Goal: Task Accomplishment & Management: Use online tool/utility

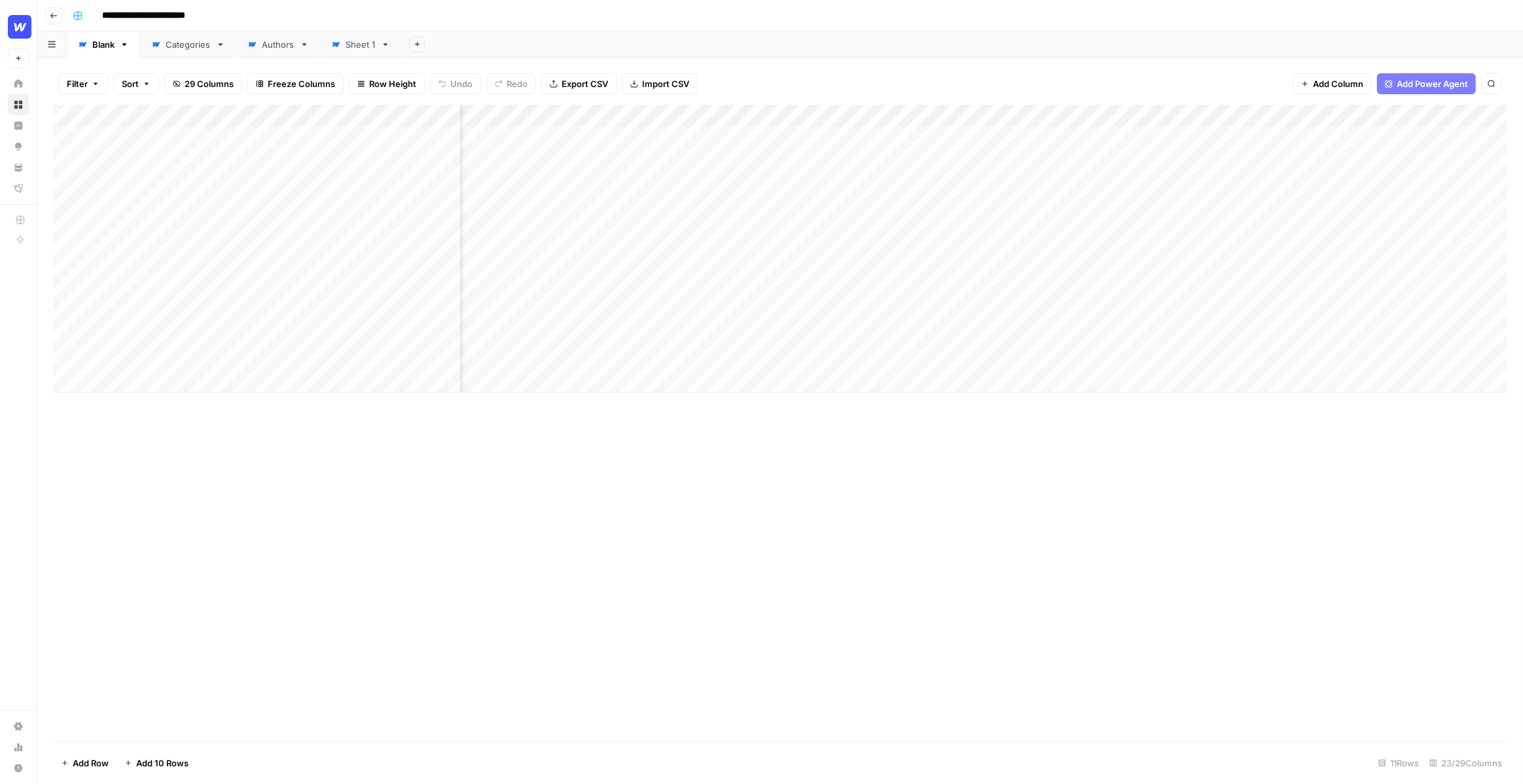
scroll to position [0, 1227]
click at [1111, 424] on div "Add Column" at bounding box center [780, 423] width 1455 height 637
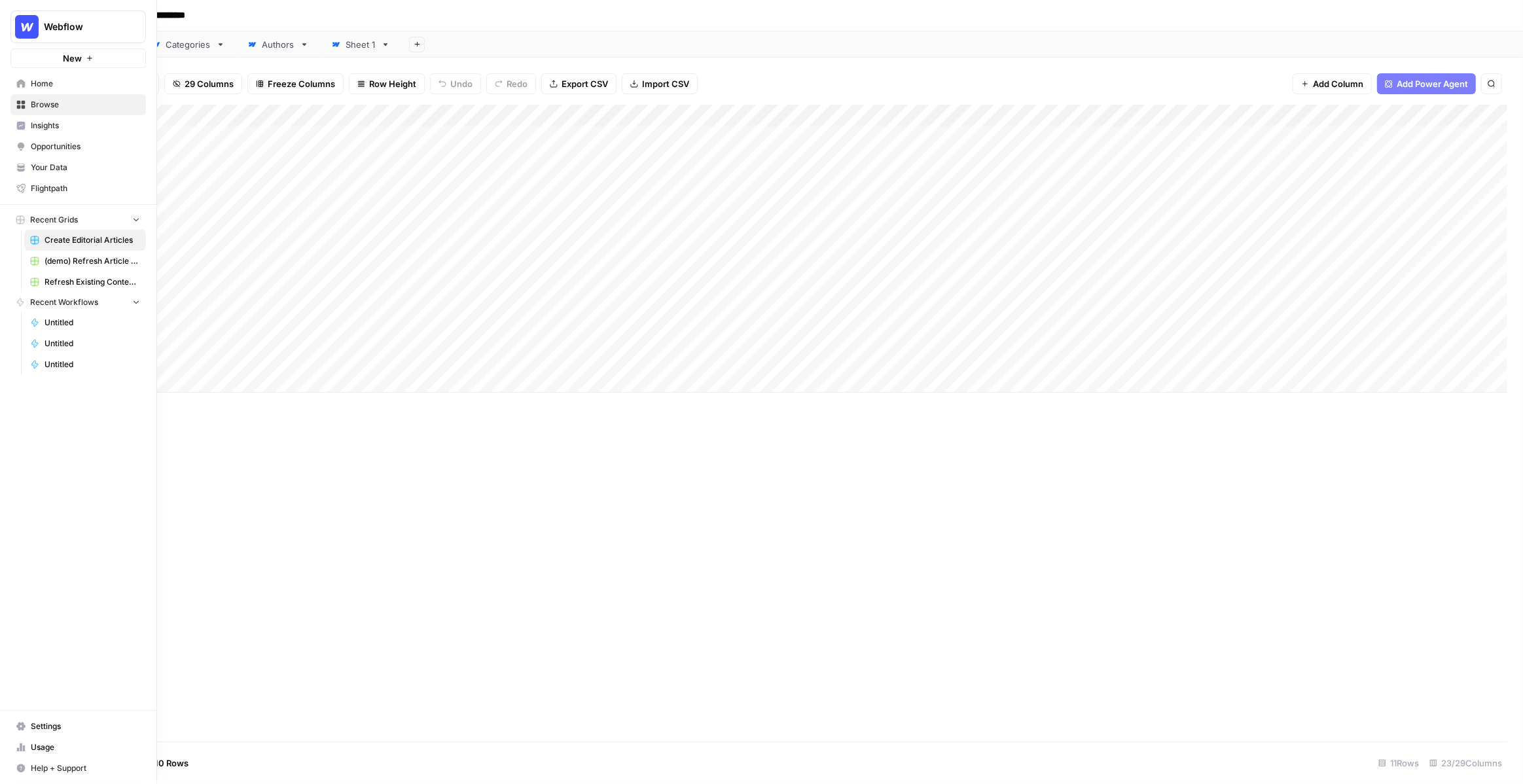
click at [72, 55] on span "New" at bounding box center [72, 58] width 19 height 13
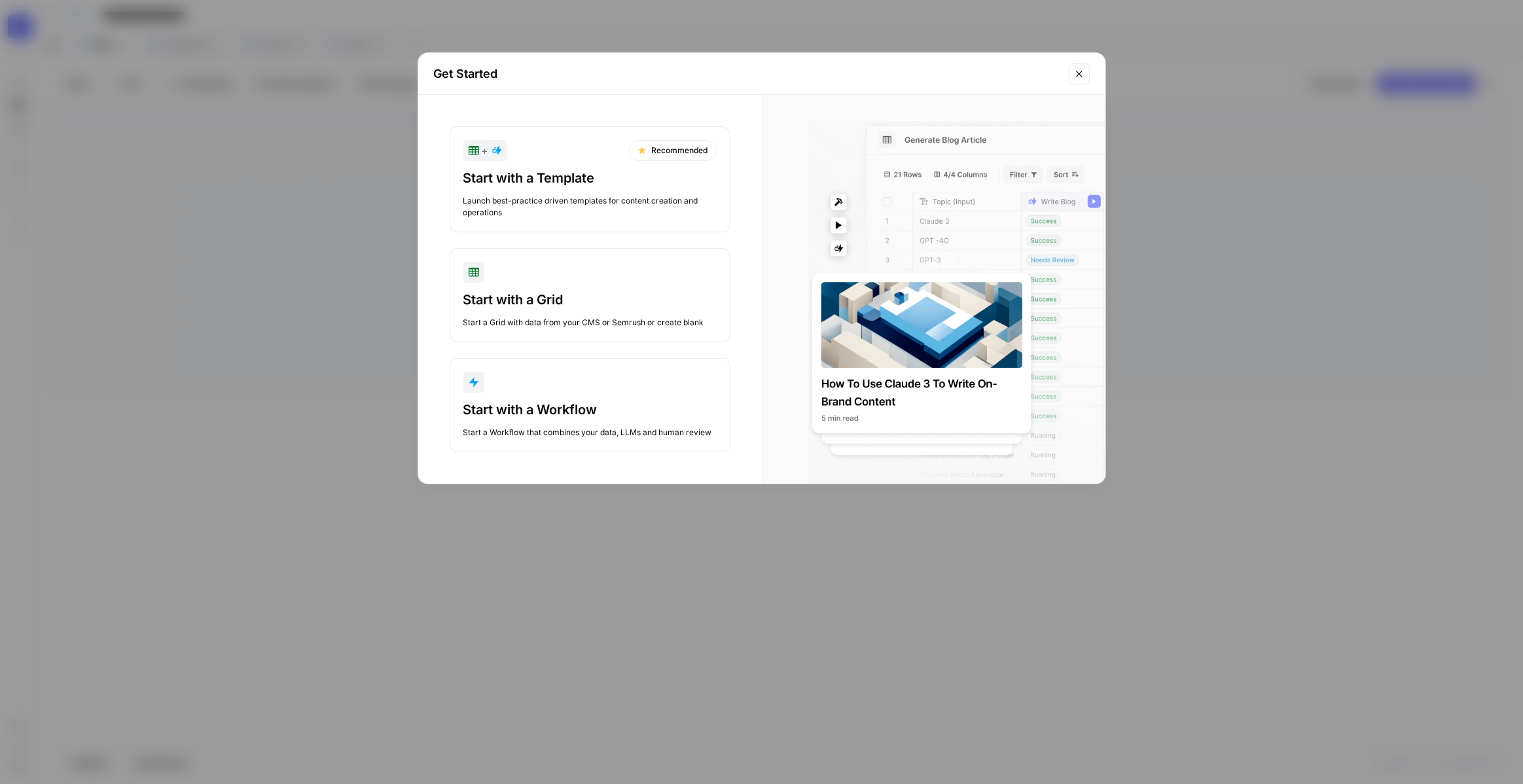
click at [1085, 49] on div "Get Started + Recommended Start with a Template Launch best-practice driven tem…" at bounding box center [762, 392] width 1523 height 784
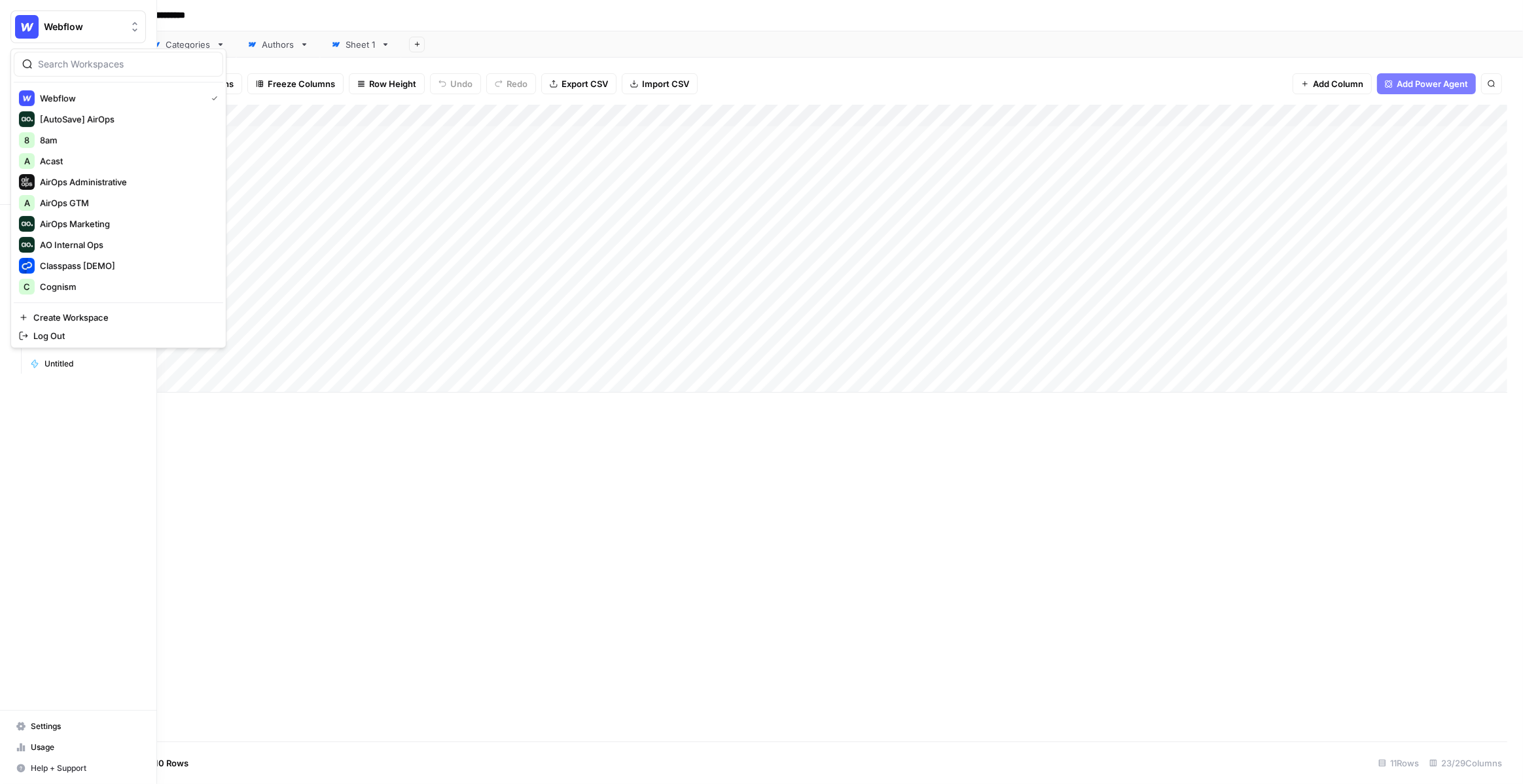
click at [19, 26] on img "Workspace: Webflow" at bounding box center [26, 26] width 24 height 24
click at [97, 321] on span "Create Workspace" at bounding box center [122, 317] width 179 height 13
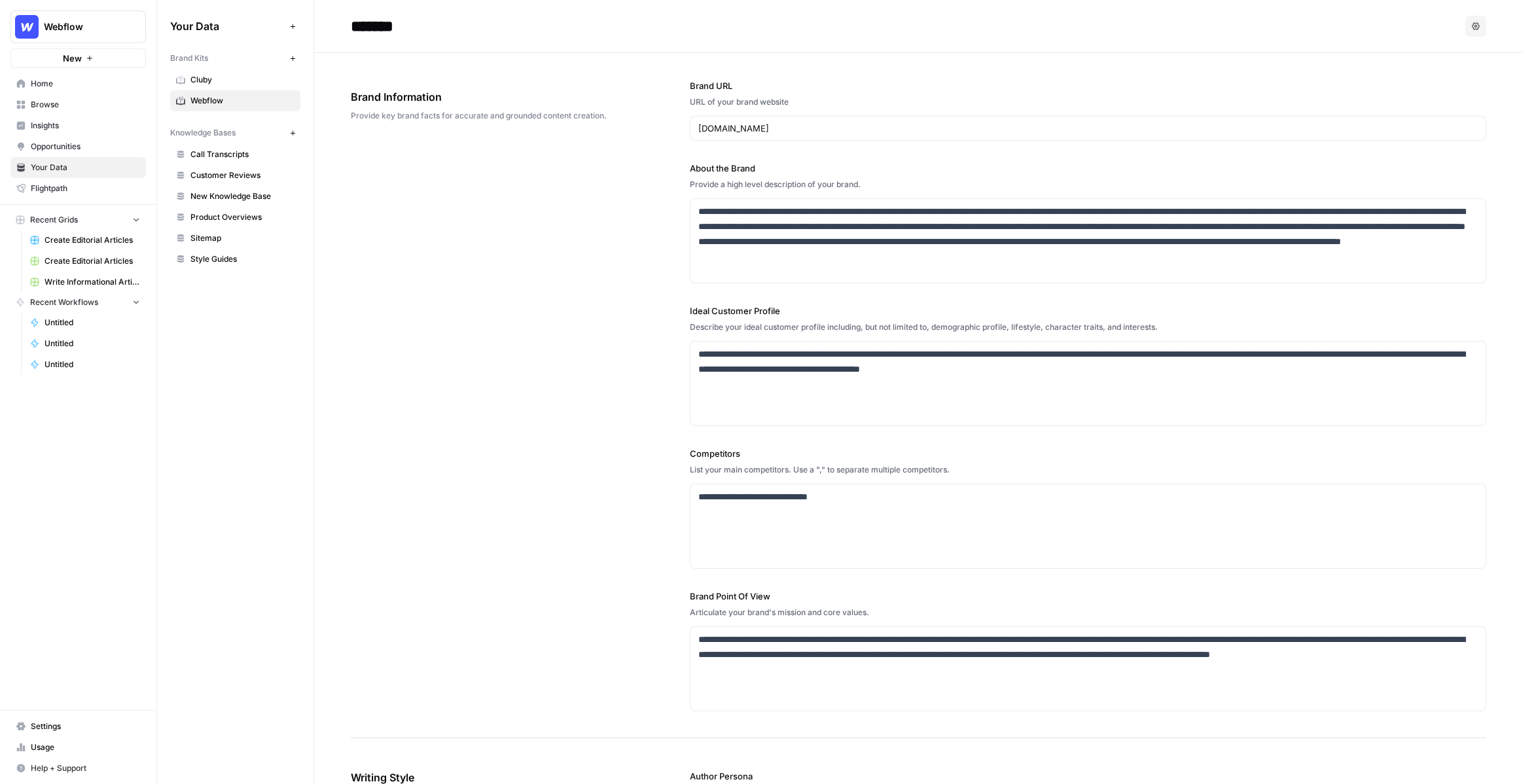
click at [93, 60] on icon "button" at bounding box center [90, 58] width 8 height 8
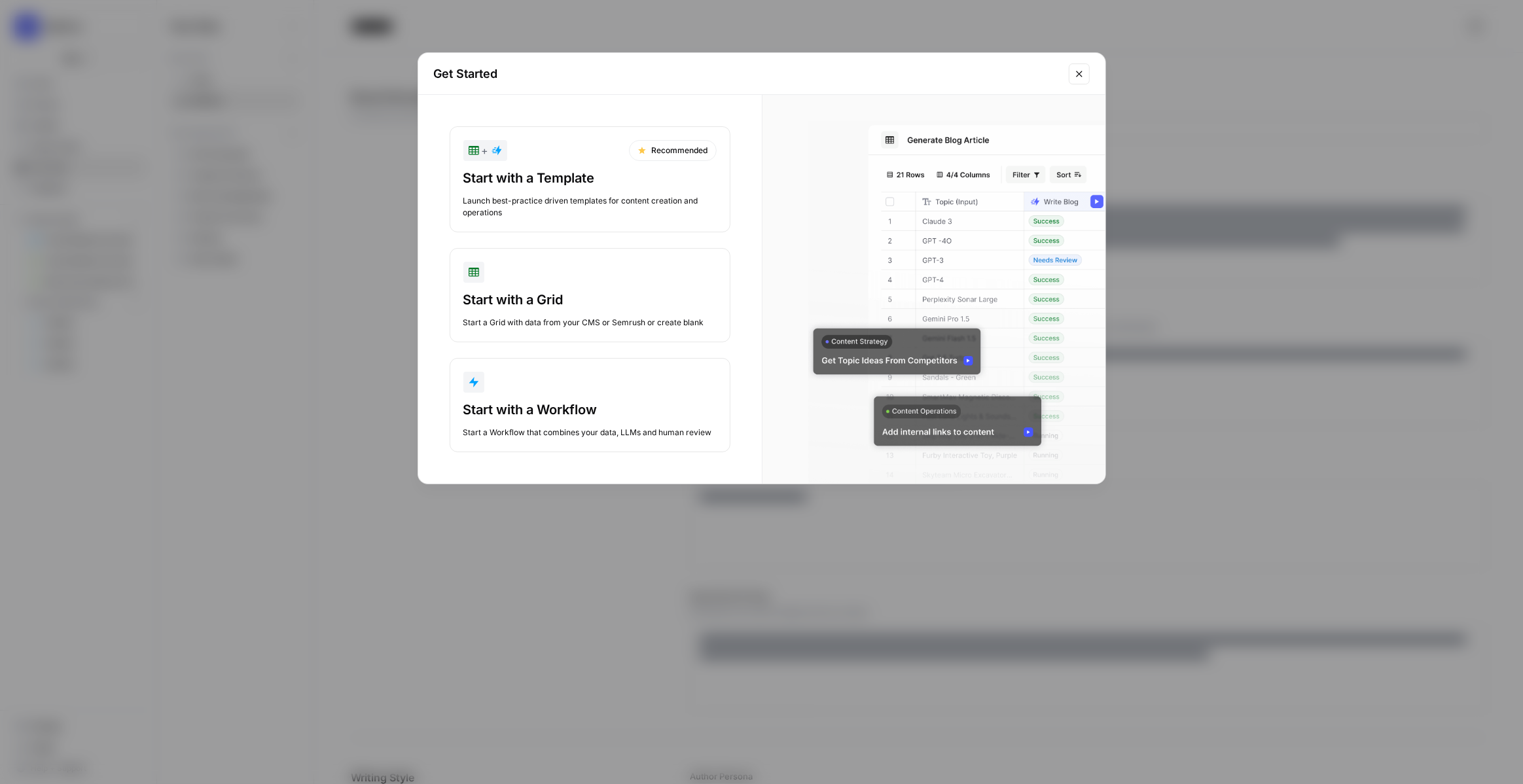
click at [567, 203] on div "Launch best-practice driven templates for content creation and operations" at bounding box center [590, 207] width 253 height 24
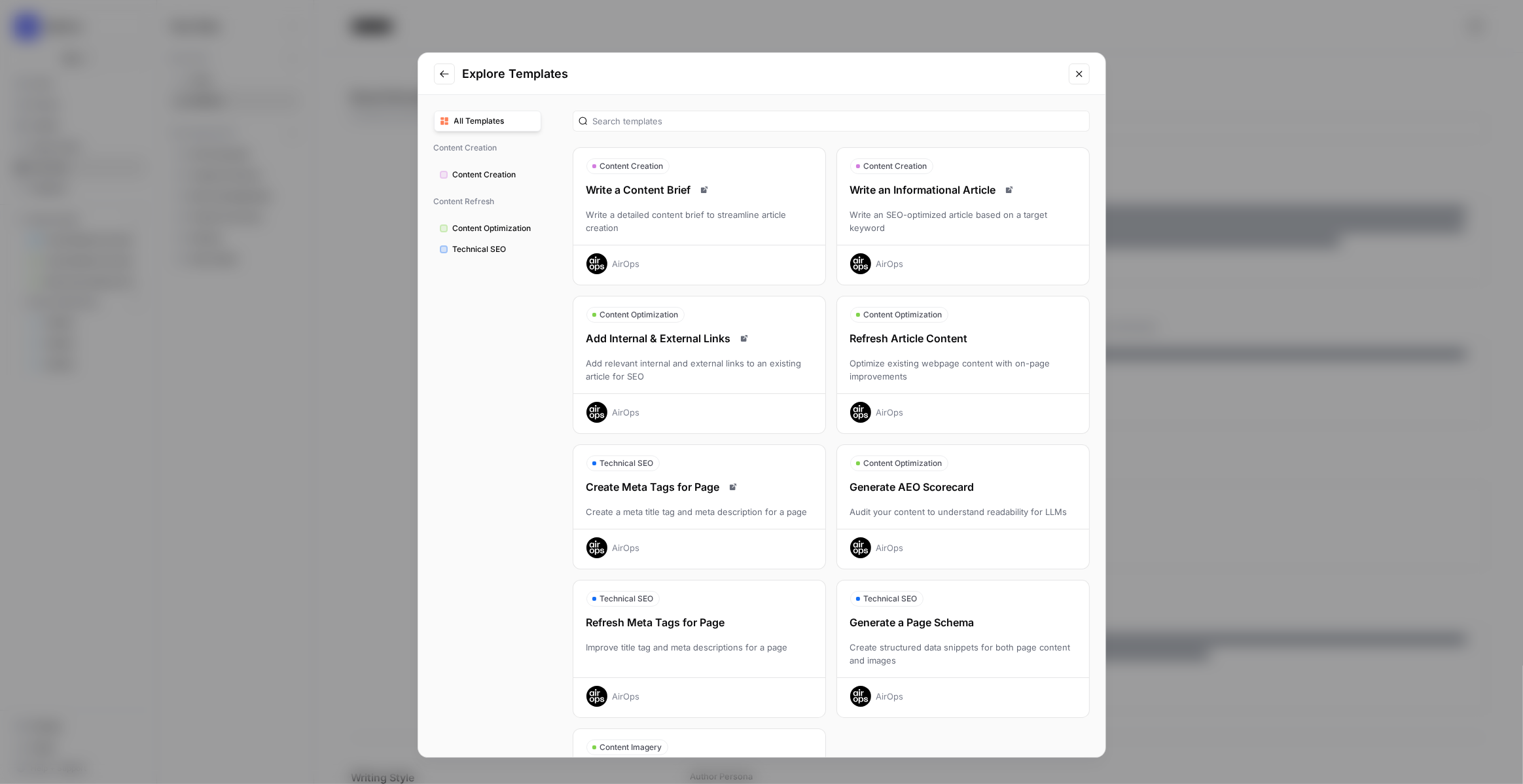
click at [918, 237] on div "Write an Informational Article Write an SEO-optimized article based on a target…" at bounding box center [963, 228] width 252 height 93
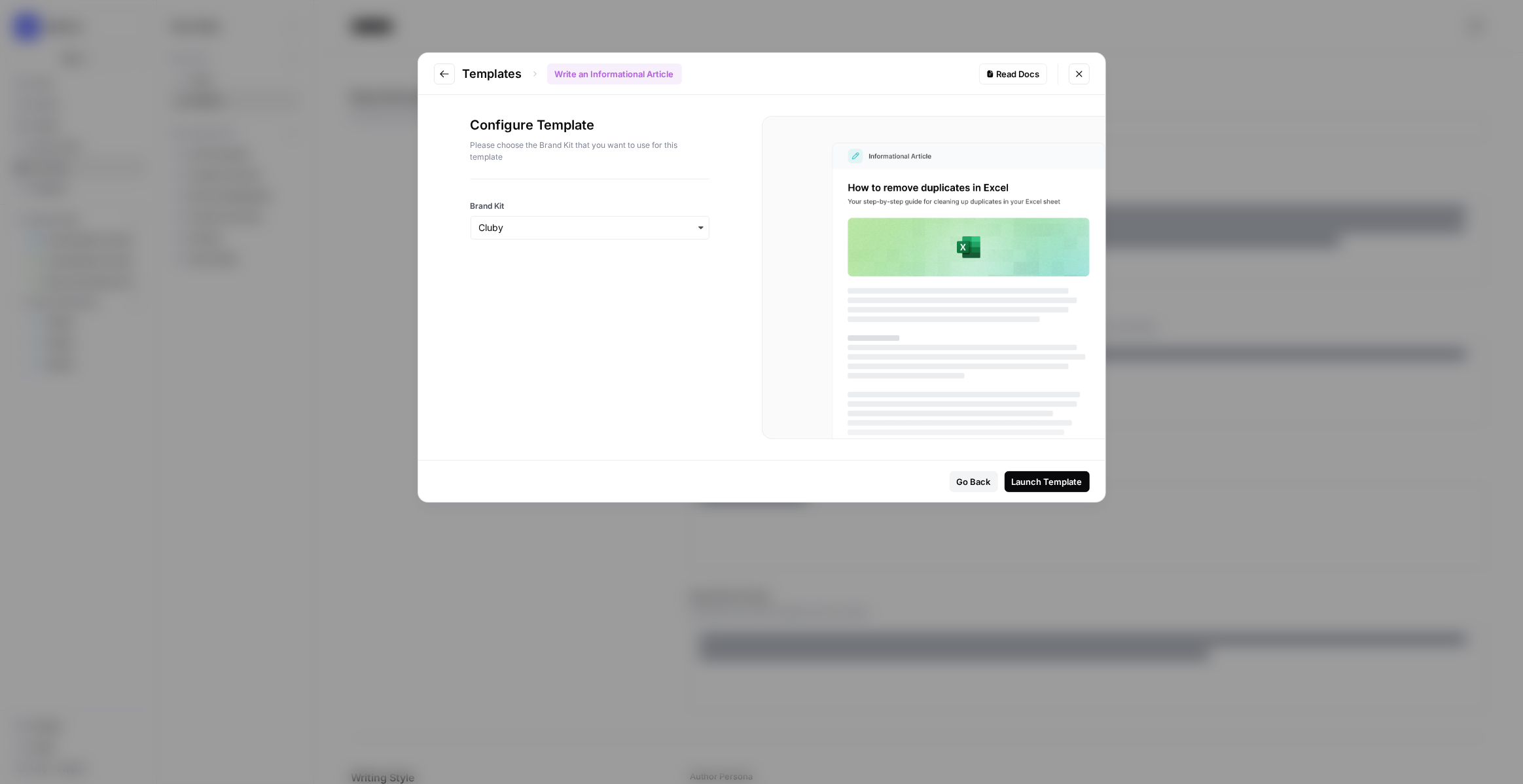
click at [1023, 479] on div "Launch Template" at bounding box center [1047, 481] width 71 height 13
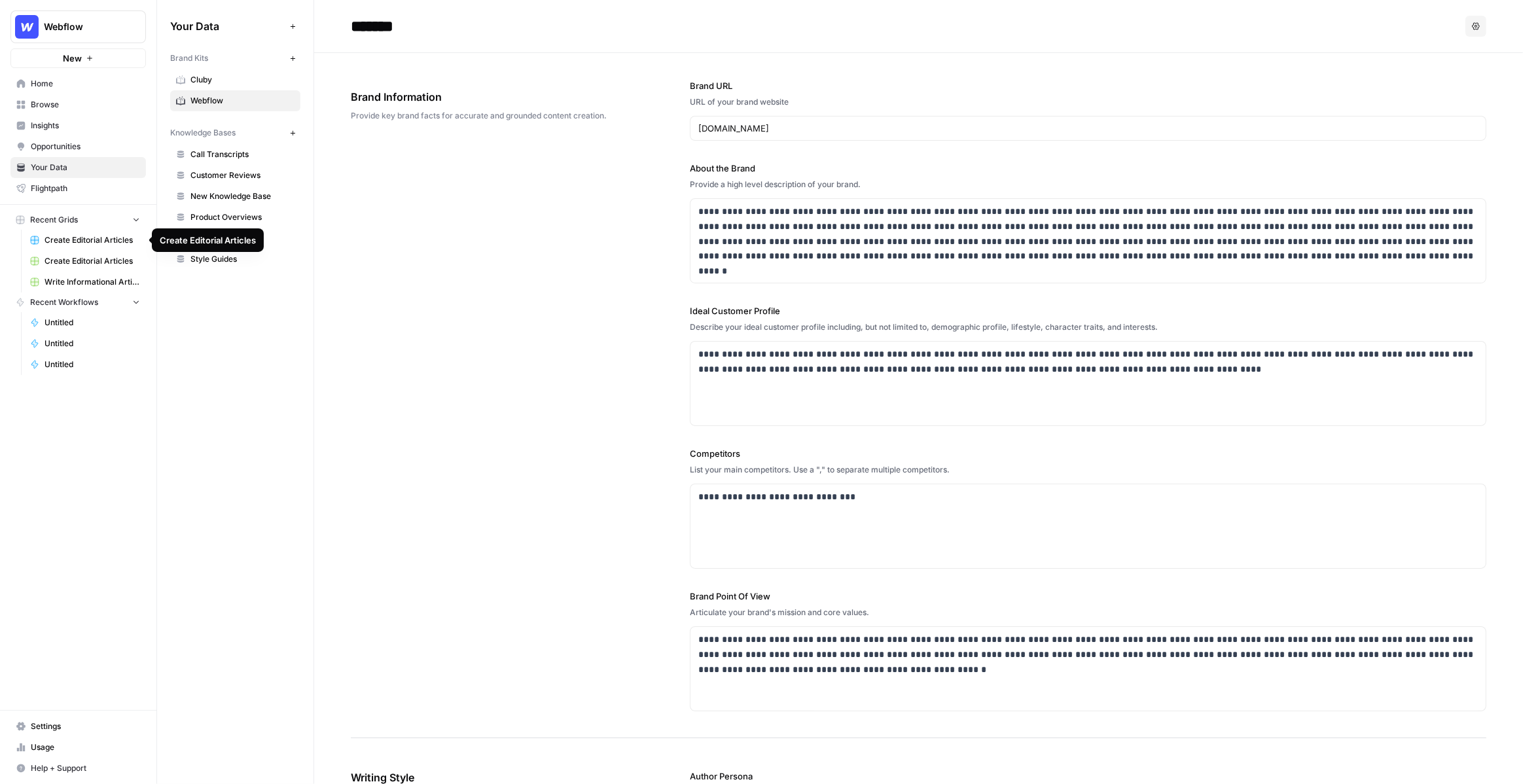
click at [81, 234] on span "Create Editorial Articles" at bounding box center [92, 240] width 95 height 11
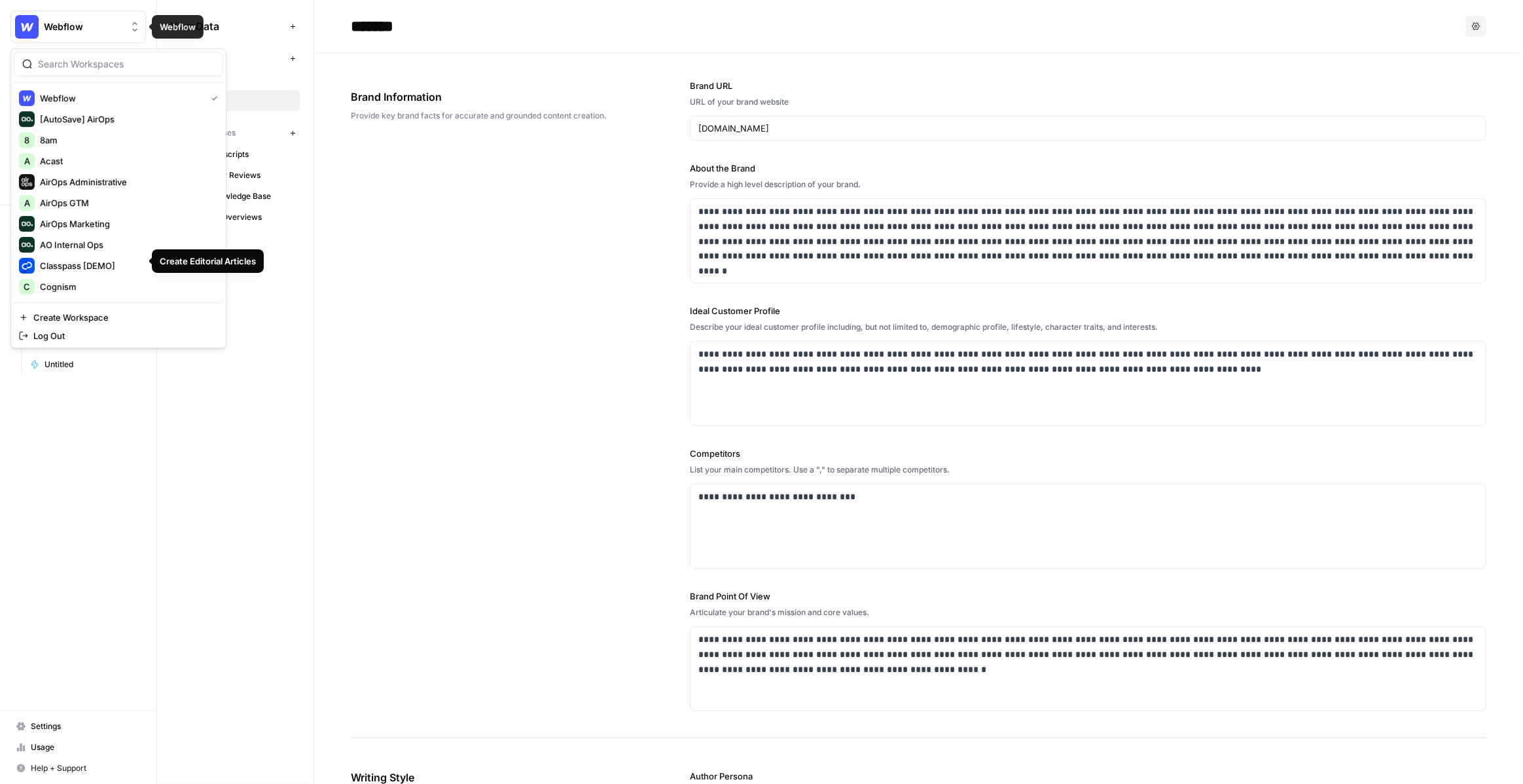
click at [89, 30] on span "Webflow" at bounding box center [83, 26] width 79 height 13
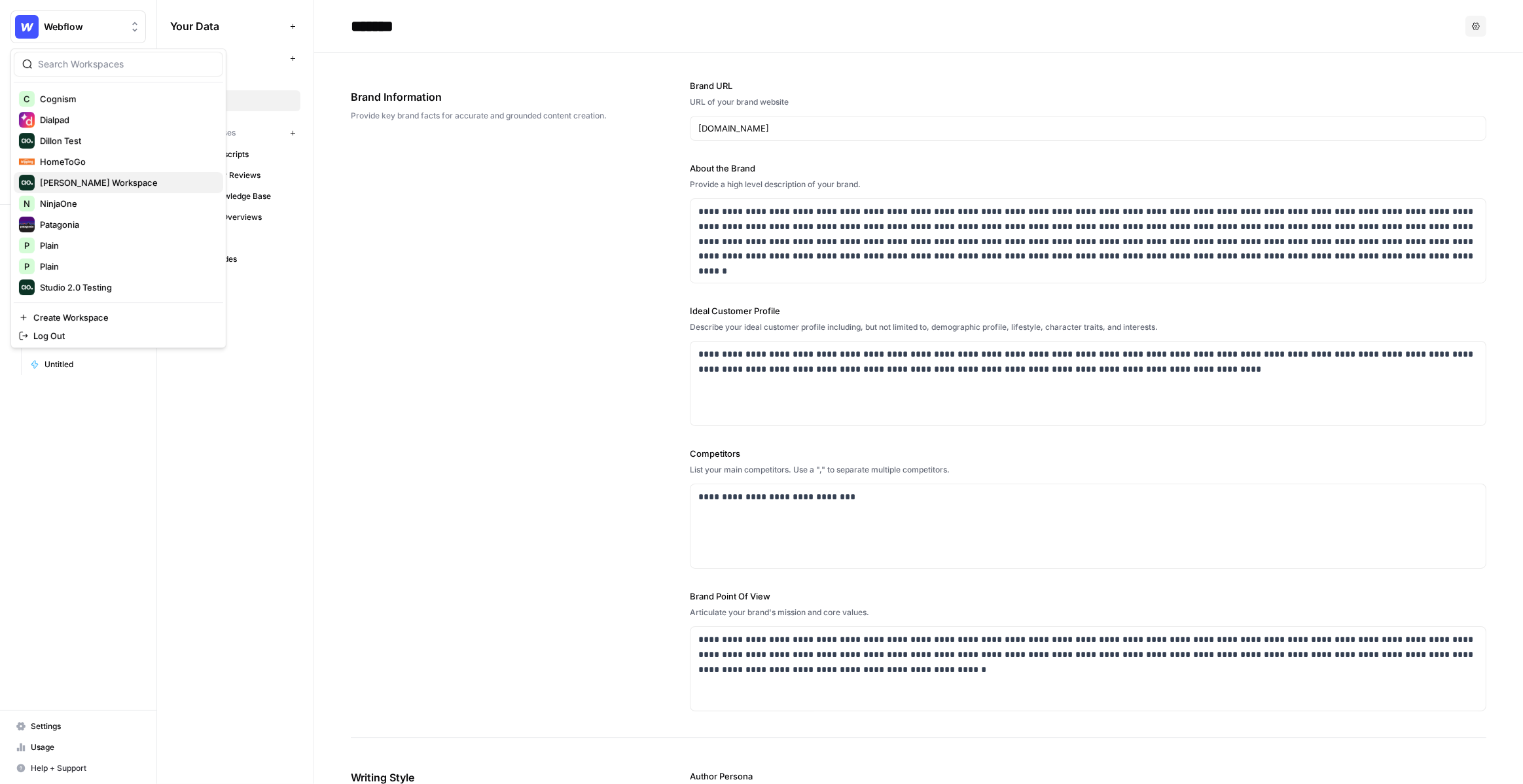
click at [93, 181] on span "Mike Kenler's Workspace" at bounding box center [126, 182] width 173 height 13
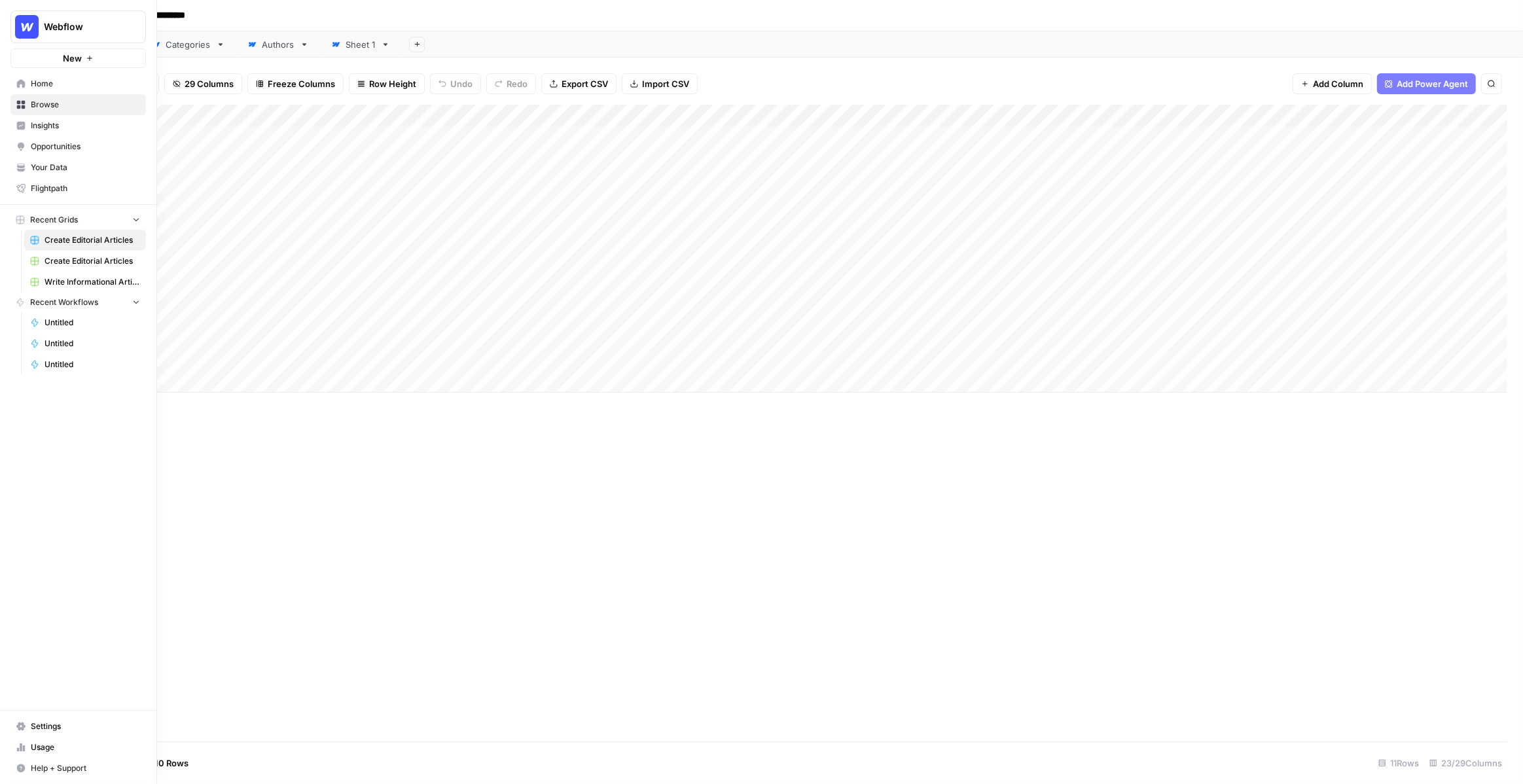
click at [53, 170] on span "Your Data" at bounding box center [86, 167] width 109 height 11
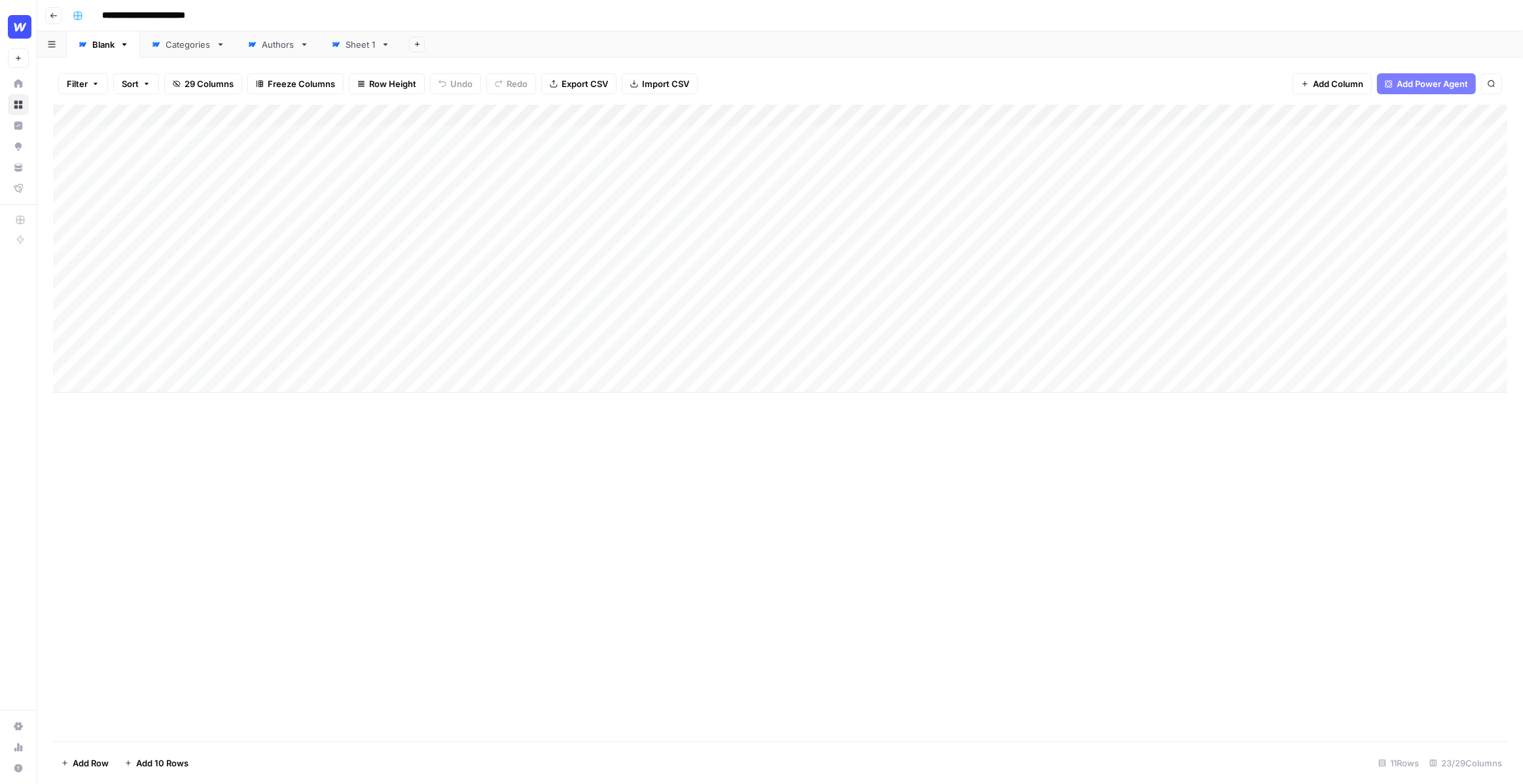
click at [163, 136] on div "Add Column" at bounding box center [780, 249] width 1455 height 288
click at [157, 160] on div "Add Column" at bounding box center [780, 249] width 1455 height 288
click at [731, 68] on div "Filter Sort 29 Columns Freeze Columns Row Height Undo Redo Export CSV Import CS…" at bounding box center [780, 84] width 1455 height 42
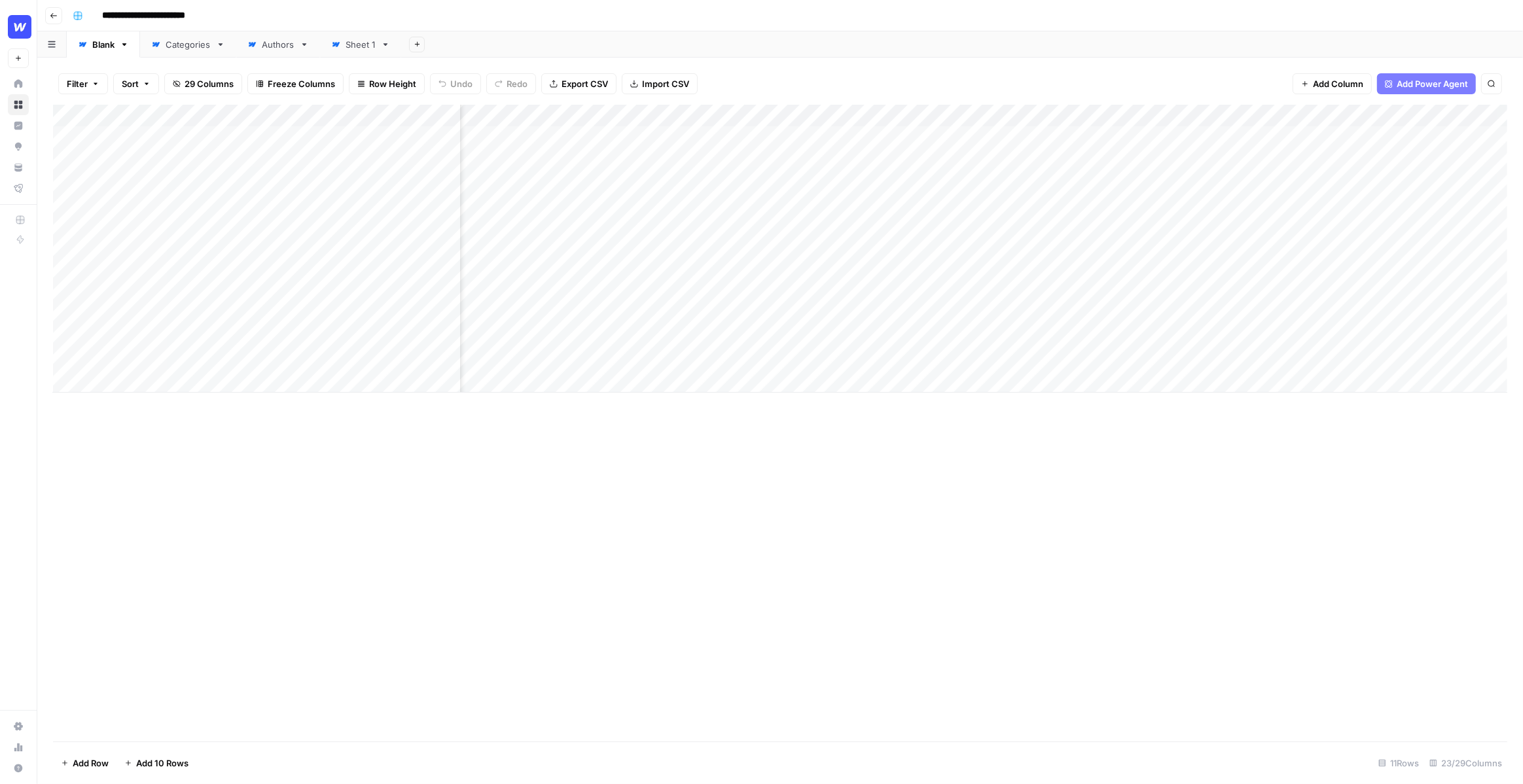
click at [791, 136] on div "Add Column" at bounding box center [780, 249] width 1455 height 288
click at [803, 172] on div "Add Column" at bounding box center [780, 249] width 1455 height 288
click at [869, 140] on div "Add Column" at bounding box center [780, 249] width 1455 height 288
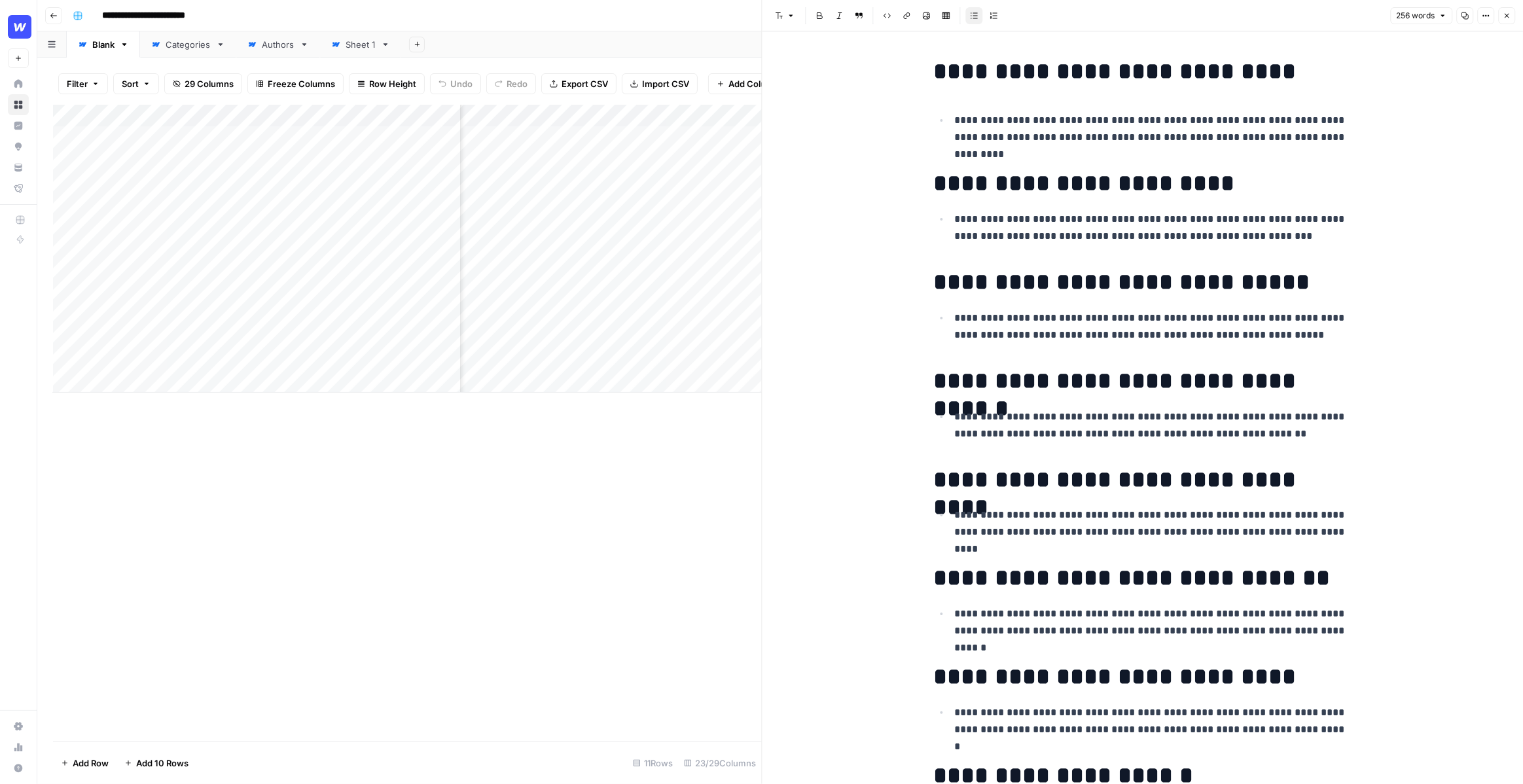
click at [1011, 76] on h1 "**********" at bounding box center [1143, 71] width 419 height 28
click at [1314, 93] on div "**********" at bounding box center [1143, 585] width 434 height 1064
click at [1281, 81] on h1 "**********" at bounding box center [1143, 71] width 419 height 28
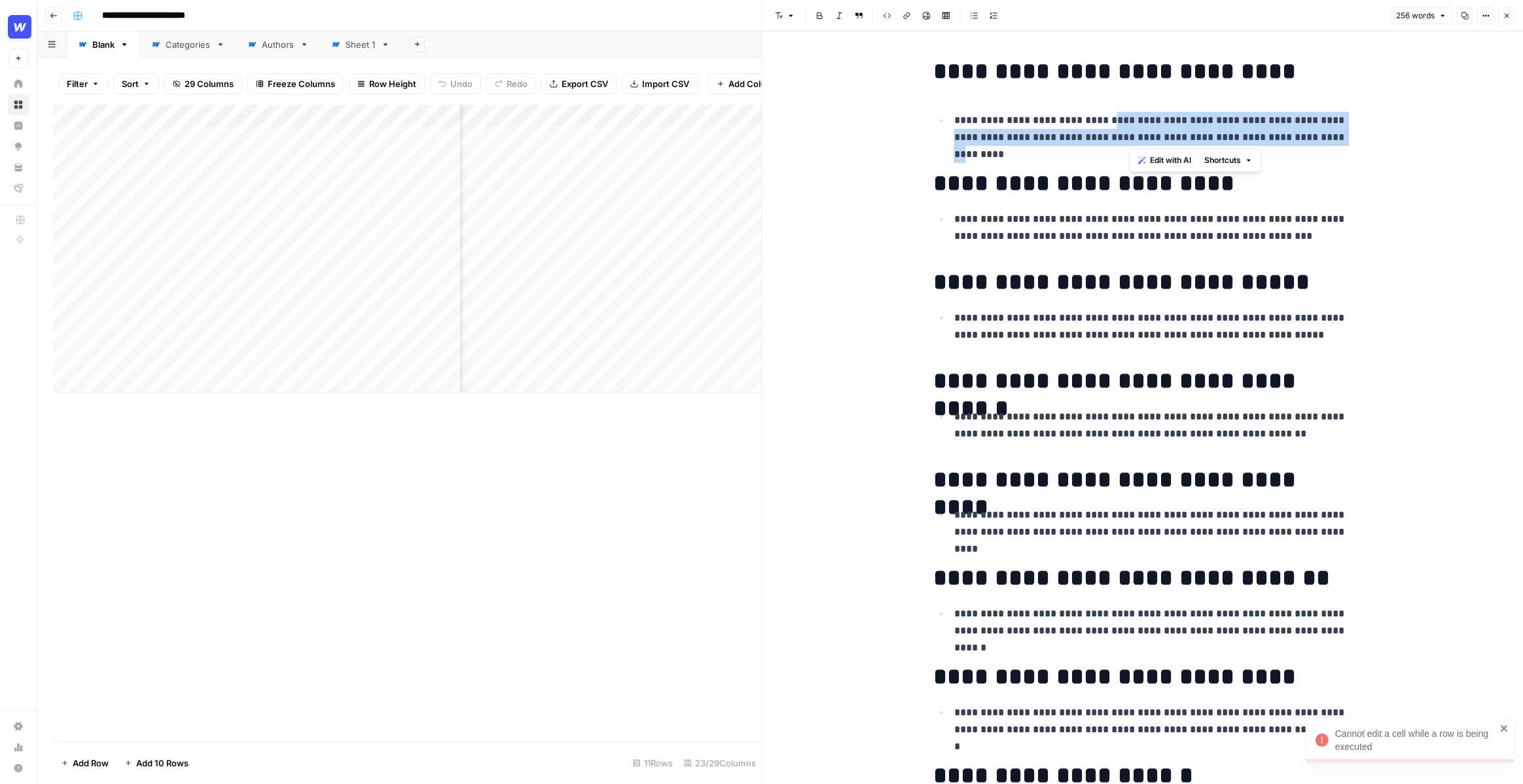
drag, startPoint x: 1303, startPoint y: 144, endPoint x: 1094, endPoint y: 115, distance: 211.0
click at [1094, 115] on p "**********" at bounding box center [1153, 129] width 398 height 34
click at [1132, 115] on p "**********" at bounding box center [1153, 129] width 398 height 34
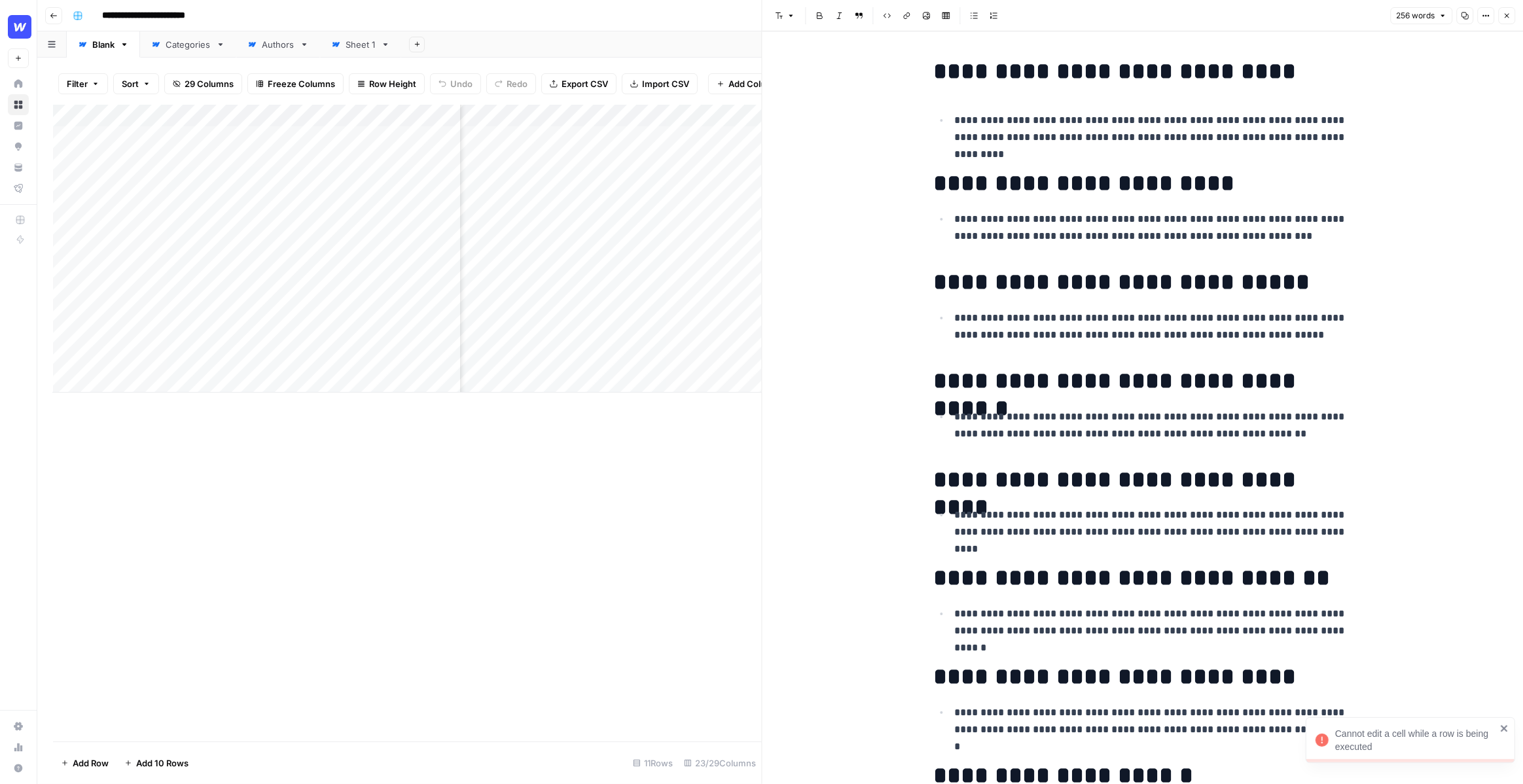
click at [1257, 76] on h1 "**********" at bounding box center [1143, 71] width 419 height 28
click at [1509, 19] on icon "button" at bounding box center [1507, 16] width 8 height 8
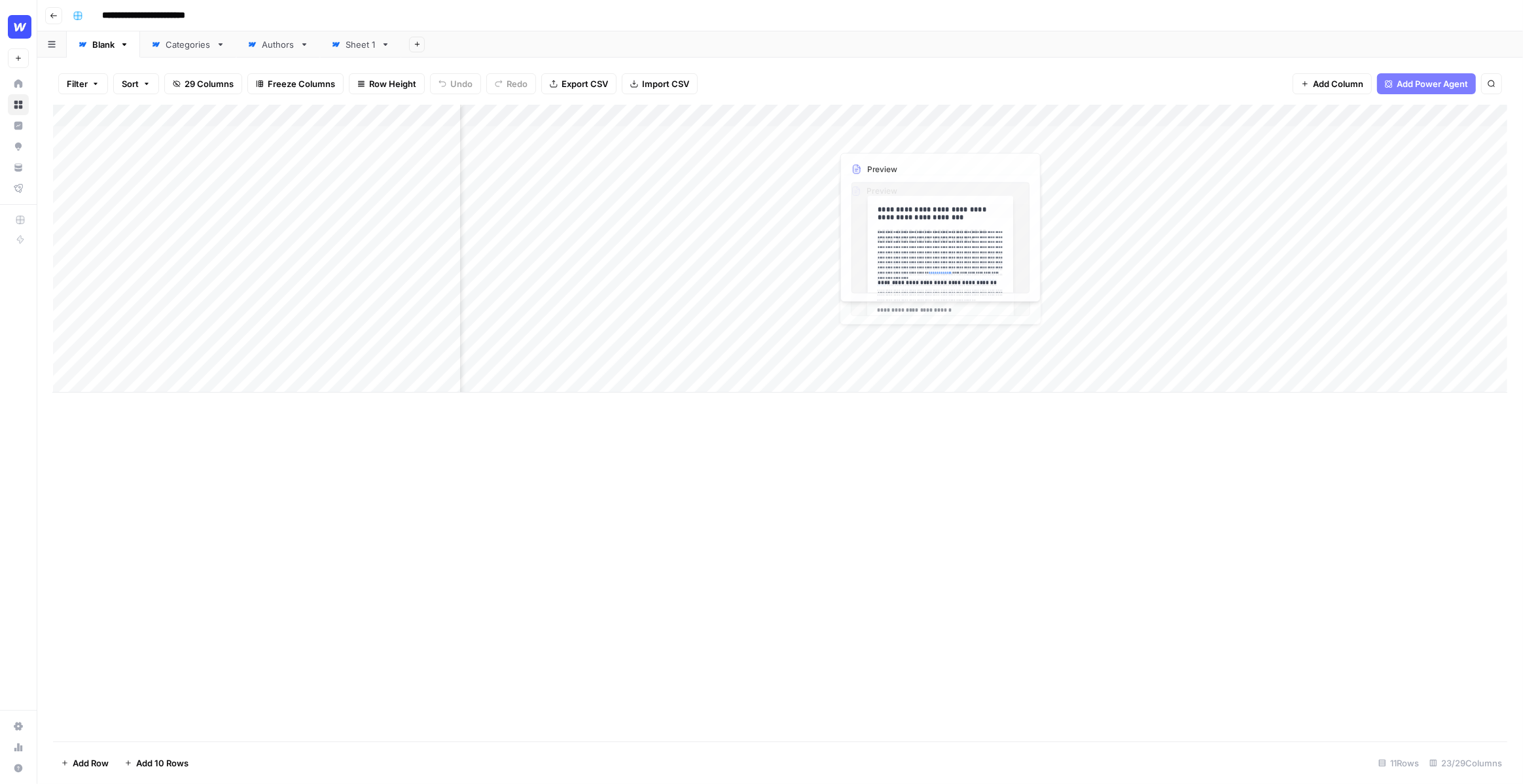
scroll to position [0, 441]
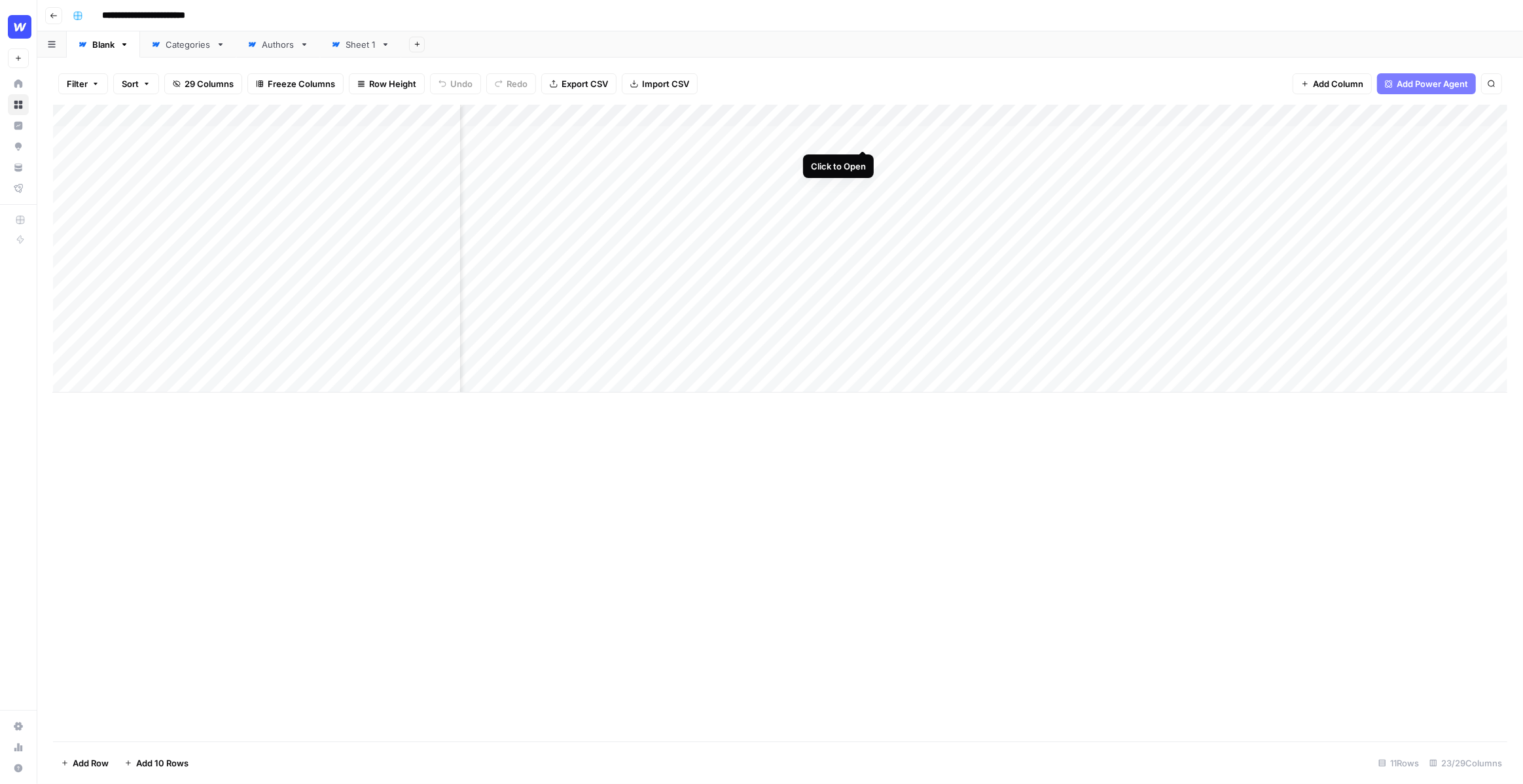
click at [866, 135] on div "Add Column" at bounding box center [780, 249] width 1455 height 288
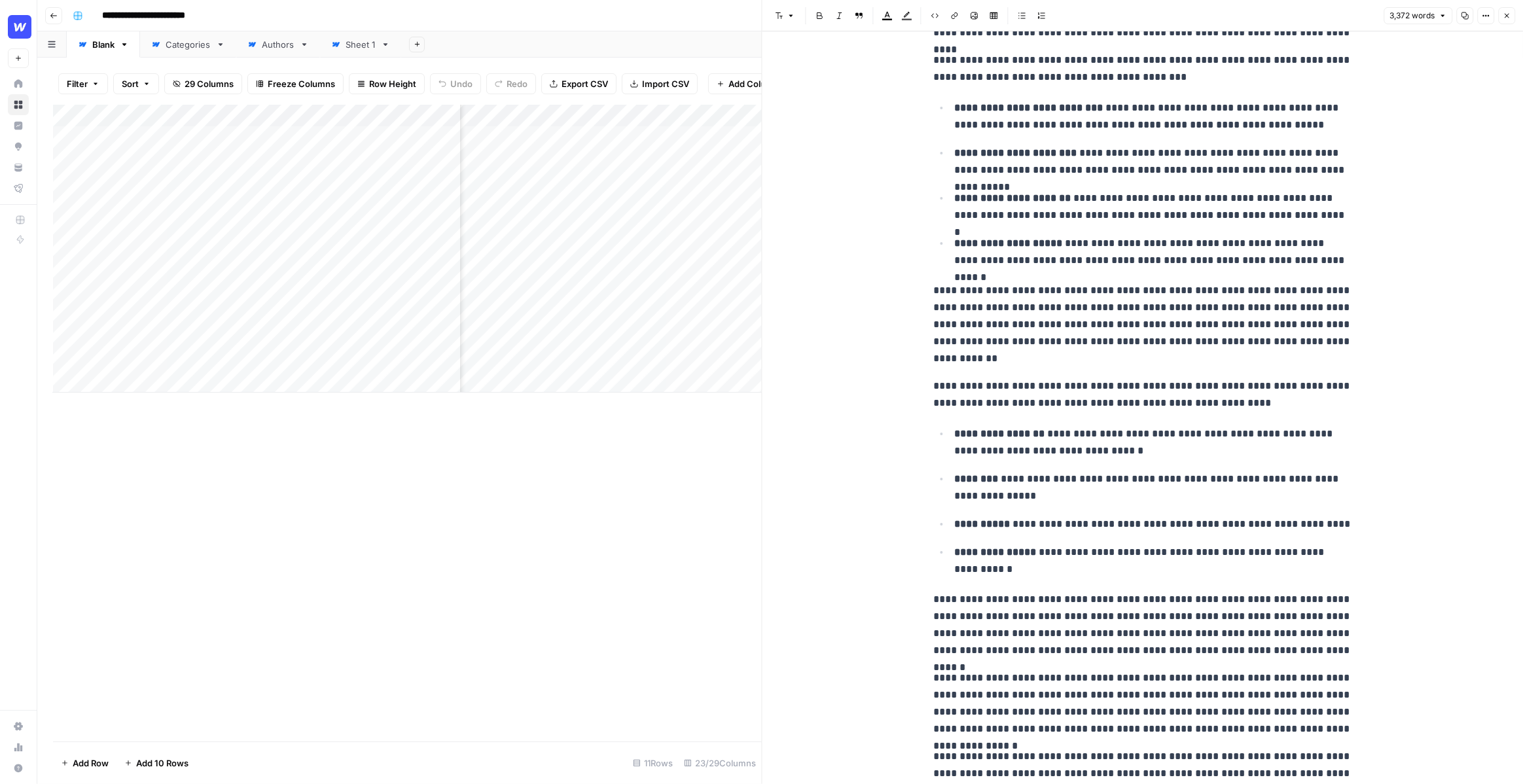
scroll to position [1532, 0]
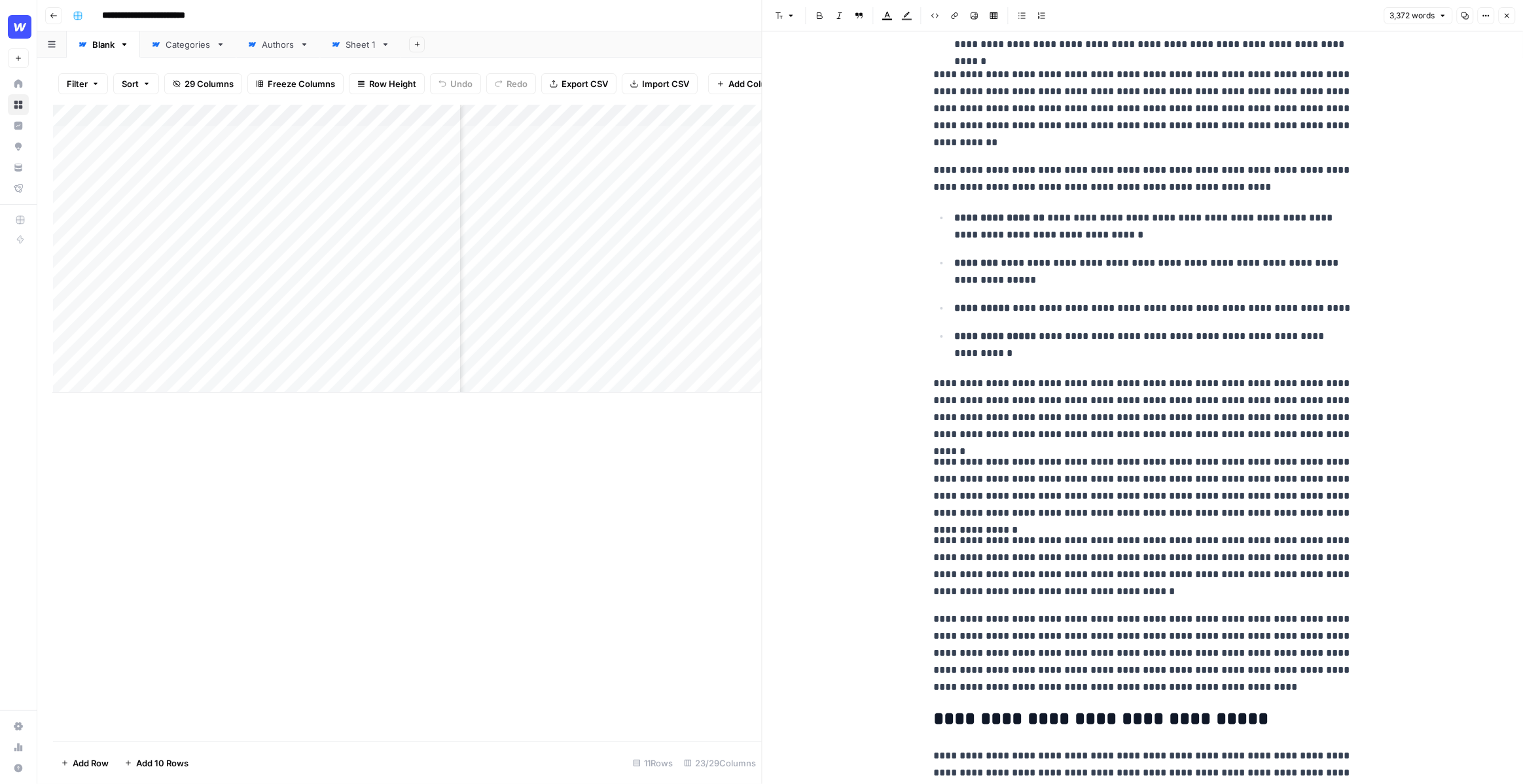
click at [1507, 23] on button "Close" at bounding box center [1507, 16] width 17 height 17
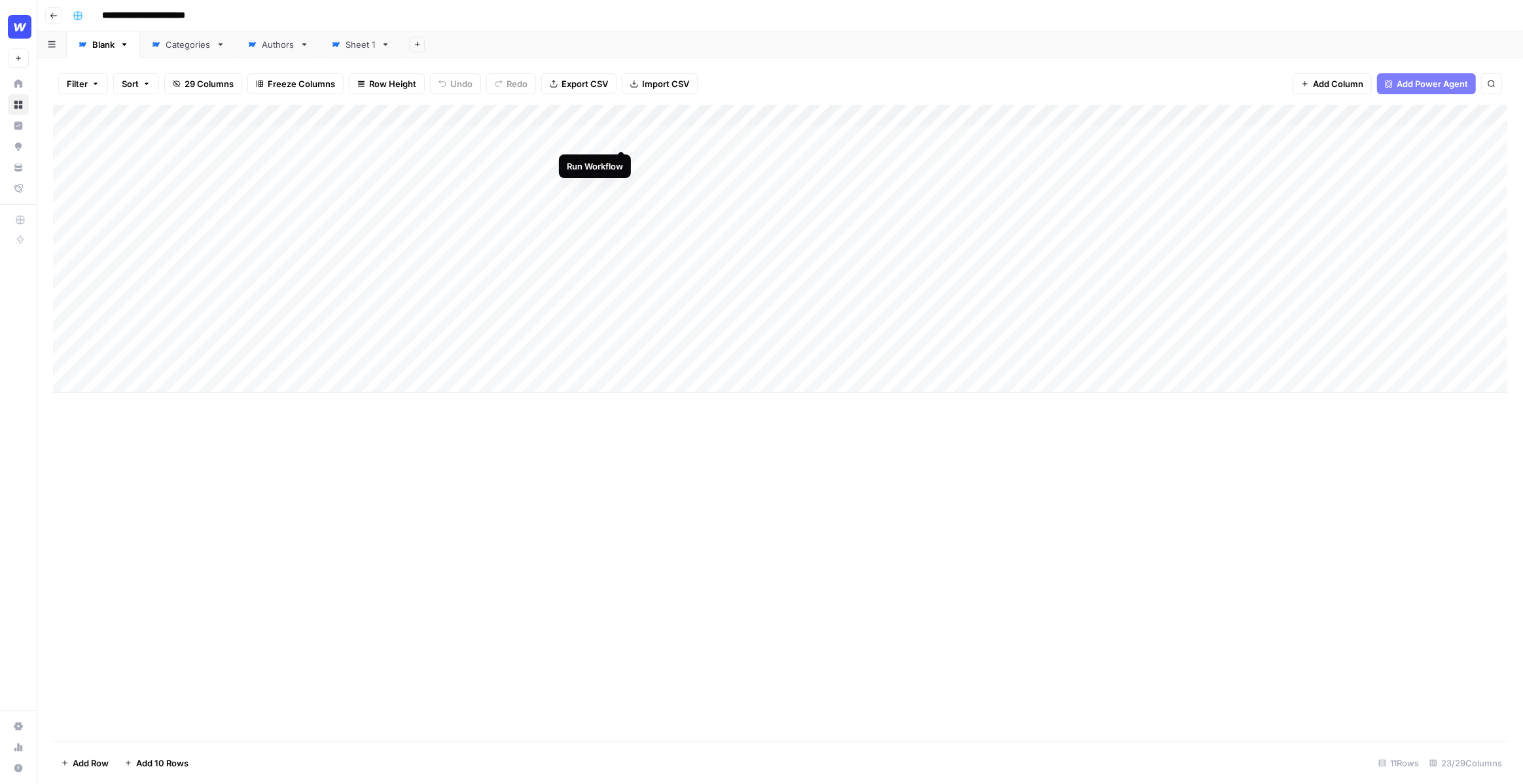
click at [621, 137] on div "Add Column" at bounding box center [780, 249] width 1455 height 288
click at [1133, 136] on div "Add Column" at bounding box center [780, 249] width 1455 height 288
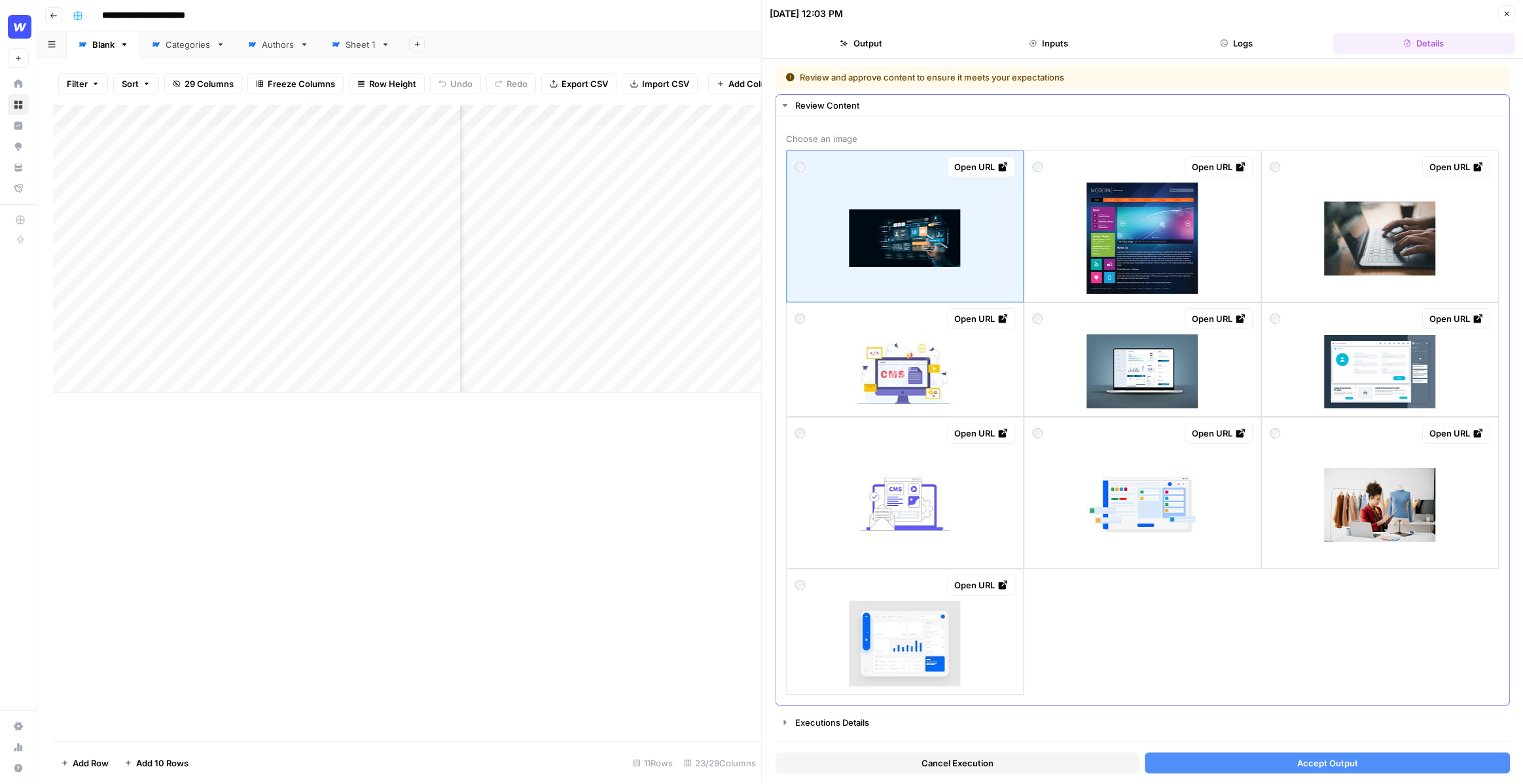
click at [1229, 219] on div at bounding box center [1143, 238] width 220 height 111
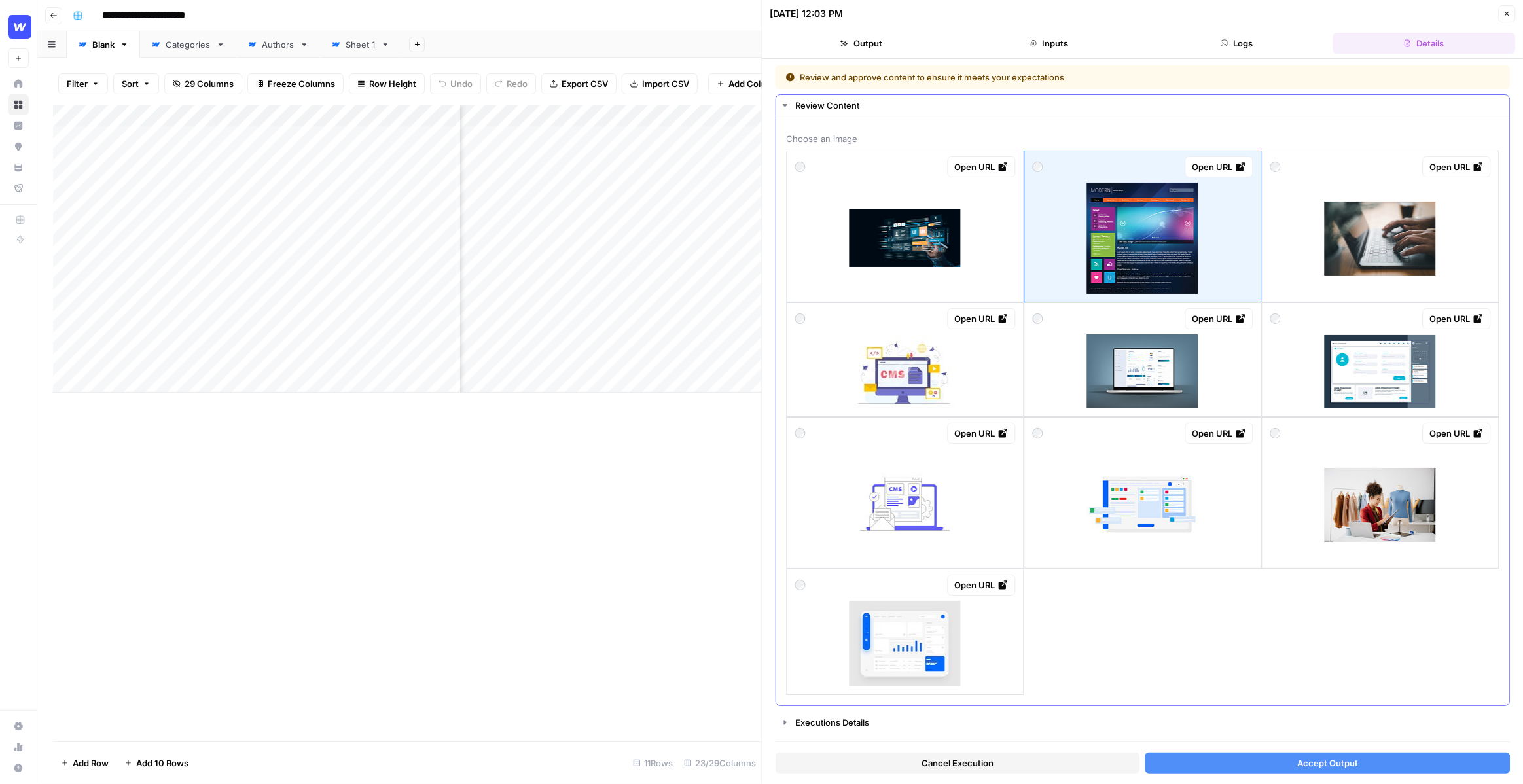
click at [1308, 207] on div at bounding box center [1380, 238] width 220 height 111
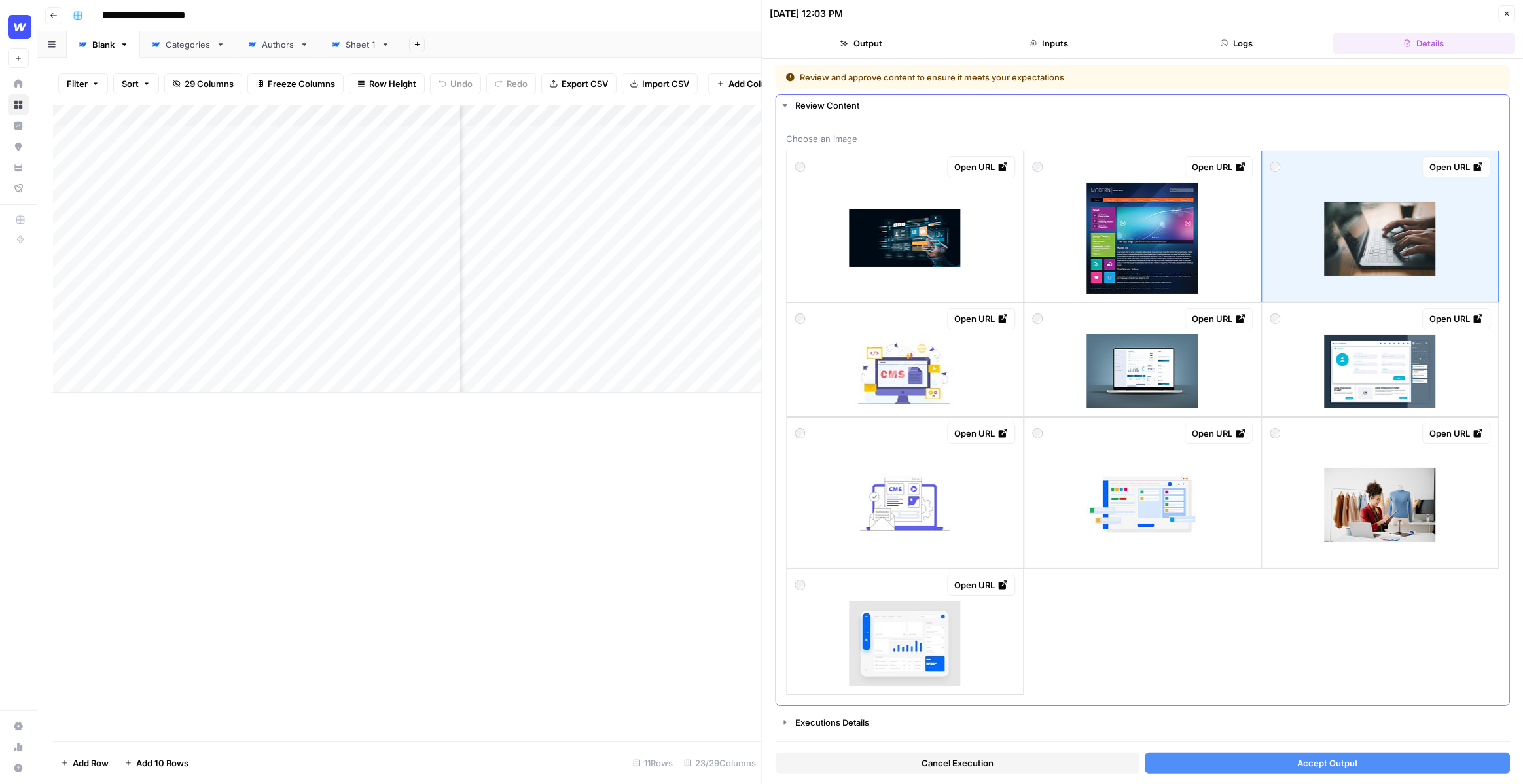
click at [1043, 185] on div at bounding box center [1143, 238] width 220 height 111
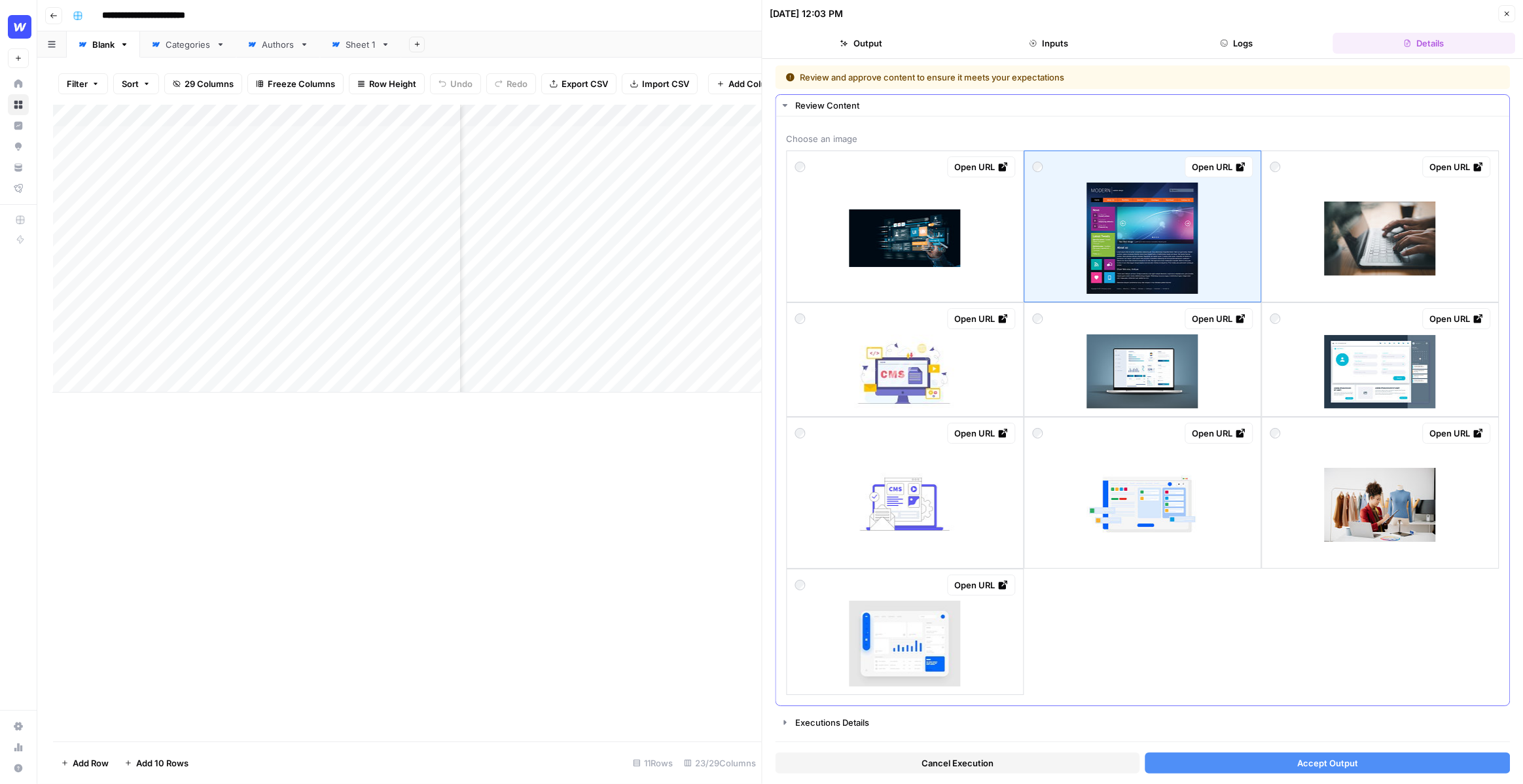
click at [1257, 342] on div "Open URL" at bounding box center [1143, 360] width 238 height 115
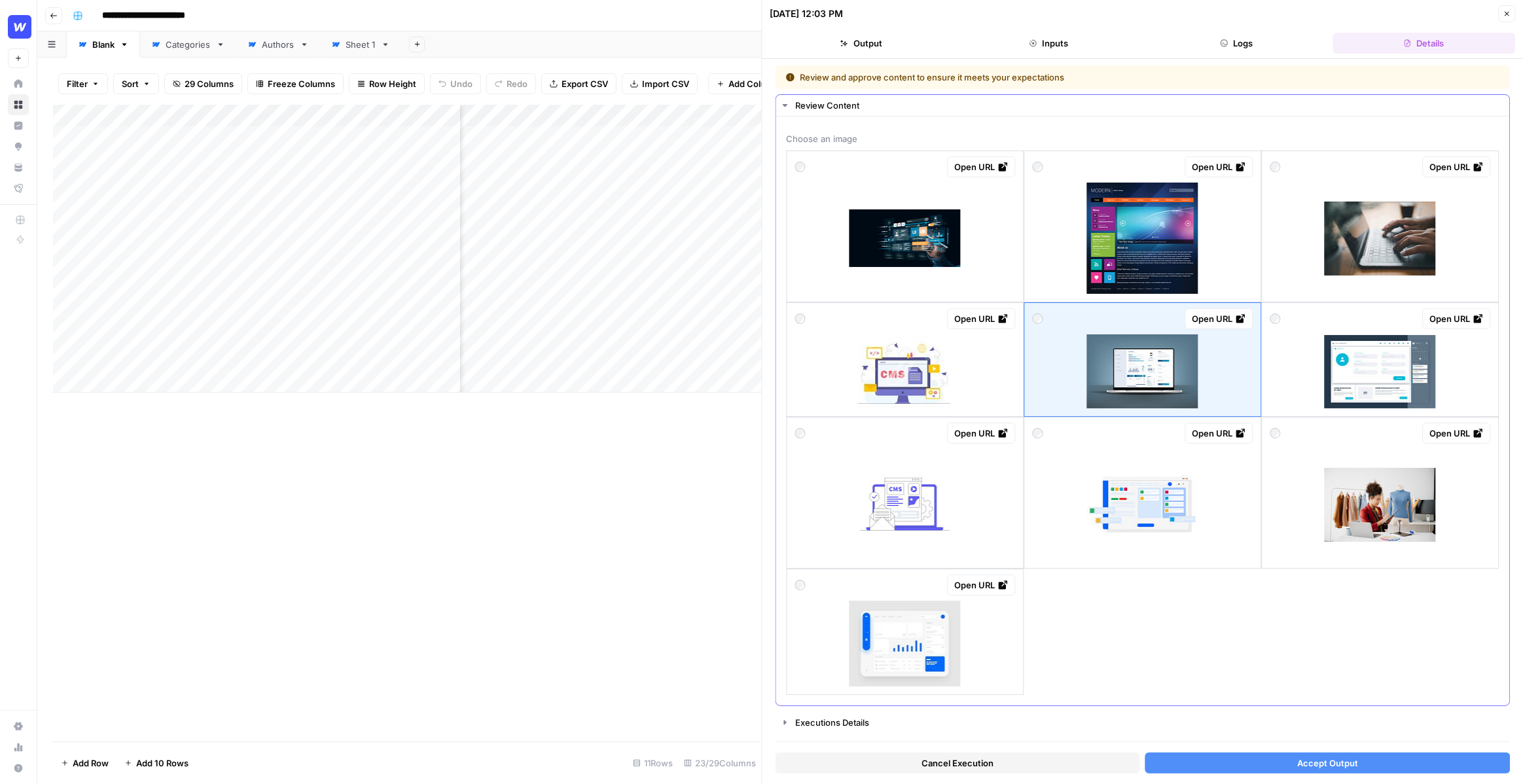
click at [1290, 338] on div at bounding box center [1380, 371] width 220 height 74
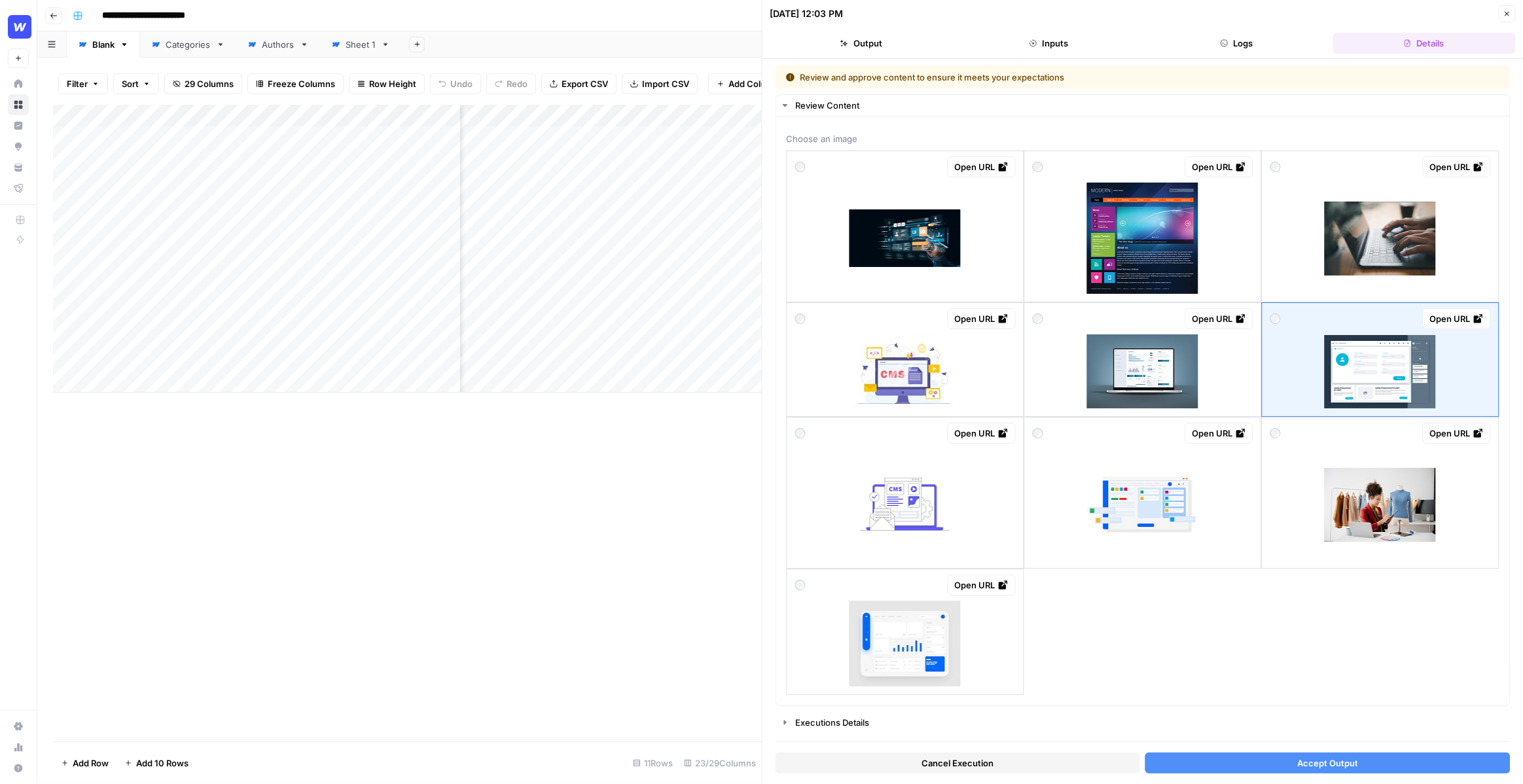
click at [1312, 768] on span "Accept Output" at bounding box center [1328, 762] width 61 height 13
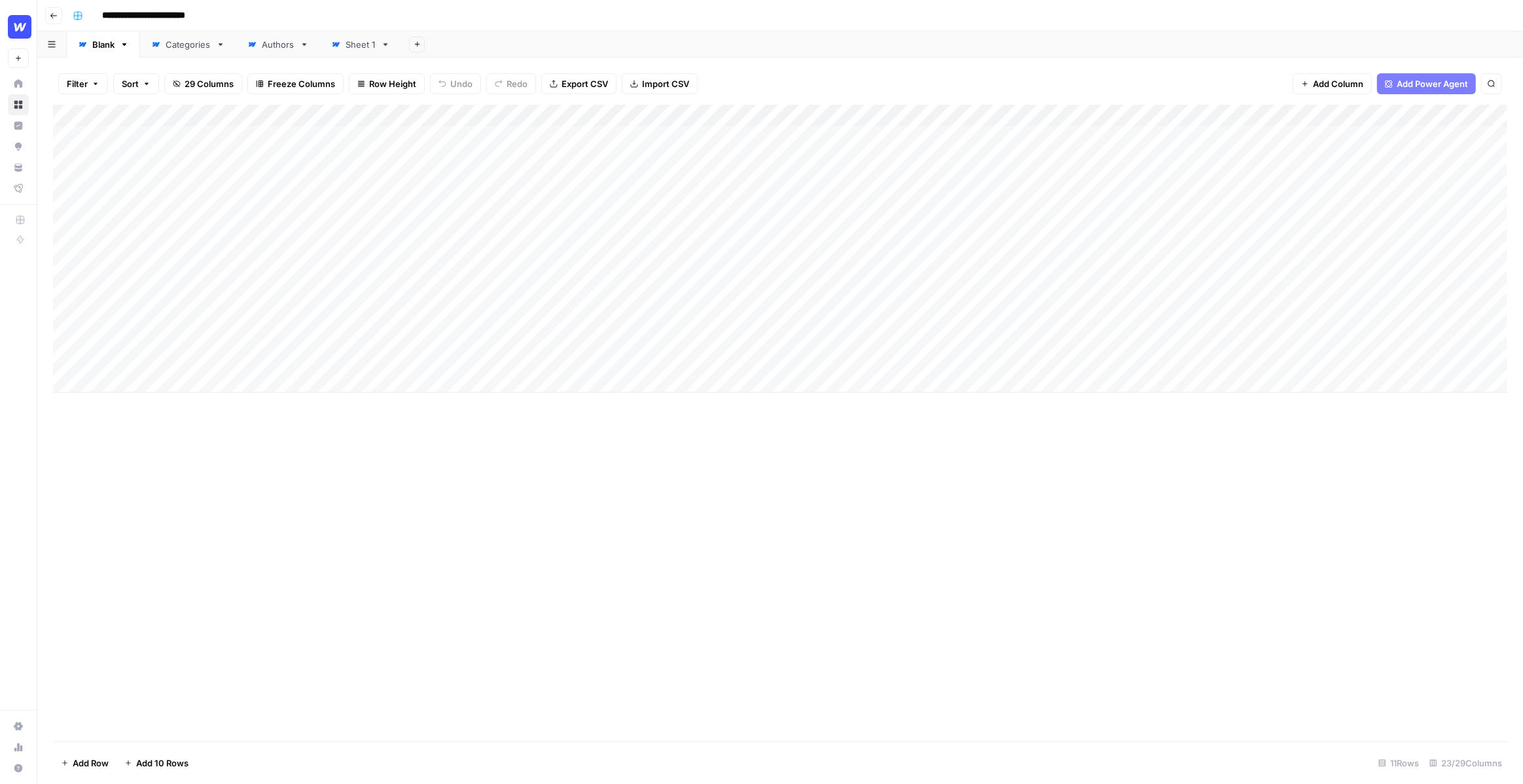
click at [607, 114] on div "Add Column" at bounding box center [780, 249] width 1455 height 288
click at [534, 249] on span "Edit Workflow" at bounding box center [543, 244] width 115 height 13
click at [621, 133] on div "Add Column" at bounding box center [780, 249] width 1455 height 288
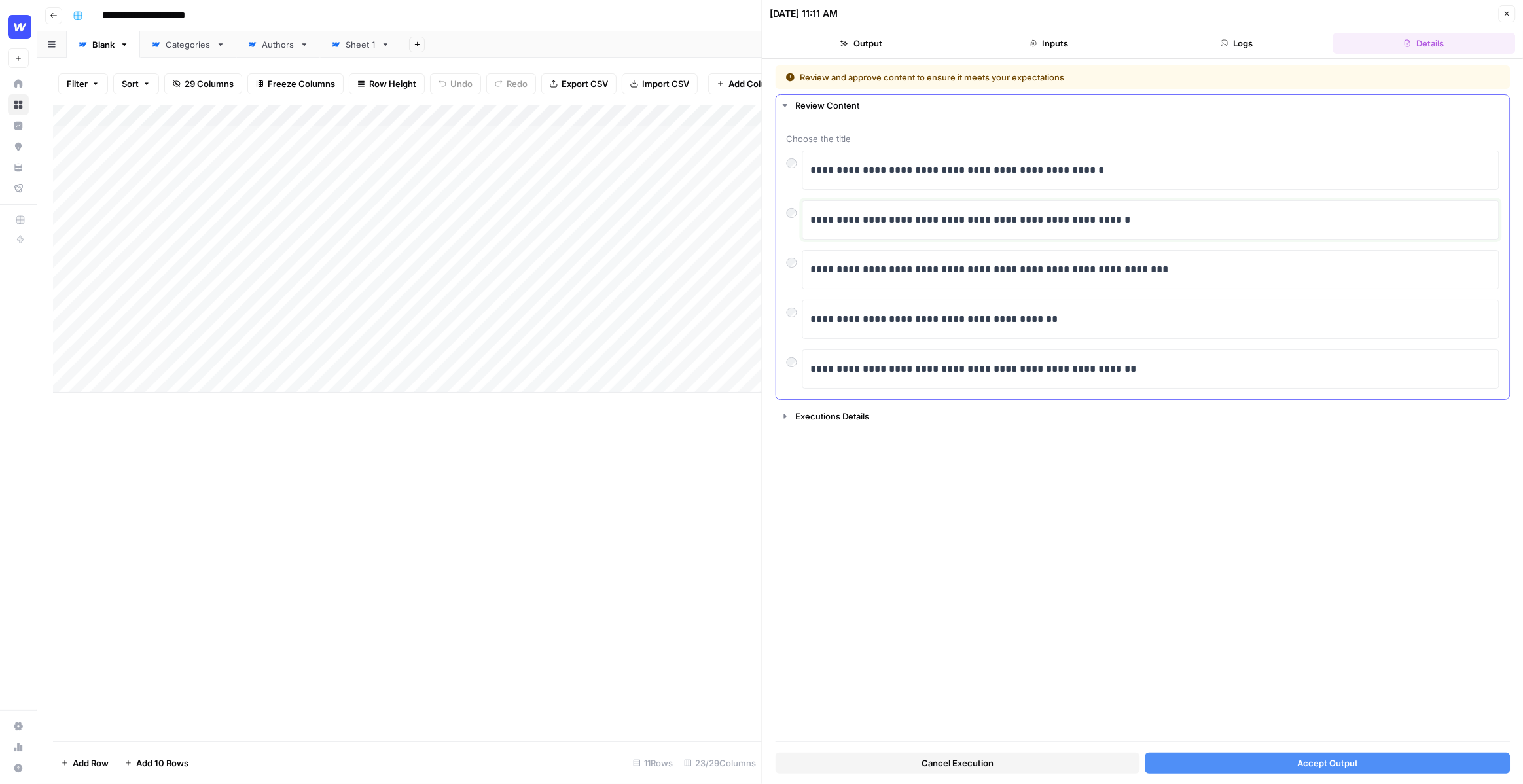
click at [940, 221] on p "**********" at bounding box center [1150, 219] width 680 height 17
click at [896, 249] on div "**********" at bounding box center [1143, 269] width 713 height 238
click at [891, 280] on div "**********" at bounding box center [1150, 269] width 680 height 28
click at [649, 533] on div "Add Column" at bounding box center [407, 423] width 709 height 637
click at [1506, 18] on button "Close" at bounding box center [1507, 14] width 17 height 17
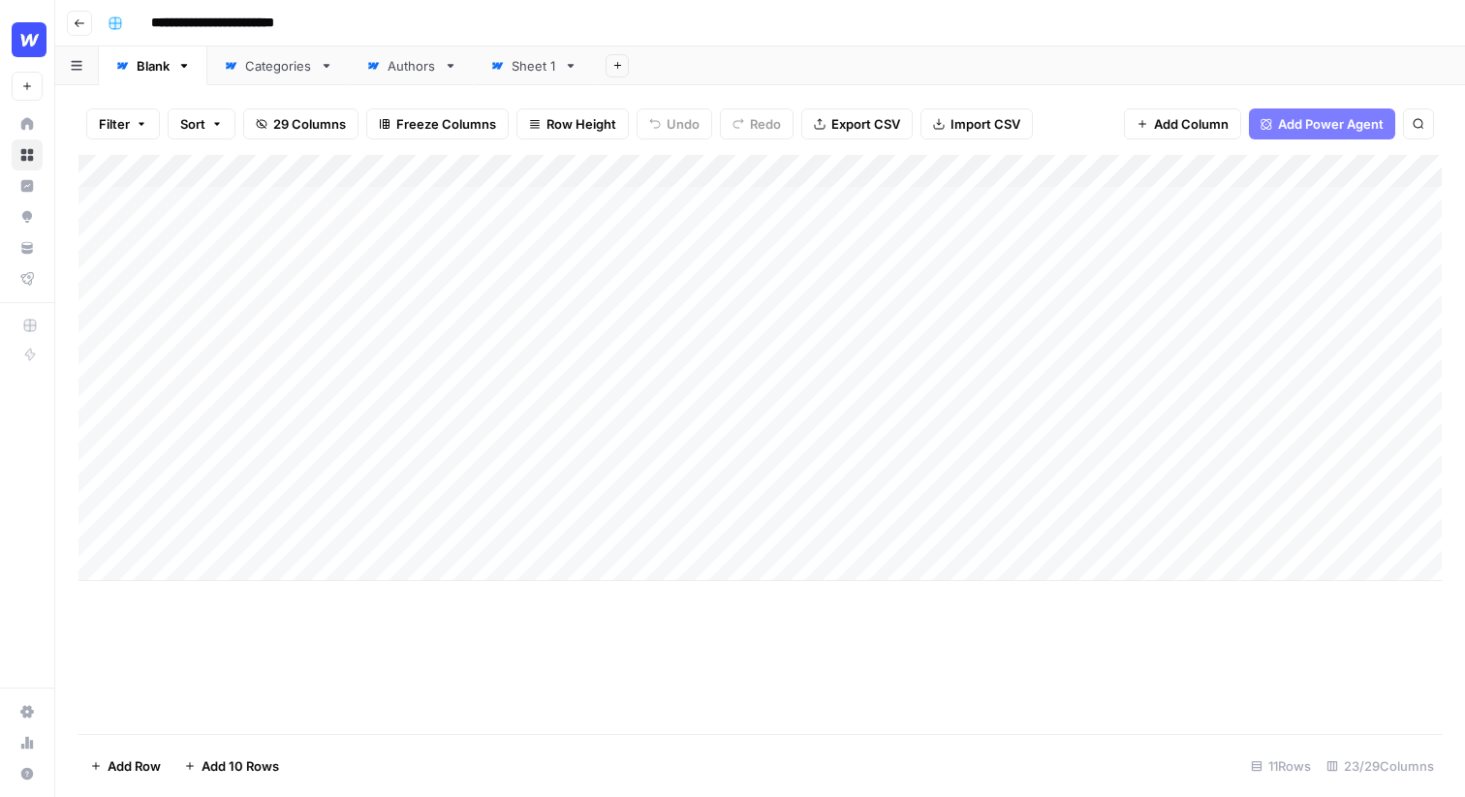
click at [242, 26] on input "**********" at bounding box center [228, 23] width 172 height 31
click at [357, 21] on div "**********" at bounding box center [773, 23] width 1346 height 31
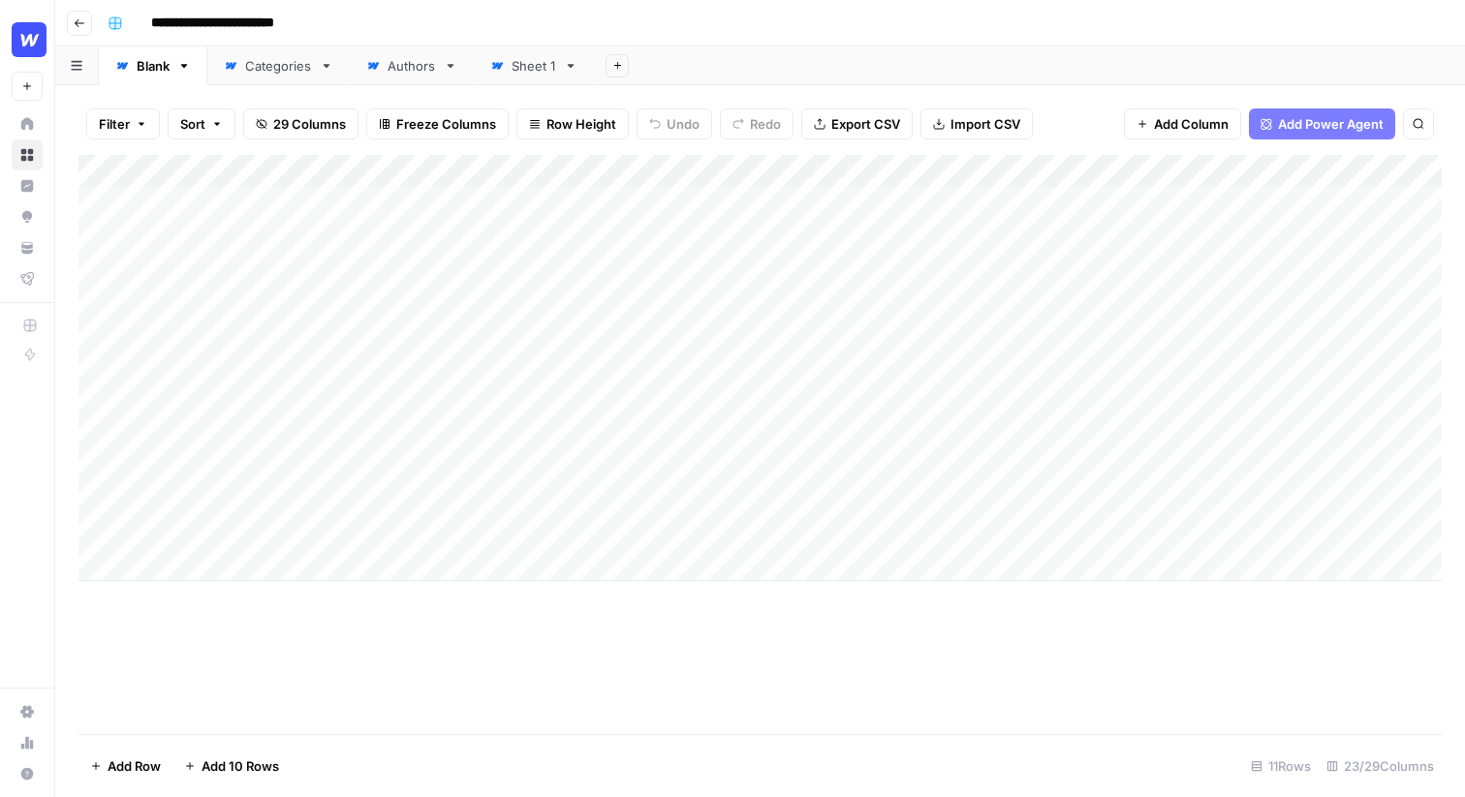
click at [256, 200] on div "Add Column" at bounding box center [759, 368] width 1363 height 426
click at [262, 258] on div "Add Column" at bounding box center [759, 368] width 1363 height 426
click at [267, 245] on div "Add Column" at bounding box center [759, 368] width 1363 height 426
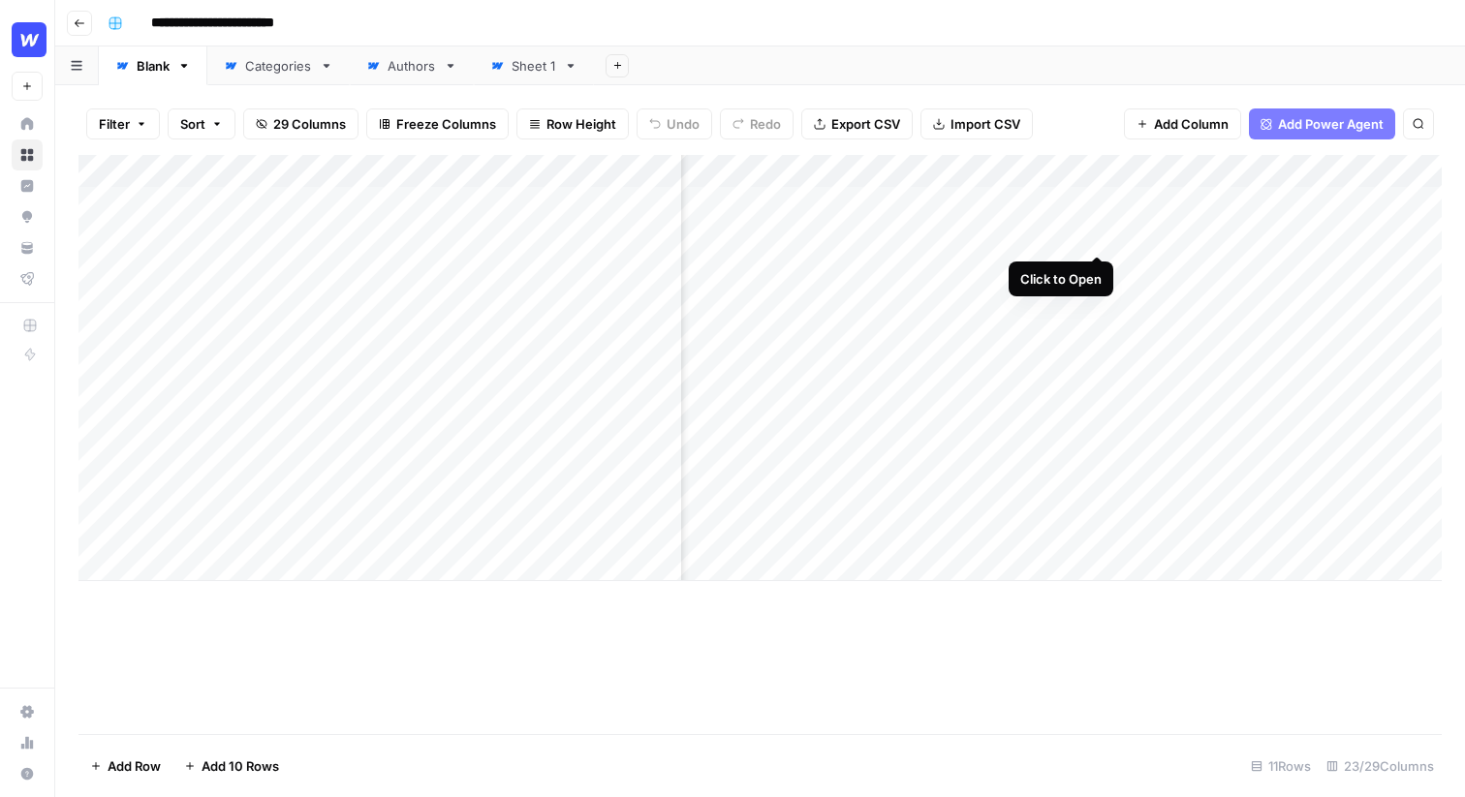
click at [1100, 237] on div "Add Column" at bounding box center [759, 368] width 1363 height 426
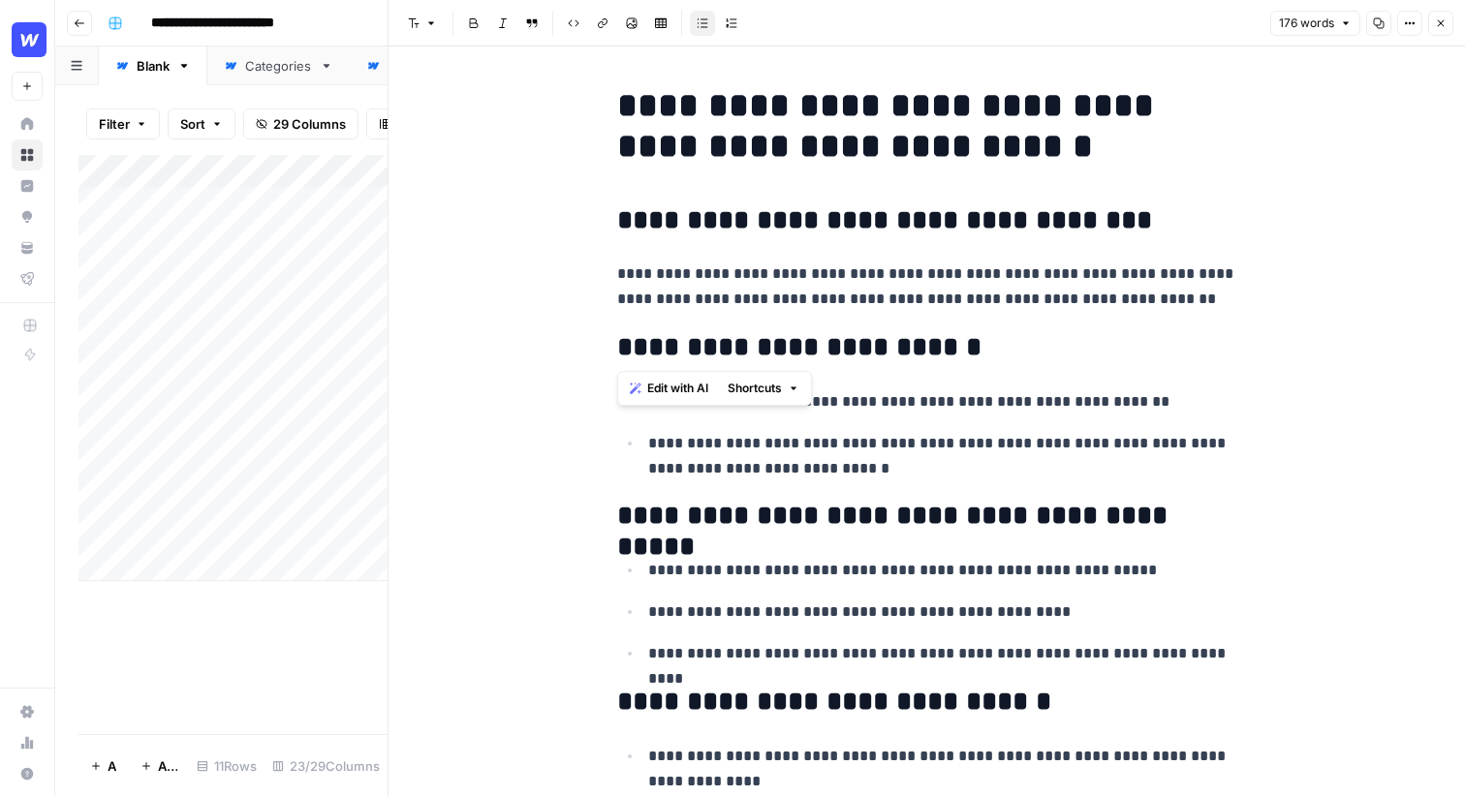
drag, startPoint x: 614, startPoint y: 110, endPoint x: 906, endPoint y: 337, distance: 369.4
click at [906, 337] on div "**********" at bounding box center [926, 574] width 643 height 993
click at [906, 337] on h2 "**********" at bounding box center [927, 347] width 620 height 31
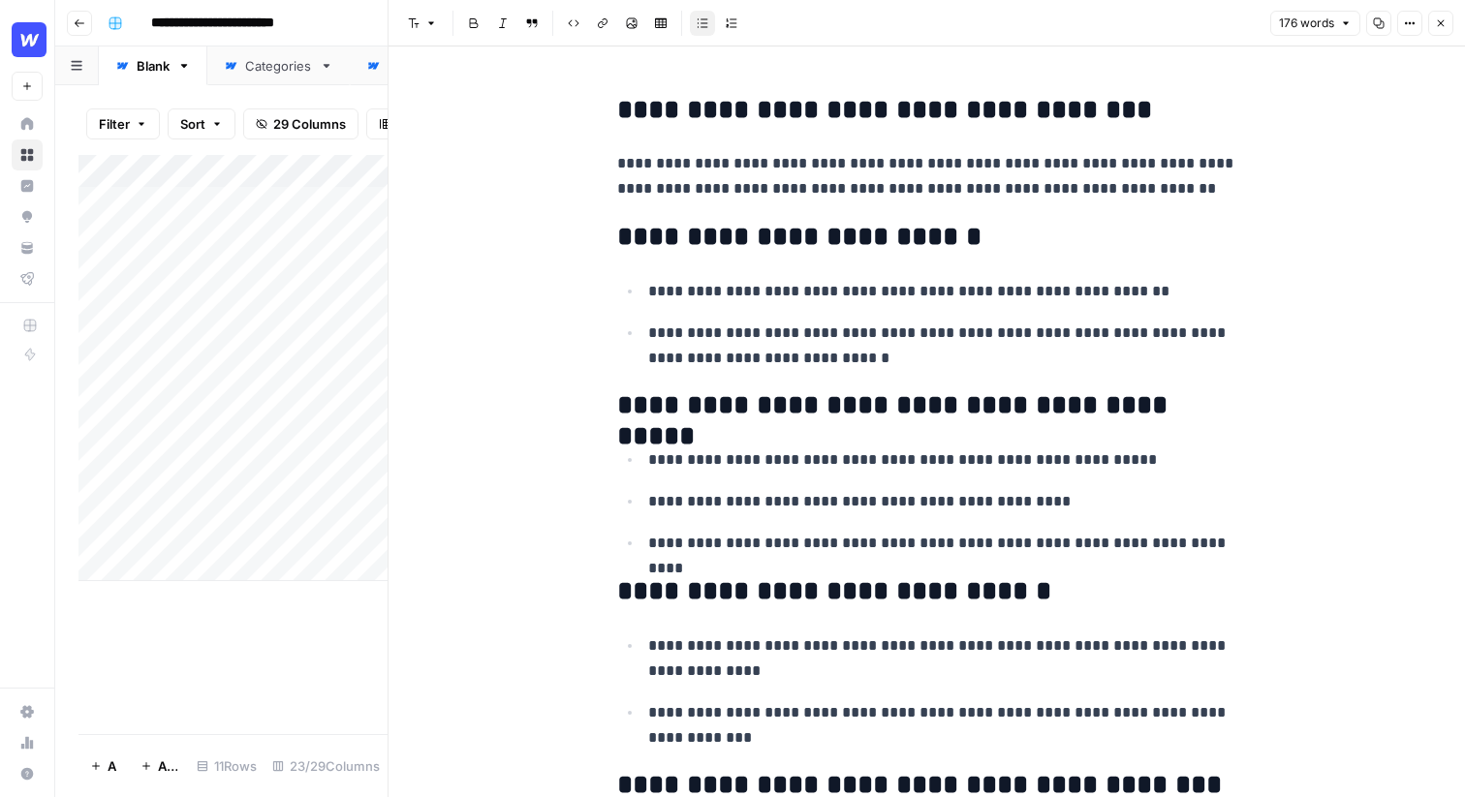
scroll to position [123, 0]
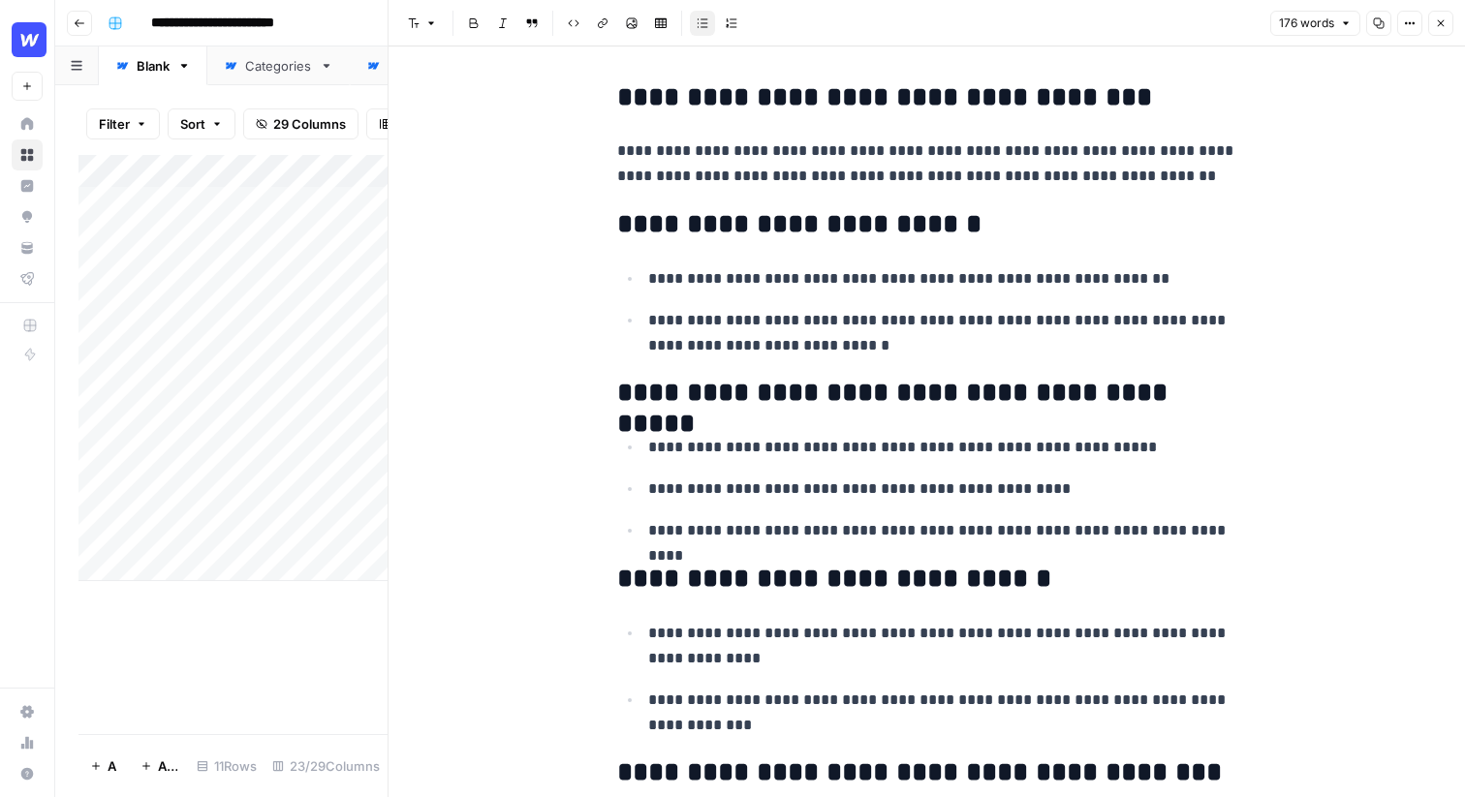
click at [949, 227] on h2 "**********" at bounding box center [927, 224] width 620 height 31
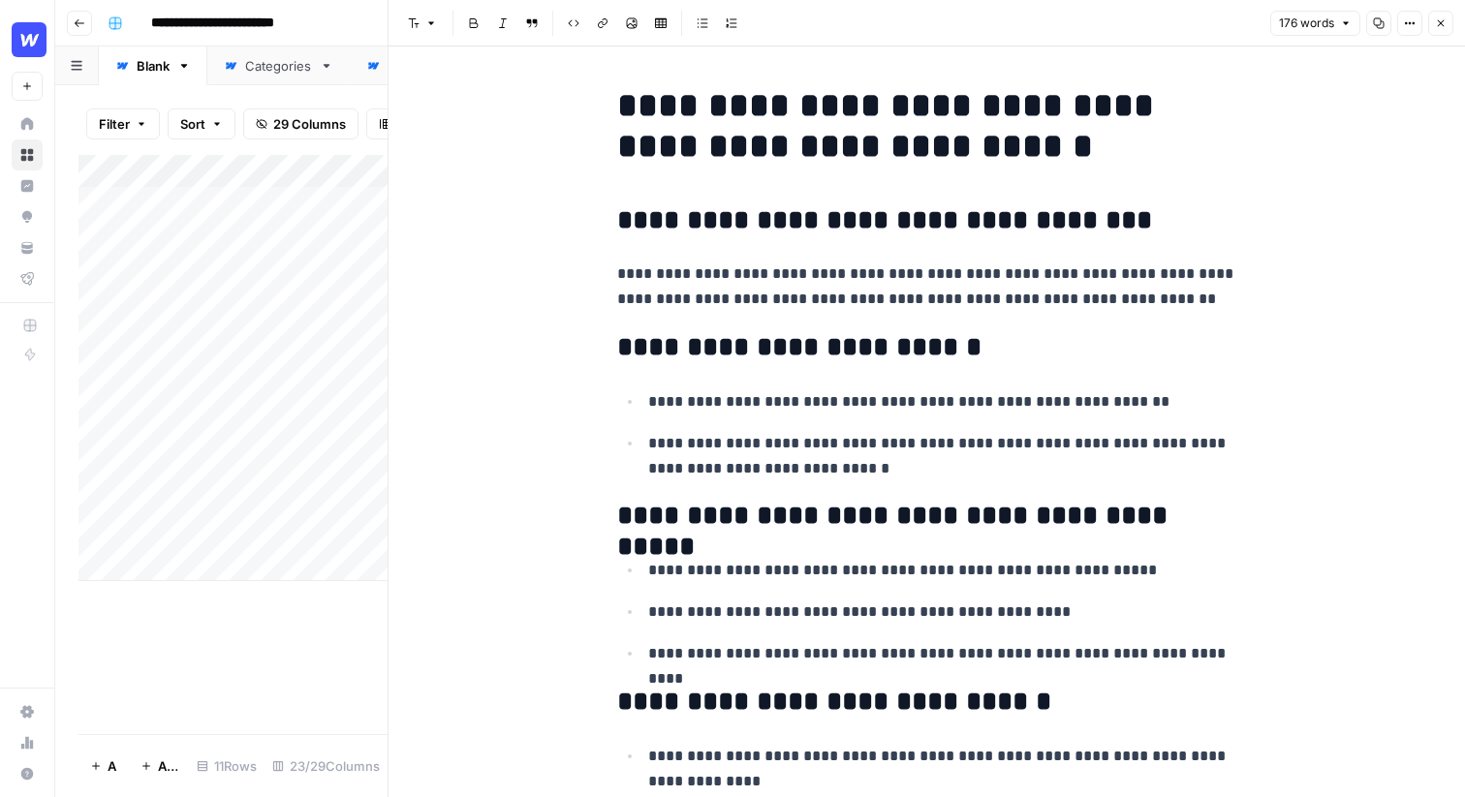
drag, startPoint x: 1073, startPoint y: 226, endPoint x: 724, endPoint y: 227, distance: 349.7
click at [724, 227] on h2 "**********" at bounding box center [927, 220] width 620 height 31
click at [753, 259] on span "Edit with AI" at bounding box center [781, 261] width 61 height 17
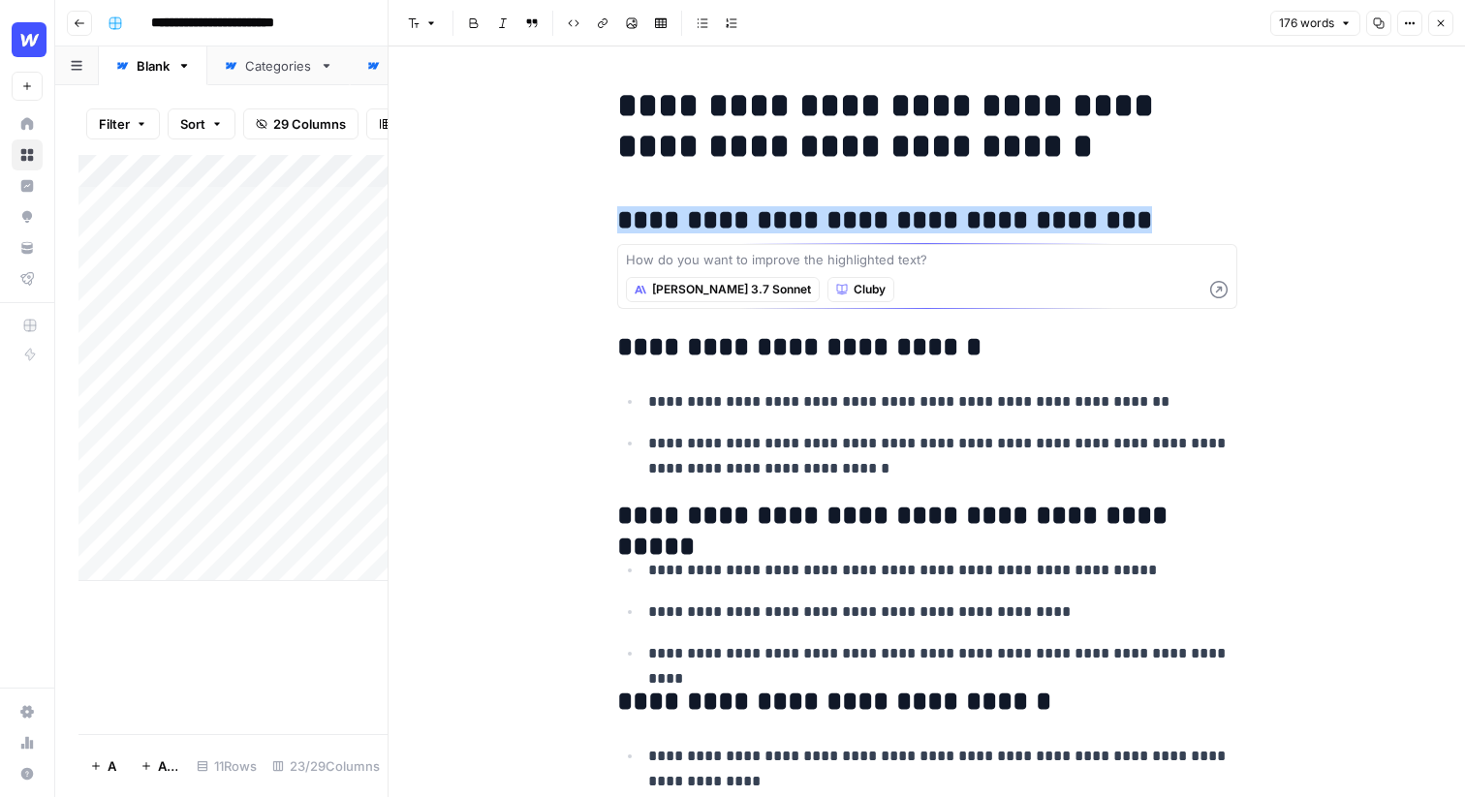
click at [689, 297] on span "Claude 3.7 Sonnet" at bounding box center [731, 289] width 159 height 17
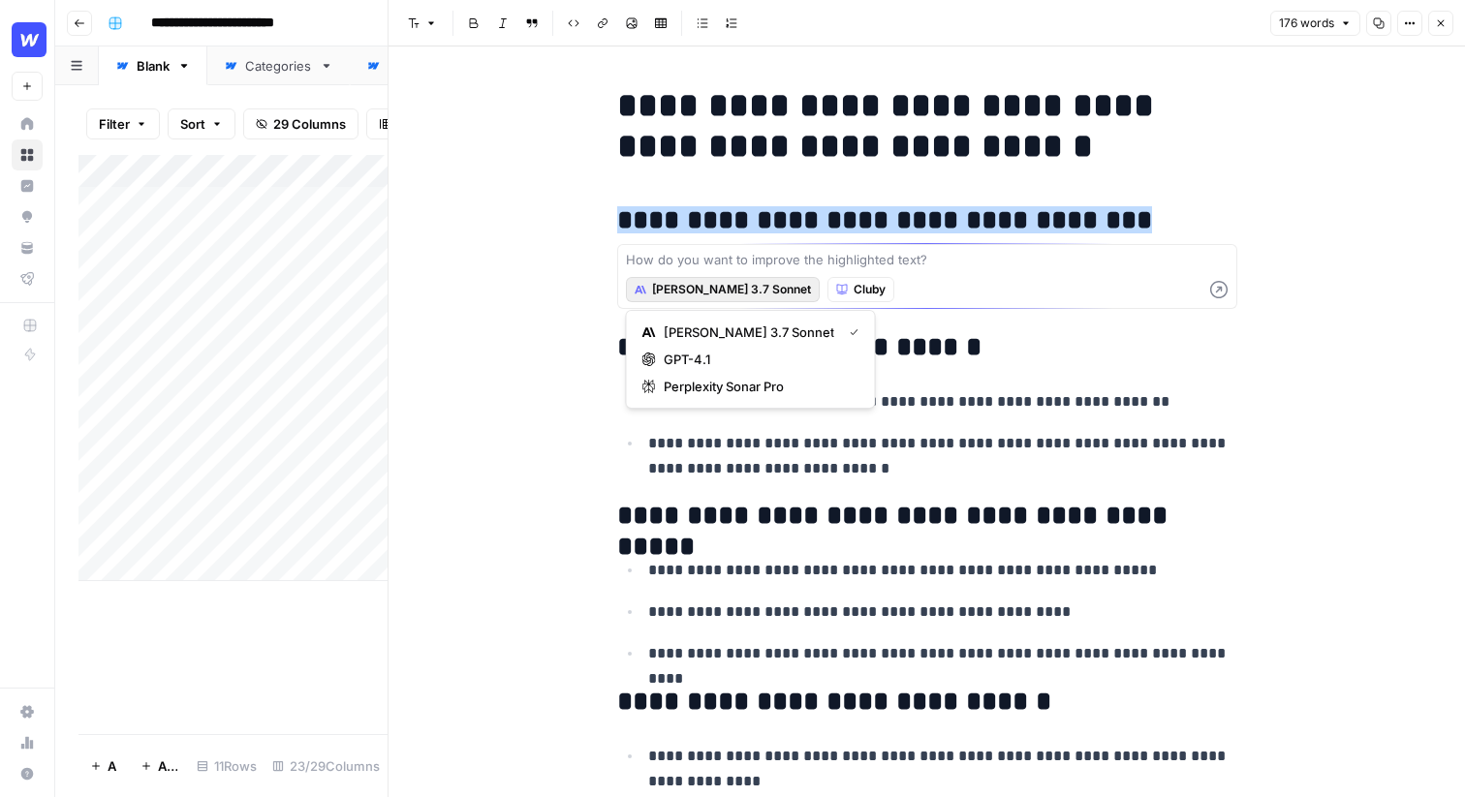
click at [937, 384] on div "**********" at bounding box center [926, 574] width 643 height 993
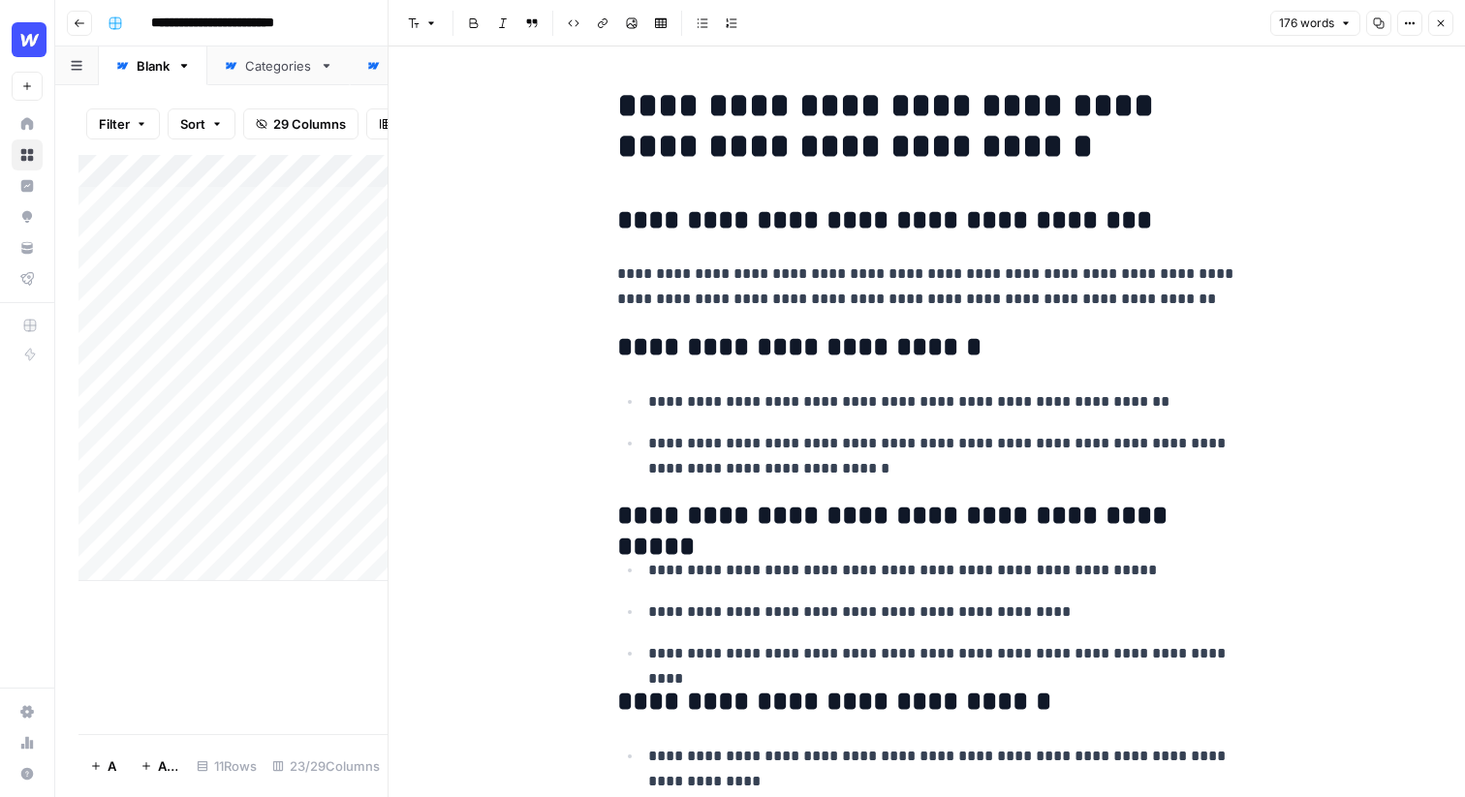
click at [1446, 29] on button "Close" at bounding box center [1440, 23] width 25 height 25
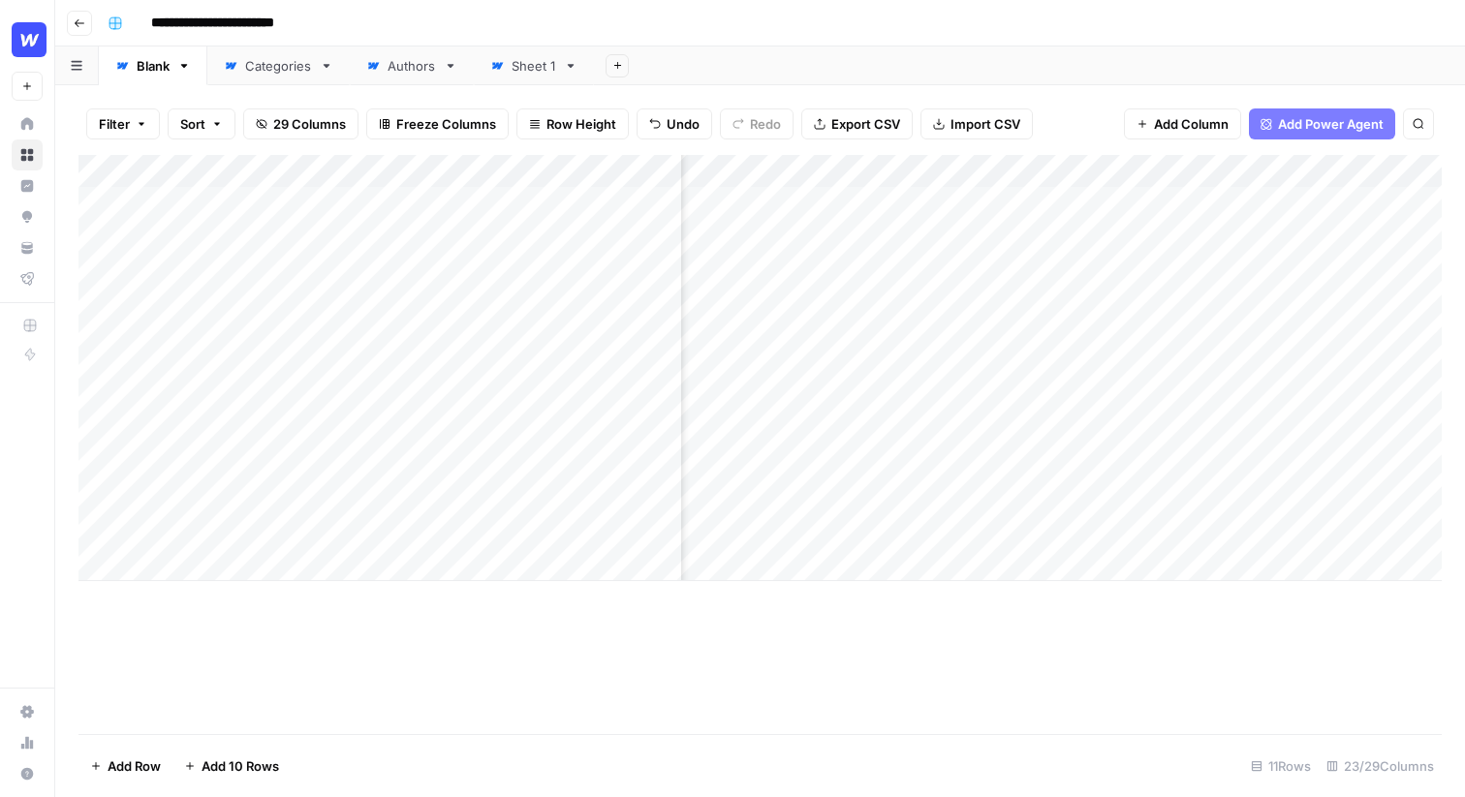
scroll to position [0, 1061]
click at [840, 236] on div "Add Column" at bounding box center [759, 368] width 1363 height 426
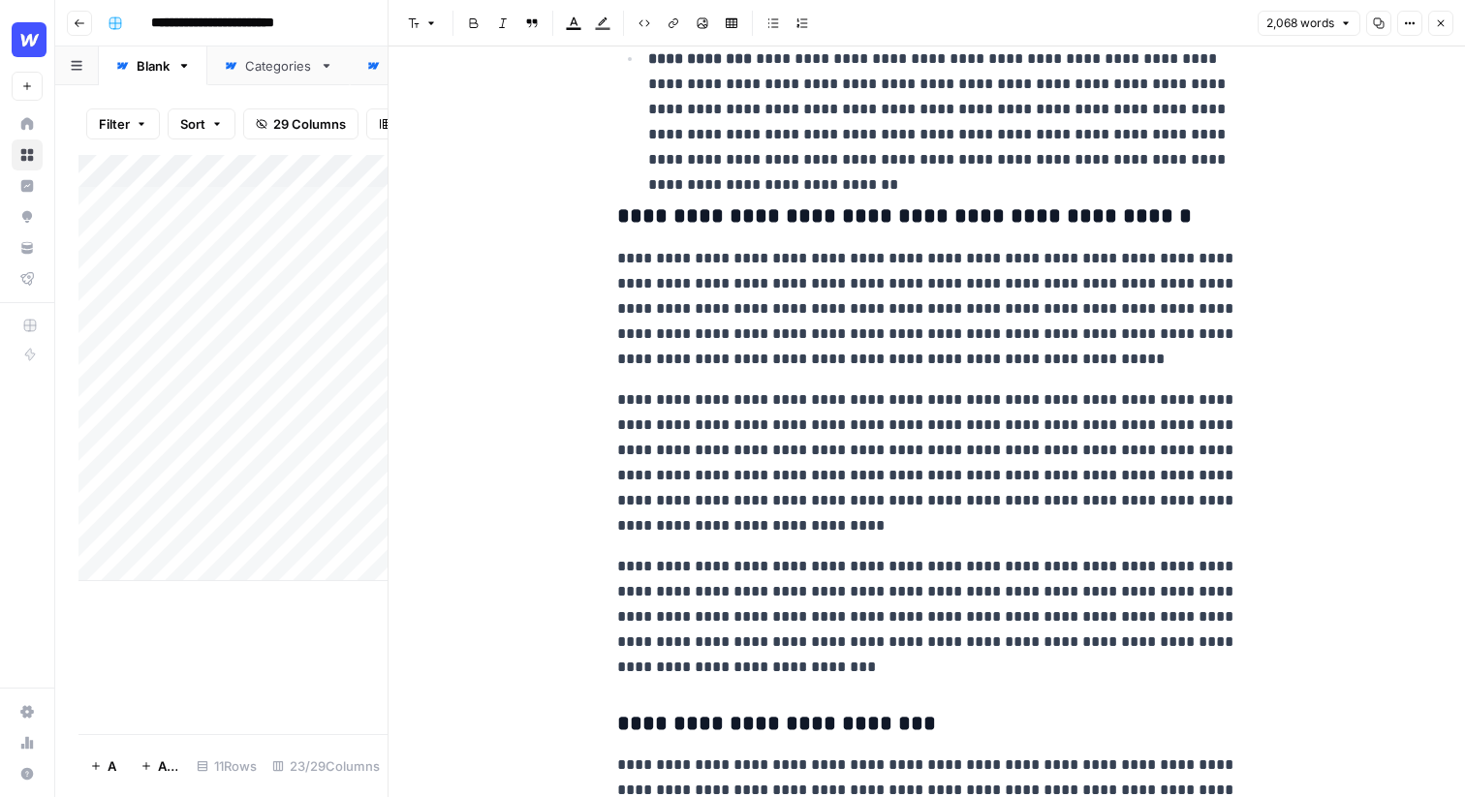
scroll to position [1821, 0]
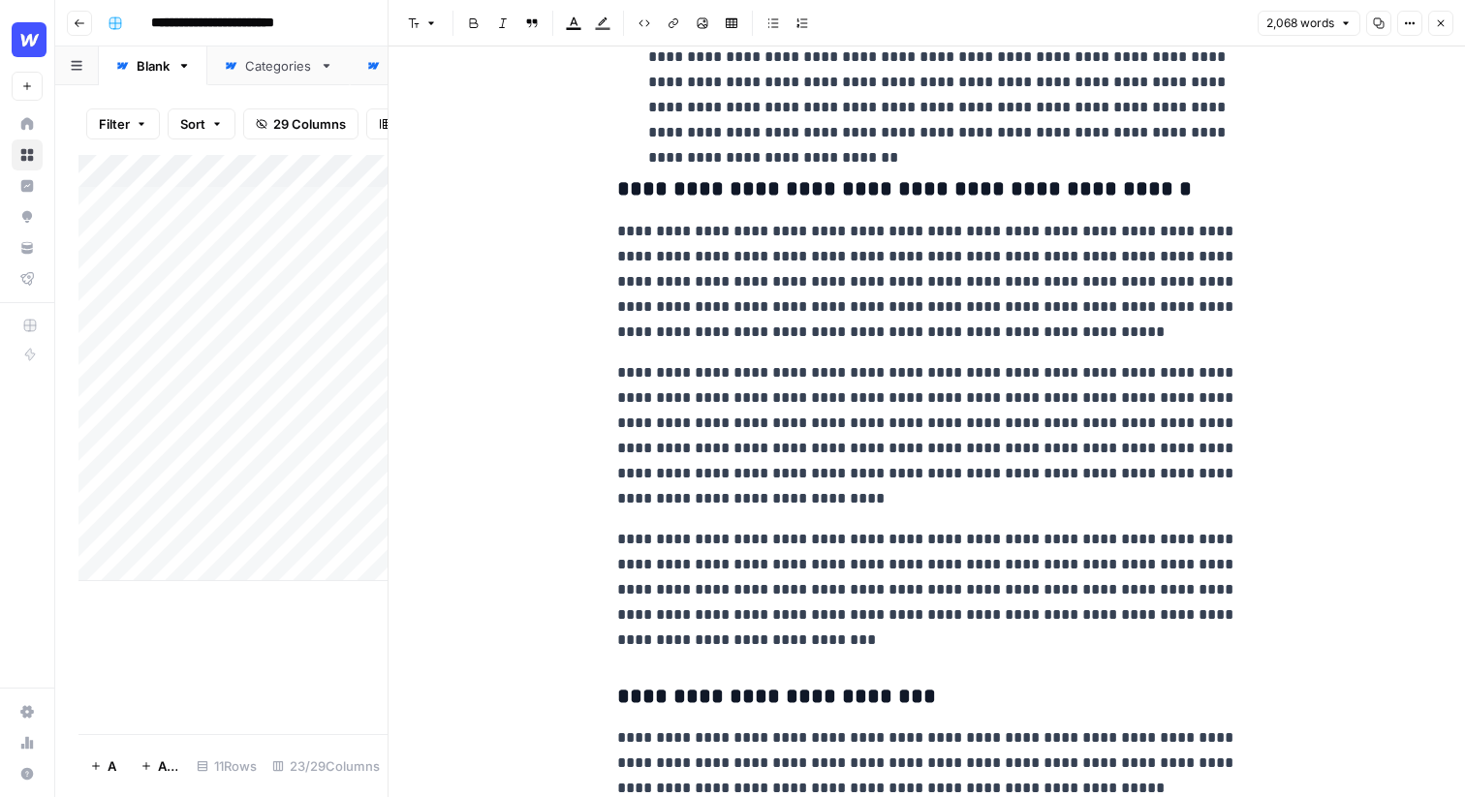
click at [1443, 24] on icon "button" at bounding box center [1441, 23] width 12 height 12
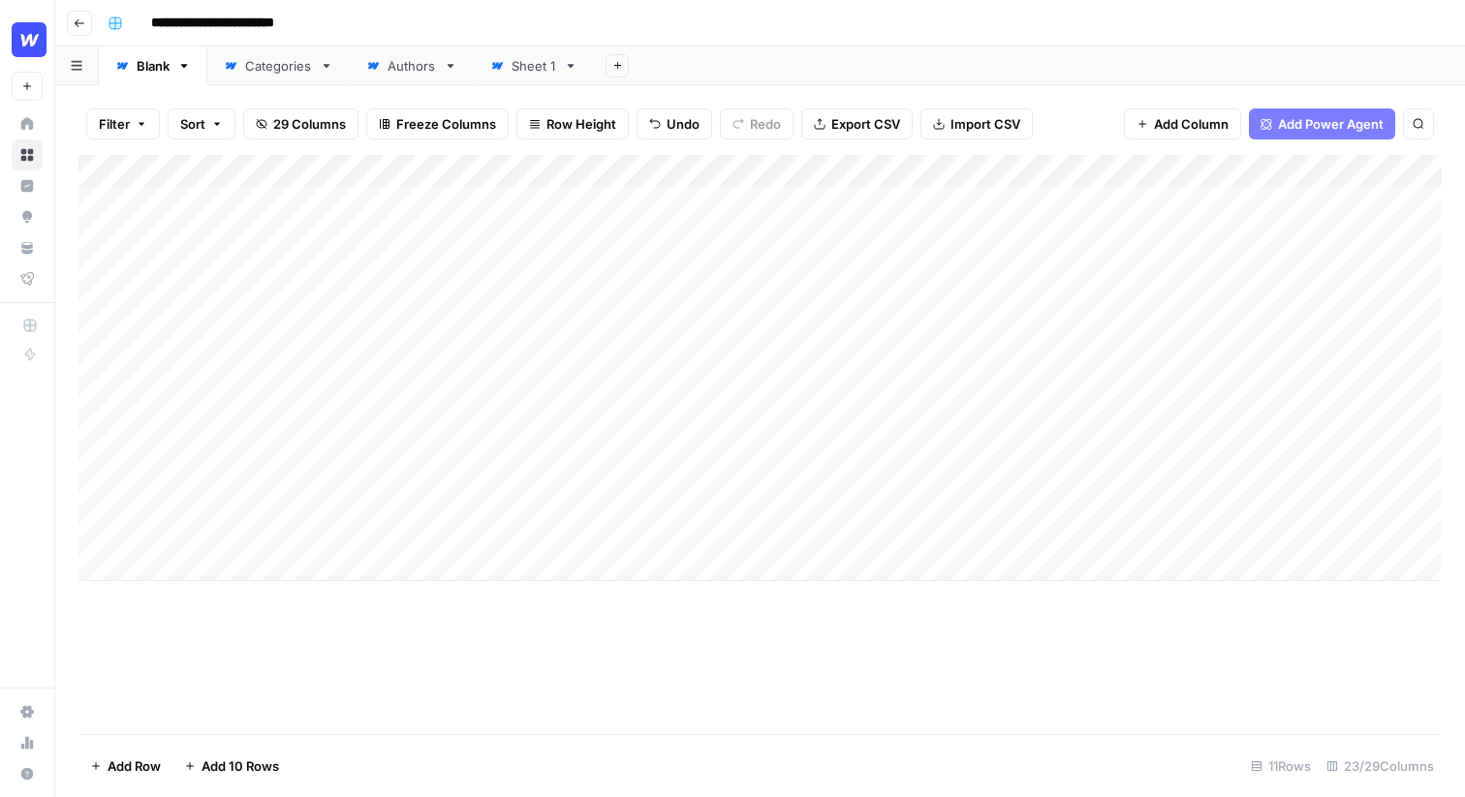
click at [898, 174] on div "Add Column" at bounding box center [759, 368] width 1363 height 426
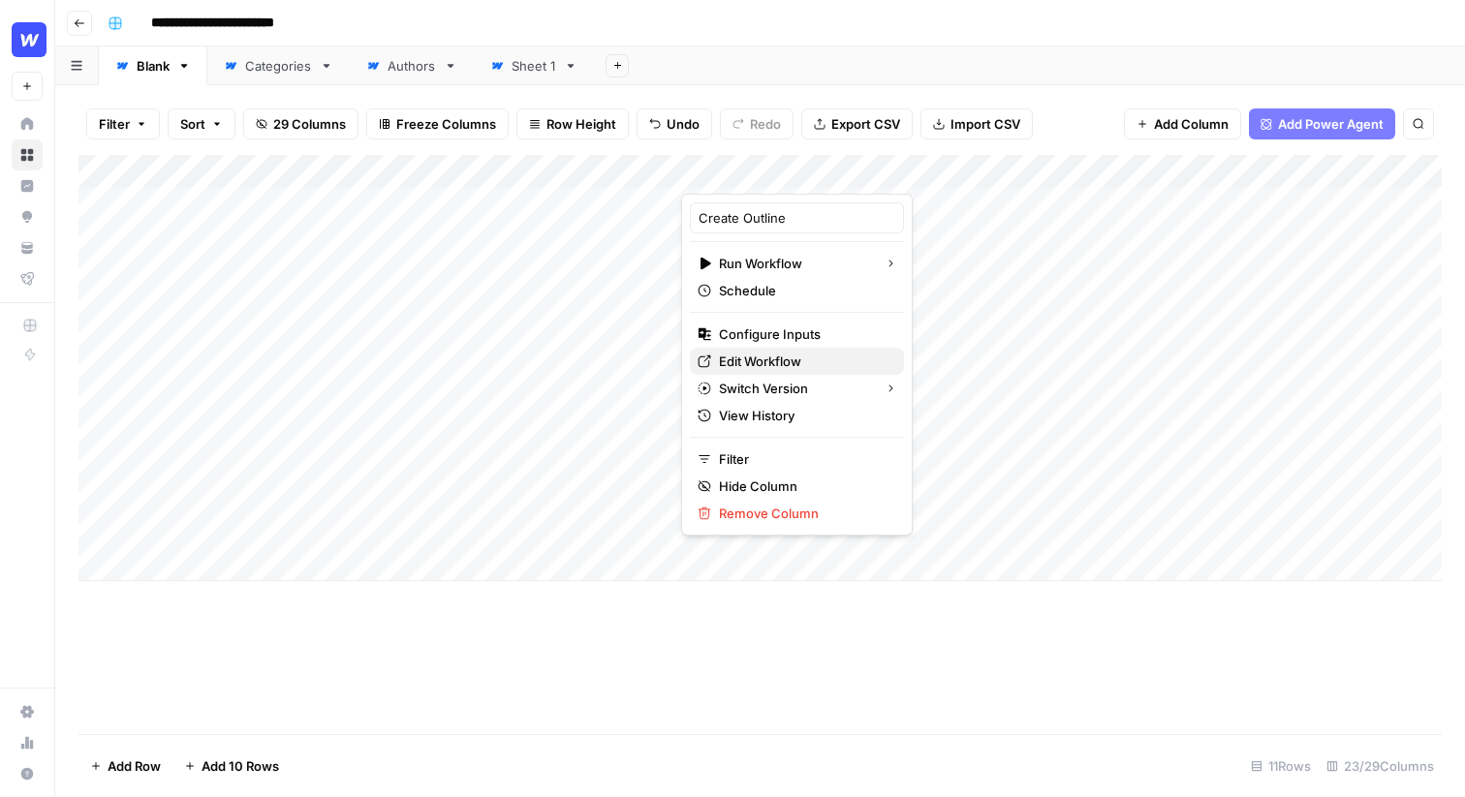
click at [763, 357] on span "Edit Workflow" at bounding box center [804, 361] width 170 height 19
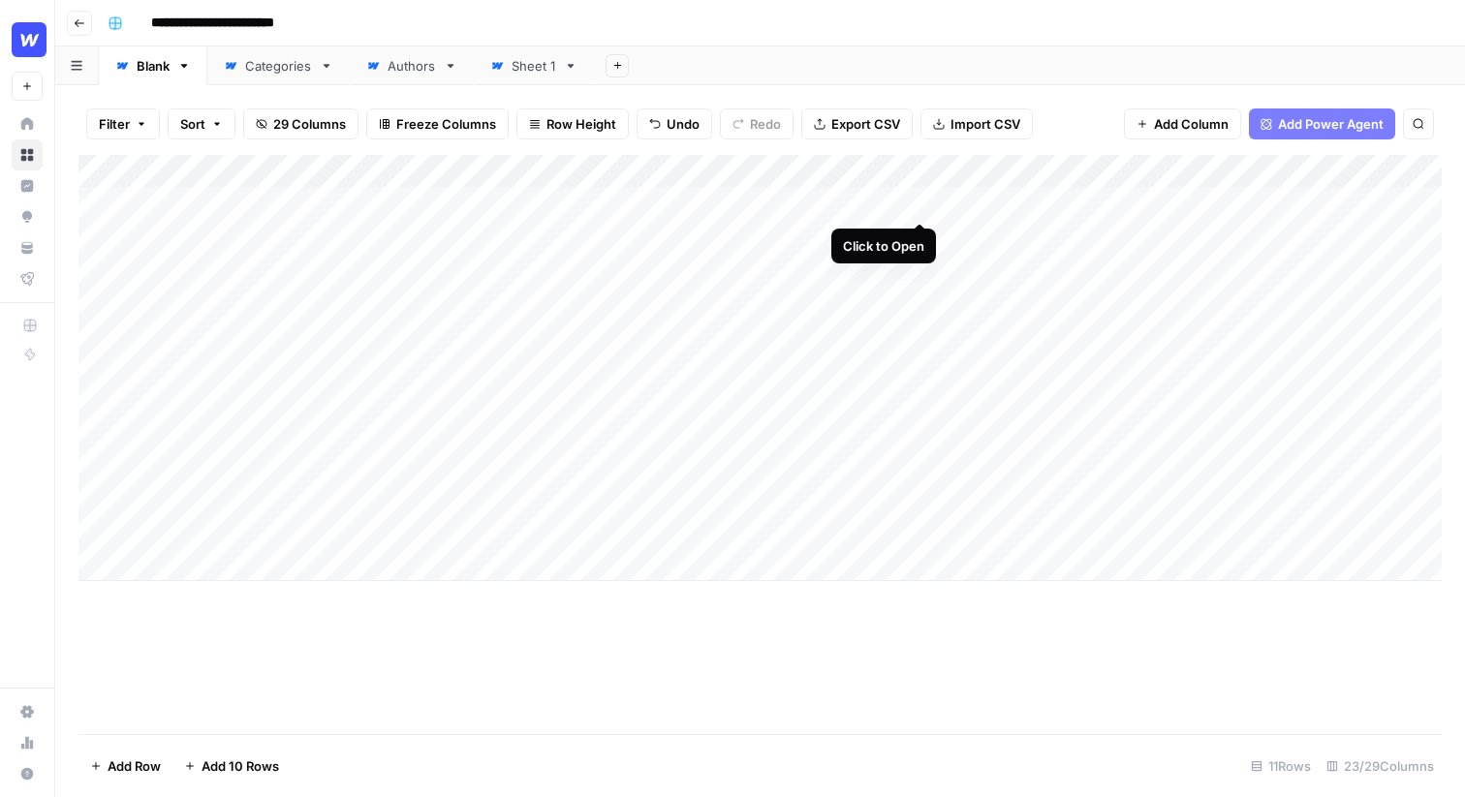
click at [916, 200] on div "Add Column" at bounding box center [759, 368] width 1363 height 426
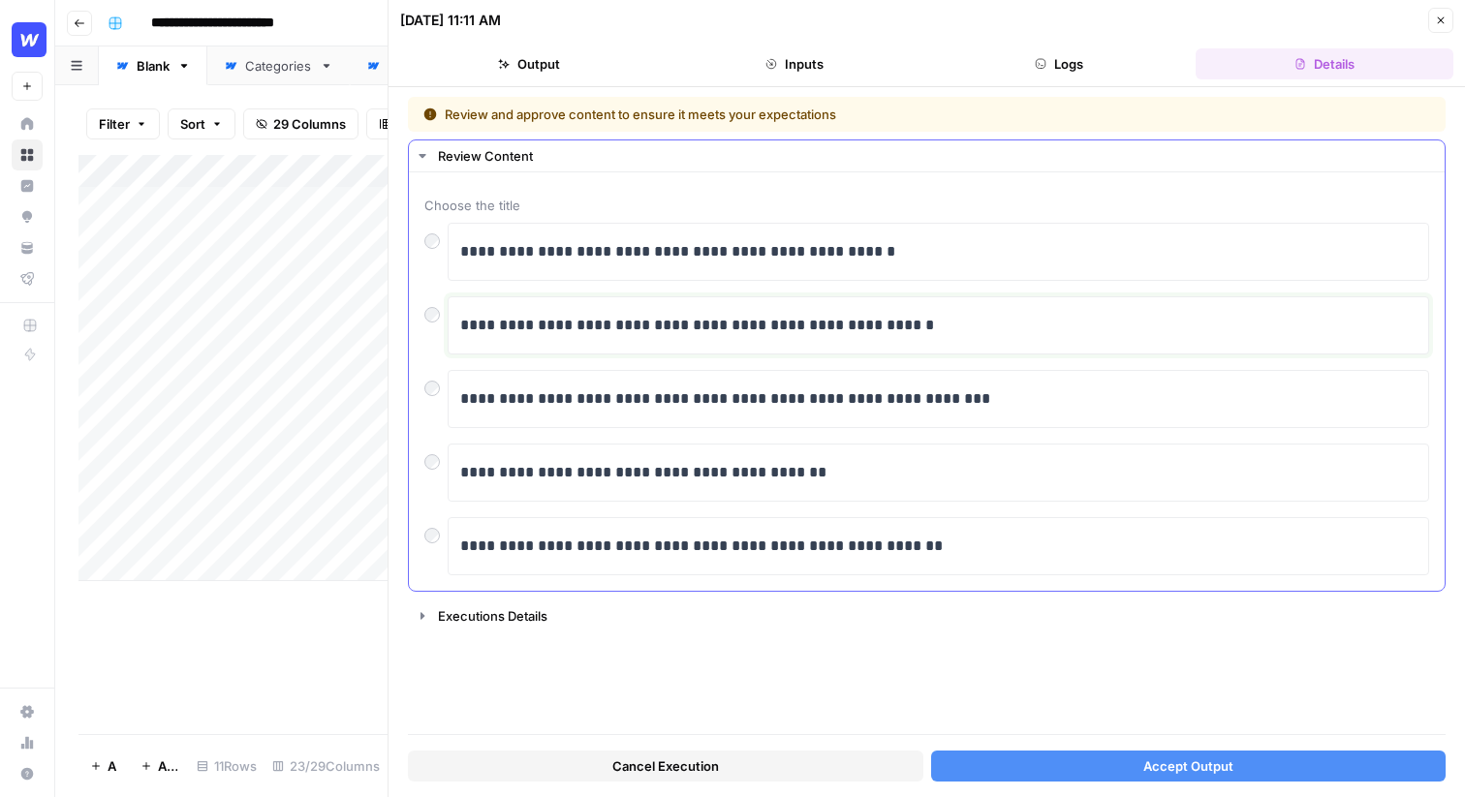
click at [762, 331] on p "**********" at bounding box center [938, 325] width 956 height 25
click at [1080, 760] on button "Accept Output" at bounding box center [1188, 766] width 515 height 31
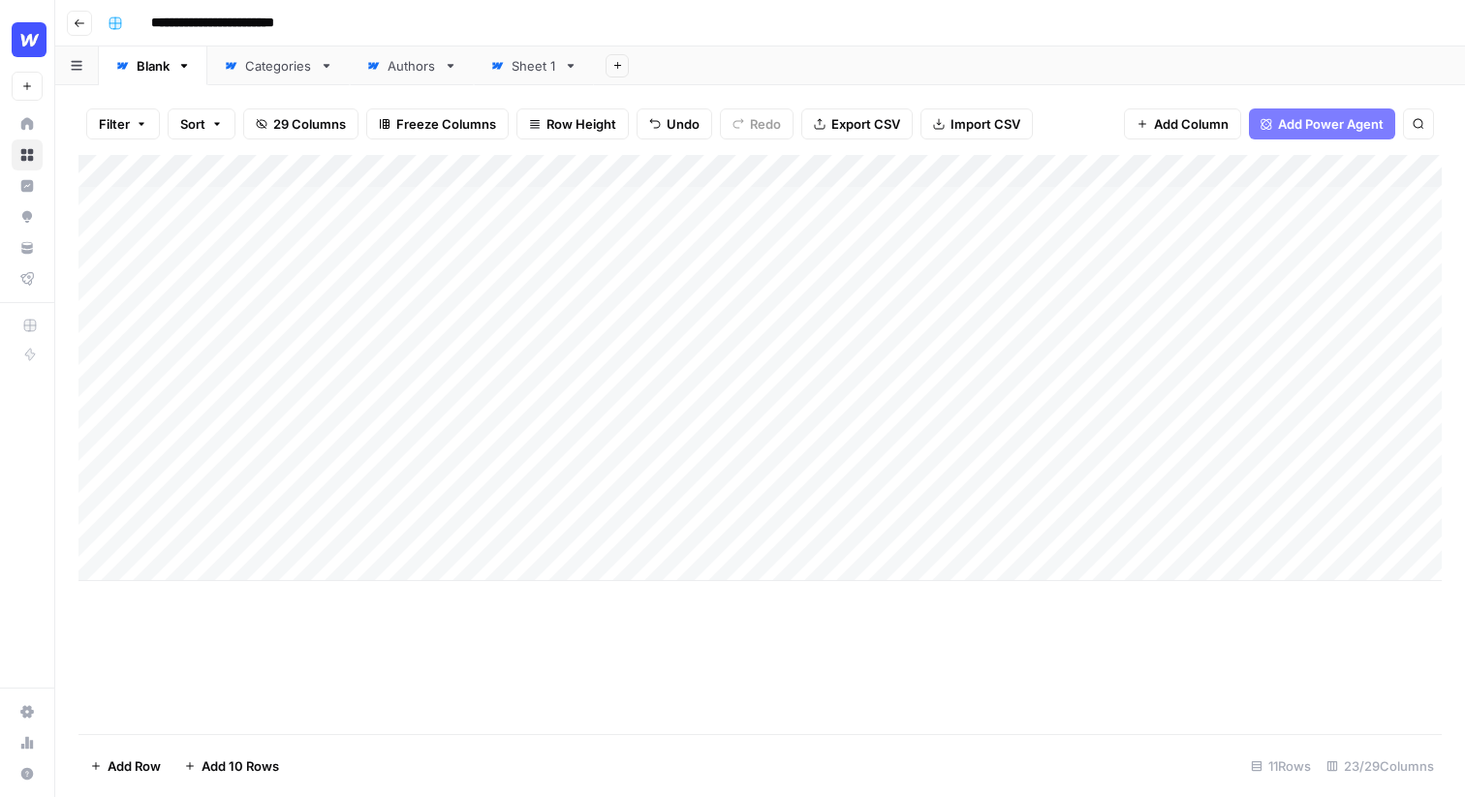
click at [979, 318] on div "Add Column" at bounding box center [759, 368] width 1363 height 426
click at [978, 253] on div "Add Column" at bounding box center [759, 368] width 1363 height 426
click at [1071, 203] on div "Add Column" at bounding box center [759, 368] width 1363 height 426
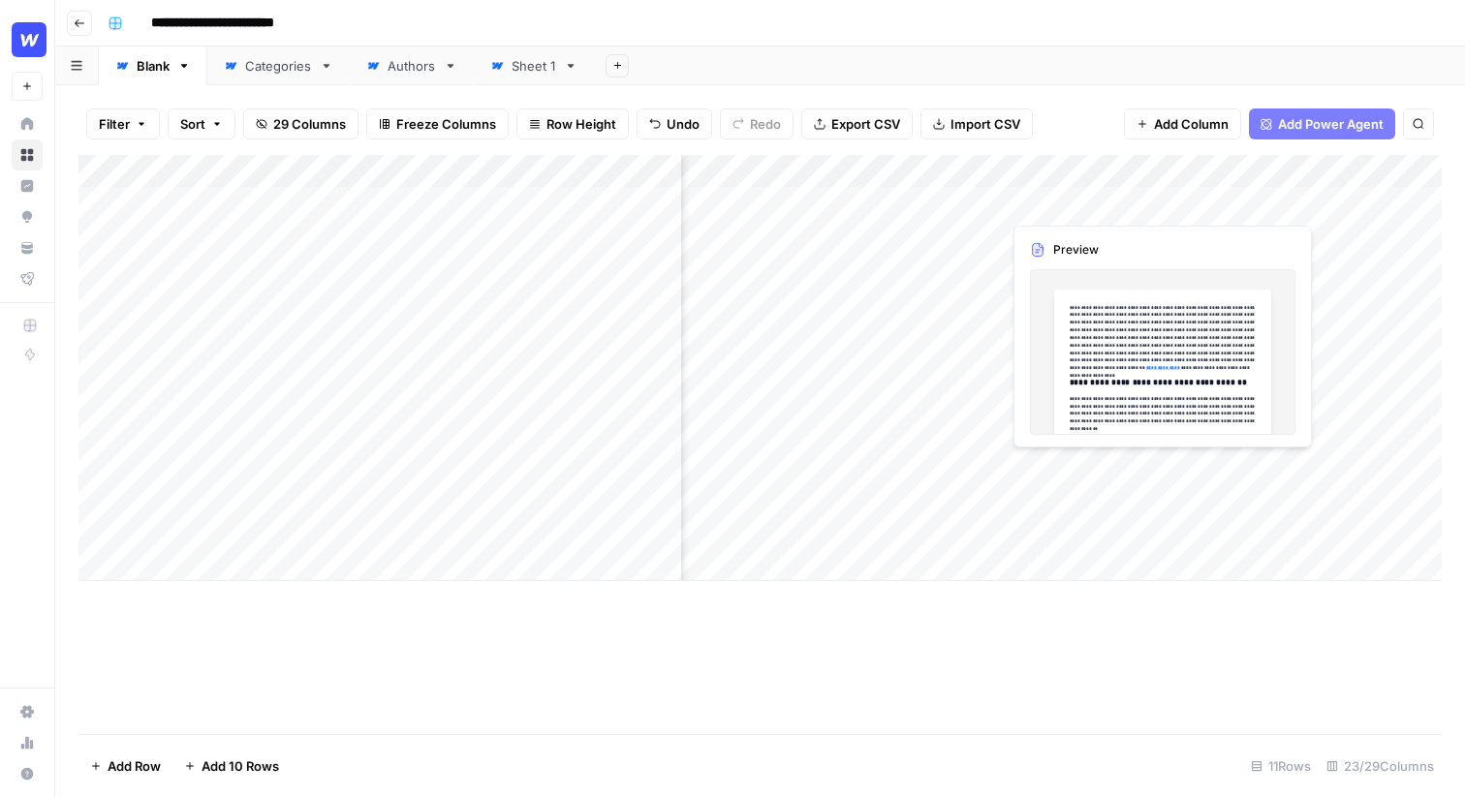
click at [1071, 203] on div "Add Column" at bounding box center [759, 368] width 1363 height 426
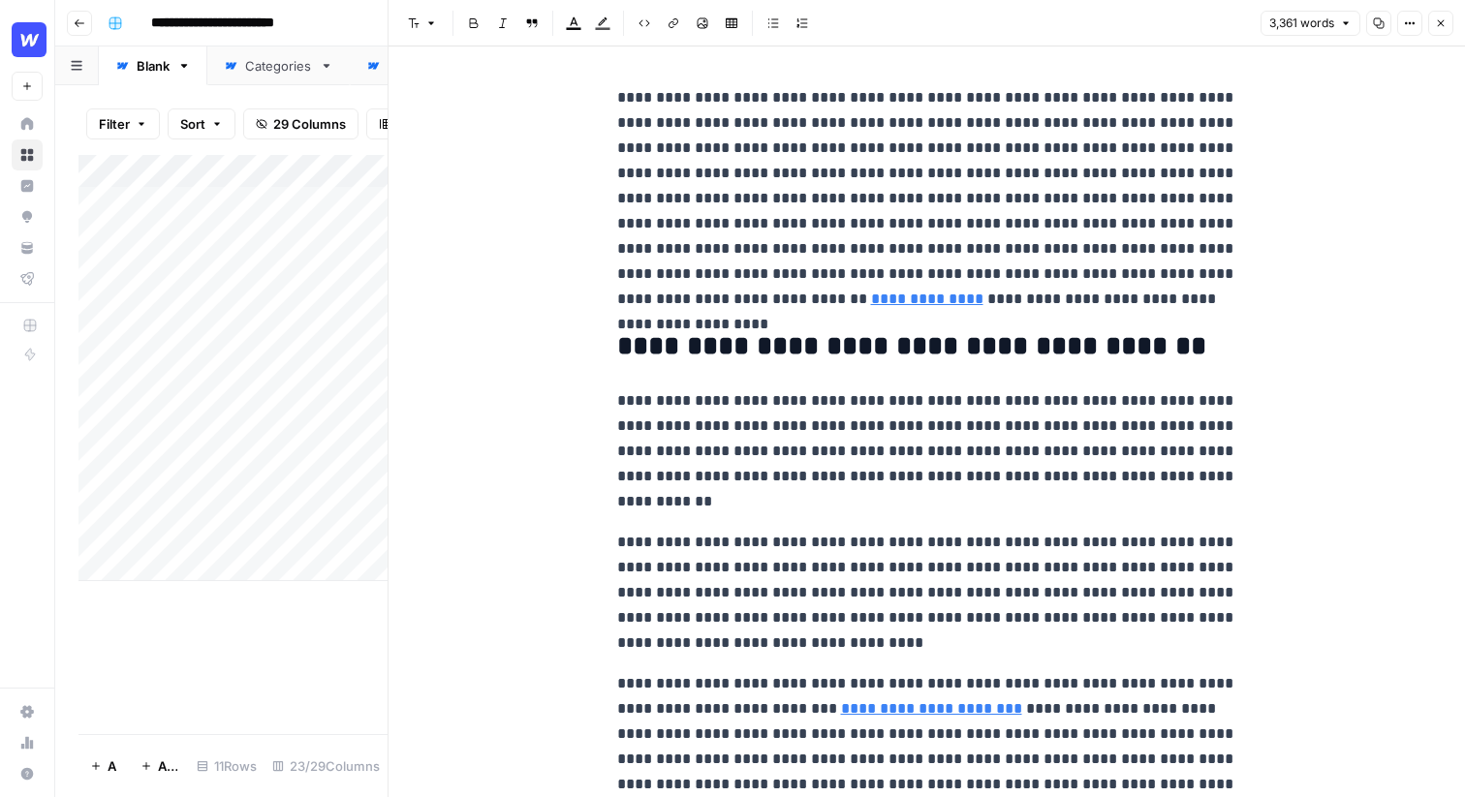
click at [1445, 14] on button "Close" at bounding box center [1440, 23] width 25 height 25
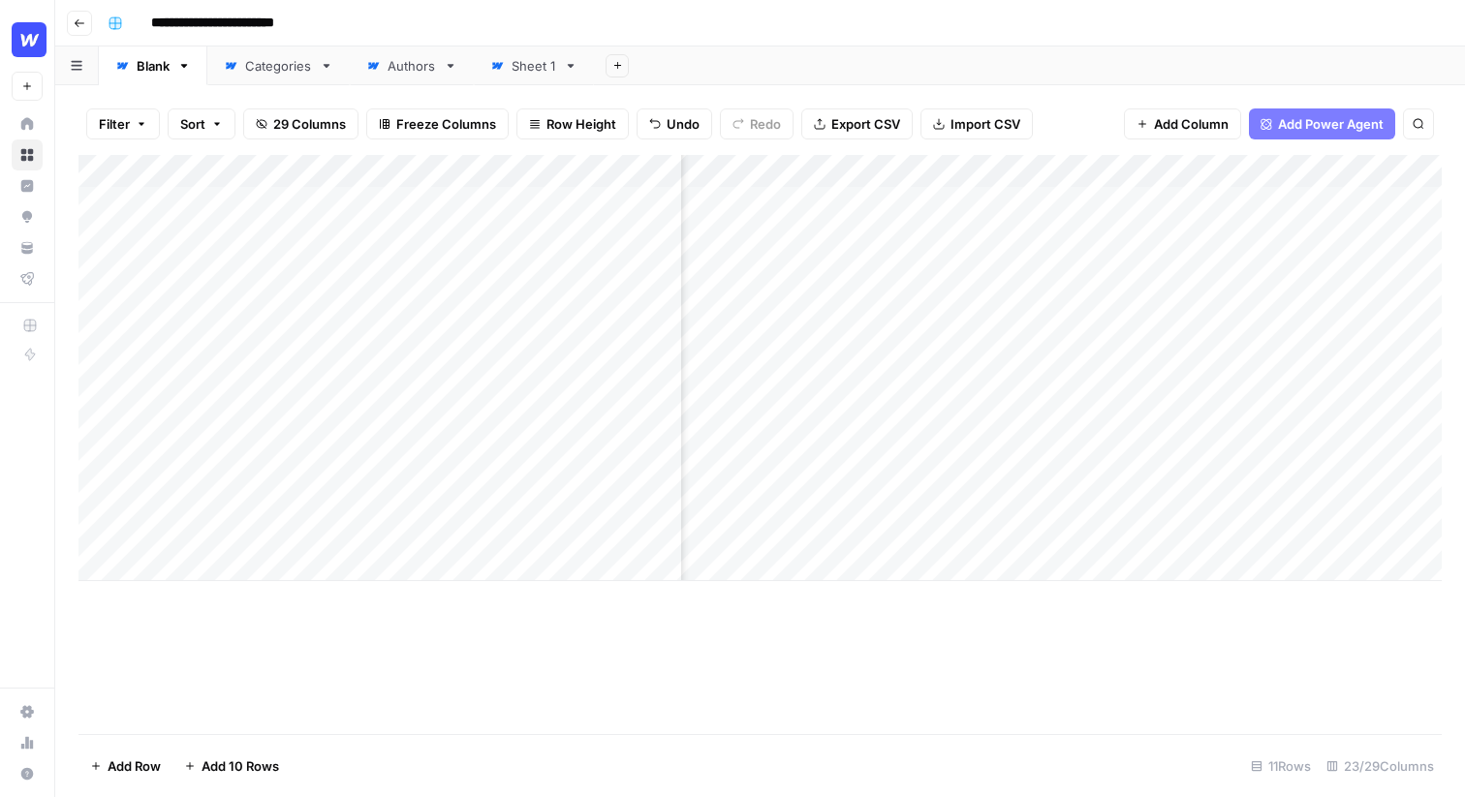
scroll to position [0, 565]
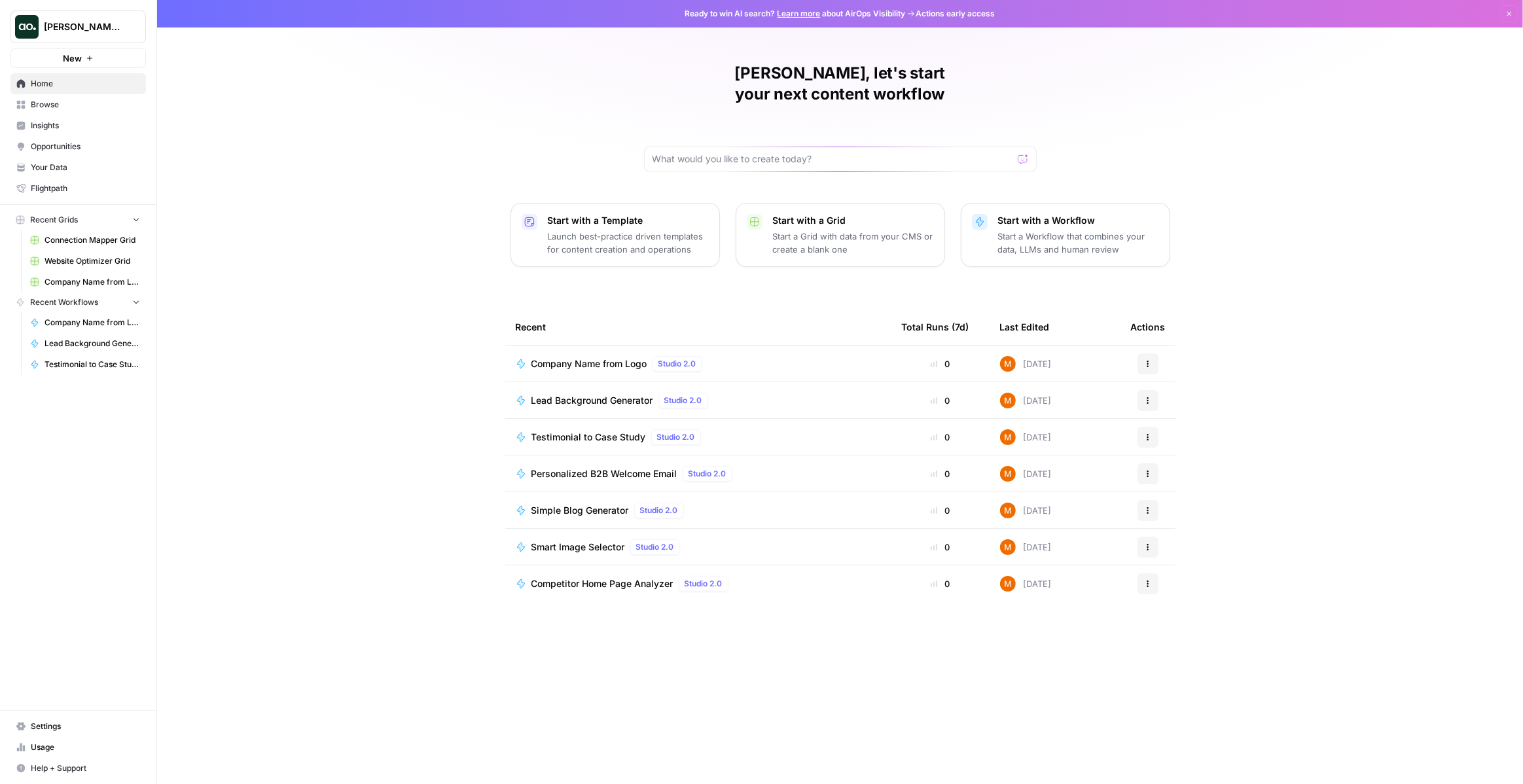
click at [82, 167] on span "Your Data" at bounding box center [86, 167] width 109 height 11
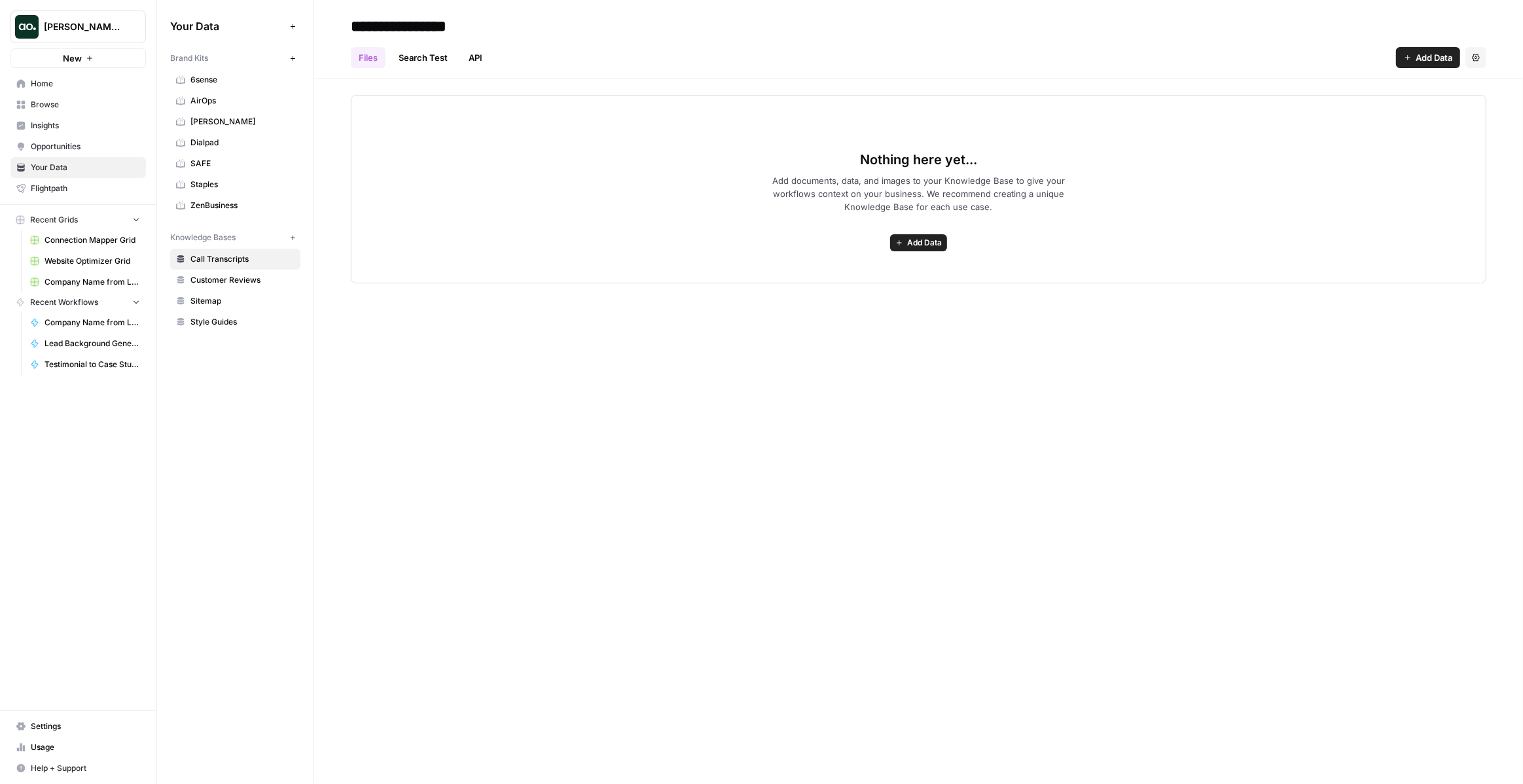
click at [101, 21] on span "Mike Kenler's Workspace" at bounding box center [83, 26] width 79 height 13
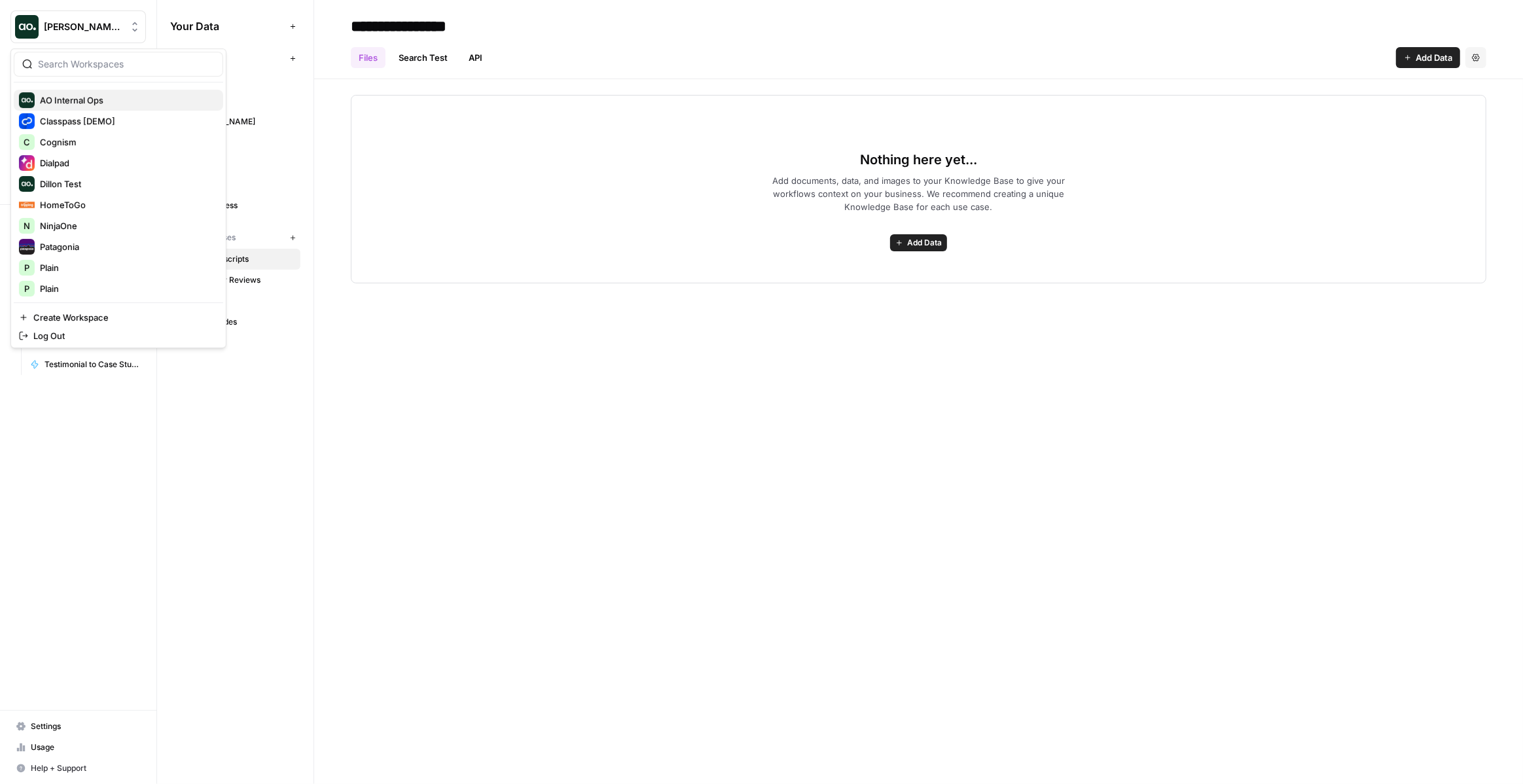
scroll to position [188, 0]
click at [464, 332] on div "**********" at bounding box center [918, 392] width 1209 height 784
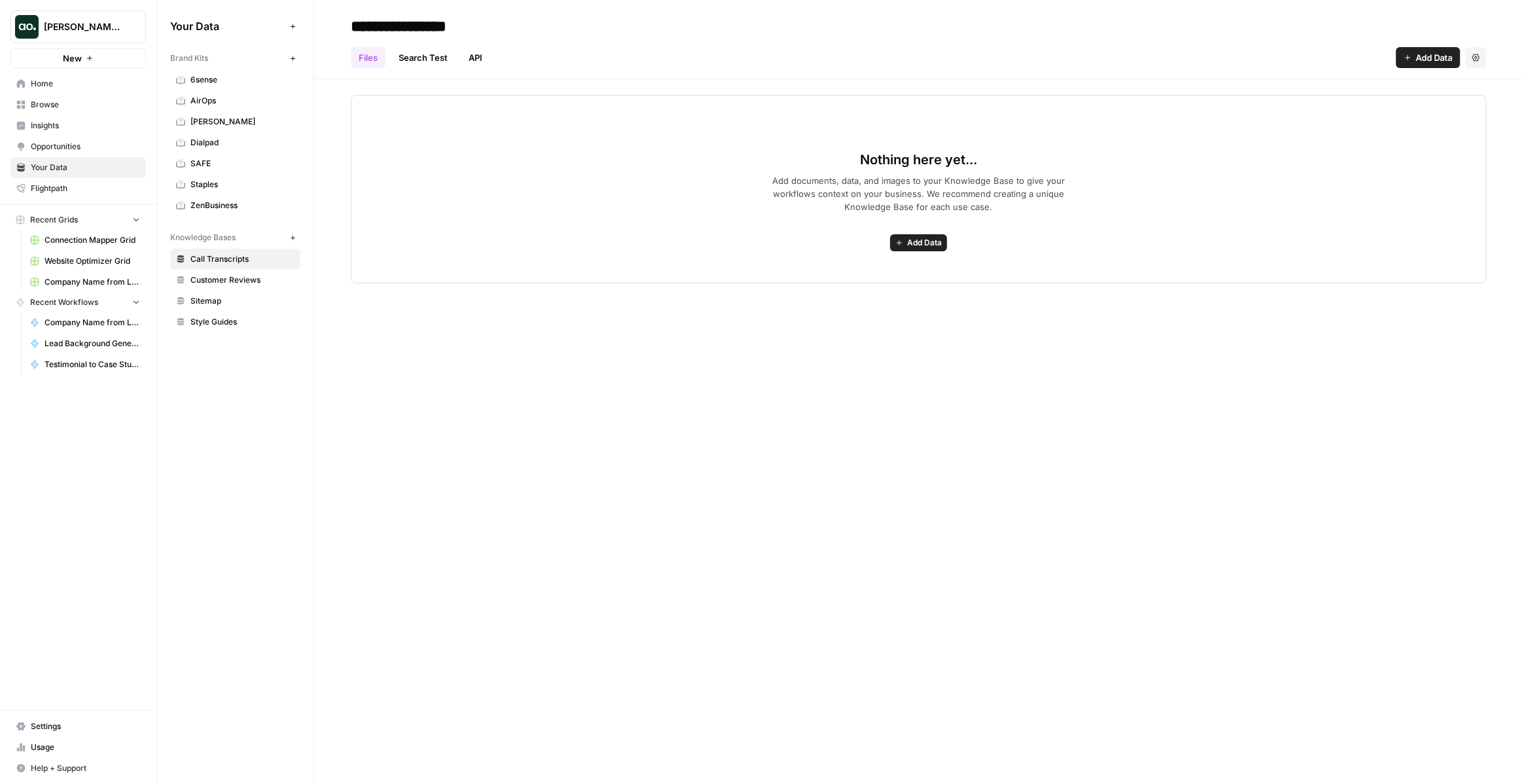
click at [289, 56] on icon "button" at bounding box center [293, 58] width 7 height 7
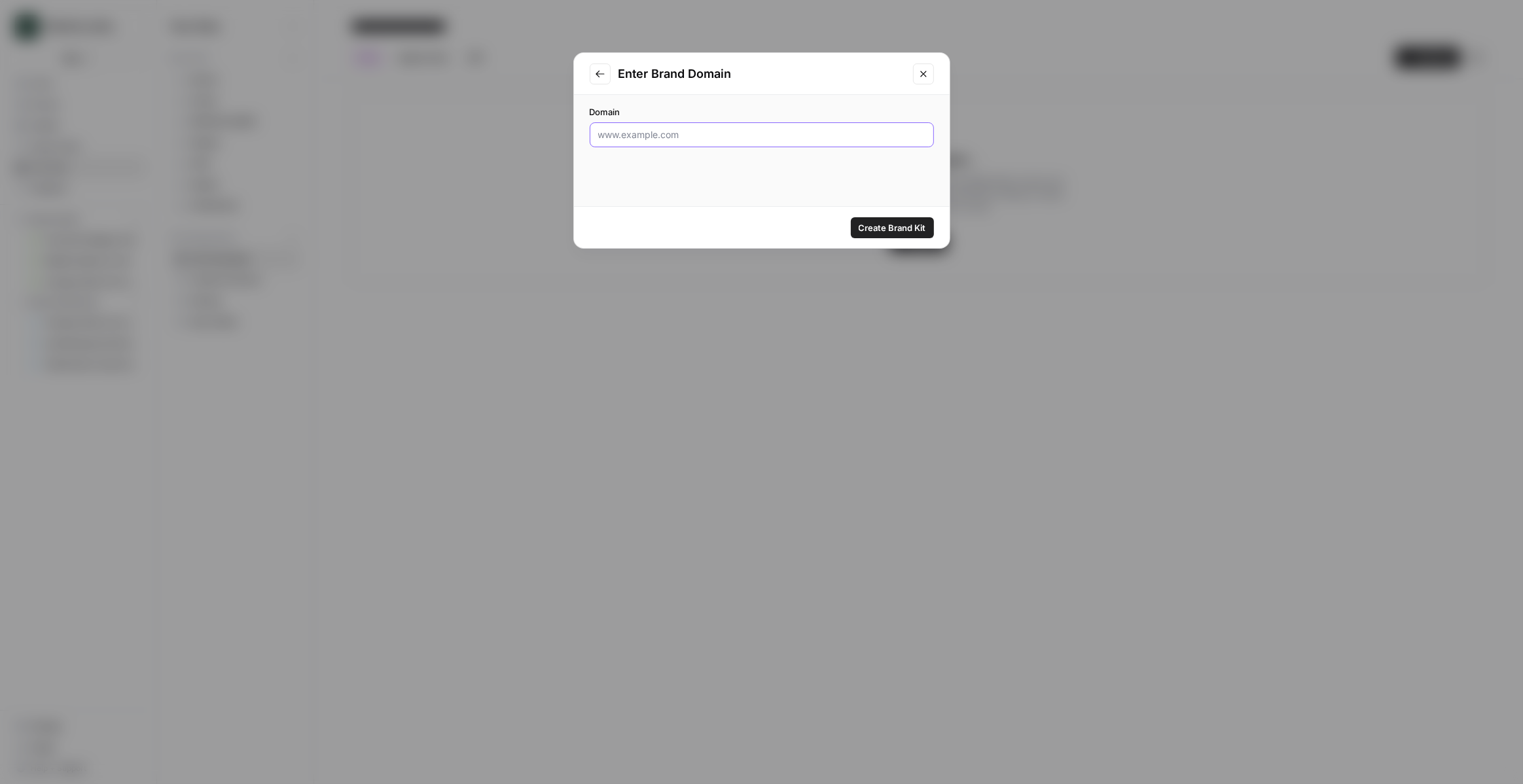
click at [632, 138] on input "Domain" at bounding box center [762, 134] width 327 height 13
type input "manychat.com"
click button "Create Brand Kit" at bounding box center [892, 228] width 83 height 21
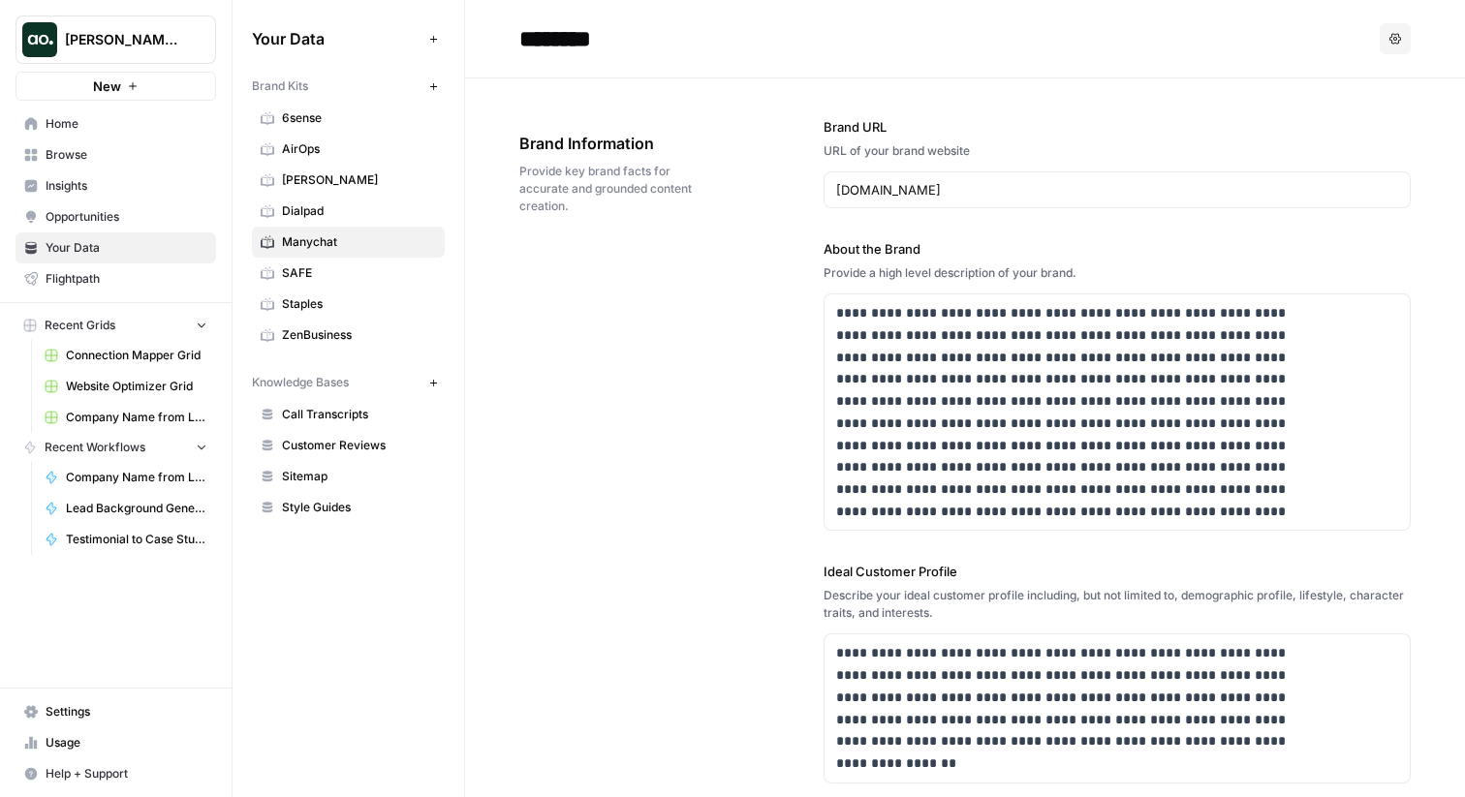
scroll to position [1743, 0]
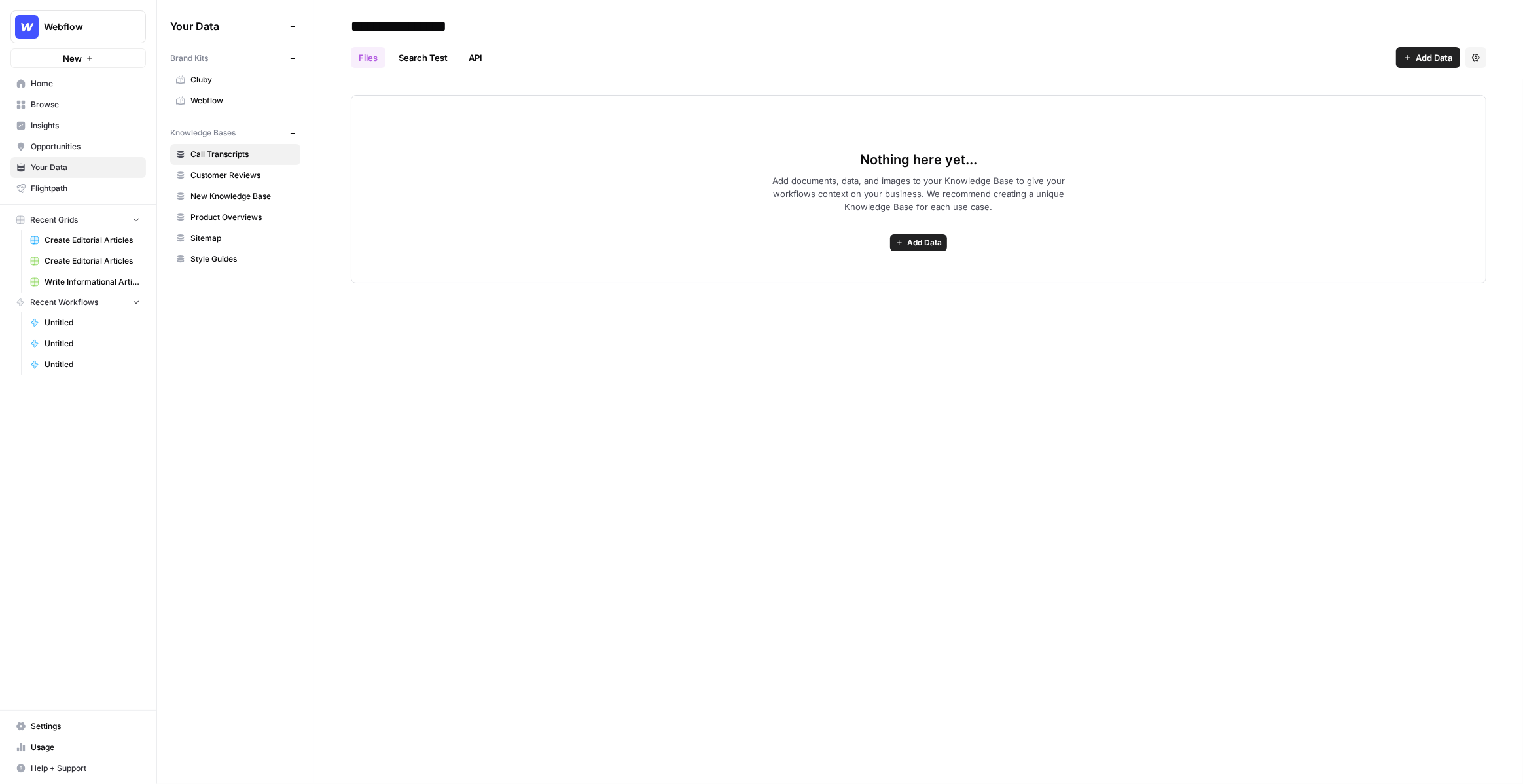
click at [220, 101] on span "Webflow" at bounding box center [243, 100] width 104 height 11
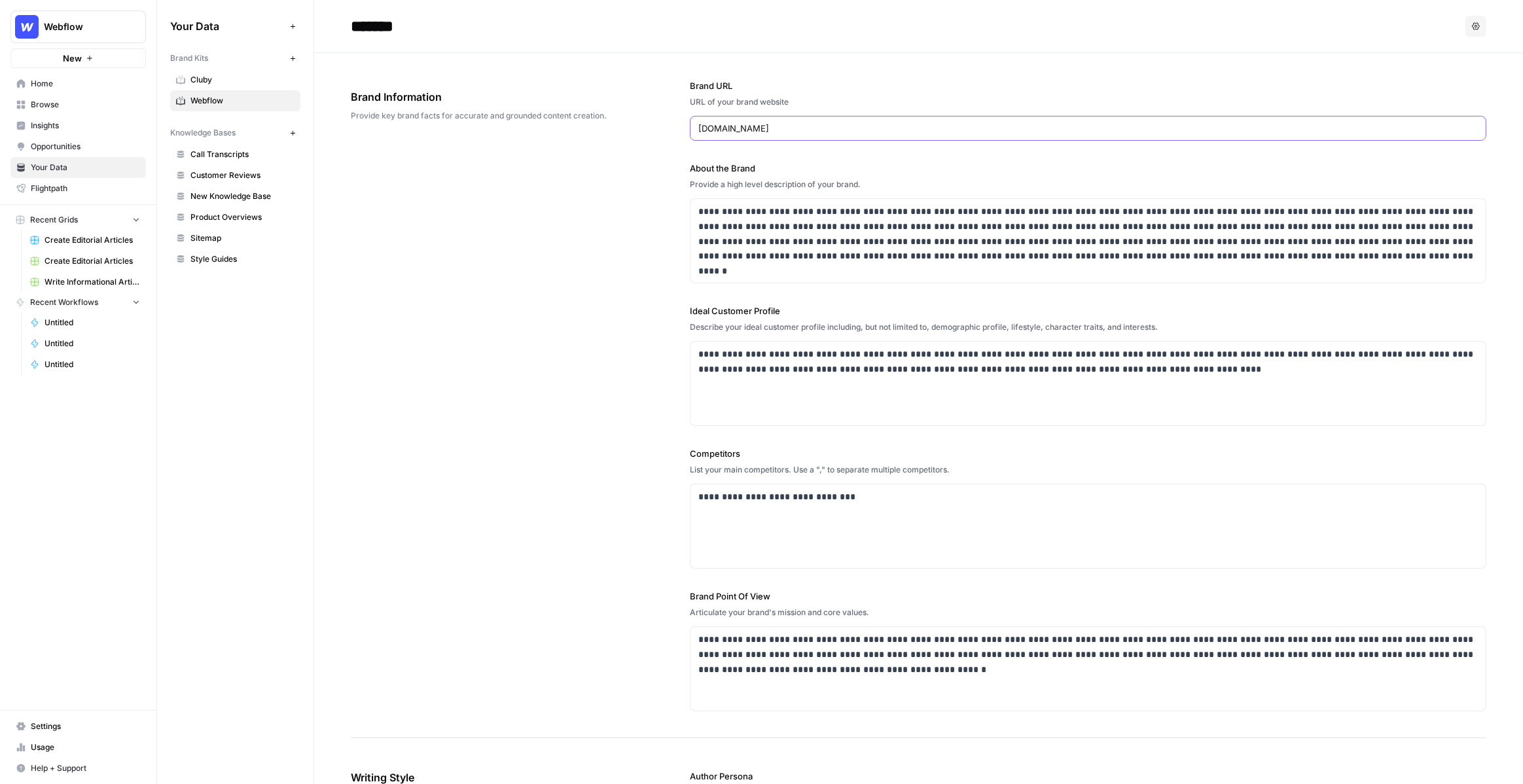
click at [743, 132] on input "[DOMAIN_NAME]" at bounding box center [1089, 128] width 780 height 13
drag, startPoint x: 237, startPoint y: 133, endPoint x: 180, endPoint y: 139, distance: 57.3
click at [180, 139] on div "Knowledge Bases New" at bounding box center [235, 132] width 130 height 22
click at [203, 241] on span "Sitemap" at bounding box center [243, 238] width 104 height 11
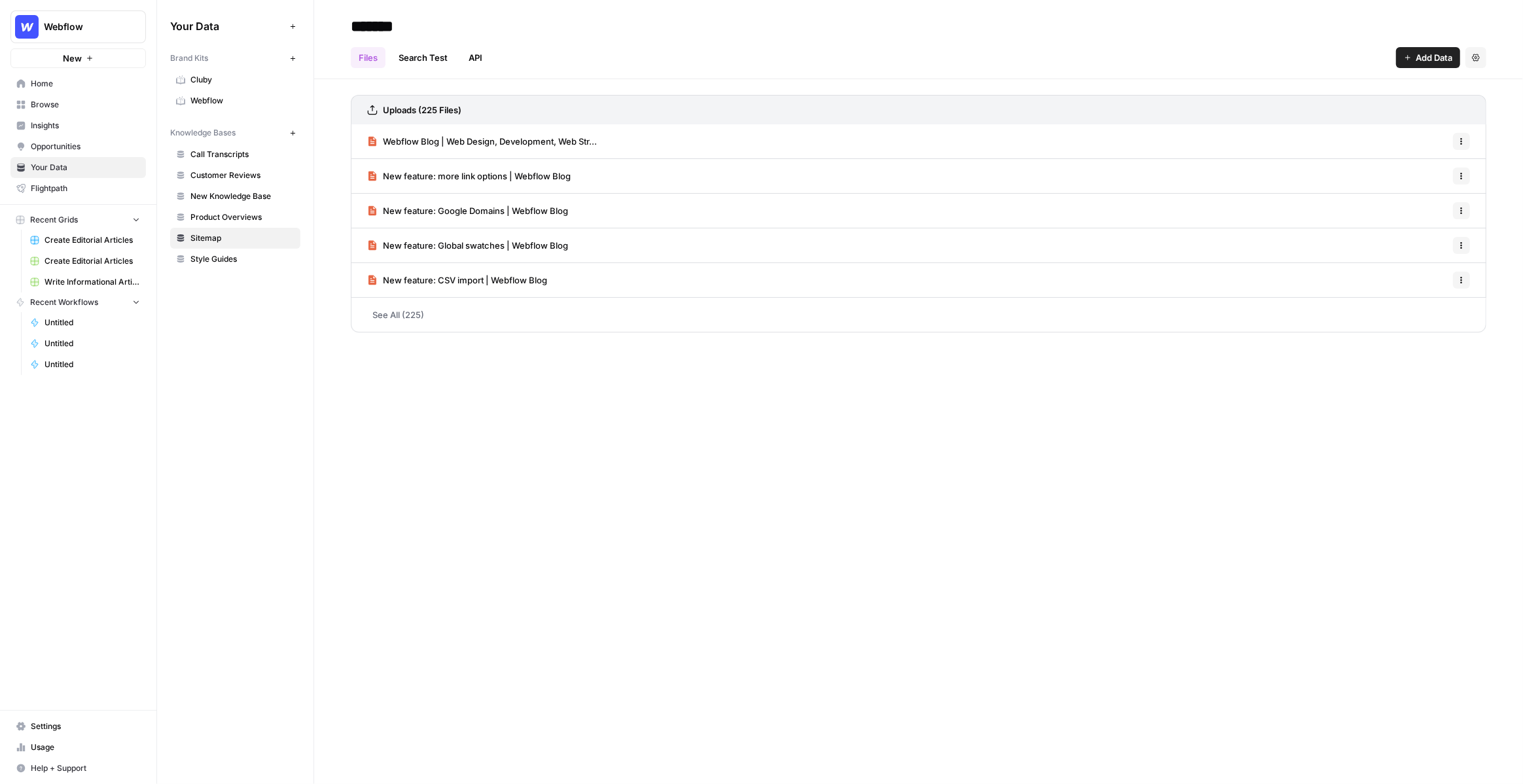
click at [1437, 55] on span "Add Data" at bounding box center [1434, 57] width 36 height 13
click at [1390, 102] on span "Web Scrape" at bounding box center [1384, 106] width 119 height 13
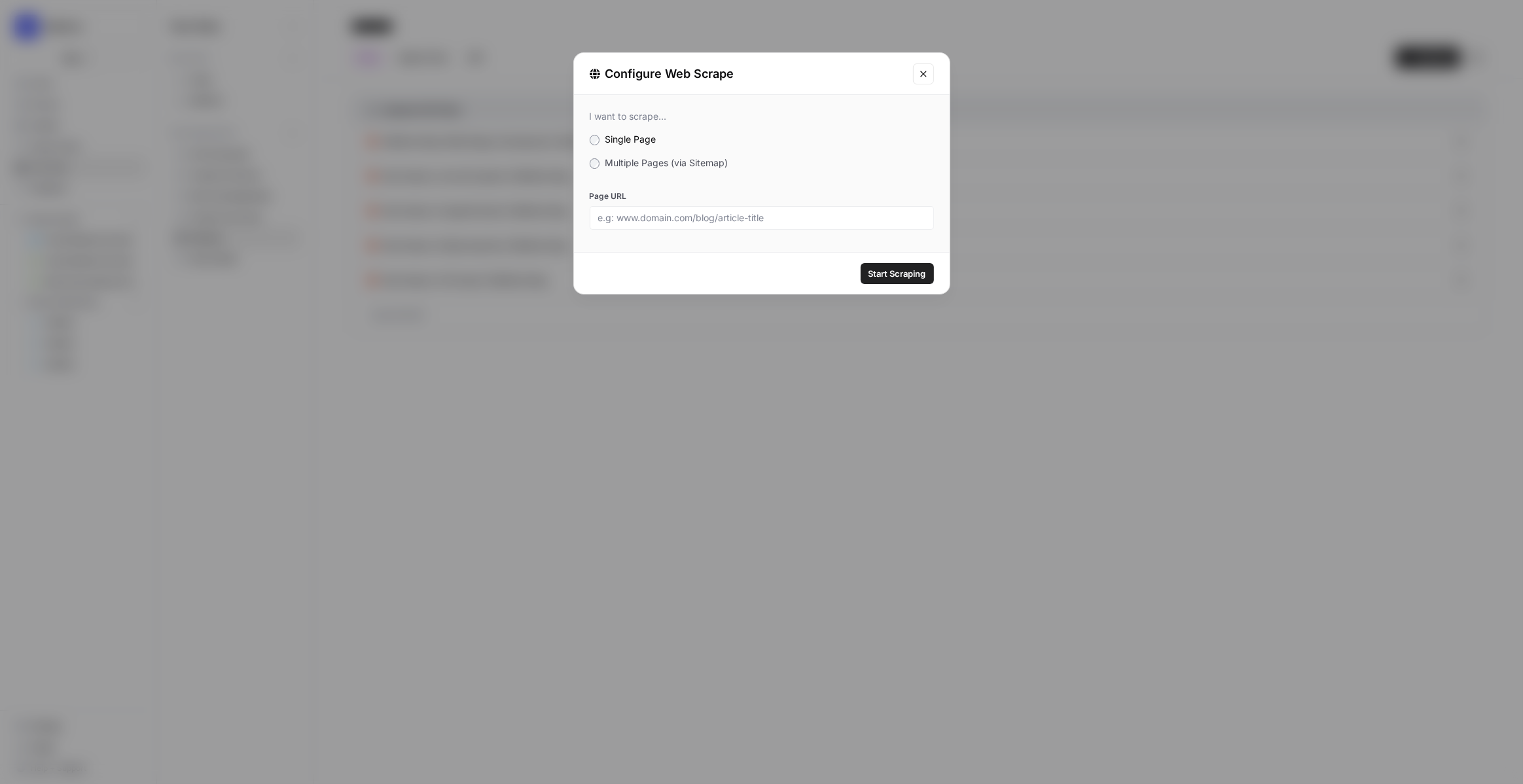
click at [637, 157] on label "Multiple Pages (via Sitemap)" at bounding box center [762, 163] width 345 height 13
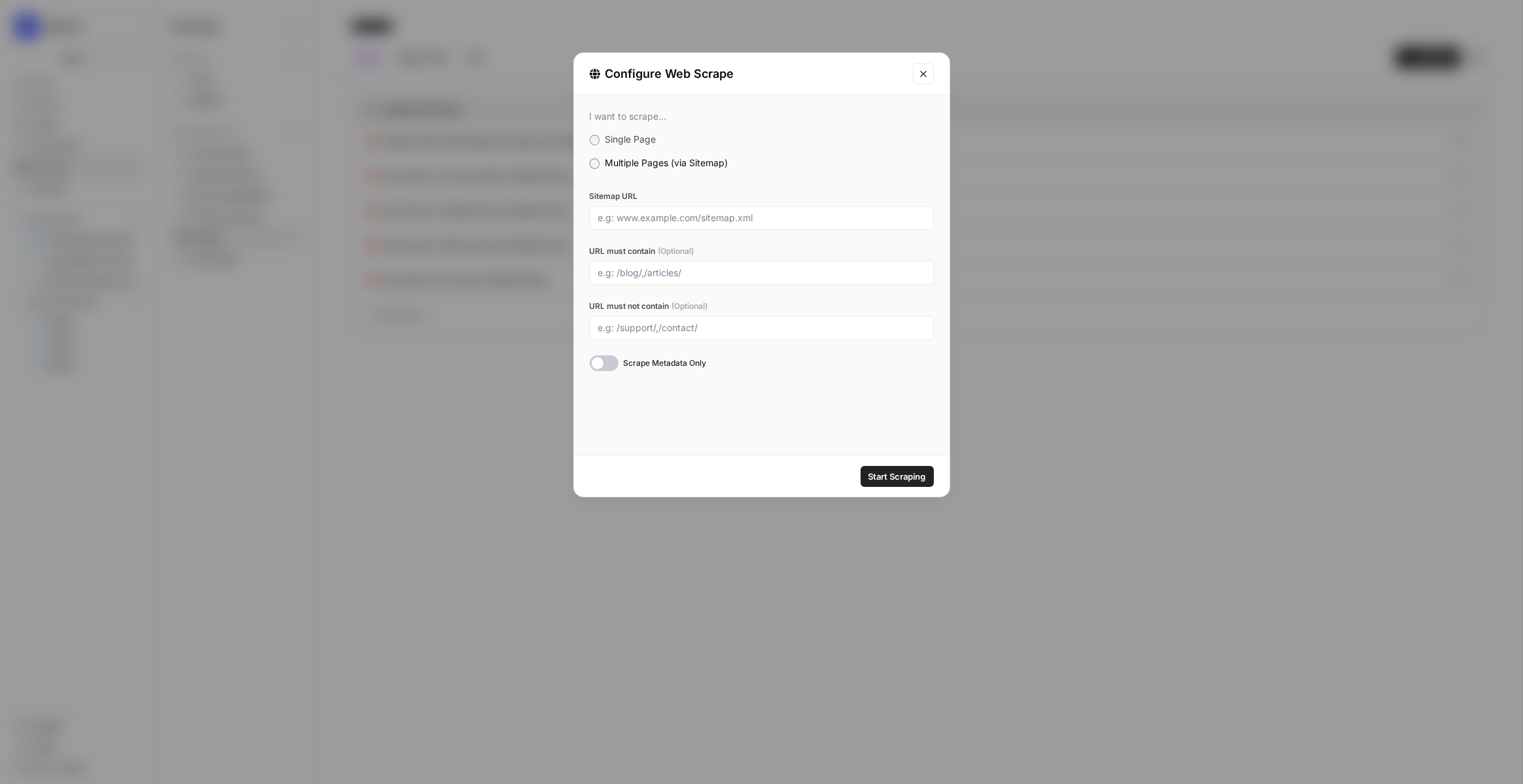
click at [641, 267] on input "URL must contain (Optional)" at bounding box center [762, 272] width 327 height 11
click at [920, 76] on icon "Close modal" at bounding box center [924, 74] width 11 height 11
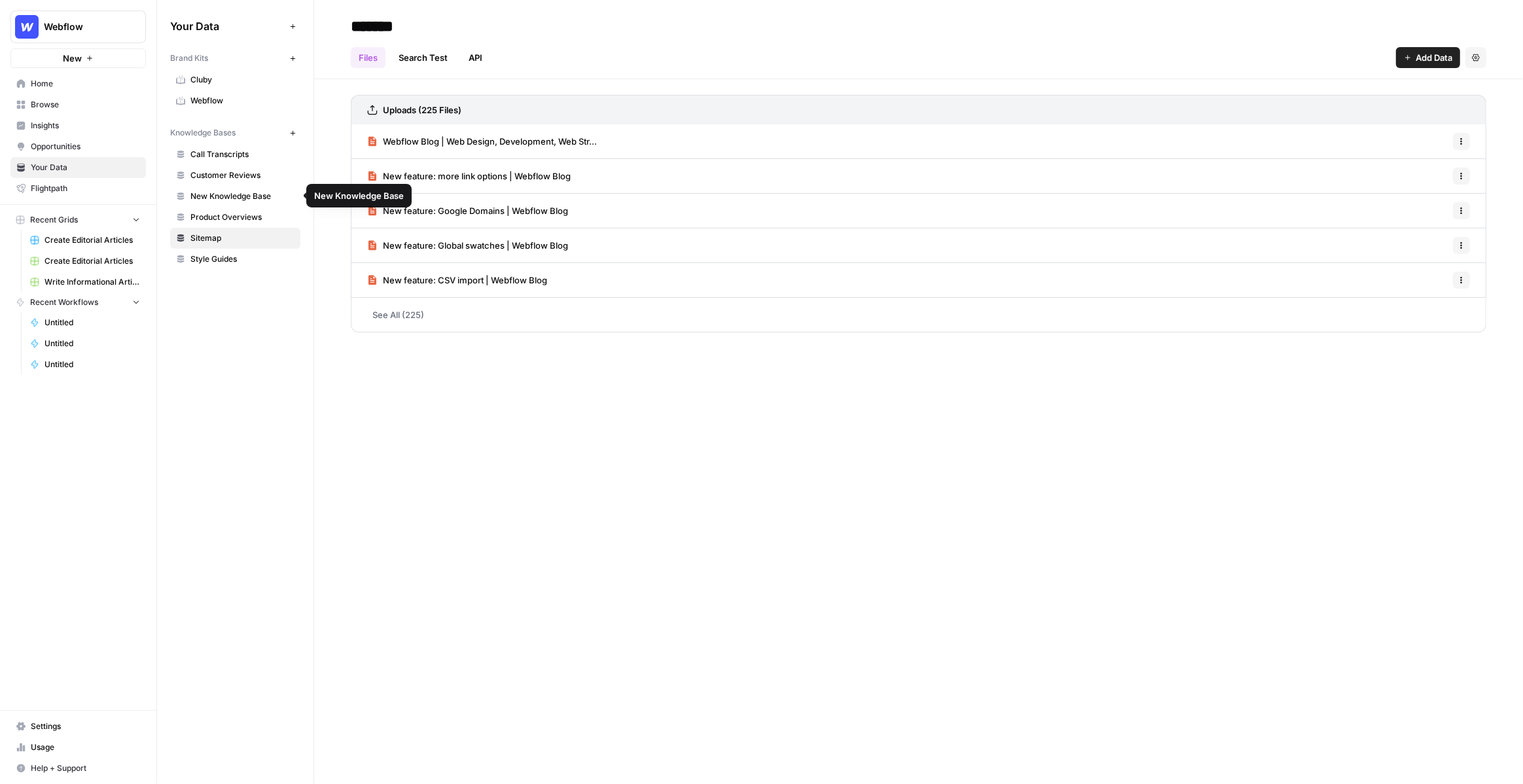
click at [211, 176] on span "Customer Reviews" at bounding box center [243, 175] width 104 height 11
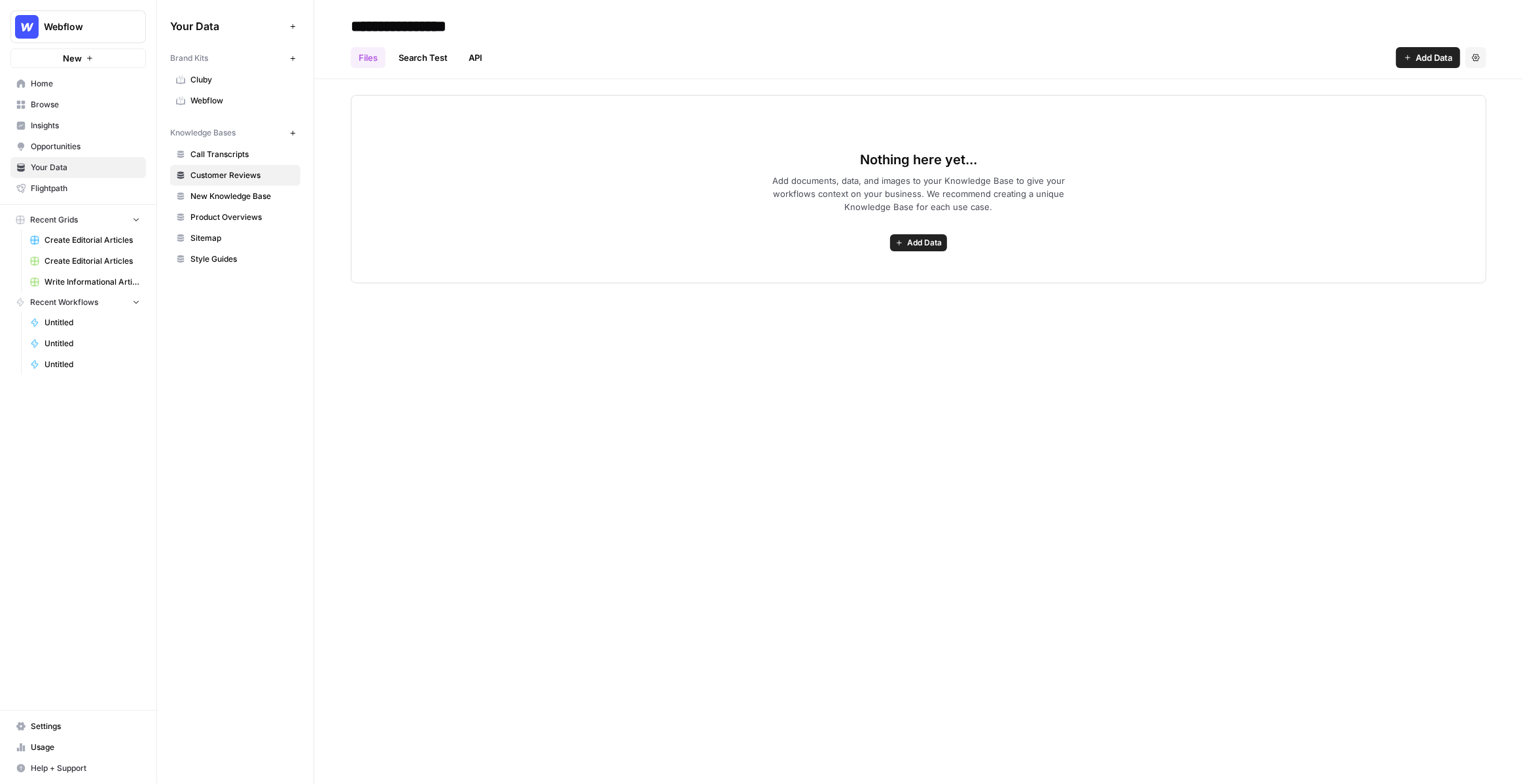
click at [1432, 46] on div "Files Search Test API Add Data Settings" at bounding box center [918, 52] width 1136 height 32
click at [1428, 53] on span "Add Data" at bounding box center [1434, 57] width 36 height 13
click at [1399, 84] on span "Upload Files" at bounding box center [1384, 88] width 119 height 13
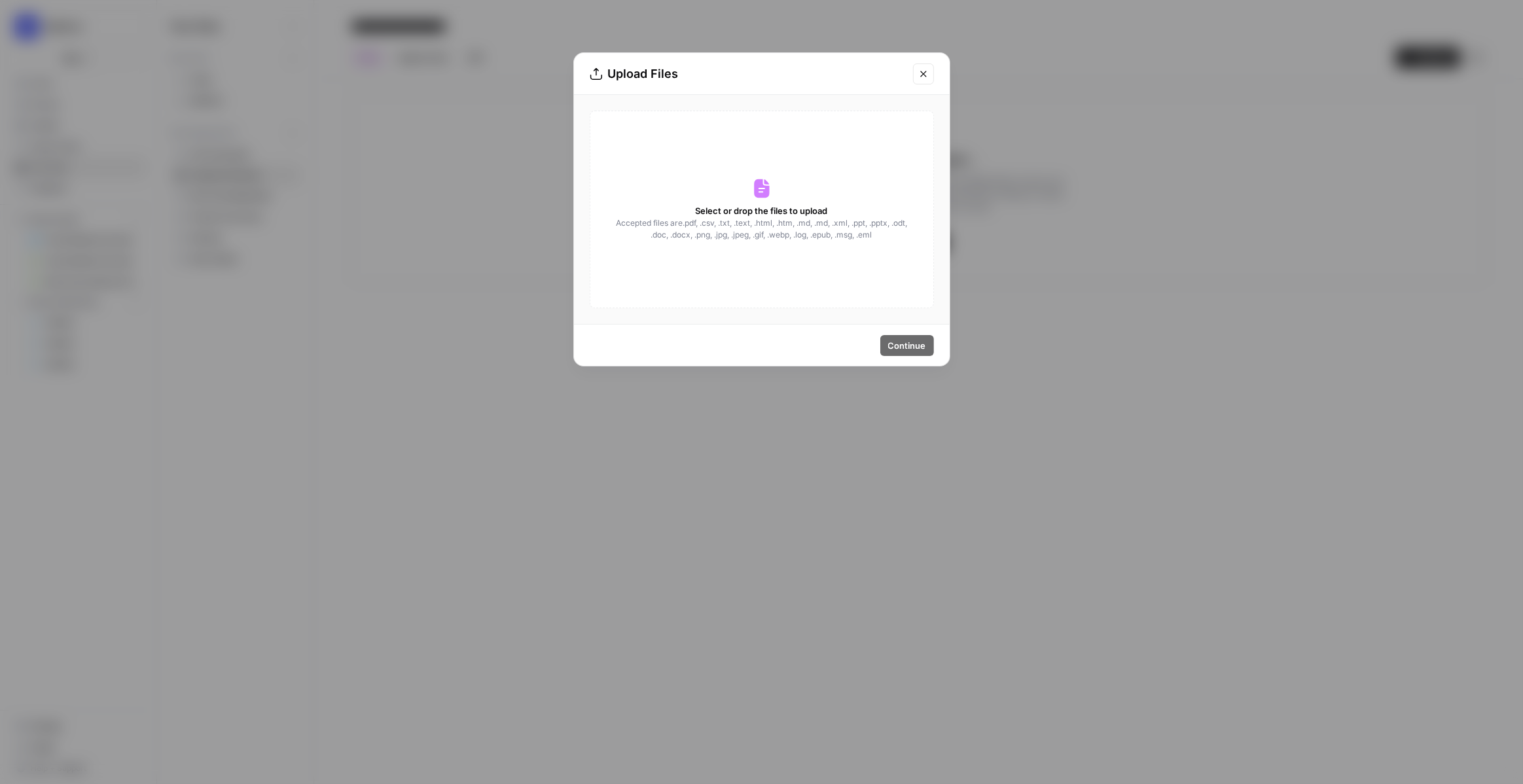
click at [924, 80] on button "Close modal" at bounding box center [923, 74] width 21 height 21
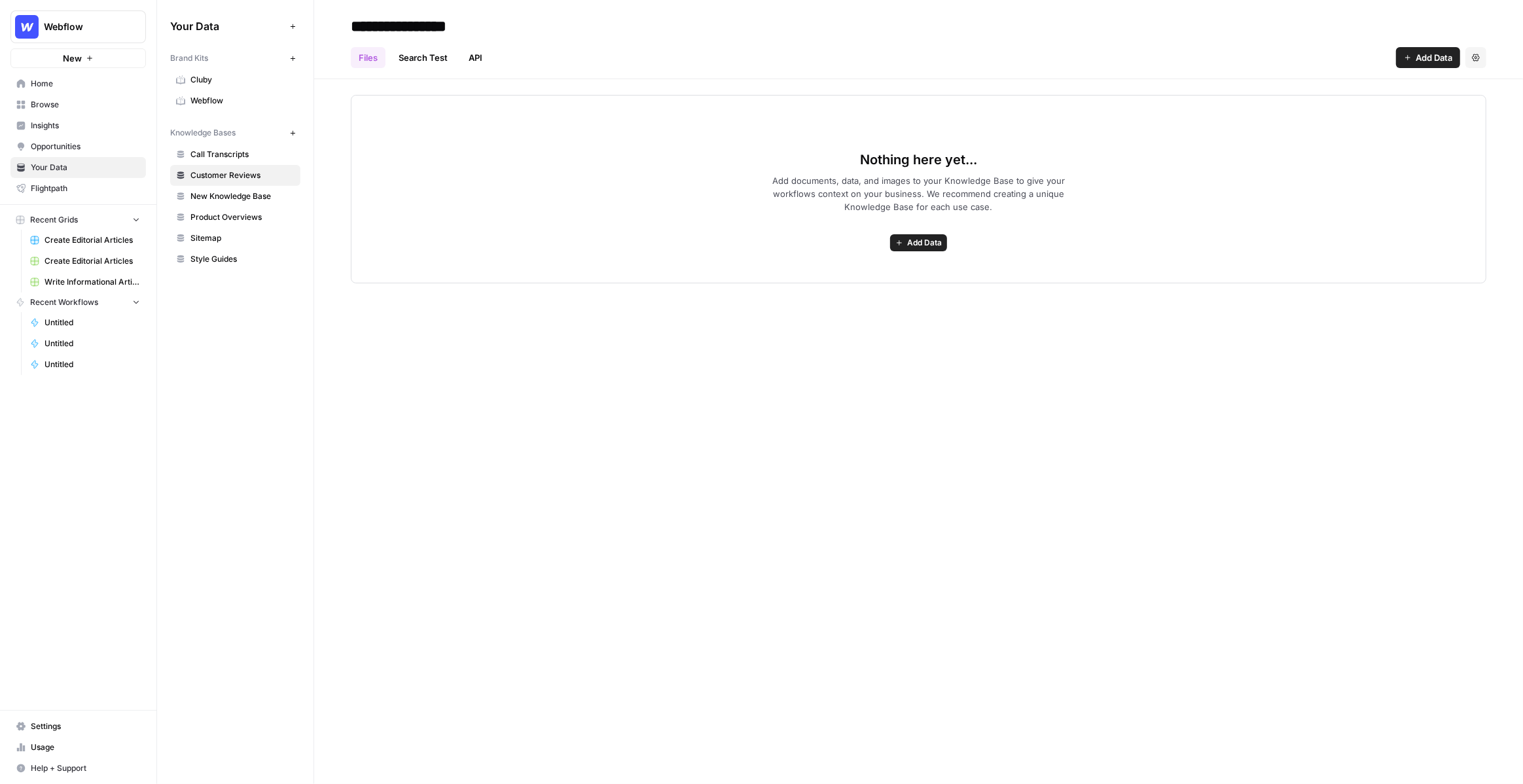
click at [1422, 53] on span "Add Data" at bounding box center [1434, 57] width 36 height 13
click at [1078, 311] on div "**********" at bounding box center [918, 392] width 1209 height 784
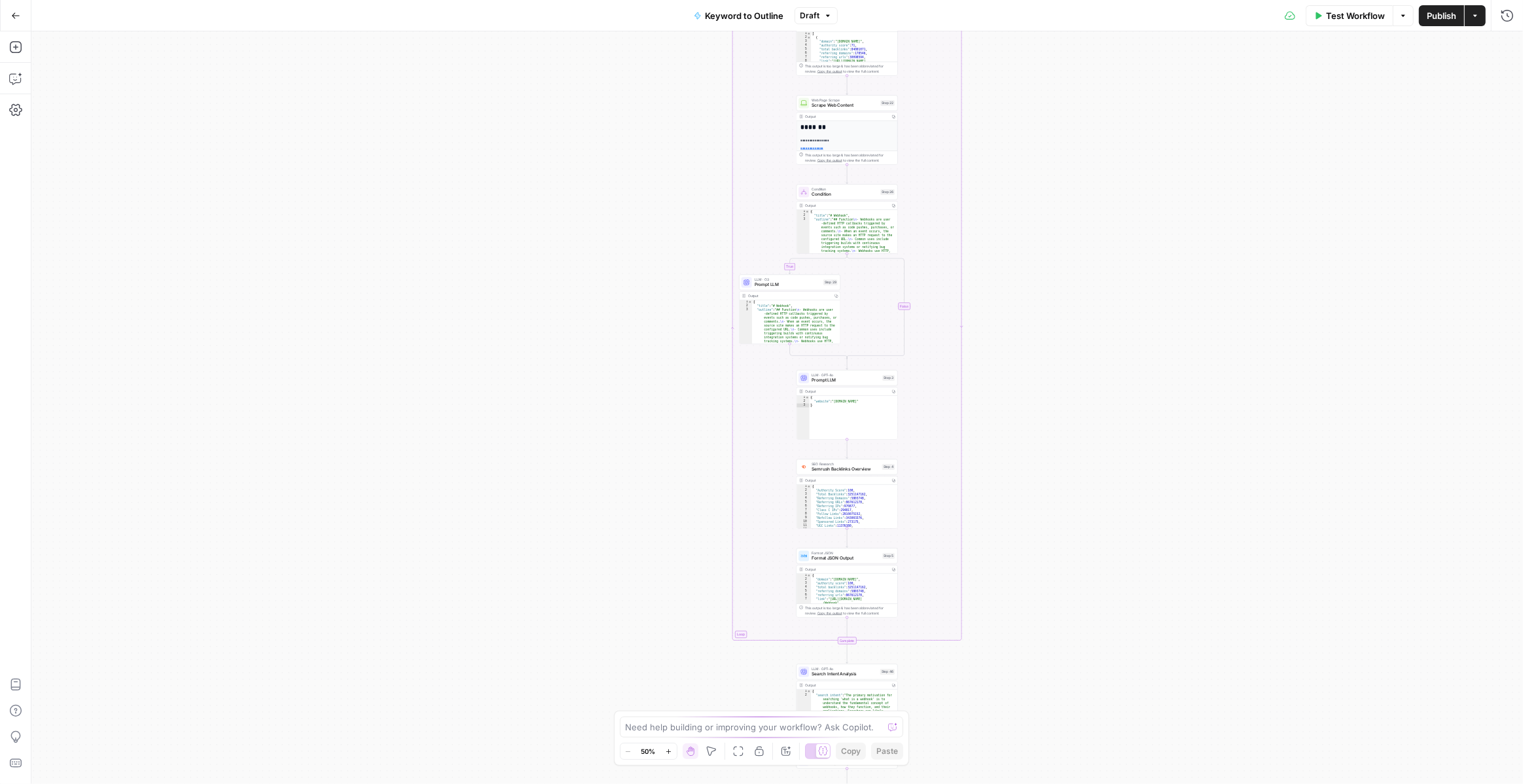
drag, startPoint x: 601, startPoint y: 93, endPoint x: 642, endPoint y: 354, distance: 264.2
click at [642, 354] on div "true false Workflow Set Inputs Inputs LLM · GPT-4o Search Query Step 40 Output …" at bounding box center [778, 408] width 1492 height 752
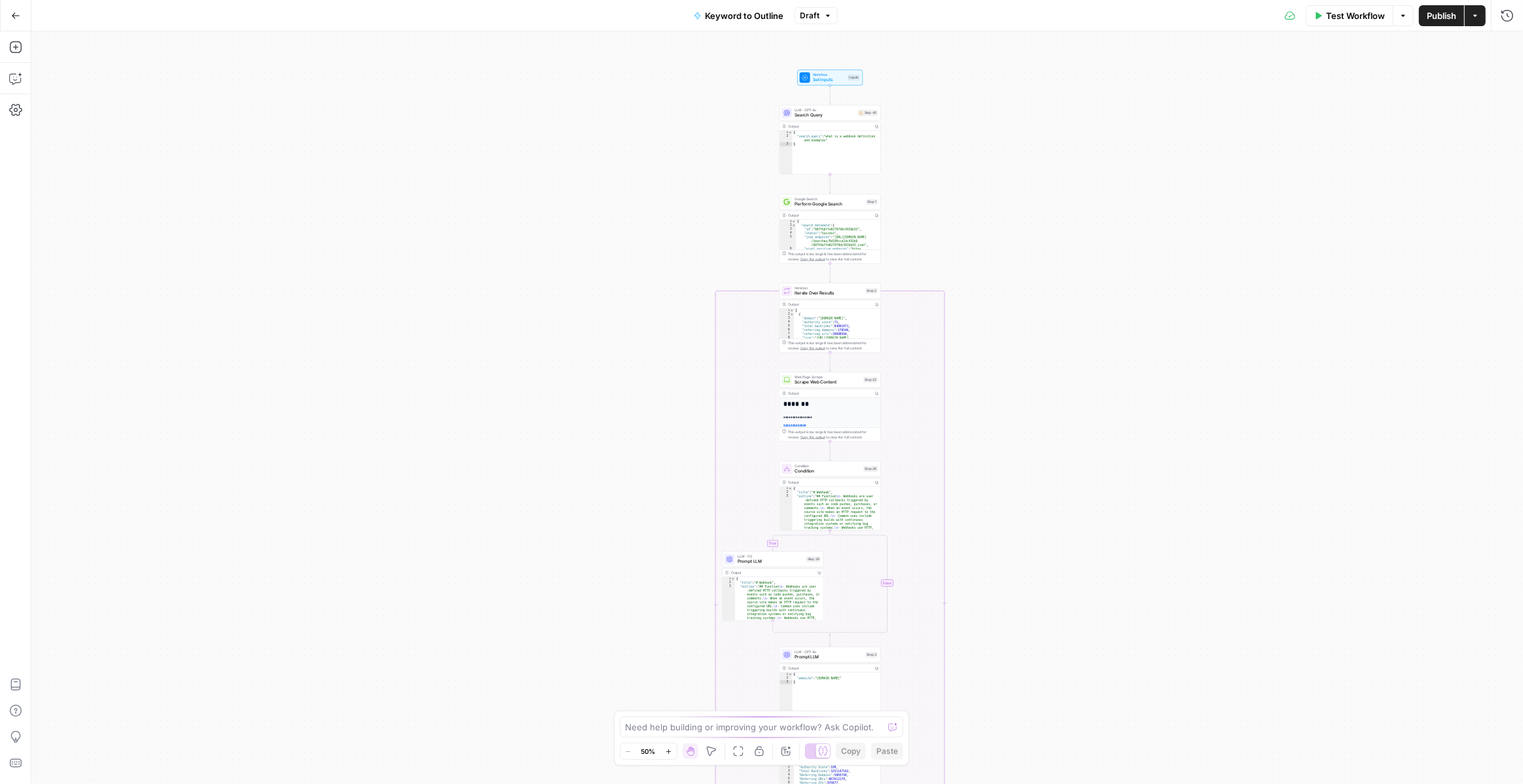
drag, startPoint x: 633, startPoint y: 241, endPoint x: 615, endPoint y: 519, distance: 278.6
click at [616, 520] on div "true false Workflow Set Inputs Inputs LLM · GPT-4o Search Query Step 40 Output …" at bounding box center [778, 408] width 1492 height 752
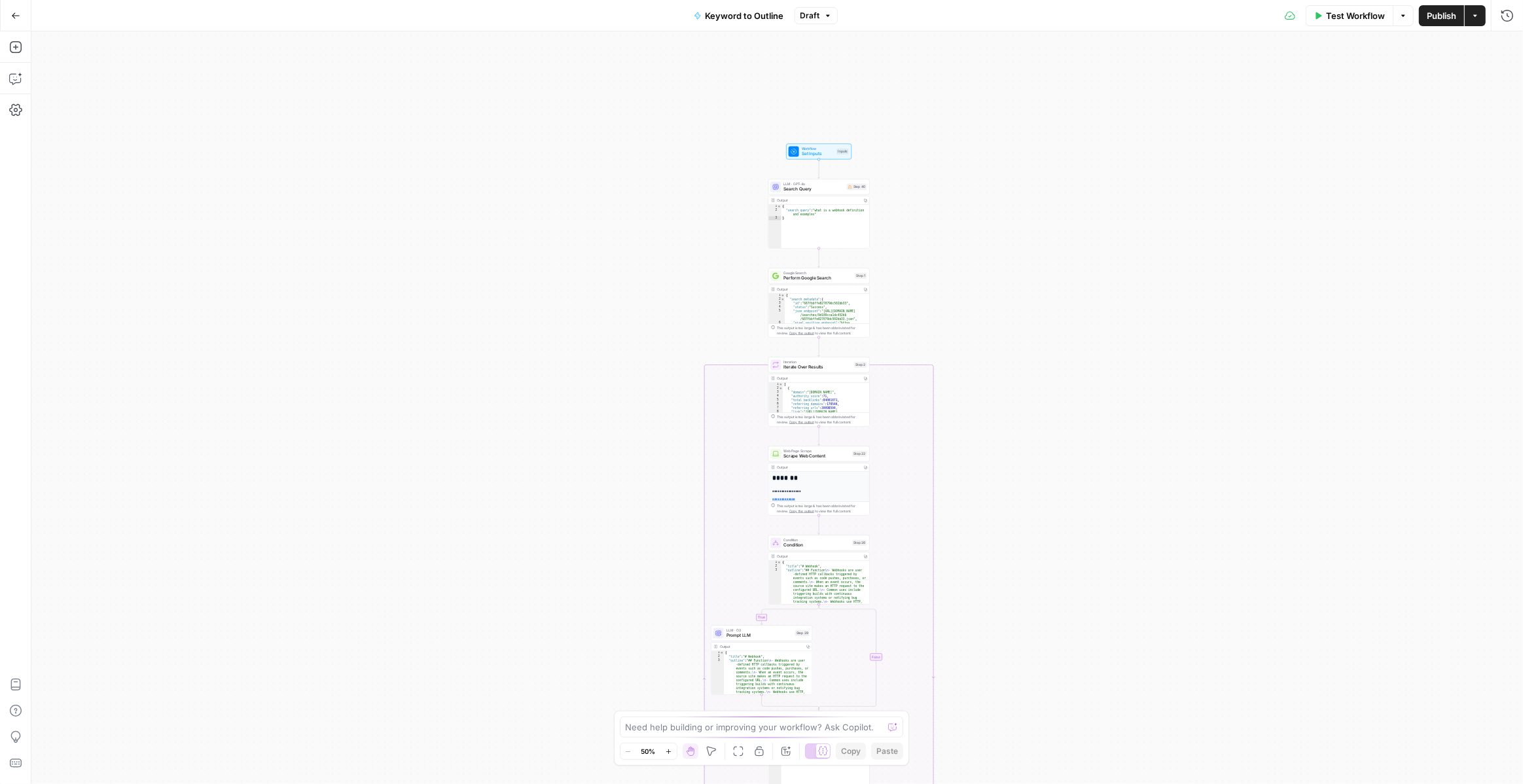
drag, startPoint x: 639, startPoint y: 316, endPoint x: 628, endPoint y: 389, distance: 73.8
click at [628, 389] on div "true false Workflow Set Inputs Inputs LLM · GPT-4o Search Query Step 40 Output …" at bounding box center [778, 408] width 1492 height 752
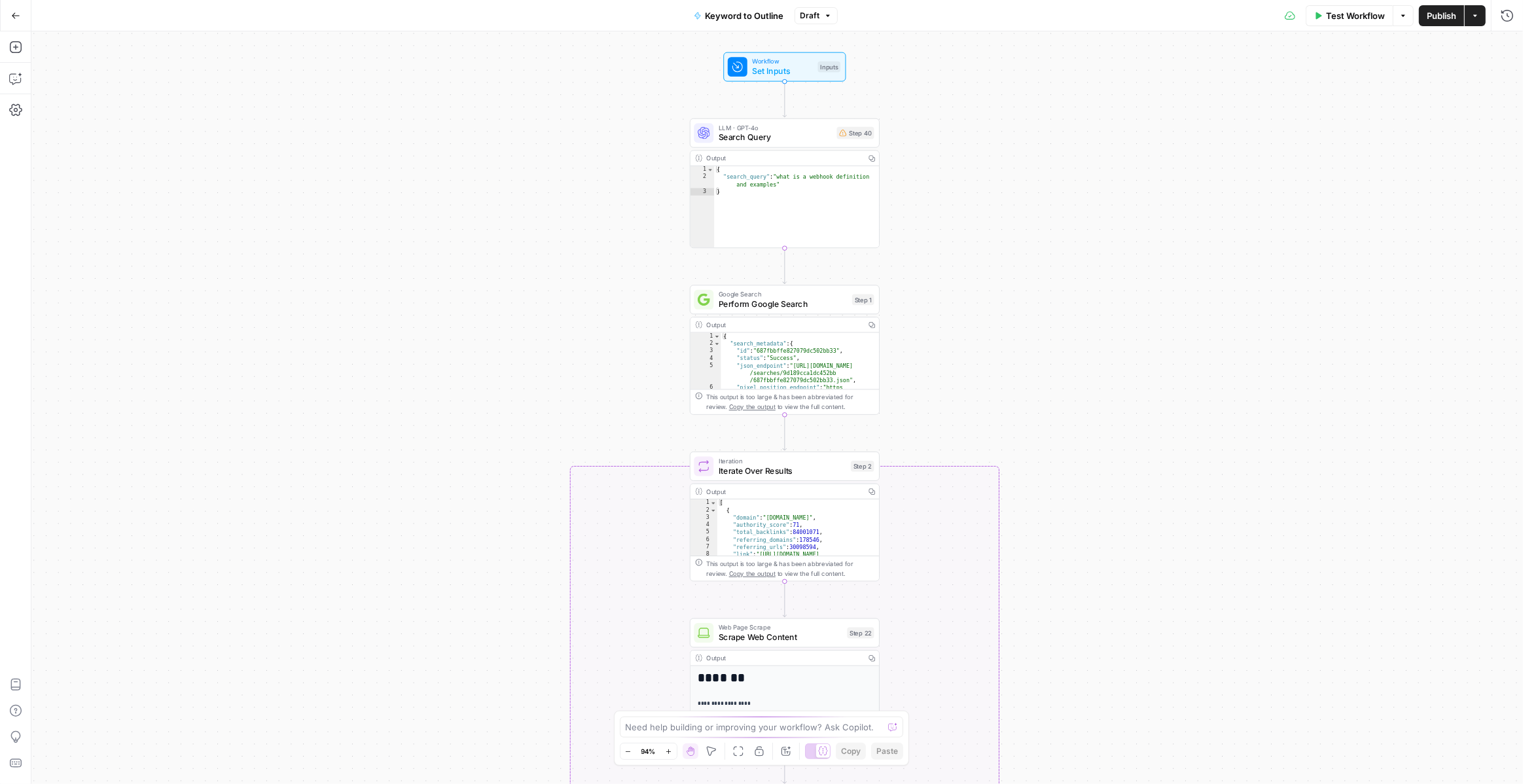
drag, startPoint x: 628, startPoint y: 389, endPoint x: 559, endPoint y: 529, distance: 156.1
click at [559, 529] on div "true false Workflow Set Inputs Inputs LLM · GPT-4o Search Query Step 40 Output …" at bounding box center [778, 408] width 1492 height 752
drag, startPoint x: 376, startPoint y: 340, endPoint x: 376, endPoint y: 352, distance: 12.0
click at [376, 352] on div "true false Workflow Set Inputs Inputs LLM · GPT-4o Search Query Step 40 Output …" at bounding box center [778, 408] width 1492 height 752
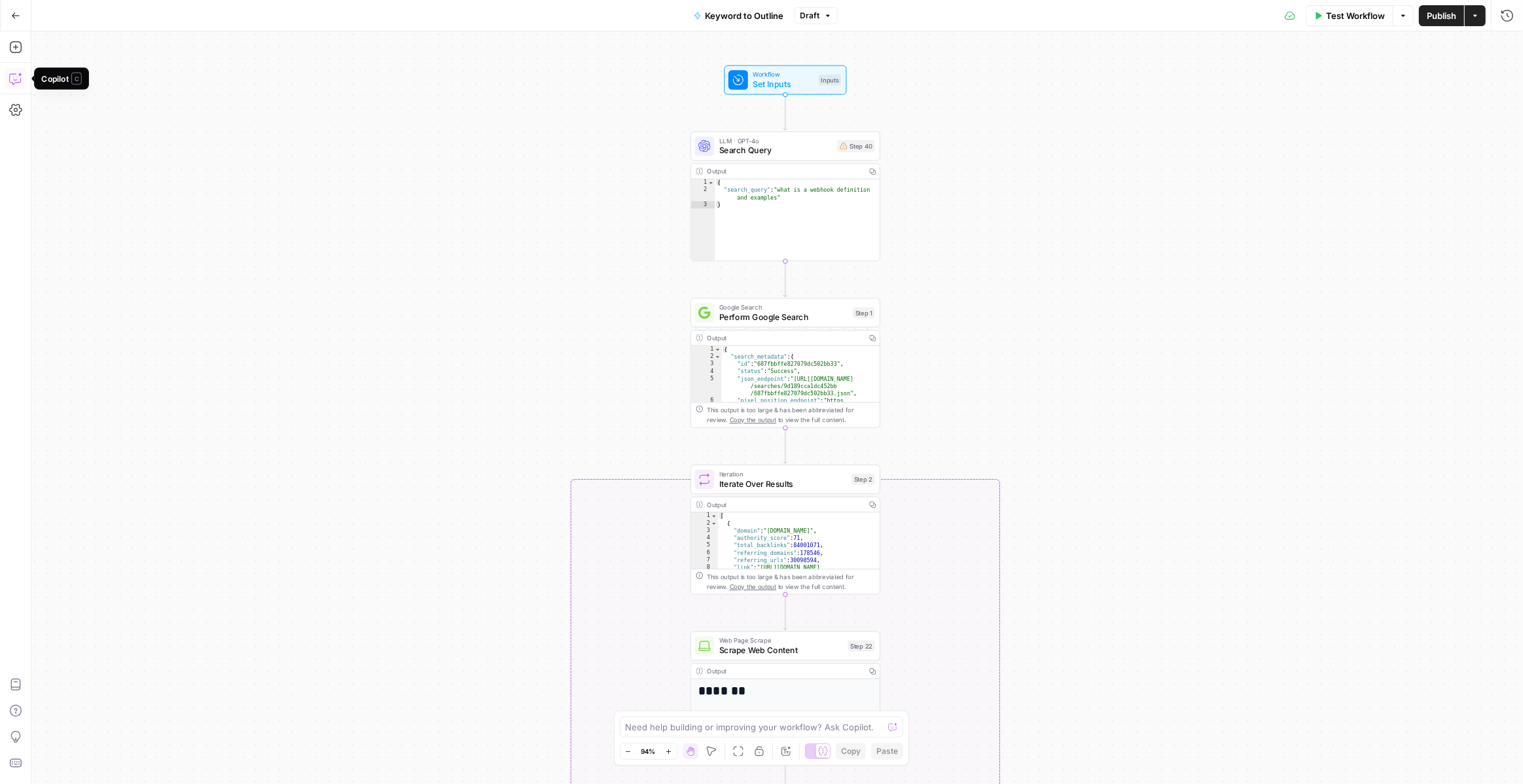
click at [12, 78] on icon "button" at bounding box center [16, 78] width 13 height 13
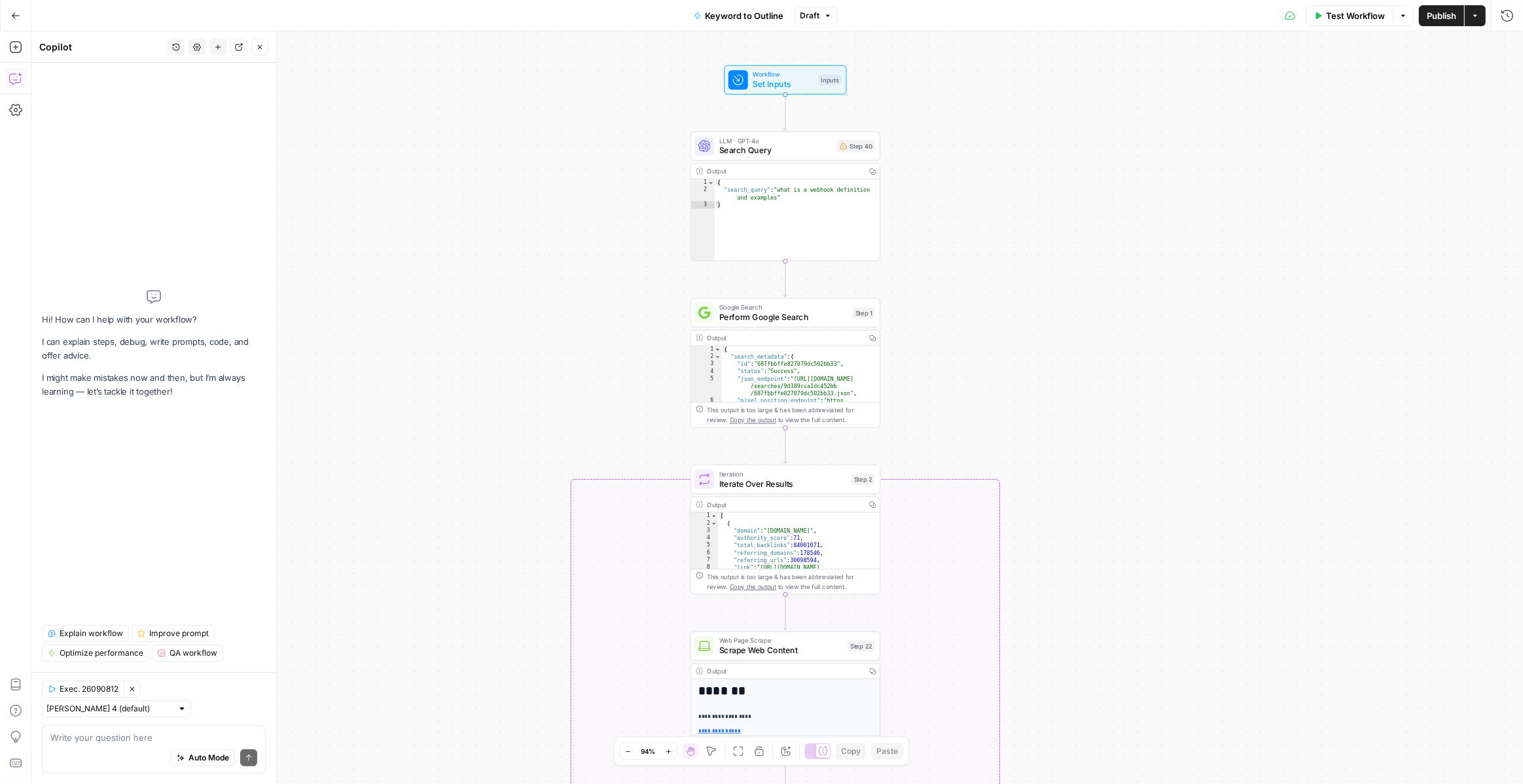
click at [91, 639] on span "Explain workflow" at bounding box center [91, 633] width 64 height 11
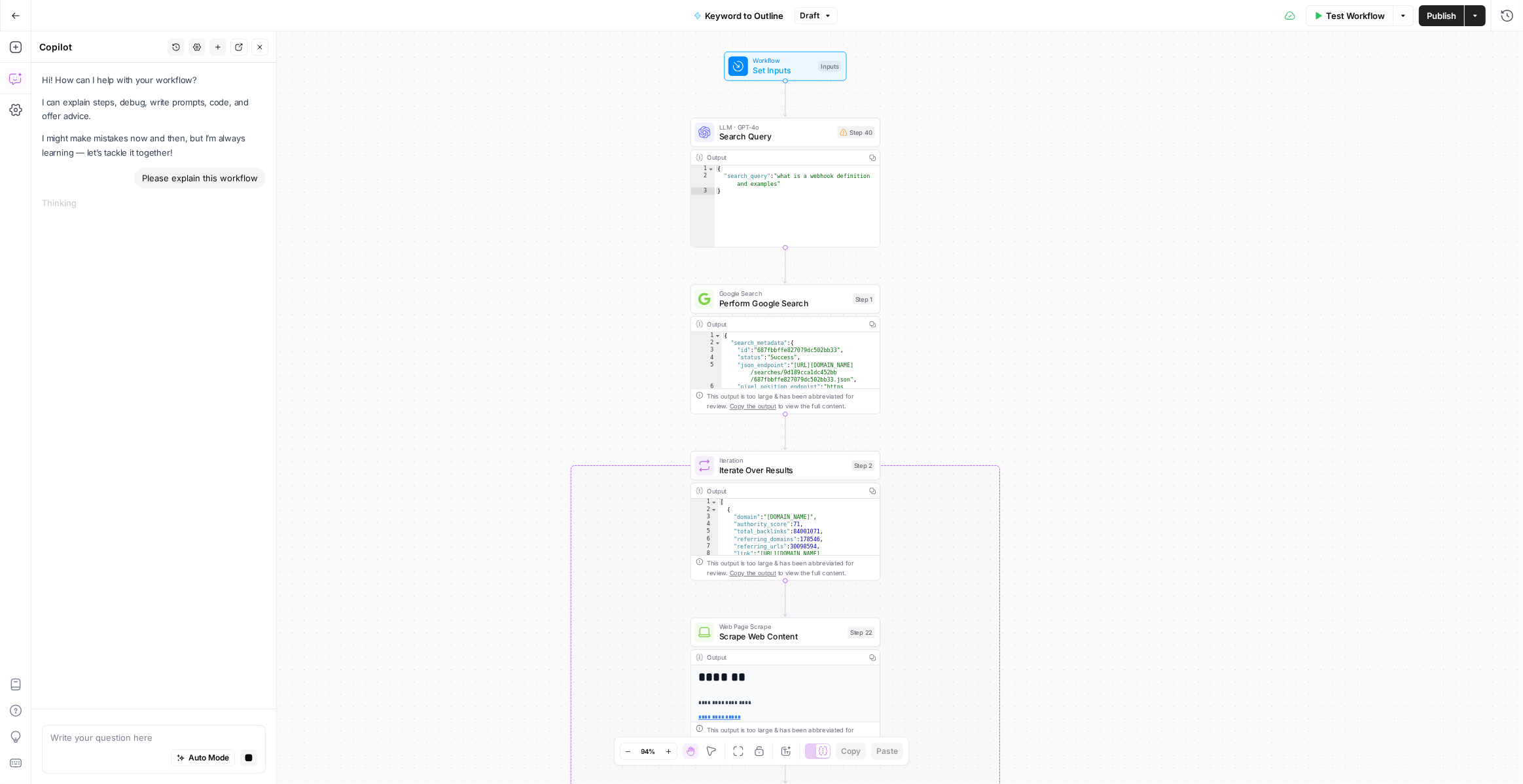
drag, startPoint x: 946, startPoint y: 201, endPoint x: 946, endPoint y: 187, distance: 14.0
click at [946, 187] on div "true false Workflow Set Inputs Inputs LLM · GPT-4o Search Query Step 40 Output …" at bounding box center [778, 408] width 1492 height 752
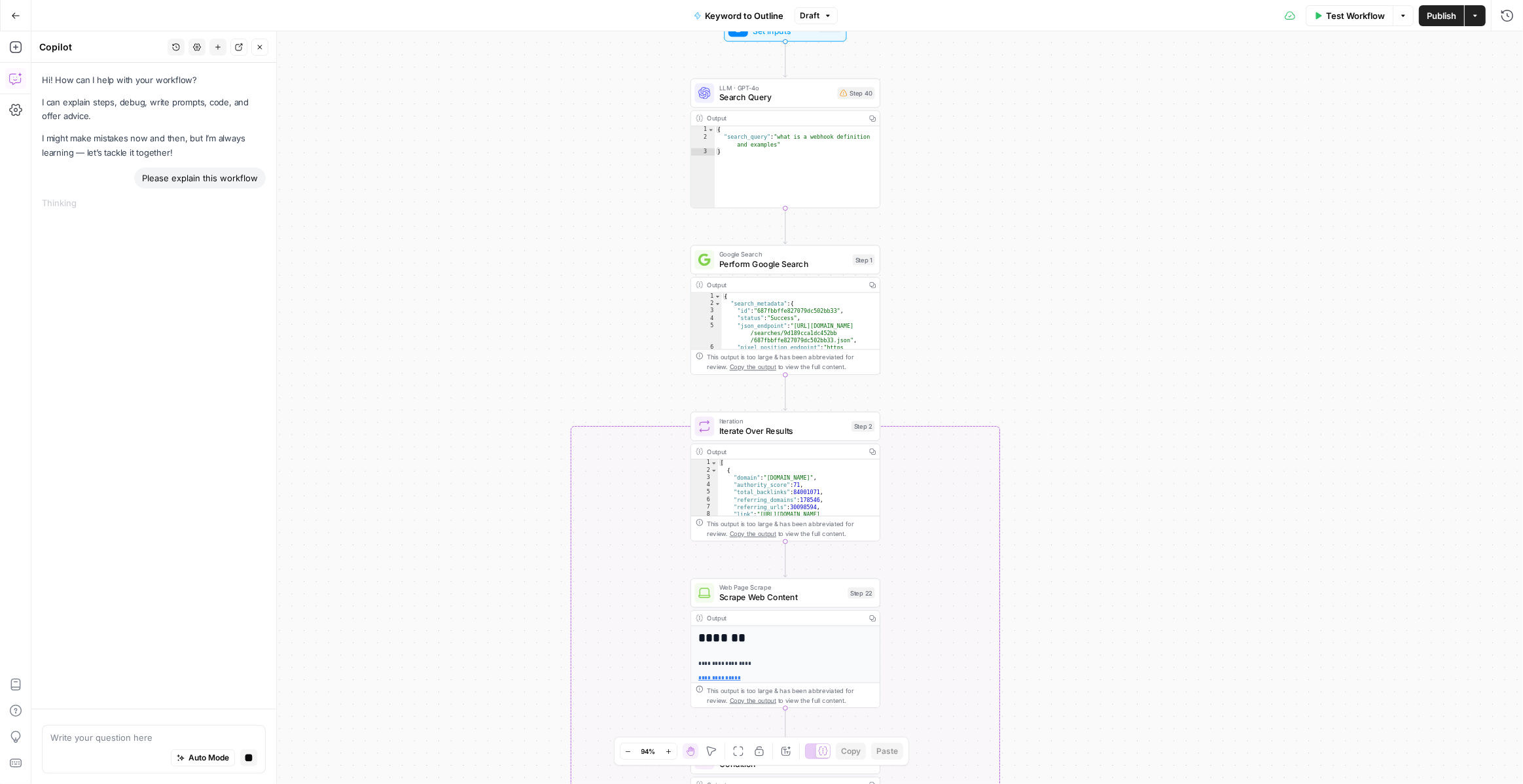
drag, startPoint x: 945, startPoint y: 201, endPoint x: 945, endPoint y: 161, distance: 40.0
click at [945, 161] on div "true false Workflow Set Inputs Inputs LLM · GPT-4o Search Query Step 40 Output …" at bounding box center [778, 408] width 1492 height 752
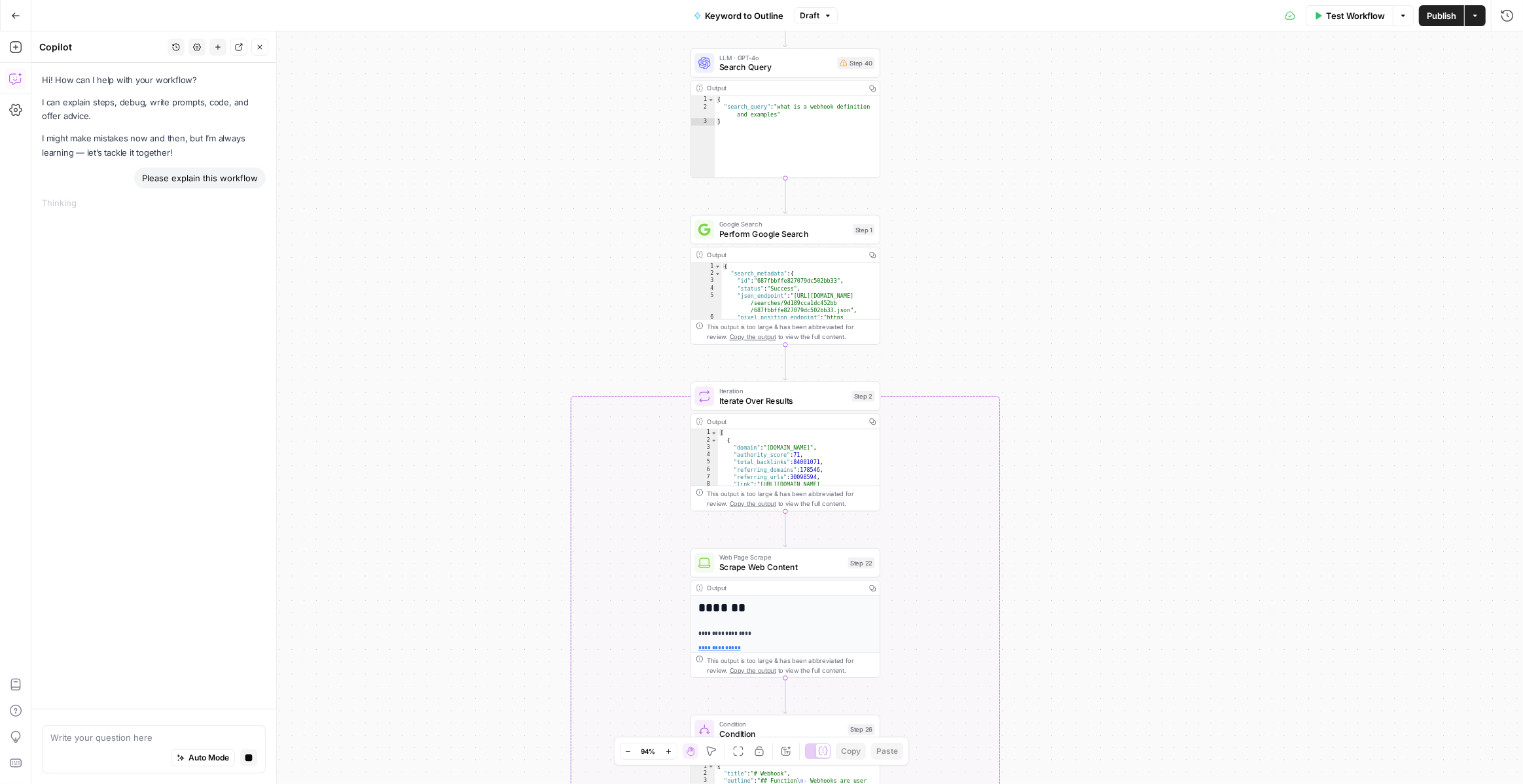
drag, startPoint x: 1065, startPoint y: 276, endPoint x: 1065, endPoint y: 246, distance: 30.0
click at [1065, 246] on div "true false Workflow Set Inputs Inputs LLM · GPT-4o Search Query Step 40 Output …" at bounding box center [778, 408] width 1492 height 752
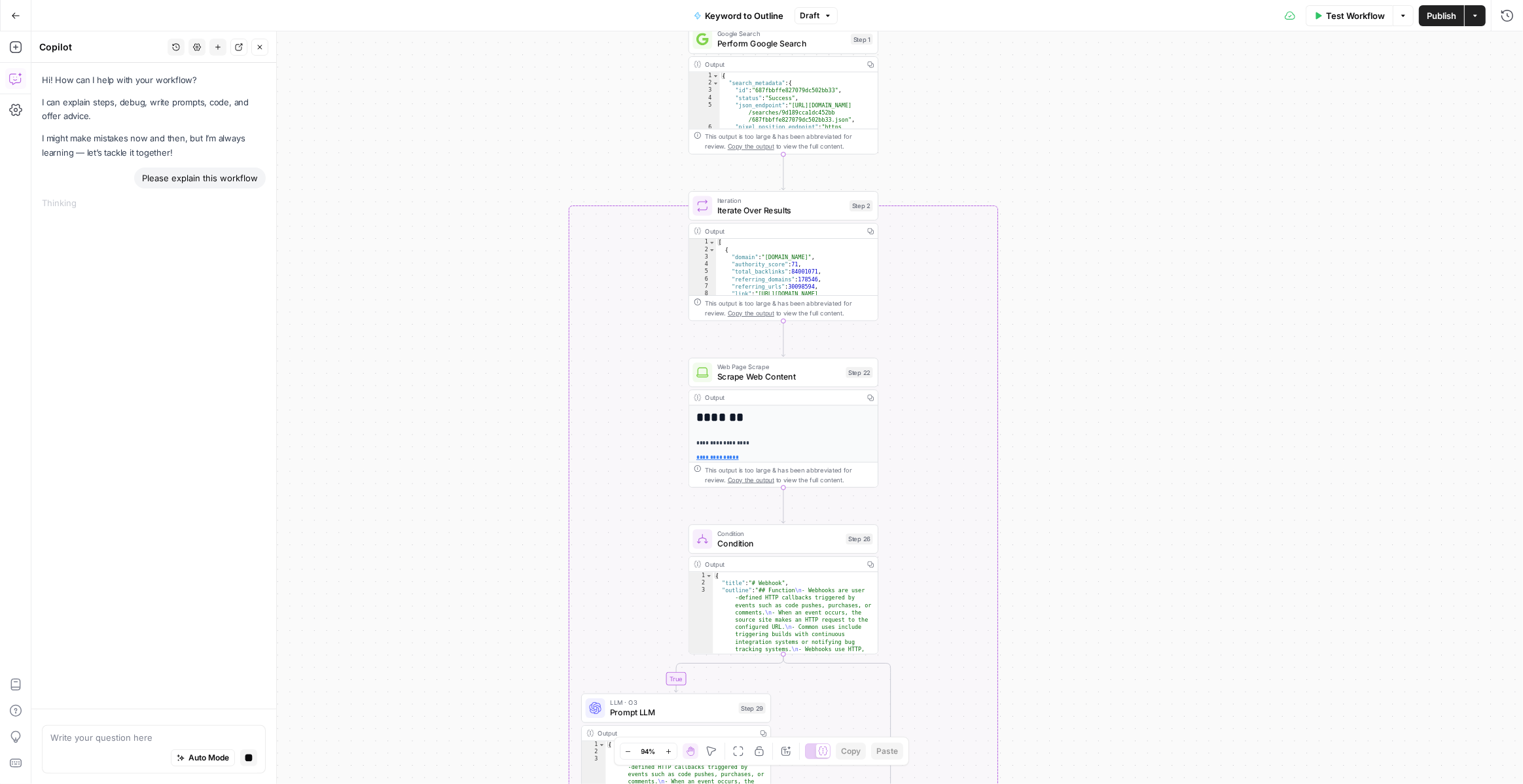
drag, startPoint x: 1075, startPoint y: 307, endPoint x: 1073, endPoint y: 116, distance: 191.0
click at [1073, 116] on div "true false Workflow Set Inputs Inputs LLM · GPT-4o Search Query Step 40 Output …" at bounding box center [778, 408] width 1492 height 752
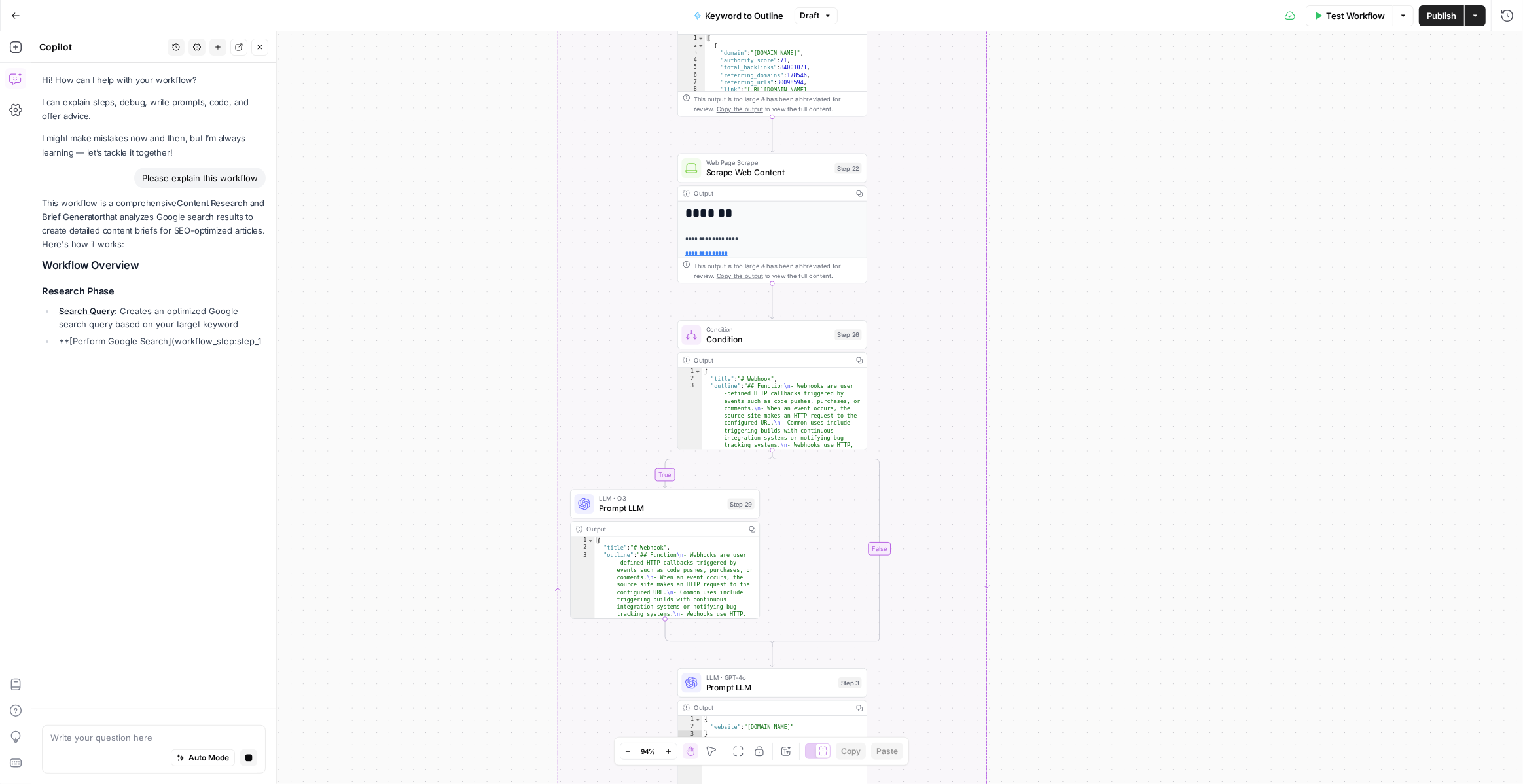
drag, startPoint x: 1085, startPoint y: 391, endPoint x: 1075, endPoint y: 188, distance: 203.2
click at [1075, 188] on div "true false Workflow Set Inputs Inputs LLM · GPT-4o Search Query Step 40 Output …" at bounding box center [778, 408] width 1492 height 752
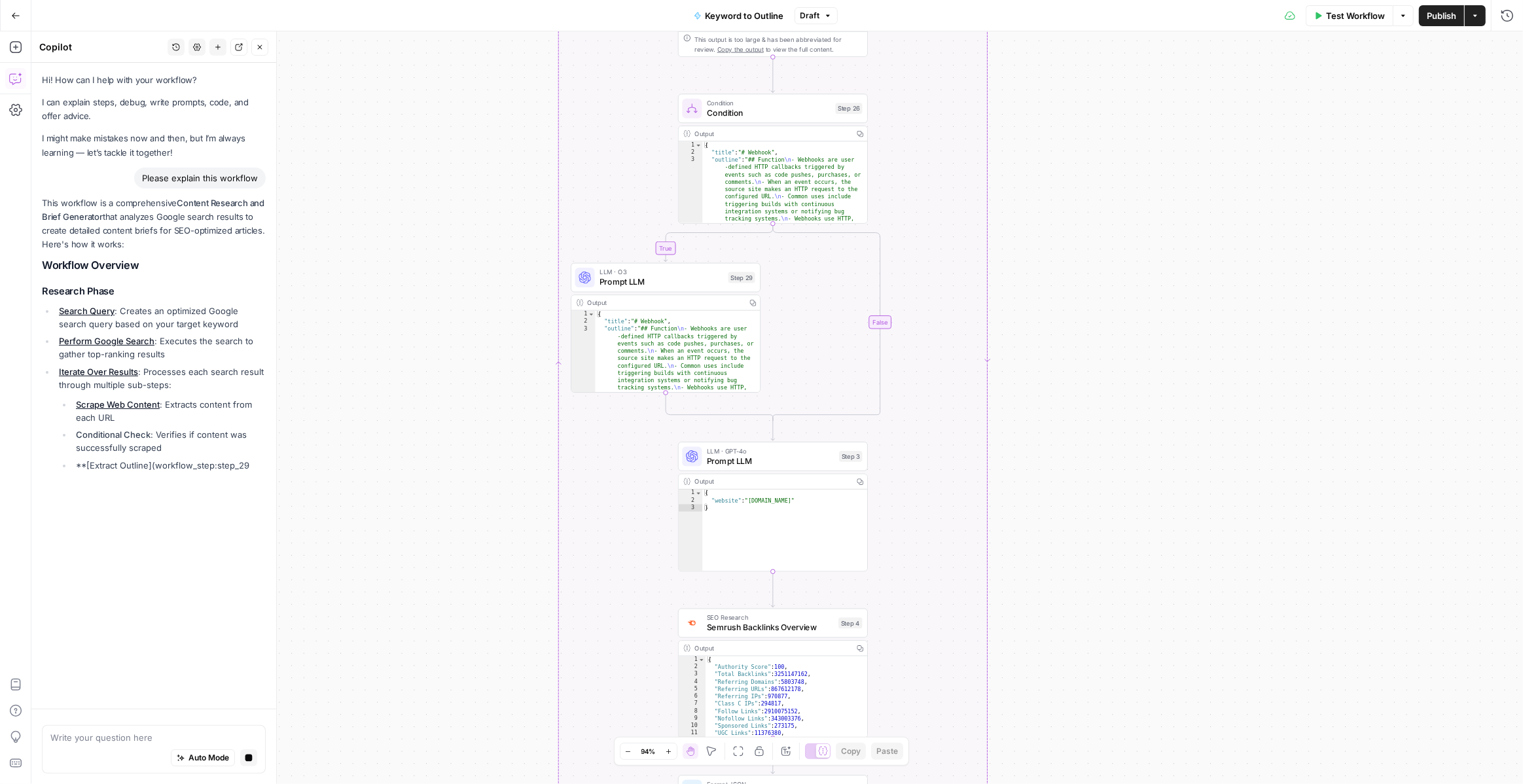
drag, startPoint x: 1070, startPoint y: 380, endPoint x: 1070, endPoint y: 147, distance: 233.0
click at [1070, 147] on div "true false Workflow Set Inputs Inputs LLM · GPT-4o Search Query Step 40 Output …" at bounding box center [778, 408] width 1492 height 752
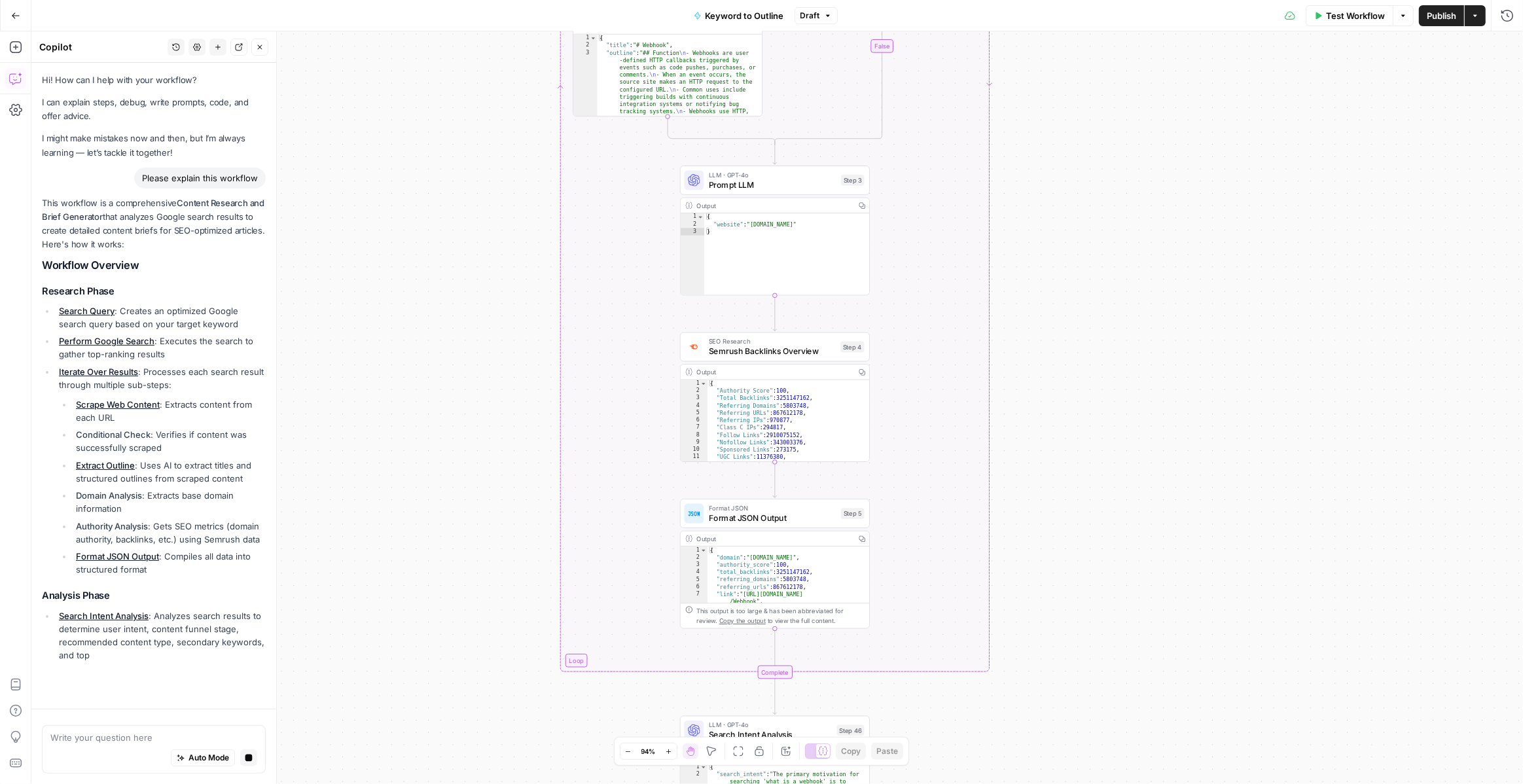
drag, startPoint x: 1044, startPoint y: 440, endPoint x: 1054, endPoint y: 117, distance: 323.2
click at [1054, 117] on div "true false Workflow Set Inputs Inputs LLM · GPT-4o Search Query Step 40 Output …" at bounding box center [778, 408] width 1492 height 752
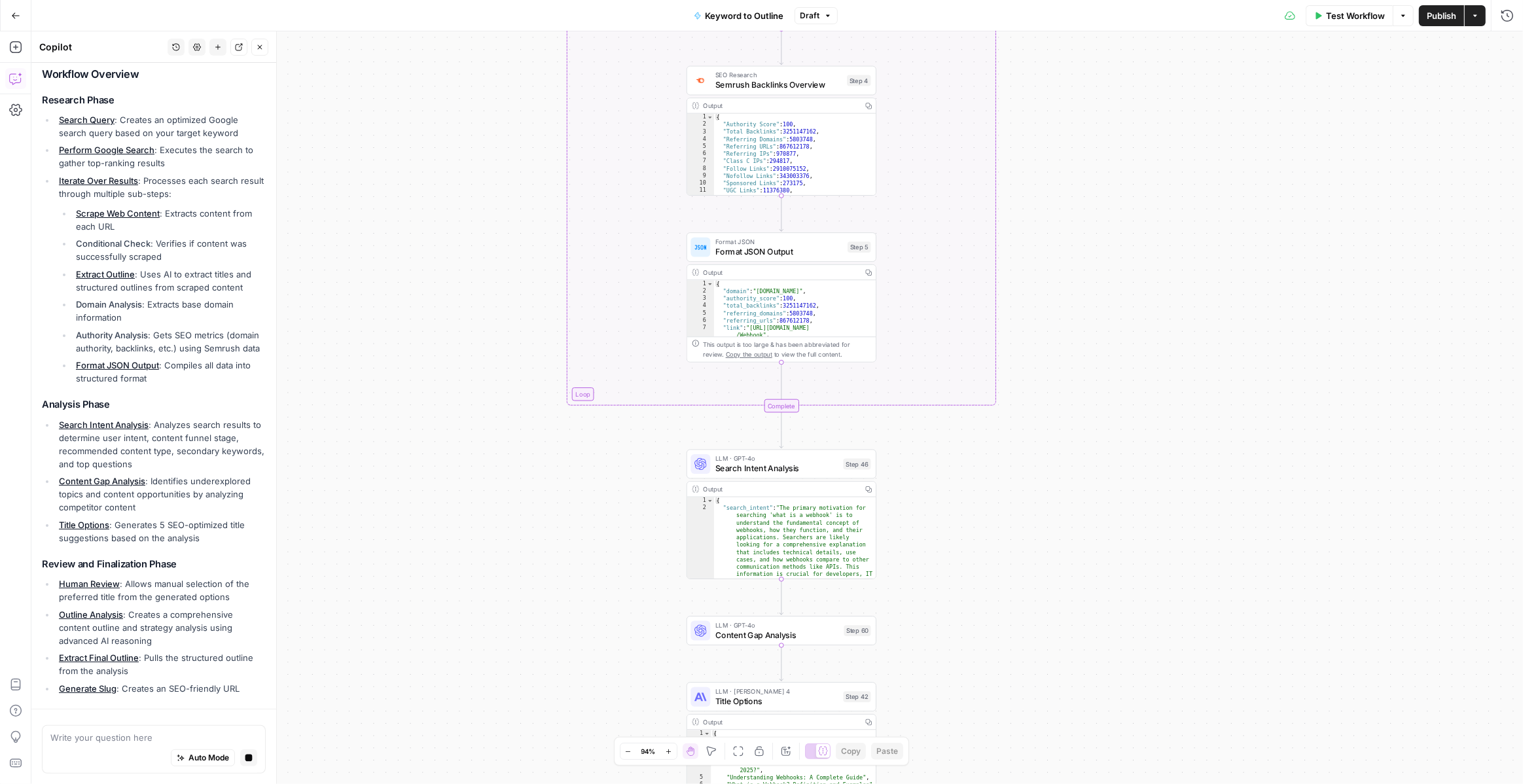
drag, startPoint x: 1075, startPoint y: 330, endPoint x: 1067, endPoint y: 75, distance: 255.1
click at [1068, 75] on div "true false Workflow Set Inputs Inputs LLM · GPT-4o Search Query Step 40 Output …" at bounding box center [778, 408] width 1492 height 752
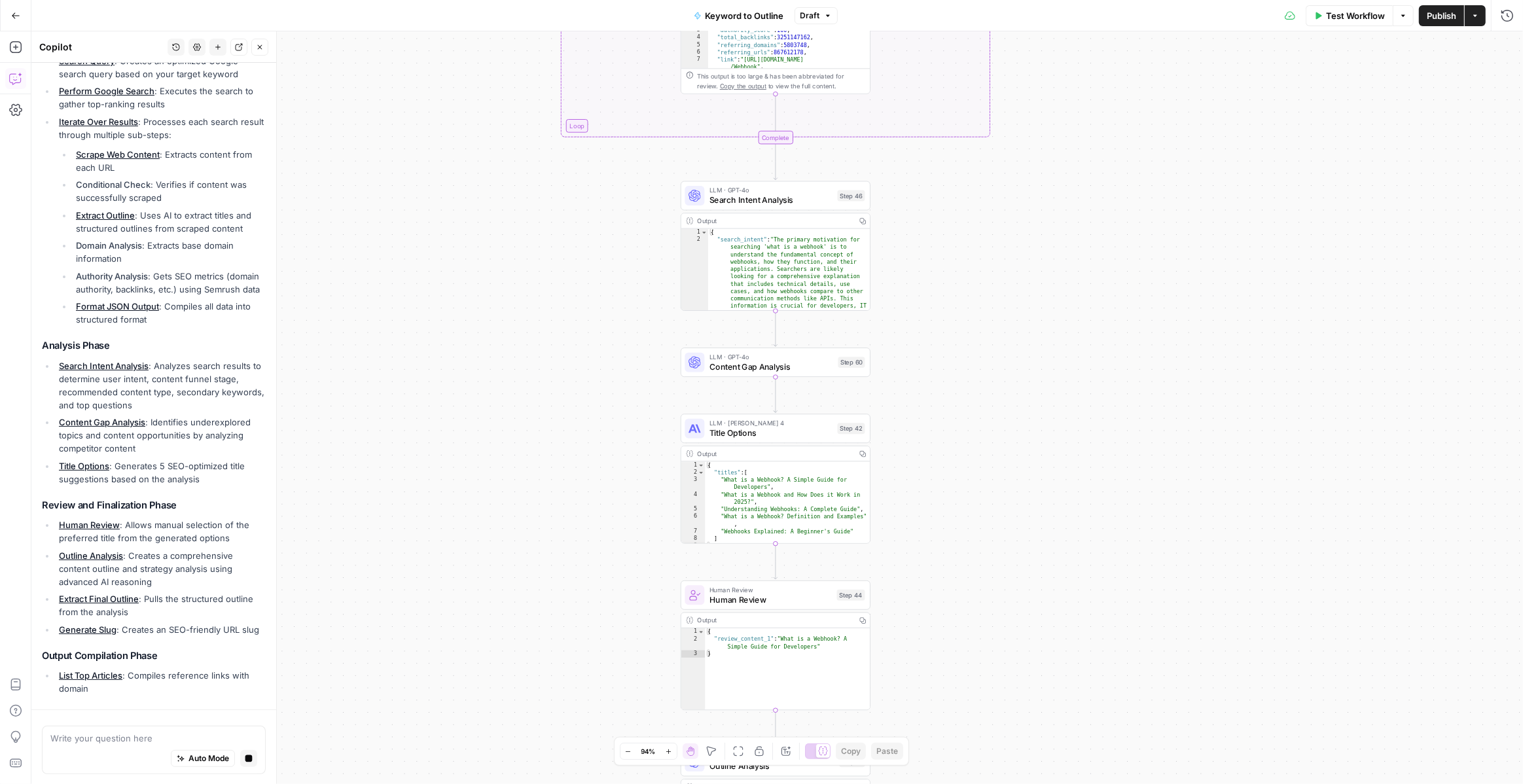
drag, startPoint x: 1055, startPoint y: 371, endPoint x: 1055, endPoint y: 145, distance: 226.0
click at [1055, 145] on div "true false Workflow Set Inputs Inputs LLM · GPT-4o Search Query Step 40 Output …" at bounding box center [778, 408] width 1492 height 752
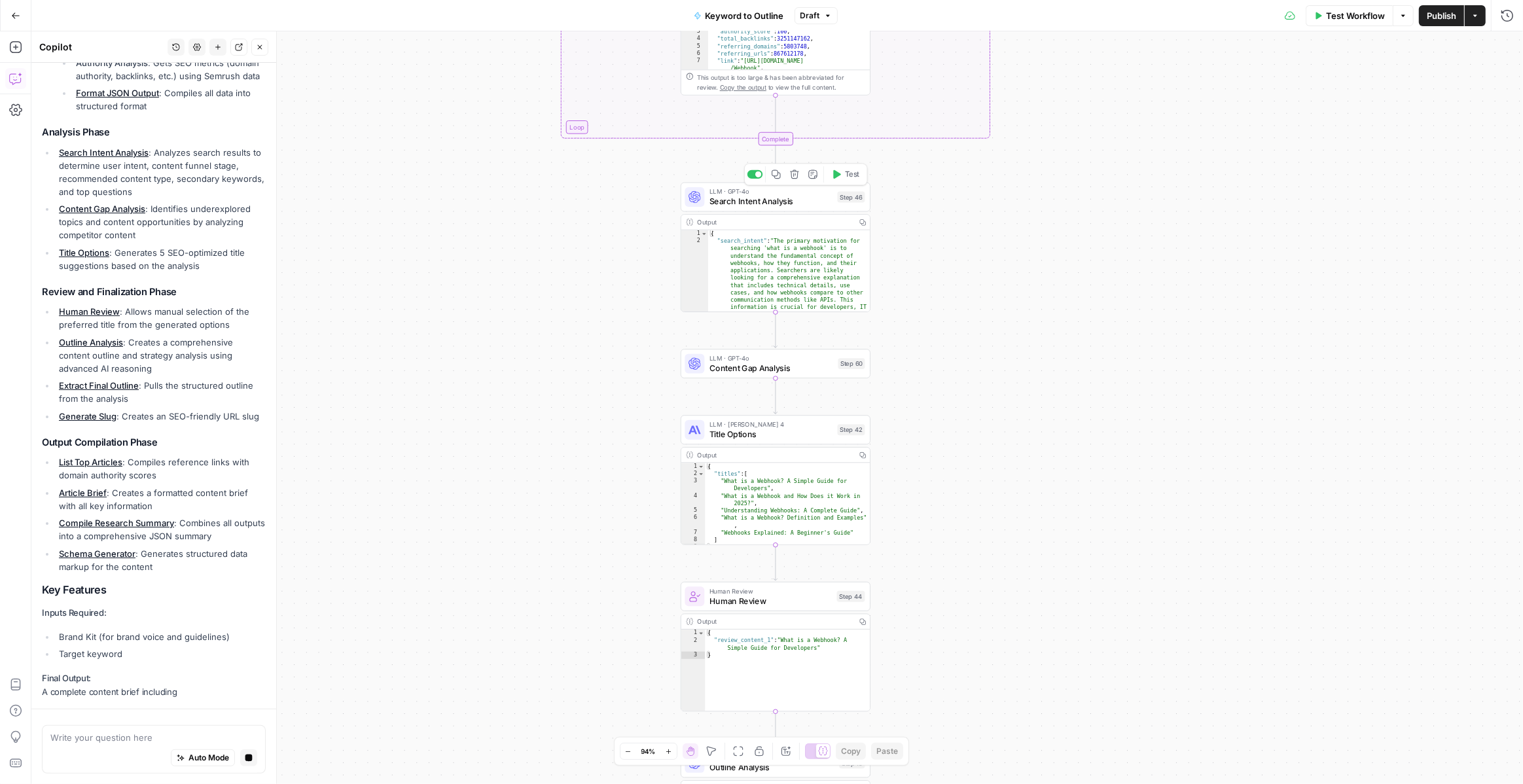
click at [759, 202] on span "Search Intent Analysis" at bounding box center [771, 201] width 123 height 12
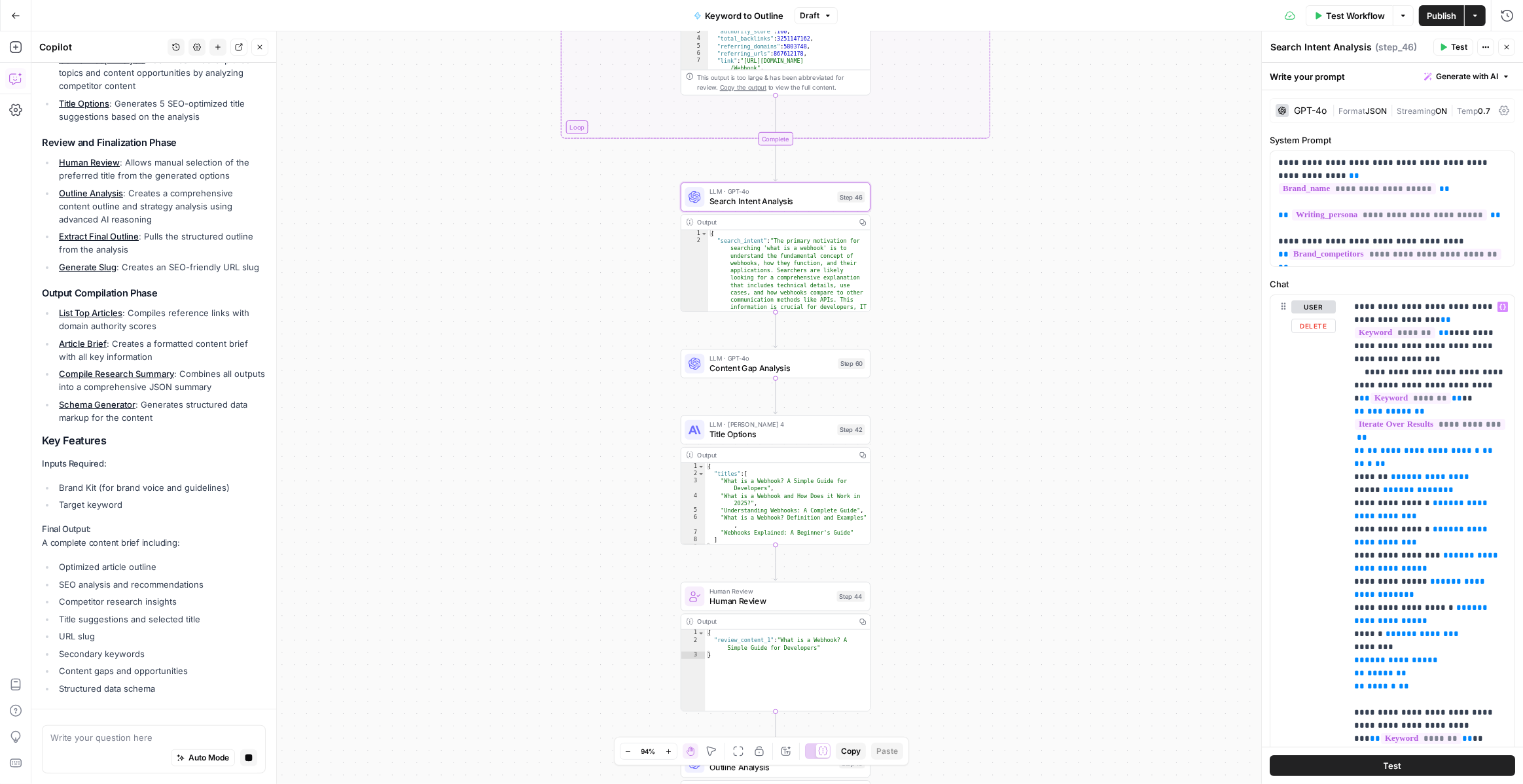
scroll to position [674, 0]
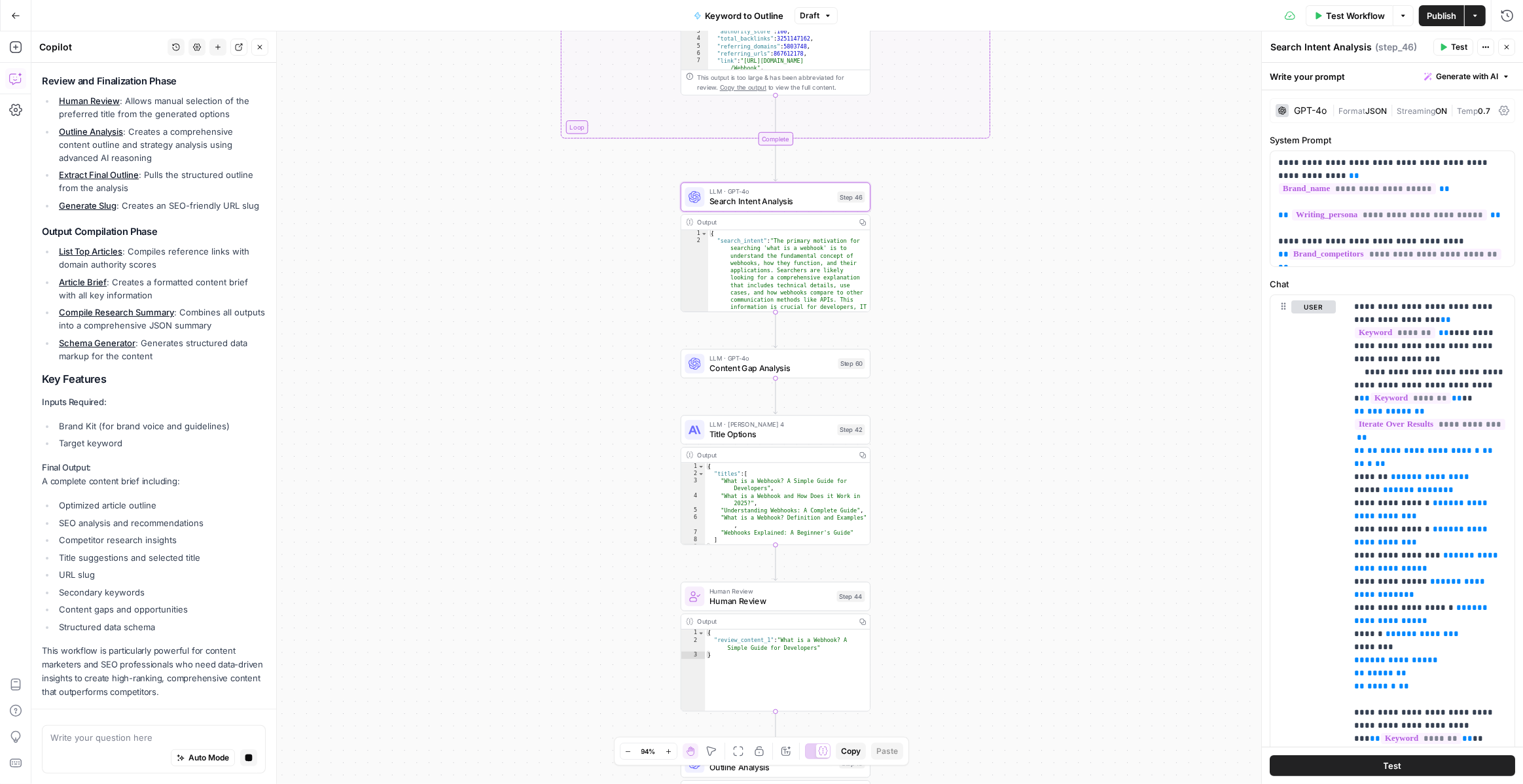
click at [762, 372] on span "Content Gap Analysis" at bounding box center [771, 368] width 124 height 12
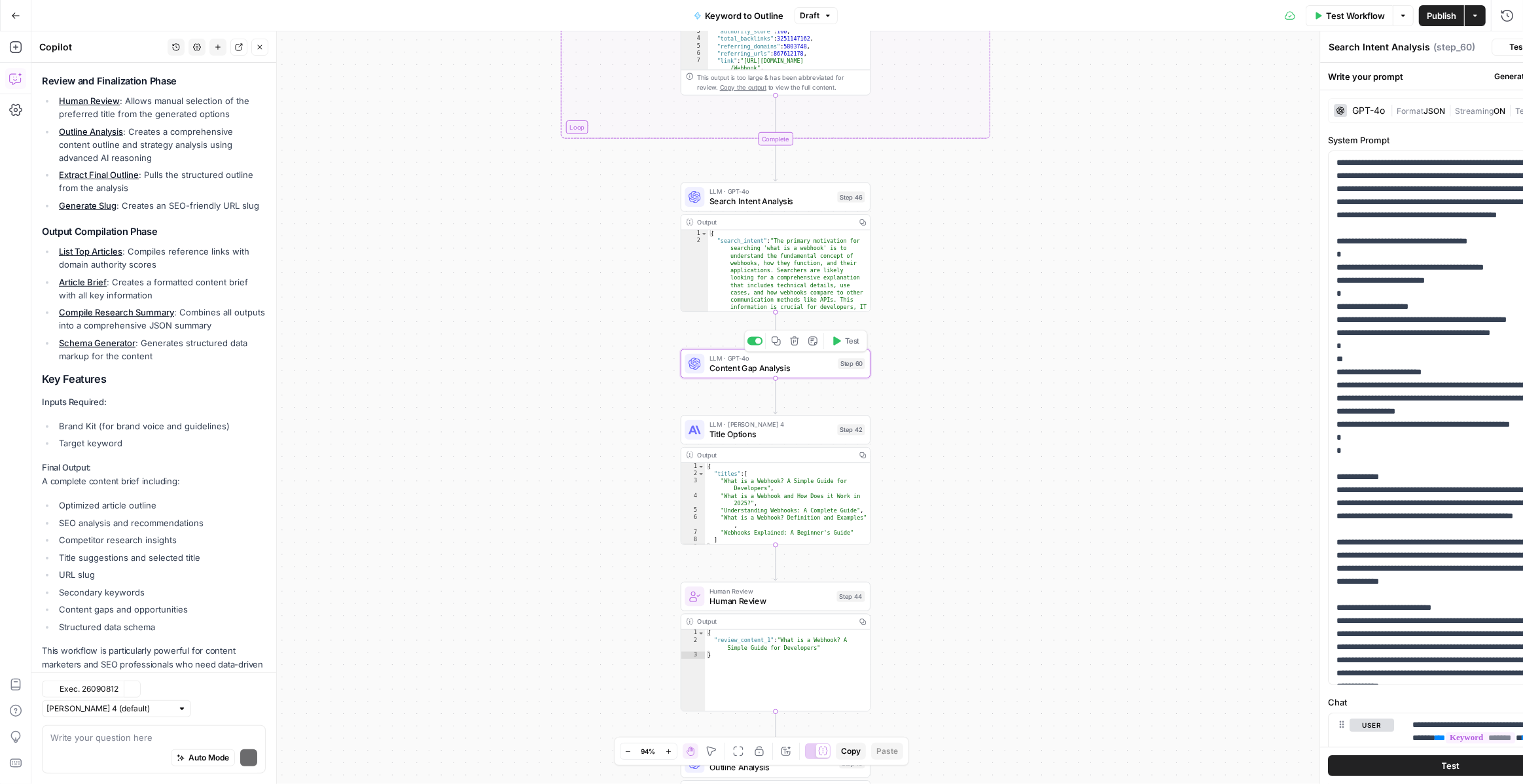
type textarea "Content Gap Analysis"
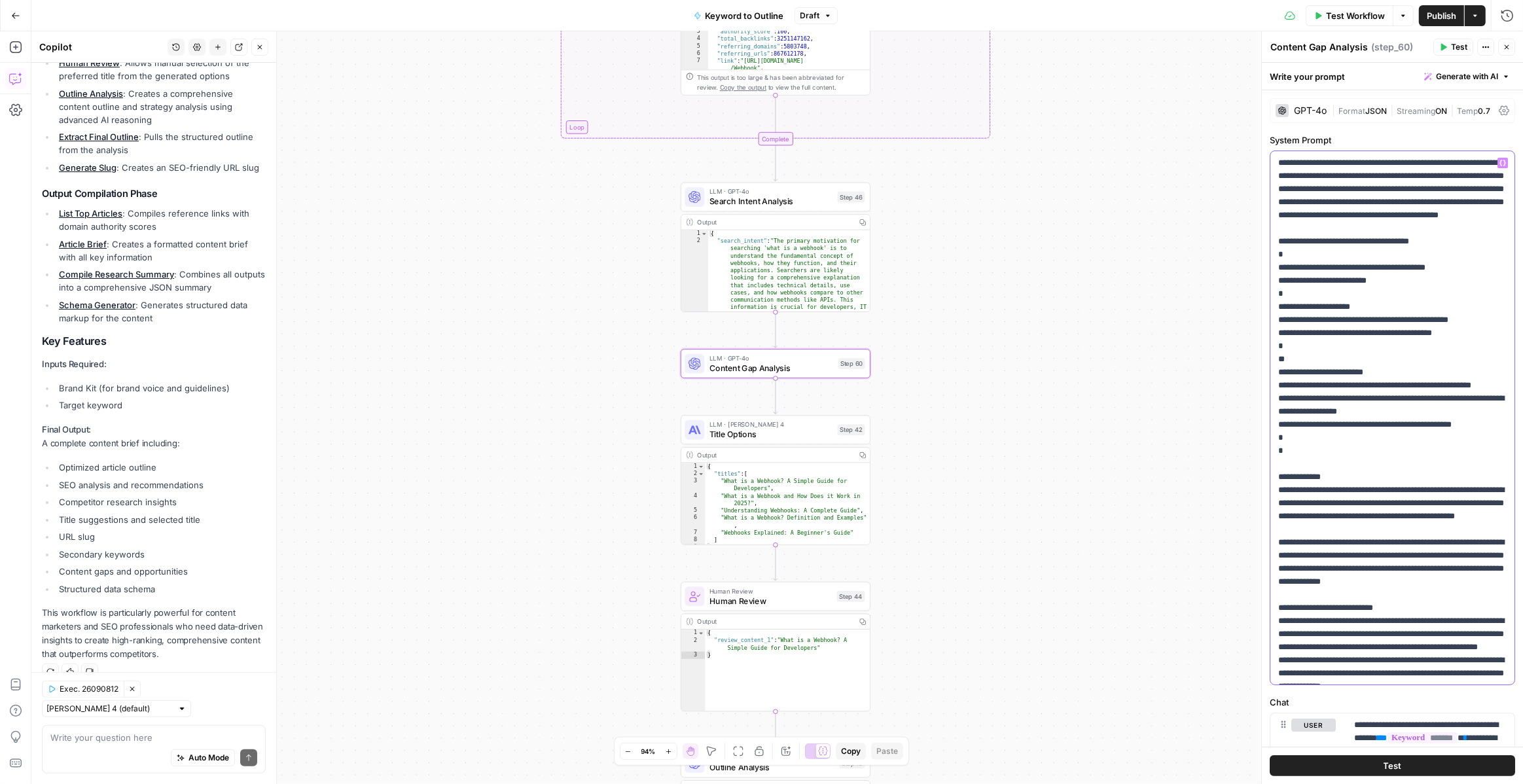
drag, startPoint x: 1280, startPoint y: 160, endPoint x: 1474, endPoint y: 240, distance: 209.8
click at [1474, 240] on p "**********" at bounding box center [1393, 581] width 228 height 850
drag, startPoint x: 1295, startPoint y: 162, endPoint x: 1448, endPoint y: 162, distance: 153.0
click at [1448, 162] on p "**********" at bounding box center [1393, 581] width 228 height 850
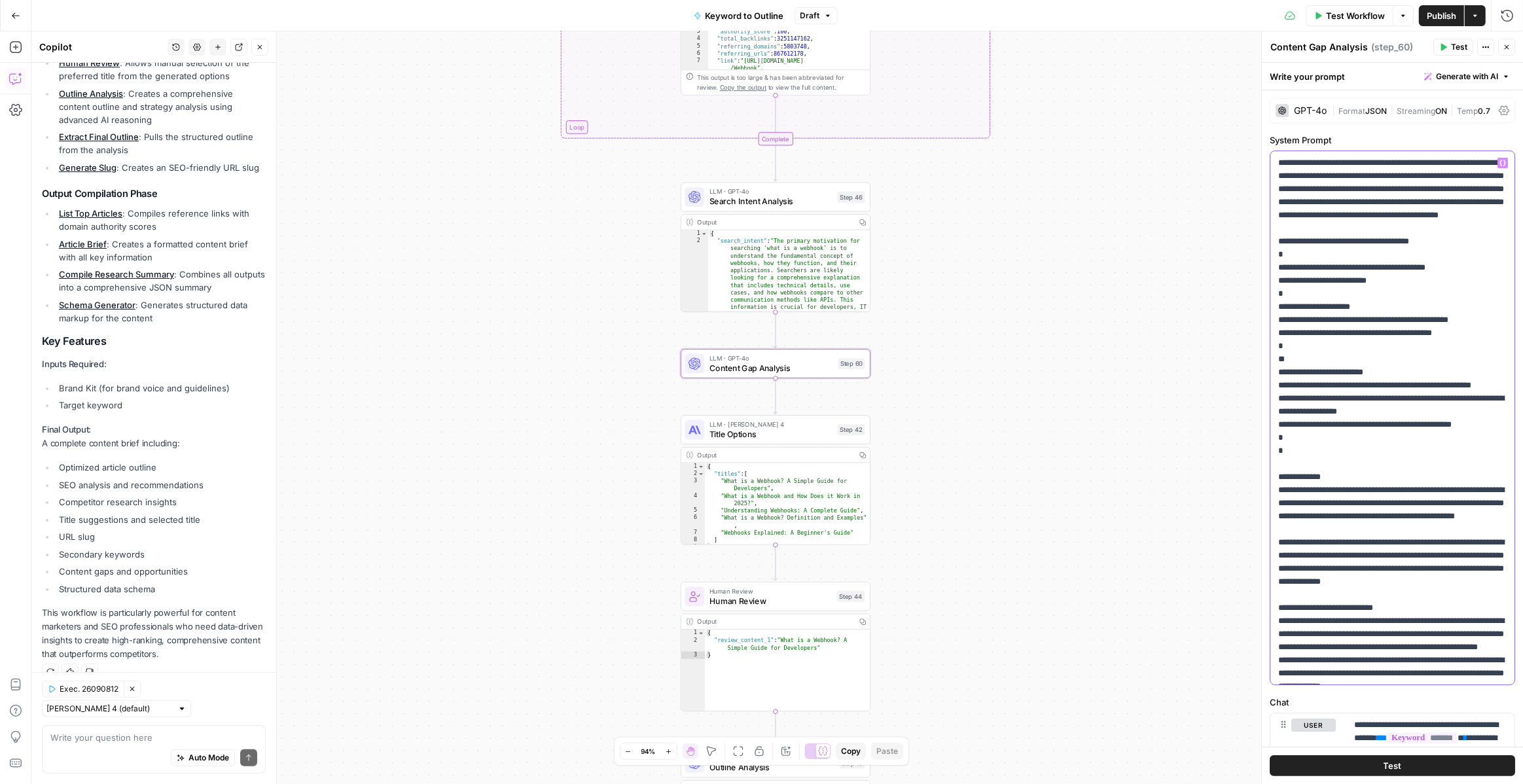
click at [1448, 162] on p "**********" at bounding box center [1393, 581] width 228 height 850
drag, startPoint x: 1308, startPoint y: 177, endPoint x: 1453, endPoint y: 178, distance: 145.0
click at [1453, 178] on p "**********" at bounding box center [1393, 581] width 228 height 850
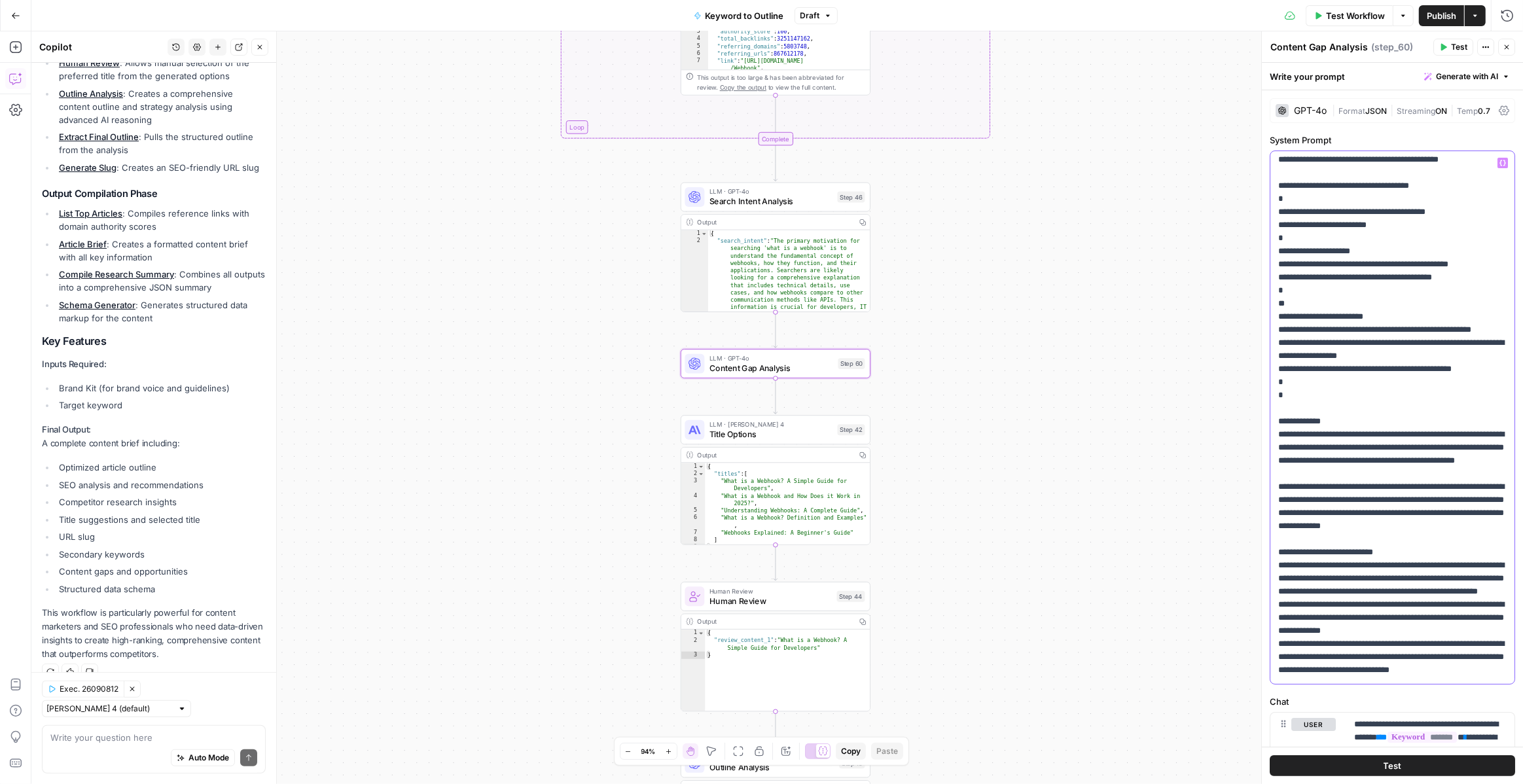
scroll to position [57, 0]
drag, startPoint x: 1280, startPoint y: 213, endPoint x: 1458, endPoint y: 220, distance: 178.1
click at [1458, 220] on p "**********" at bounding box center [1393, 524] width 228 height 850
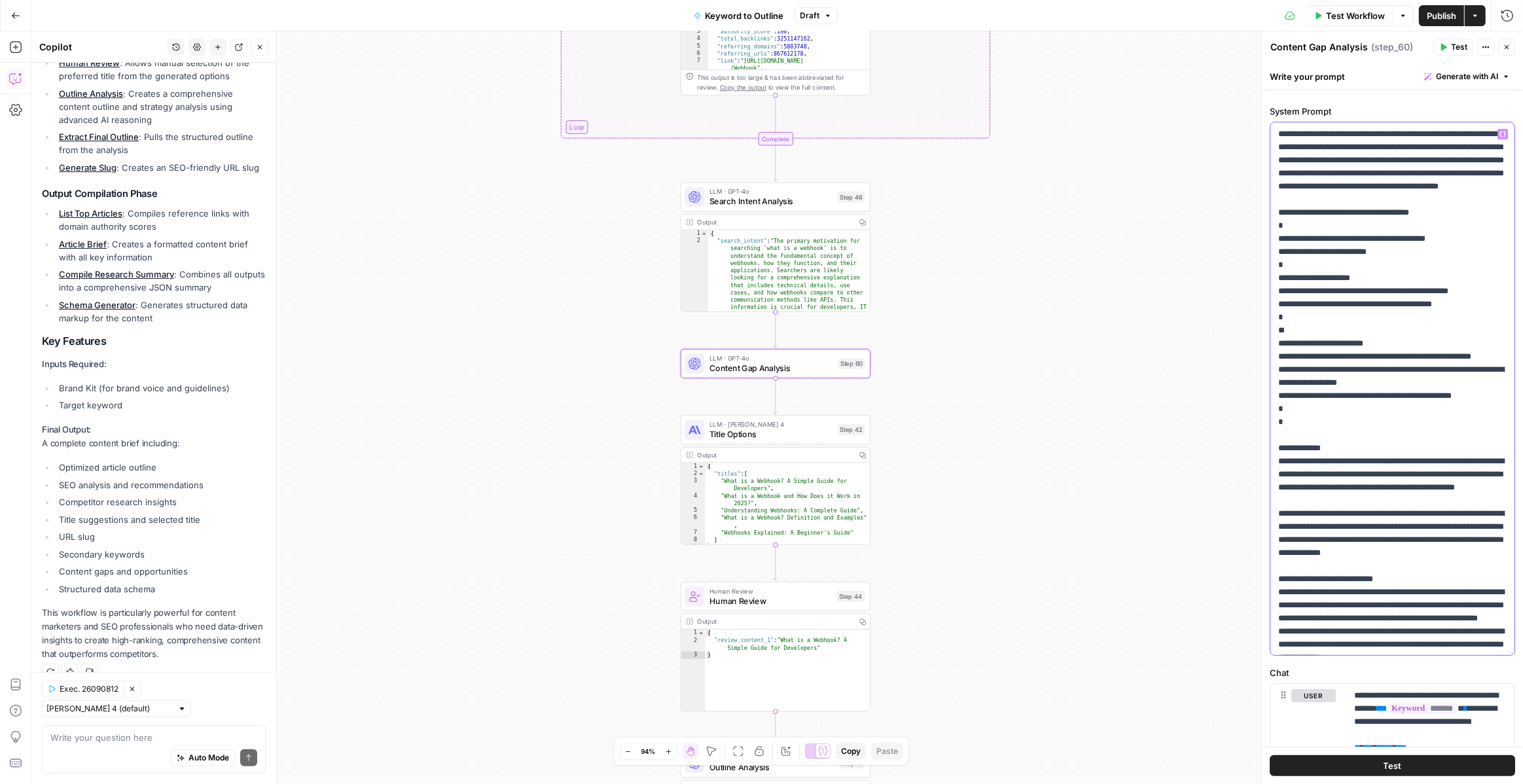
scroll to position [0, 0]
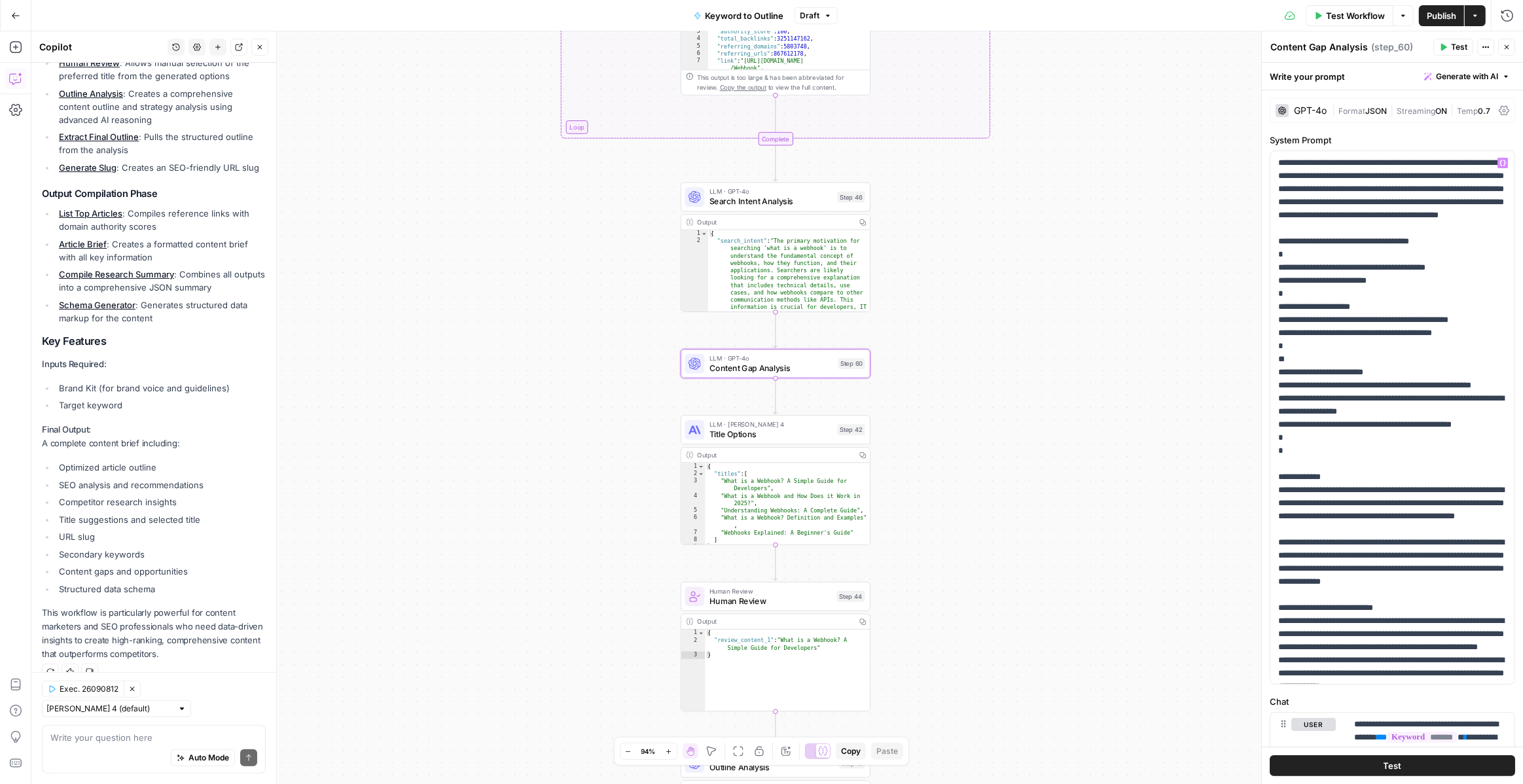
click at [1295, 115] on div "GPT-4o" at bounding box center [1301, 110] width 51 height 13
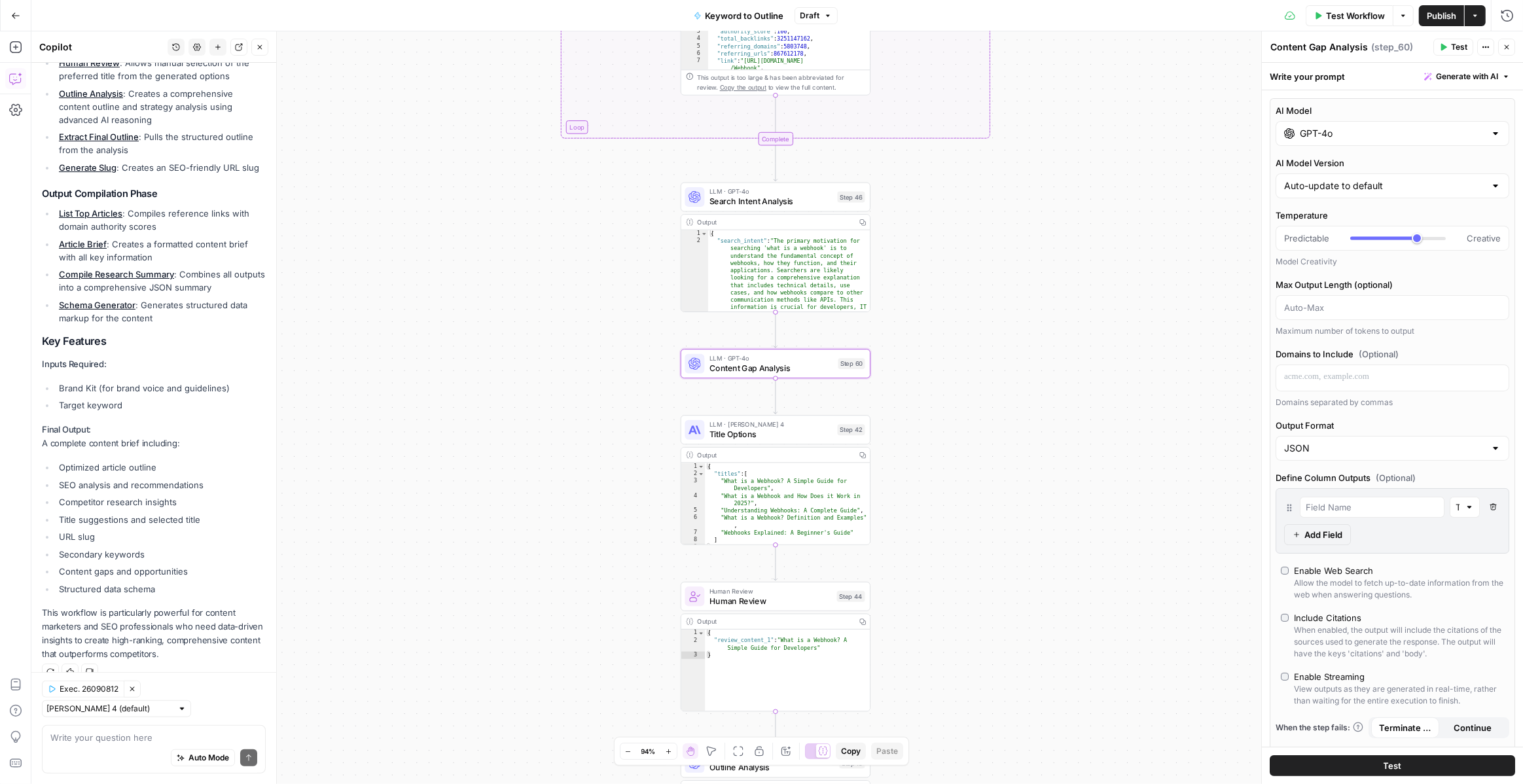
click at [1374, 142] on div "GPT-4o" at bounding box center [1393, 133] width 234 height 25
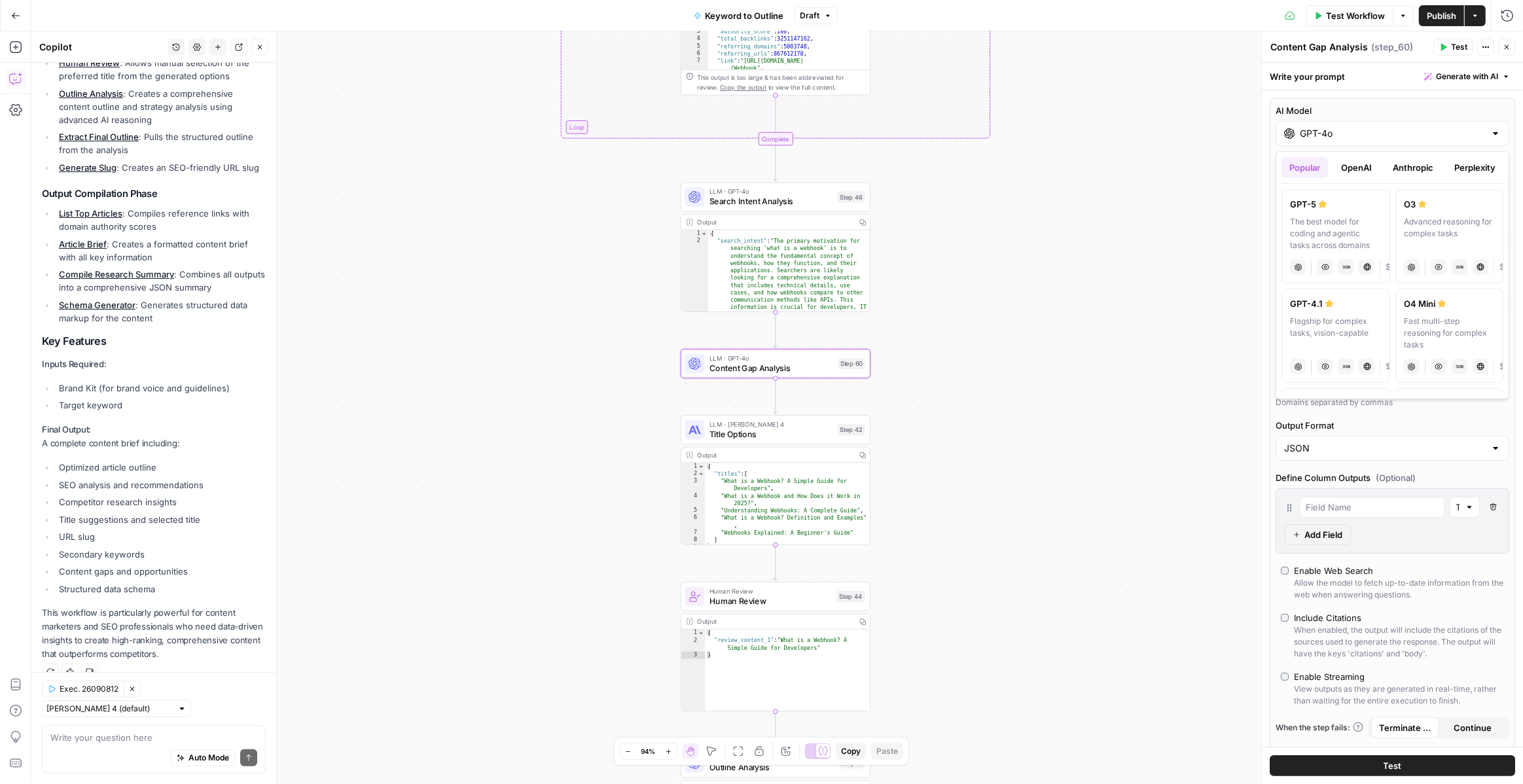
click at [1359, 160] on button "OpenAI" at bounding box center [1356, 167] width 47 height 21
click at [1424, 171] on button "Anthropic" at bounding box center [1413, 167] width 56 height 21
click at [1477, 169] on button "Perplexity" at bounding box center [1475, 167] width 57 height 21
click at [1304, 168] on button "Popular" at bounding box center [1305, 167] width 47 height 21
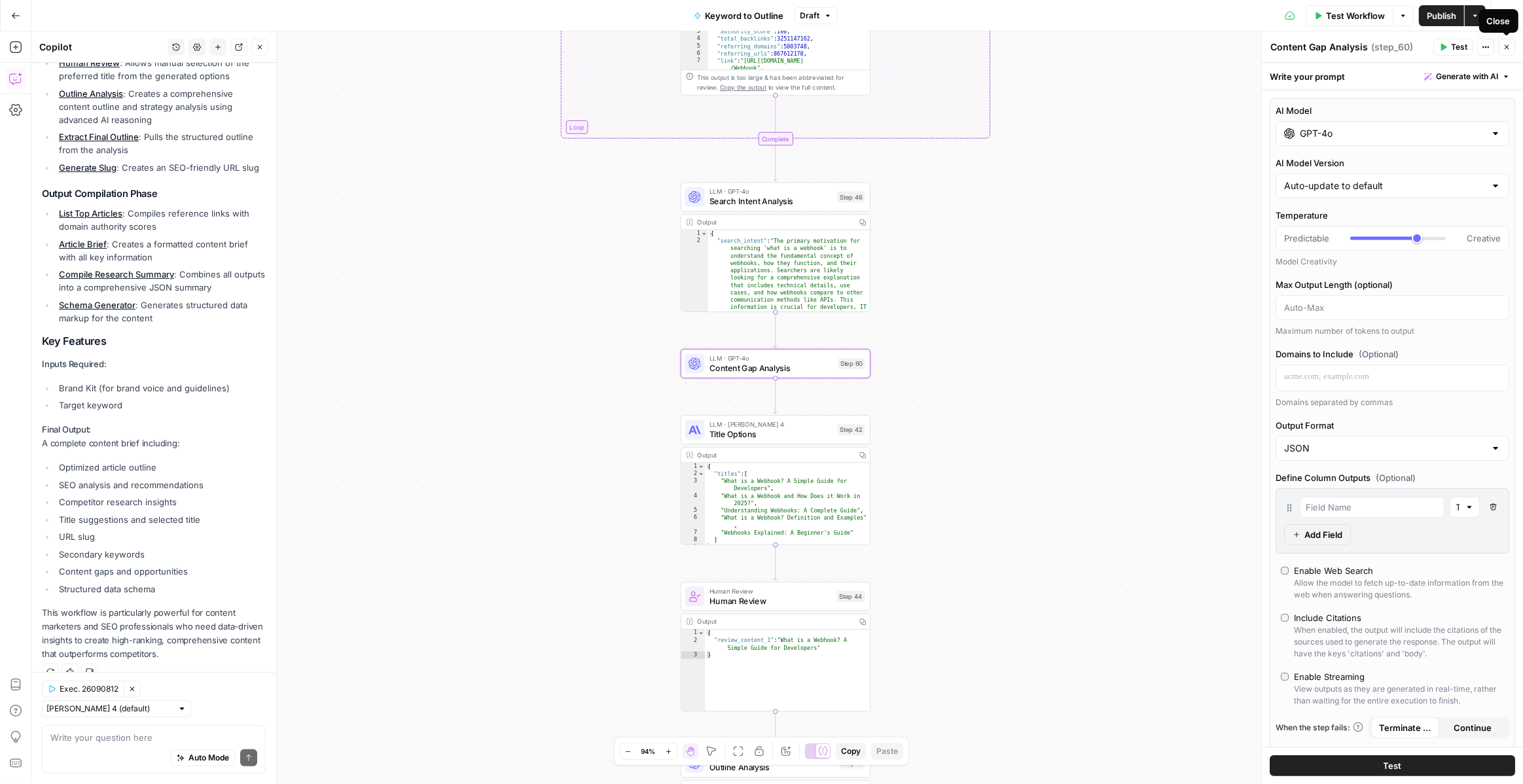
click at [1506, 47] on icon "button" at bounding box center [1507, 47] width 8 height 8
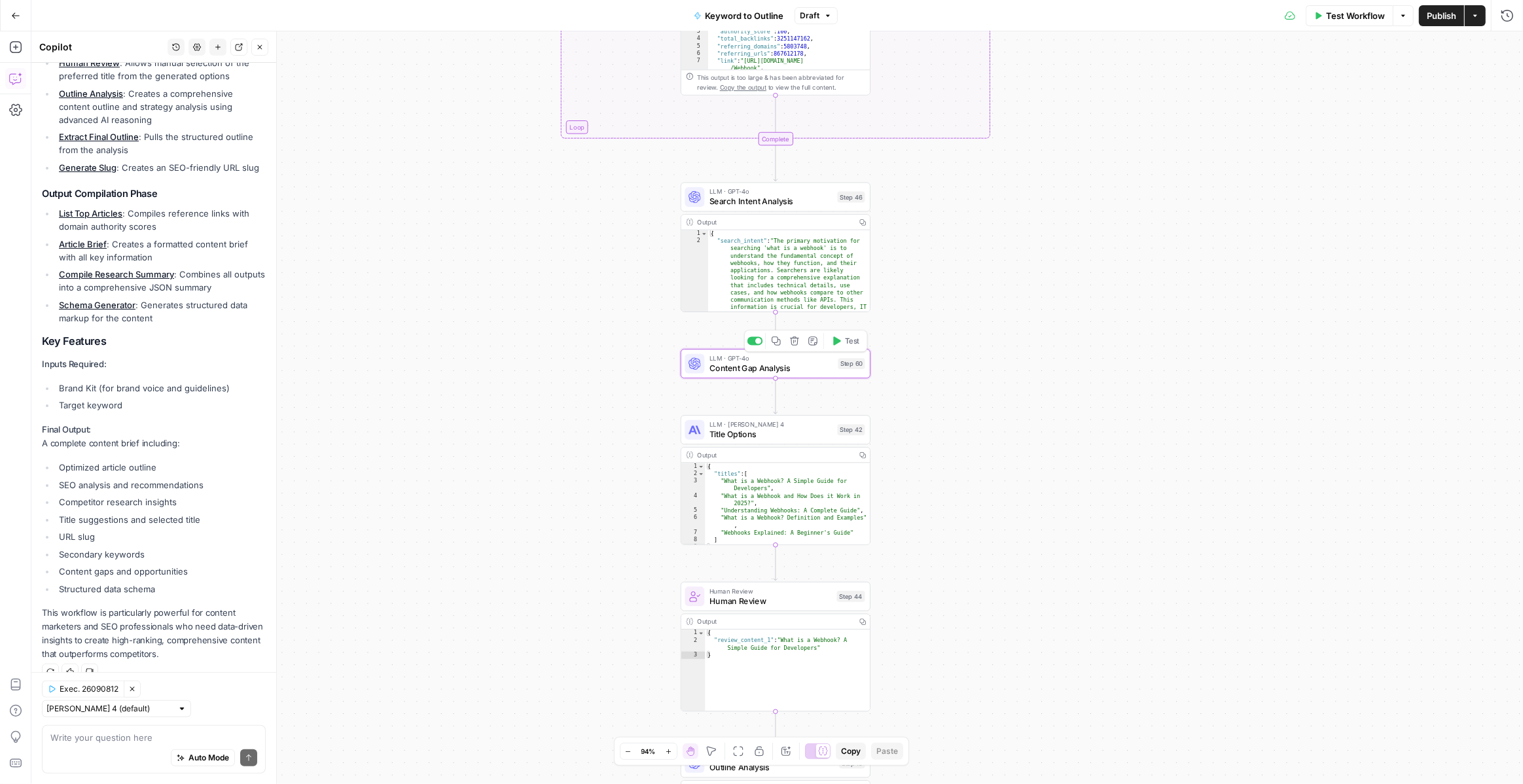
click at [747, 363] on span "Content Gap Analysis" at bounding box center [771, 368] width 124 height 12
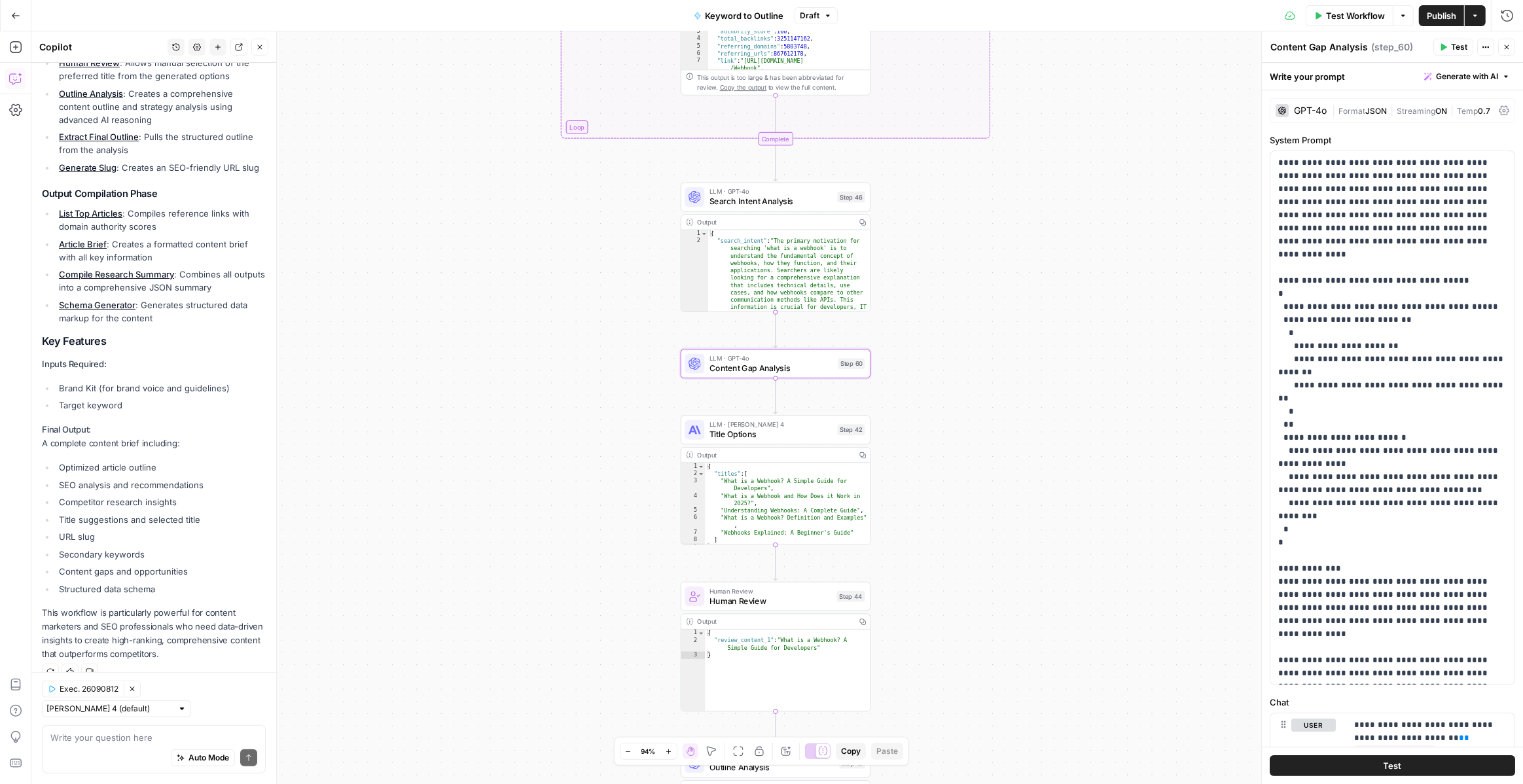
click at [1302, 115] on div "GPT-4o" at bounding box center [1310, 111] width 32 height 9
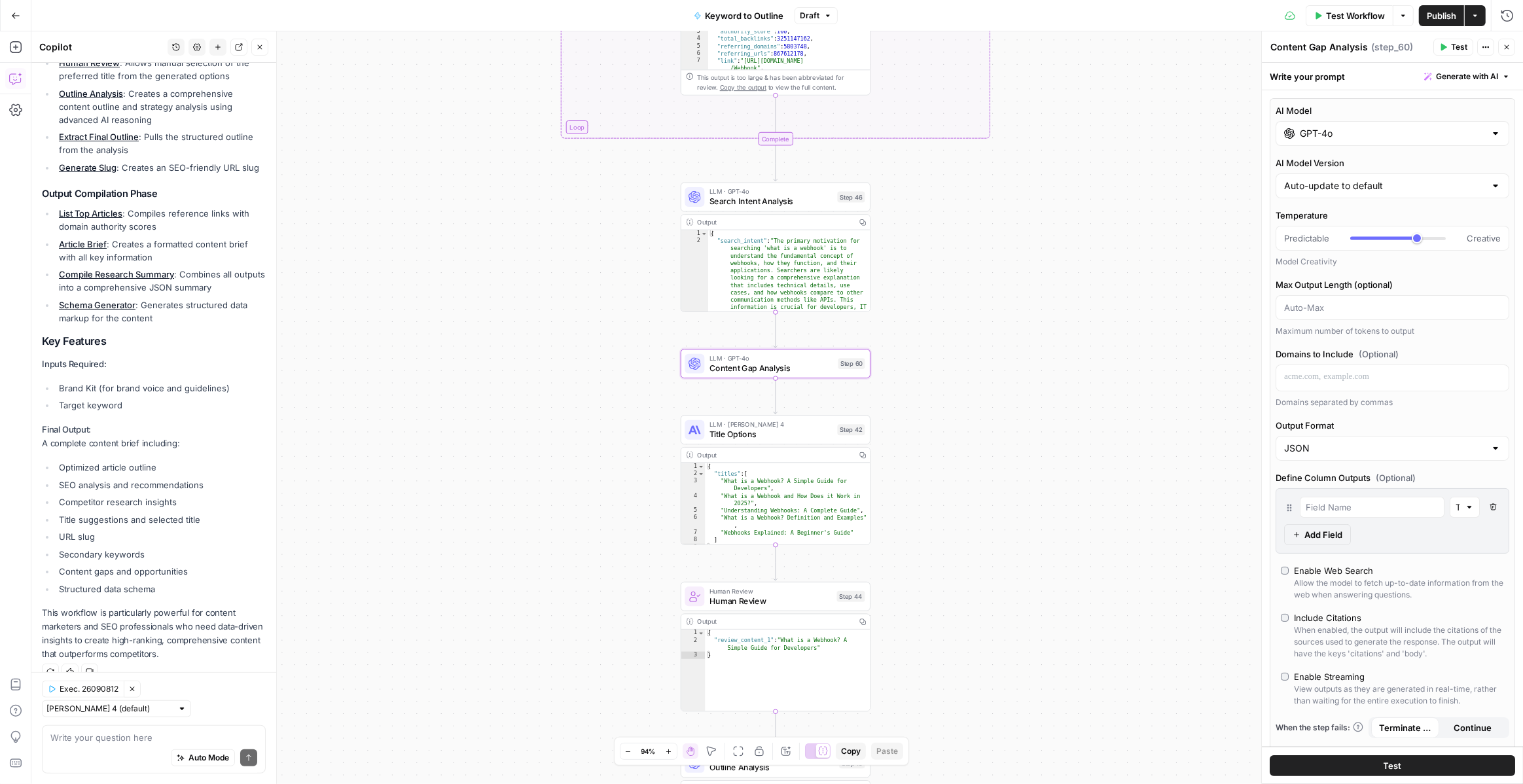
click at [1342, 130] on input "GPT-4o" at bounding box center [1393, 133] width 185 height 13
click at [1509, 53] on button "Close" at bounding box center [1507, 47] width 17 height 17
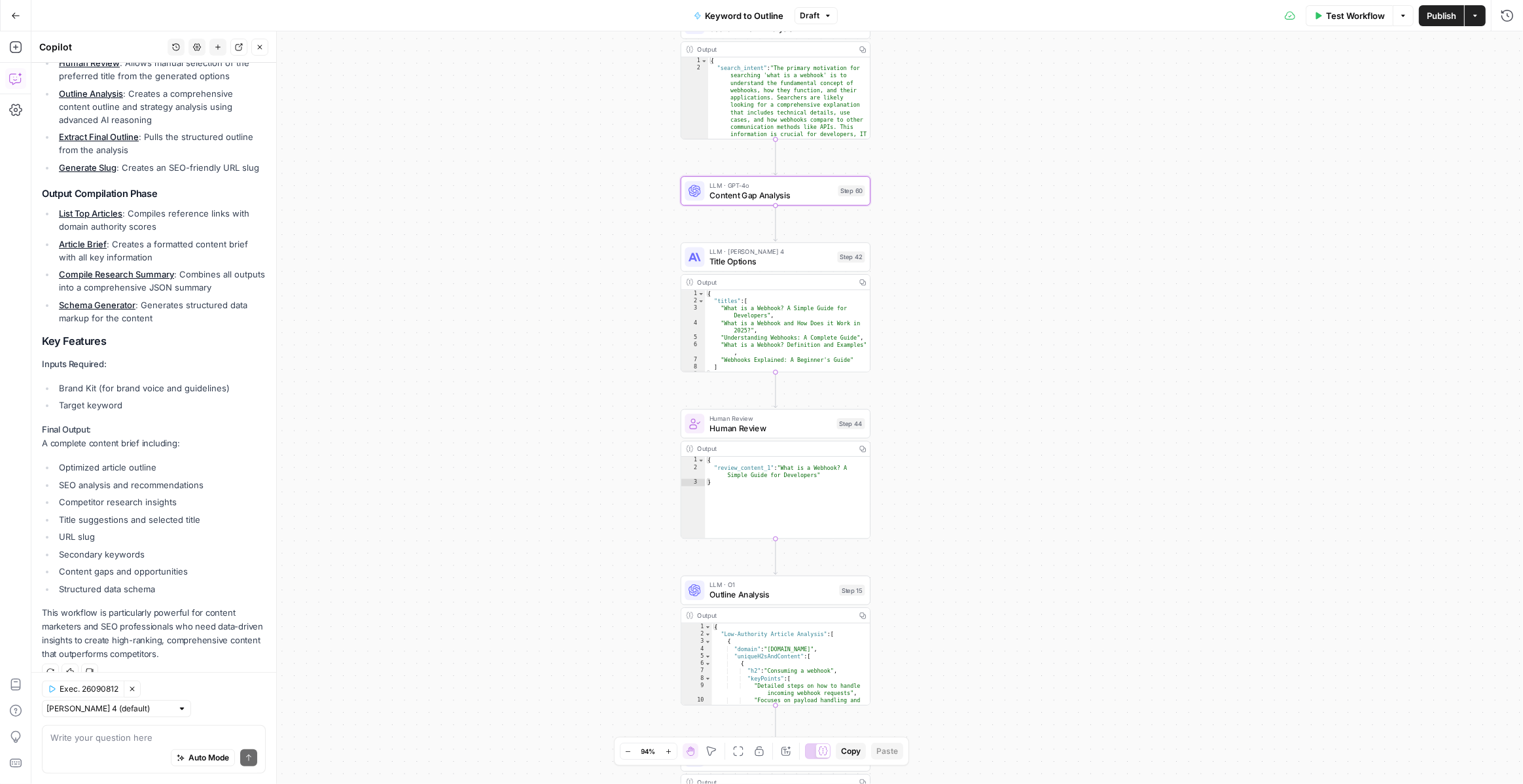
drag, startPoint x: 1009, startPoint y: 434, endPoint x: 1011, endPoint y: 261, distance: 173.0
click at [1009, 261] on div "true false Workflow Set Inputs Inputs LLM · GPT-4o Search Query Step 40 Output …" at bounding box center [778, 408] width 1492 height 752
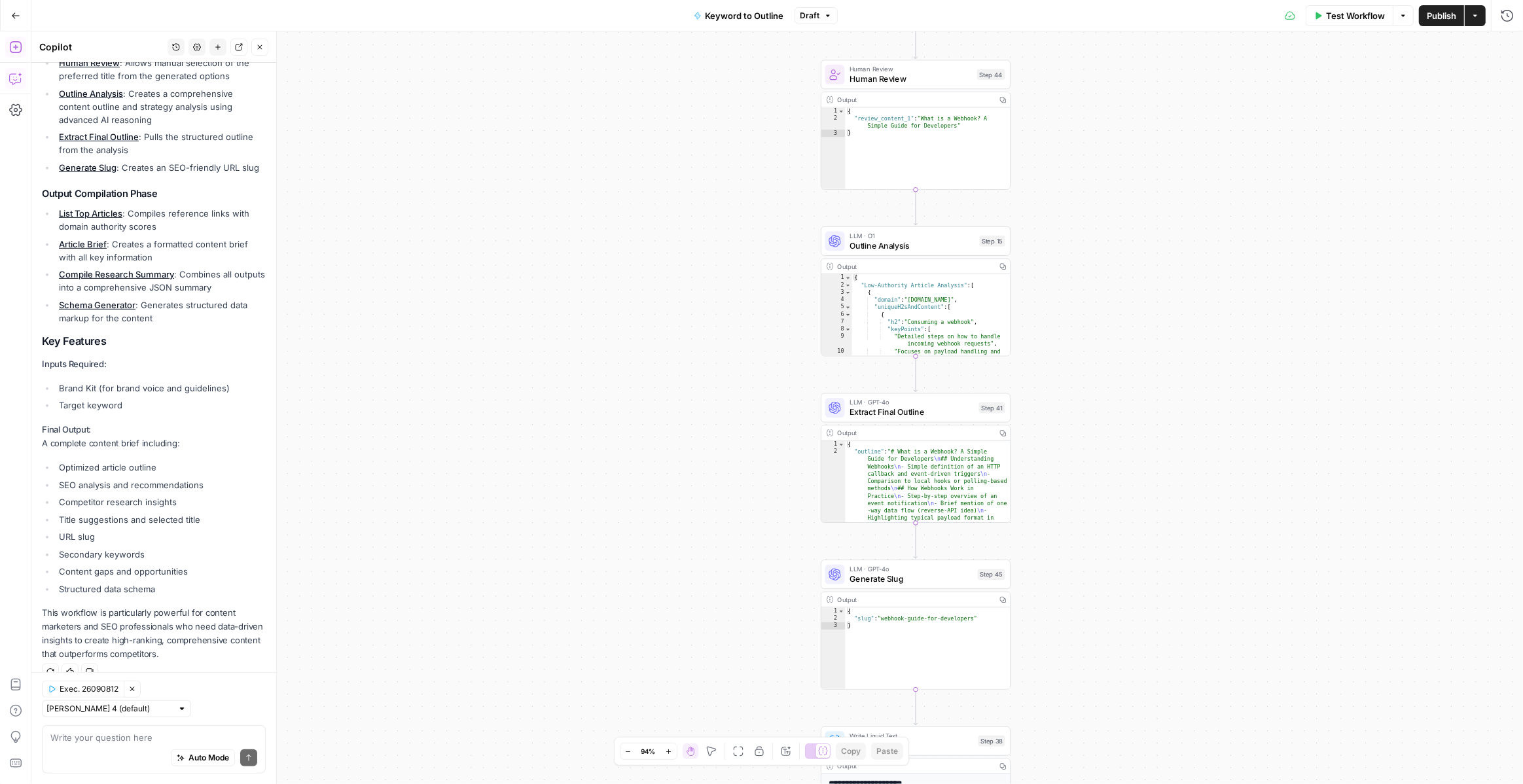
click at [14, 50] on icon "button" at bounding box center [16, 47] width 13 height 13
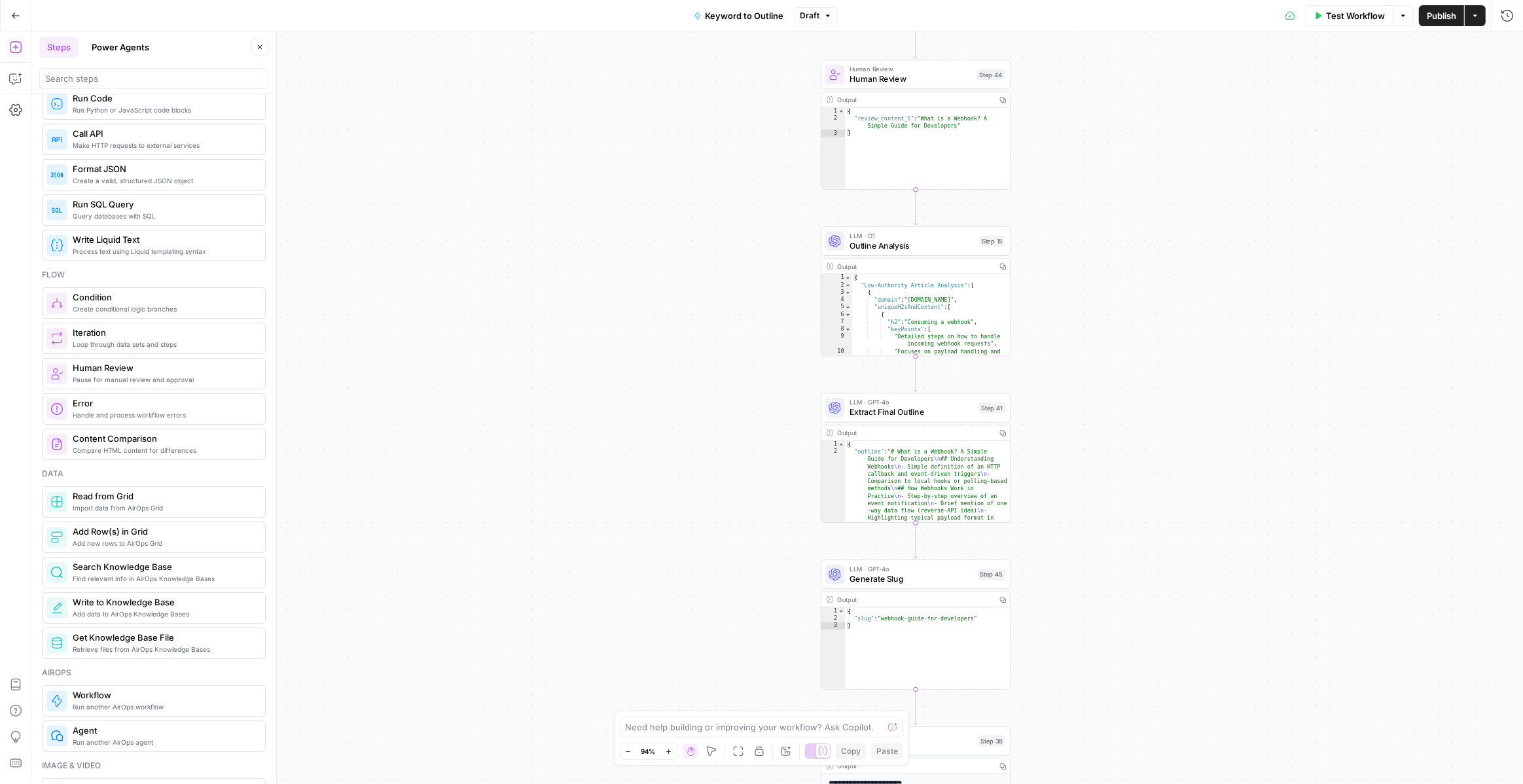
scroll to position [0, 0]
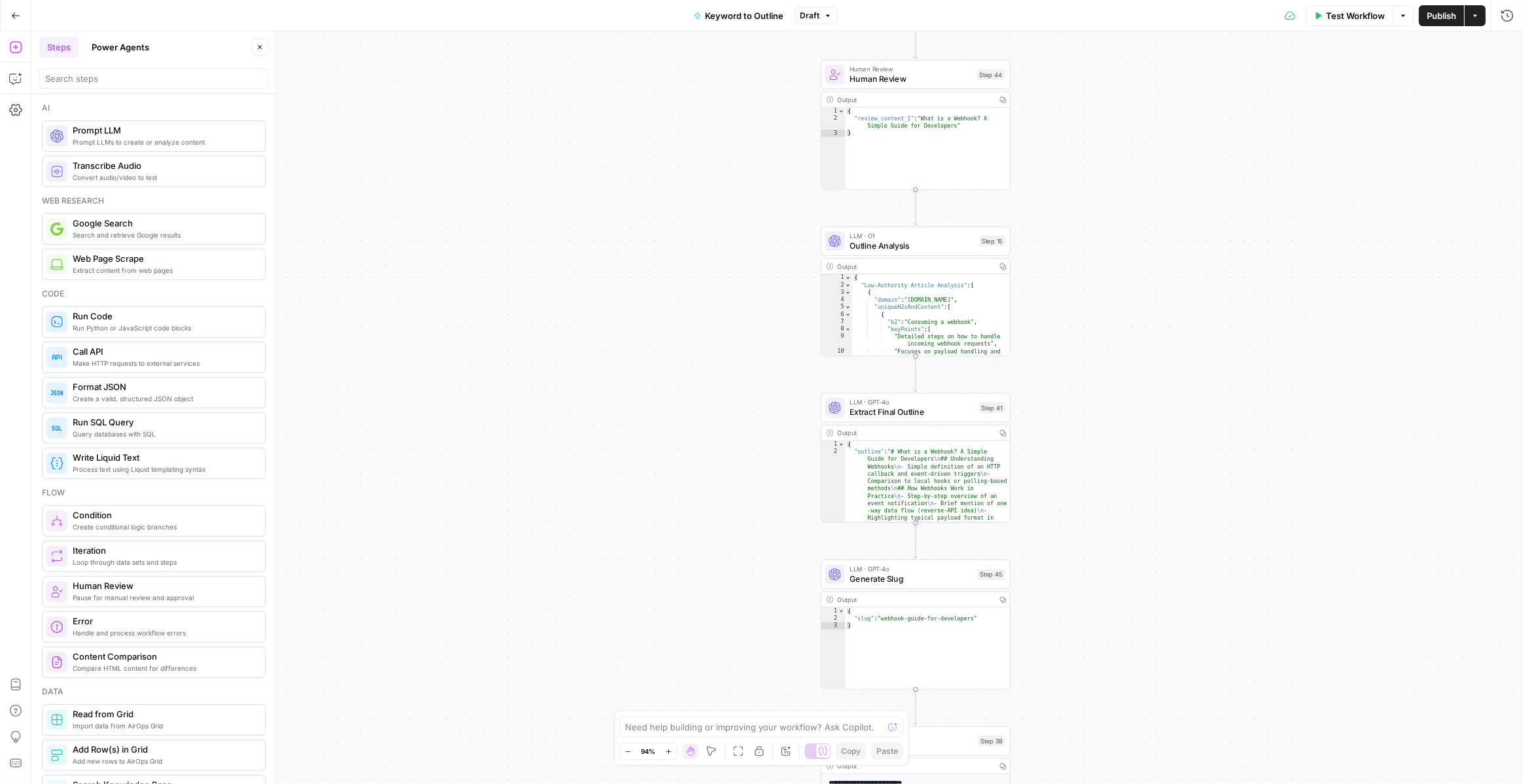
click at [97, 51] on button "Power Agents" at bounding box center [120, 47] width 74 height 21
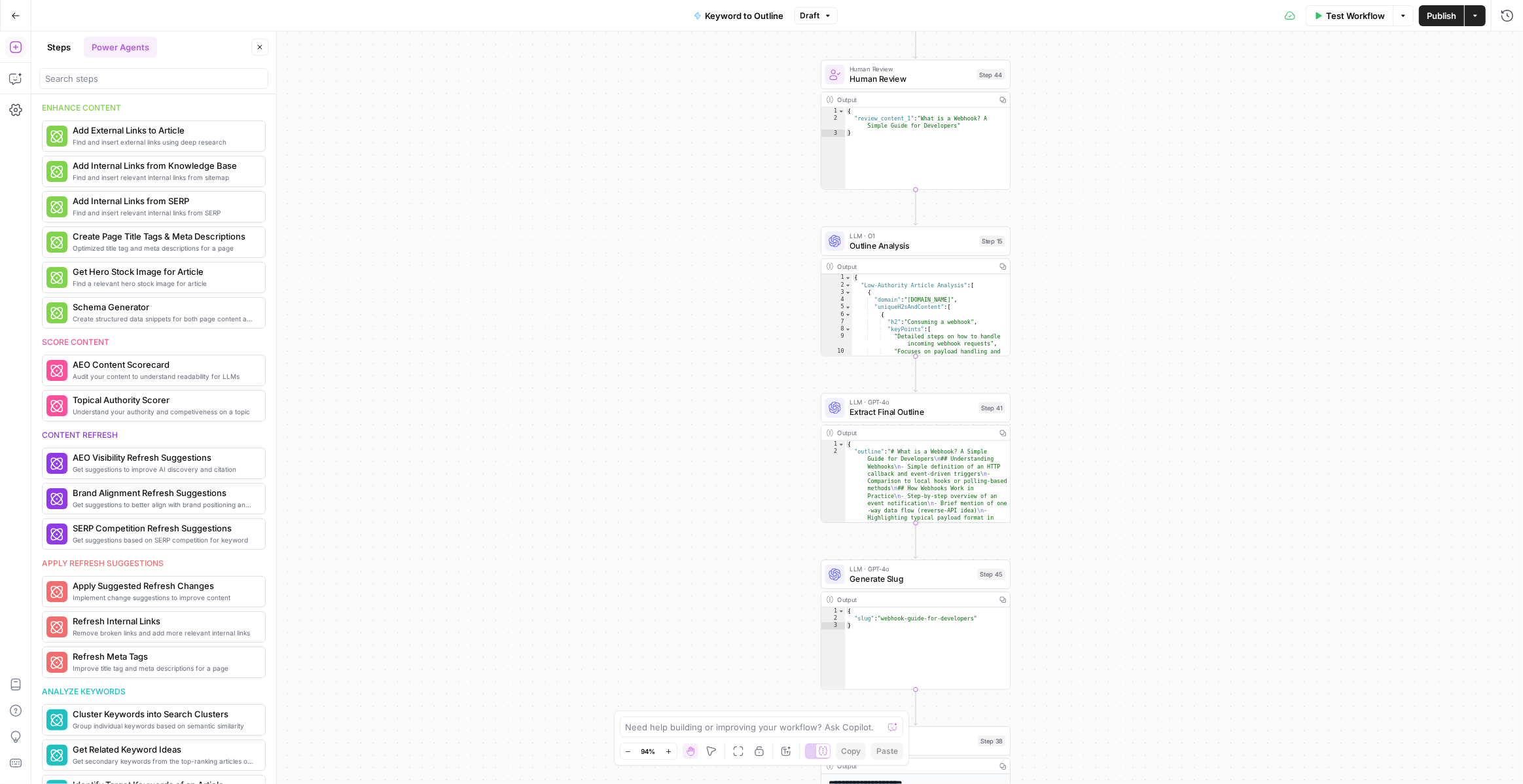
scroll to position [261, 0]
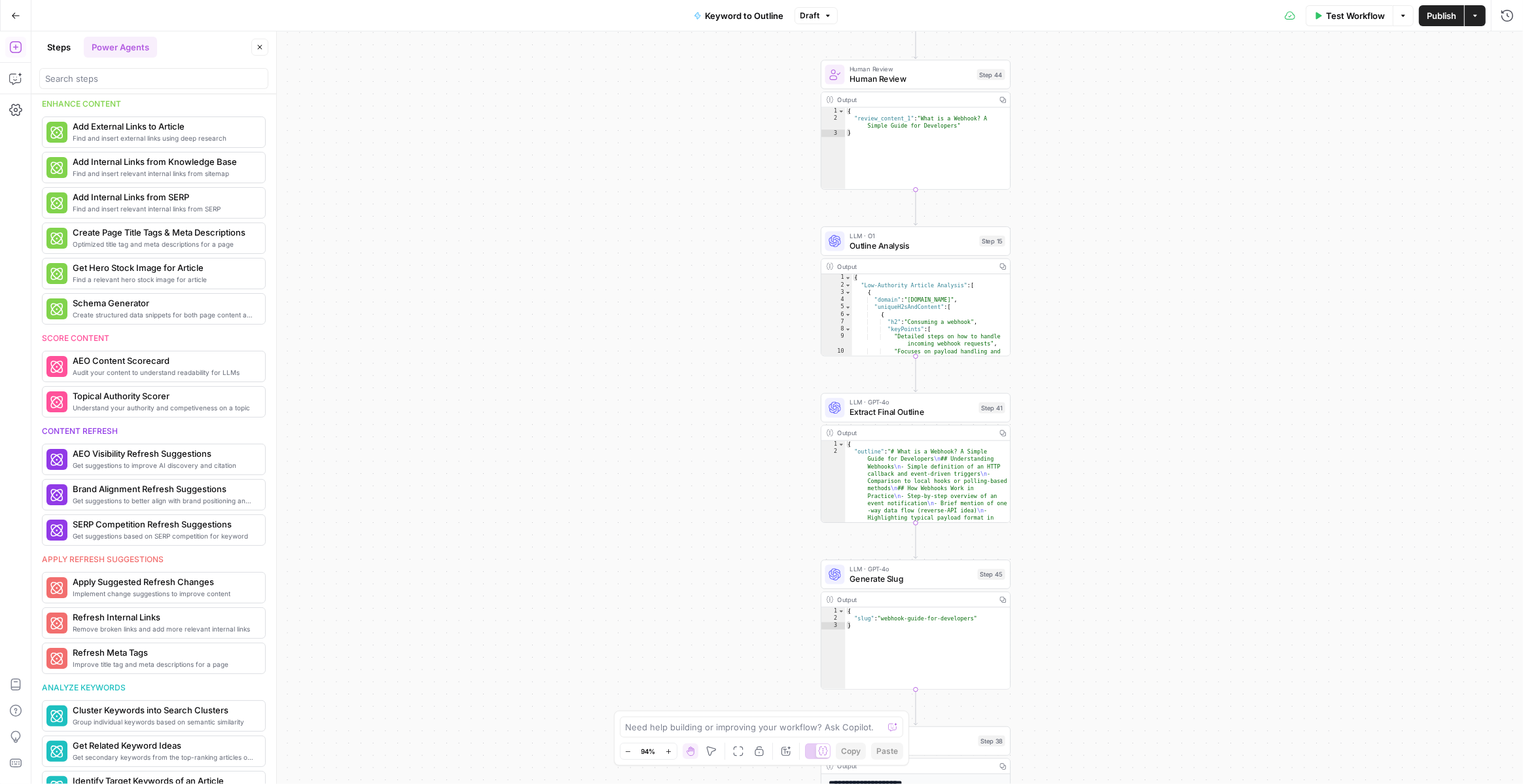
drag, startPoint x: 122, startPoint y: 425, endPoint x: 43, endPoint y: 426, distance: 79.0
click at [43, 426] on div "Content refresh" at bounding box center [153, 431] width 224 height 11
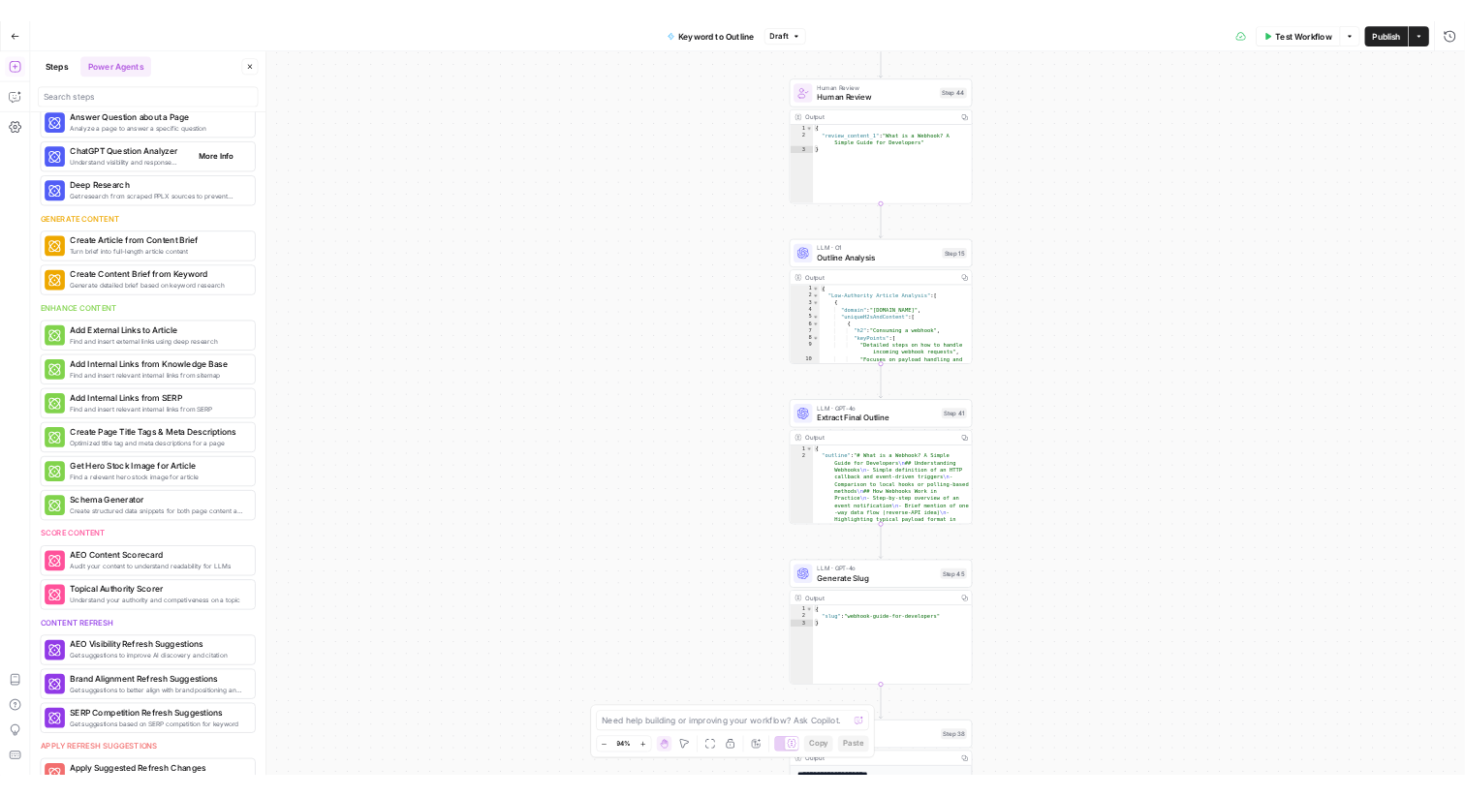
scroll to position [0, 0]
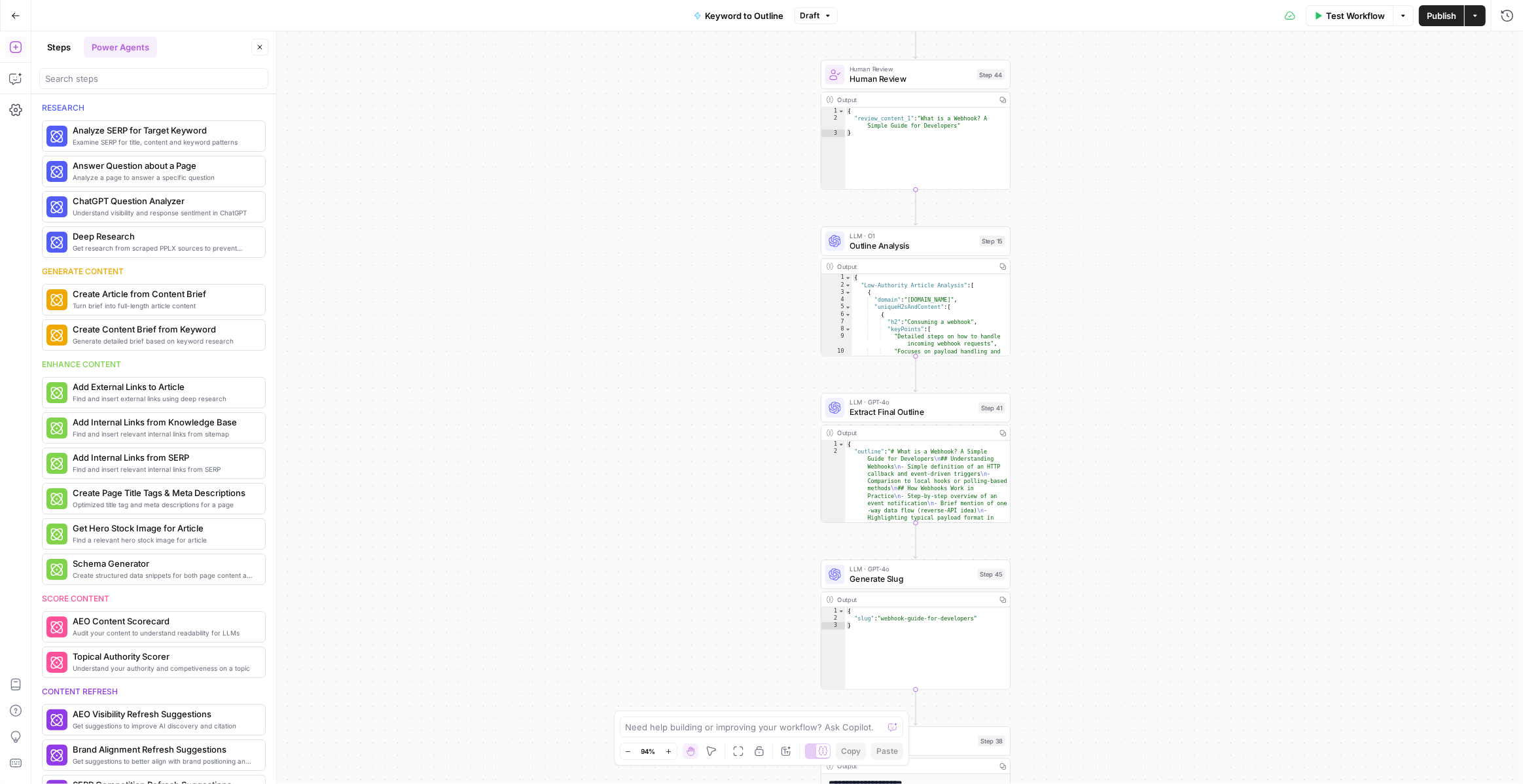
click at [66, 52] on button "Steps" at bounding box center [59, 47] width 39 height 21
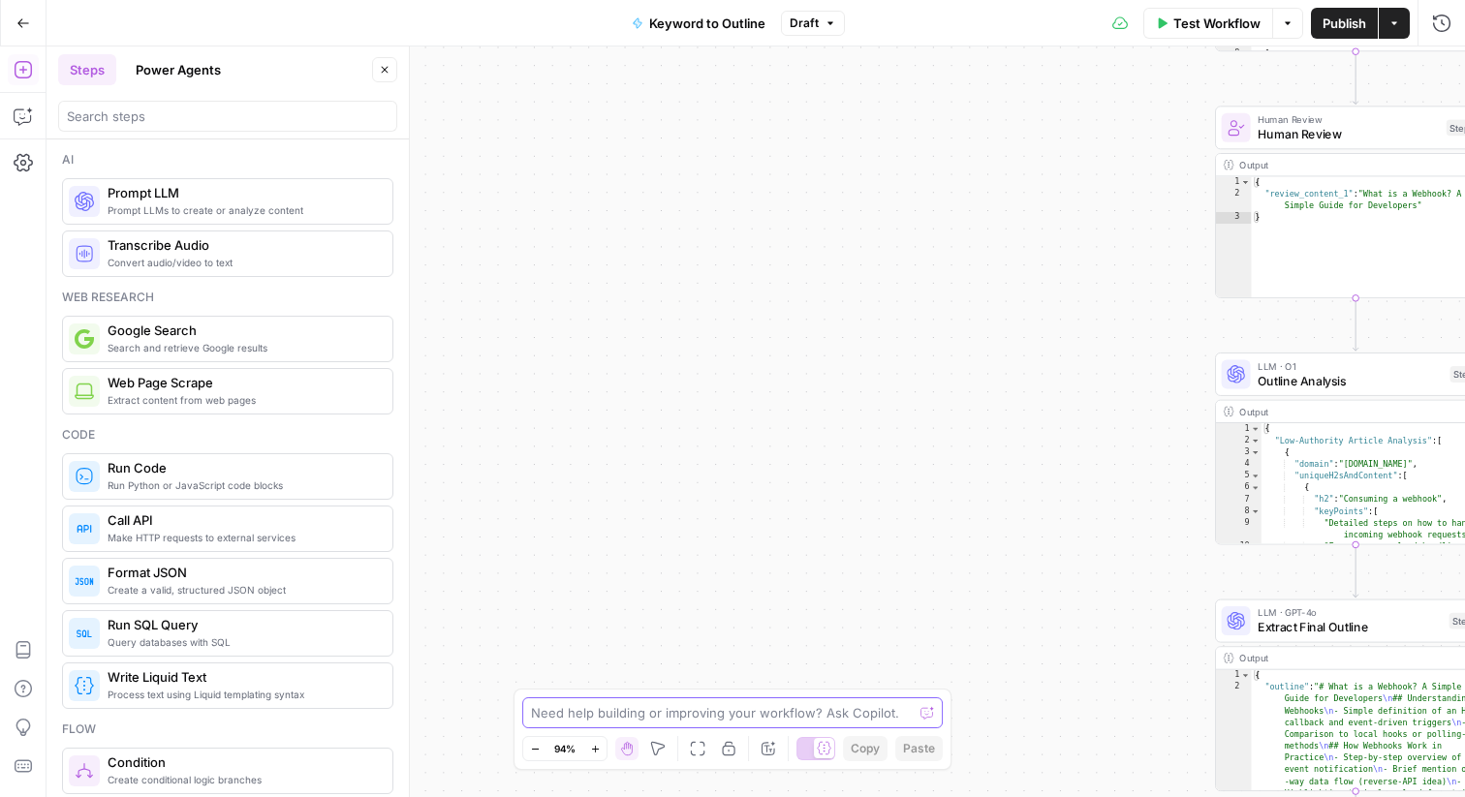
drag, startPoint x: 659, startPoint y: 234, endPoint x: 680, endPoint y: 780, distance: 545.8
click at [680, 796] on div "true false Workflow Set Inputs Inputs LLM · GPT-4o Search Query Step 40 Output …" at bounding box center [756, 422] width 1418 height 751
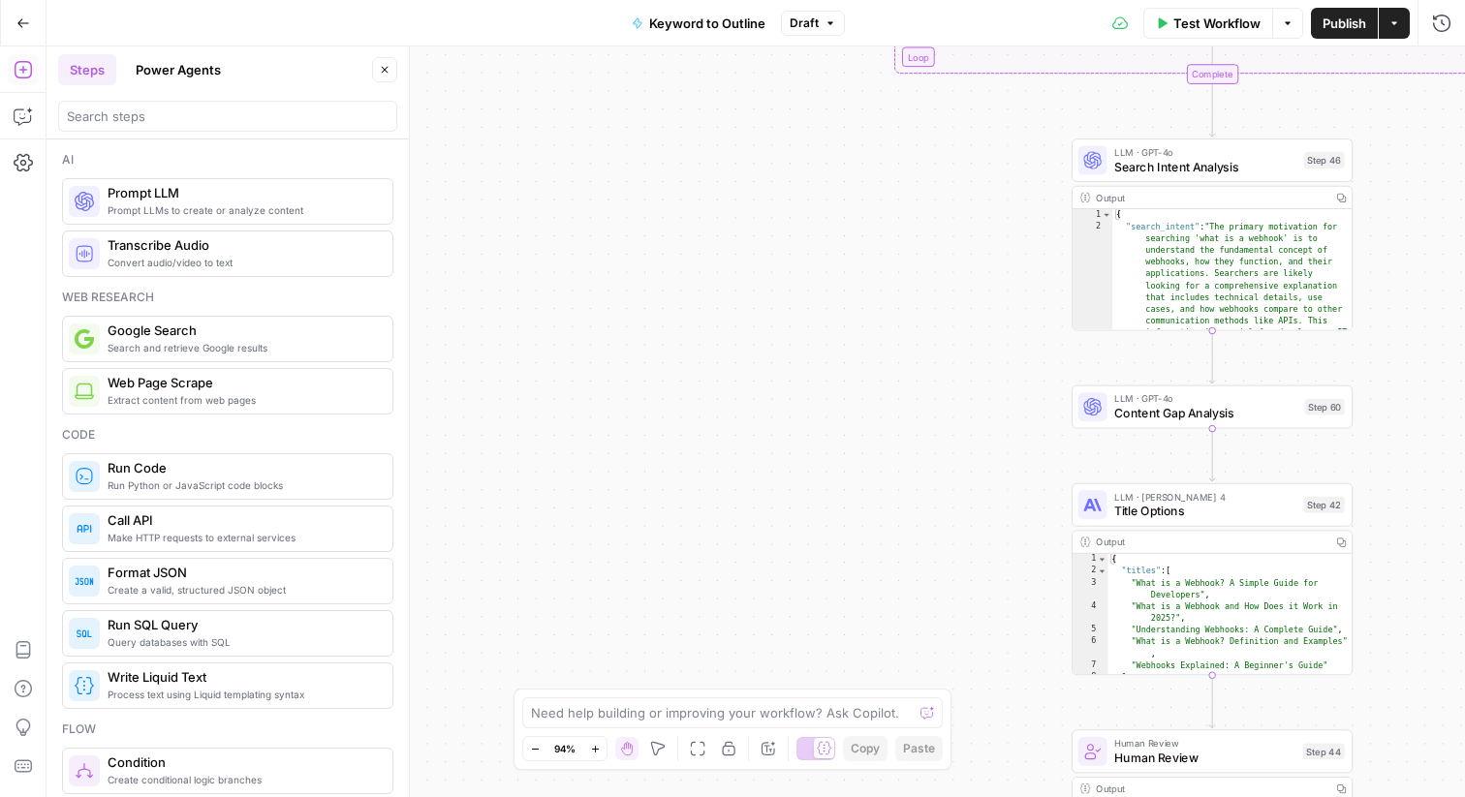
drag, startPoint x: 849, startPoint y: 395, endPoint x: 495, endPoint y: 698, distance: 465.8
click at [495, 698] on div "true false Workflow Set Inputs Inputs LLM · GPT-4o Search Query Step 40 Output …" at bounding box center [756, 422] width 1418 height 751
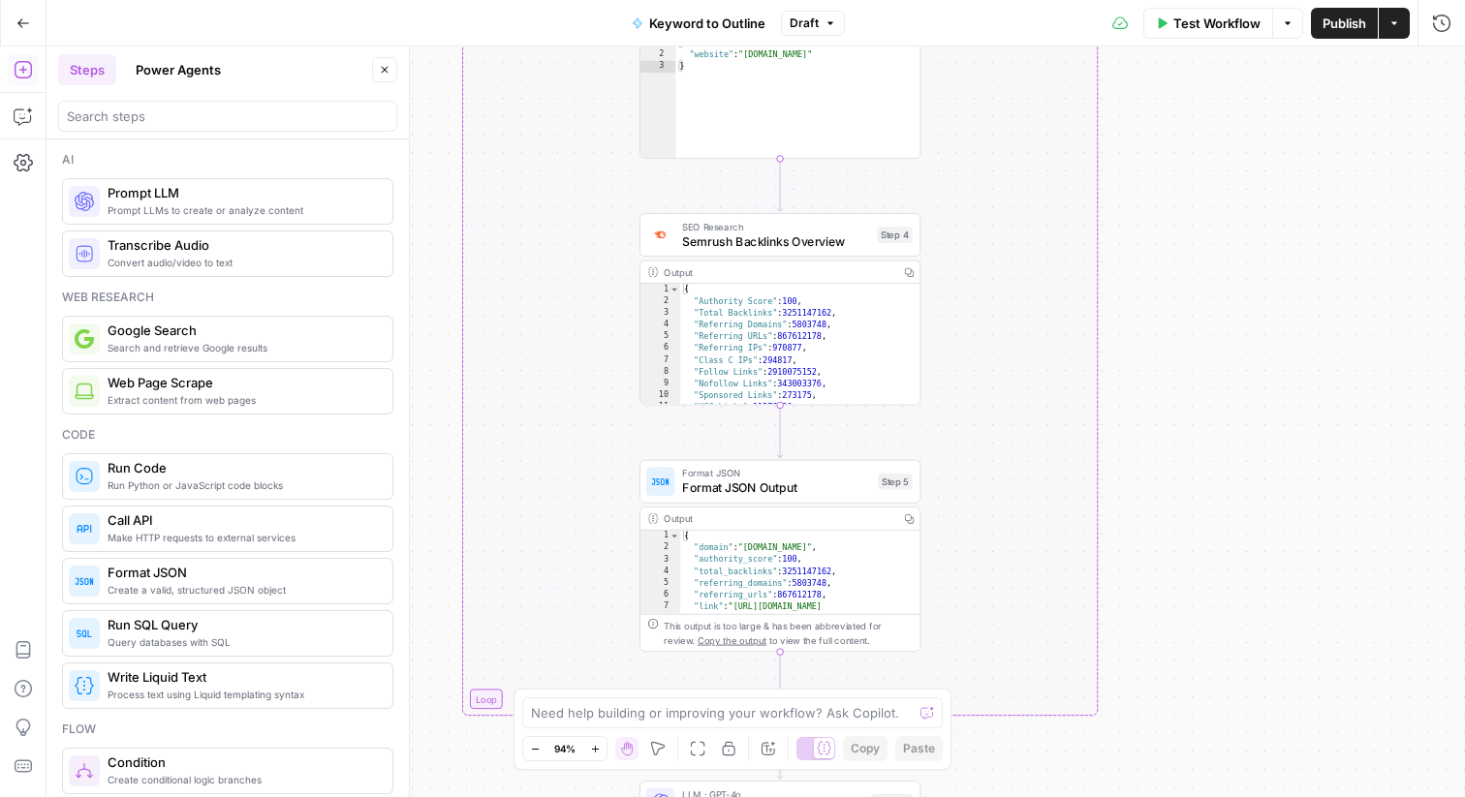
drag, startPoint x: 597, startPoint y: 377, endPoint x: 353, endPoint y: 796, distance: 485.4
click at [353, 796] on body "Webflow New Home Browse Insights Opportunities Your Data Flightpath Recent Grid…" at bounding box center [732, 398] width 1465 height 797
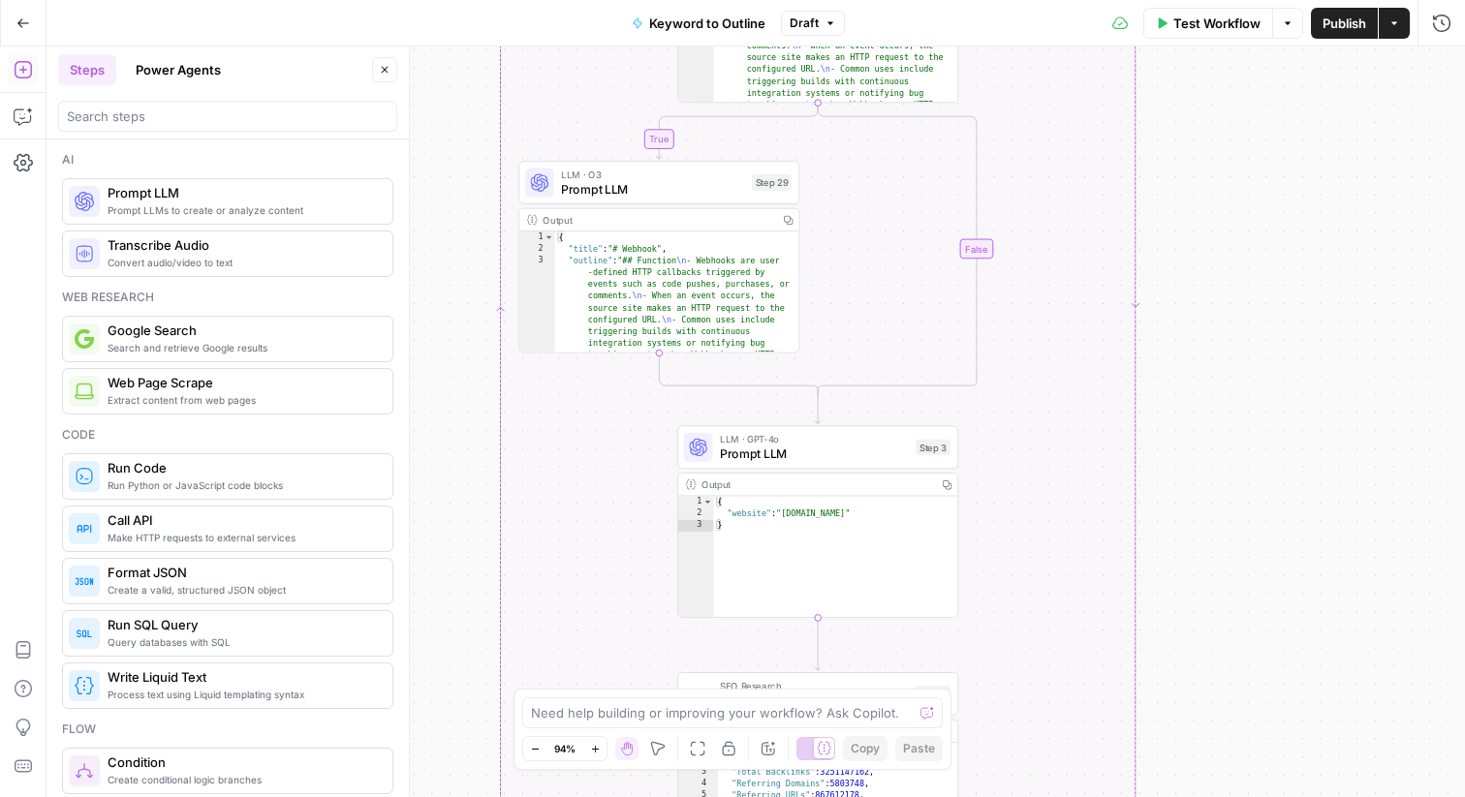
drag, startPoint x: 1145, startPoint y: 172, endPoint x: 1179, endPoint y: 640, distance: 469.2
click at [1179, 640] on div "true false Workflow Set Inputs Inputs LLM · GPT-4o Search Query Step 40 Output …" at bounding box center [756, 422] width 1418 height 751
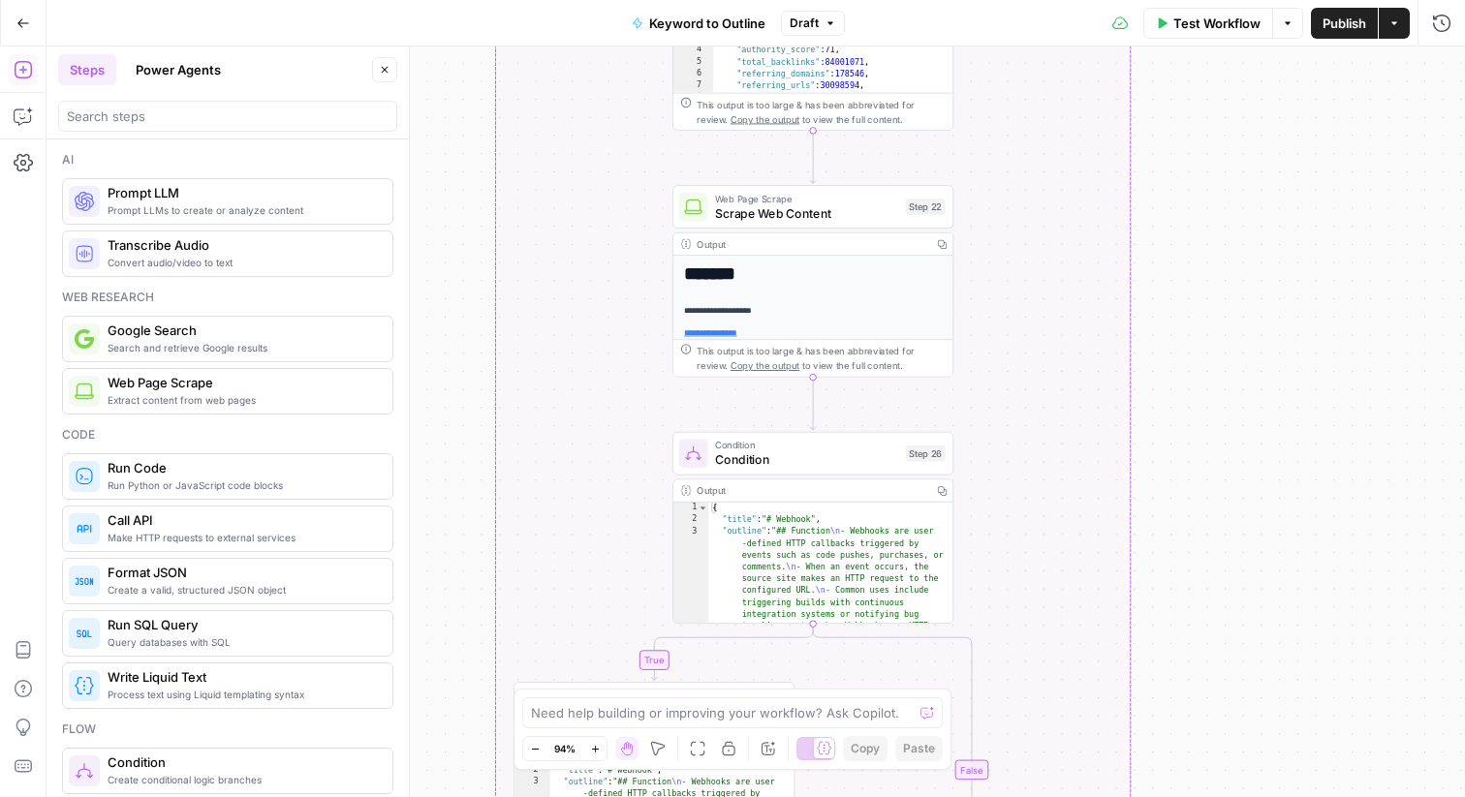
drag, startPoint x: 1227, startPoint y: 284, endPoint x: 1226, endPoint y: 782, distance: 498.0
click at [1226, 796] on div "true false Workflow Set Inputs Inputs LLM · GPT-4o Search Query Step 40 Output …" at bounding box center [756, 422] width 1418 height 751
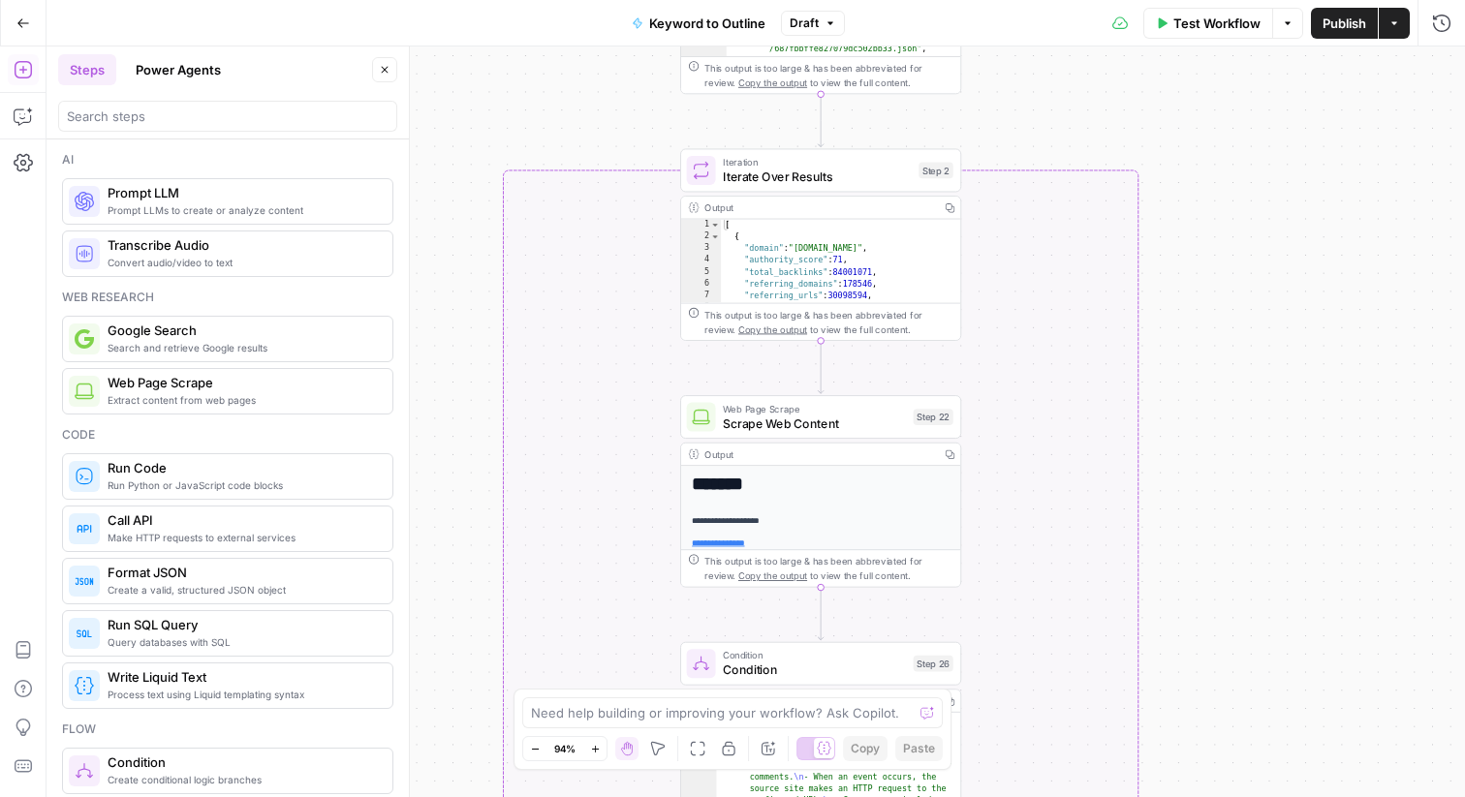
drag, startPoint x: 1238, startPoint y: 349, endPoint x: 1247, endPoint y: 796, distance: 447.7
click at [1247, 796] on div "true false Workflow Set Inputs Inputs LLM · GPT-4o Search Query Step 40 Output …" at bounding box center [756, 422] width 1418 height 751
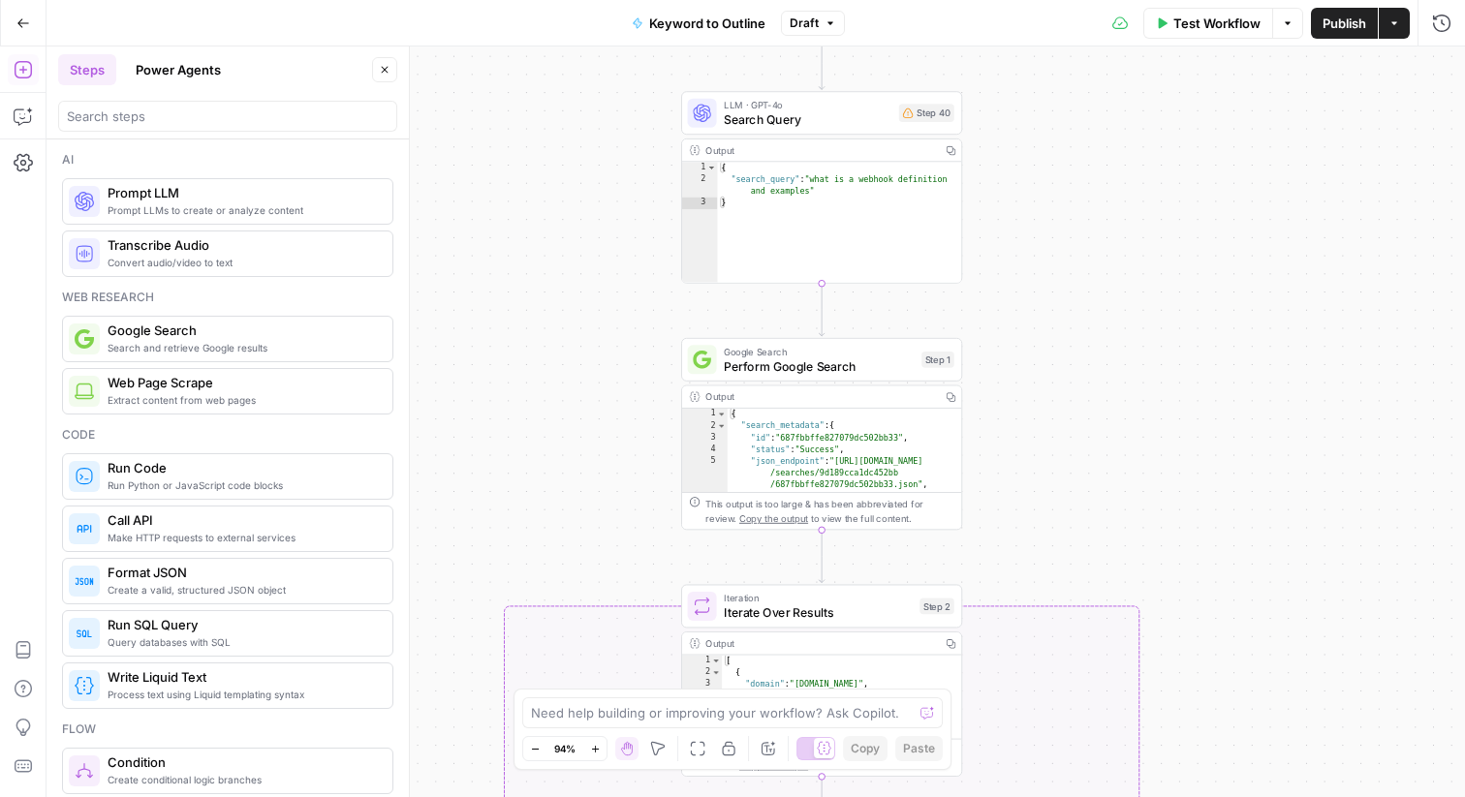
drag, startPoint x: 1235, startPoint y: 355, endPoint x: 1235, endPoint y: 732, distance: 377.8
click at [1235, 734] on div "true false Workflow Set Inputs Inputs LLM · GPT-4o Search Query Step 40 Output …" at bounding box center [756, 422] width 1418 height 751
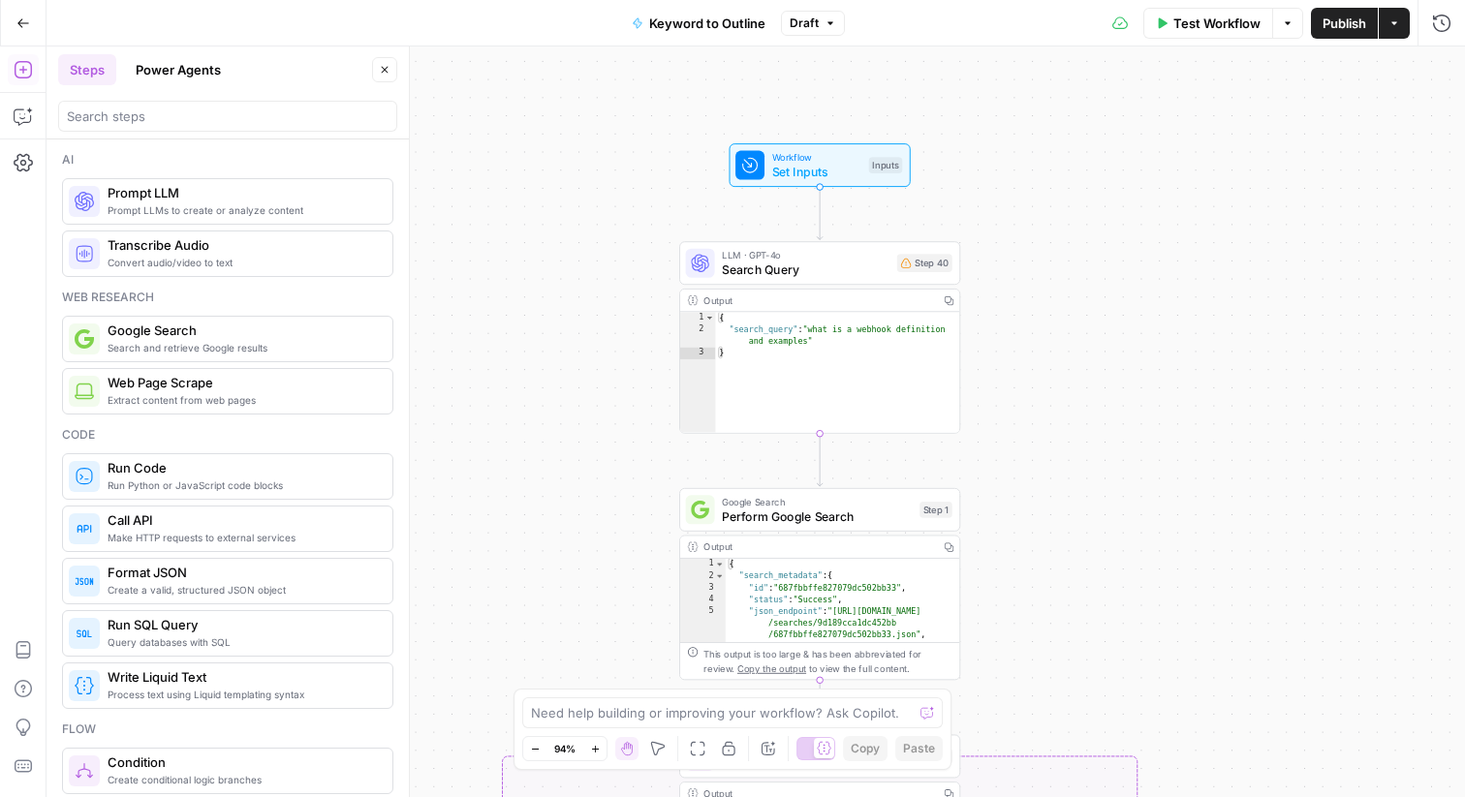
drag, startPoint x: 1228, startPoint y: 540, endPoint x: 1218, endPoint y: 450, distance: 90.7
click at [1218, 450] on div "true false Workflow Set Inputs Inputs LLM · GPT-4o Search Query Step 40 Output …" at bounding box center [756, 422] width 1418 height 751
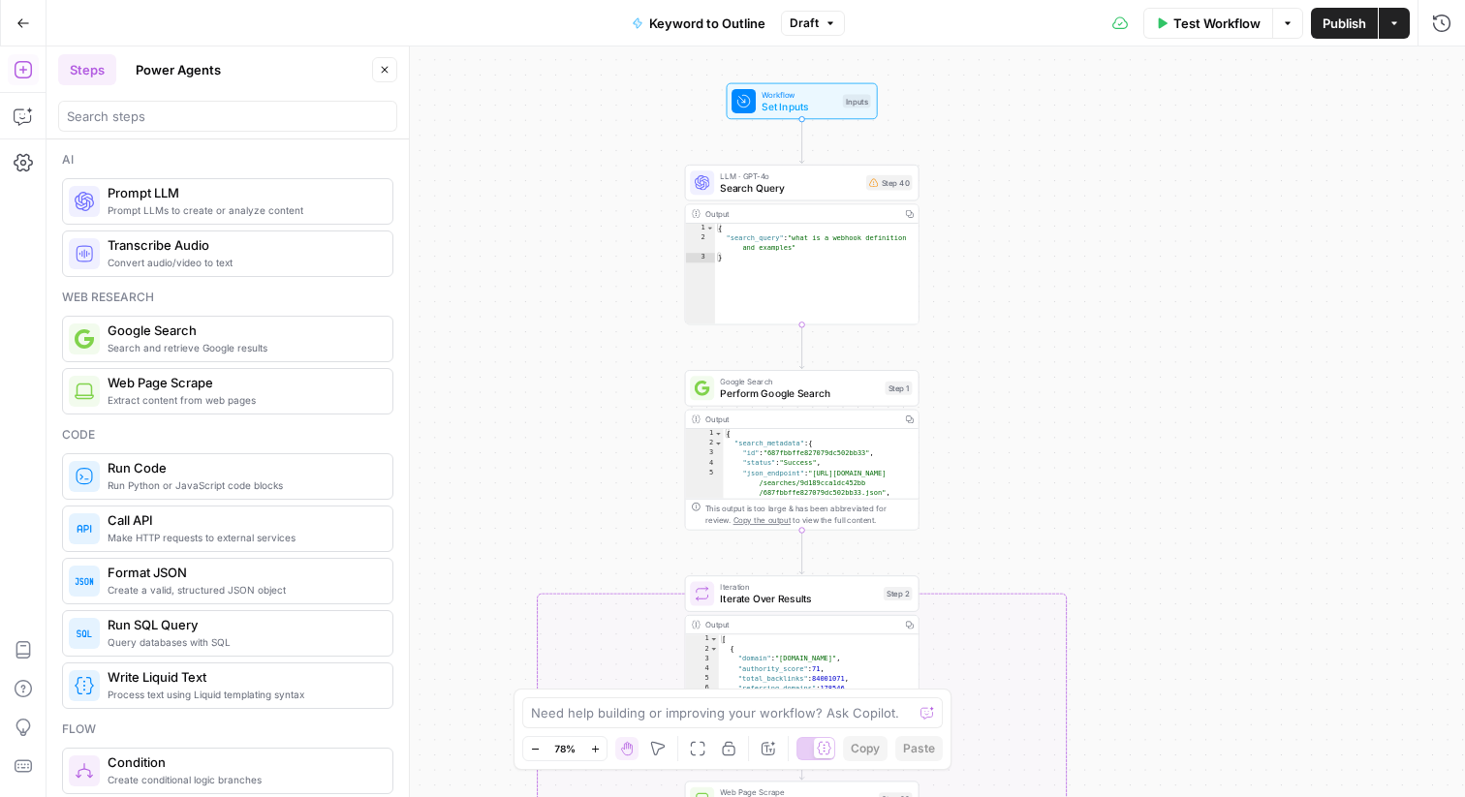
drag, startPoint x: 1021, startPoint y: 210, endPoint x: 1020, endPoint y: 136, distance: 74.6
click at [1021, 134] on div "true false Workflow Set Inputs Inputs LLM · GPT-4o Search Query Step 40 Output …" at bounding box center [756, 422] width 1418 height 751
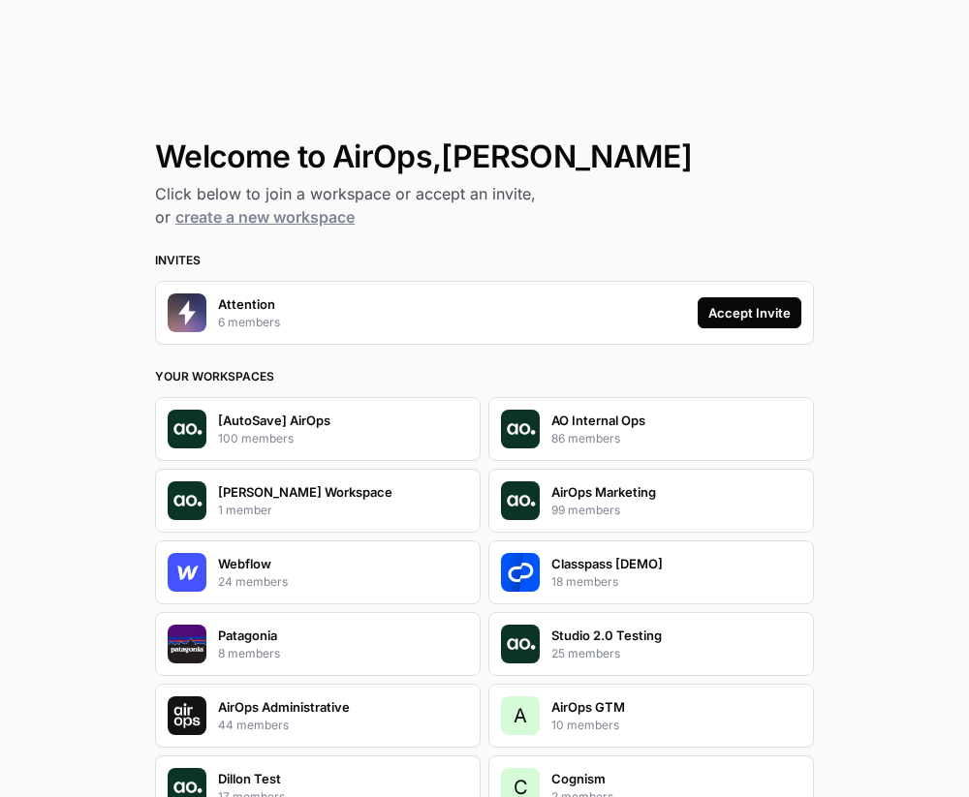
click at [763, 314] on div "Accept Invite" at bounding box center [749, 312] width 82 height 19
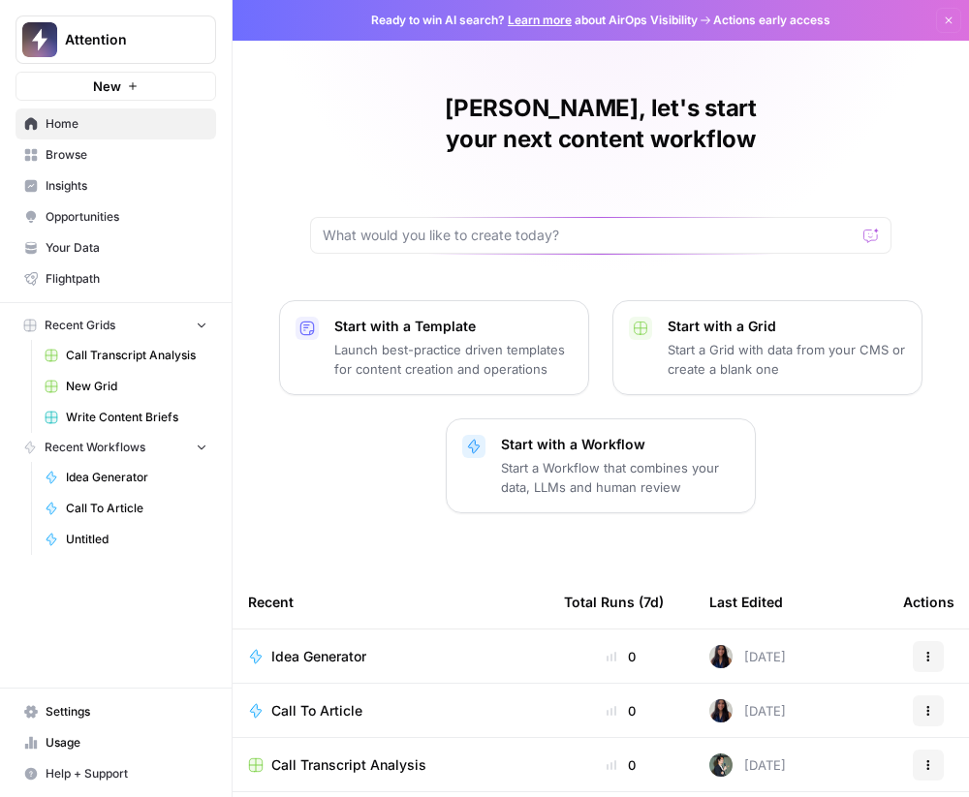
click at [131, 159] on span "Browse" at bounding box center [127, 154] width 162 height 17
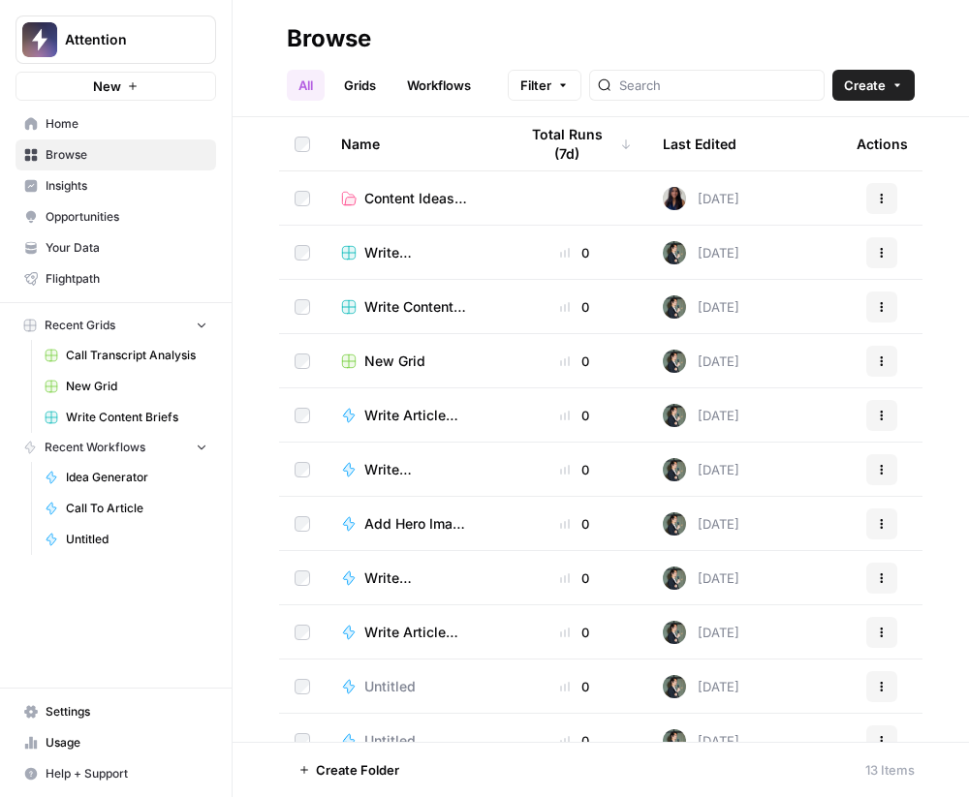
click at [132, 179] on span "Insights" at bounding box center [127, 185] width 162 height 17
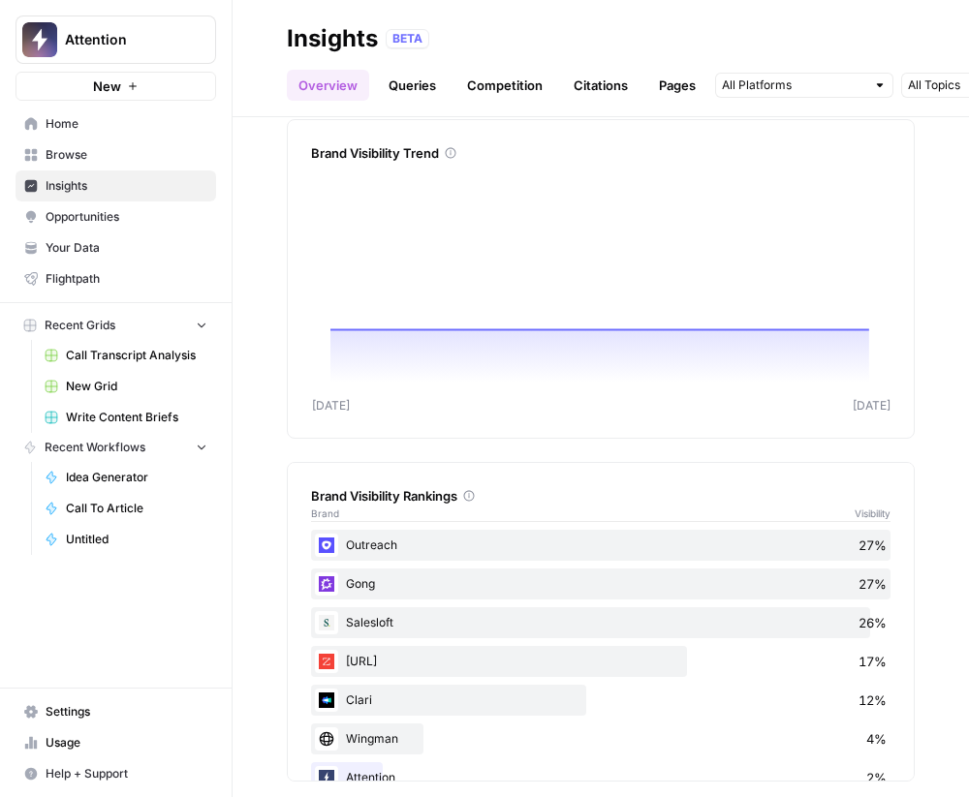
scroll to position [355, 0]
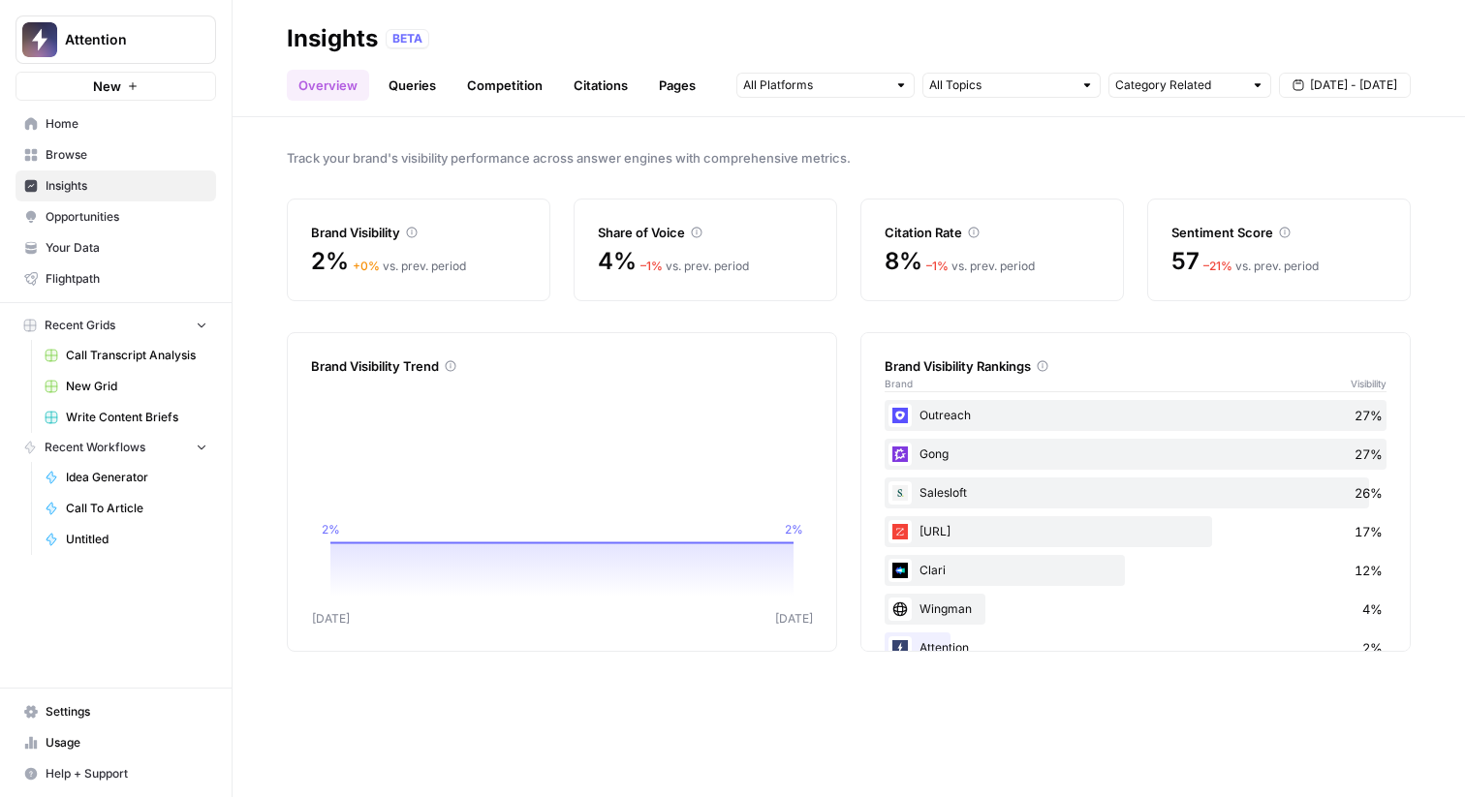
click at [425, 77] on link "Queries" at bounding box center [412, 85] width 71 height 31
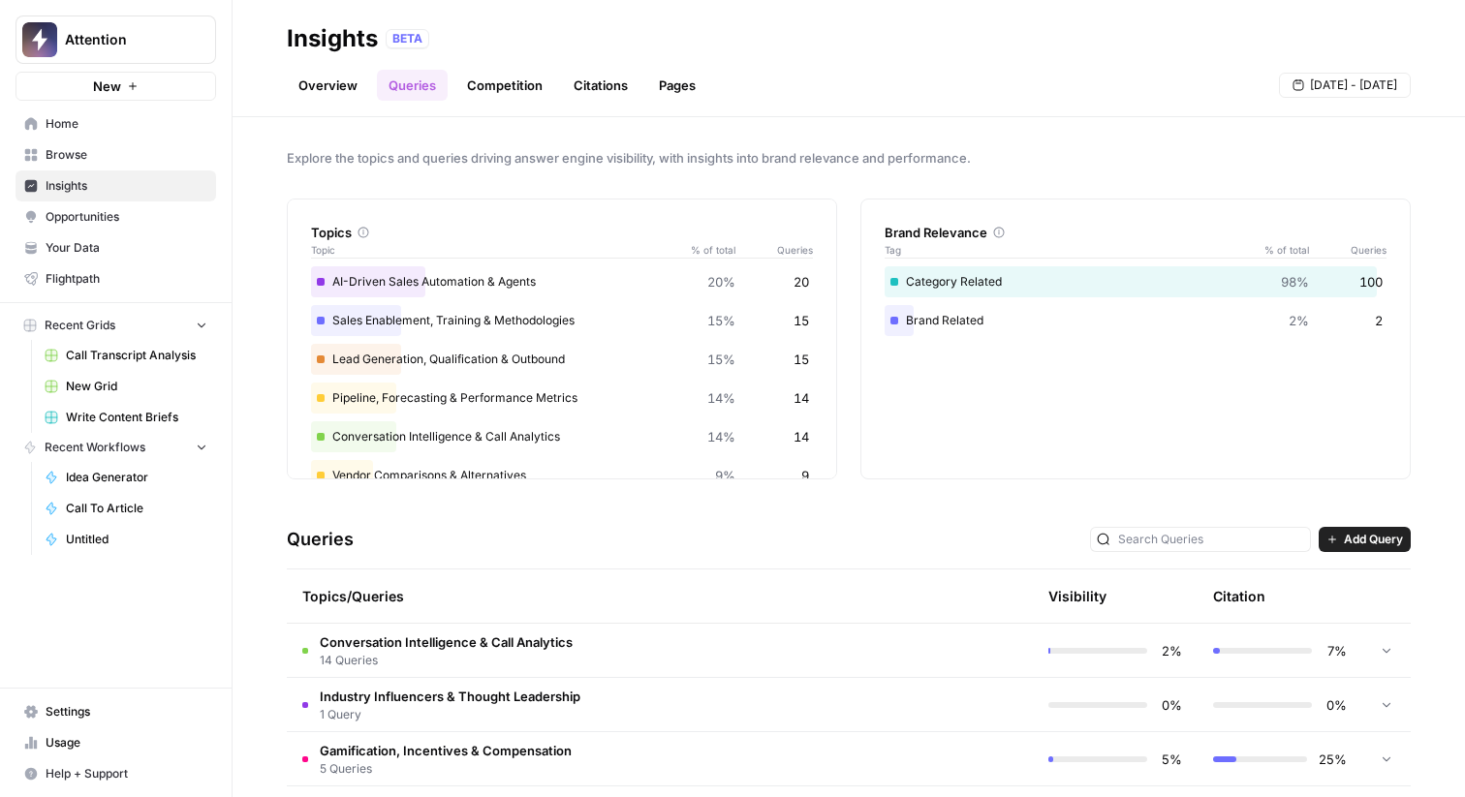
click at [309, 83] on link "Overview" at bounding box center [328, 85] width 82 height 31
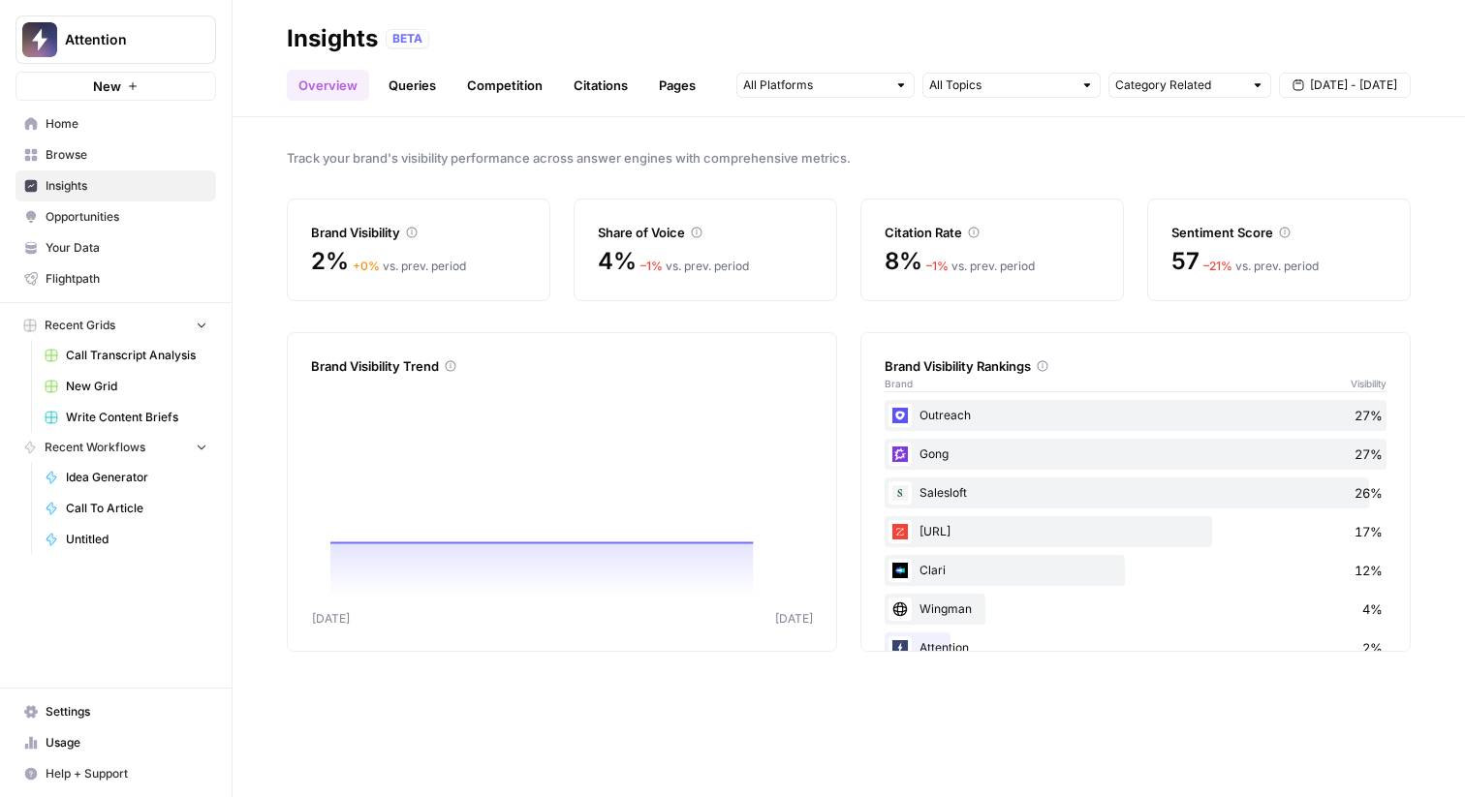
click at [98, 209] on span "Opportunities" at bounding box center [127, 216] width 162 height 17
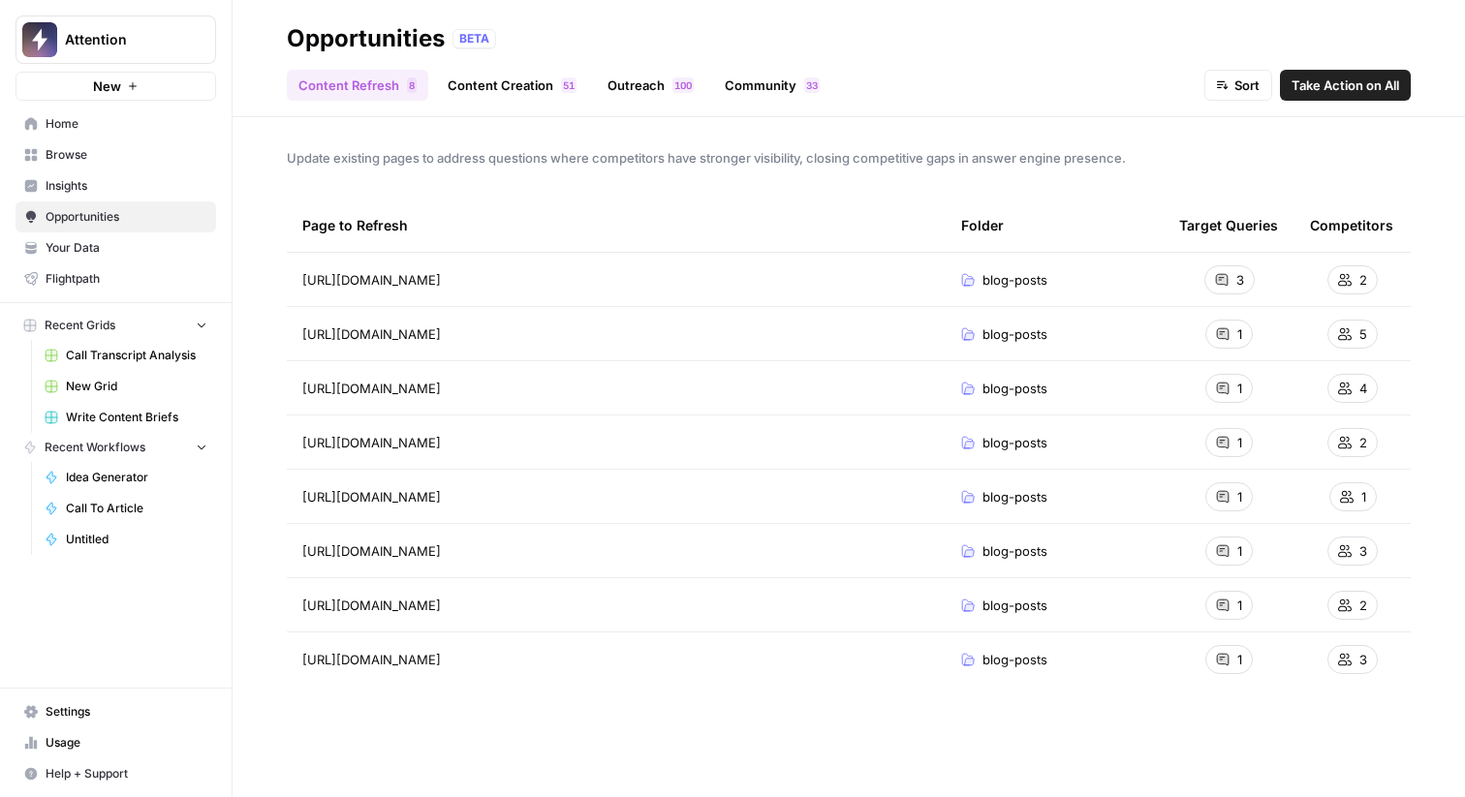
click at [485, 80] on link "Content Creation 1 5" at bounding box center [512, 85] width 152 height 31
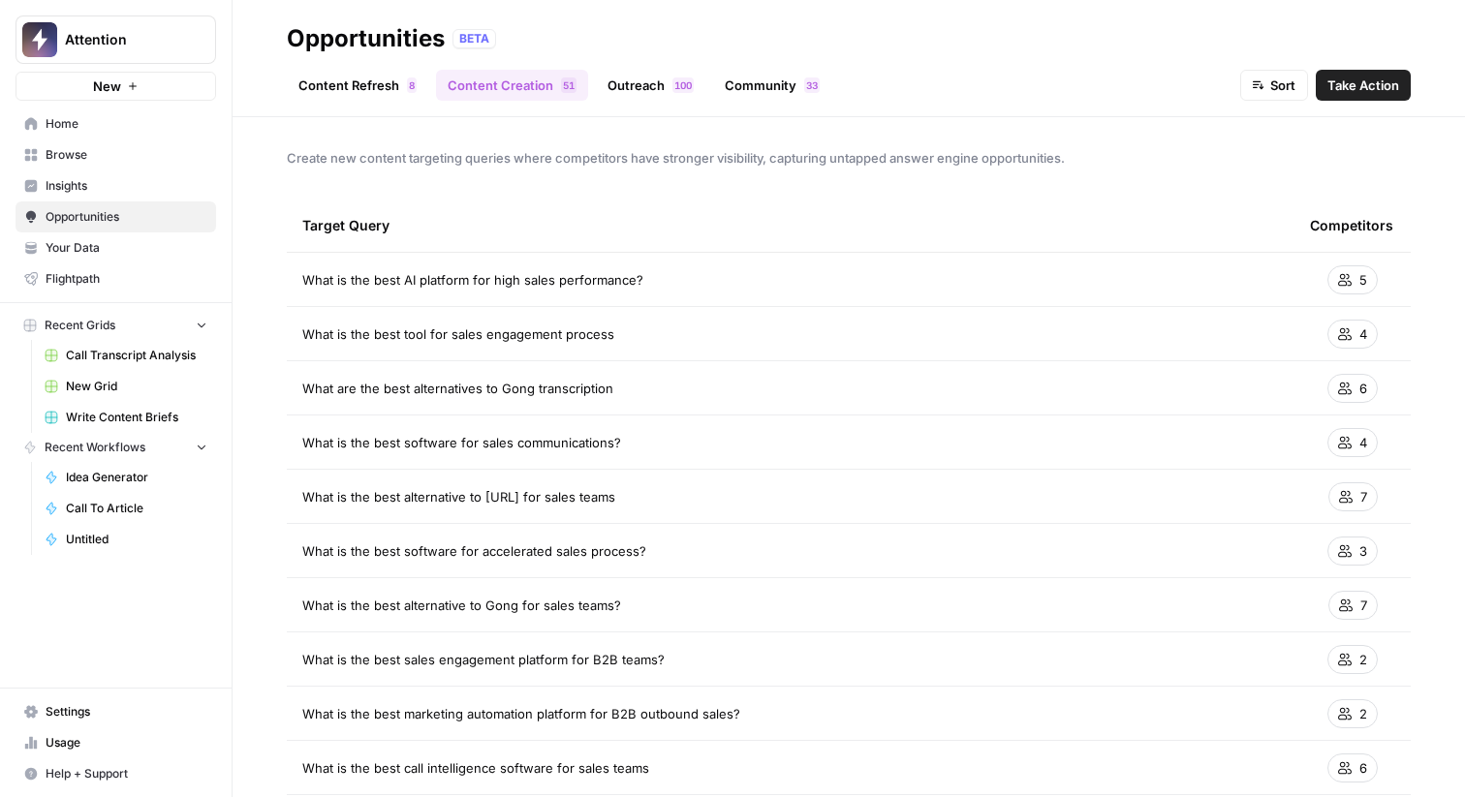
click at [624, 78] on link "Outreach 0 0 1" at bounding box center [650, 85] width 109 height 31
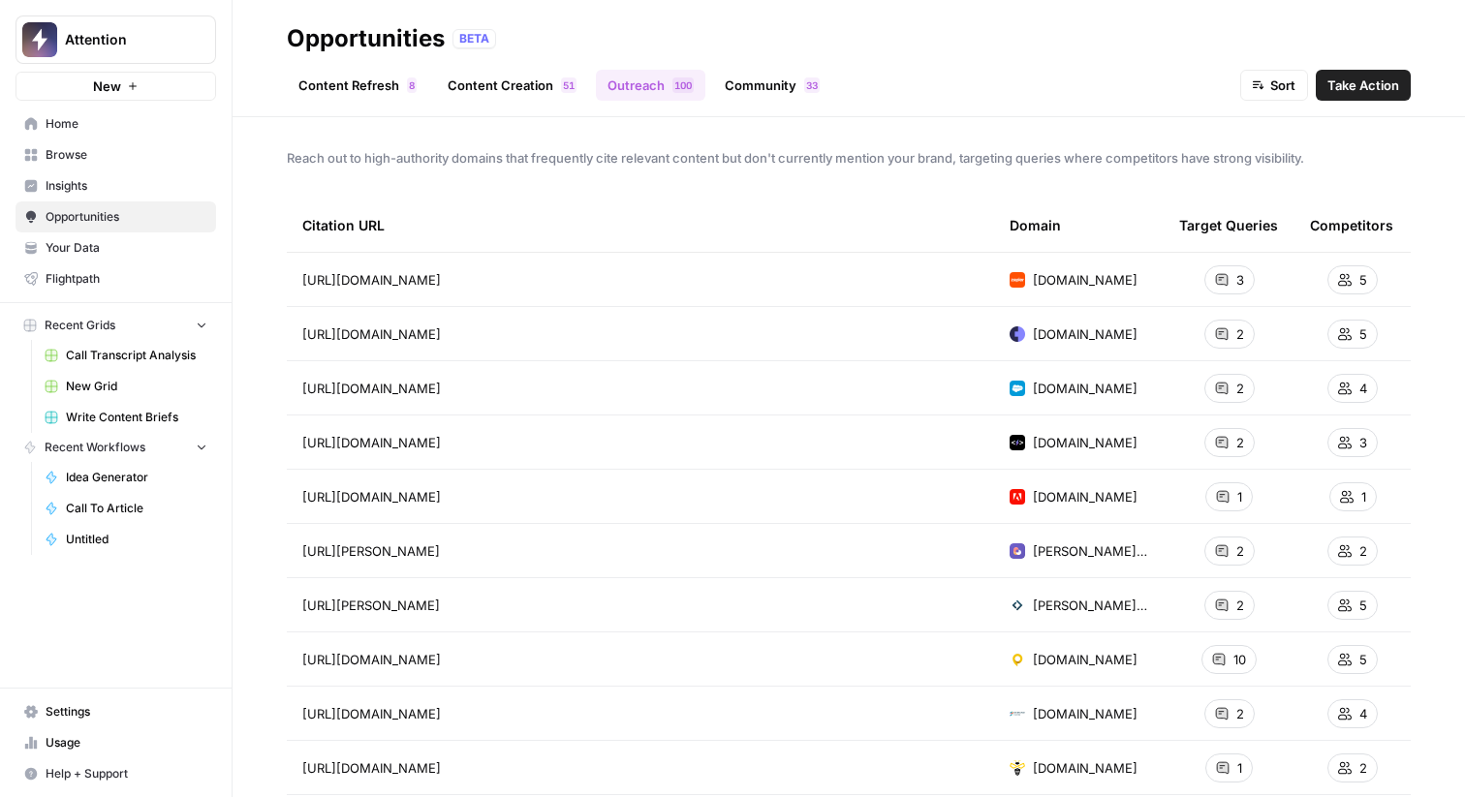
click at [734, 82] on link "Community 3 3" at bounding box center [772, 85] width 118 height 31
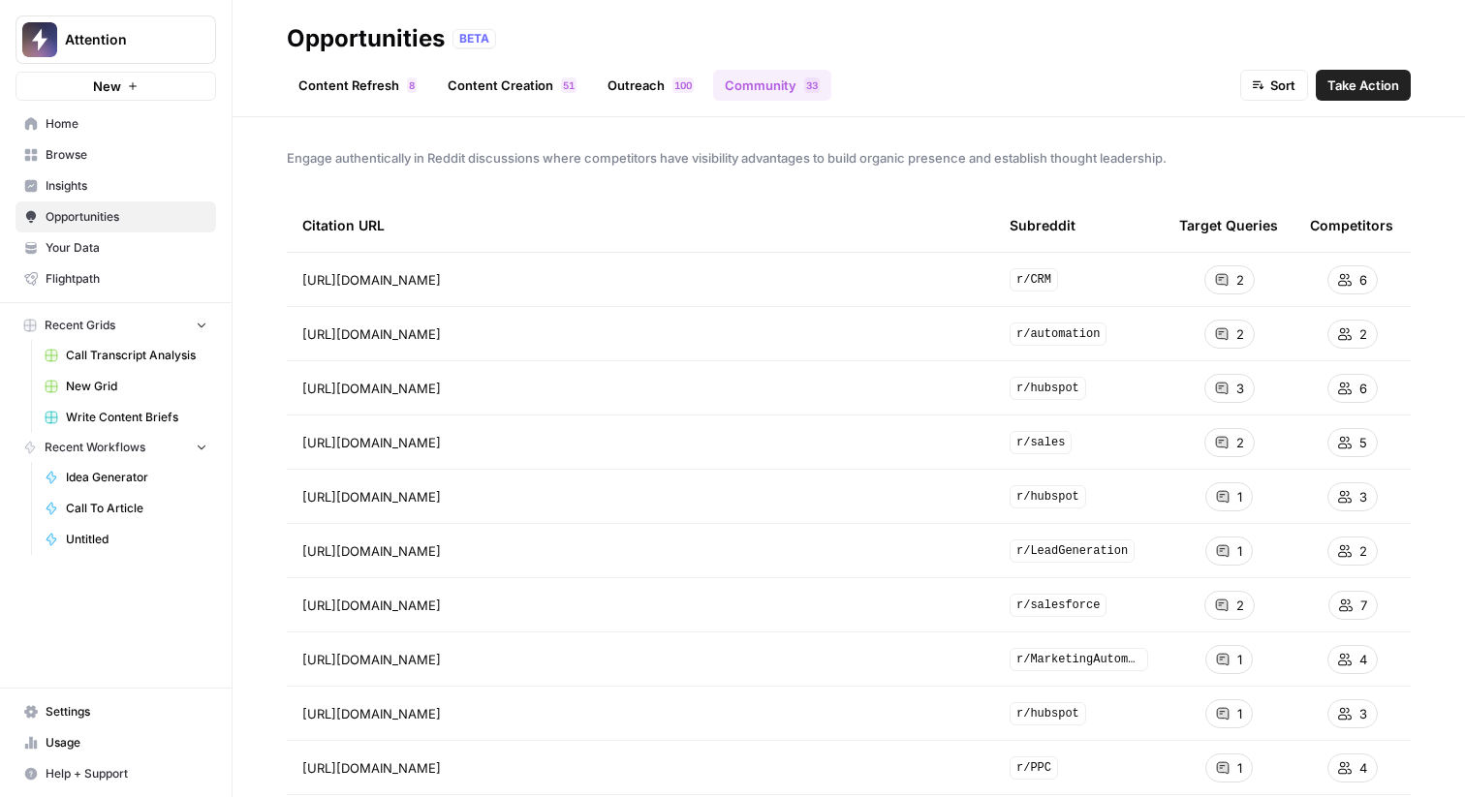
click at [376, 88] on link "Content Refresh 8" at bounding box center [357, 85] width 141 height 31
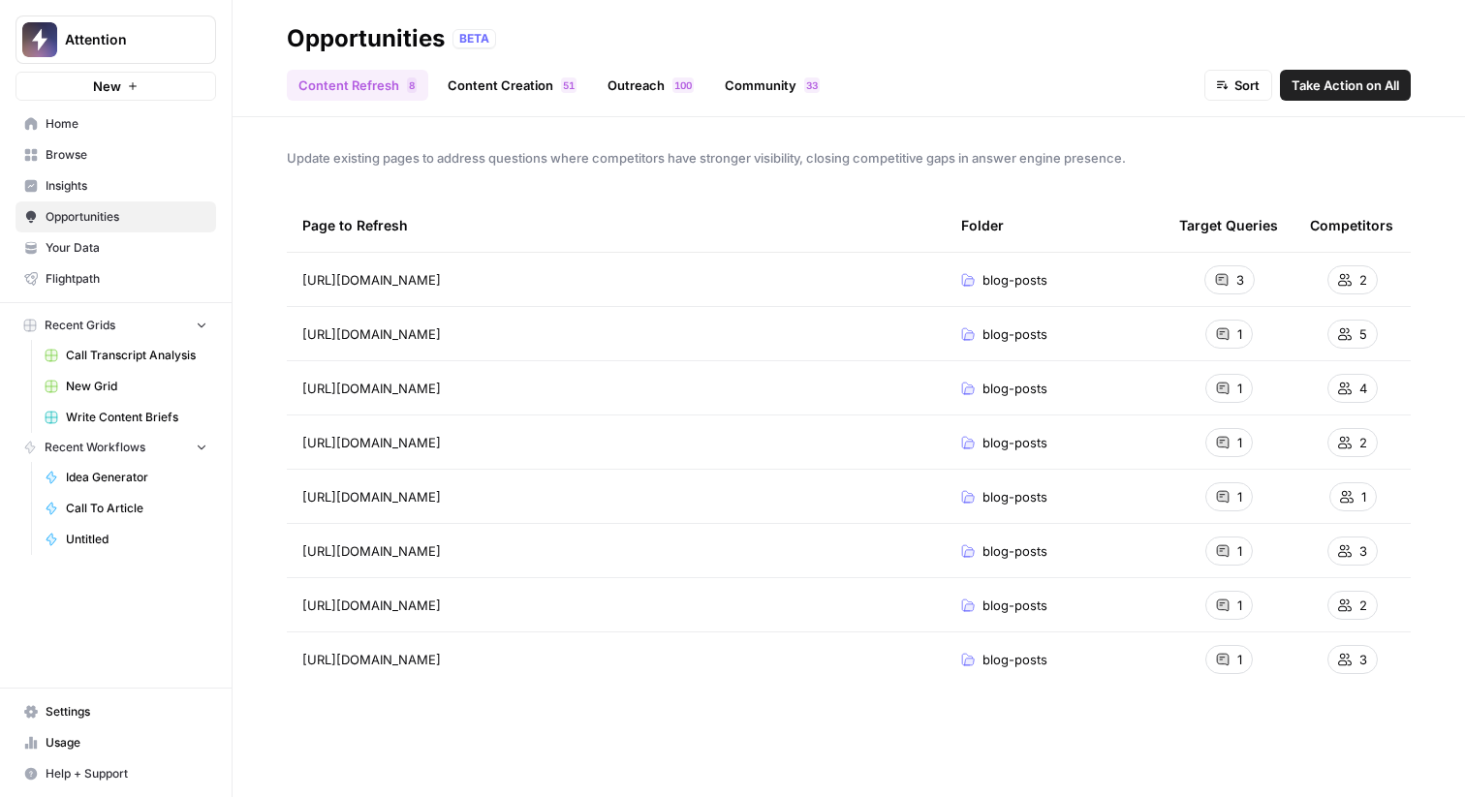
click at [149, 184] on span "Insights" at bounding box center [127, 185] width 162 height 17
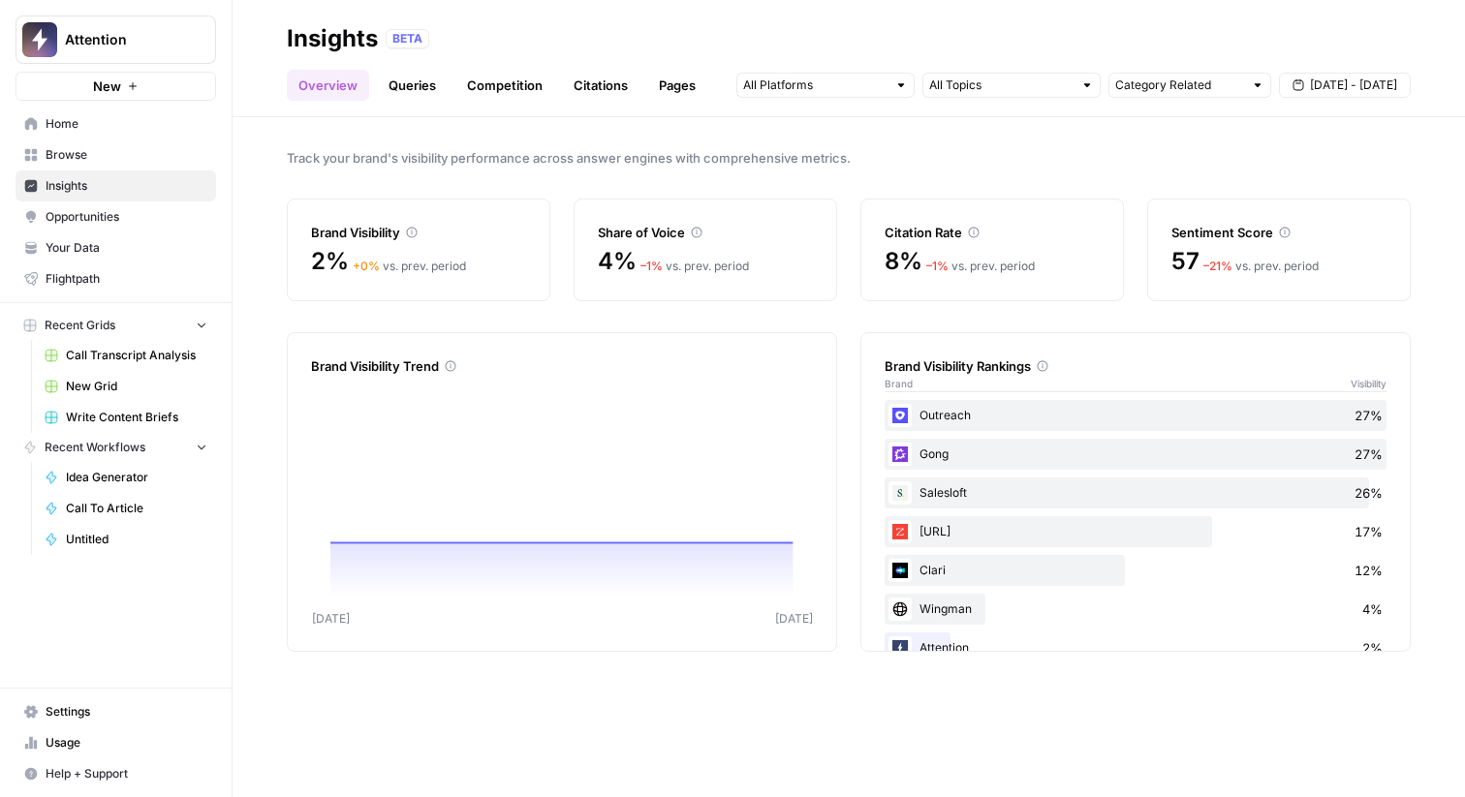
click at [164, 244] on span "Your Data" at bounding box center [127, 247] width 162 height 17
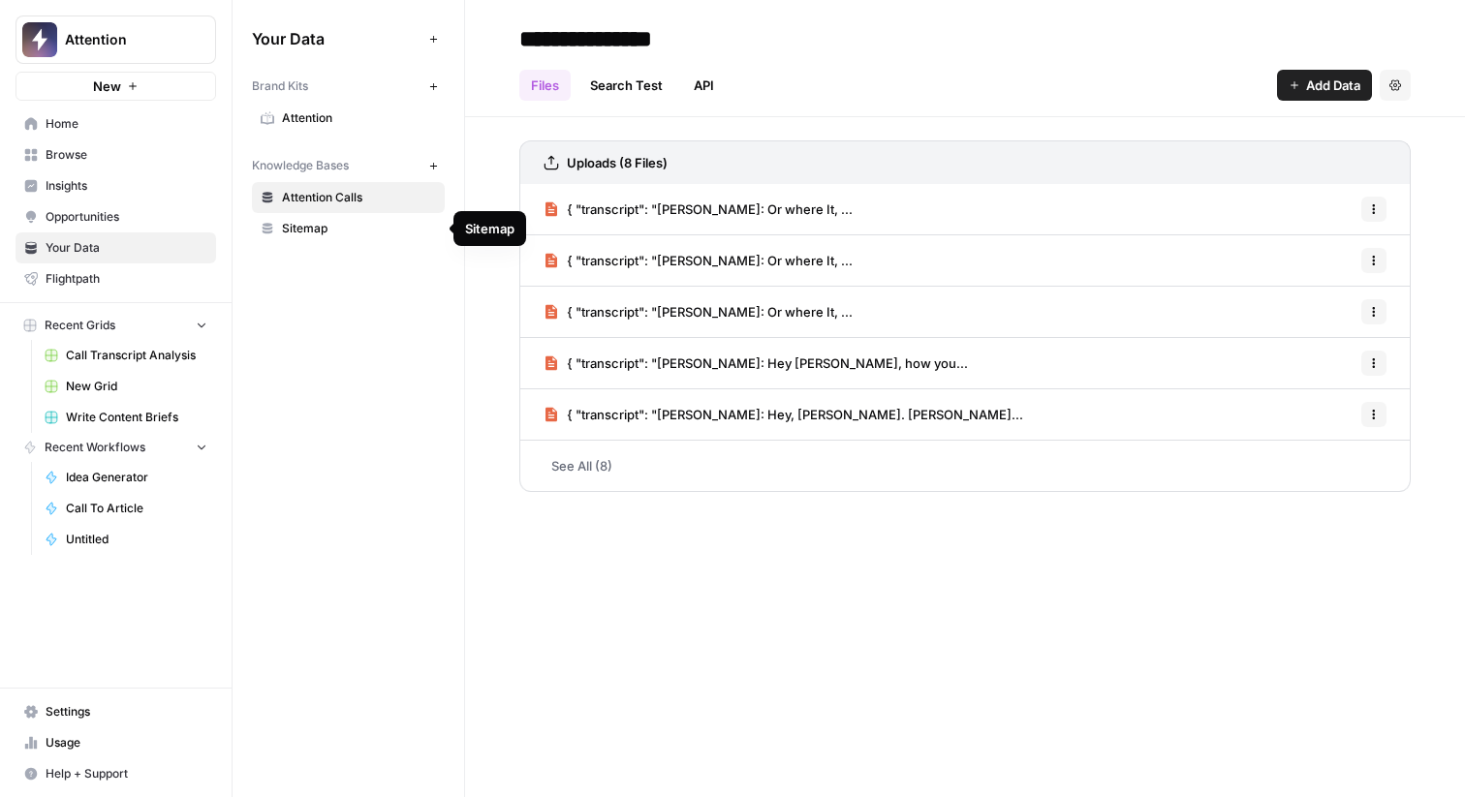
click at [324, 225] on span "Sitemap" at bounding box center [359, 228] width 154 height 17
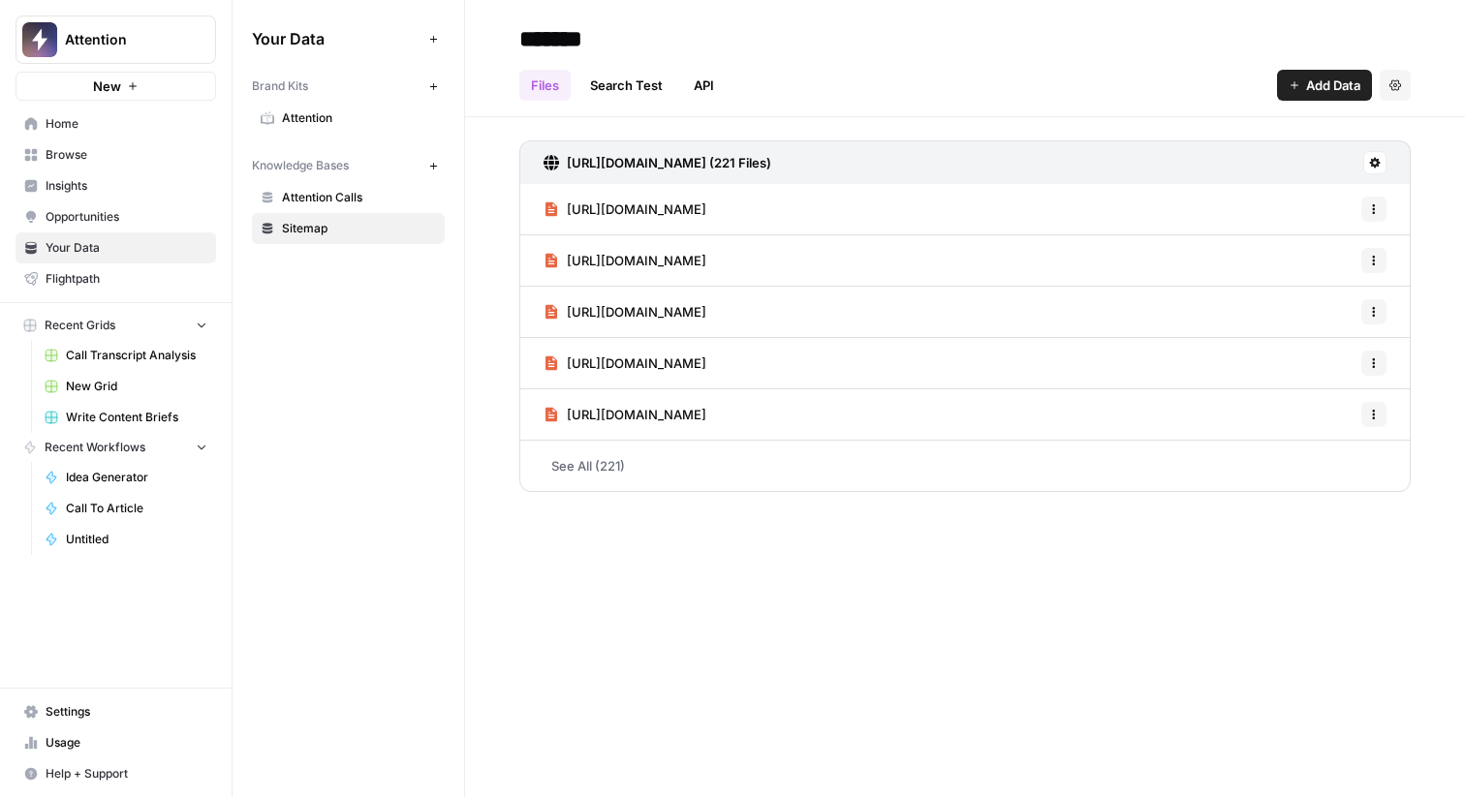
click at [345, 122] on span "Attention" at bounding box center [359, 117] width 154 height 17
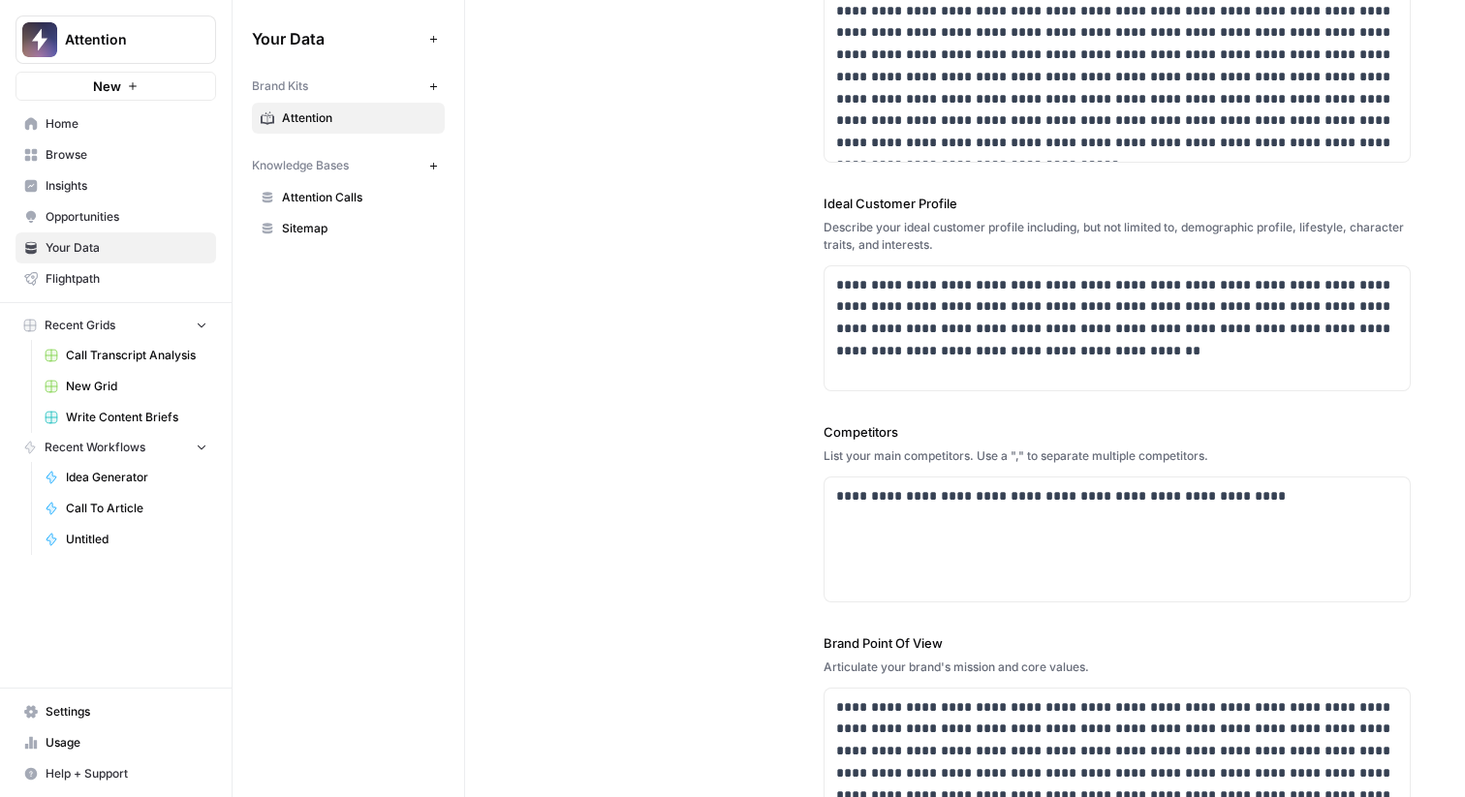
scroll to position [355, 0]
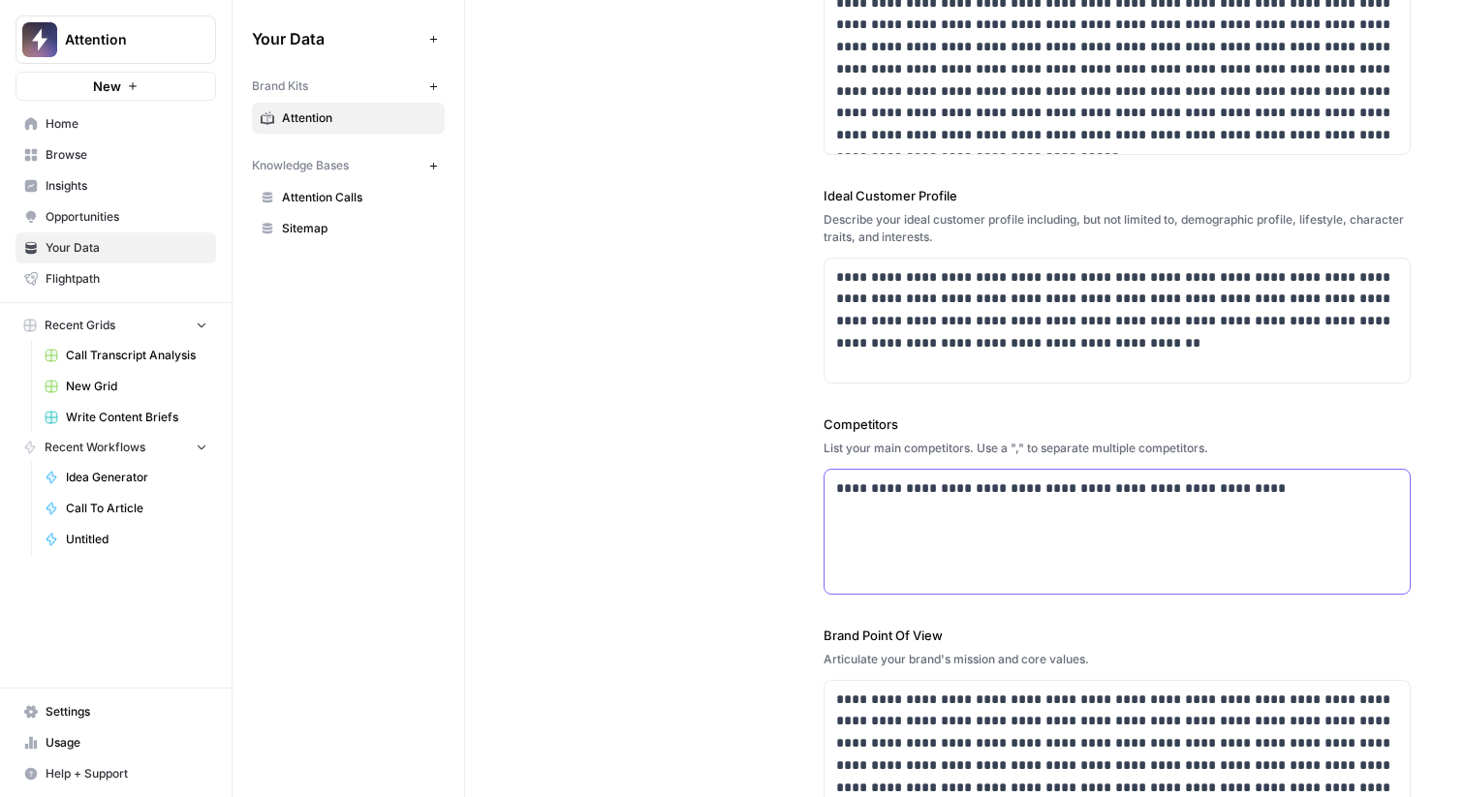
click at [995, 501] on div "**********" at bounding box center [1116, 532] width 585 height 124
click at [1002, 535] on div "**********" at bounding box center [1116, 532] width 585 height 124
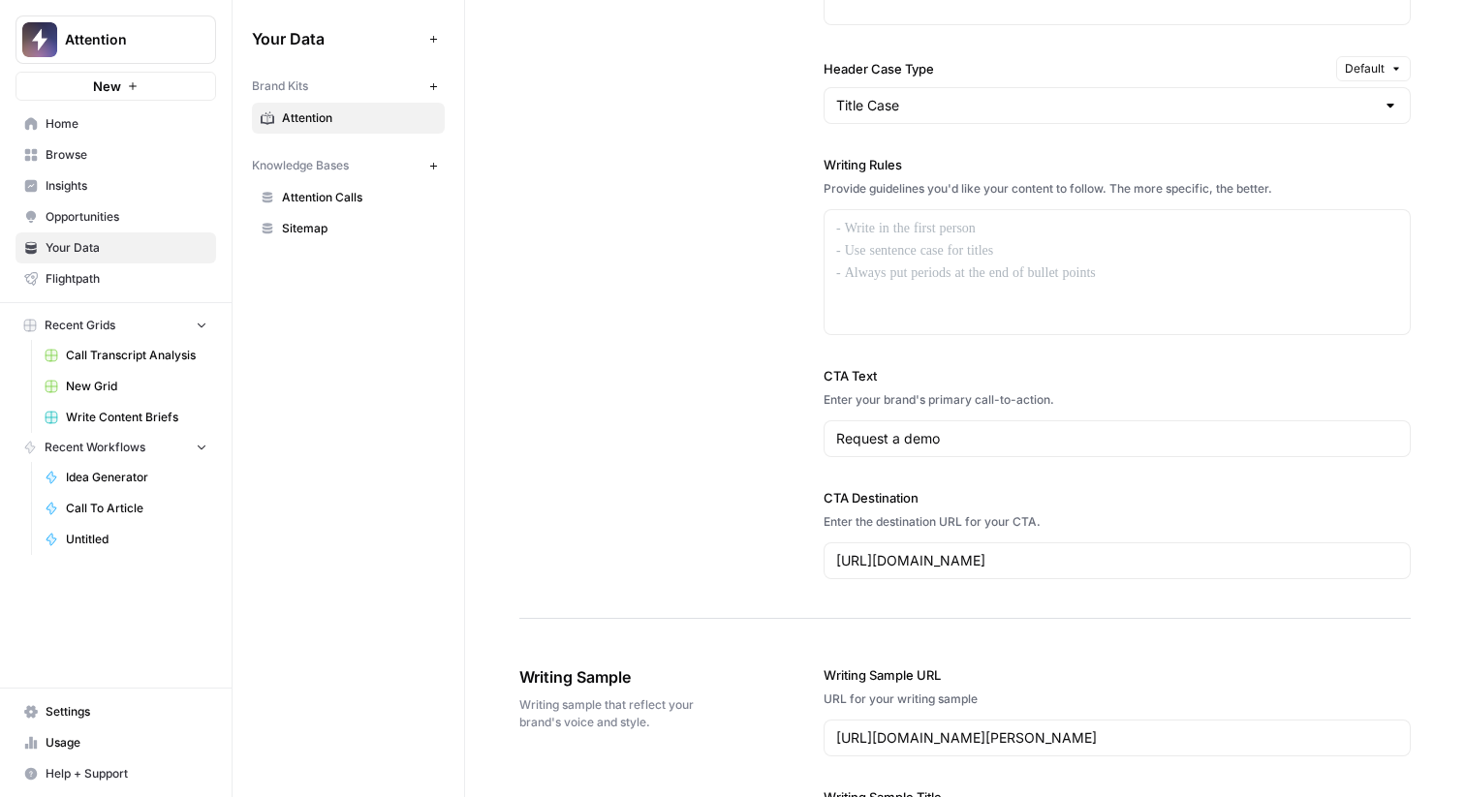
scroll to position [1677, 0]
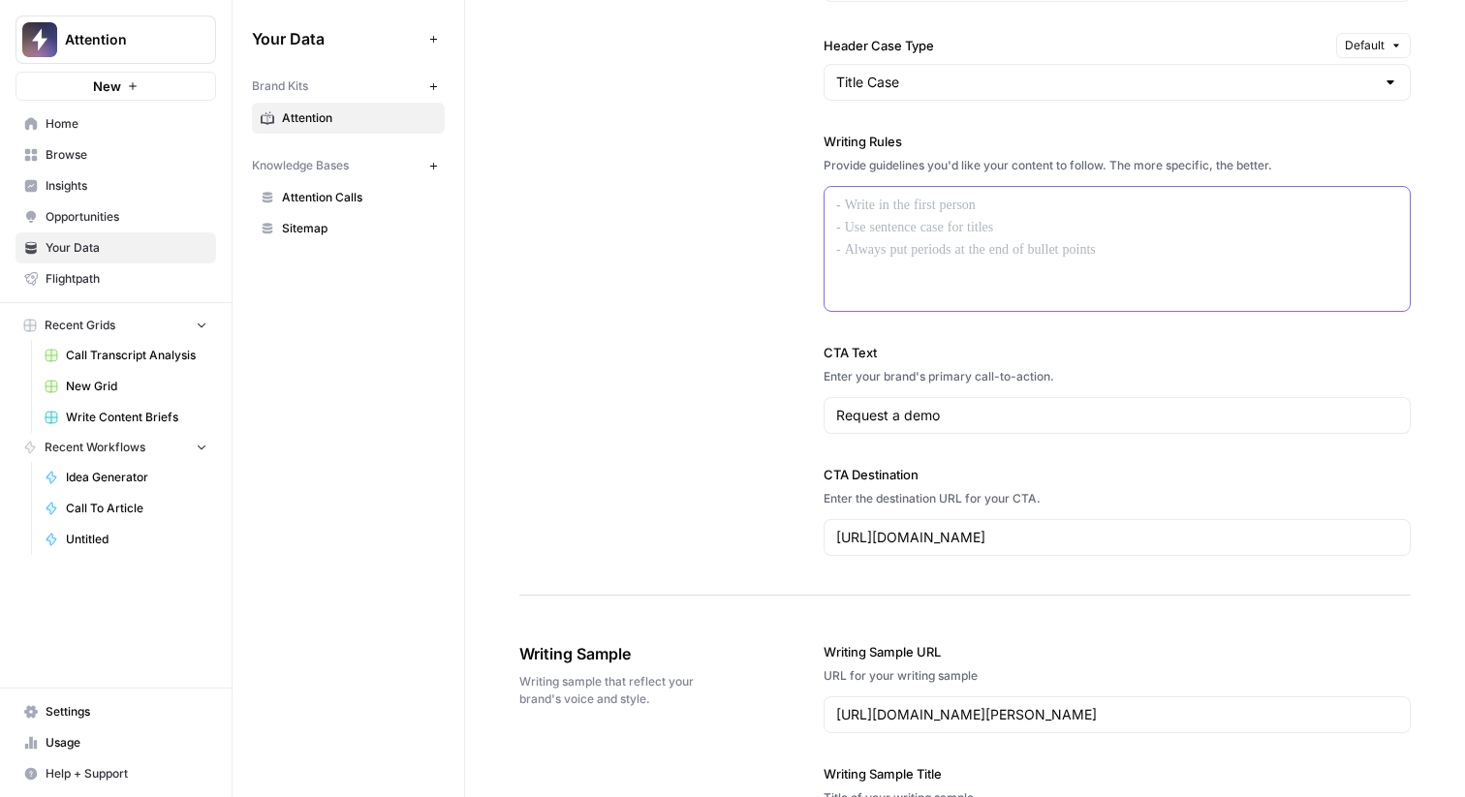
click at [855, 208] on p at bounding box center [1117, 206] width 562 height 22
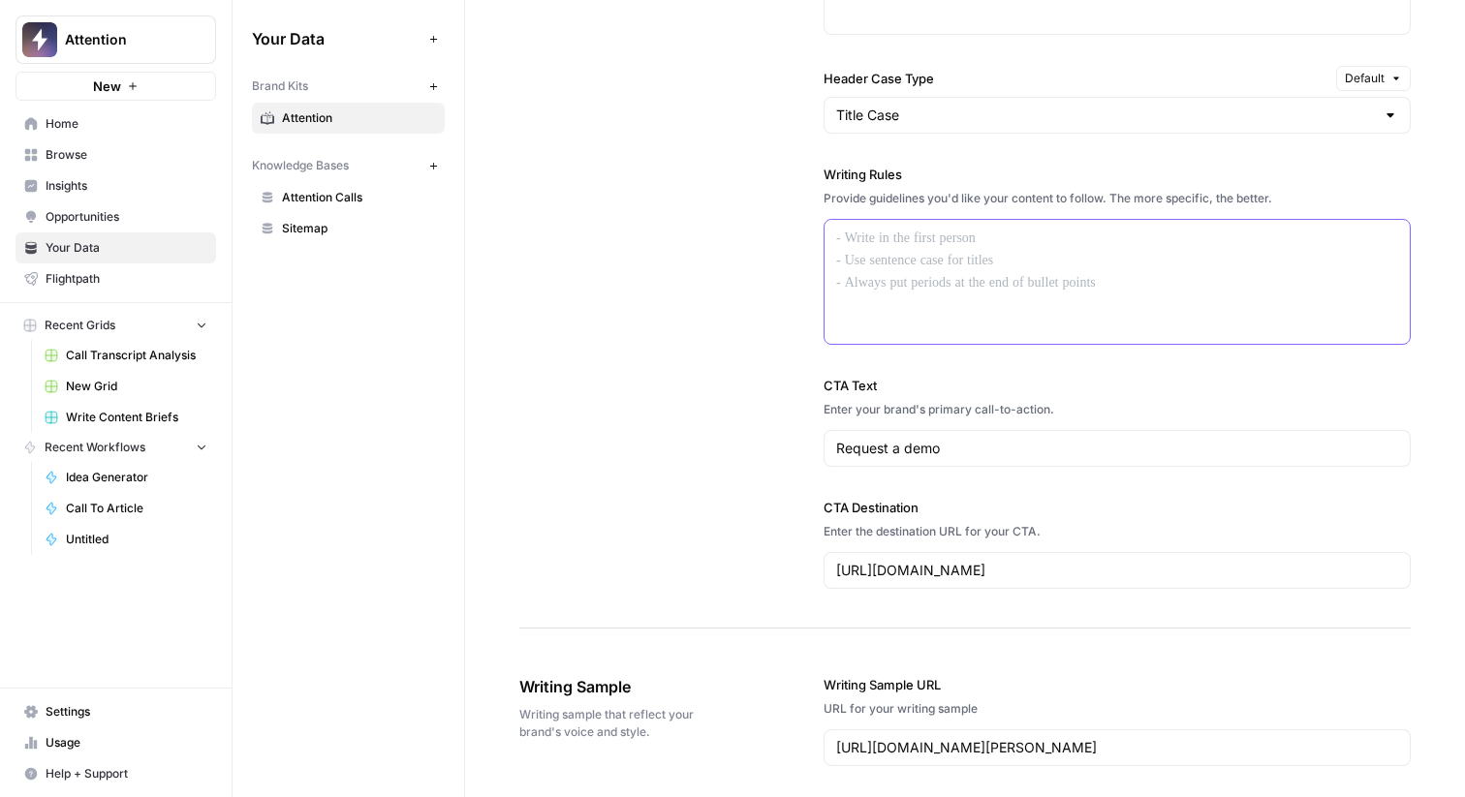
scroll to position [1621, 0]
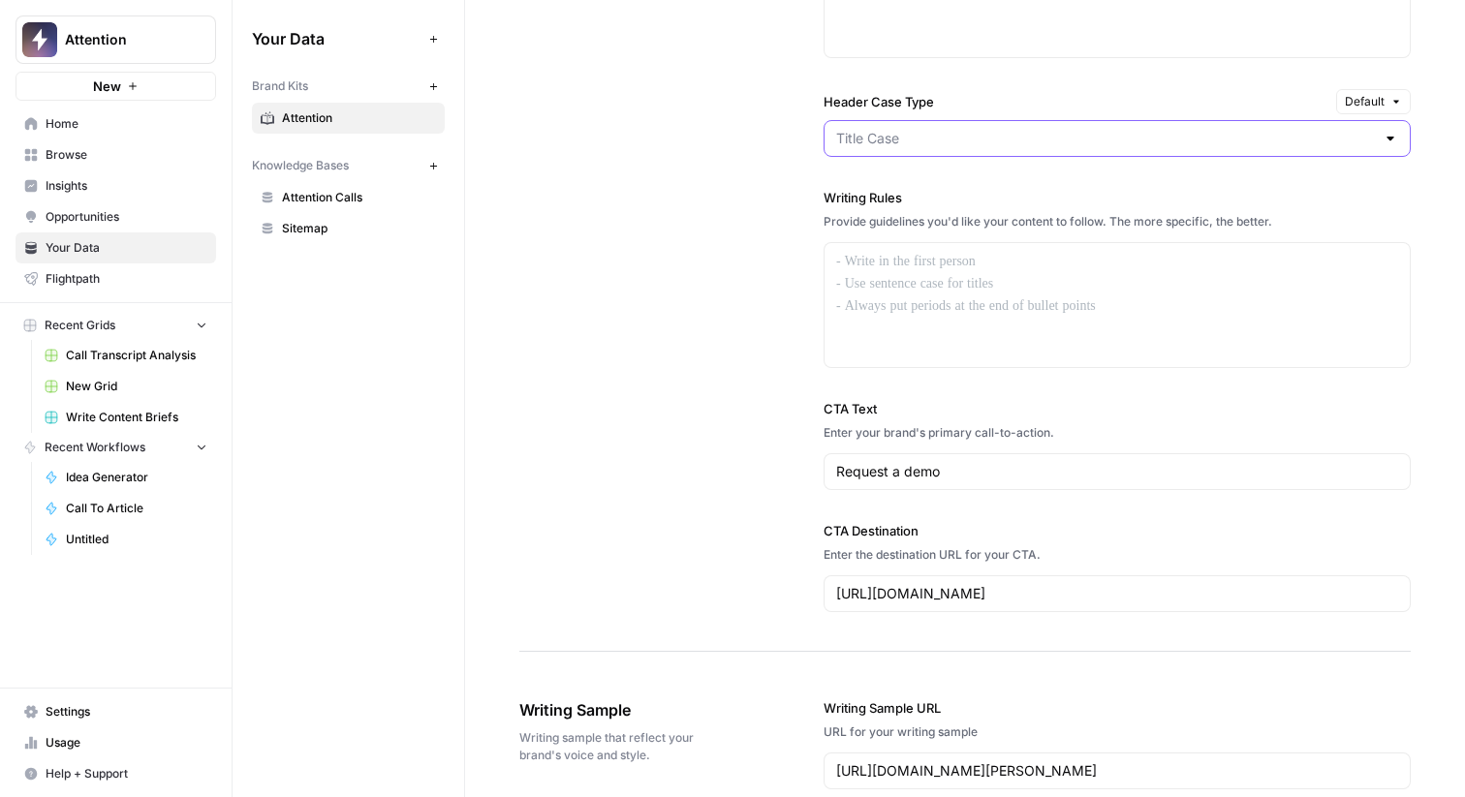
click at [864, 136] on input "Header Case Type" at bounding box center [1105, 138] width 539 height 19
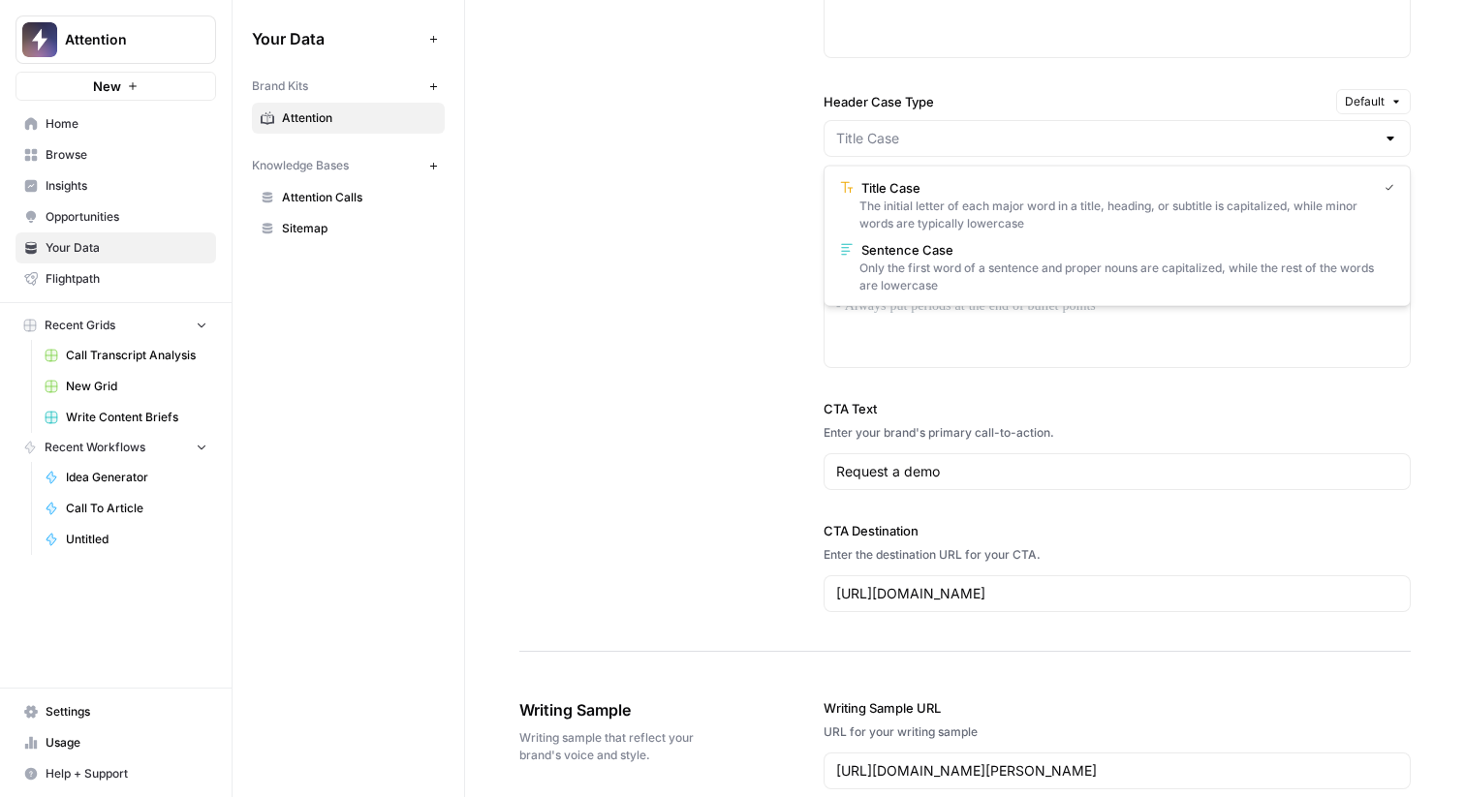
type input "Title Case"
click at [783, 168] on div "**********" at bounding box center [964, 131] width 891 height 1041
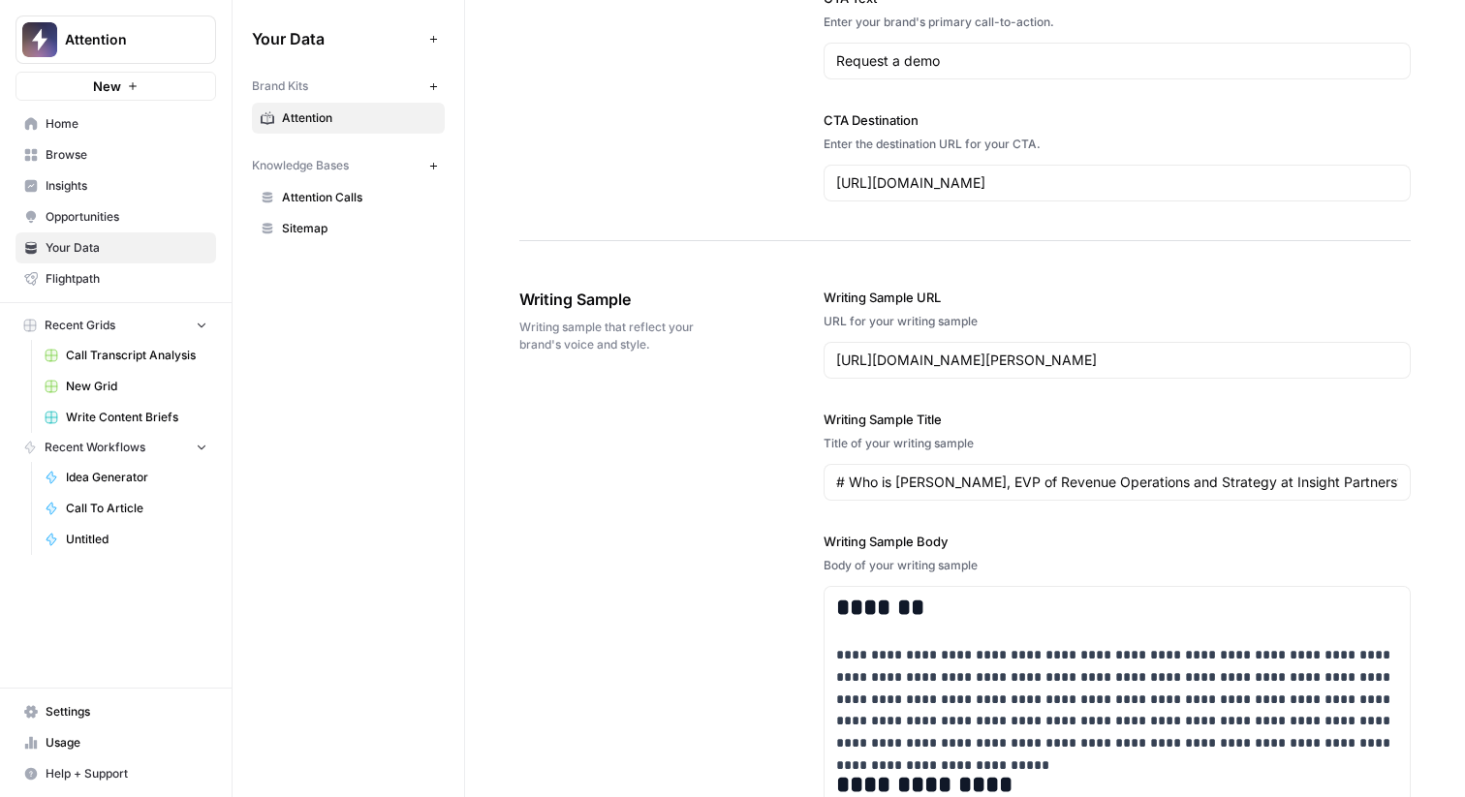
scroll to position [2159, 0]
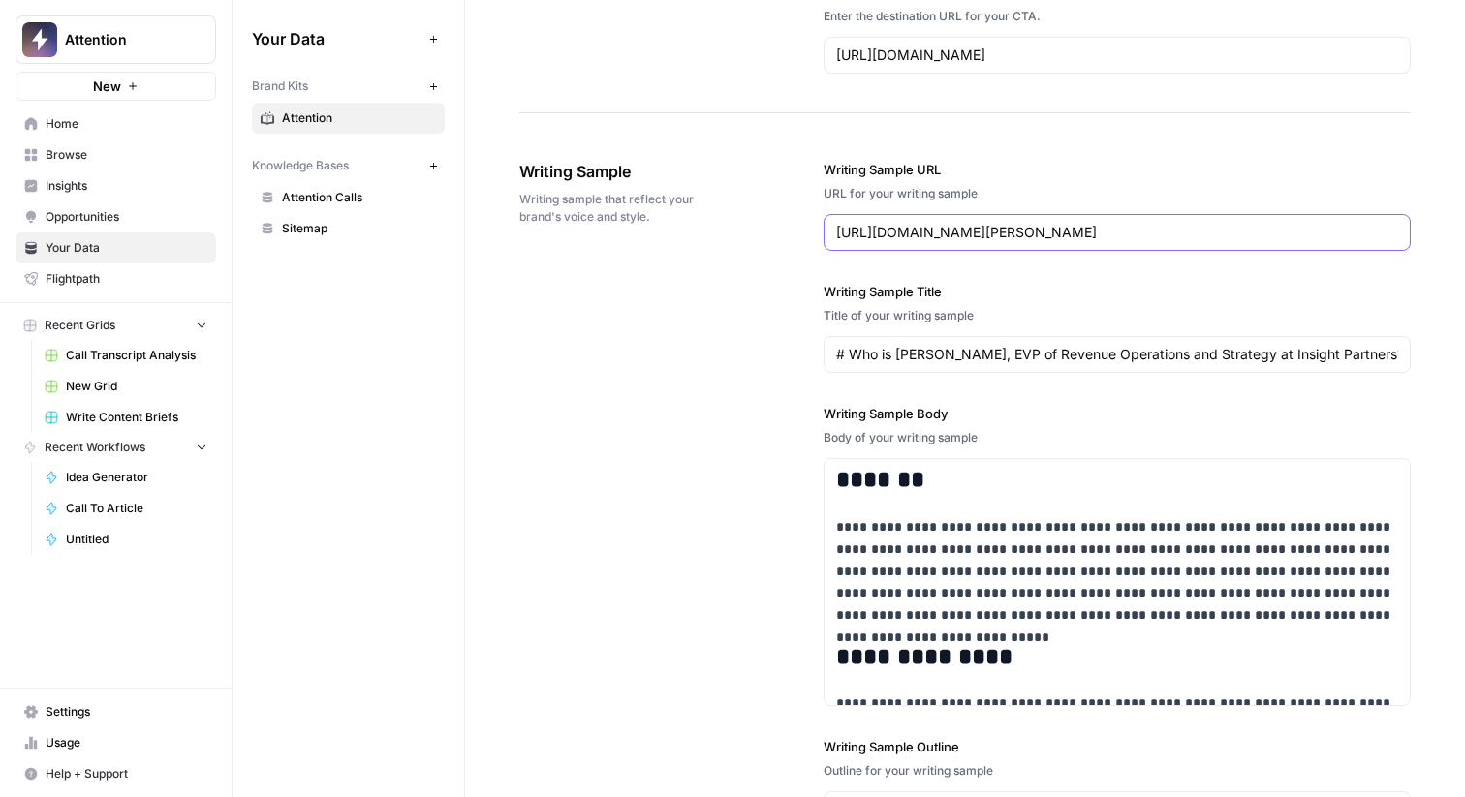
click at [860, 237] on input "https://www.attention.com/who-is-who/who-is-jeremey-donovan-evp-of-revenue-oper…" at bounding box center [1117, 232] width 562 height 19
click at [774, 240] on div "**********" at bounding box center [964, 600] width 891 height 958
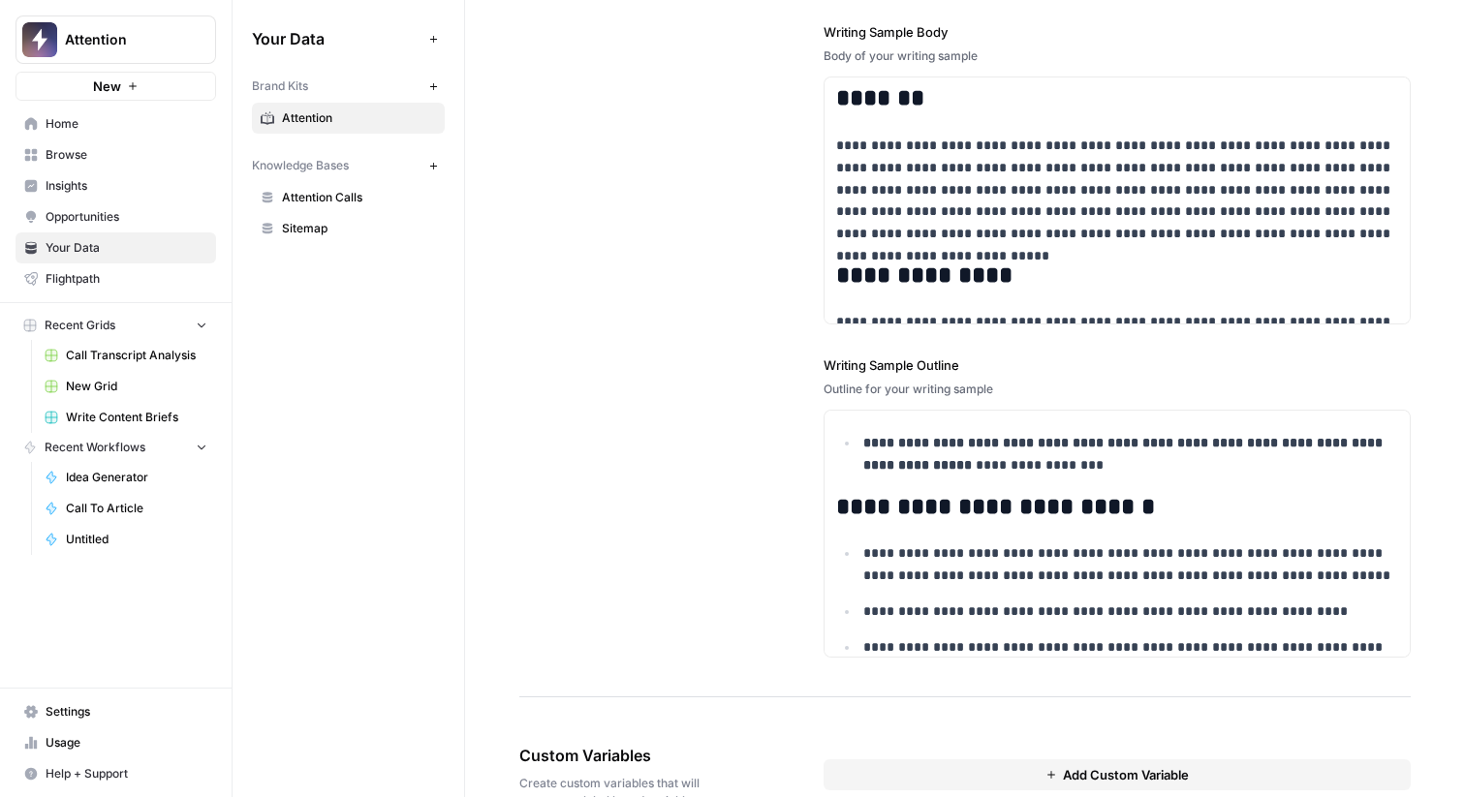
scroll to position [2610, 0]
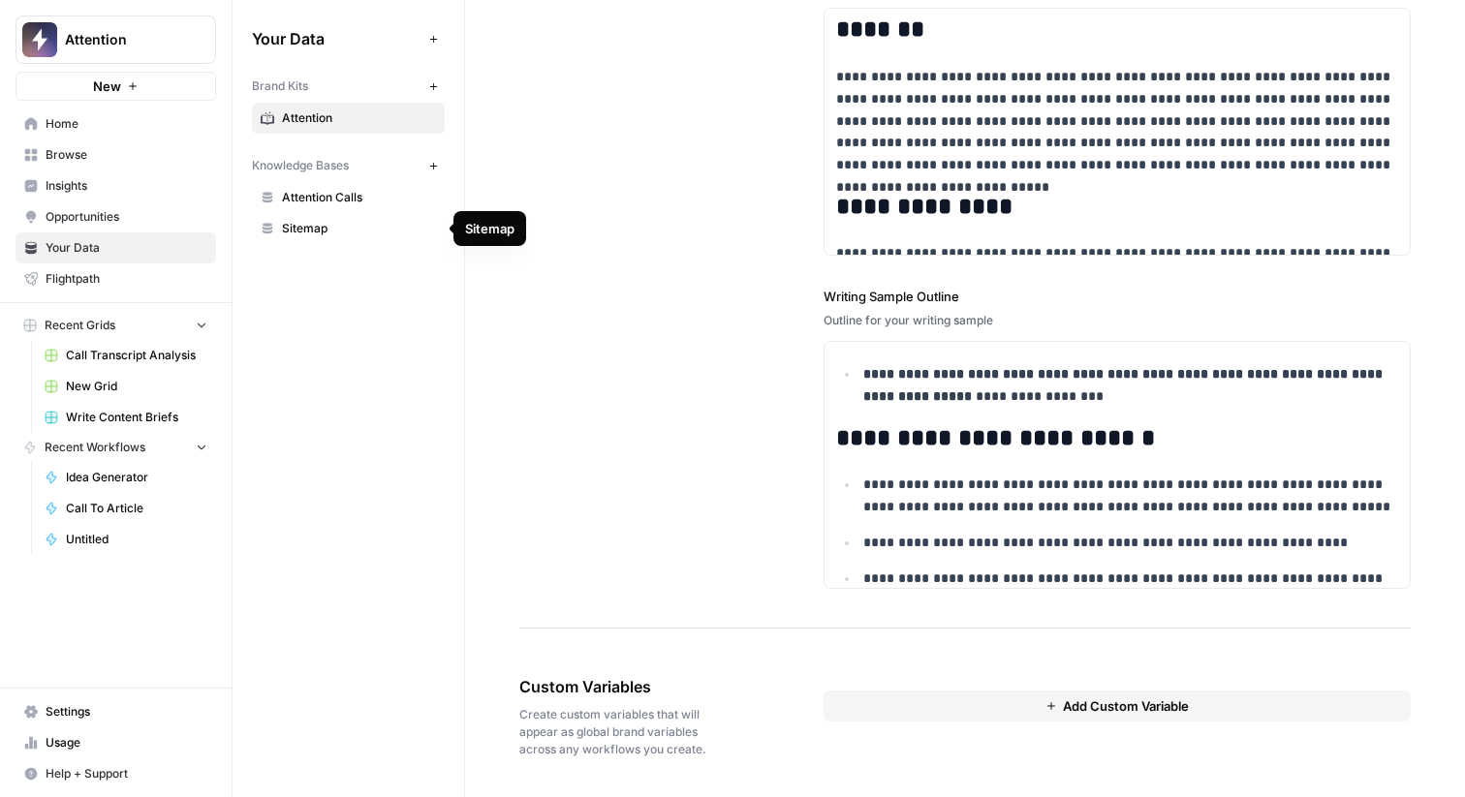
click at [383, 225] on span "Sitemap" at bounding box center [359, 228] width 154 height 17
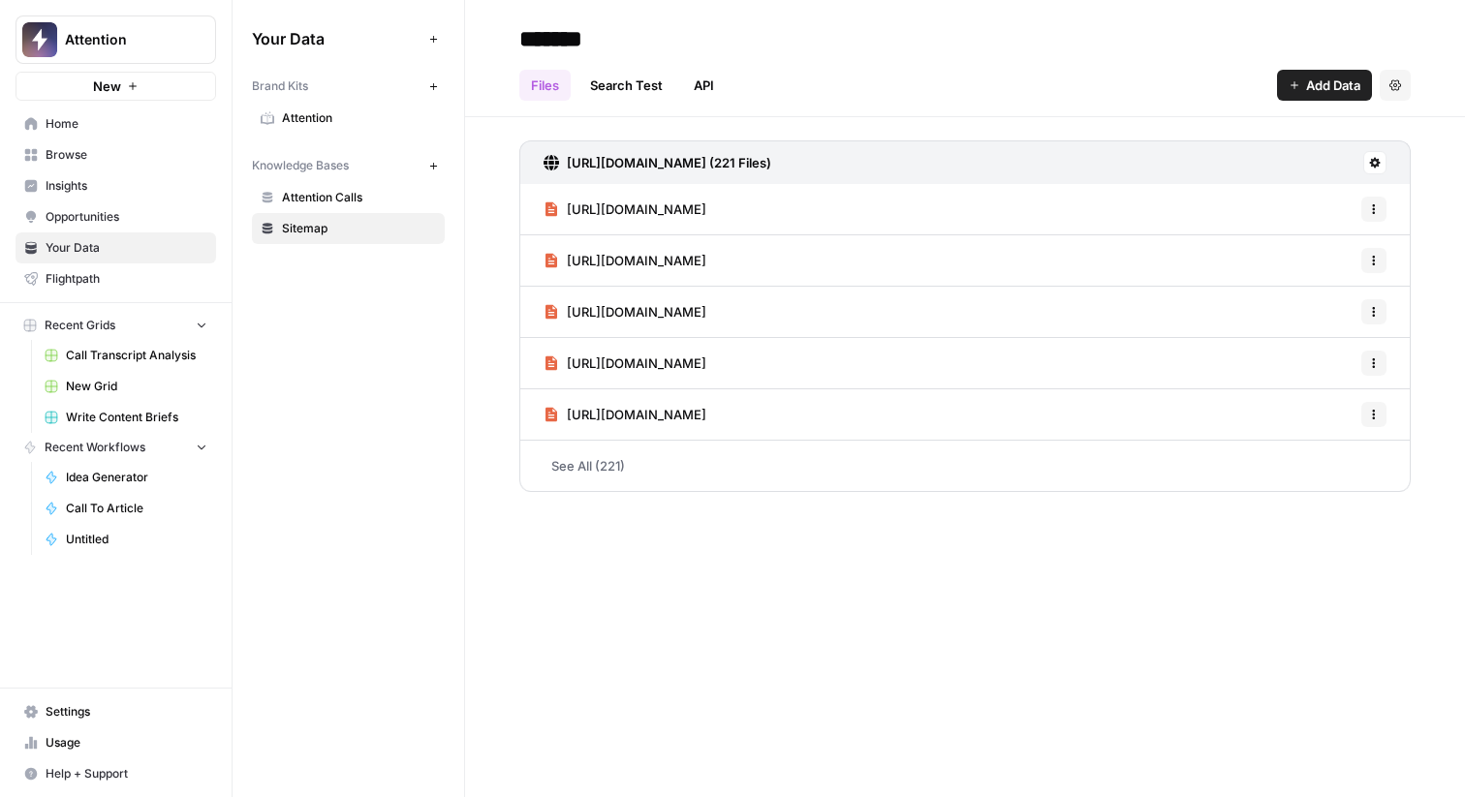
click at [1187, 102] on header "******* Files Search Test API Add Data Settings" at bounding box center [965, 58] width 1000 height 117
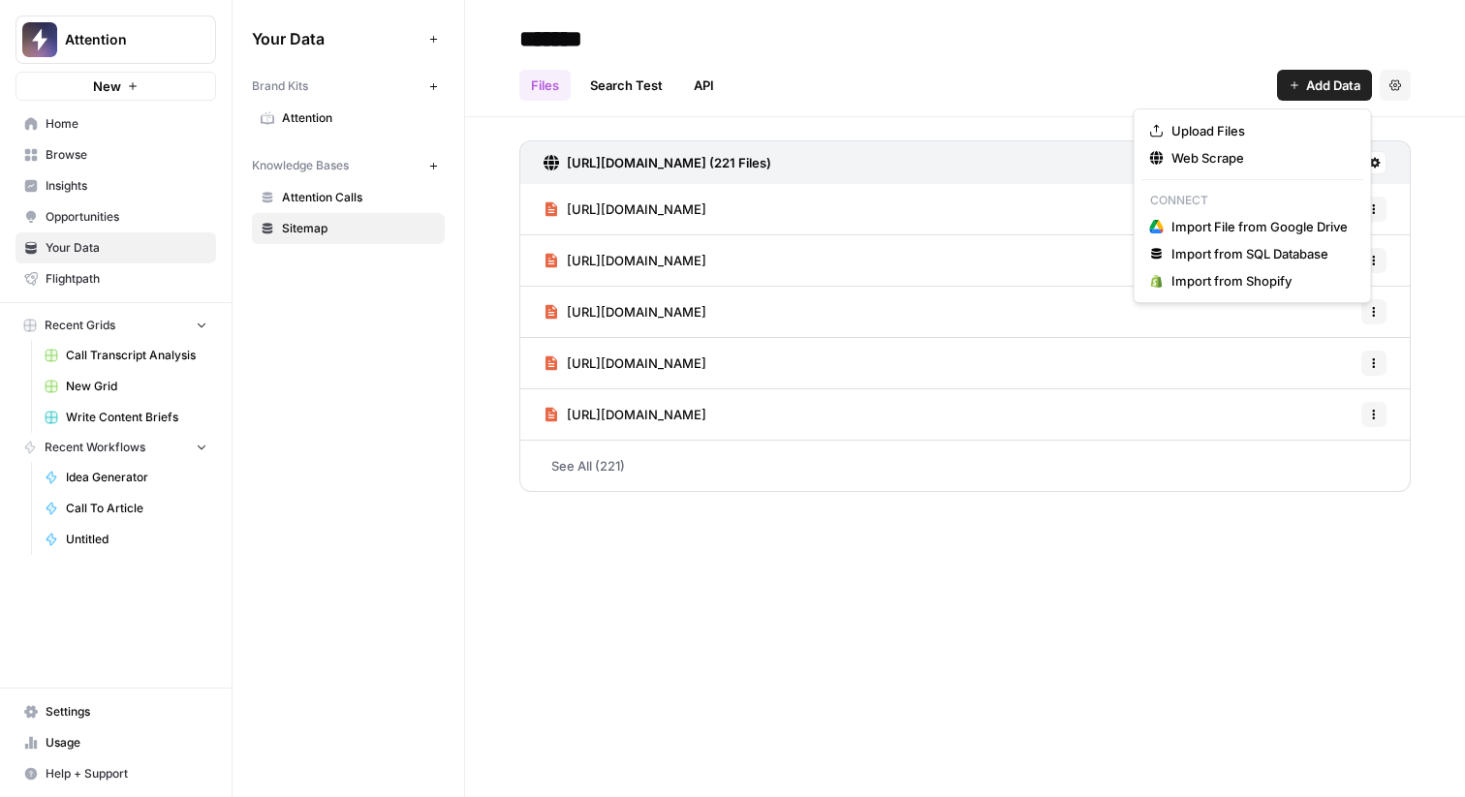
click at [1313, 76] on span "Add Data" at bounding box center [1333, 85] width 54 height 19
click at [1266, 160] on span "Web Scrape" at bounding box center [1259, 157] width 176 height 19
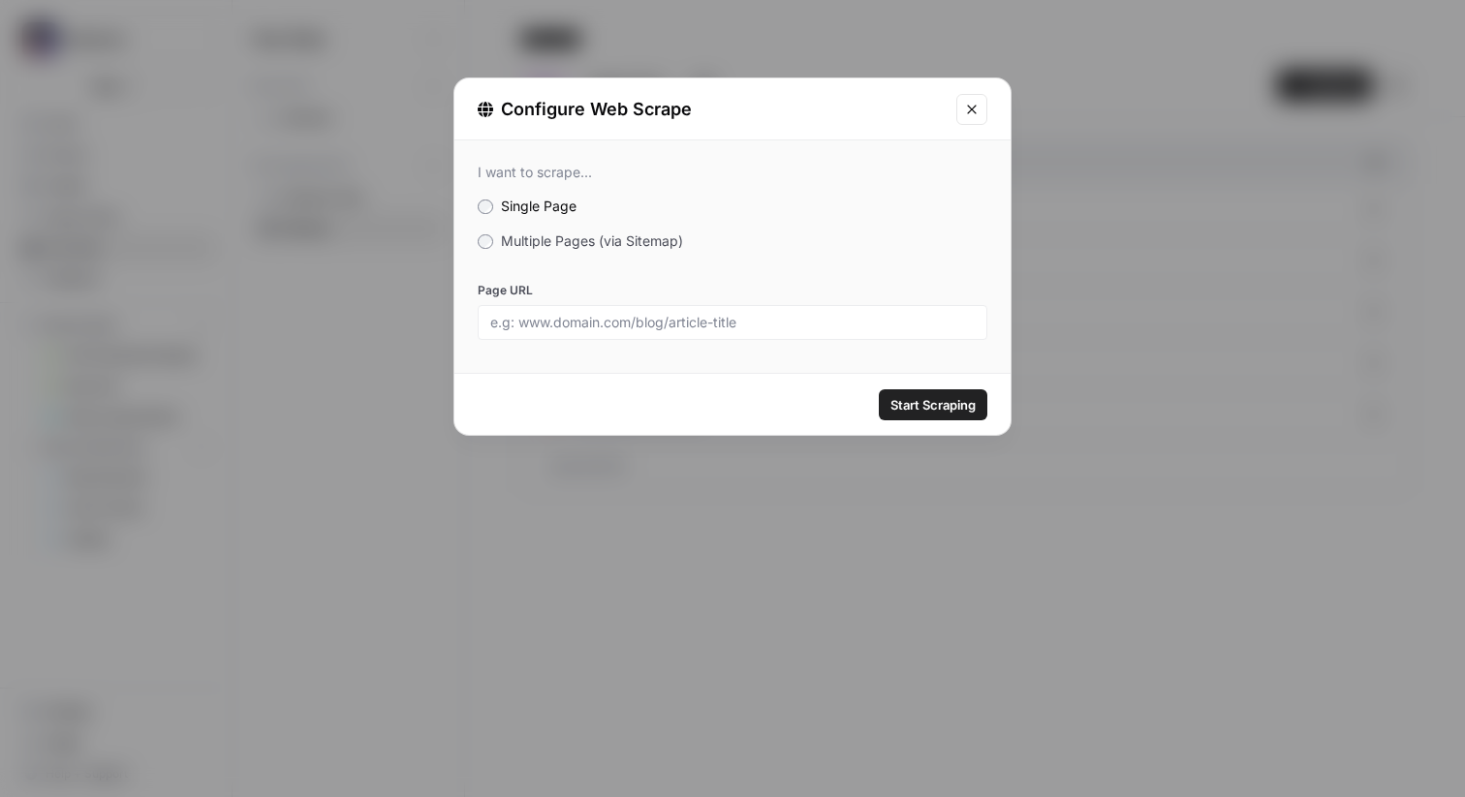
click at [561, 235] on span "Multiple Pages (via Sitemap)" at bounding box center [592, 241] width 182 height 16
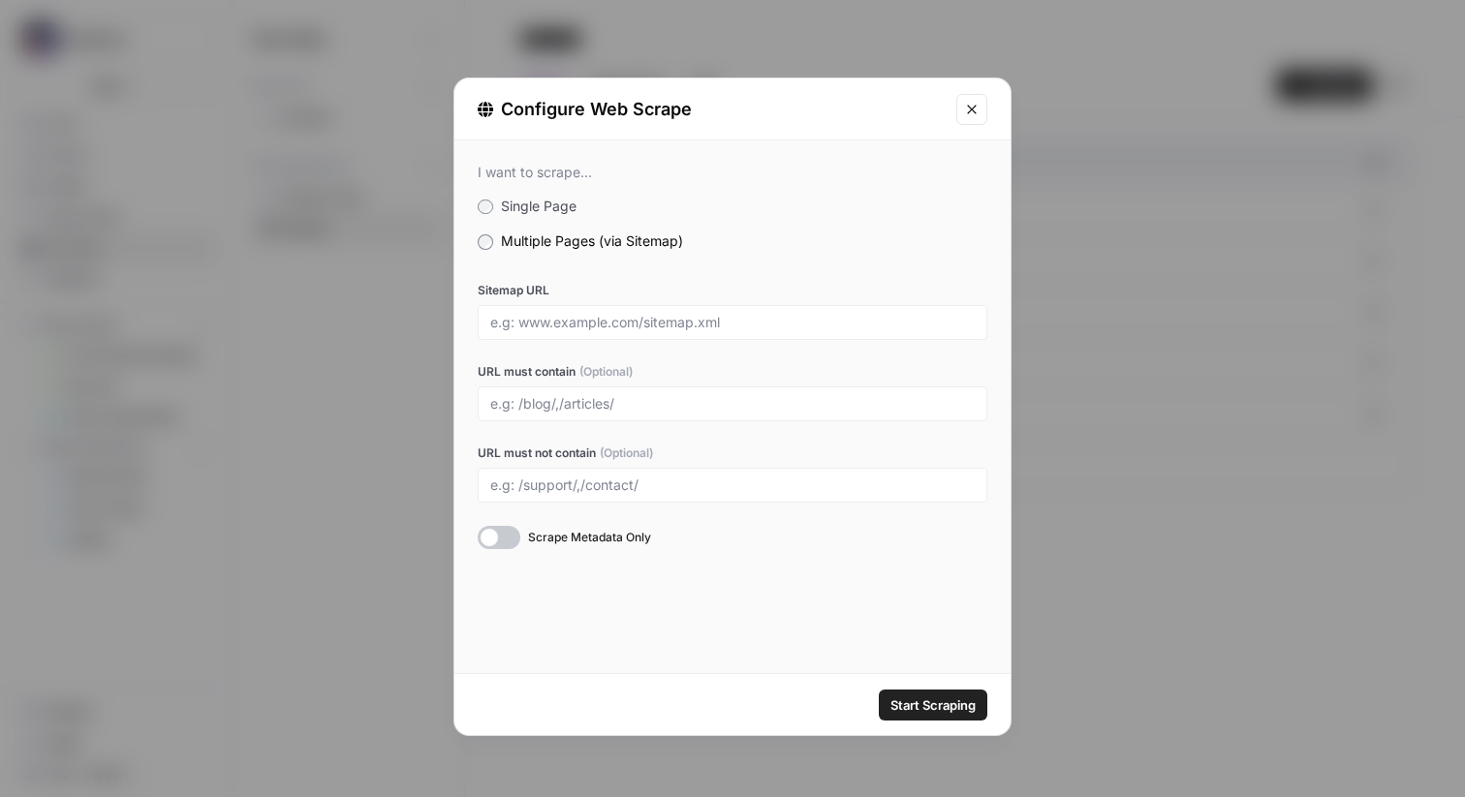
click at [964, 116] on icon "Close modal" at bounding box center [972, 110] width 16 height 16
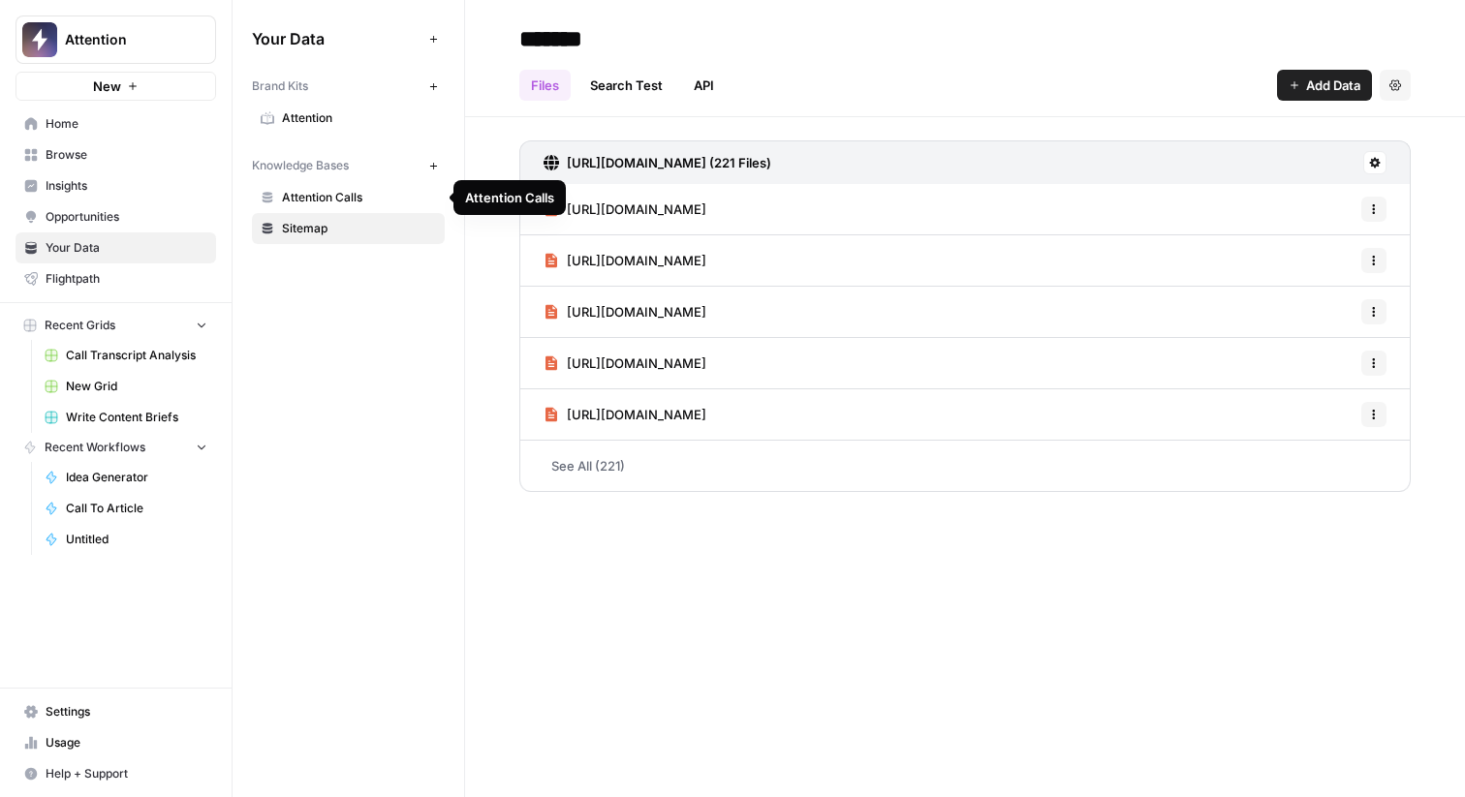
click at [329, 202] on span "Attention Calls" at bounding box center [359, 197] width 154 height 17
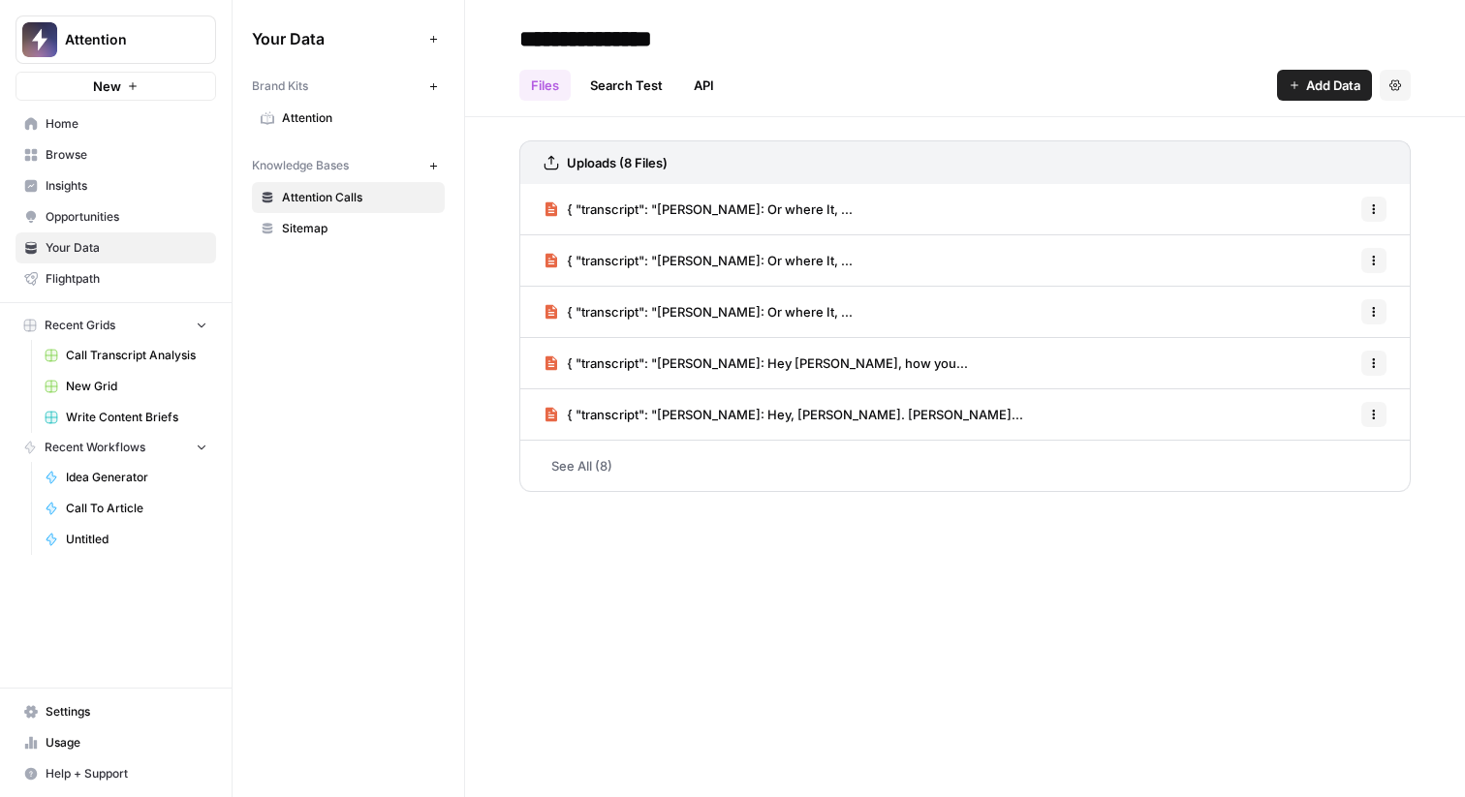
click at [339, 230] on span "Sitemap" at bounding box center [359, 228] width 154 height 17
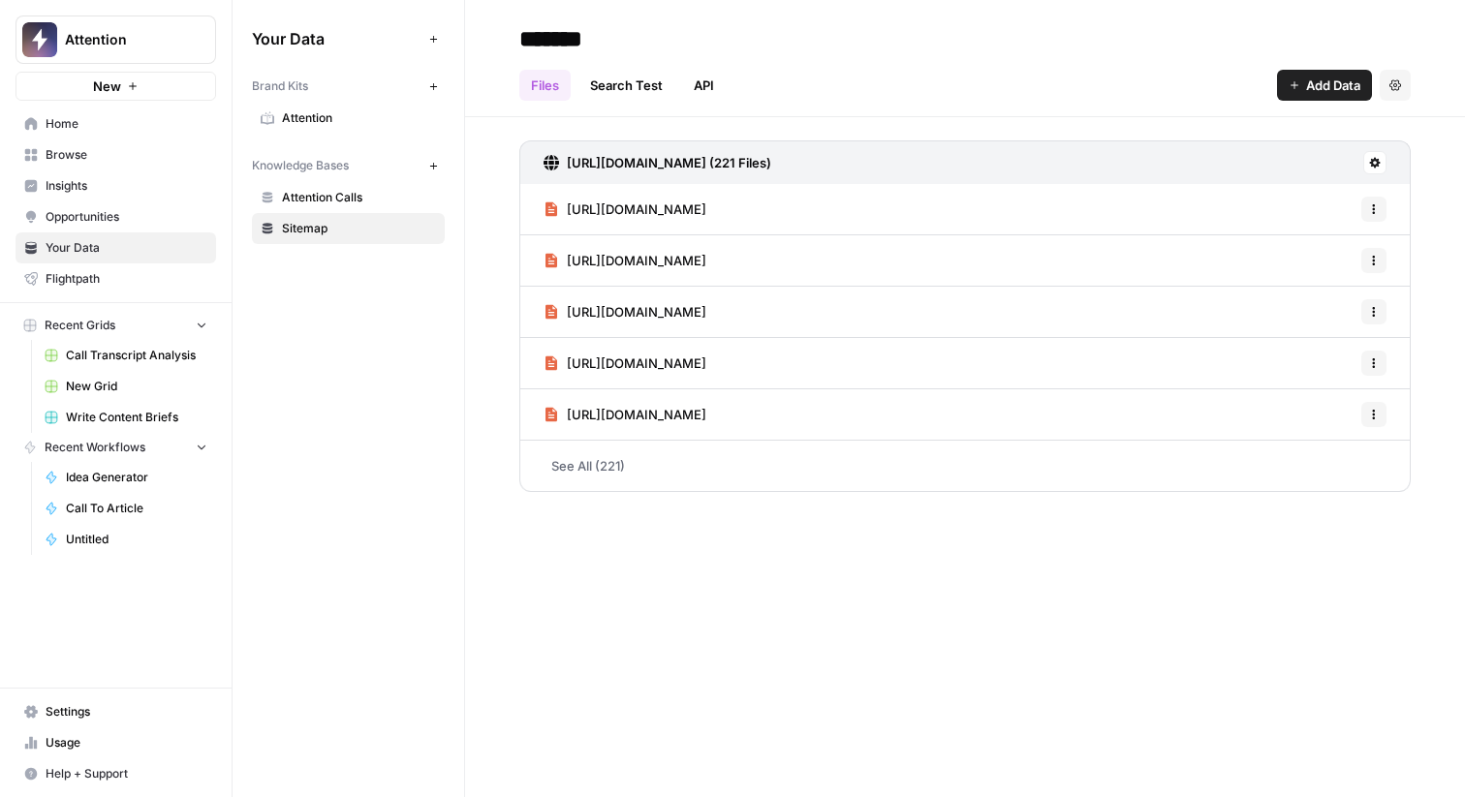
click at [430, 167] on icon "button" at bounding box center [433, 166] width 11 height 11
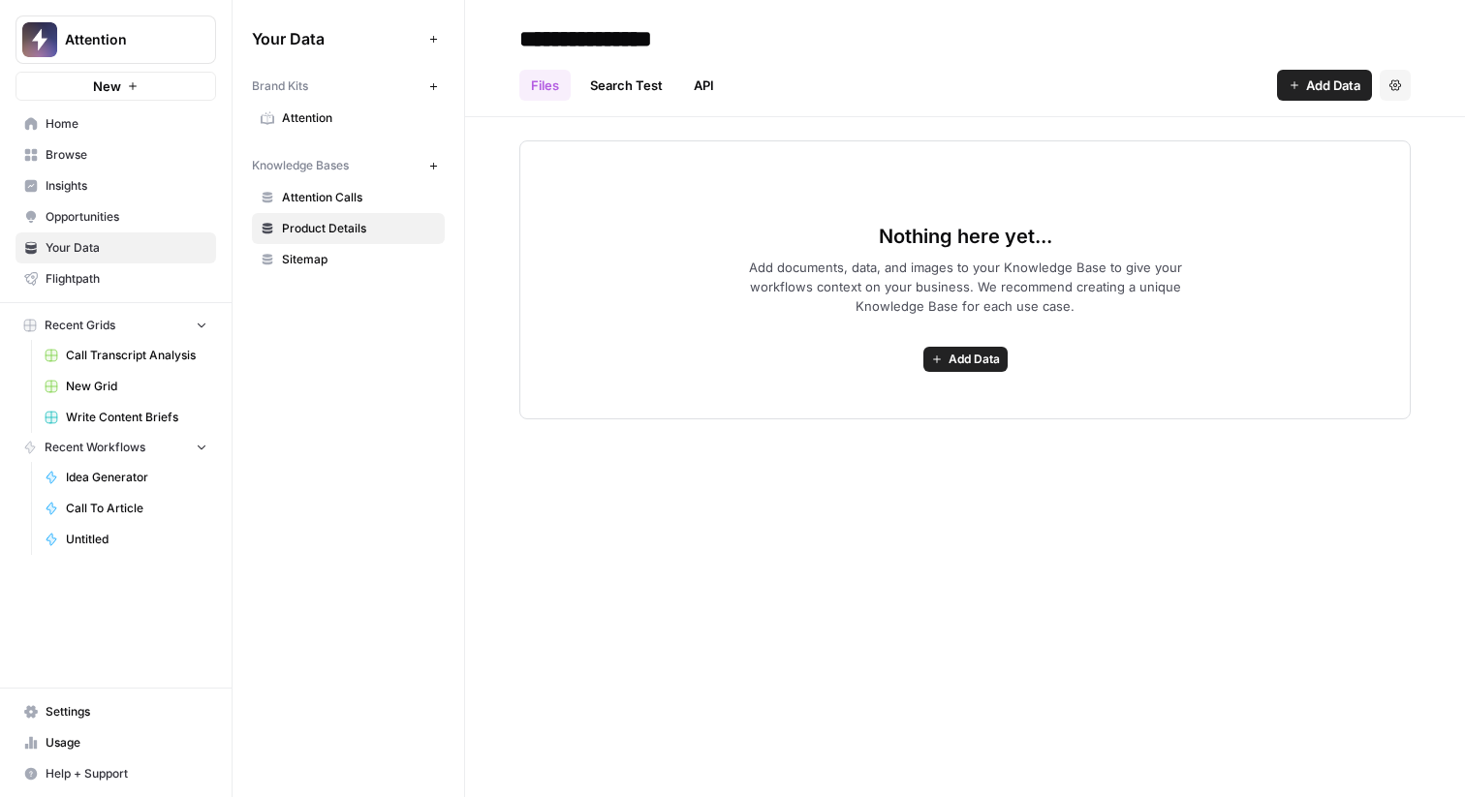
type input "**********"
click at [94, 186] on span "Insights" at bounding box center [127, 185] width 162 height 17
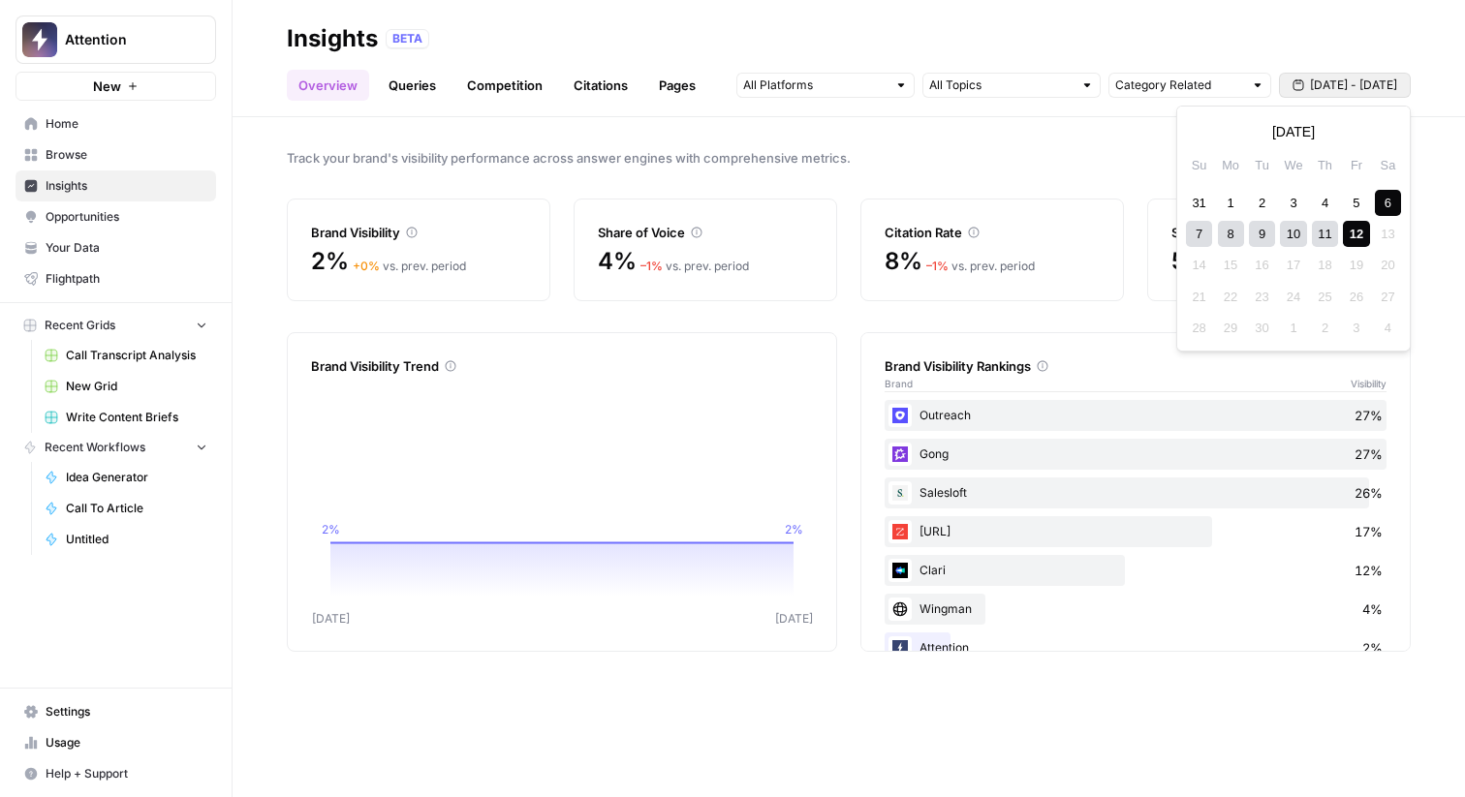
click at [1380, 90] on span "[DATE] - [DATE]" at bounding box center [1353, 85] width 87 height 17
click at [782, 329] on div "Track your brand's visibility performance across answer engines with comprehens…" at bounding box center [849, 457] width 1232 height 680
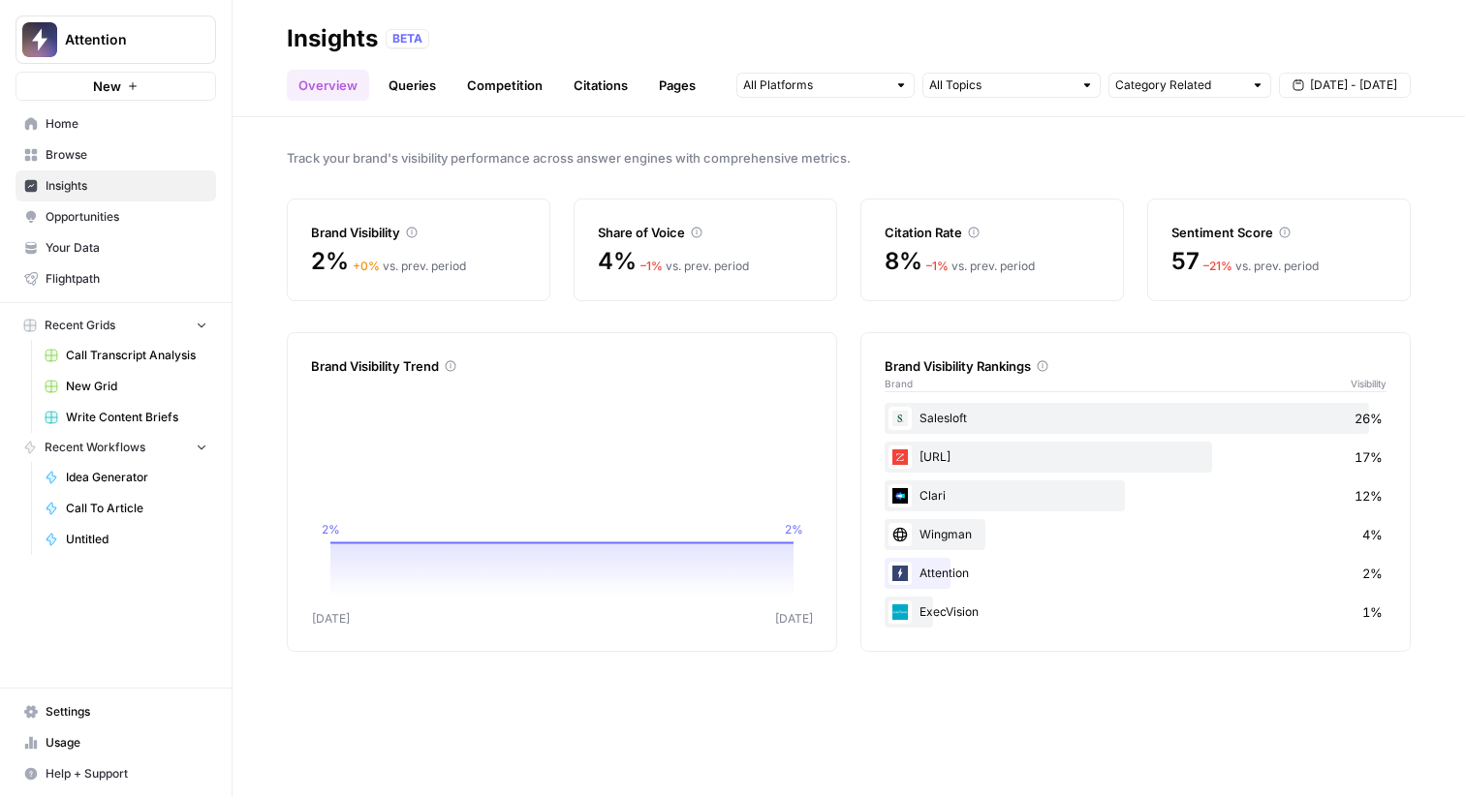
drag, startPoint x: 316, startPoint y: 238, endPoint x: 938, endPoint y: 261, distance: 622.4
click at [938, 261] on div "Brand Visibility 2% + 0 % vs. prev. period Share of Voice 4% – 1 % vs. prev. pe…" at bounding box center [849, 250] width 1124 height 103
click at [938, 261] on span "– 1 %" at bounding box center [937, 266] width 22 height 15
click at [885, 86] on input "text" at bounding box center [814, 85] width 143 height 19
click at [967, 132] on div "Track your brand's visibility performance across answer engines with comprehens…" at bounding box center [849, 457] width 1232 height 680
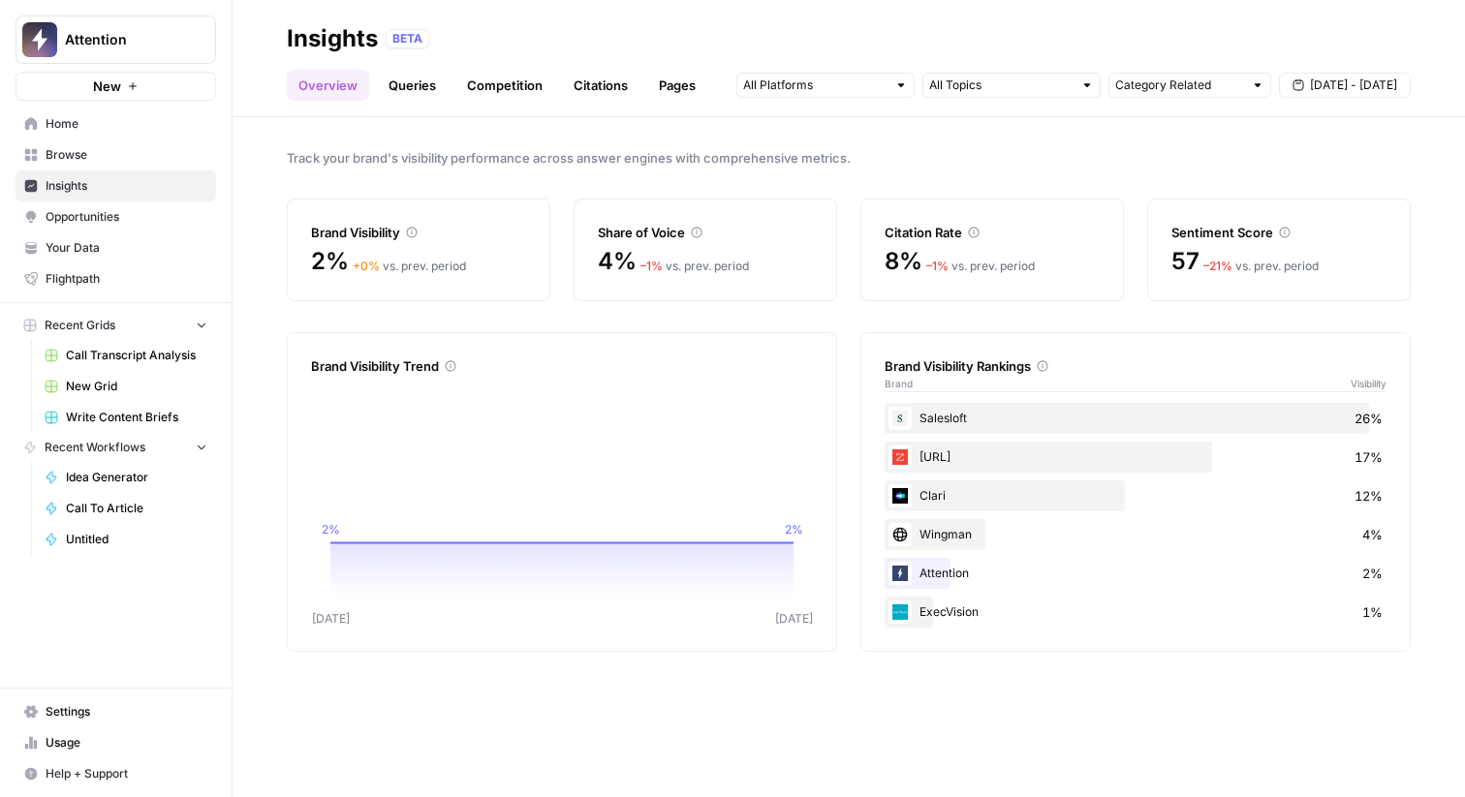
click at [413, 86] on link "Queries" at bounding box center [412, 85] width 71 height 31
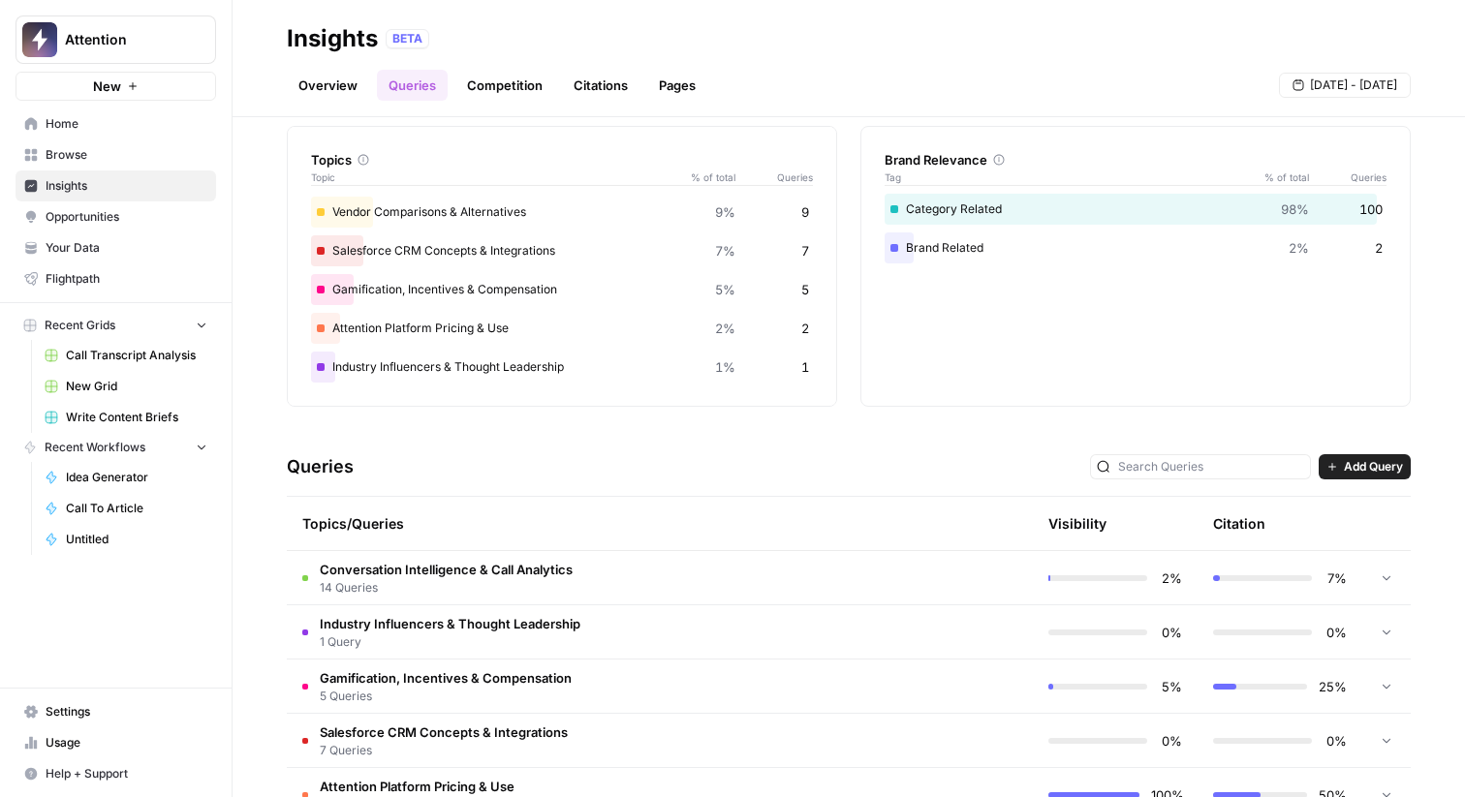
scroll to position [72, 0]
drag, startPoint x: 999, startPoint y: 202, endPoint x: 941, endPoint y: 202, distance: 58.1
click at [941, 202] on div "Category Related 98% 100" at bounding box center [1136, 210] width 502 height 31
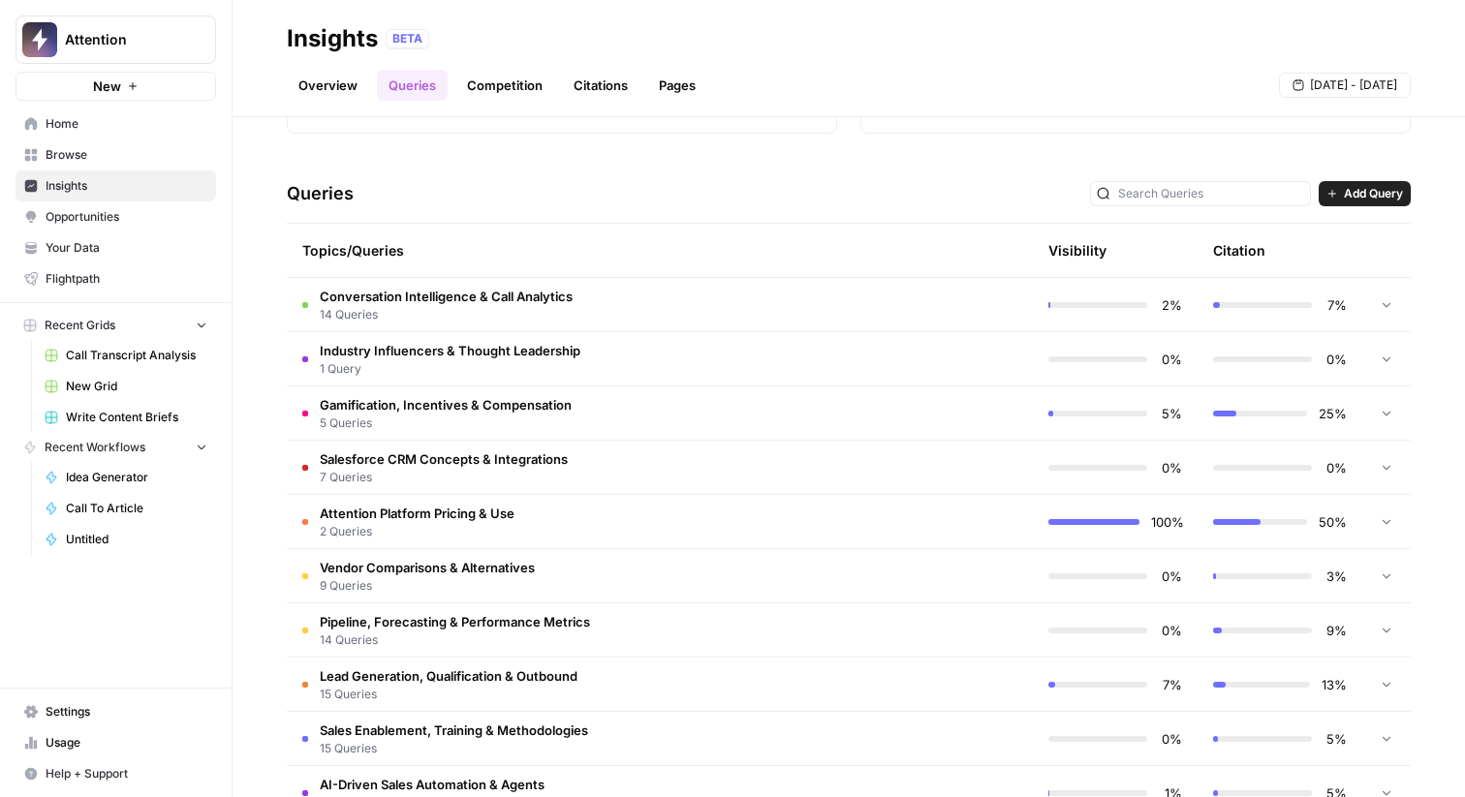
scroll to position [359, 0]
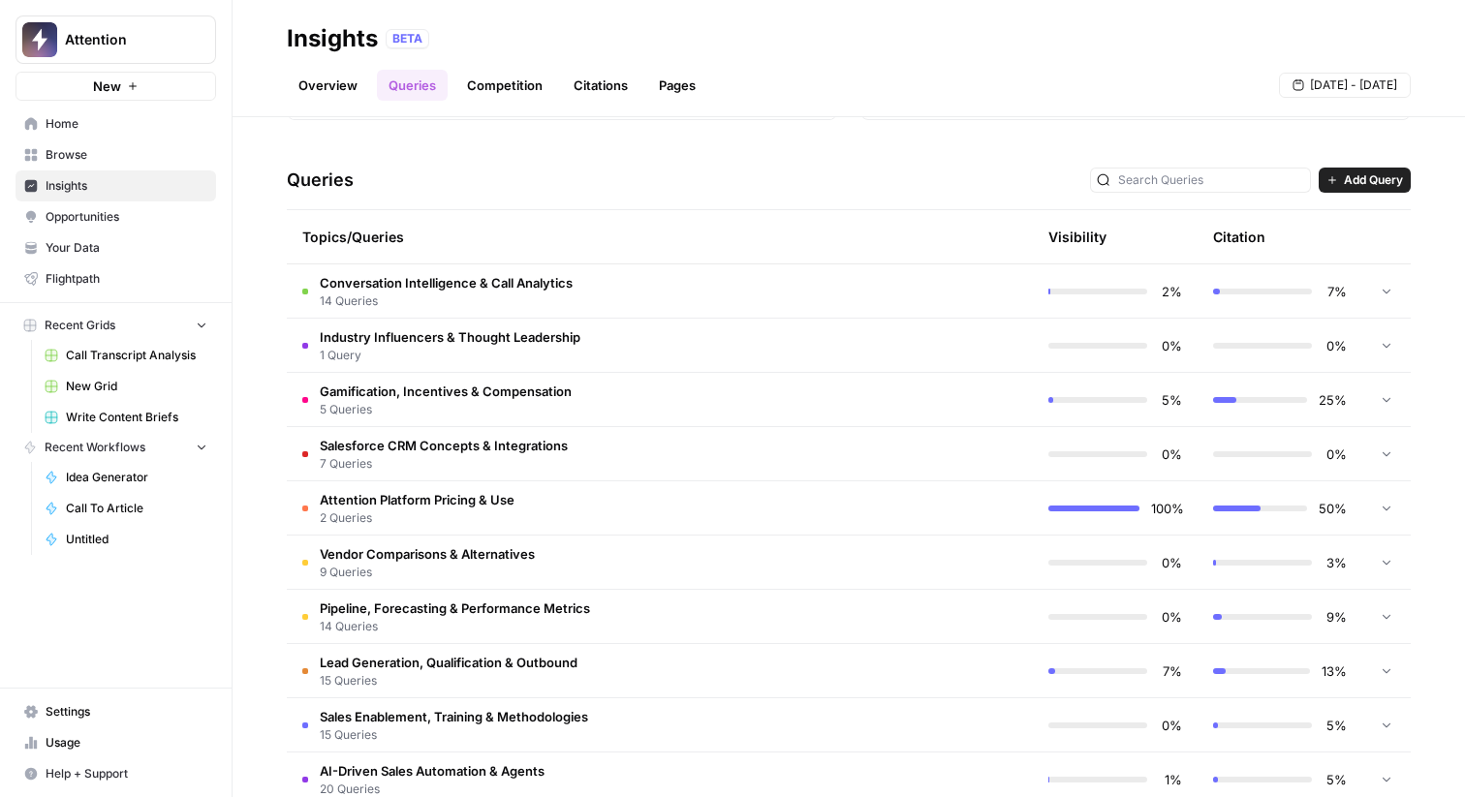
click at [679, 483] on td "Attention Platform Pricing & Use 2 Queries" at bounding box center [577, 507] width 581 height 53
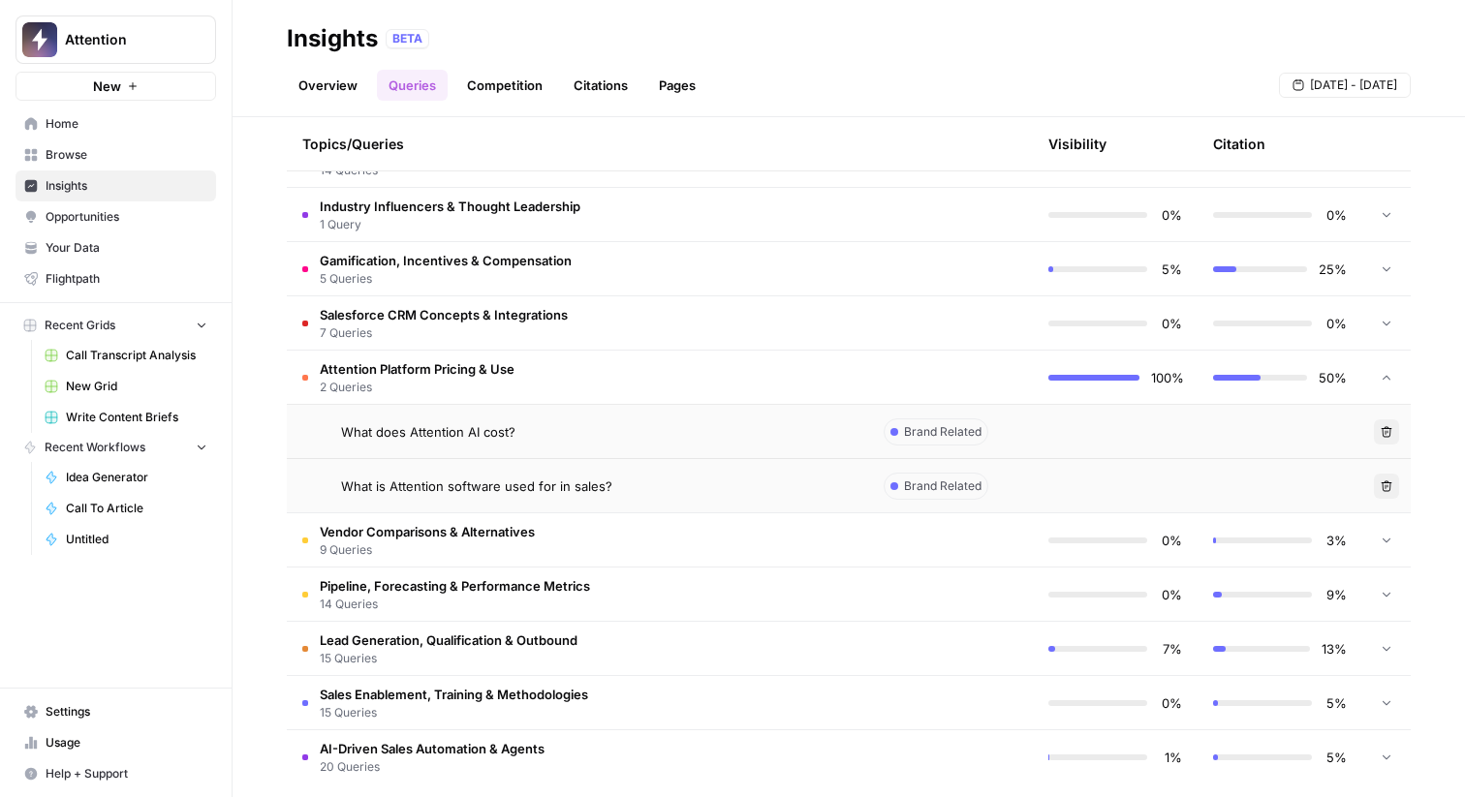
scroll to position [491, 0]
click at [513, 481] on span "What is Attention software used for in sales?" at bounding box center [476, 485] width 271 height 19
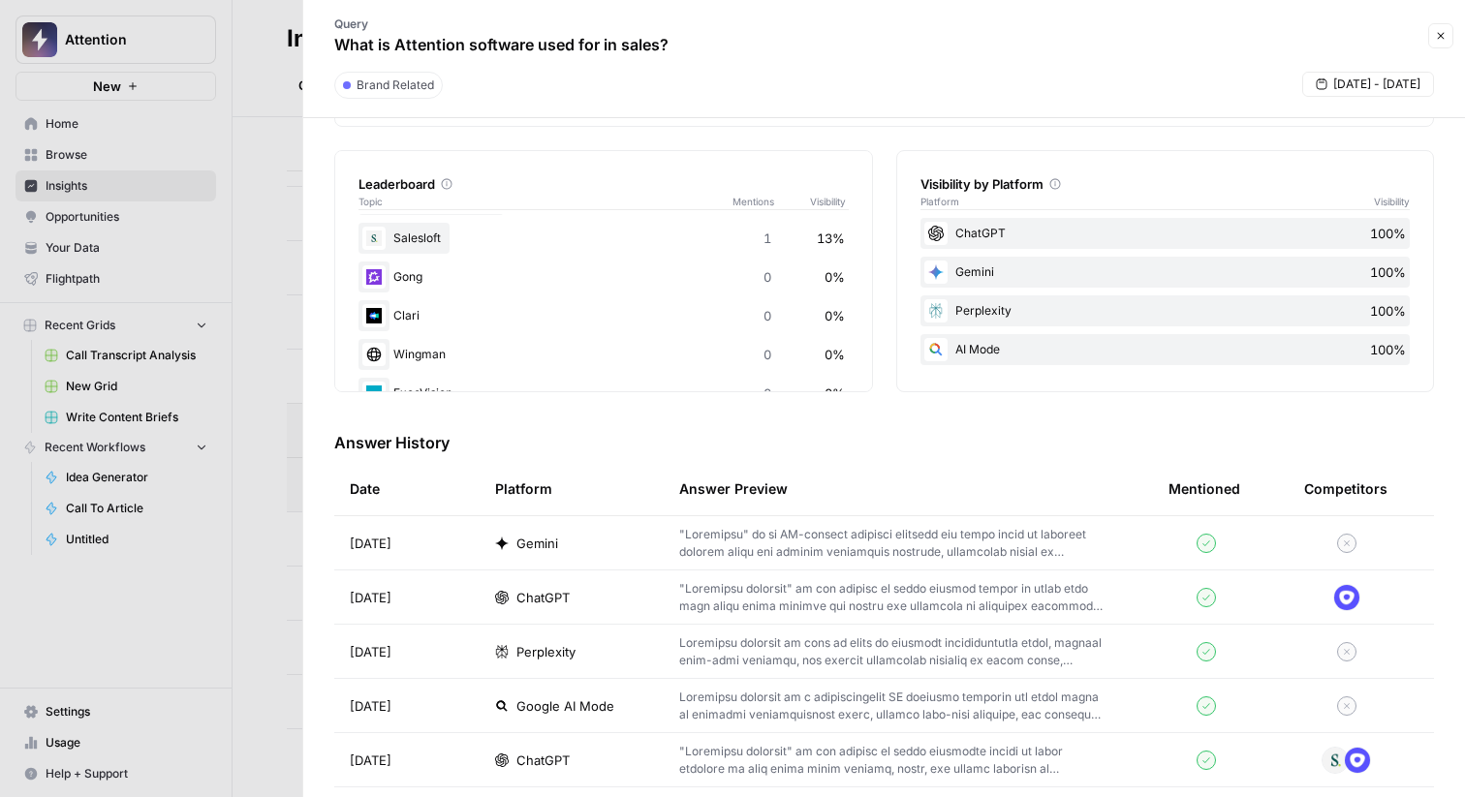
scroll to position [320, 0]
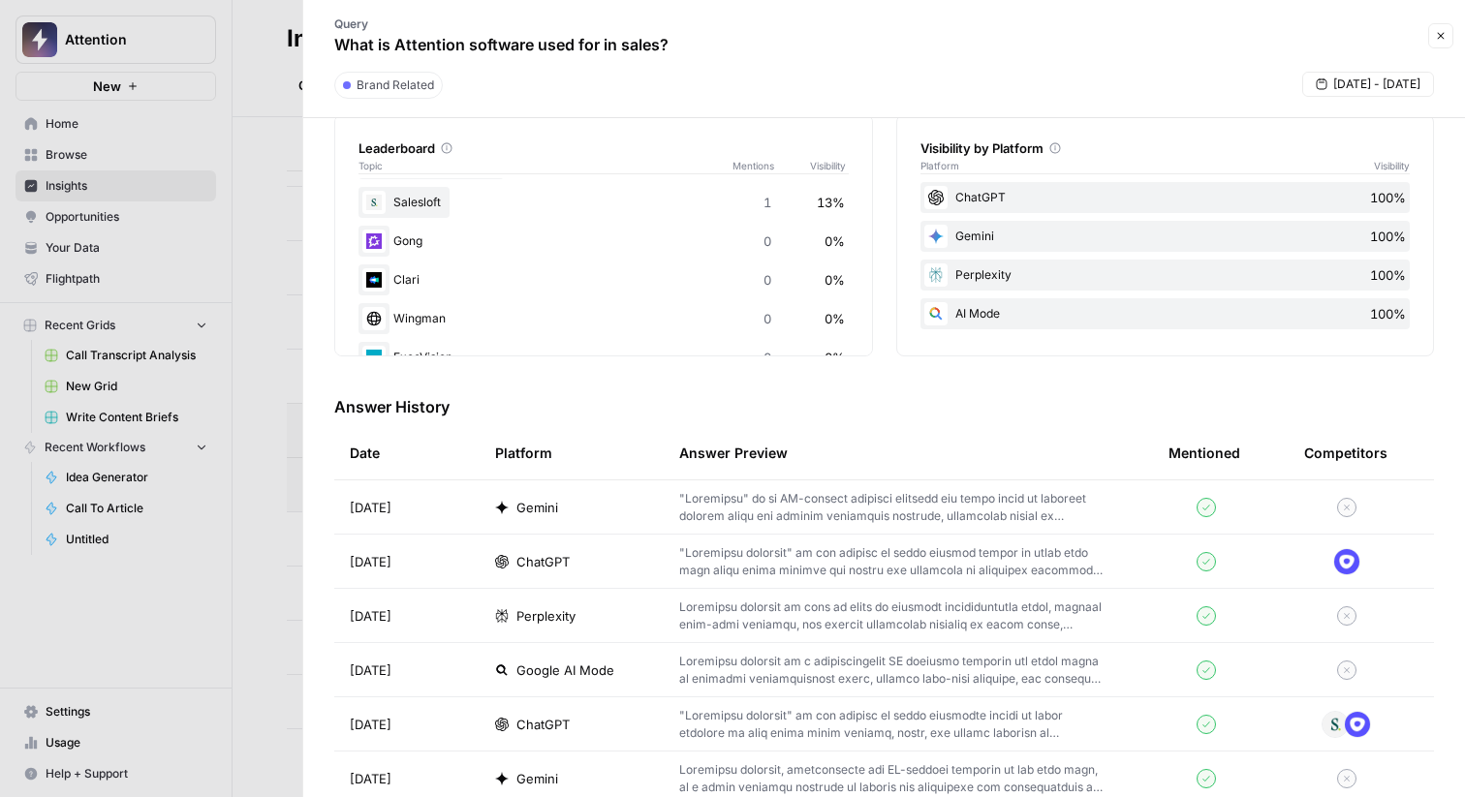
click at [684, 509] on p at bounding box center [892, 507] width 427 height 35
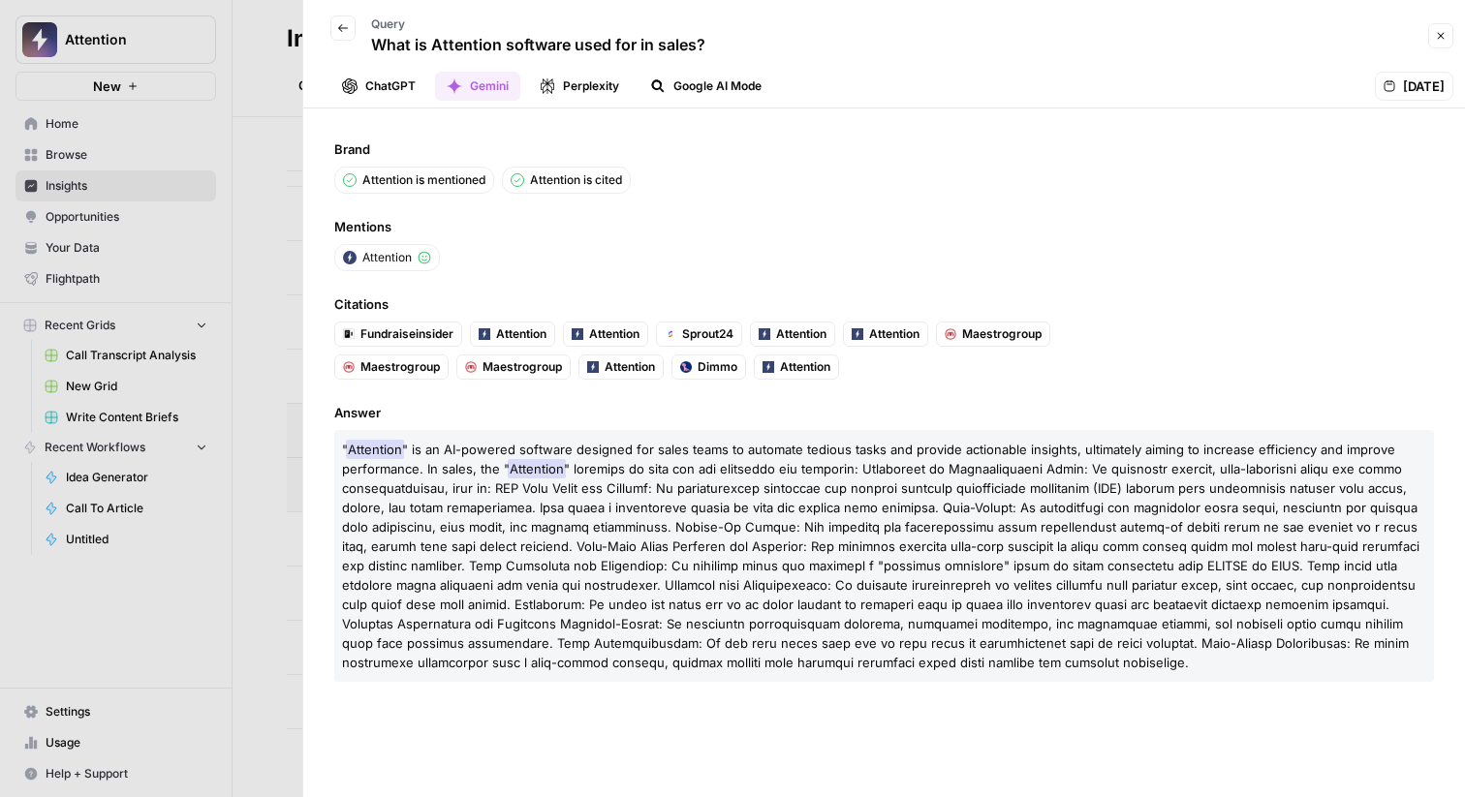
click at [386, 81] on button "ChatGPT" at bounding box center [378, 86] width 97 height 29
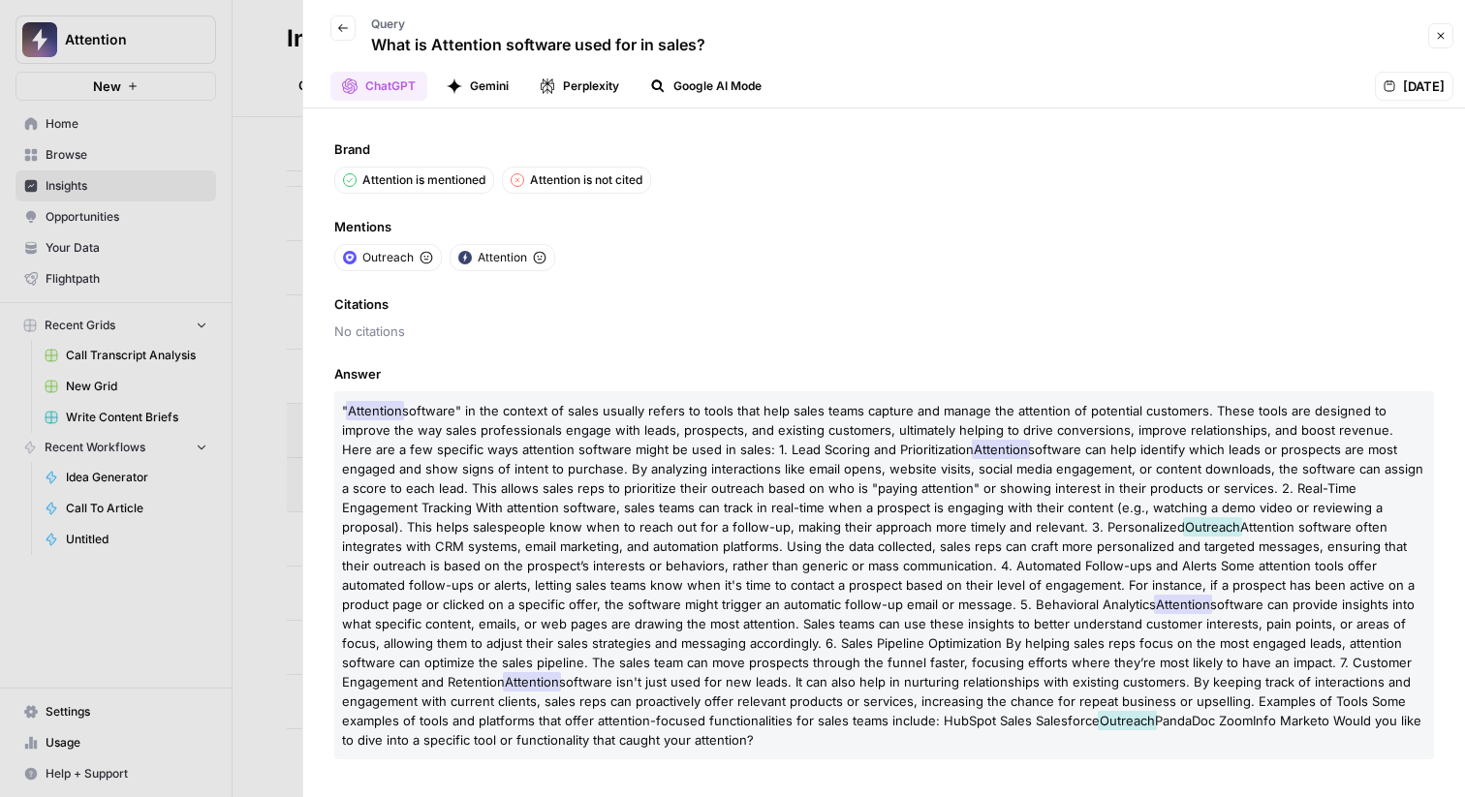
click at [484, 100] on button "Gemini" at bounding box center [477, 86] width 85 height 29
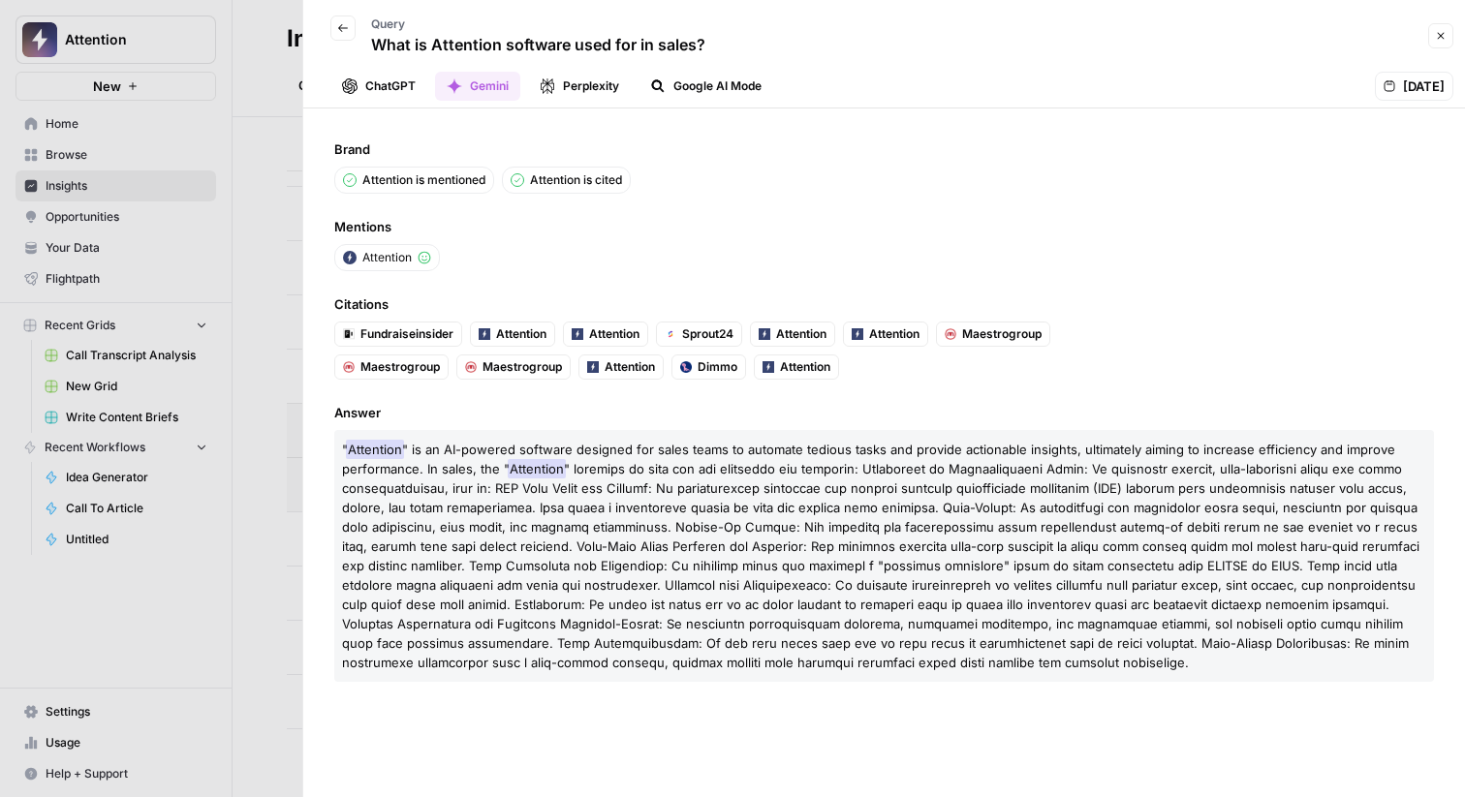
click at [578, 91] on button "Perplexity" at bounding box center [579, 86] width 103 height 29
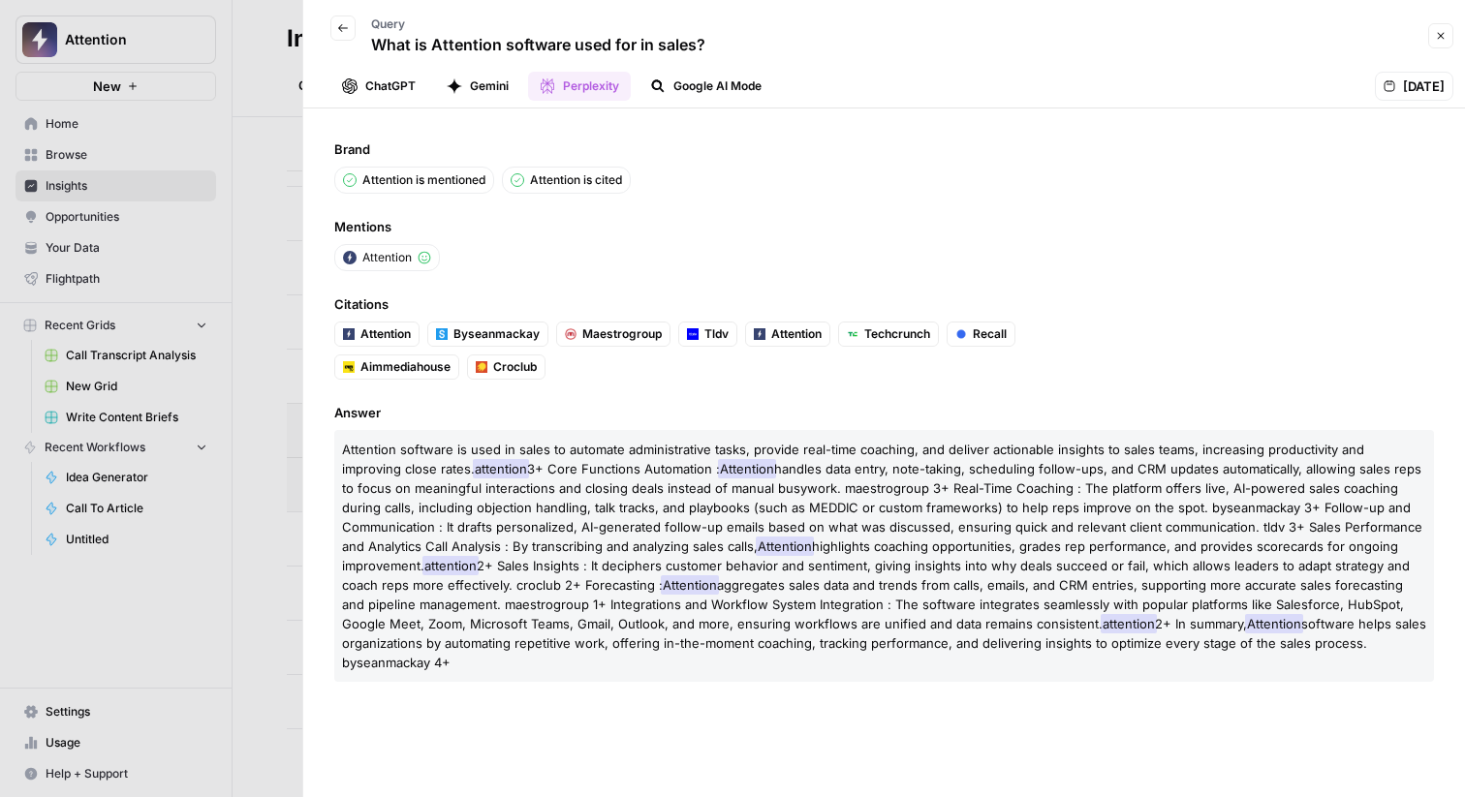
click at [731, 89] on button "Google AI Mode" at bounding box center [705, 86] width 135 height 29
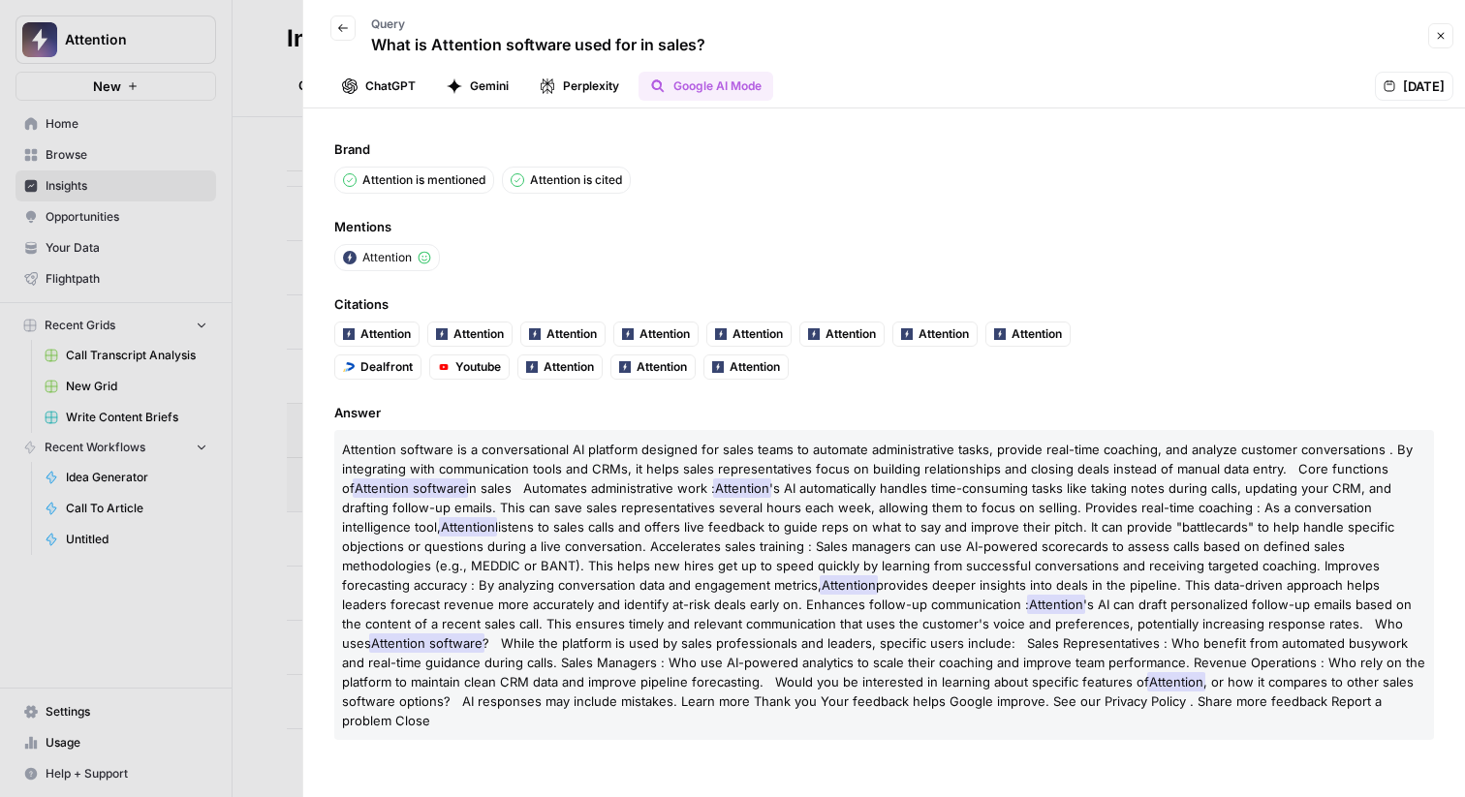
click at [398, 95] on button "ChatGPT" at bounding box center [378, 86] width 97 height 29
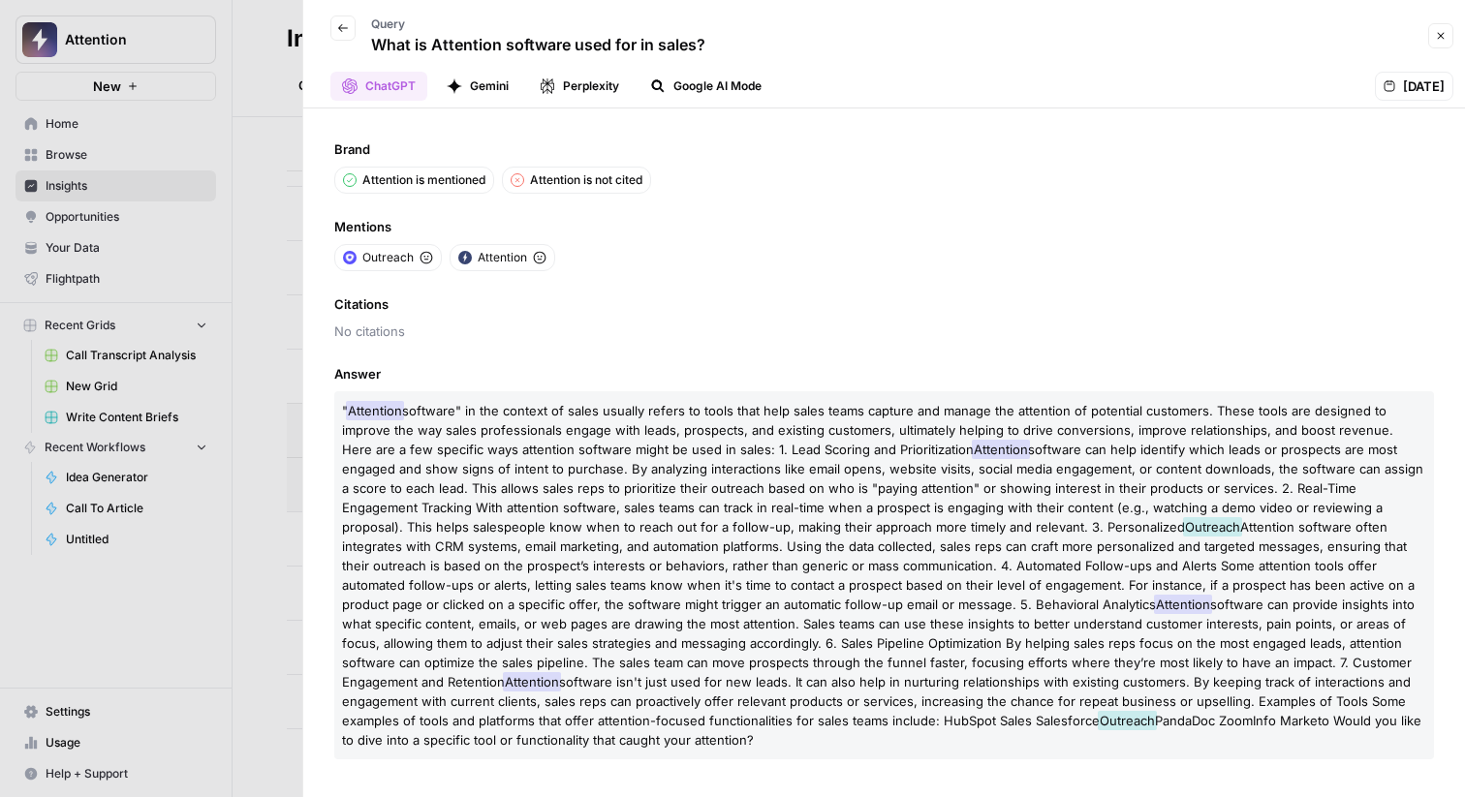
click at [1439, 35] on icon "button" at bounding box center [1441, 36] width 12 height 12
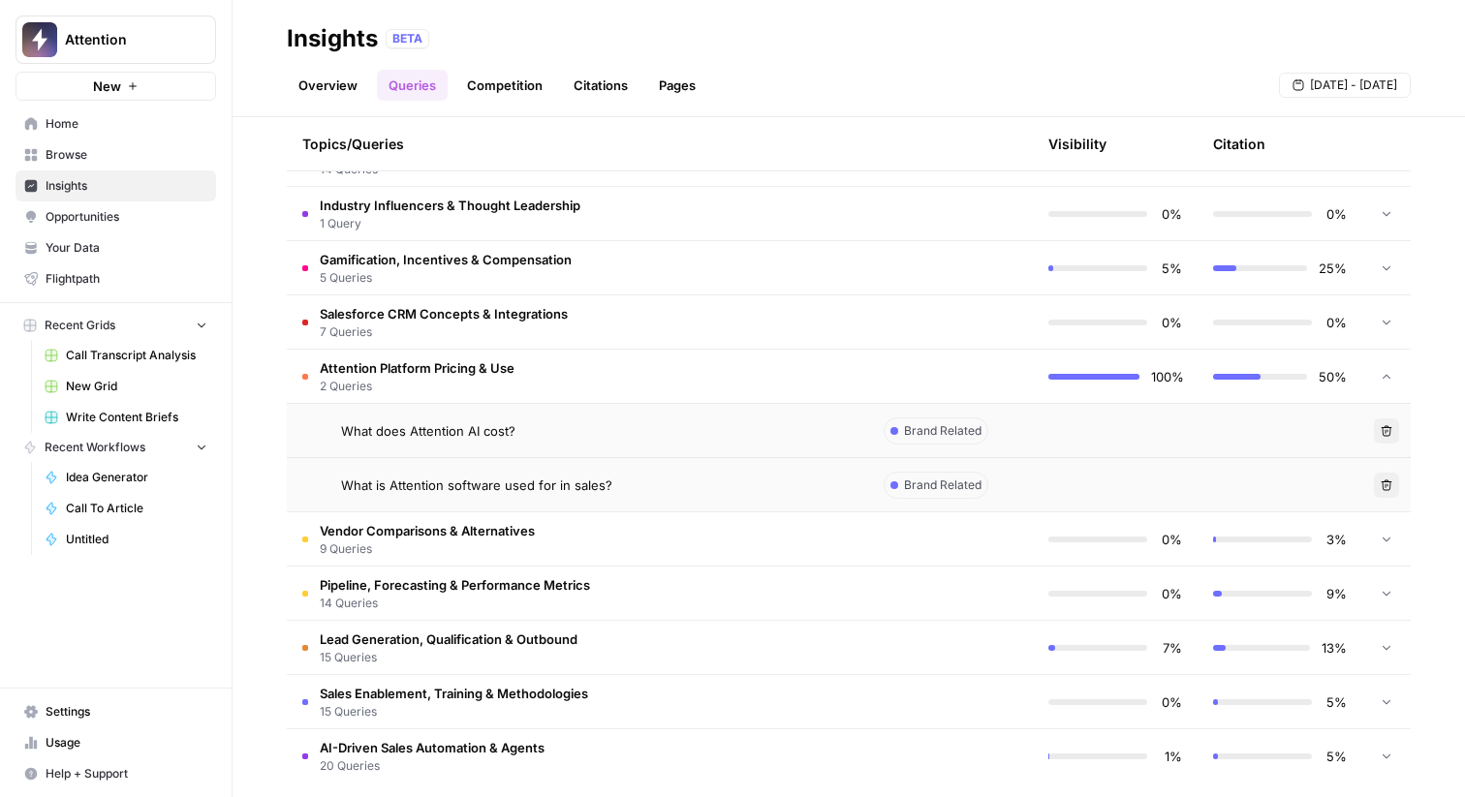
click at [640, 316] on td "Salesforce CRM Concepts & Integrations 7 Queries" at bounding box center [577, 321] width 581 height 53
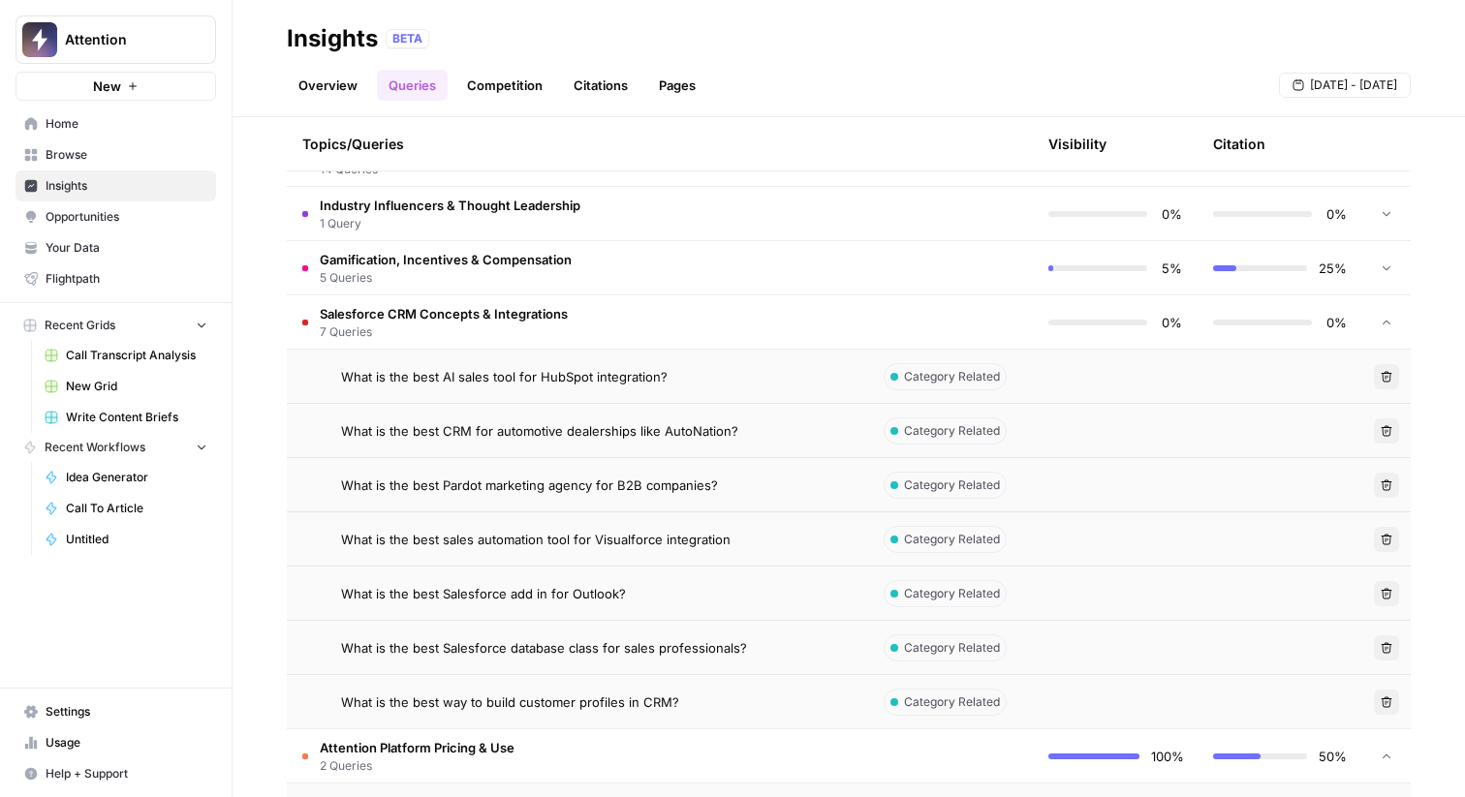
click at [605, 379] on span "What is the best AI sales tool for HubSpot integration?" at bounding box center [504, 376] width 326 height 19
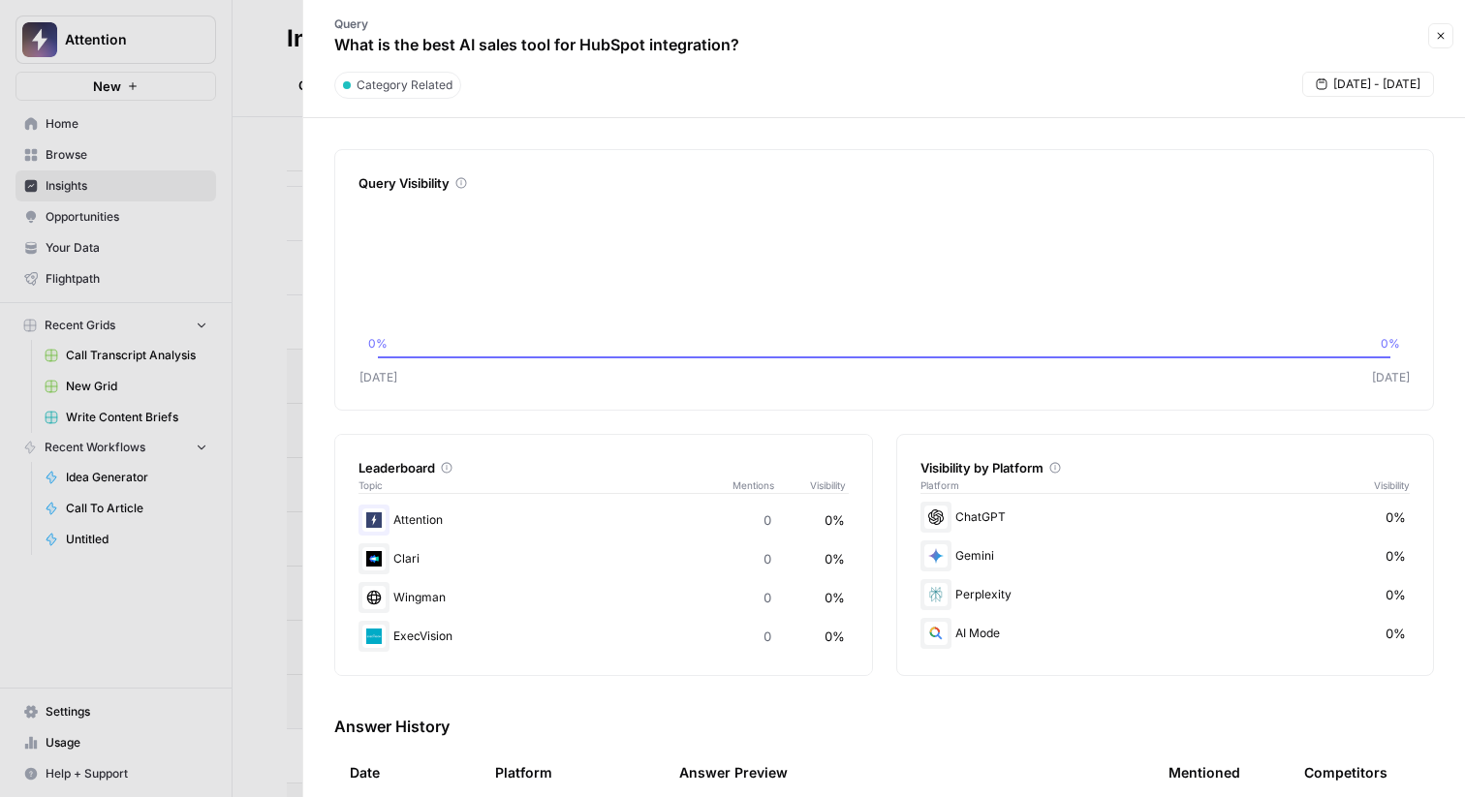
click at [1428, 40] on button "Close" at bounding box center [1440, 35] width 25 height 25
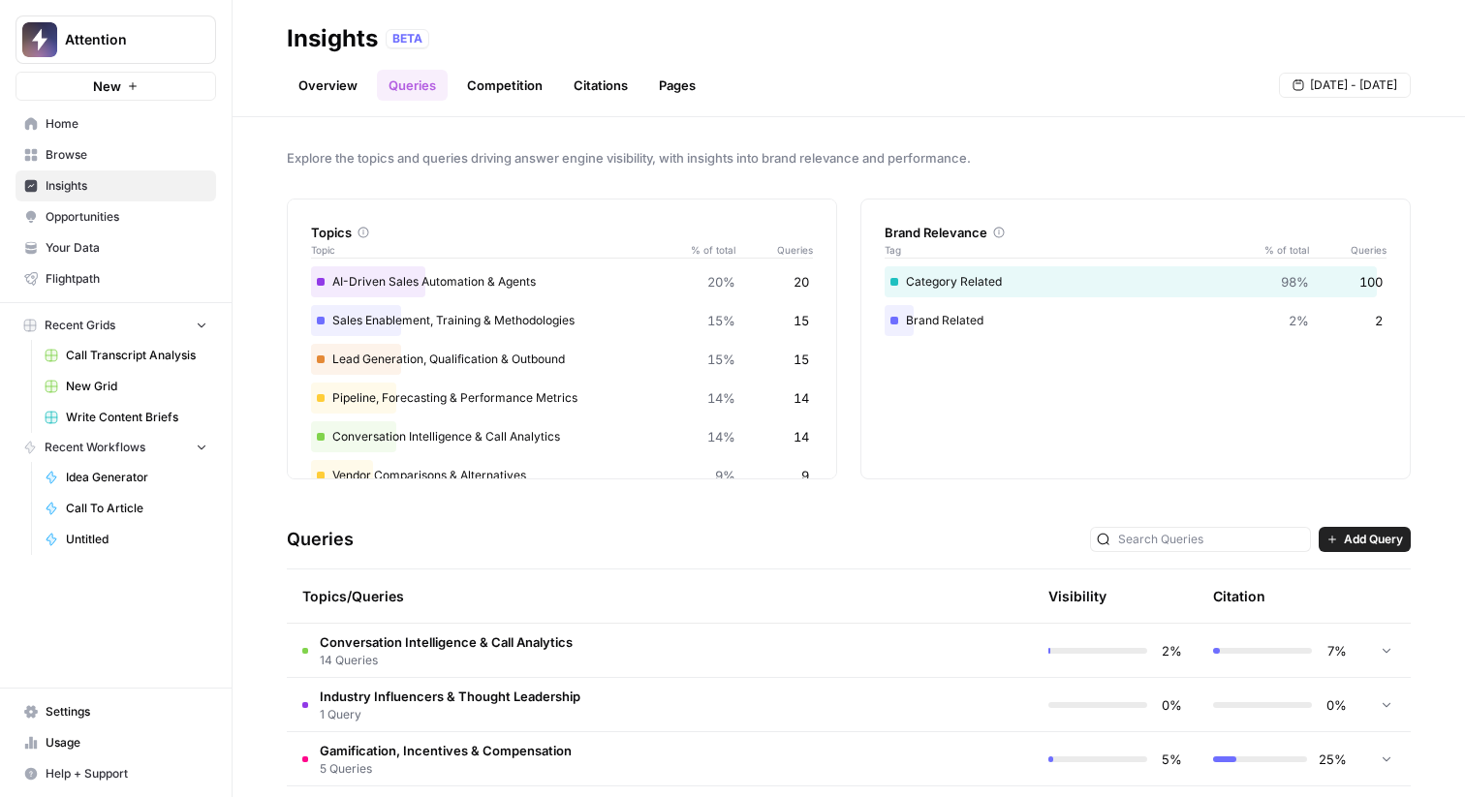
click at [515, 86] on link "Competition" at bounding box center [504, 85] width 99 height 31
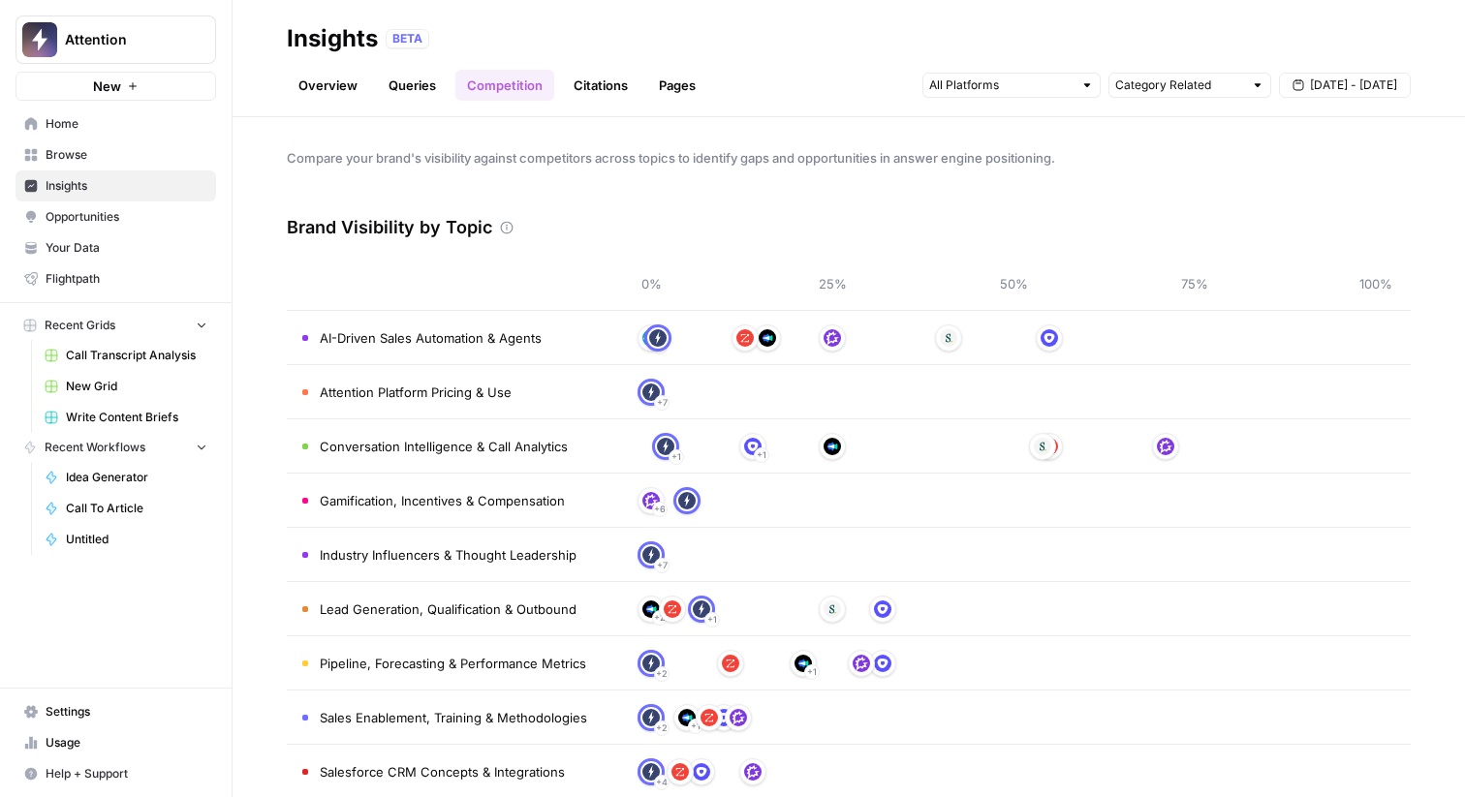
click at [617, 85] on link "Citations" at bounding box center [601, 85] width 78 height 31
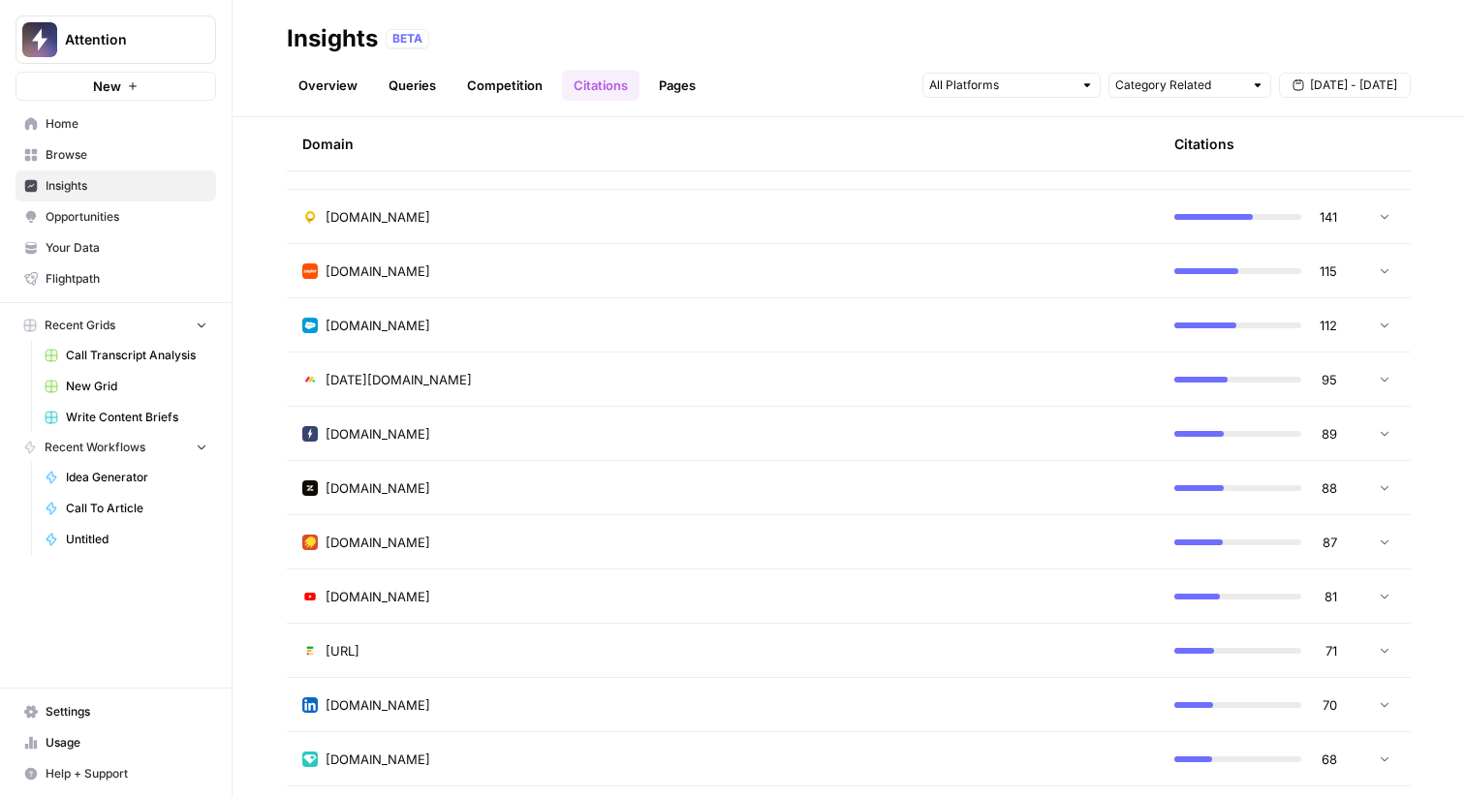
scroll to position [656, 0]
click at [678, 75] on link "Pages" at bounding box center [677, 85] width 60 height 31
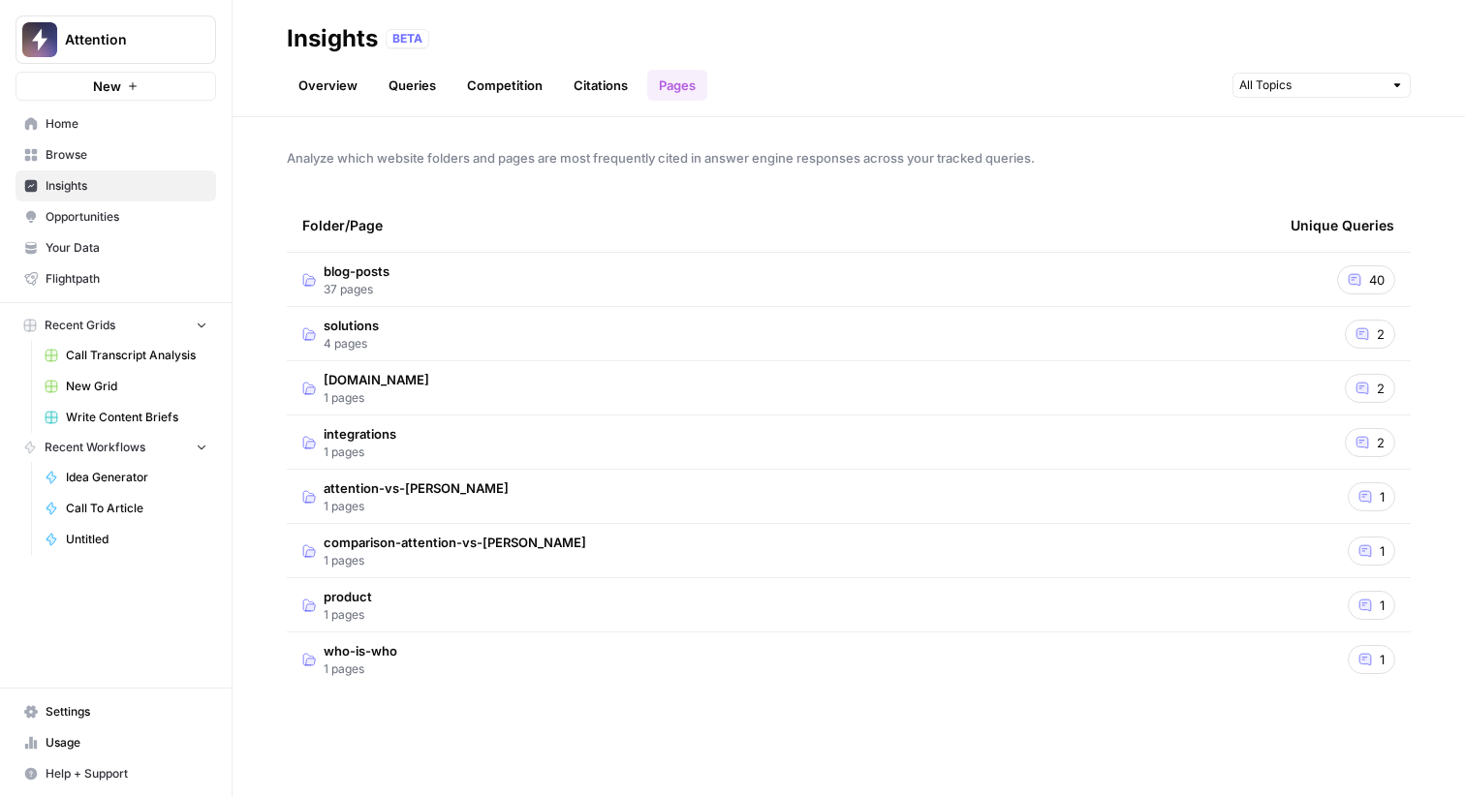
click at [792, 258] on td "blog-posts 37 pages" at bounding box center [781, 279] width 988 height 53
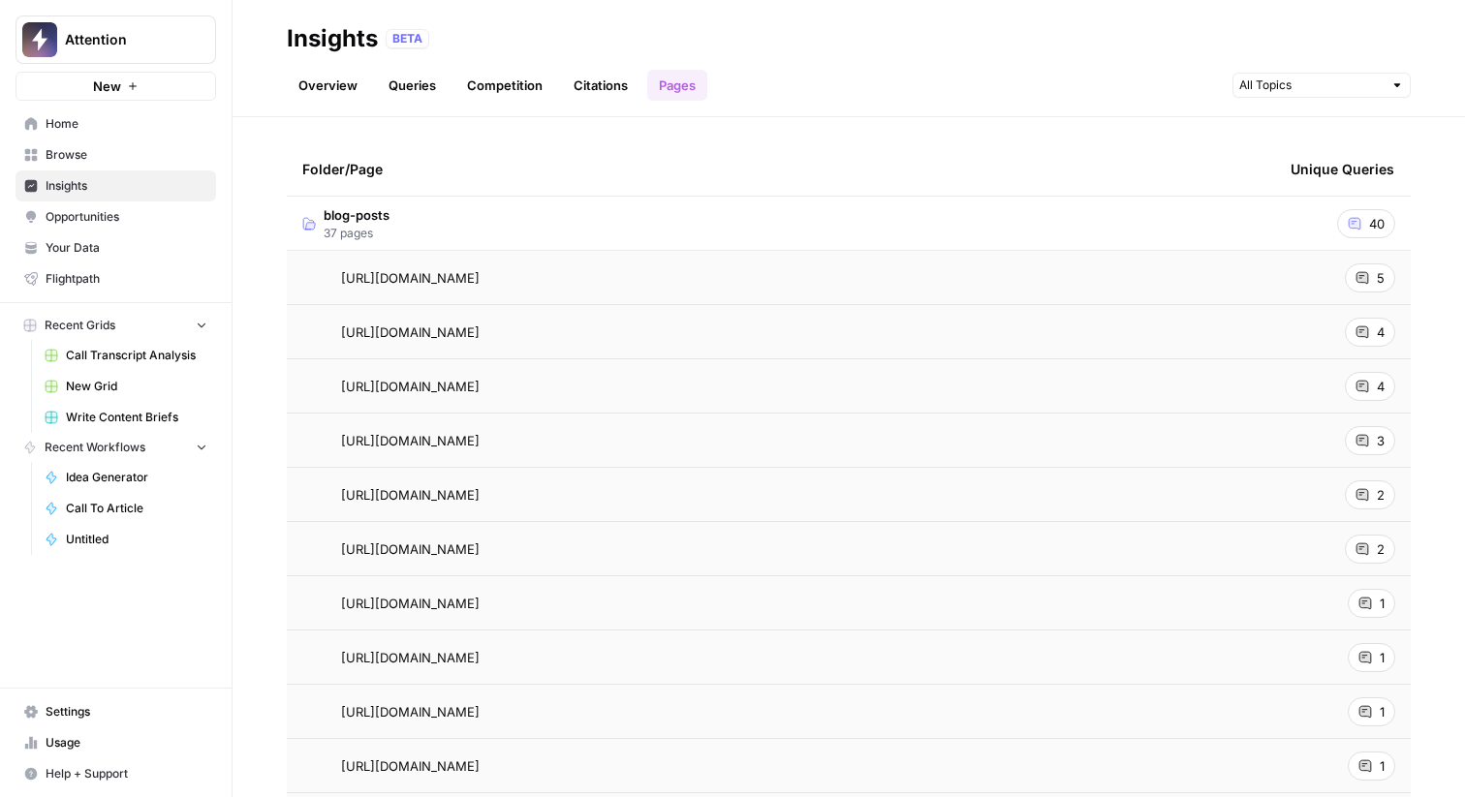
scroll to position [55, 0]
click at [1374, 279] on div "5" at bounding box center [1370, 278] width 50 height 29
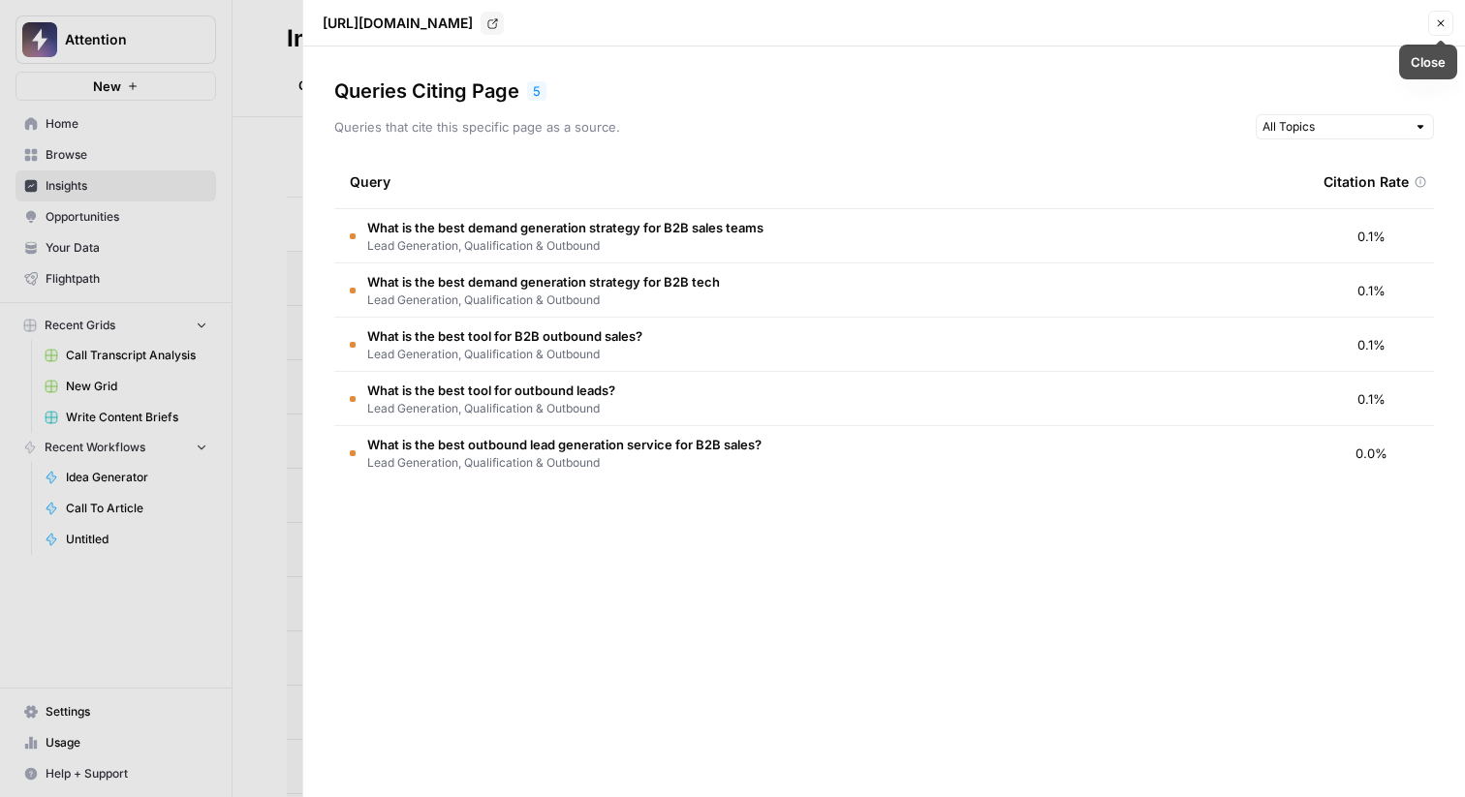
click at [1442, 17] on icon "button" at bounding box center [1441, 23] width 12 height 12
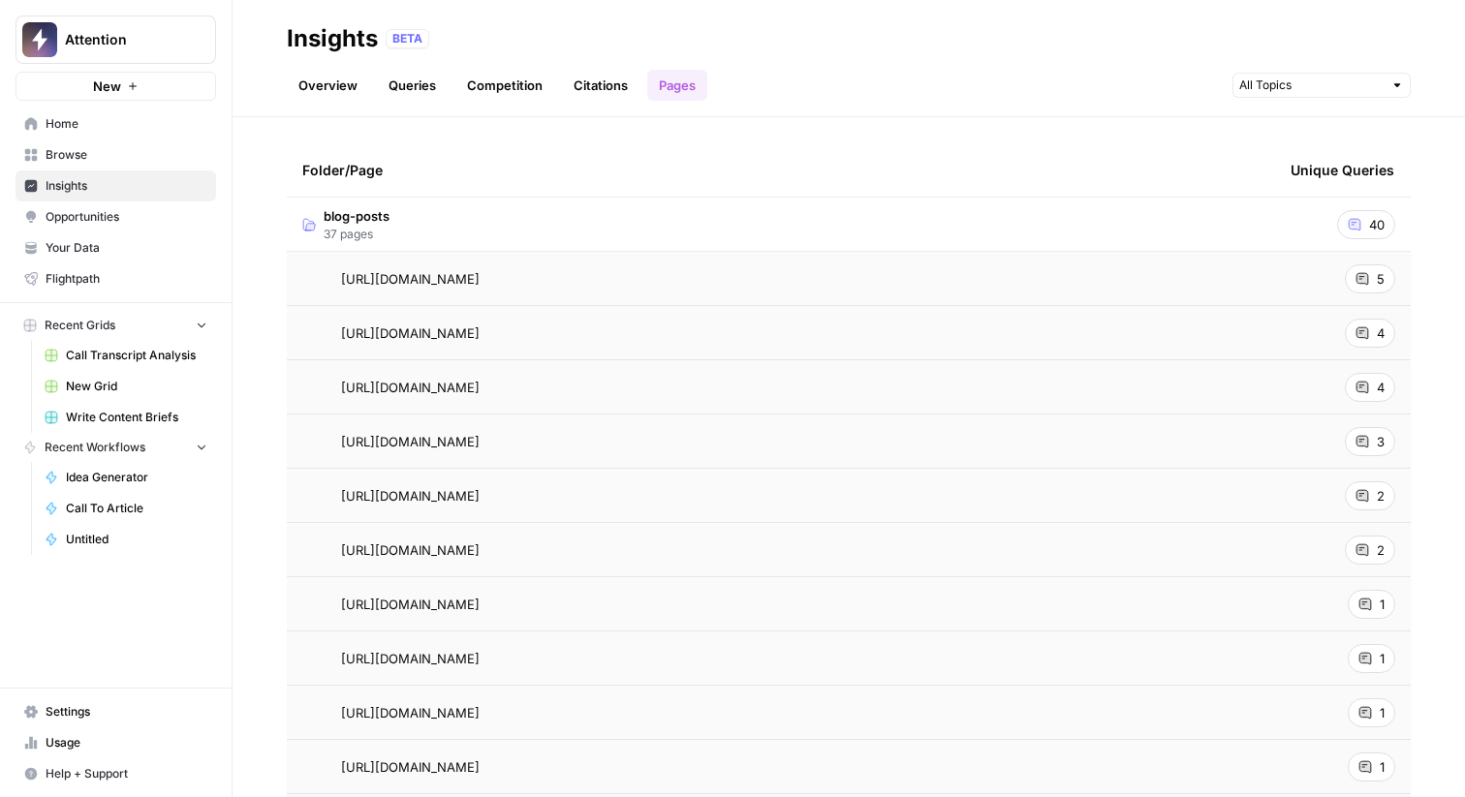
click at [323, 91] on link "Overview" at bounding box center [328, 85] width 82 height 31
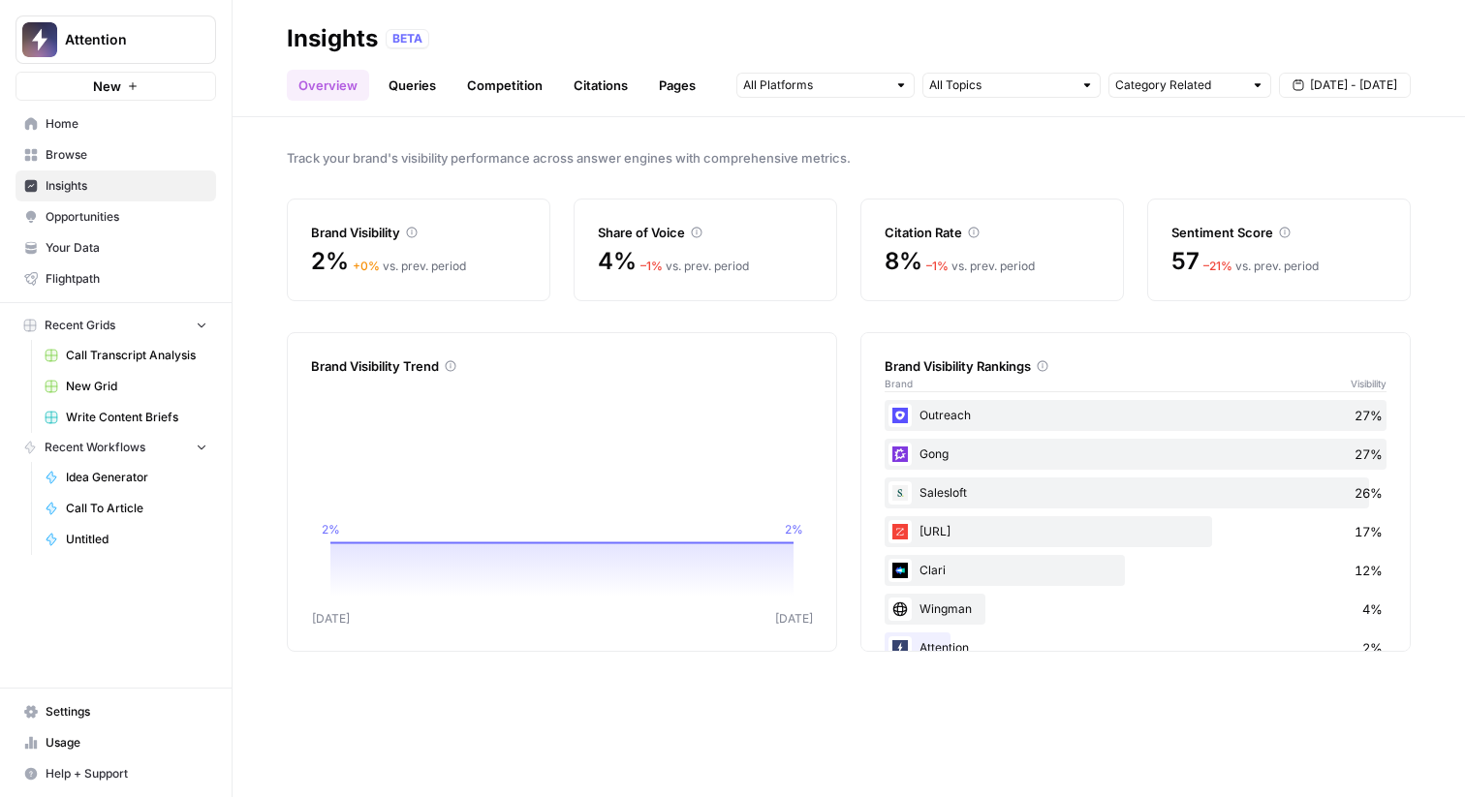
click at [135, 225] on span "Opportunities" at bounding box center [127, 216] width 162 height 17
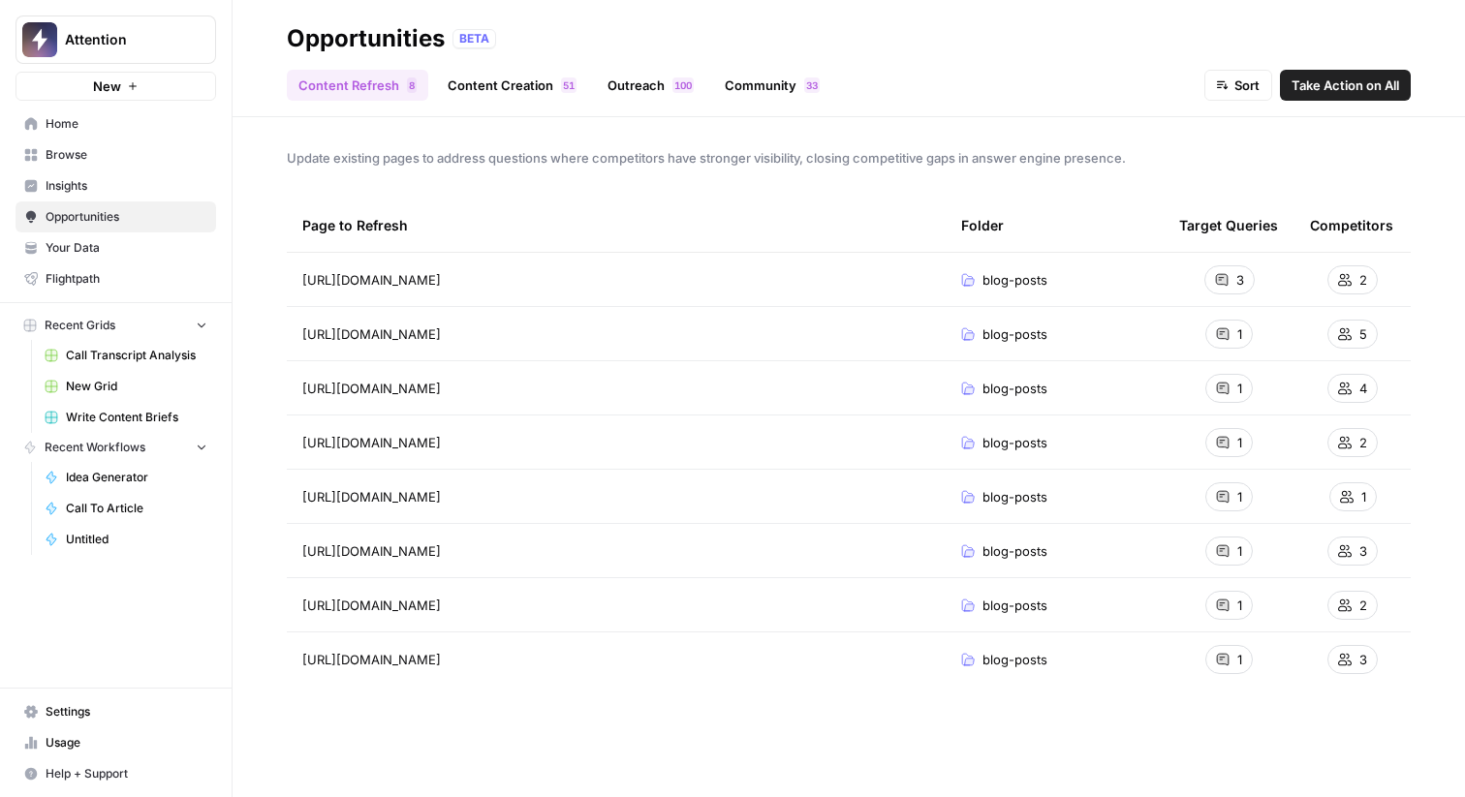
click at [480, 77] on link "Content Creation 1 5" at bounding box center [512, 85] width 152 height 31
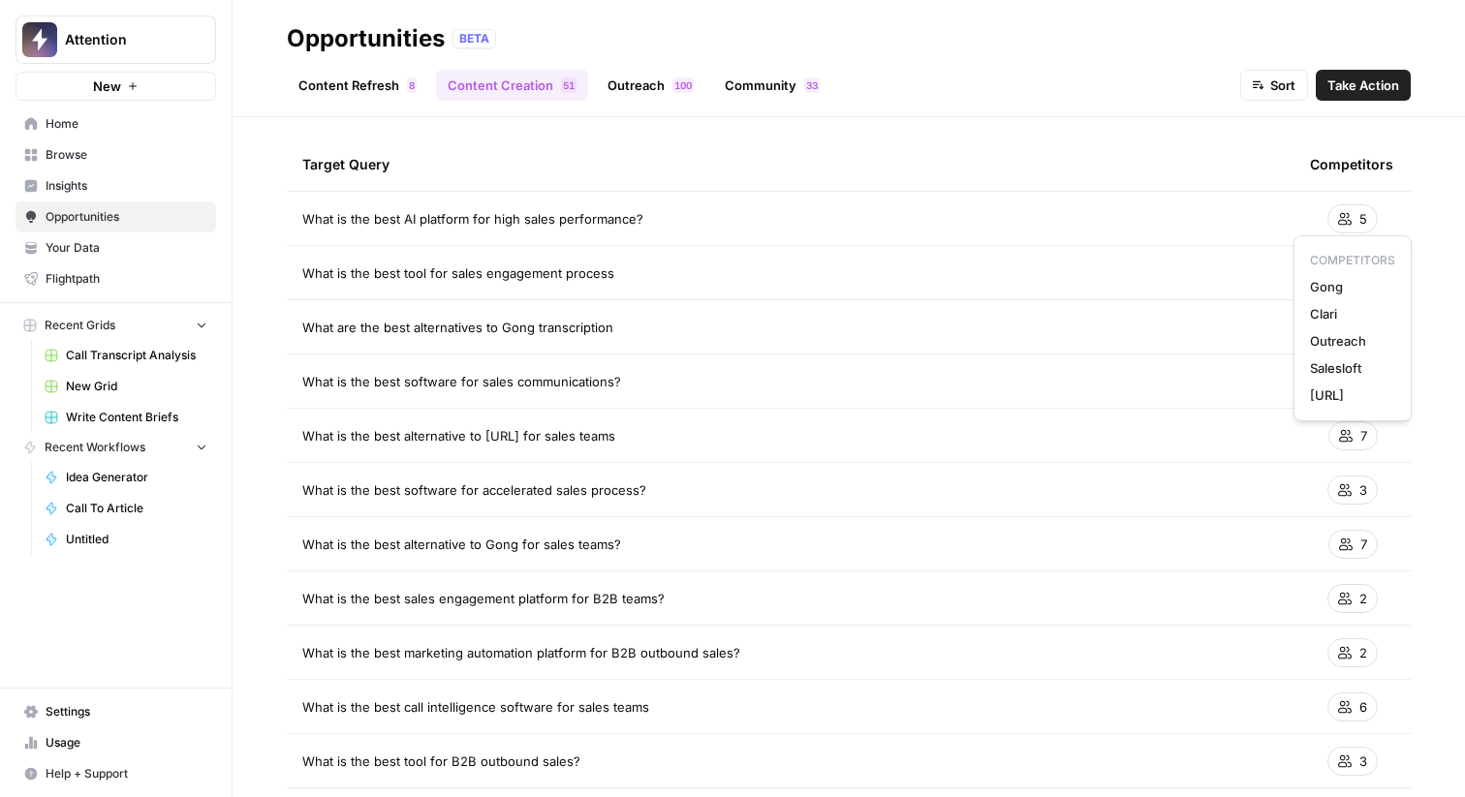
scroll to position [63, 0]
drag, startPoint x: 658, startPoint y: 213, endPoint x: 286, endPoint y: 212, distance: 372.0
click td "What is the best AI platform for high sales performance?"
click span "What is the best AI platform for high sales performance?"
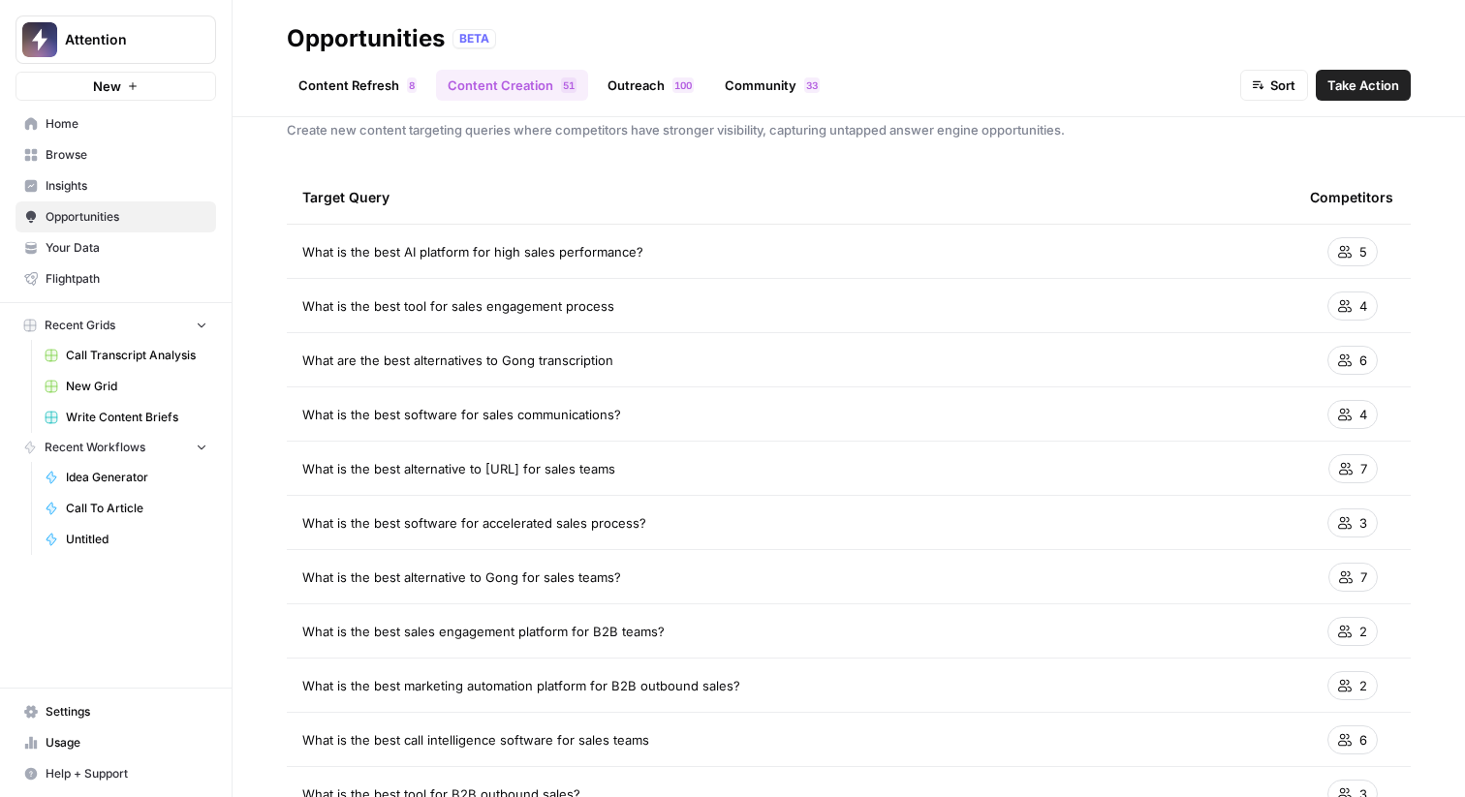
scroll to position [0, 0]
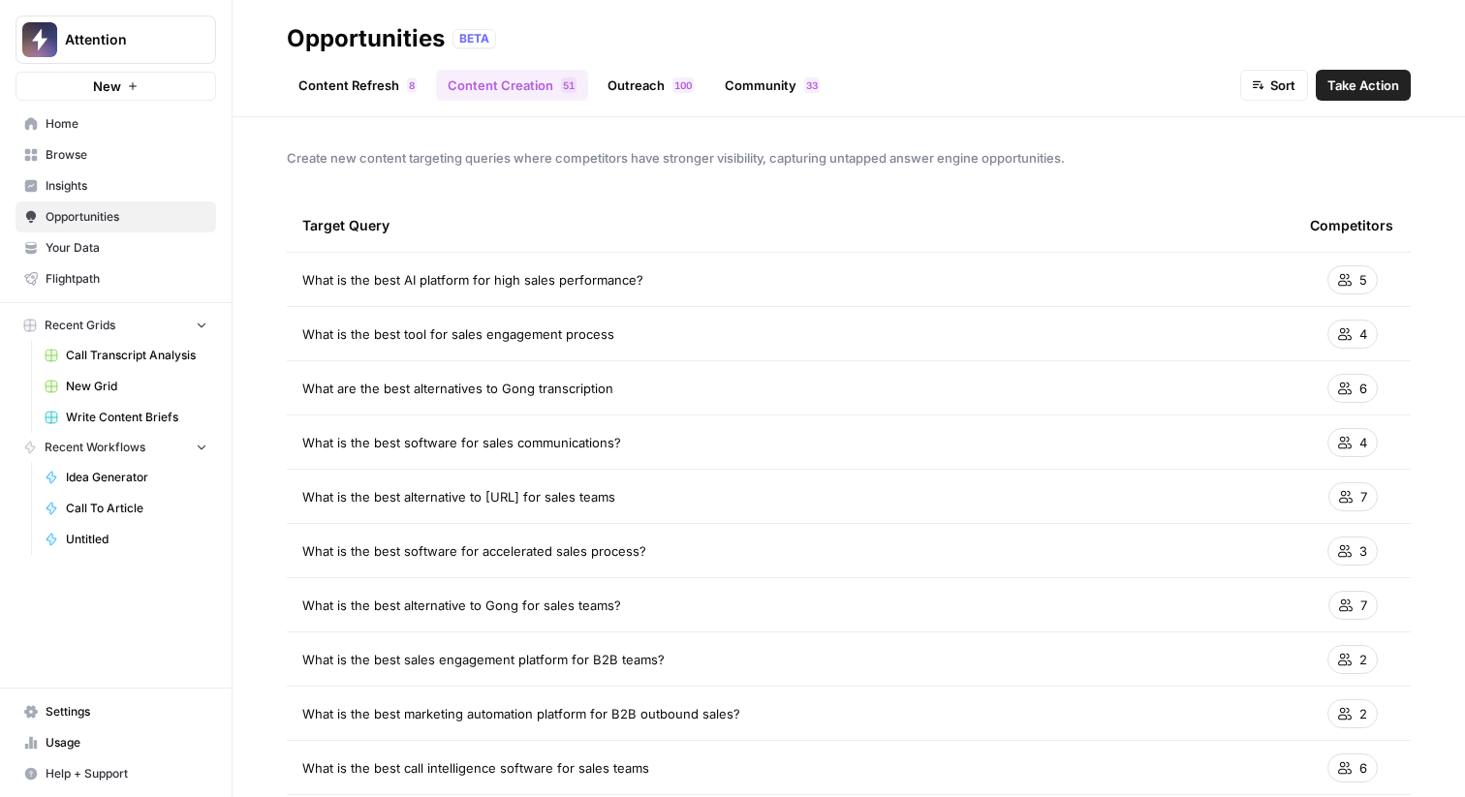
click link "Outreach 0 0 1"
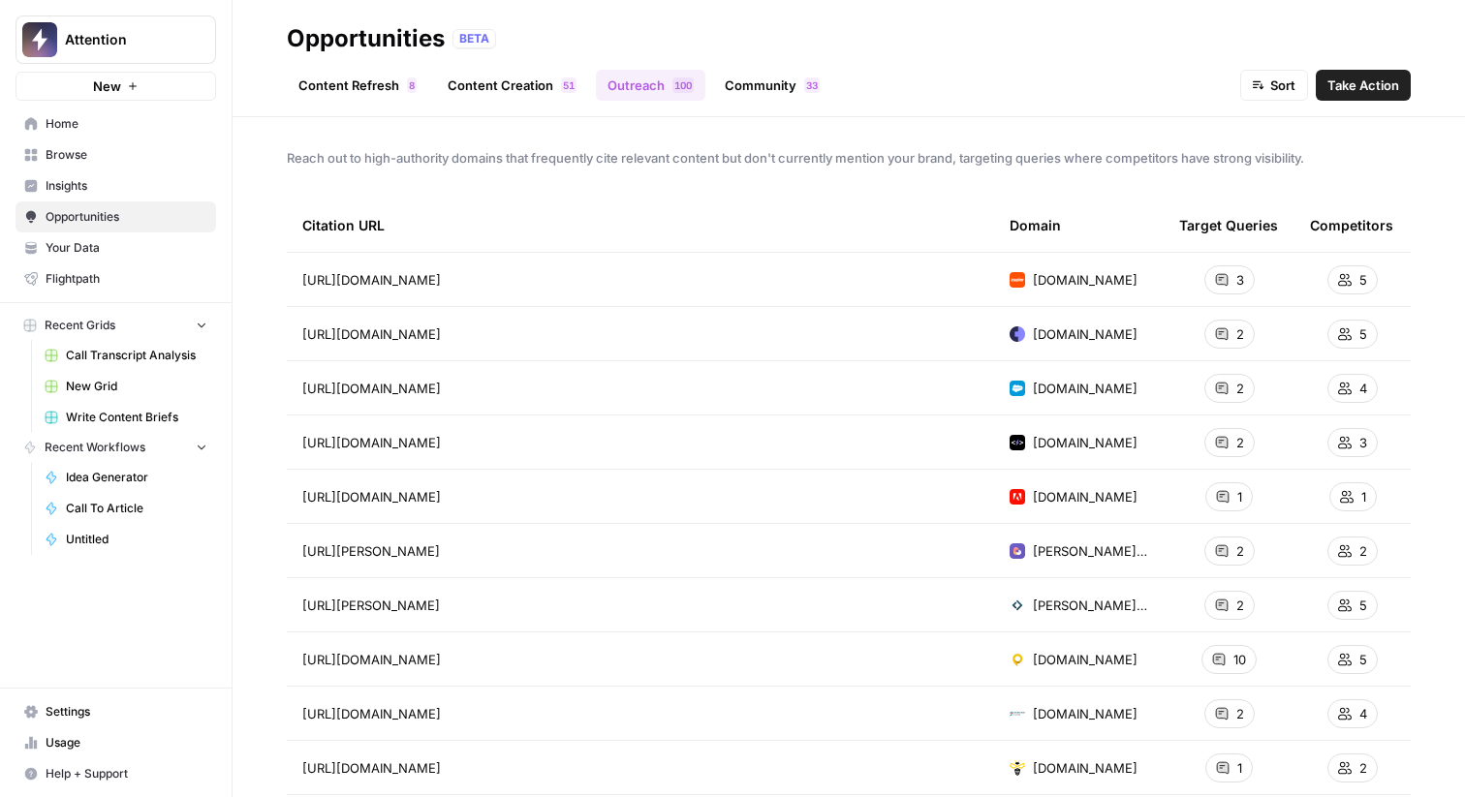
click link "Community 3 3"
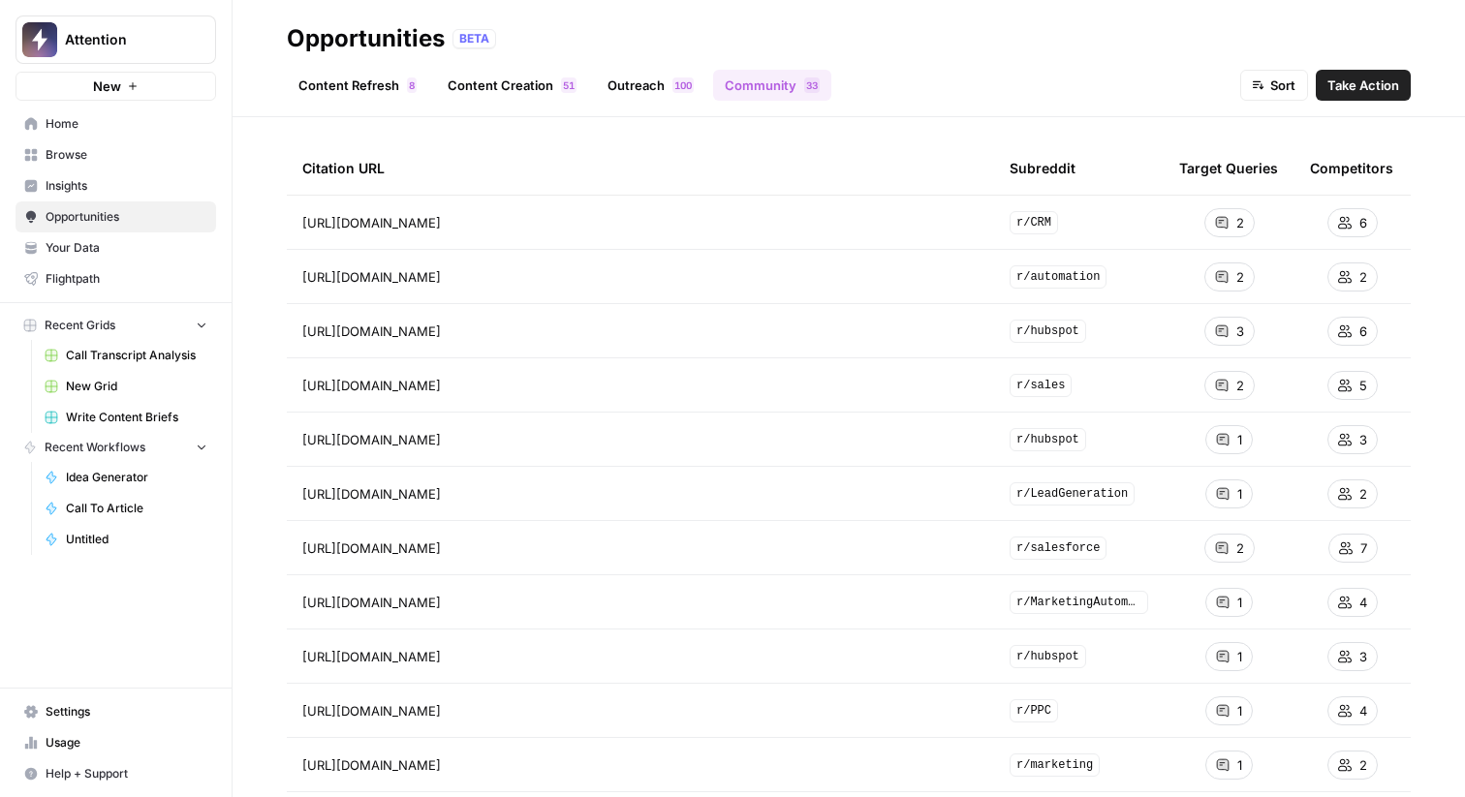
scroll to position [52, 0]
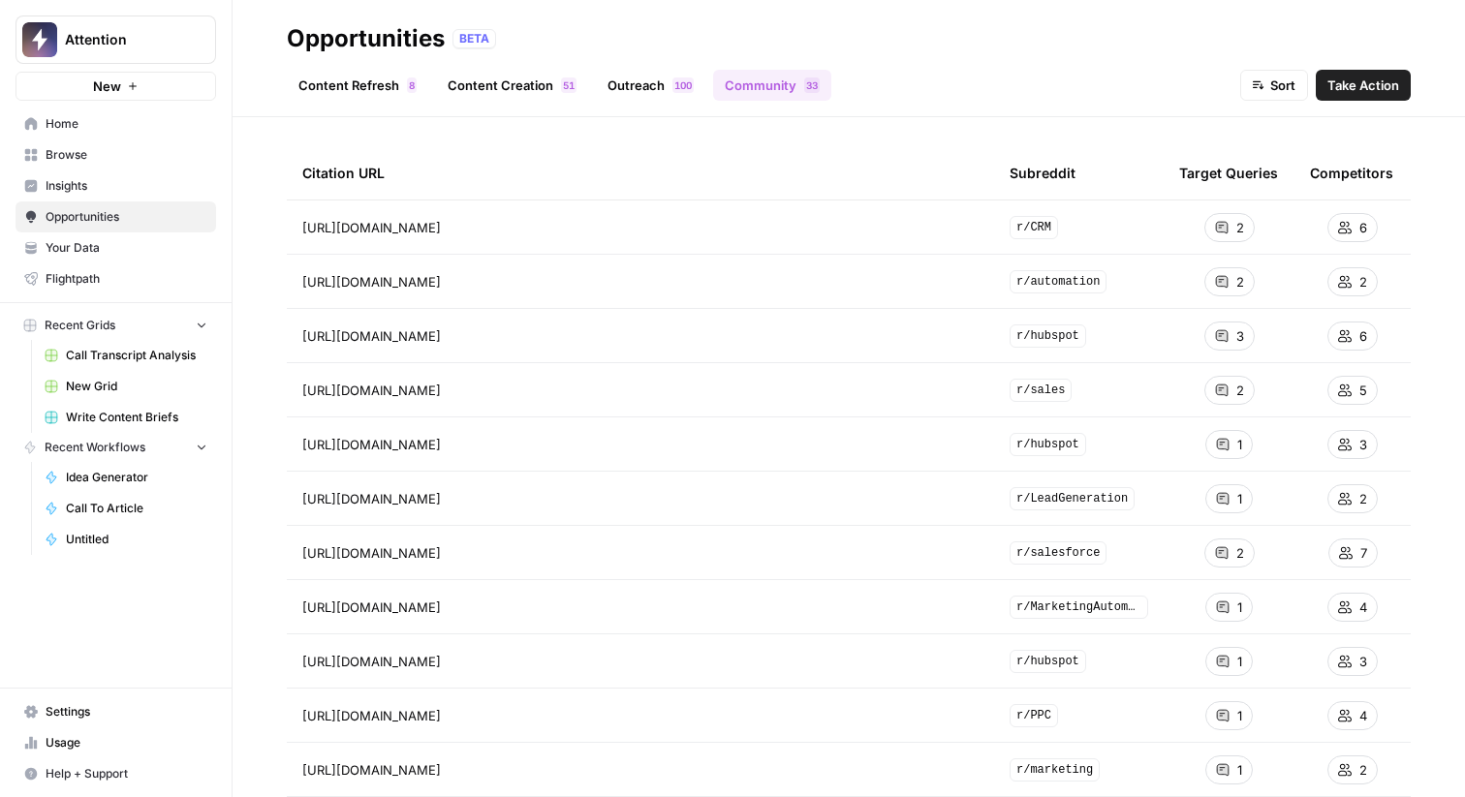
click span "r/CRM"
click link "Go to page"
click icon "Go to page https://www.reddit.com/r/sales/comments/1i303w3/best_ai_tools_youve_…"
click link "Content Refresh 8"
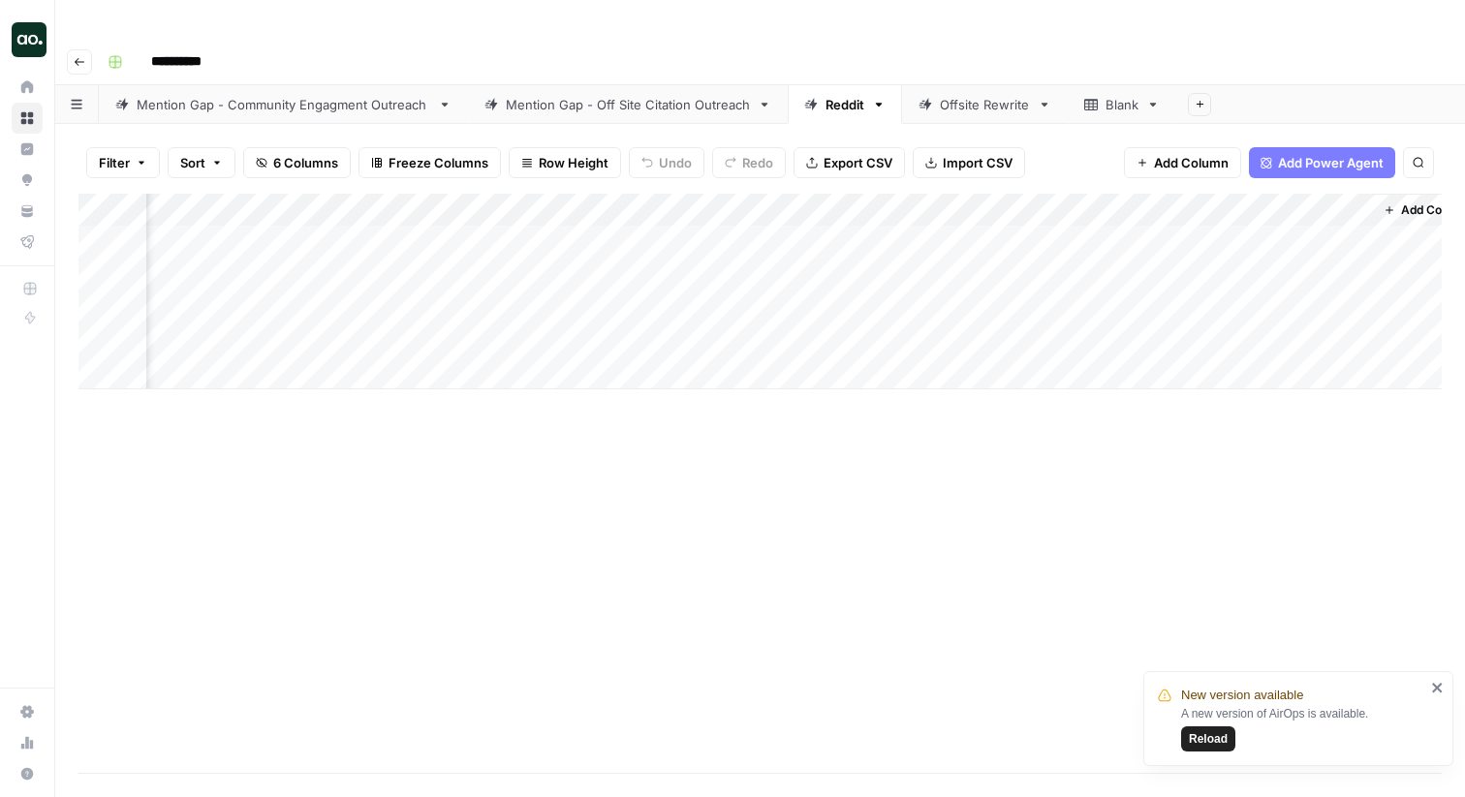
scroll to position [0, 214]
click at [648, 95] on div "Mention Gap - Off Site Citation Outreach" at bounding box center [628, 104] width 244 height 19
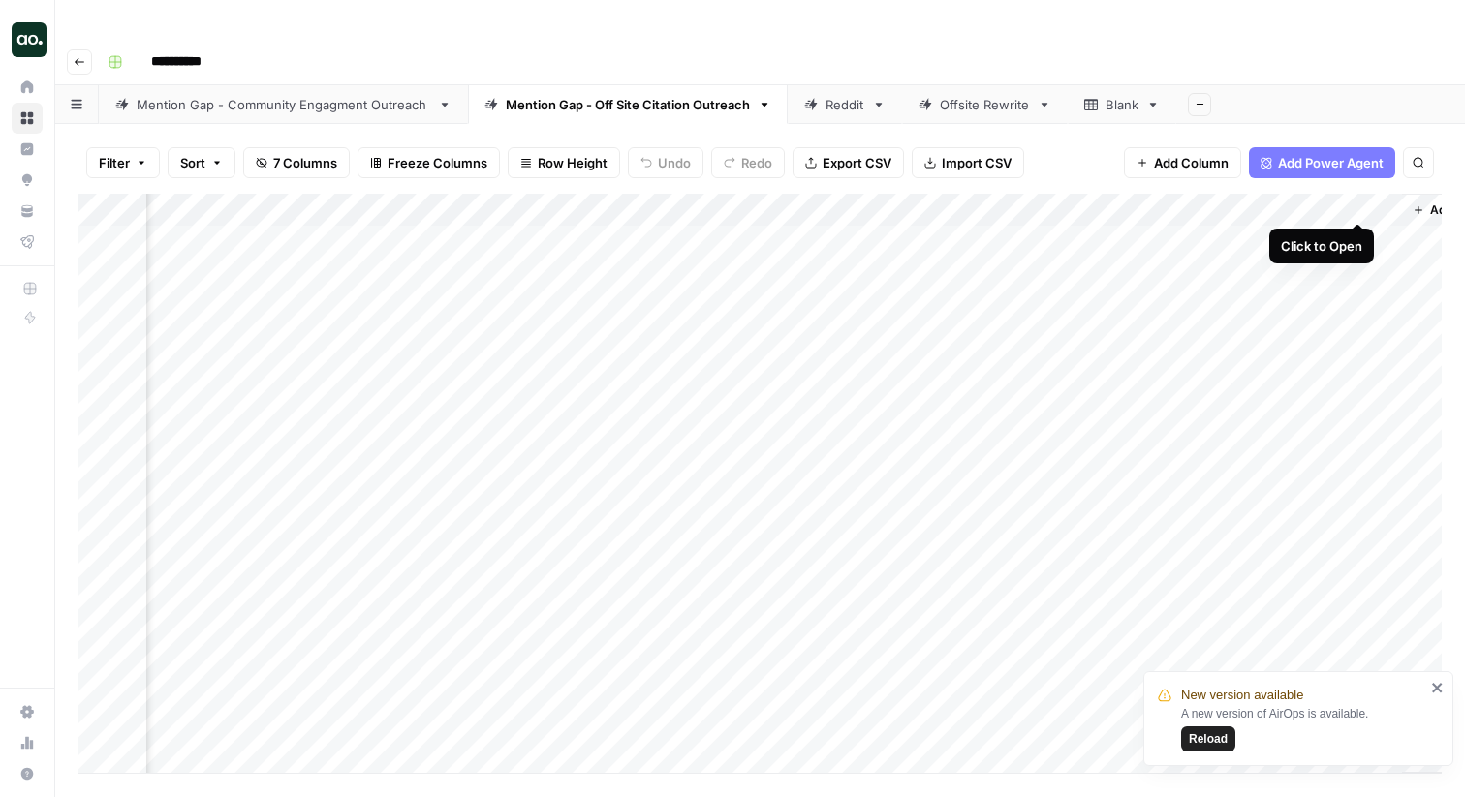
click at [1357, 204] on div "Add Column" at bounding box center [759, 483] width 1363 height 579
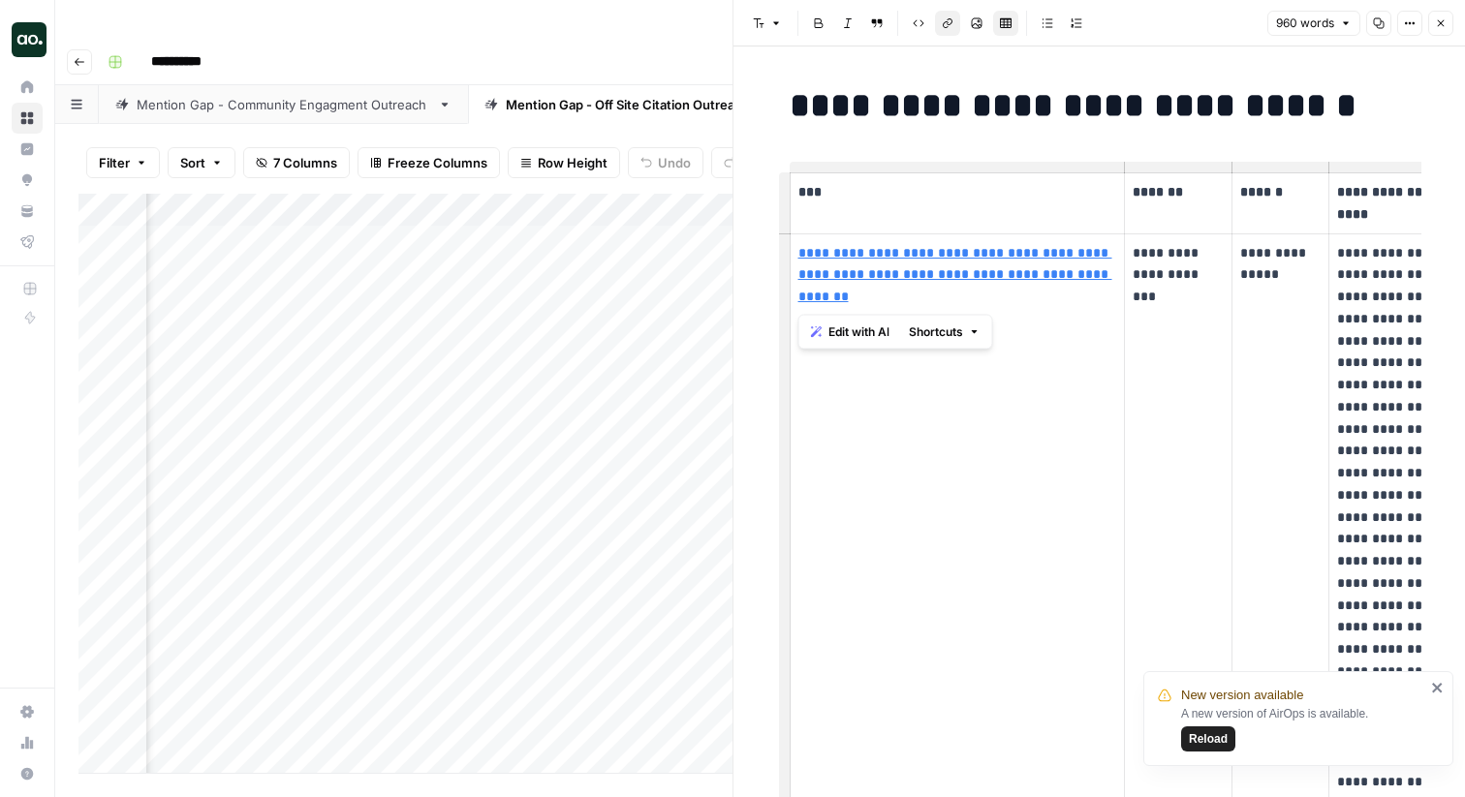
drag, startPoint x: 899, startPoint y: 297, endPoint x: 798, endPoint y: 258, distance: 108.3
click at [798, 258] on p "**********" at bounding box center [957, 275] width 319 height 66
click at [1051, 426] on td "**********" at bounding box center [957, 715] width 335 height 964
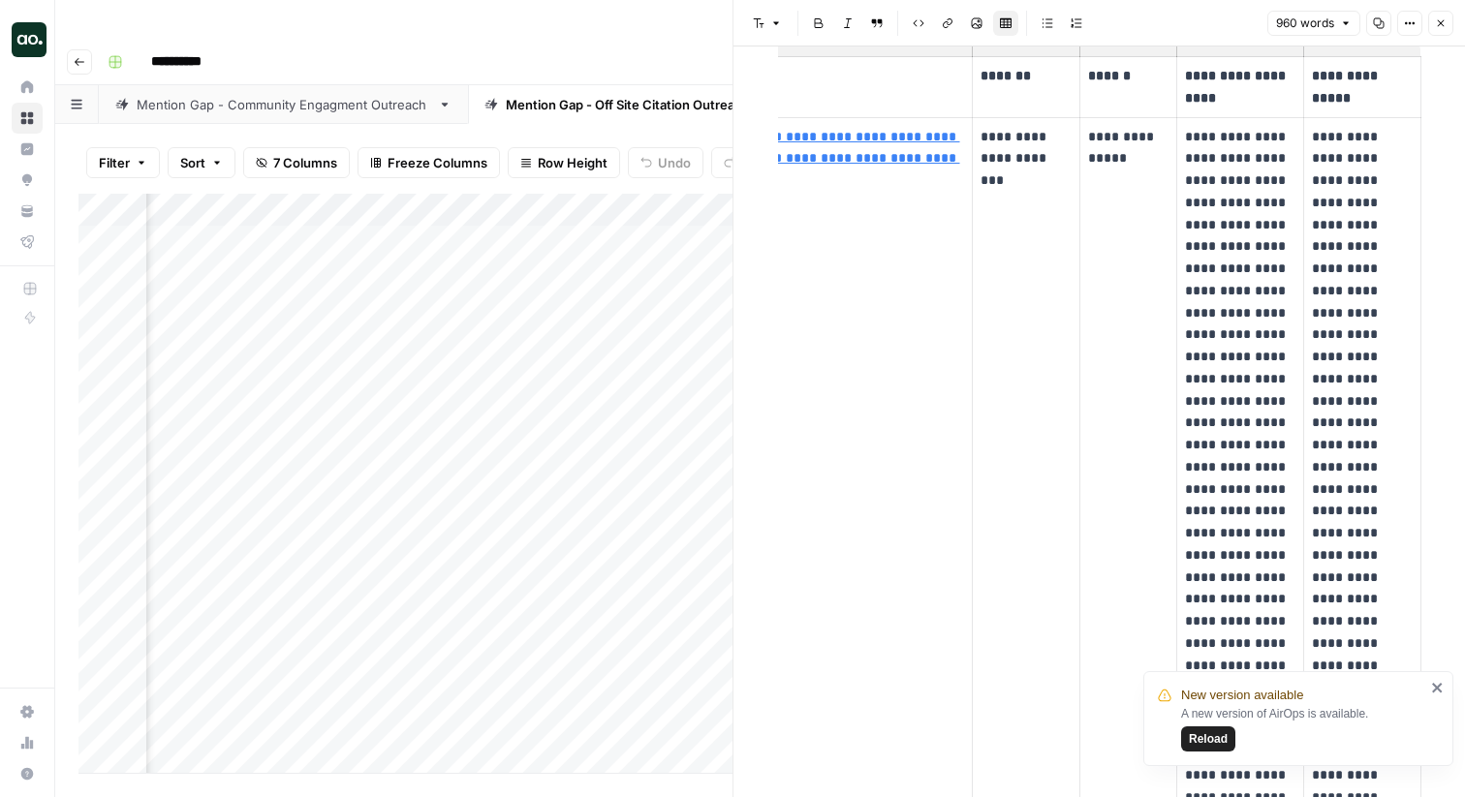
scroll to position [86, 0]
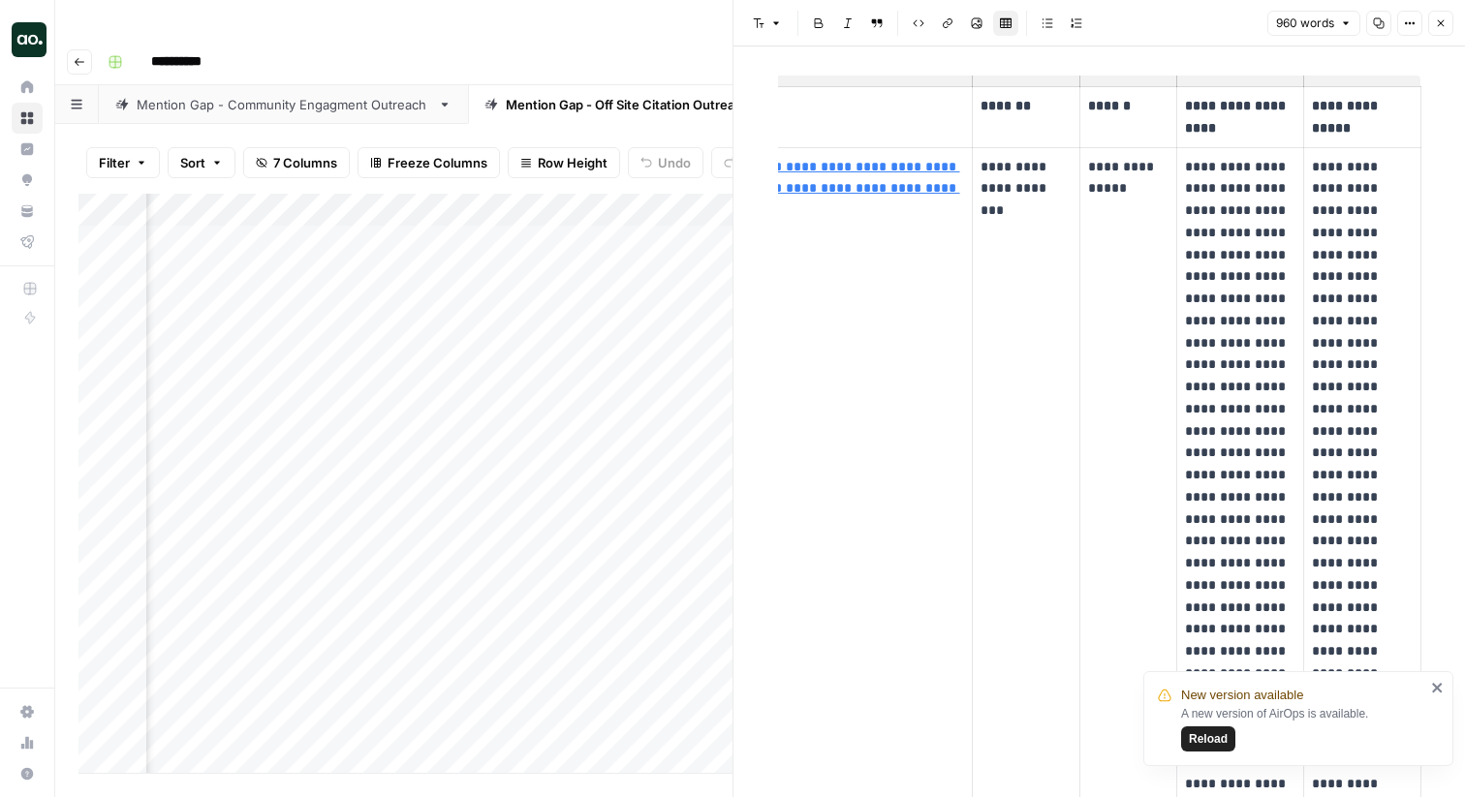
click at [1446, 29] on button "Close" at bounding box center [1440, 23] width 25 height 25
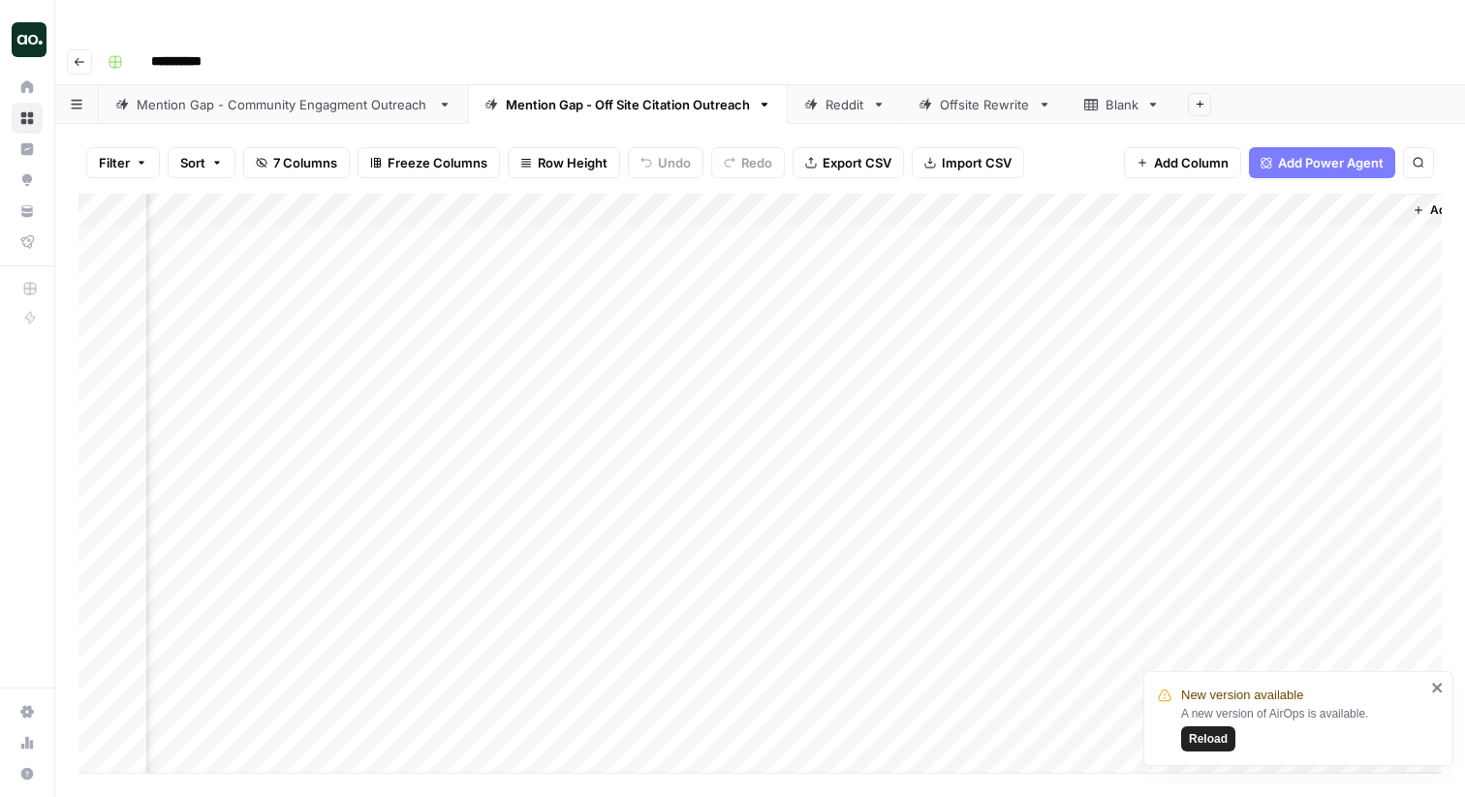
click at [827, 95] on div "Reddit" at bounding box center [844, 104] width 39 height 19
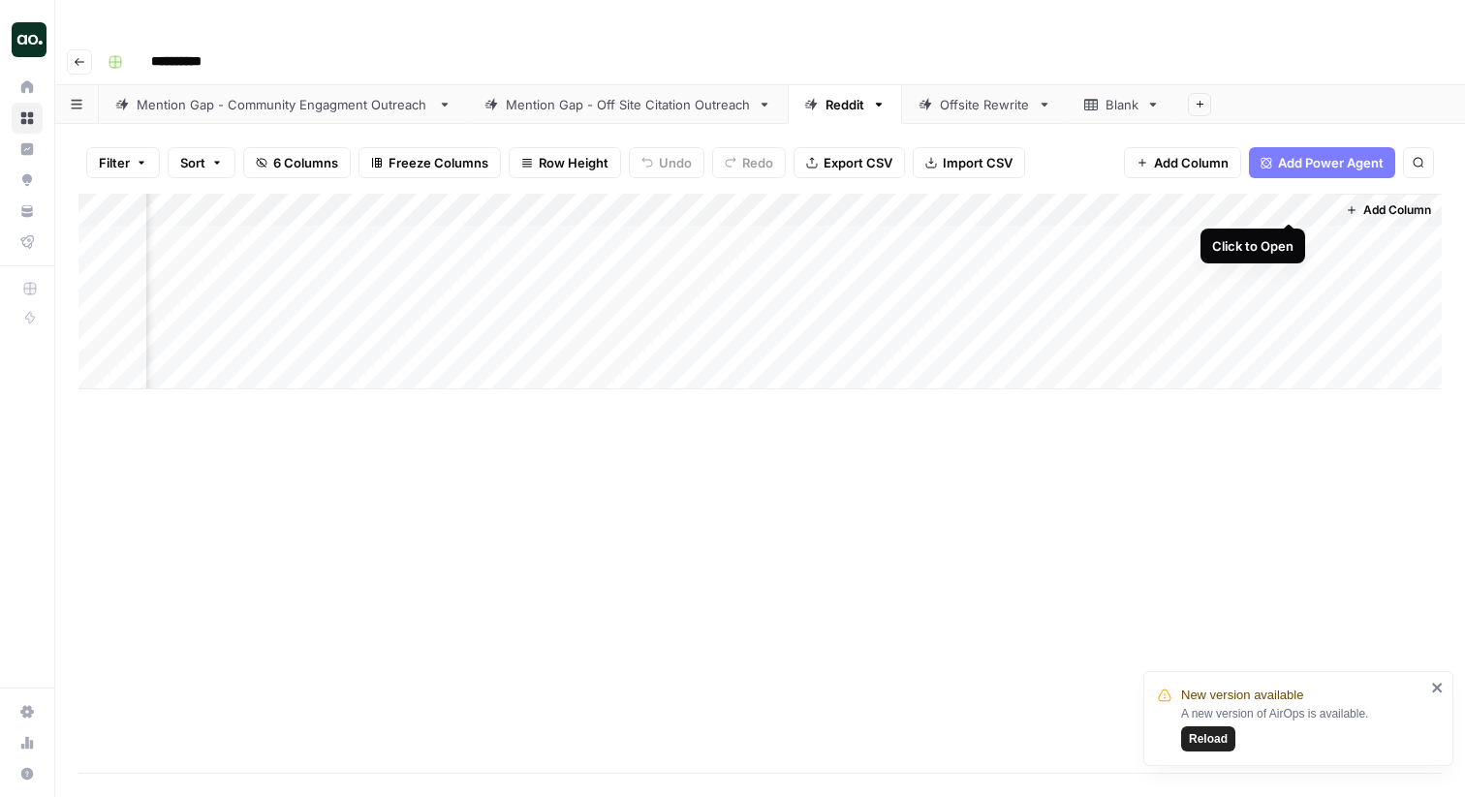
click at [1288, 203] on div "Add Column" at bounding box center [759, 292] width 1363 height 196
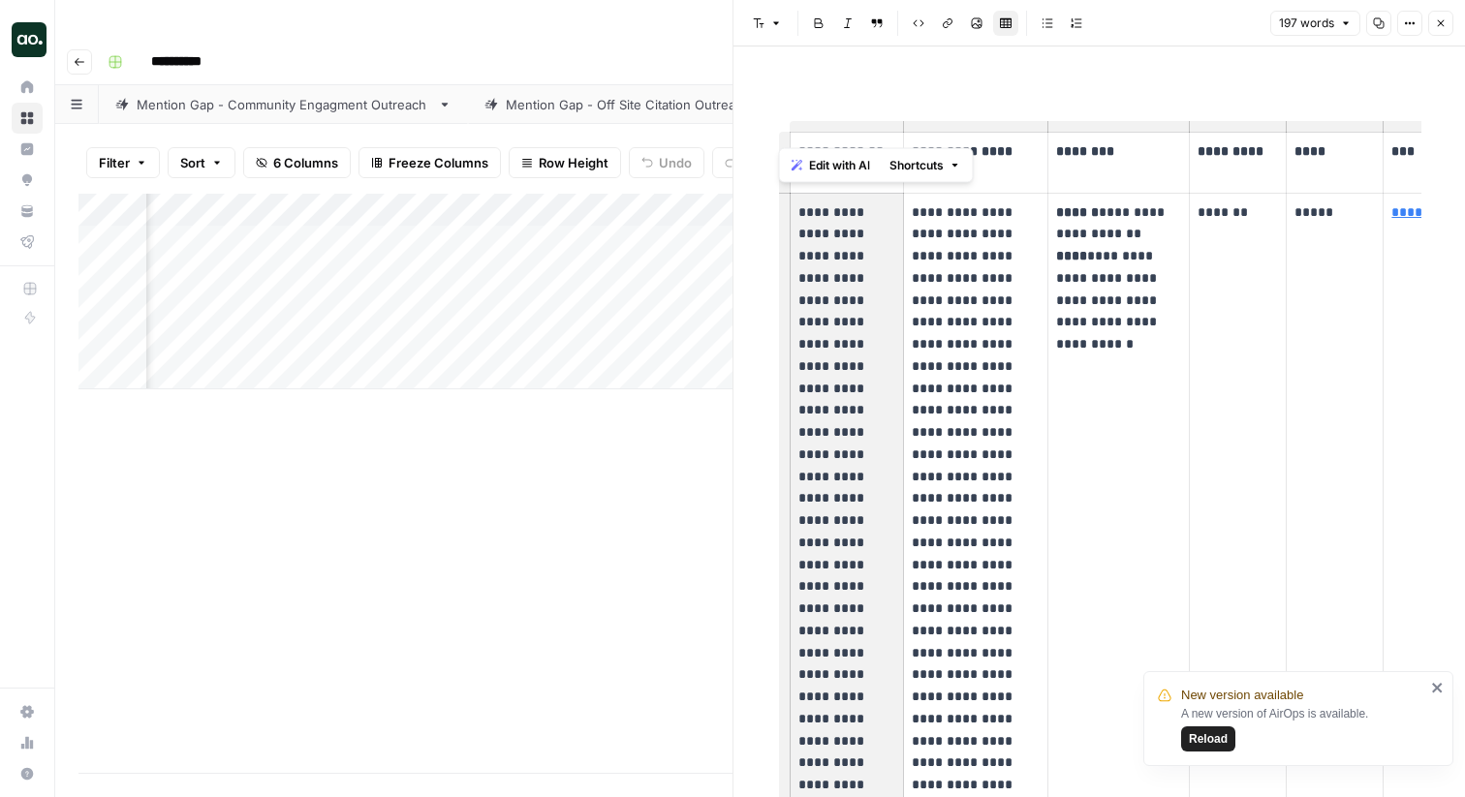
drag, startPoint x: 796, startPoint y: 207, endPoint x: 884, endPoint y: 460, distance: 267.5
click at [884, 460] on td "**********" at bounding box center [846, 664] width 113 height 943
click at [884, 460] on p "**********" at bounding box center [846, 665] width 97 height 926
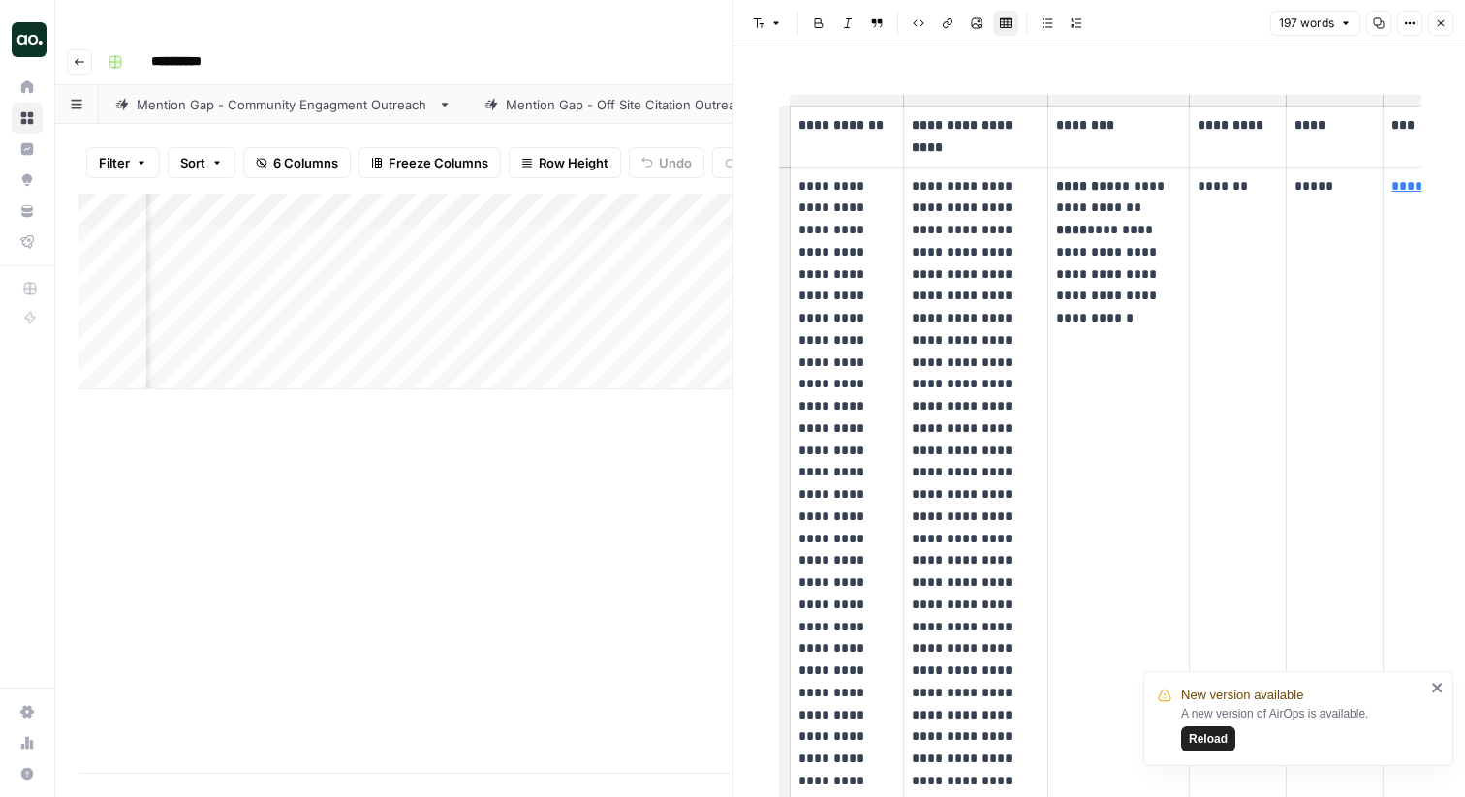
scroll to position [0, 0]
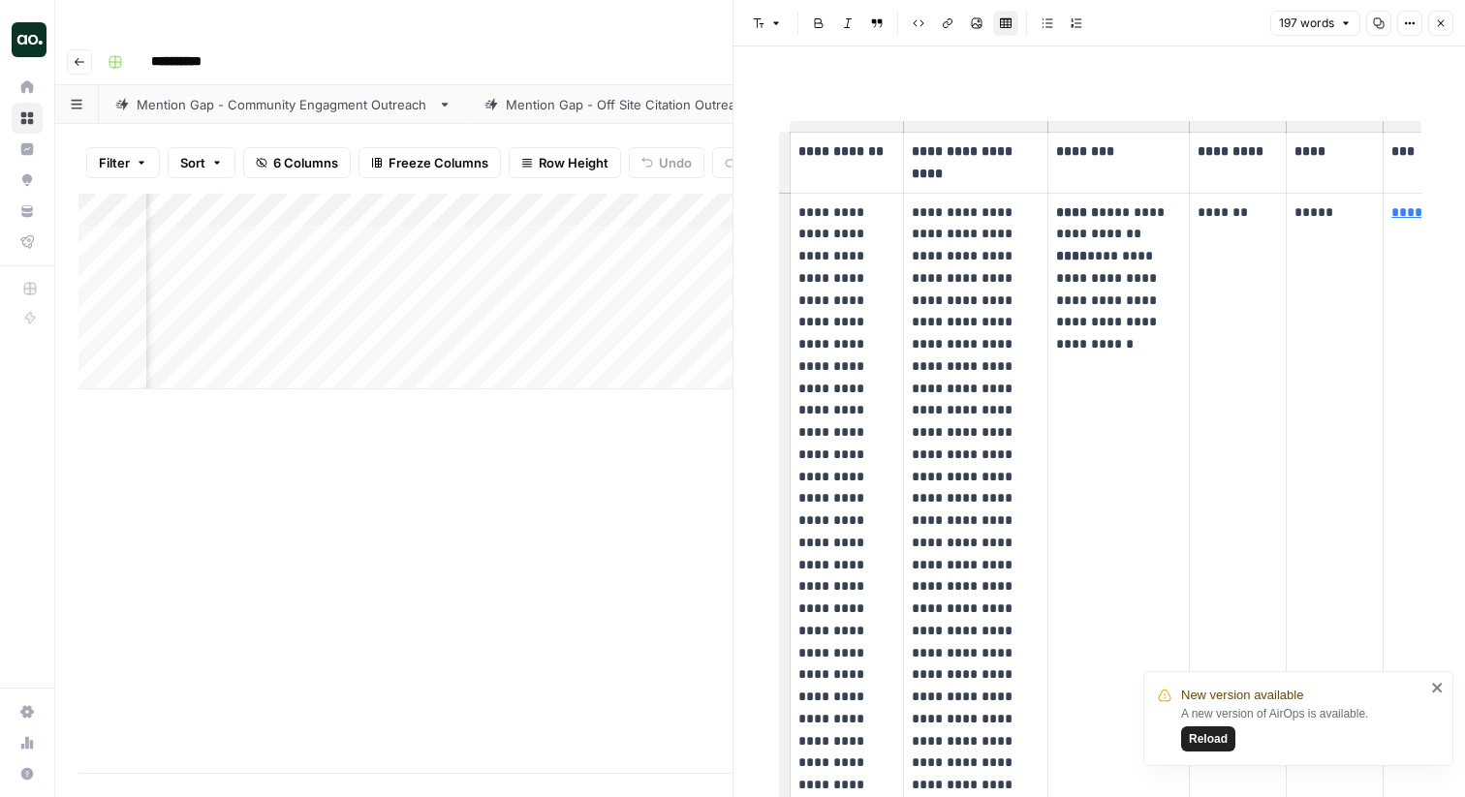
click at [1431, 18] on button "Close" at bounding box center [1440, 23] width 25 height 25
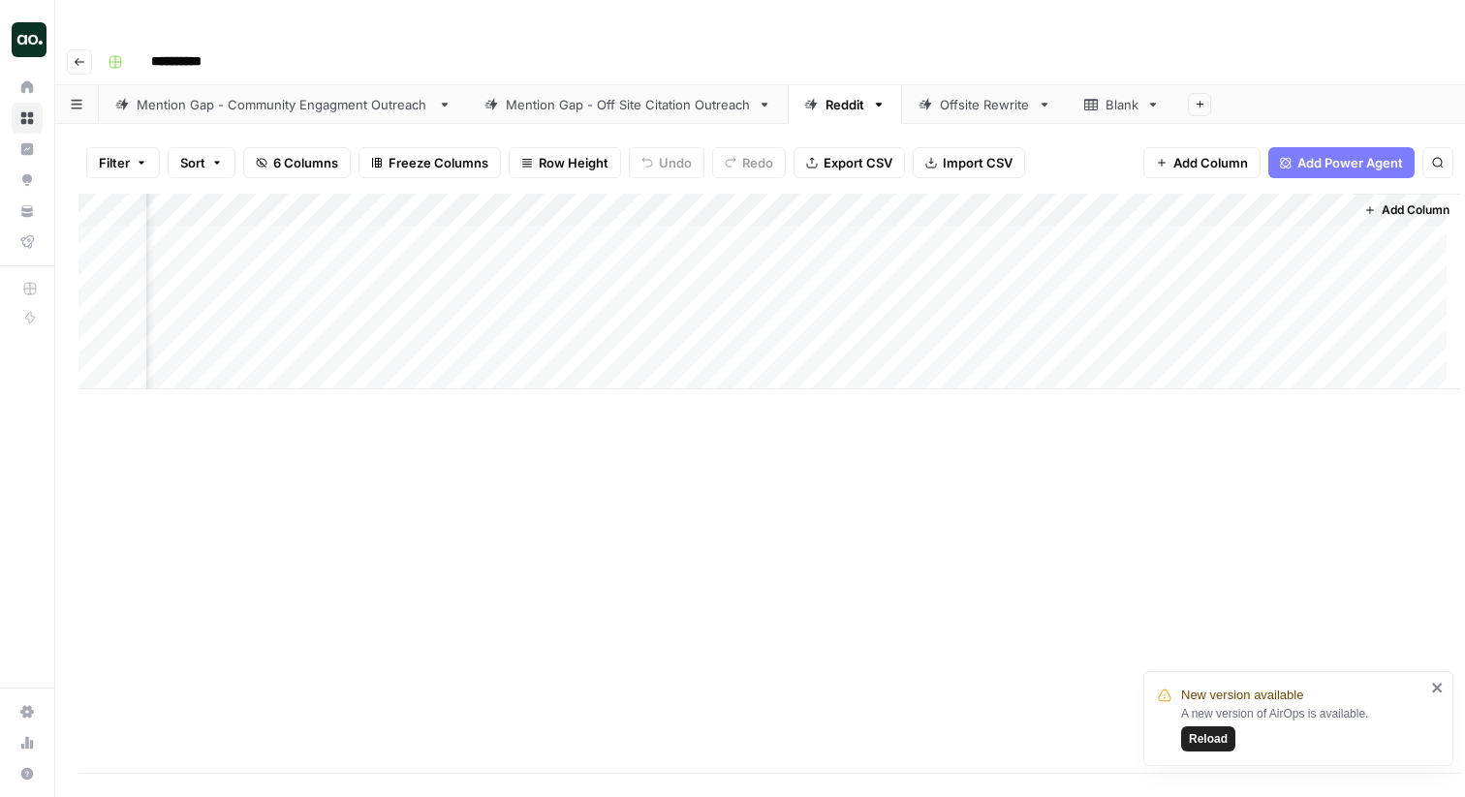
scroll to position [0, 191]
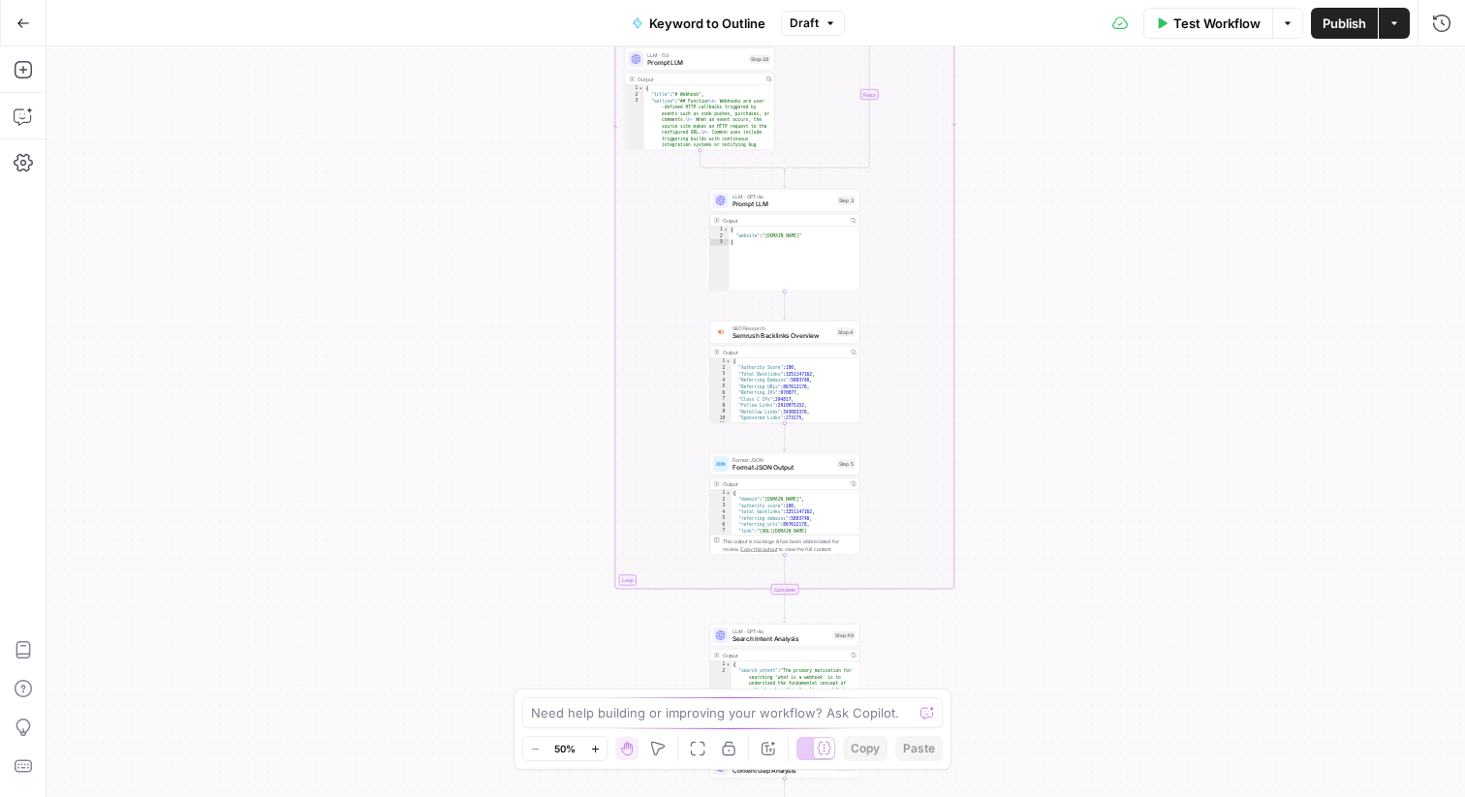
drag, startPoint x: 590, startPoint y: 260, endPoint x: 573, endPoint y: 503, distance: 243.8
click at [573, 503] on div "true false Workflow Set Inputs Inputs LLM · GPT-4o Search Query Step 40 Output …" at bounding box center [756, 422] width 1418 height 751
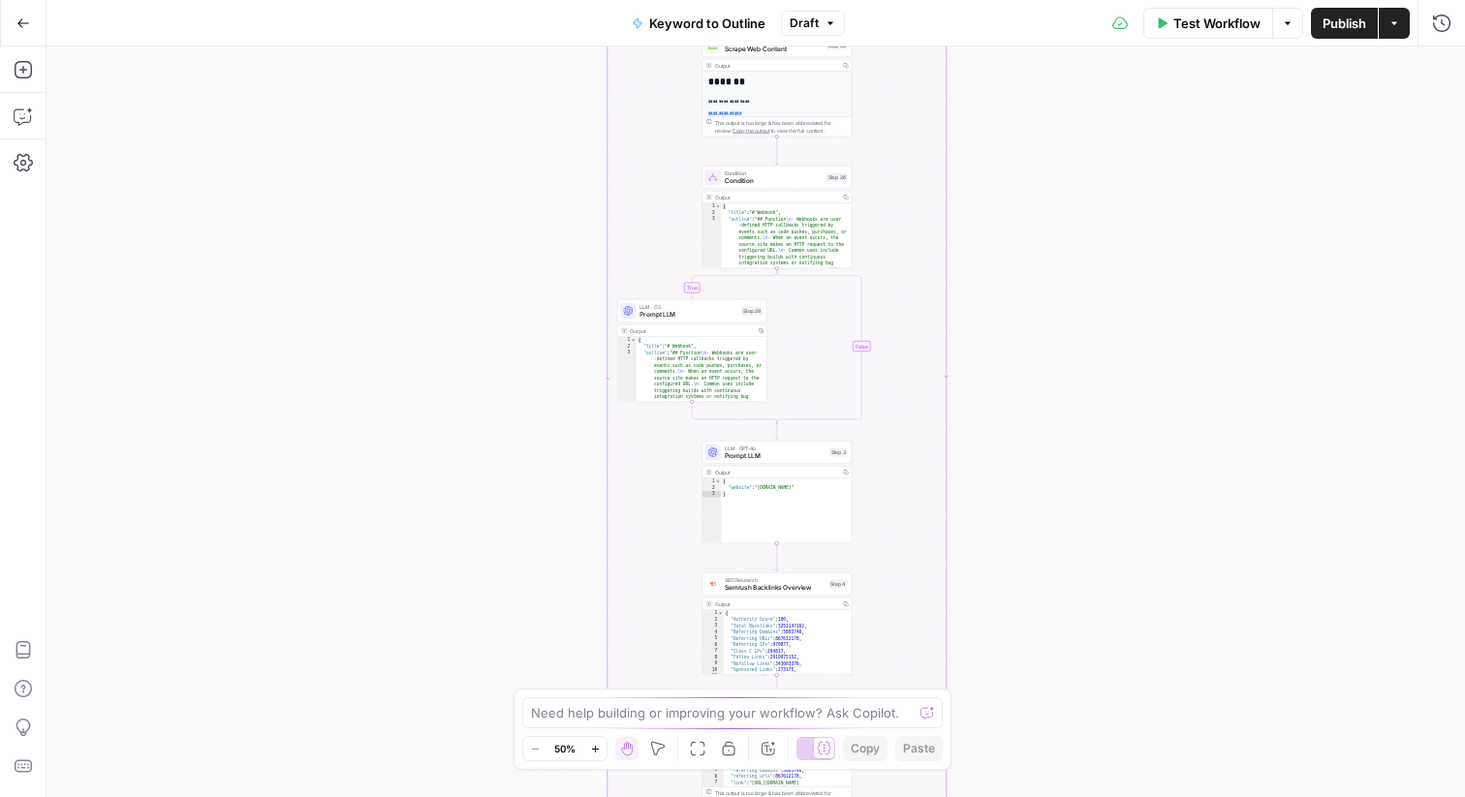
drag, startPoint x: 542, startPoint y: 283, endPoint x: 538, endPoint y: 504, distance: 220.9
click at [538, 504] on div "true false Workflow Set Inputs Inputs LLM · GPT-4o Search Query Step 40 Output …" at bounding box center [756, 422] width 1418 height 751
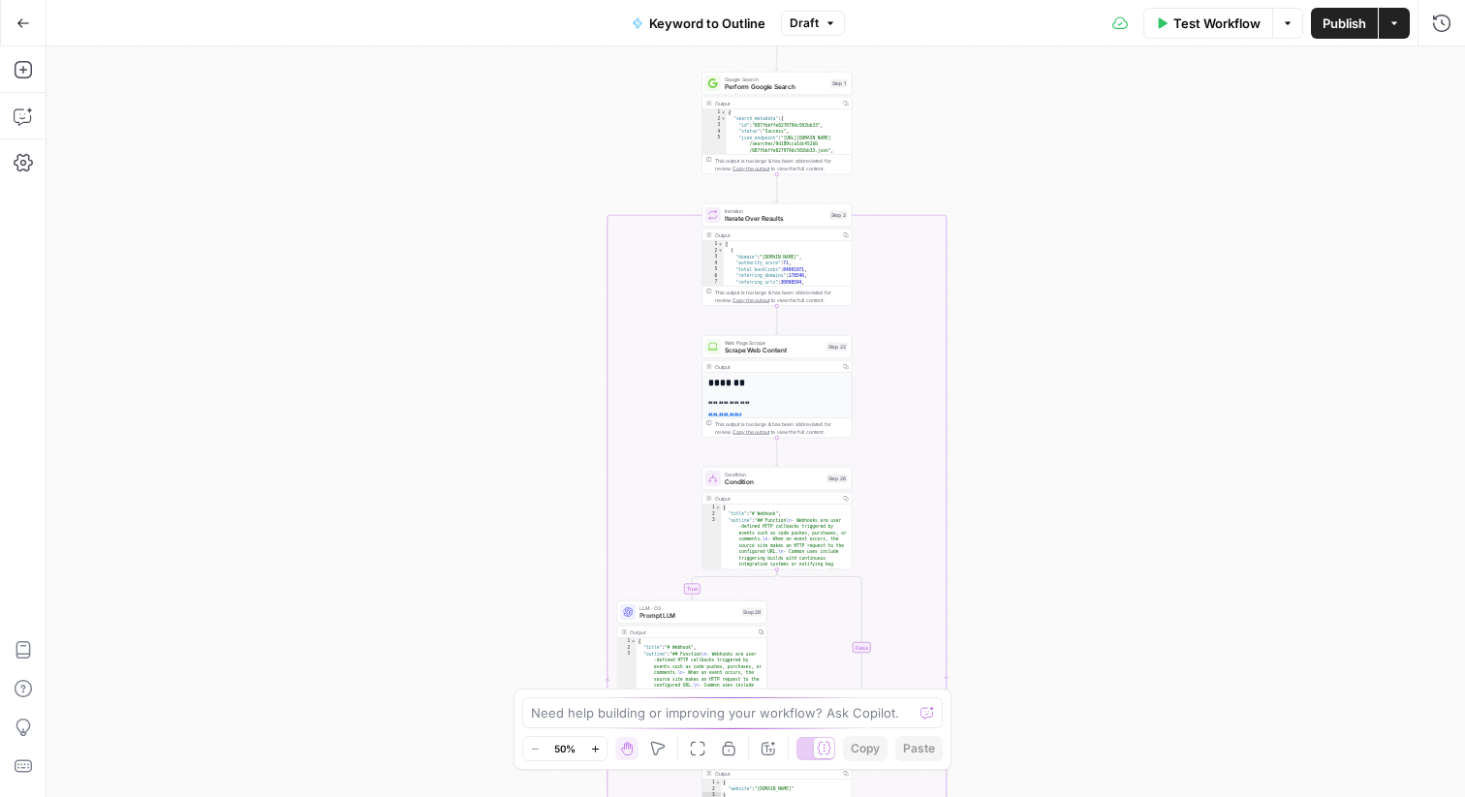
drag, startPoint x: 538, startPoint y: 416, endPoint x: 537, endPoint y: 720, distance: 304.2
click at [537, 720] on body "Webflow New Home Browse Insights Opportunities Your Data Flightpath Recent Grid…" at bounding box center [732, 398] width 1465 height 797
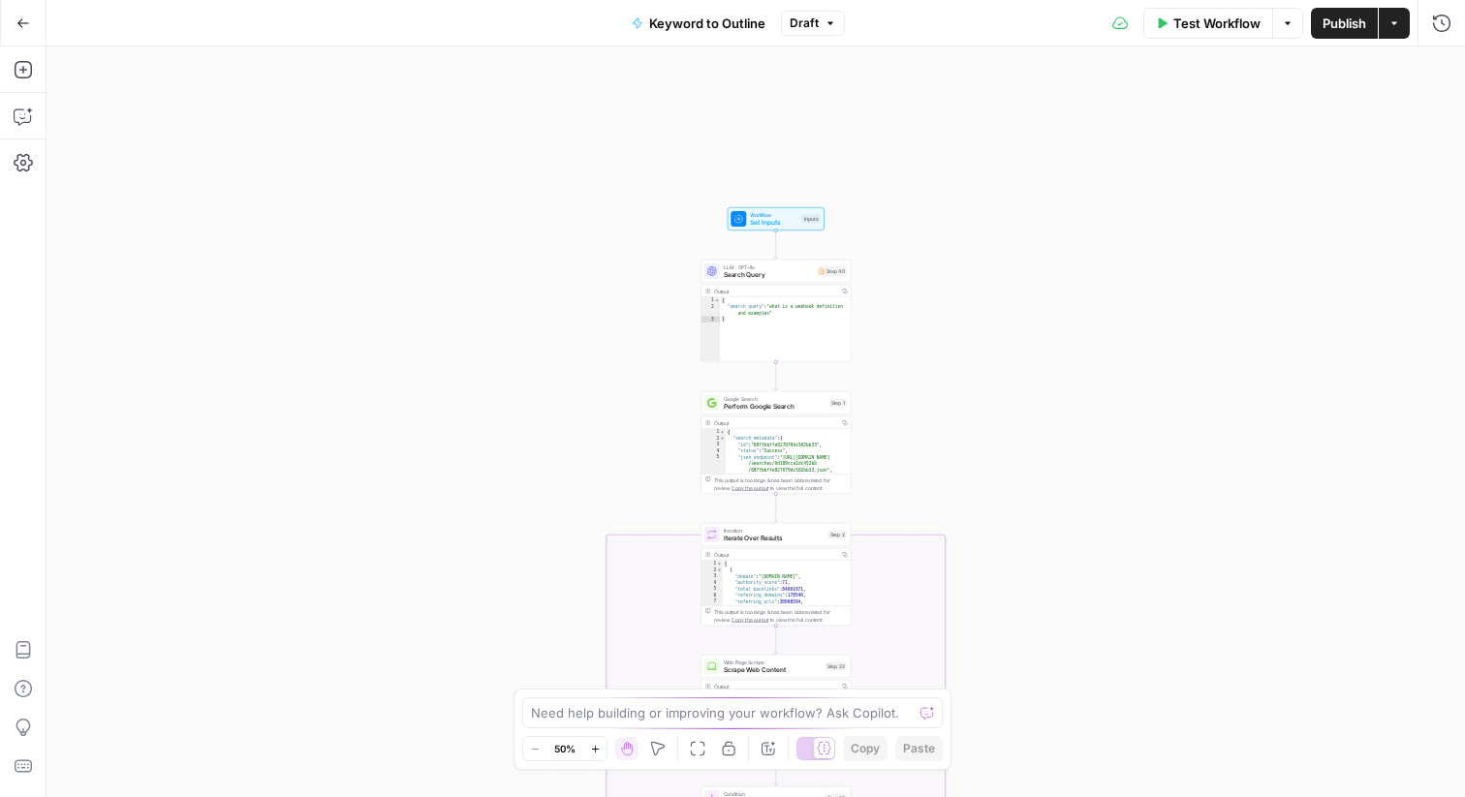
drag, startPoint x: 534, startPoint y: 328, endPoint x: 534, endPoint y: 647, distance: 318.7
click at [534, 647] on div "true false Workflow Set Inputs Inputs LLM · GPT-4o Search Query Step 40 Output …" at bounding box center [756, 422] width 1418 height 751
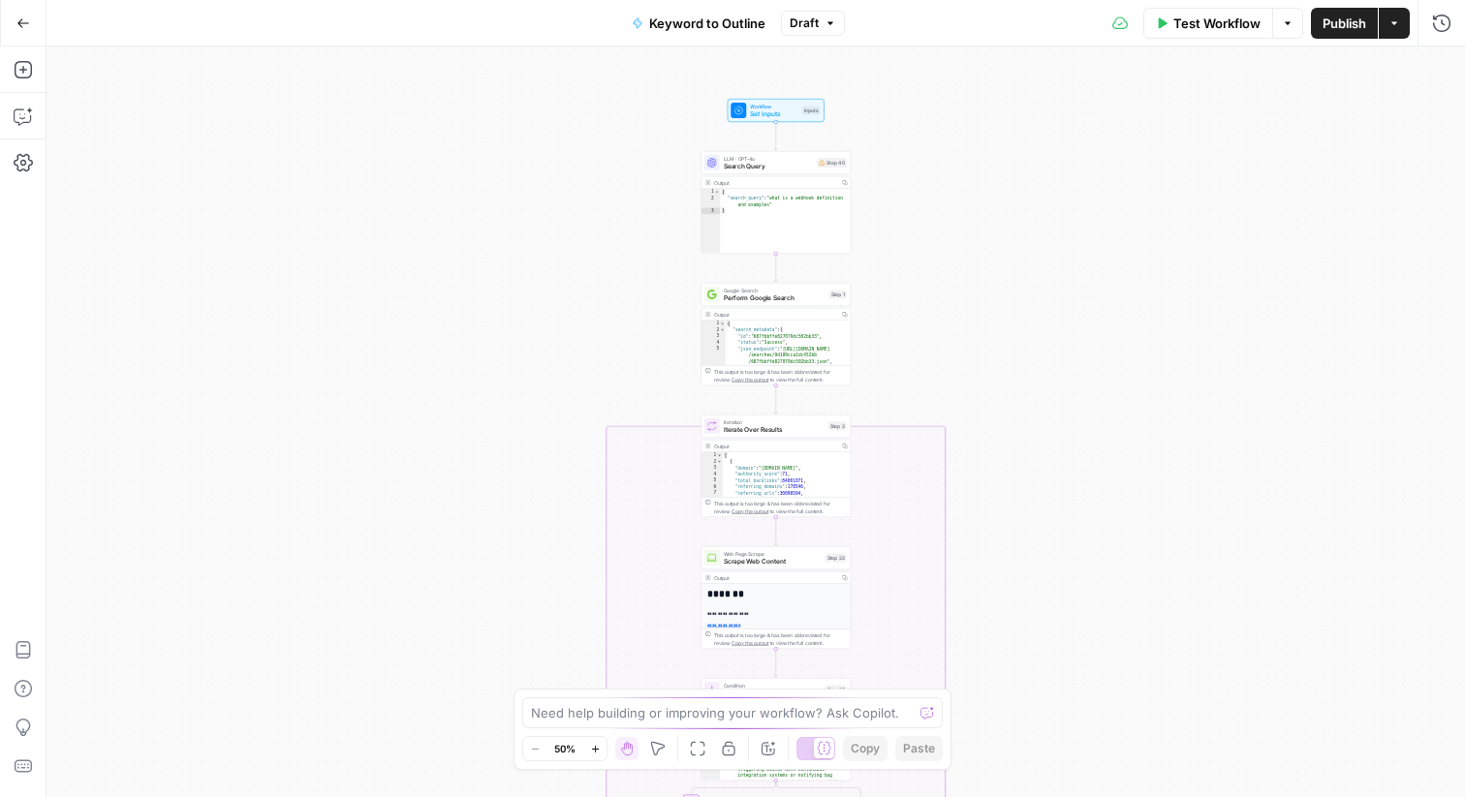
drag, startPoint x: 534, startPoint y: 647, endPoint x: 533, endPoint y: 539, distance: 108.5
click at [533, 539] on div "true false Workflow Set Inputs Inputs LLM · GPT-4o Search Query Step 40 Output …" at bounding box center [756, 422] width 1418 height 751
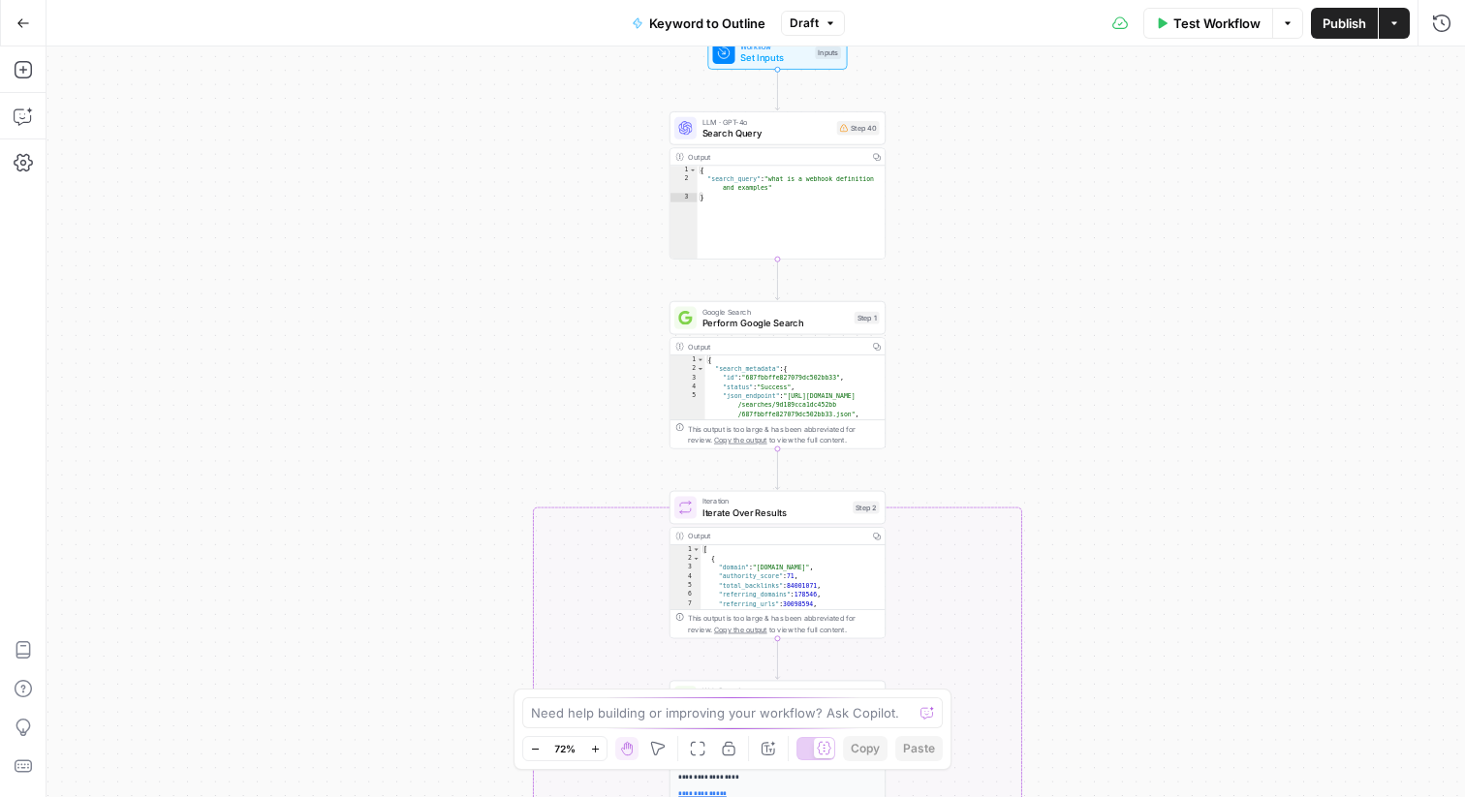
drag, startPoint x: 470, startPoint y: 419, endPoint x: 464, endPoint y: 498, distance: 79.7
click at [464, 498] on div "true false Workflow Set Inputs Inputs LLM · GPT-4o Search Query Step 40 Output …" at bounding box center [756, 422] width 1418 height 751
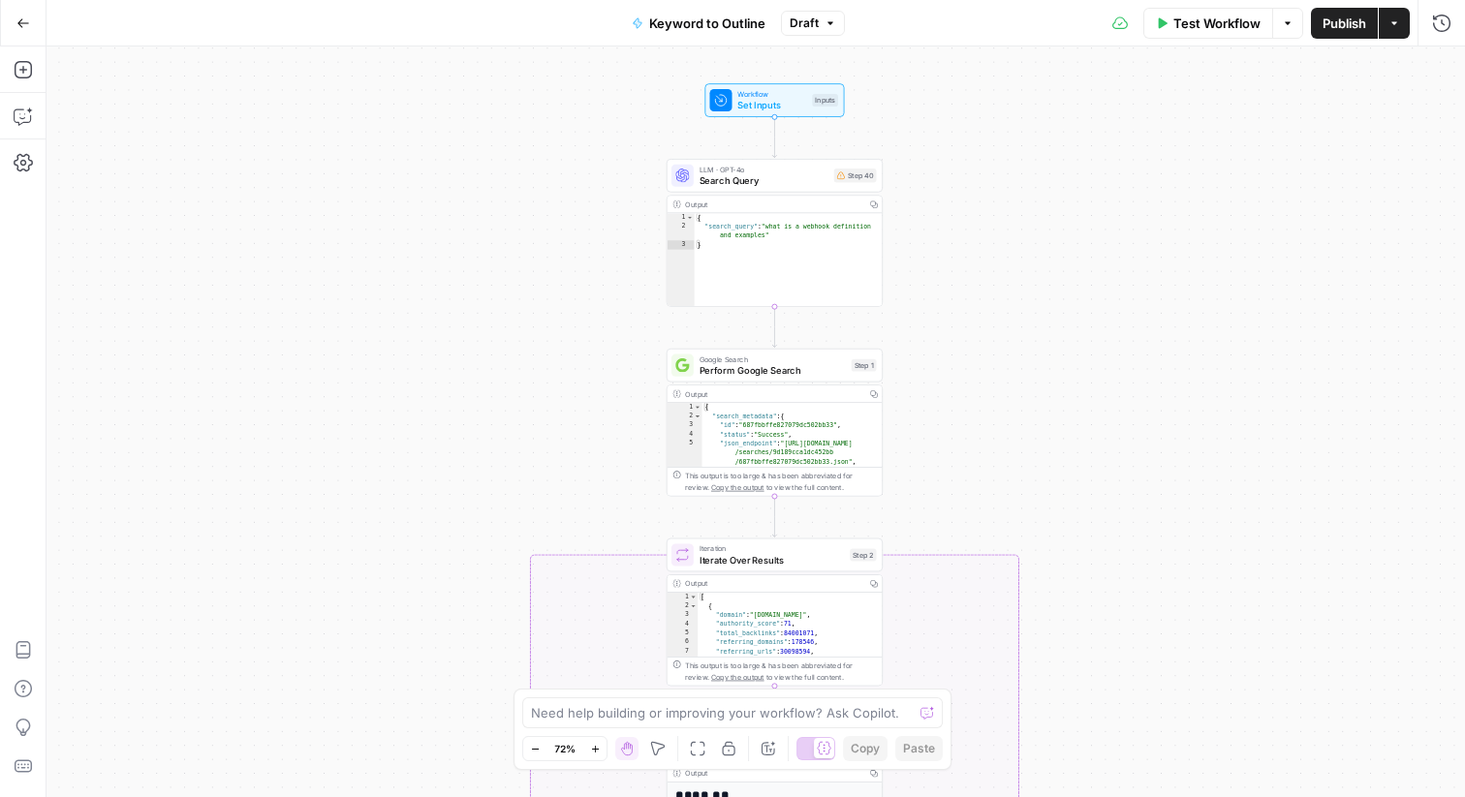
drag, startPoint x: 464, startPoint y: 498, endPoint x: 461, endPoint y: 545, distance: 47.6
click at [461, 545] on div "true false Workflow Set Inputs Inputs LLM · GPT-4o Search Query Step 40 Output …" at bounding box center [756, 422] width 1418 height 751
click at [485, 238] on div "true false Workflow Set Inputs Inputs LLM · GPT-4o Search Query Step 40 Output …" at bounding box center [756, 422] width 1418 height 751
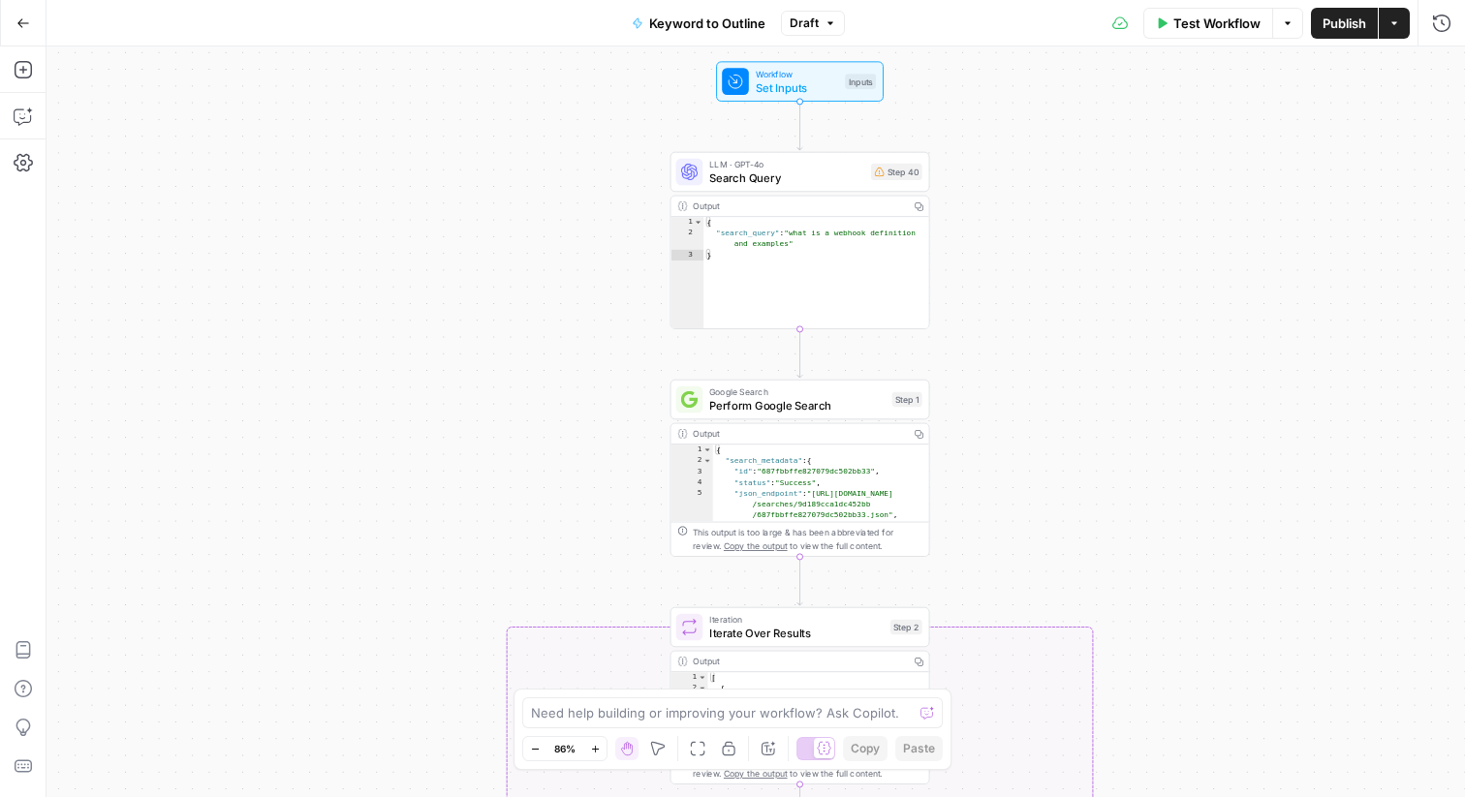
drag, startPoint x: 485, startPoint y: 238, endPoint x: 512, endPoint y: 284, distance: 52.5
click at [512, 284] on div "true false Workflow Set Inputs Inputs LLM · GPT-4o Search Query Step 40 Output …" at bounding box center [756, 422] width 1418 height 751
click at [24, 120] on icon "button" at bounding box center [23, 116] width 19 height 19
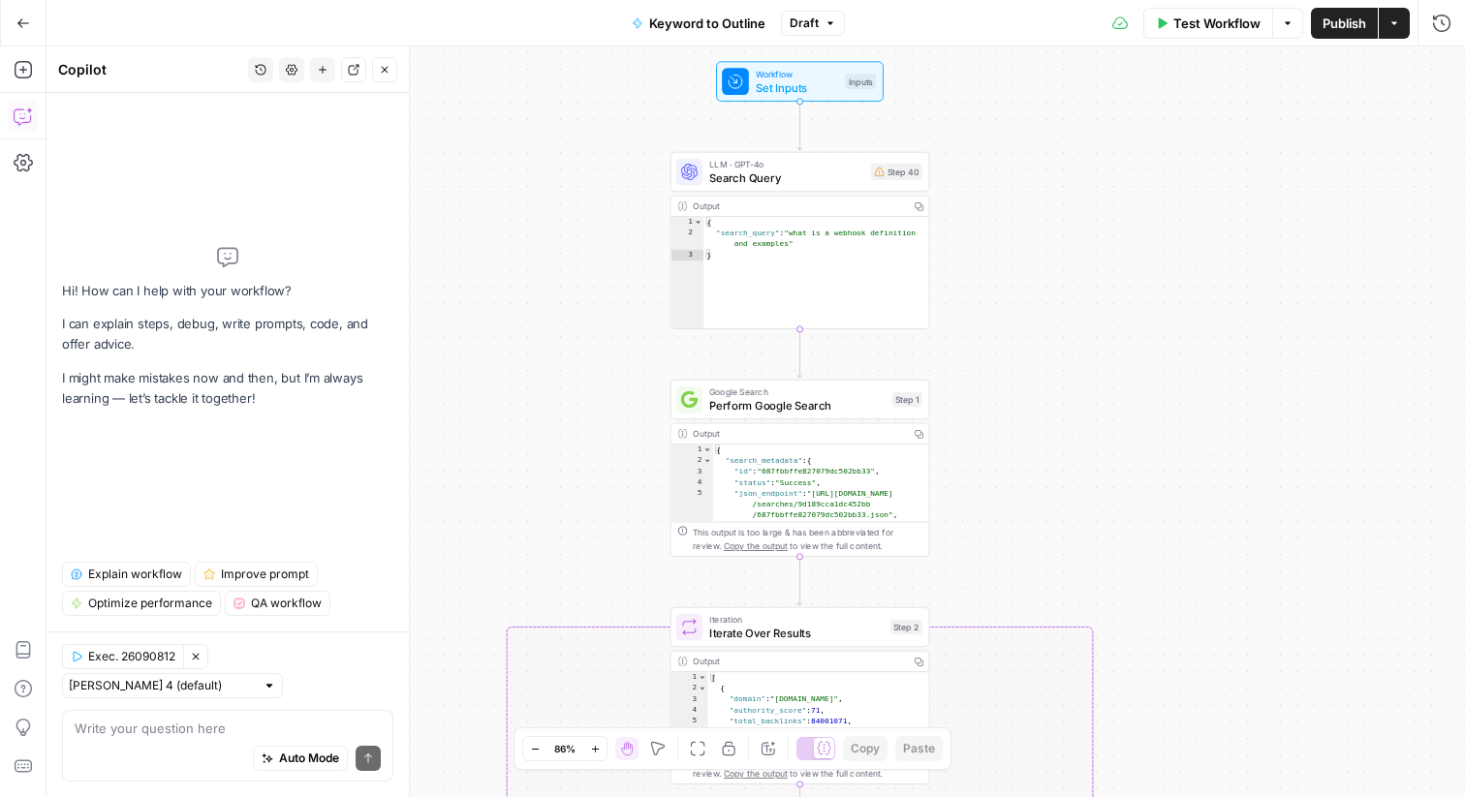
click at [121, 583] on span "Explain workflow" at bounding box center [135, 574] width 94 height 17
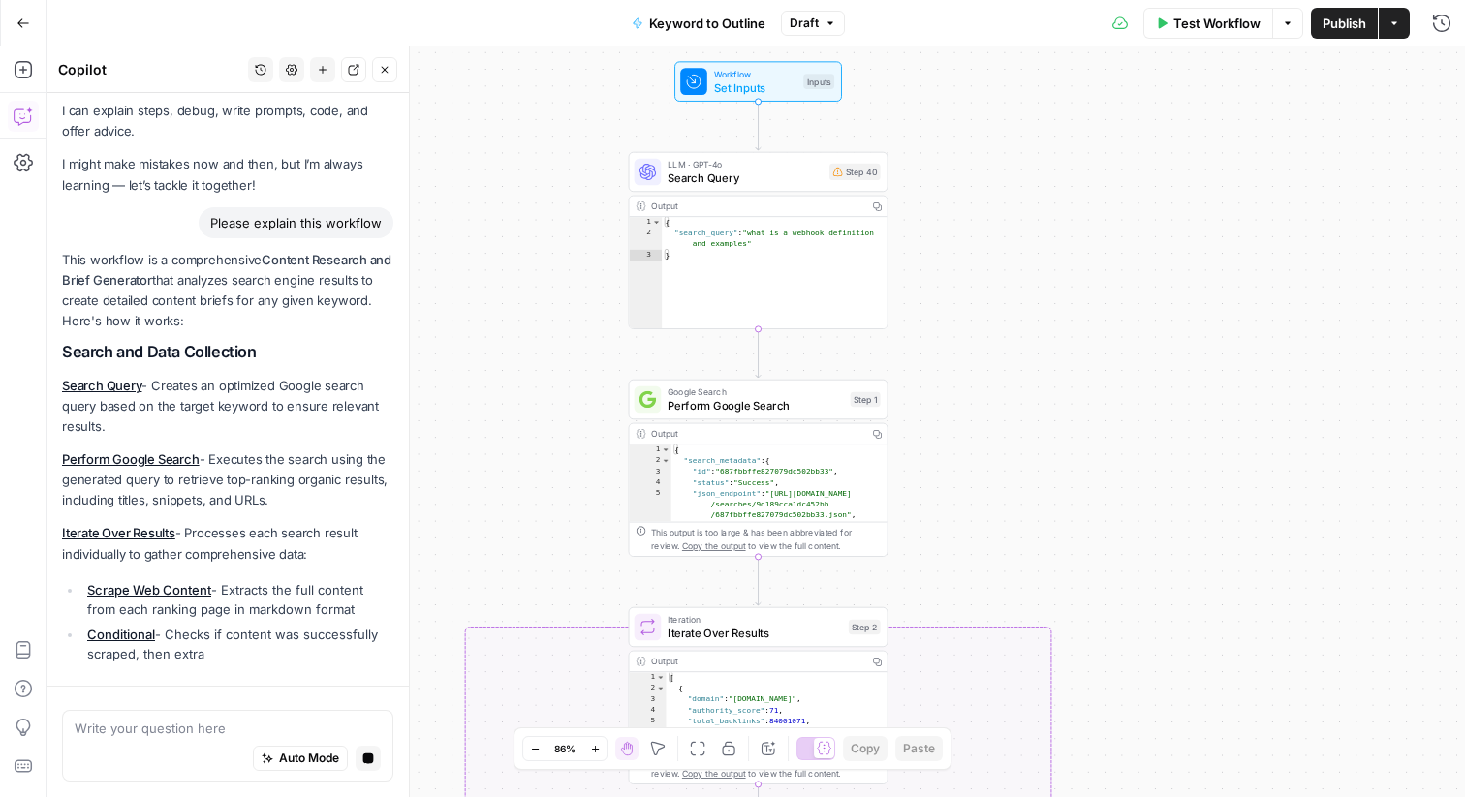
drag, startPoint x: 1059, startPoint y: 314, endPoint x: 1017, endPoint y: 314, distance: 41.7
click at [1017, 314] on div "true false Workflow Set Inputs Inputs LLM · GPT-4o Search Query Step 40 Output …" at bounding box center [756, 422] width 1418 height 751
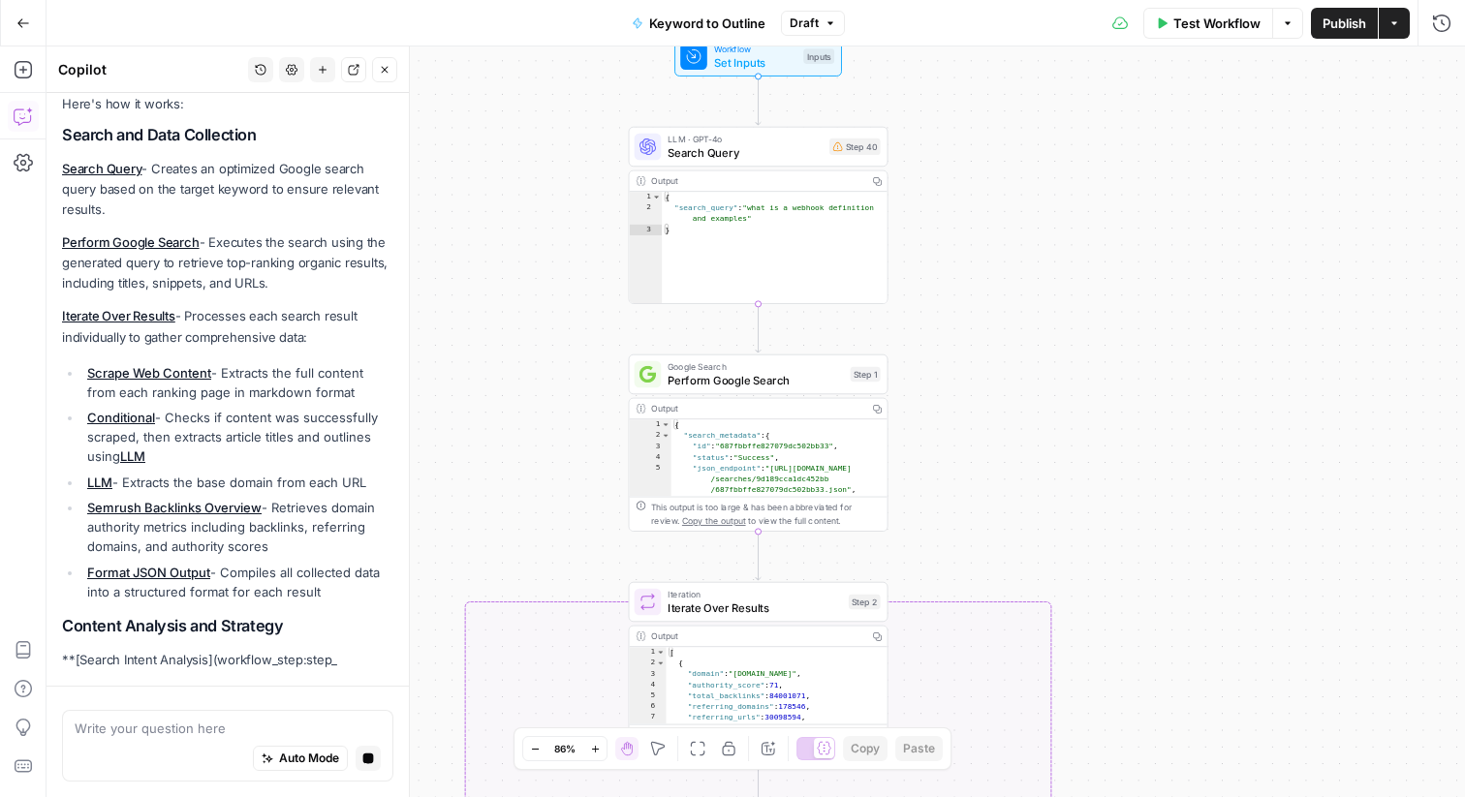
drag, startPoint x: 957, startPoint y: 296, endPoint x: 957, endPoint y: 271, distance: 25.2
click at [957, 271] on div "true false Workflow Set Inputs Inputs LLM · GPT-4o Search Query Step 40 Output …" at bounding box center [756, 422] width 1418 height 751
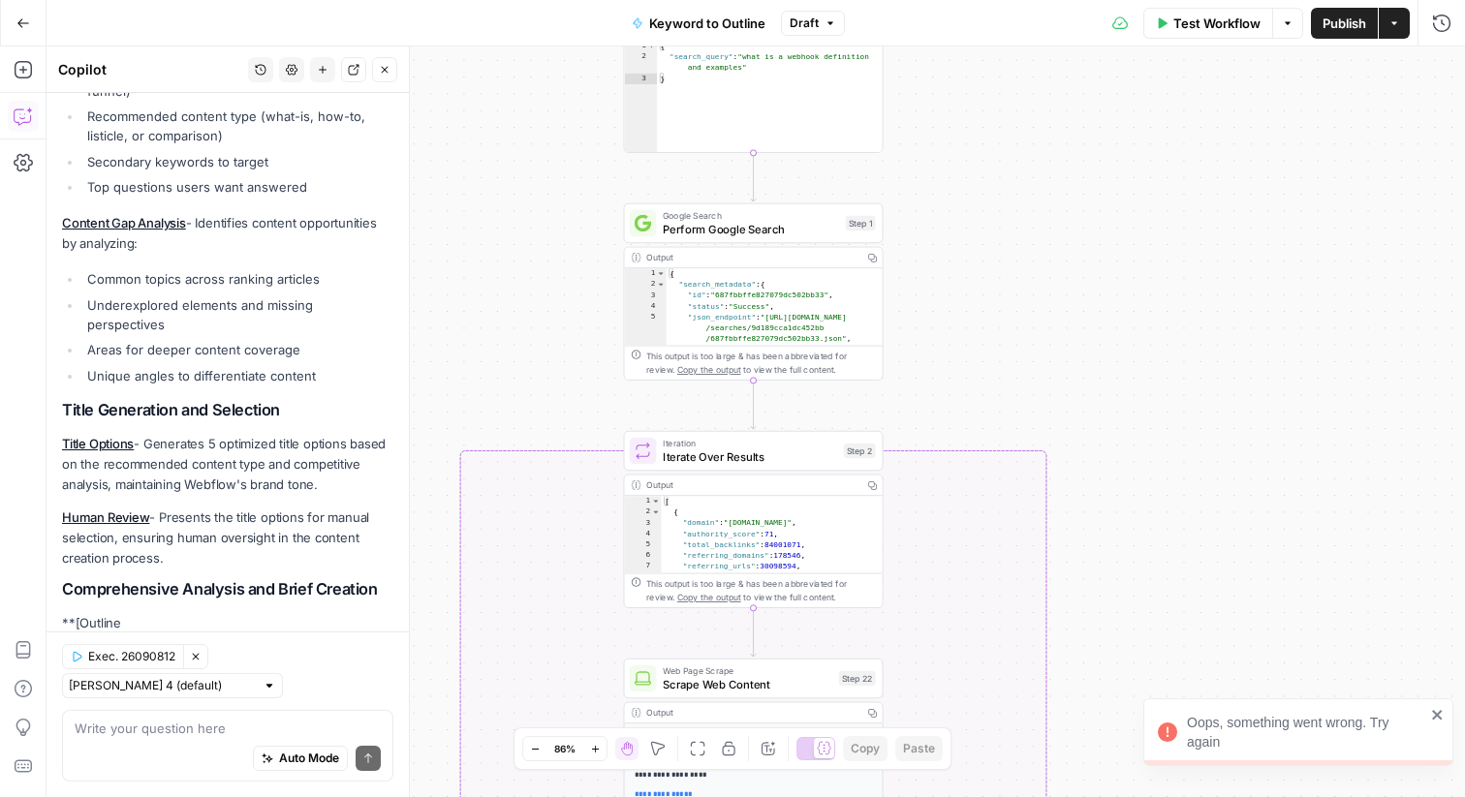
drag, startPoint x: 970, startPoint y: 176, endPoint x: 965, endPoint y: 25, distance: 151.2
click at [965, 25] on div "Go Back Keyword to Outline Draft Test Workflow Options Publish Actions Run Hist…" at bounding box center [732, 398] width 1465 height 797
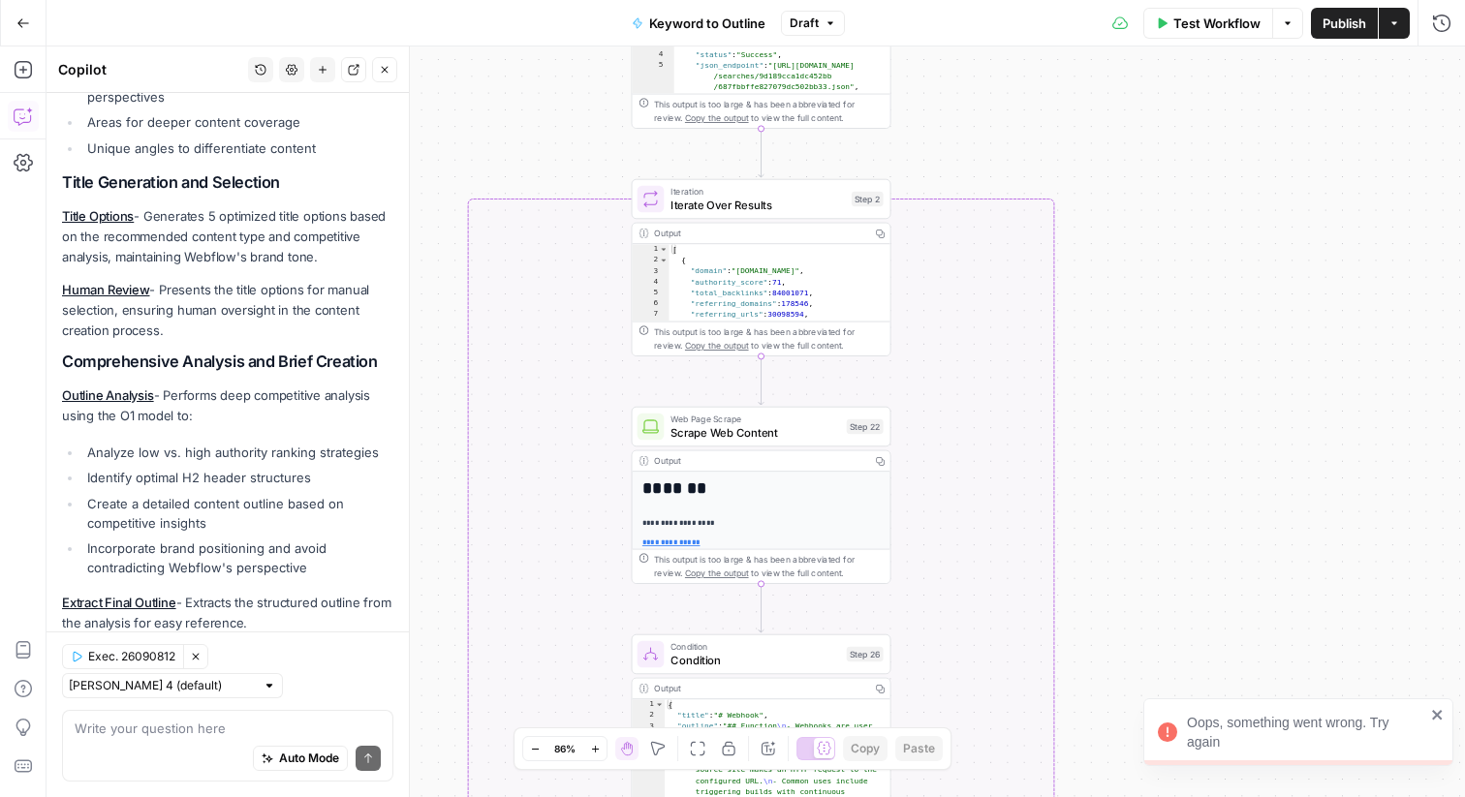
drag, startPoint x: 989, startPoint y: 356, endPoint x: 996, endPoint y: 108, distance: 248.1
click at [996, 108] on div "true false Workflow Set Inputs Inputs LLM · GPT-4o Search Query Step 40 Output …" at bounding box center [756, 422] width 1418 height 751
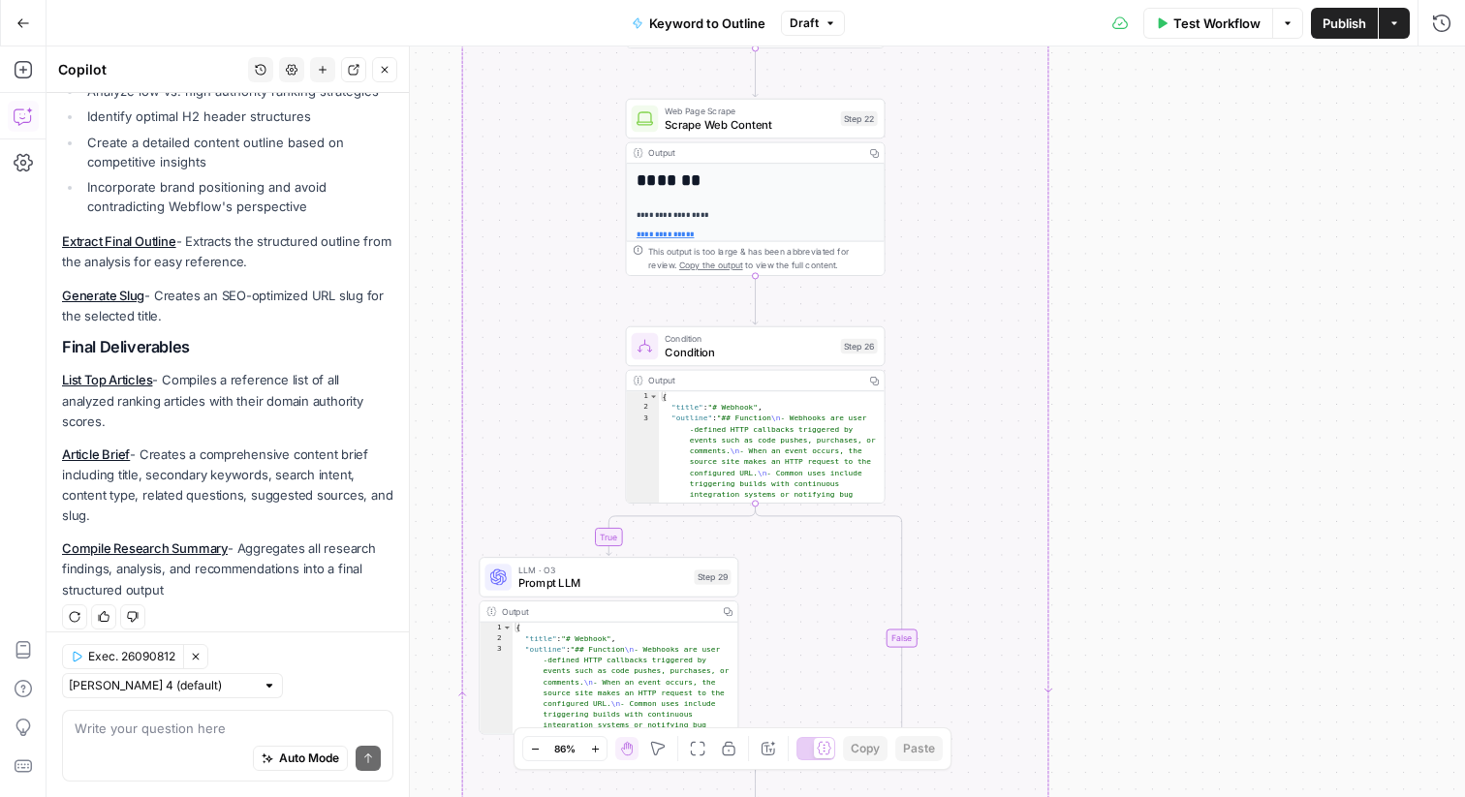
drag, startPoint x: 1135, startPoint y: 416, endPoint x: 1130, endPoint y: 108, distance: 308.1
click at [1130, 108] on div "true false Workflow Set Inputs Inputs LLM · GPT-4o Search Query Step 40 Output …" at bounding box center [756, 422] width 1418 height 751
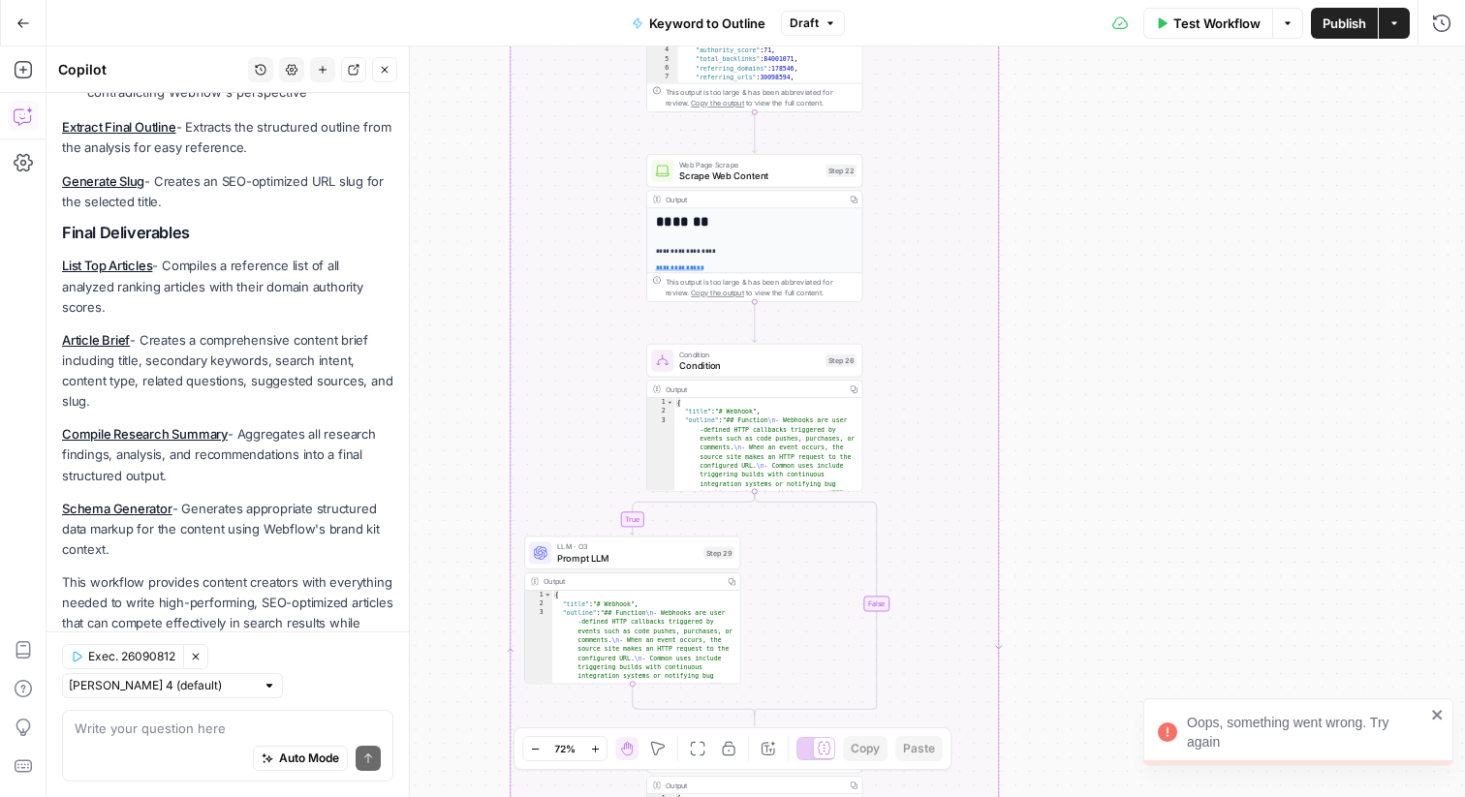
scroll to position [1652, 0]
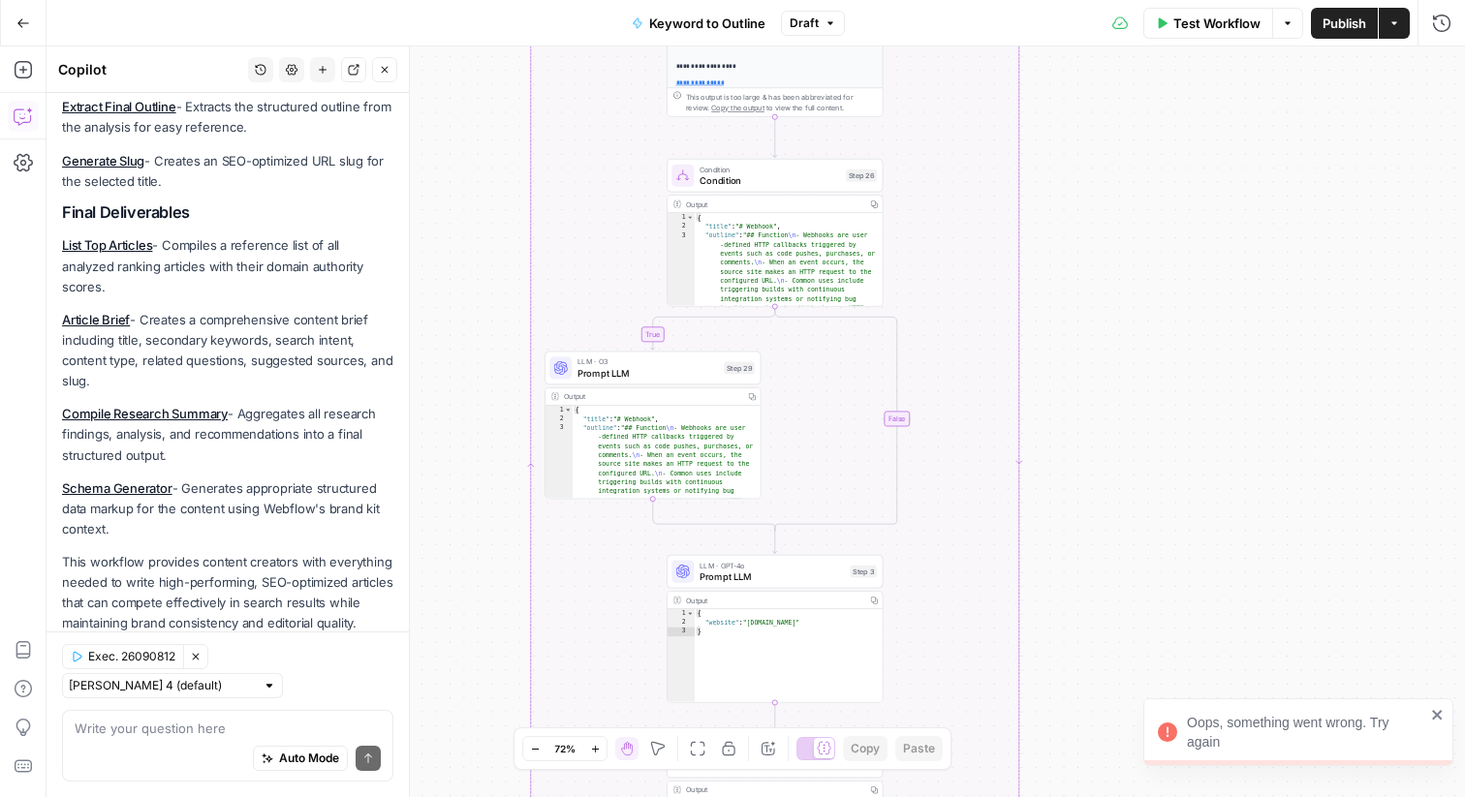
drag, startPoint x: 1104, startPoint y: 207, endPoint x: 1124, endPoint y: 24, distance: 184.1
click at [1125, 24] on div "Go Back Keyword to Outline Draft Test Workflow Options Publish Actions Run Hist…" at bounding box center [732, 398] width 1465 height 797
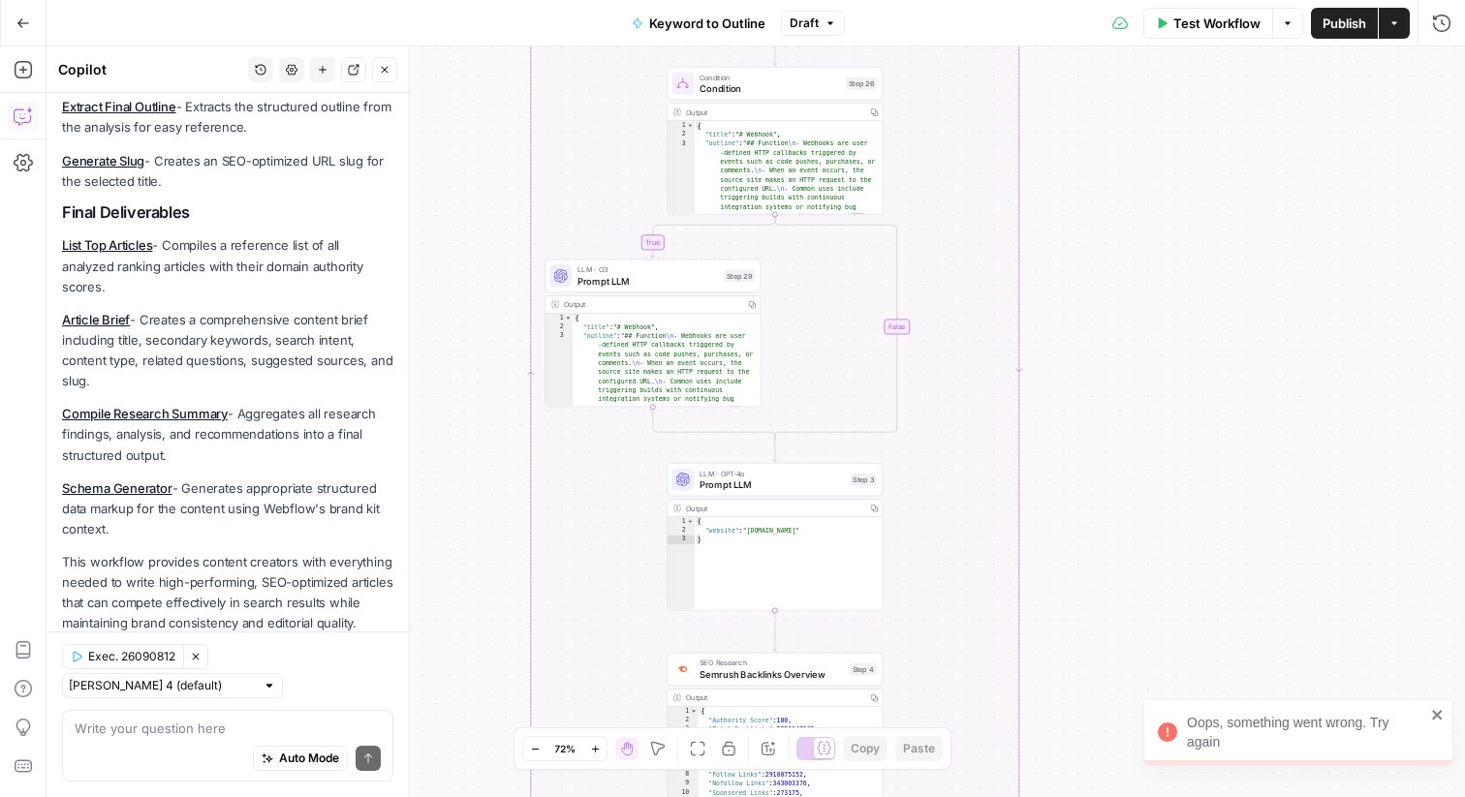
drag, startPoint x: 1126, startPoint y: 220, endPoint x: 1127, endPoint y: 91, distance: 128.9
click at [1127, 91] on div "true false Workflow Set Inputs Inputs LLM · GPT-4o Search Query Step 40 Output …" at bounding box center [756, 422] width 1418 height 751
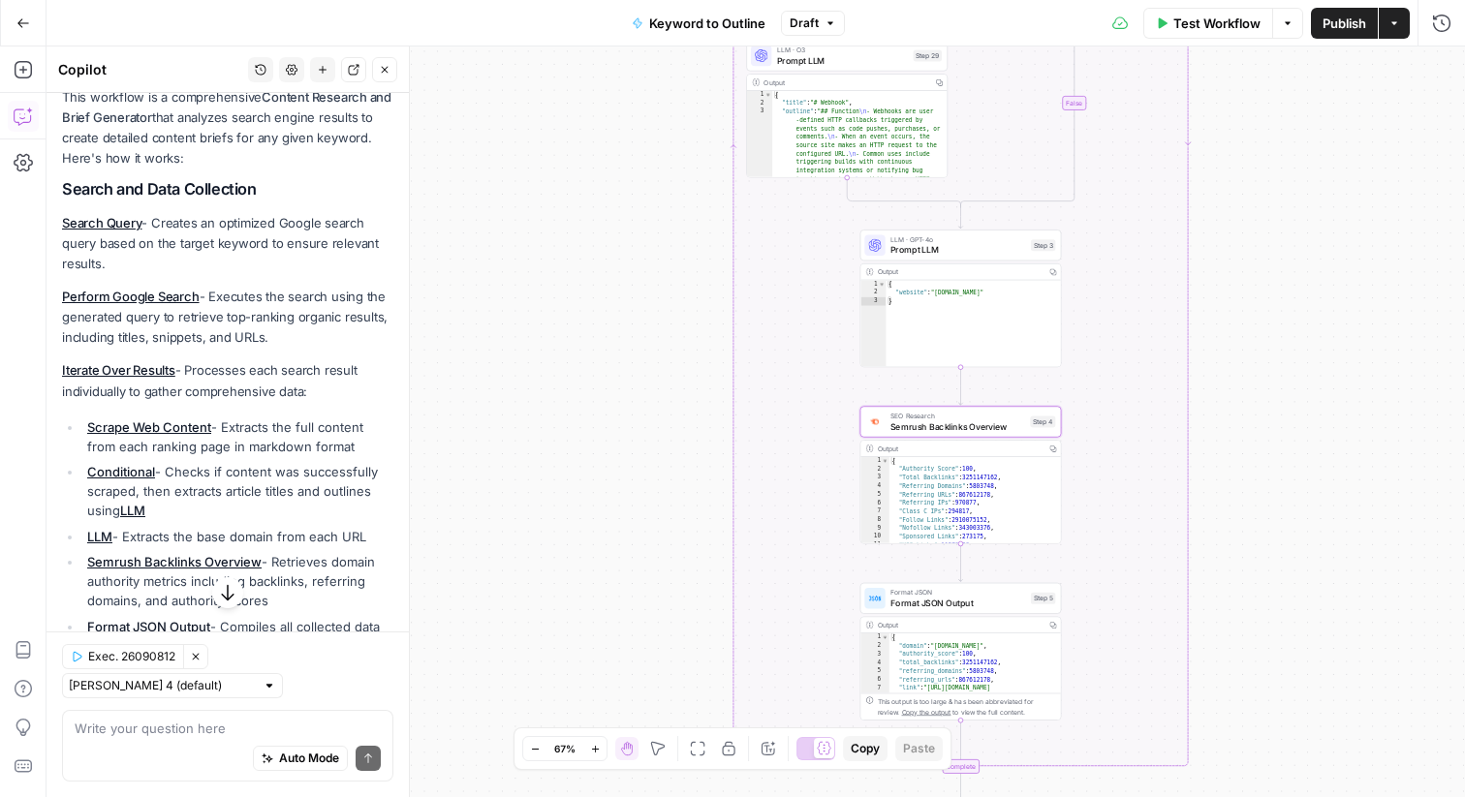
scroll to position [212, 0]
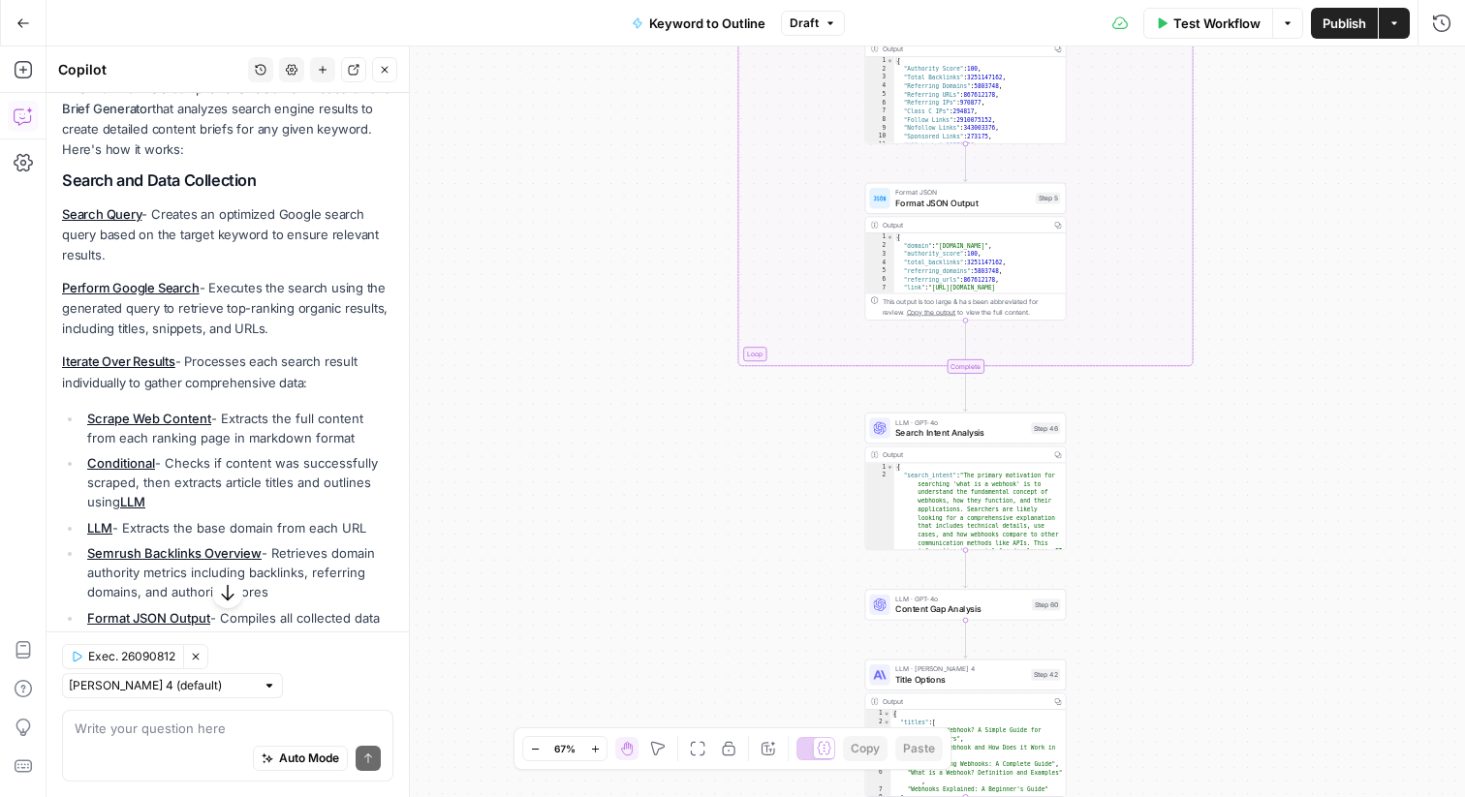
drag, startPoint x: 648, startPoint y: 530, endPoint x: 653, endPoint y: 126, distance: 404.0
click at [653, 126] on div "true false Workflow Set Inputs Inputs LLM · GPT-4o Search Query Step 40 Output …" at bounding box center [756, 422] width 1418 height 751
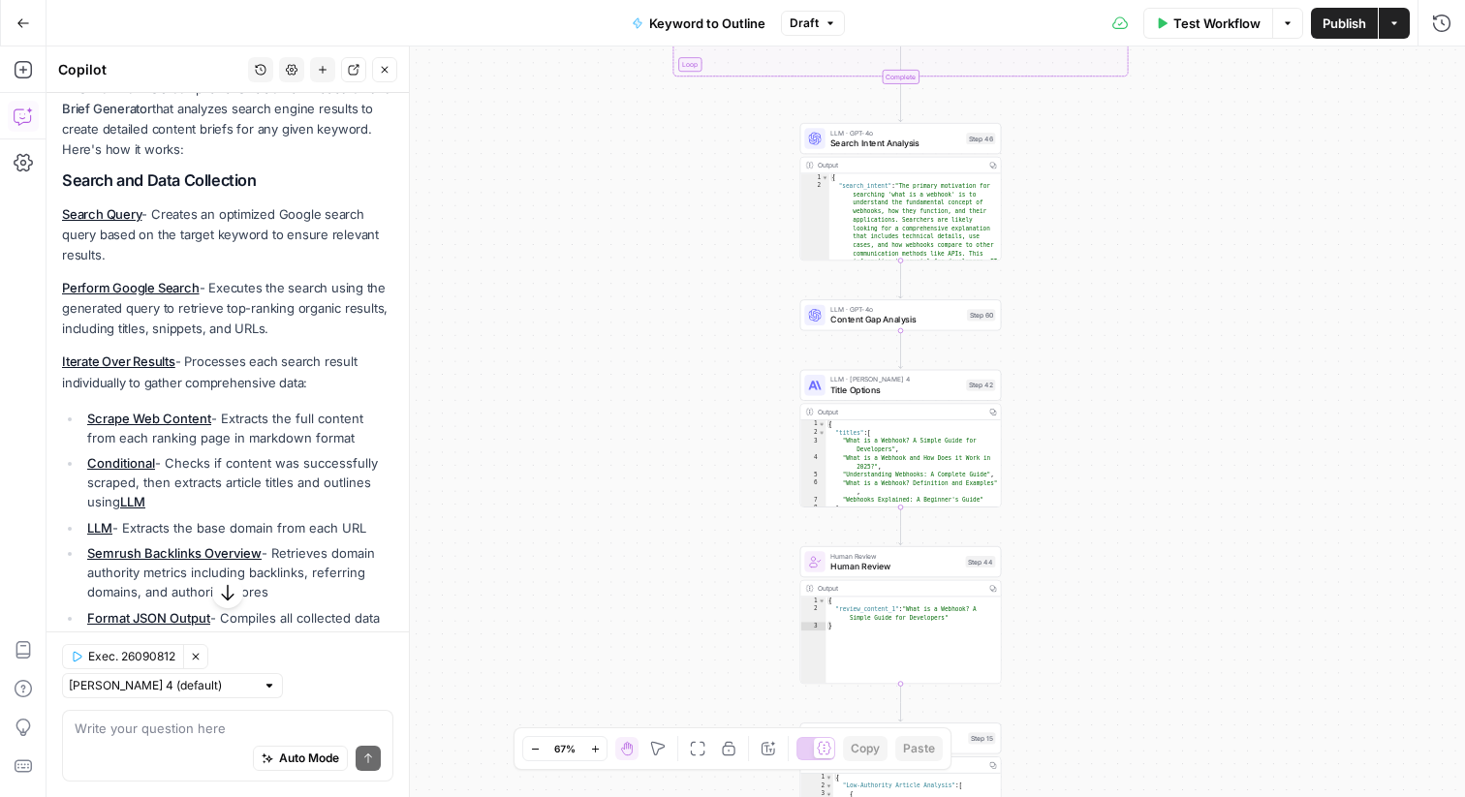
drag, startPoint x: 649, startPoint y: 459, endPoint x: 583, endPoint y: 176, distance: 290.5
click at [583, 176] on div "true false Workflow Set Inputs Inputs LLM · GPT-4o Search Query Step 40 Output …" at bounding box center [756, 422] width 1418 height 751
click at [864, 153] on div "LLM · GPT-4o Search Intent Analysis Step 46 Copy step Delete step Add Note Test" at bounding box center [900, 142] width 202 height 31
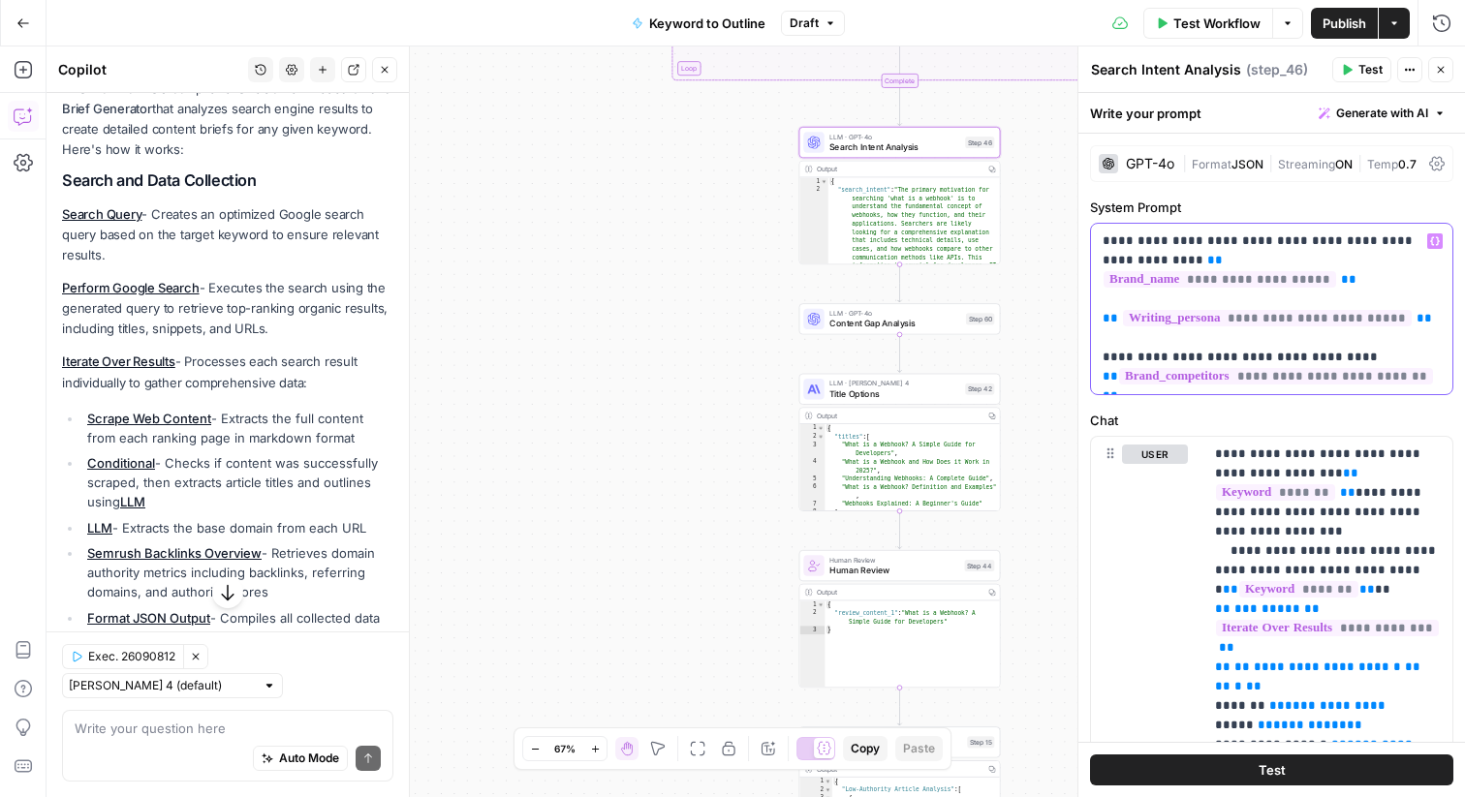
click at [1287, 249] on p "**********" at bounding box center [1271, 309] width 338 height 155
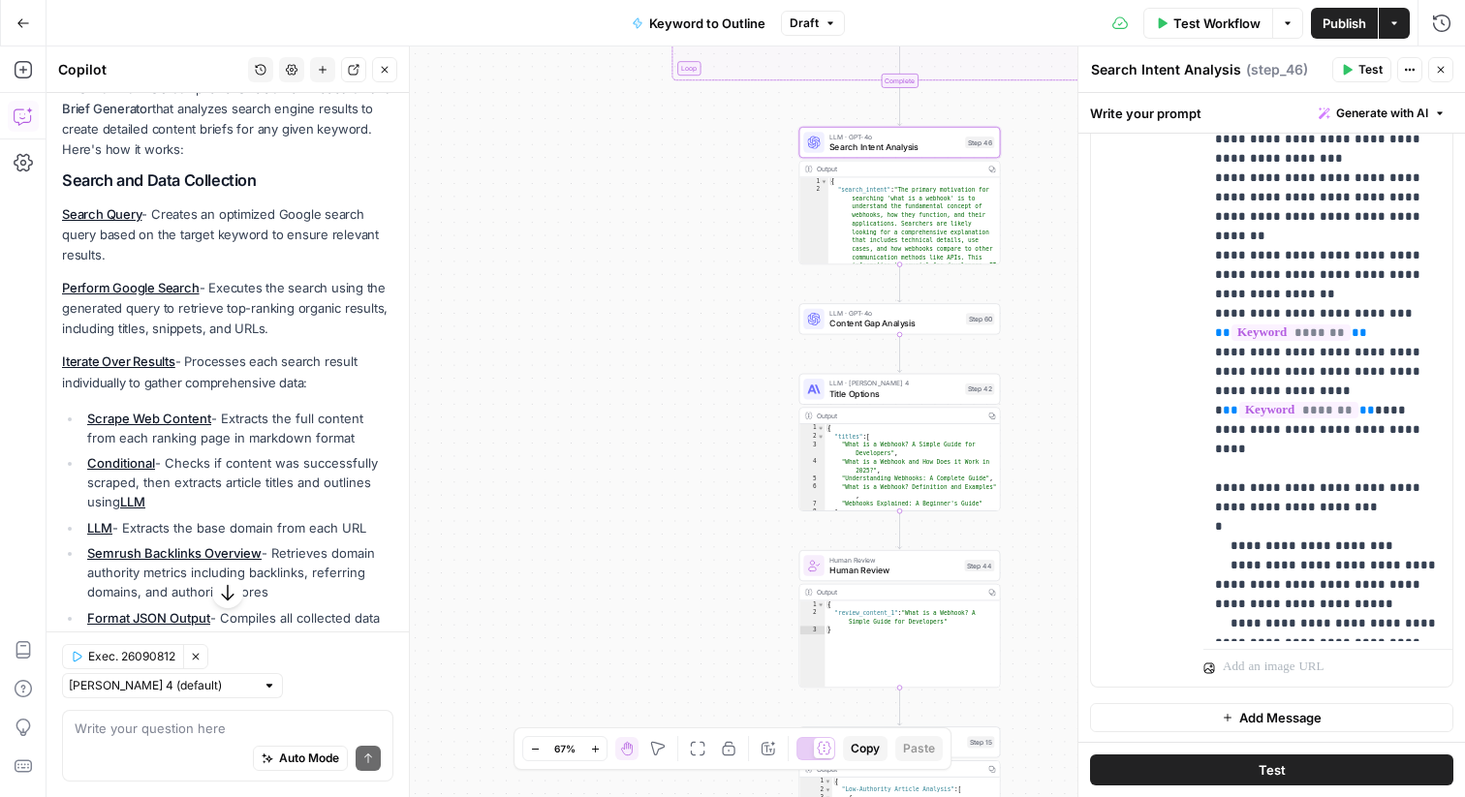
scroll to position [587, 0]
click at [848, 322] on span "Content Gap Analysis" at bounding box center [894, 323] width 131 height 13
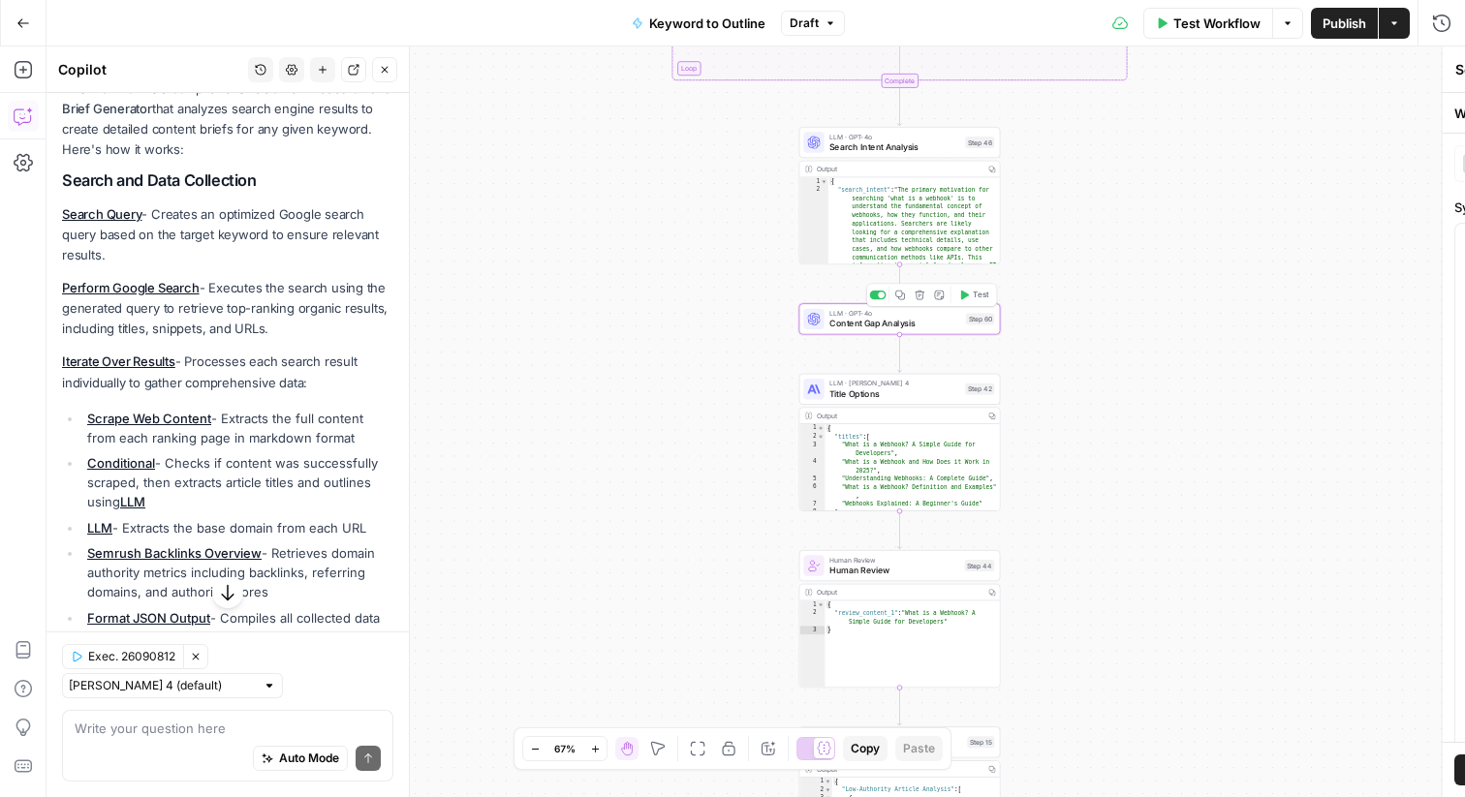
type textarea "Content Gap Analysis"
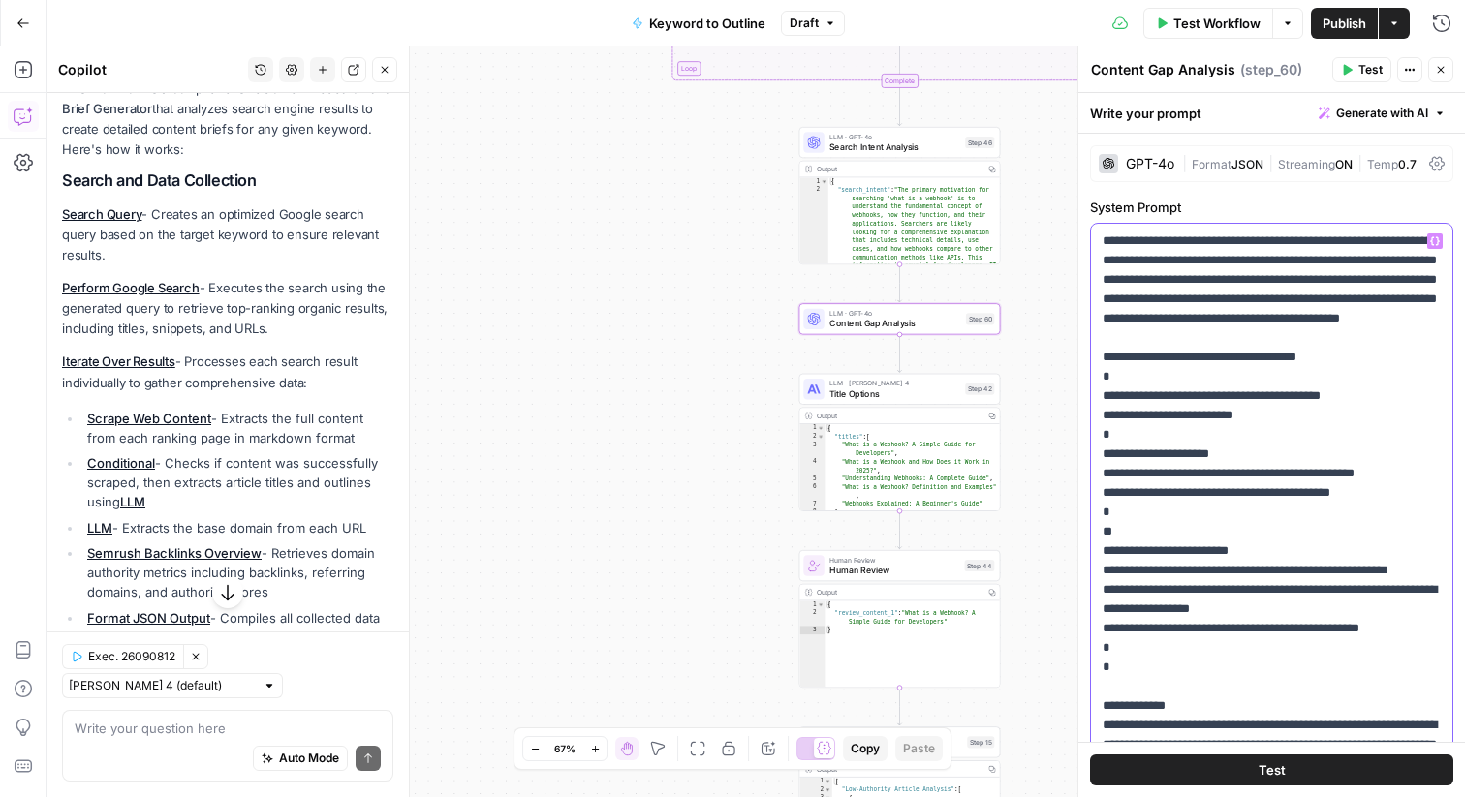
drag, startPoint x: 1104, startPoint y: 240, endPoint x: 1318, endPoint y: 364, distance: 246.6
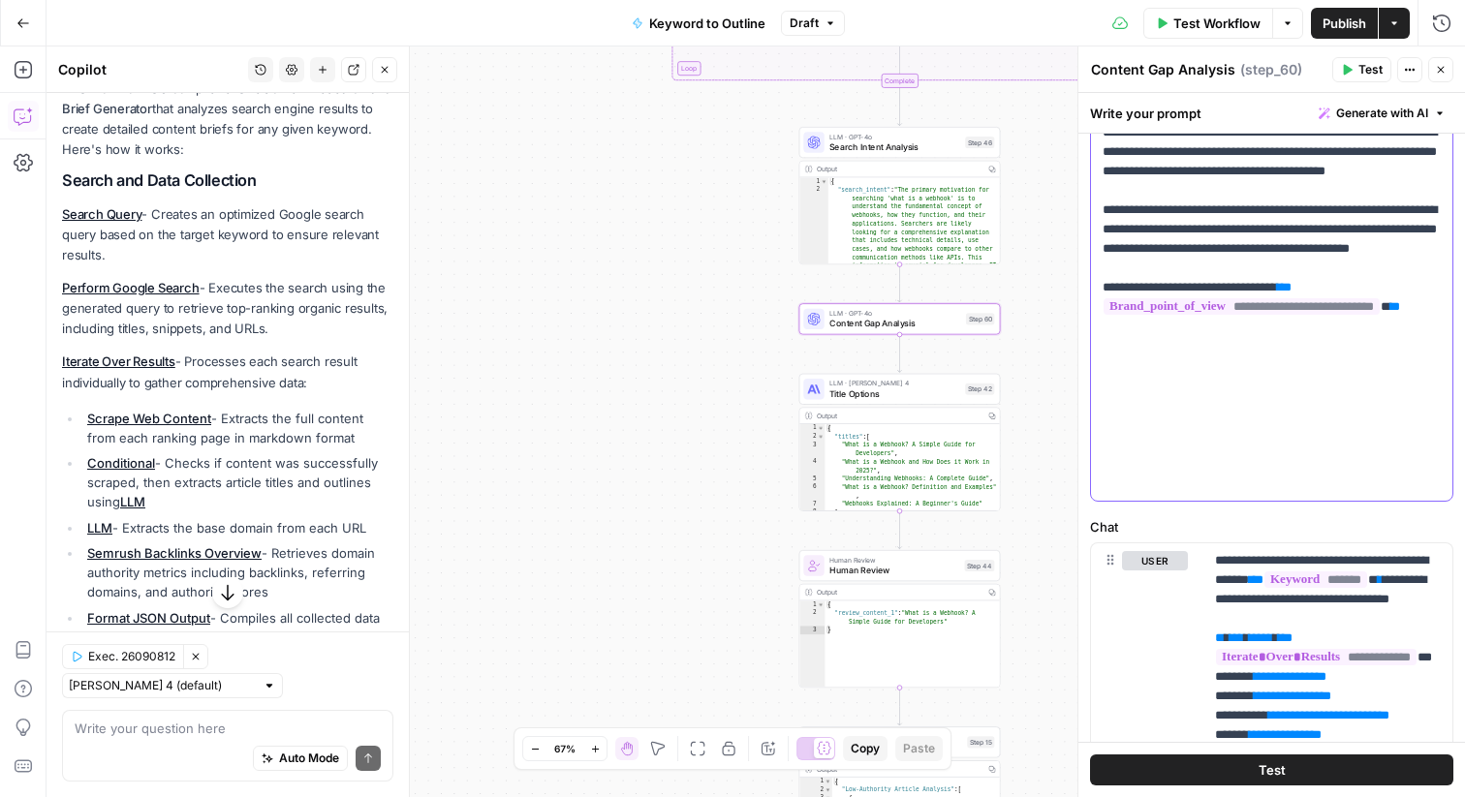
scroll to position [485, 0]
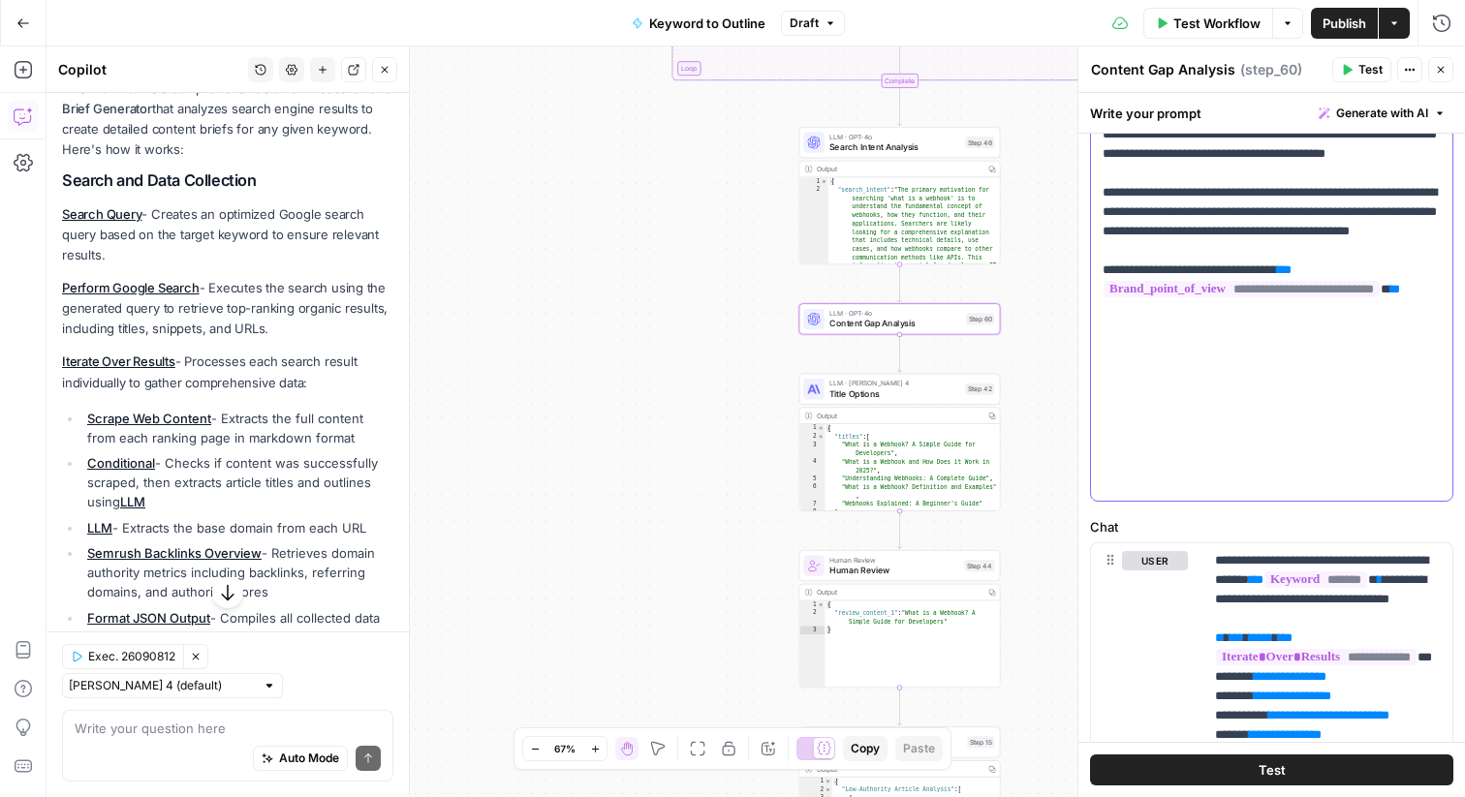
drag, startPoint x: 1140, startPoint y: 486, endPoint x: 1110, endPoint y: 342, distance: 147.4
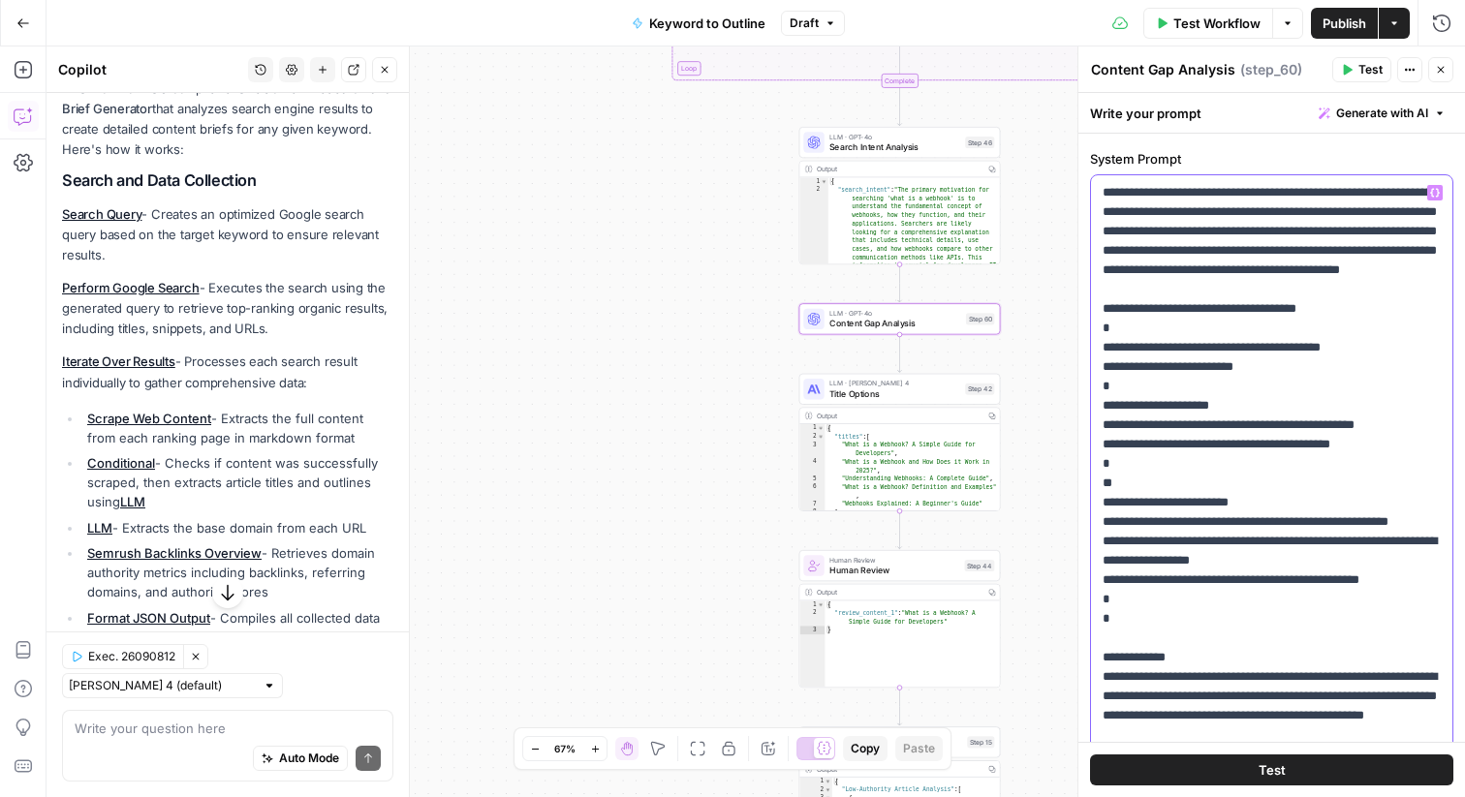
scroll to position [0, 0]
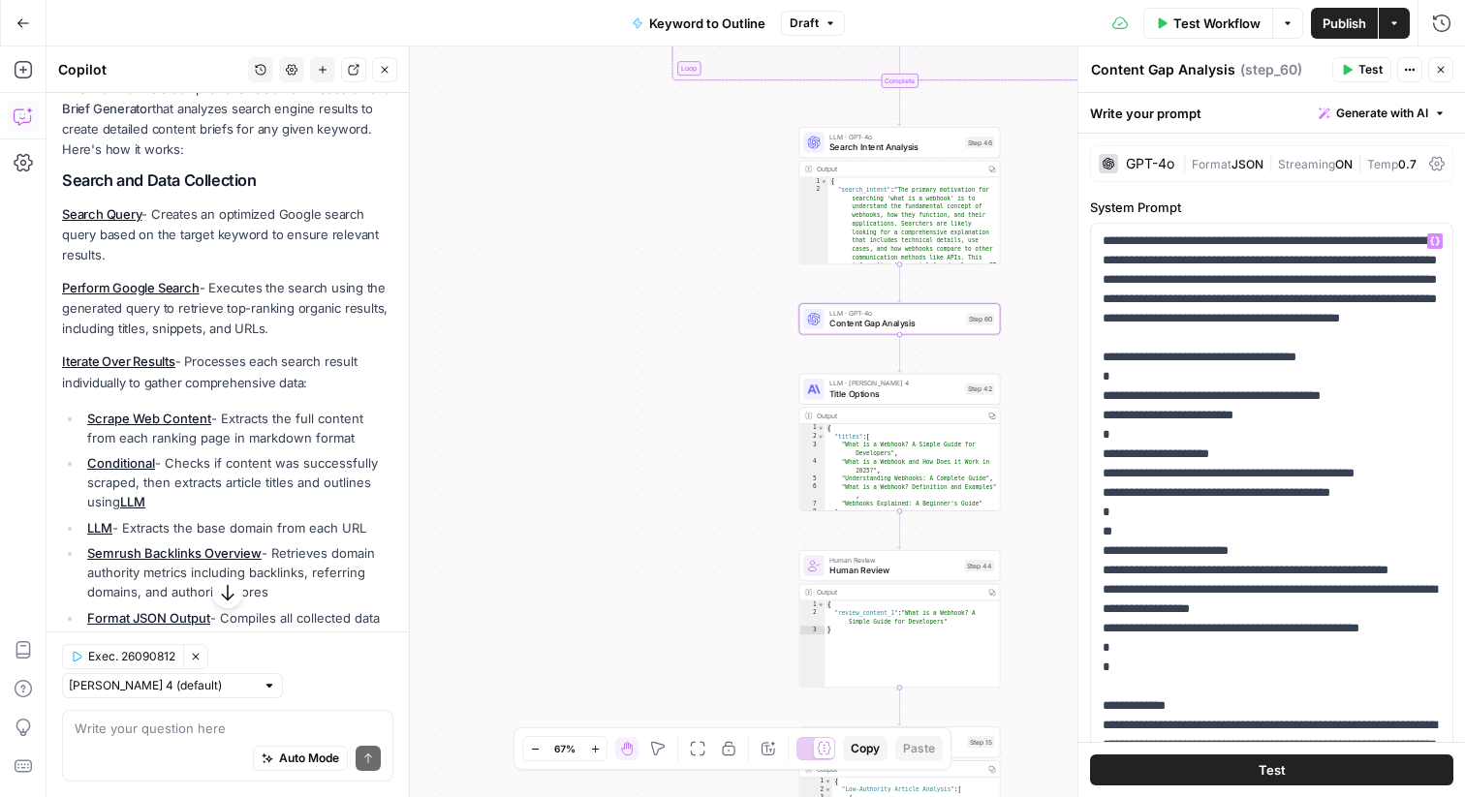
click at [1123, 162] on div "GPT-4o" at bounding box center [1137, 163] width 76 height 19
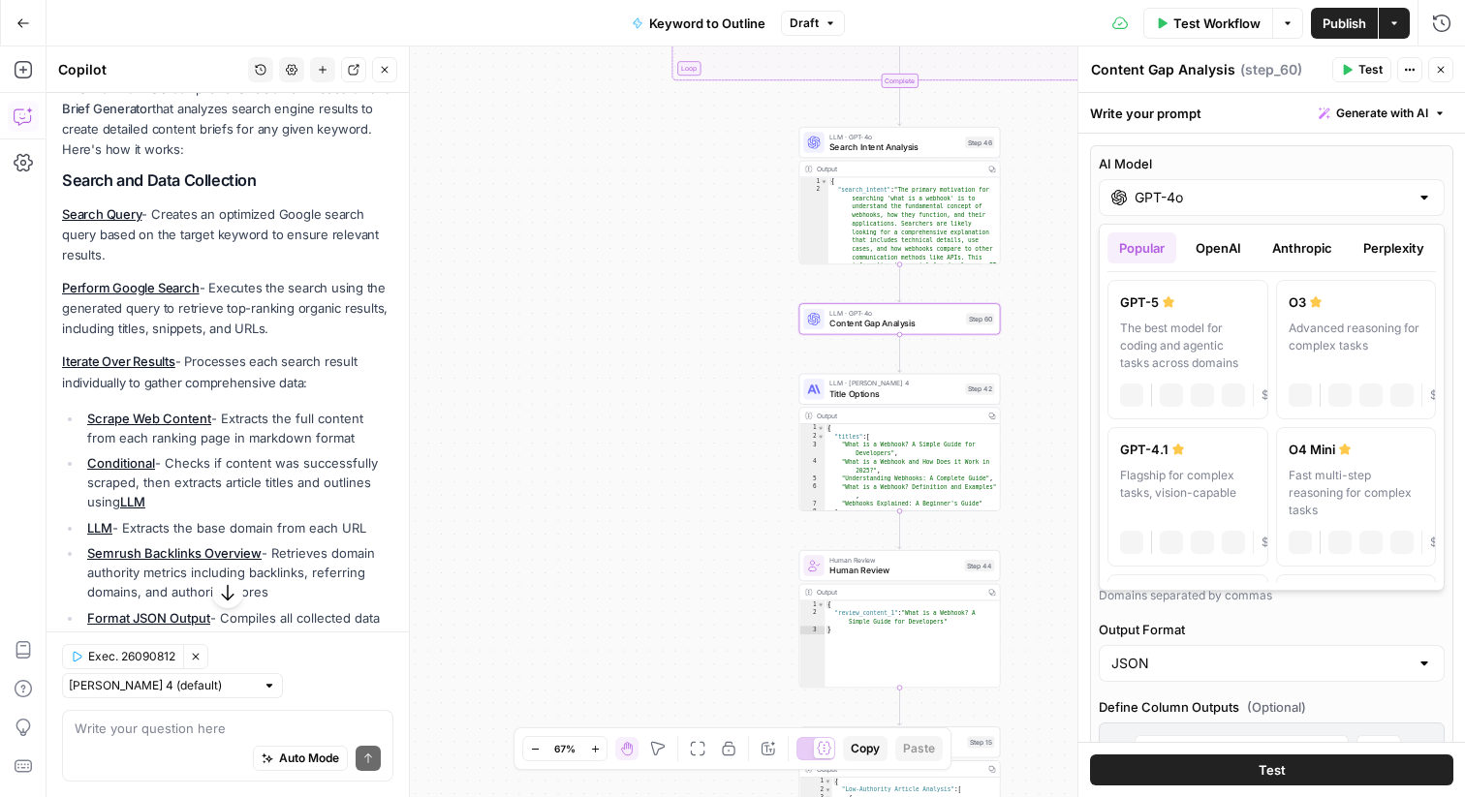
click at [1206, 188] on input "GPT-4o" at bounding box center [1271, 197] width 274 height 19
click at [1216, 242] on button "OpenAI" at bounding box center [1218, 248] width 69 height 31
click at [1294, 247] on button "Anthropic" at bounding box center [1301, 248] width 83 height 31
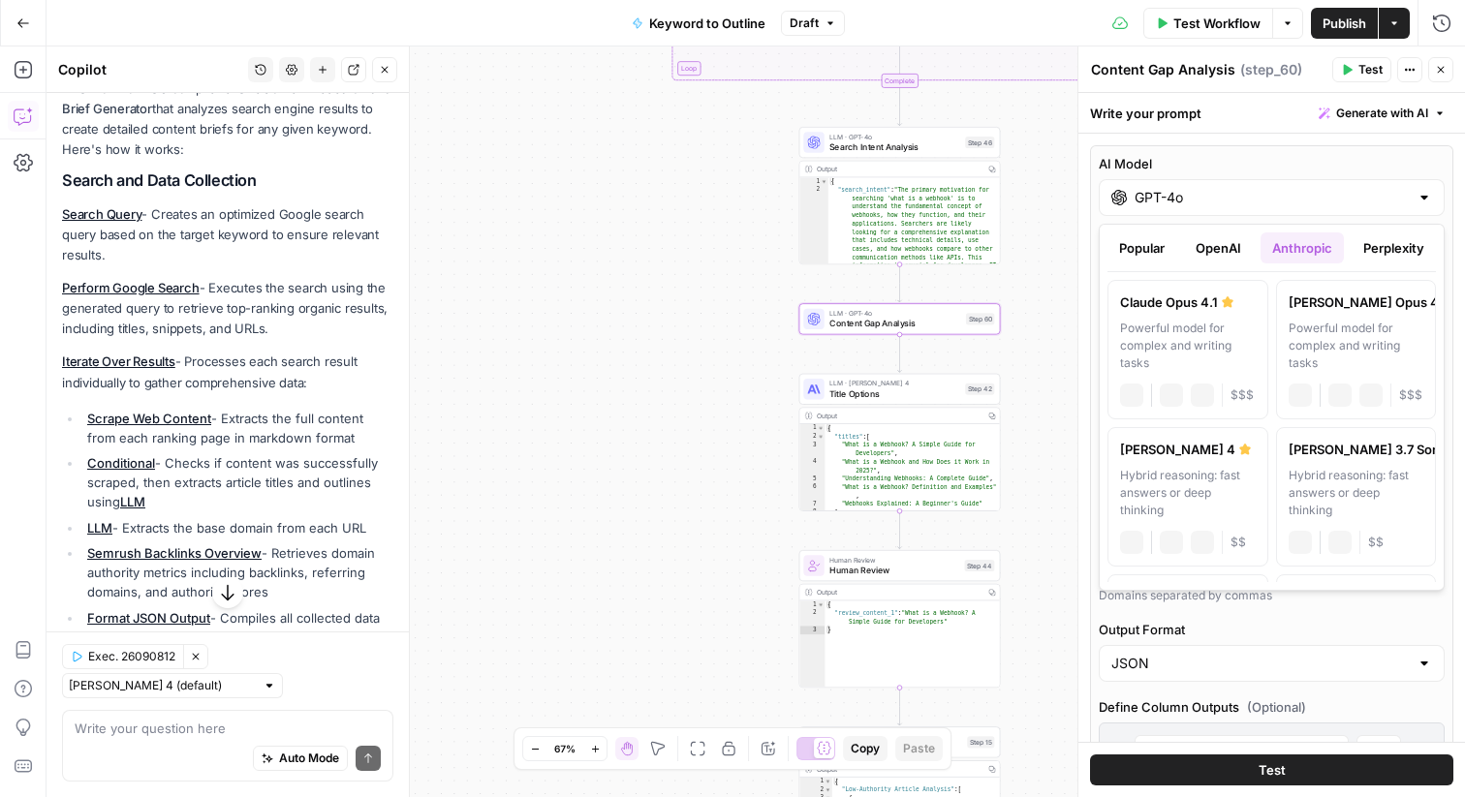
click at [1380, 245] on button "Perplexity" at bounding box center [1393, 248] width 84 height 31
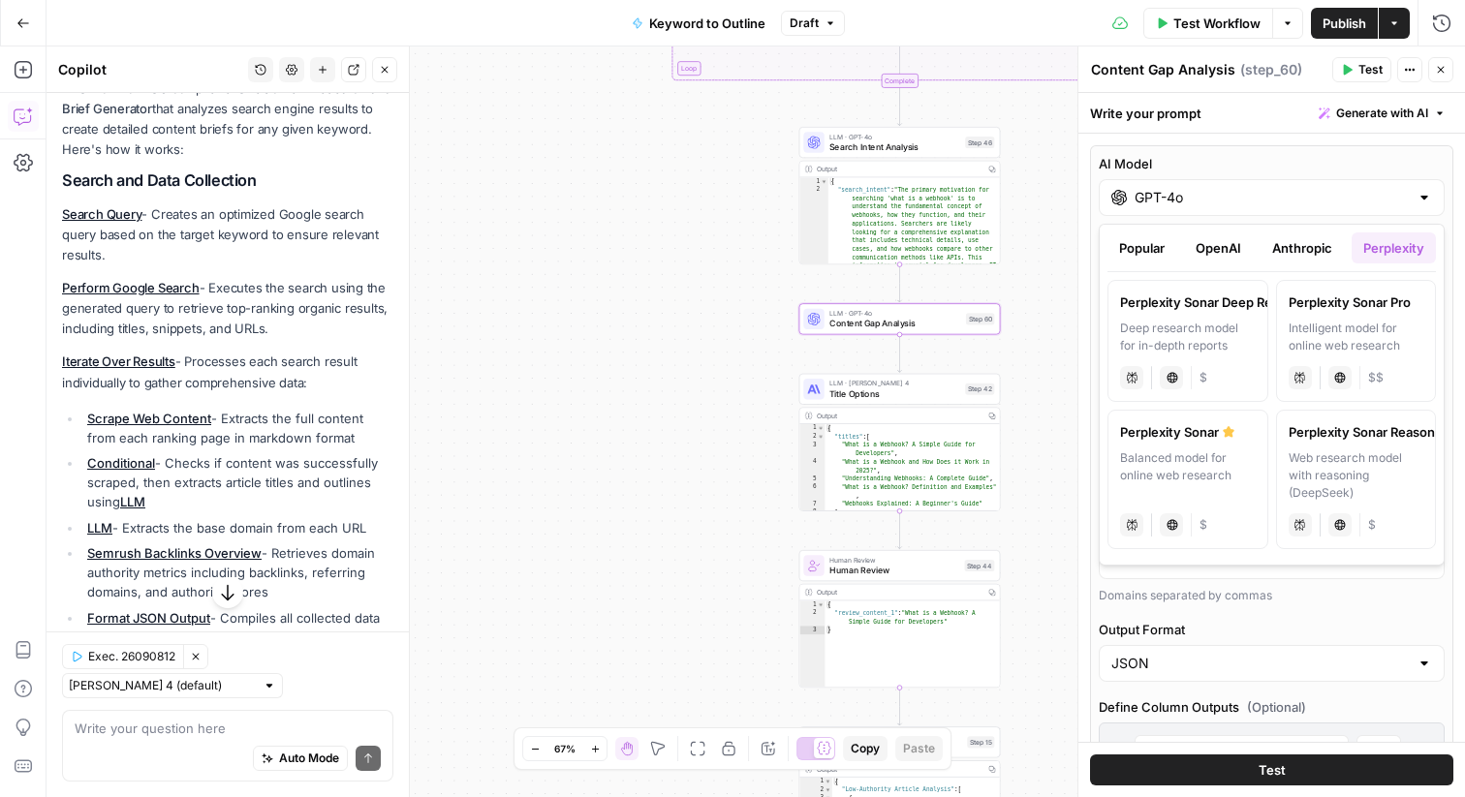
click at [1197, 246] on button "OpenAI" at bounding box center [1218, 248] width 69 height 31
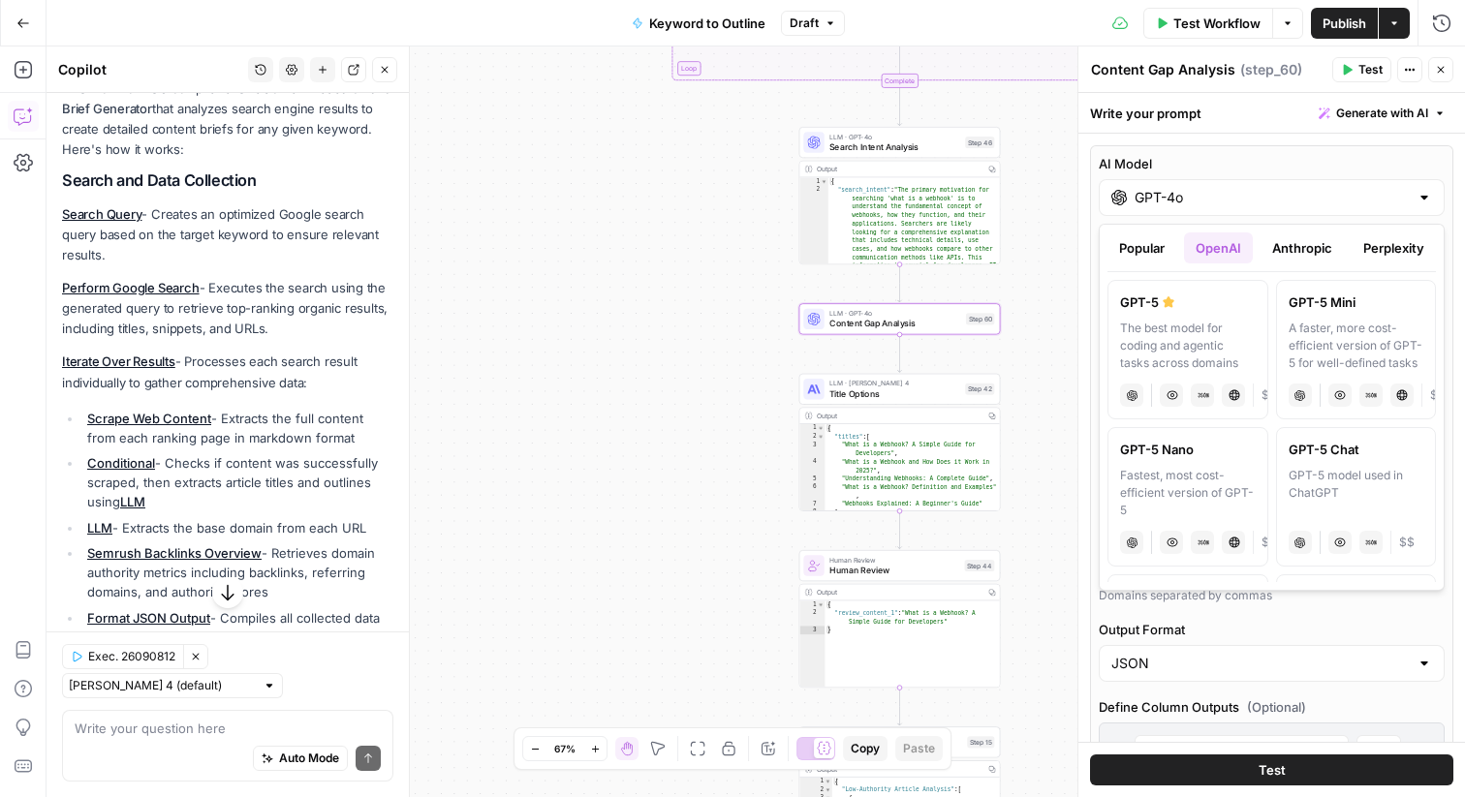
click at [1273, 241] on button "Anthropic" at bounding box center [1301, 248] width 83 height 31
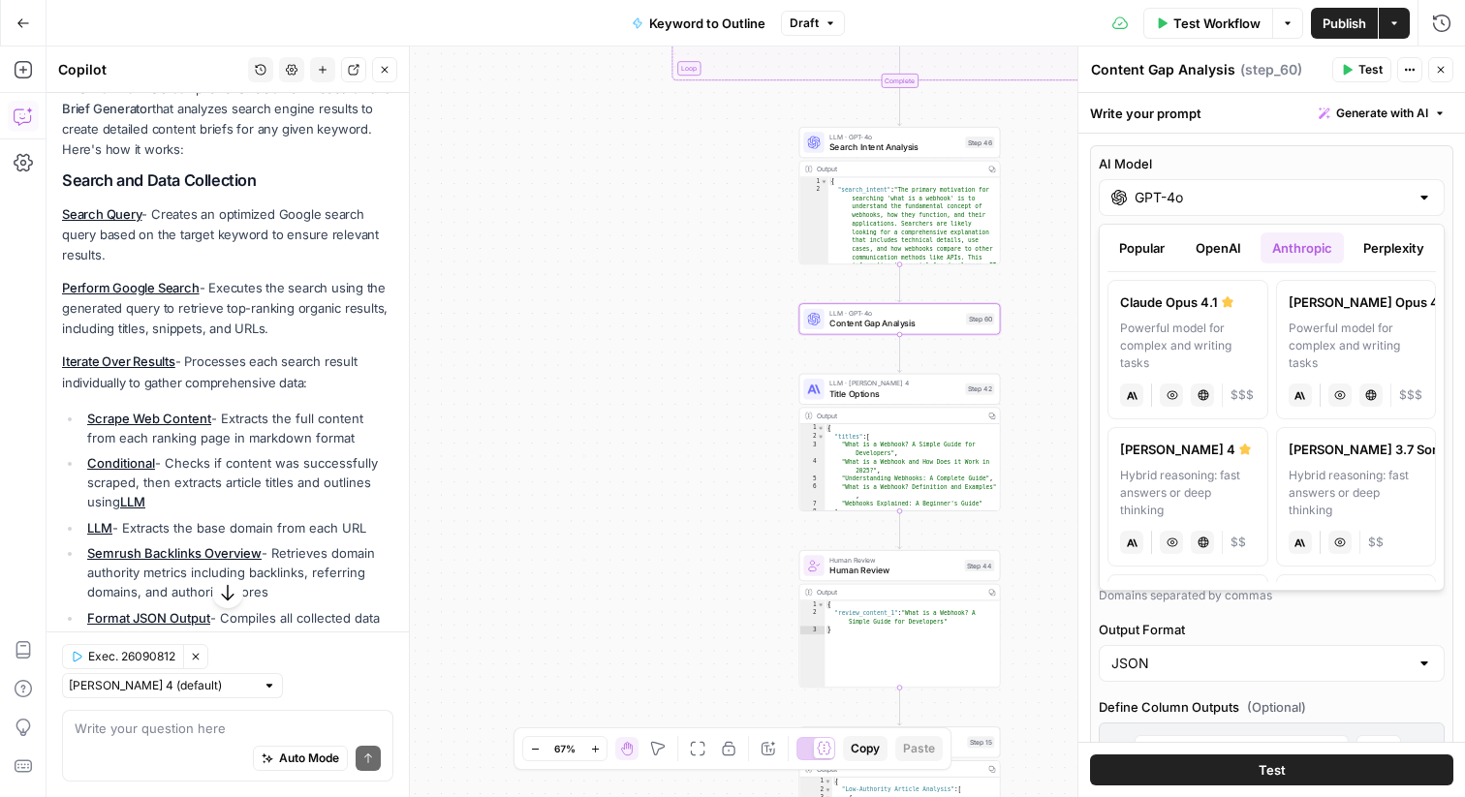
click at [1224, 244] on button "OpenAI" at bounding box center [1218, 248] width 69 height 31
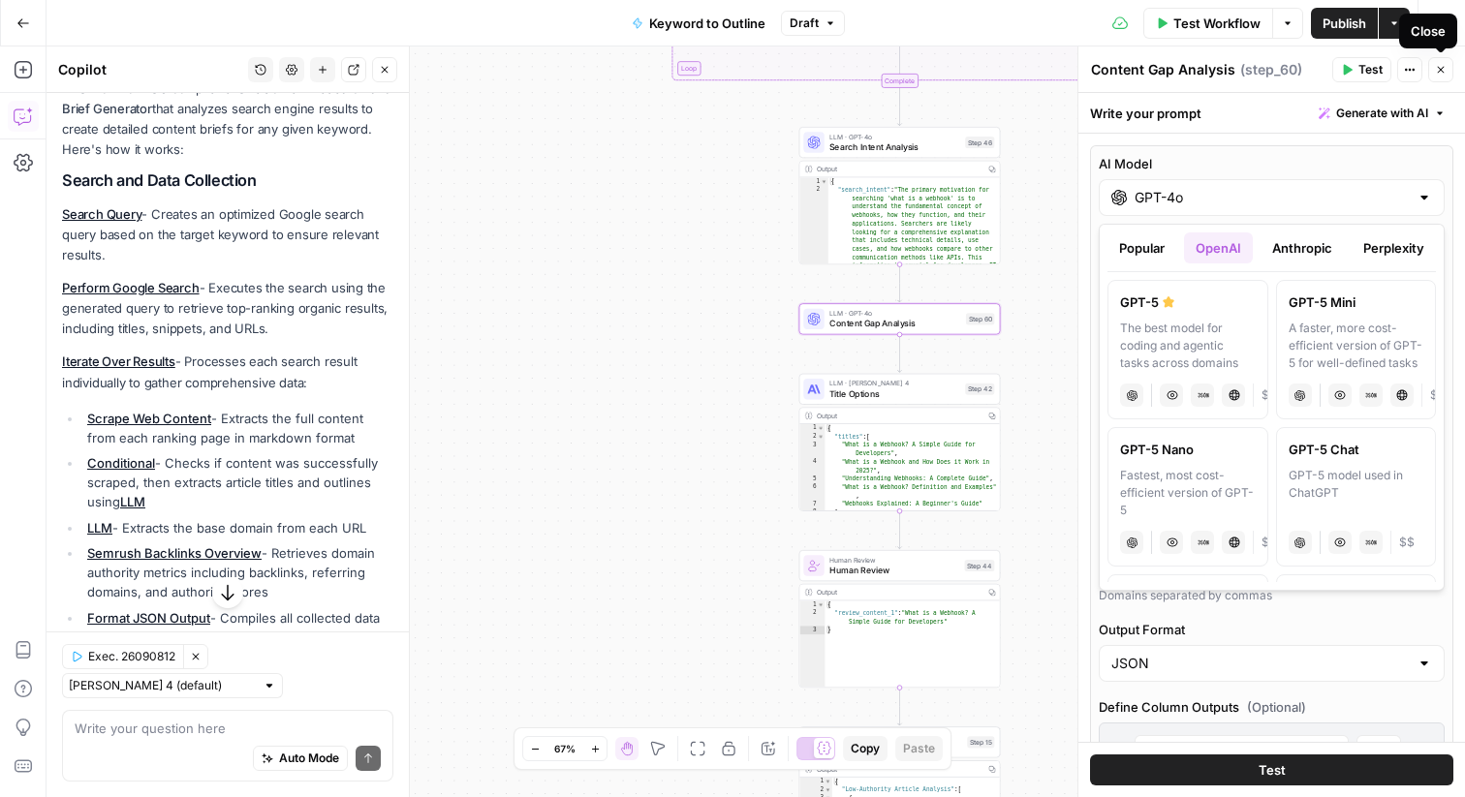
click at [1444, 68] on icon "button" at bounding box center [1441, 70] width 12 height 12
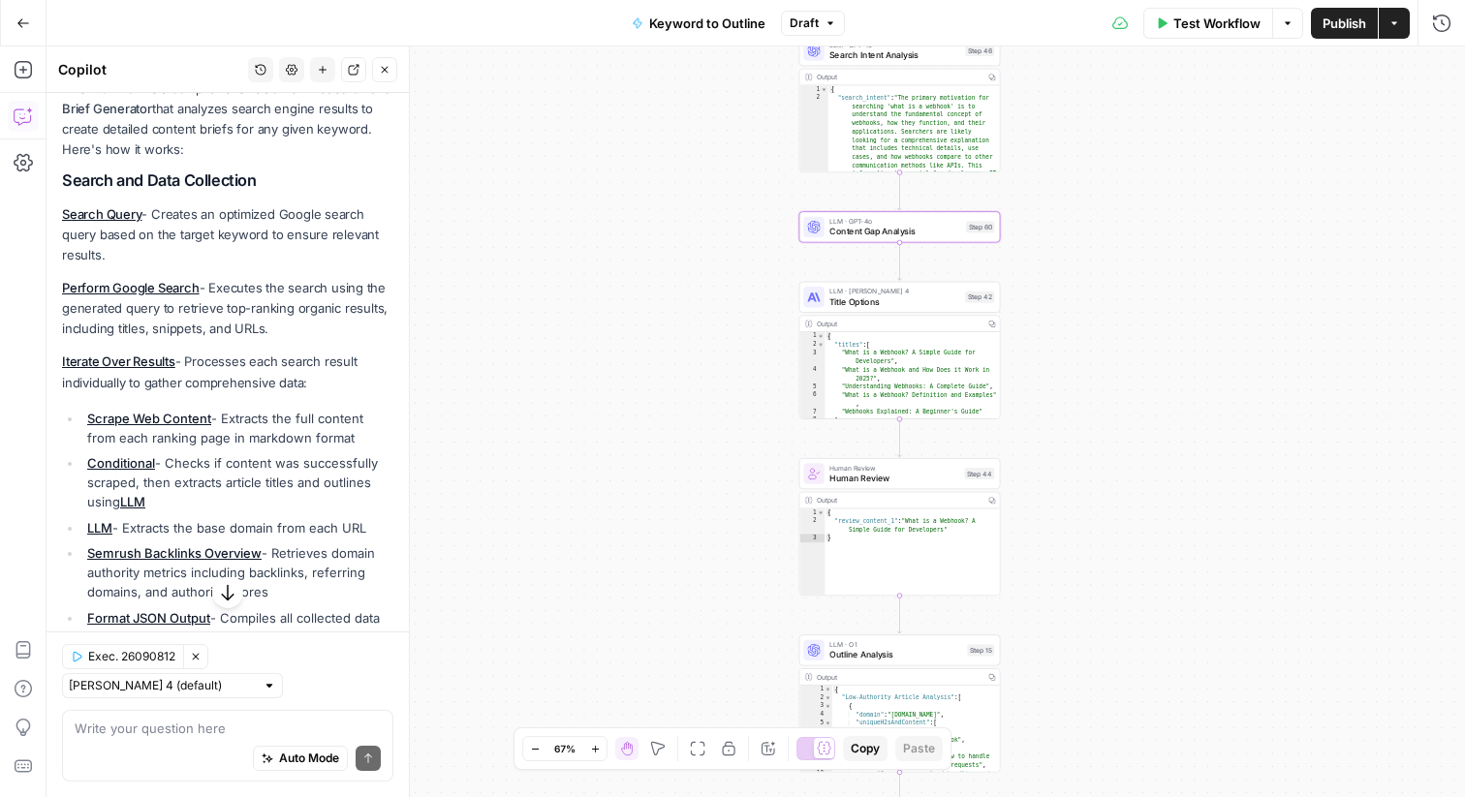
drag, startPoint x: 1174, startPoint y: 306, endPoint x: 1176, endPoint y: 190, distance: 116.3
click at [1176, 190] on div "true false Workflow Set Inputs Inputs LLM · GPT-4o Search Query Step 40 Output …" at bounding box center [756, 422] width 1418 height 751
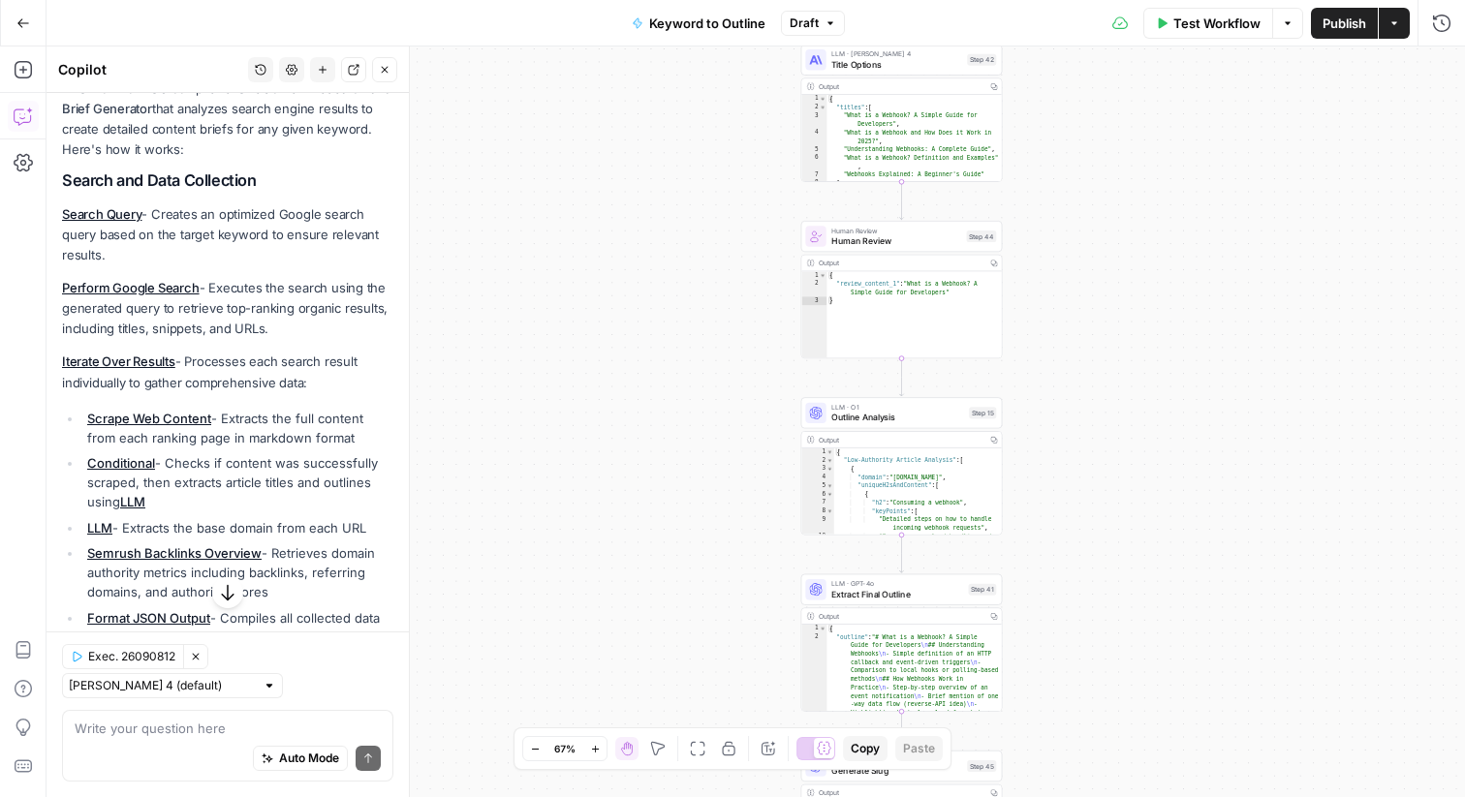
drag, startPoint x: 1100, startPoint y: 262, endPoint x: 1100, endPoint y: 110, distance: 151.1
click at [1100, 110] on div "true false Workflow Set Inputs Inputs LLM · GPT-4o Search Query Step 40 Output …" at bounding box center [756, 422] width 1418 height 751
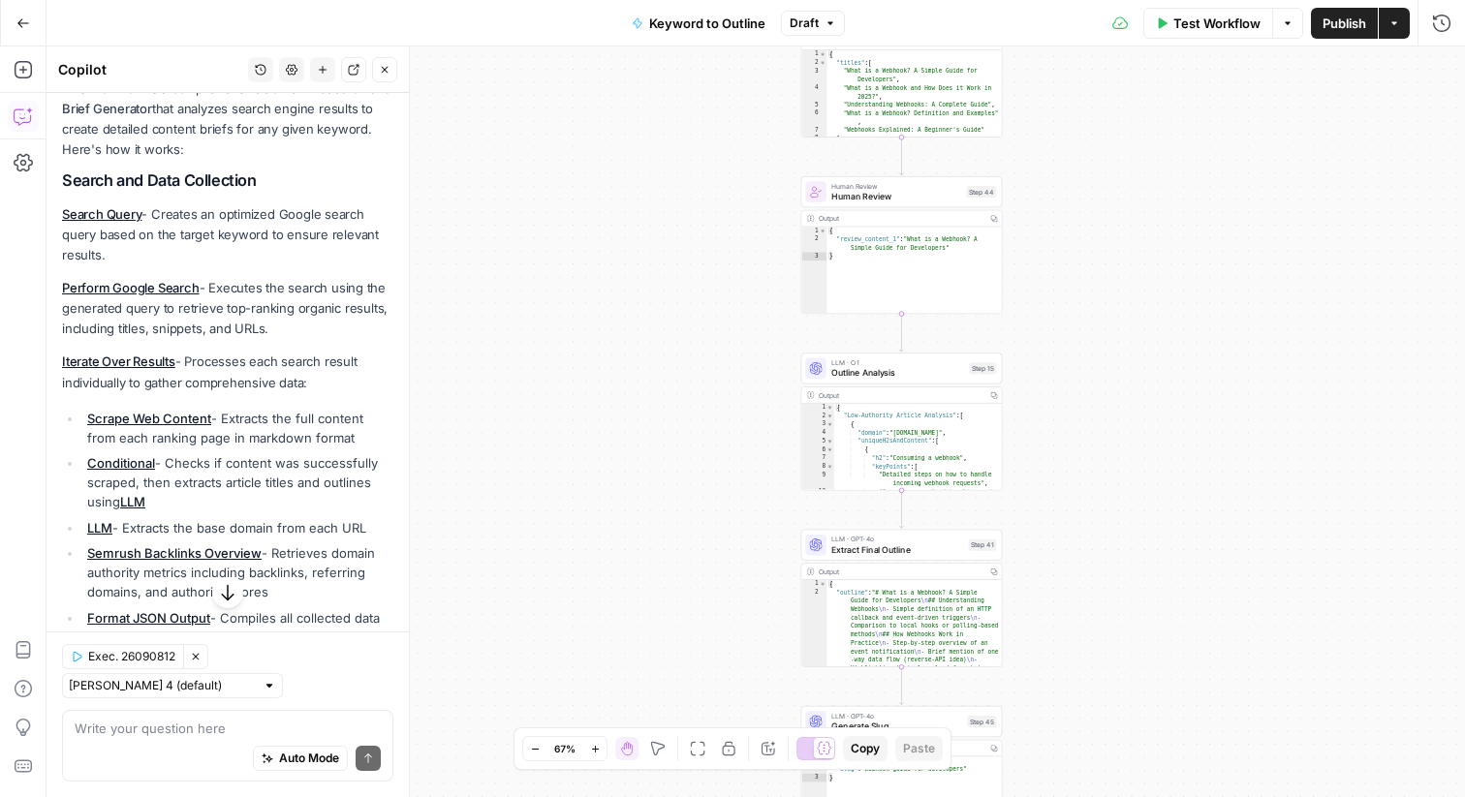
drag, startPoint x: 1063, startPoint y: 316, endPoint x: 1063, endPoint y: 270, distance: 45.5
click at [1063, 270] on div "true false Workflow Set Inputs Inputs LLM · GPT-4o Search Query Step 40 Output …" at bounding box center [756, 422] width 1418 height 751
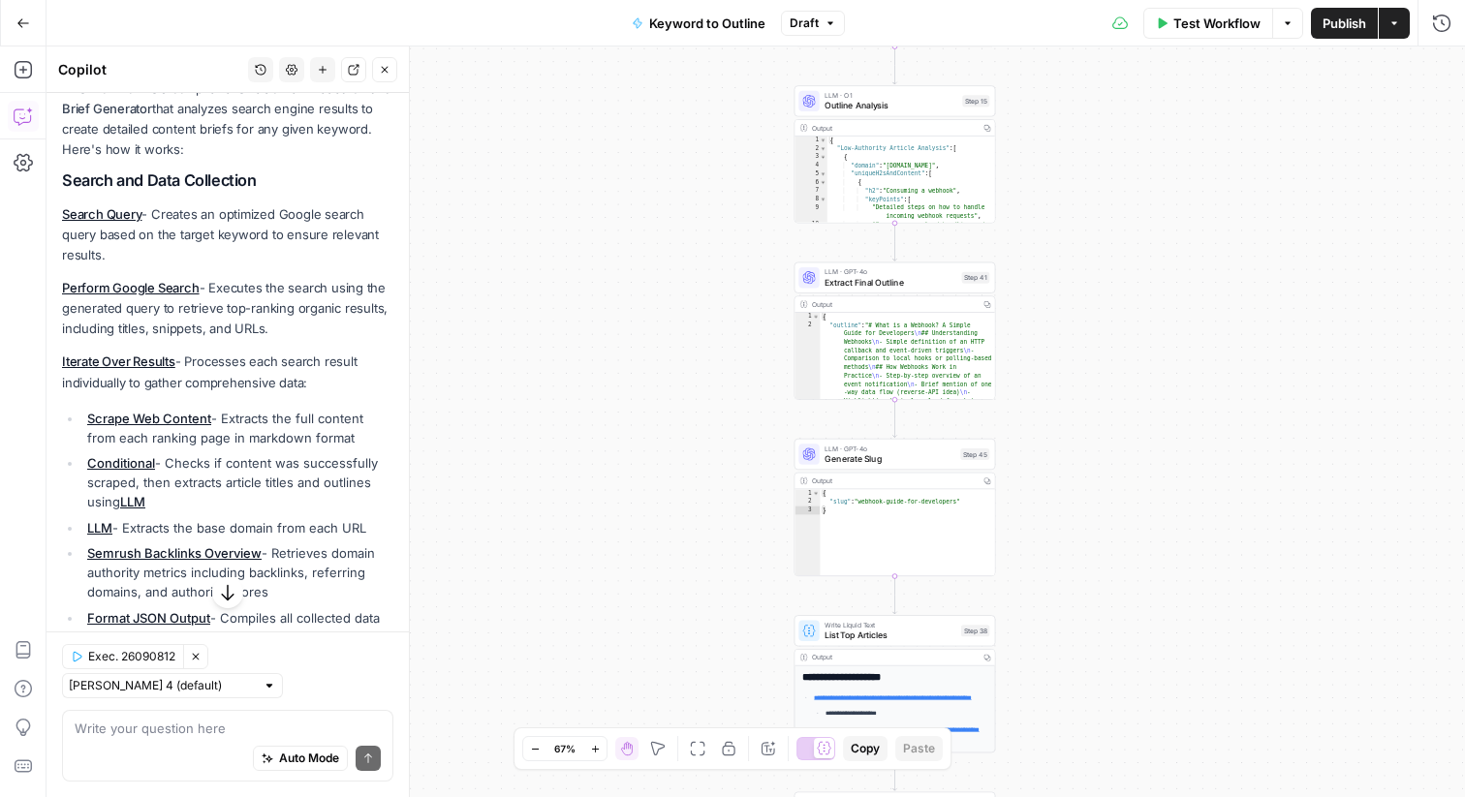
drag, startPoint x: 703, startPoint y: 298, endPoint x: 695, endPoint y: 11, distance: 287.9
click at [695, 11] on div "Go Back Keyword to Outline Draft Test Workflow Options Publish Actions Run Hist…" at bounding box center [732, 398] width 1465 height 797
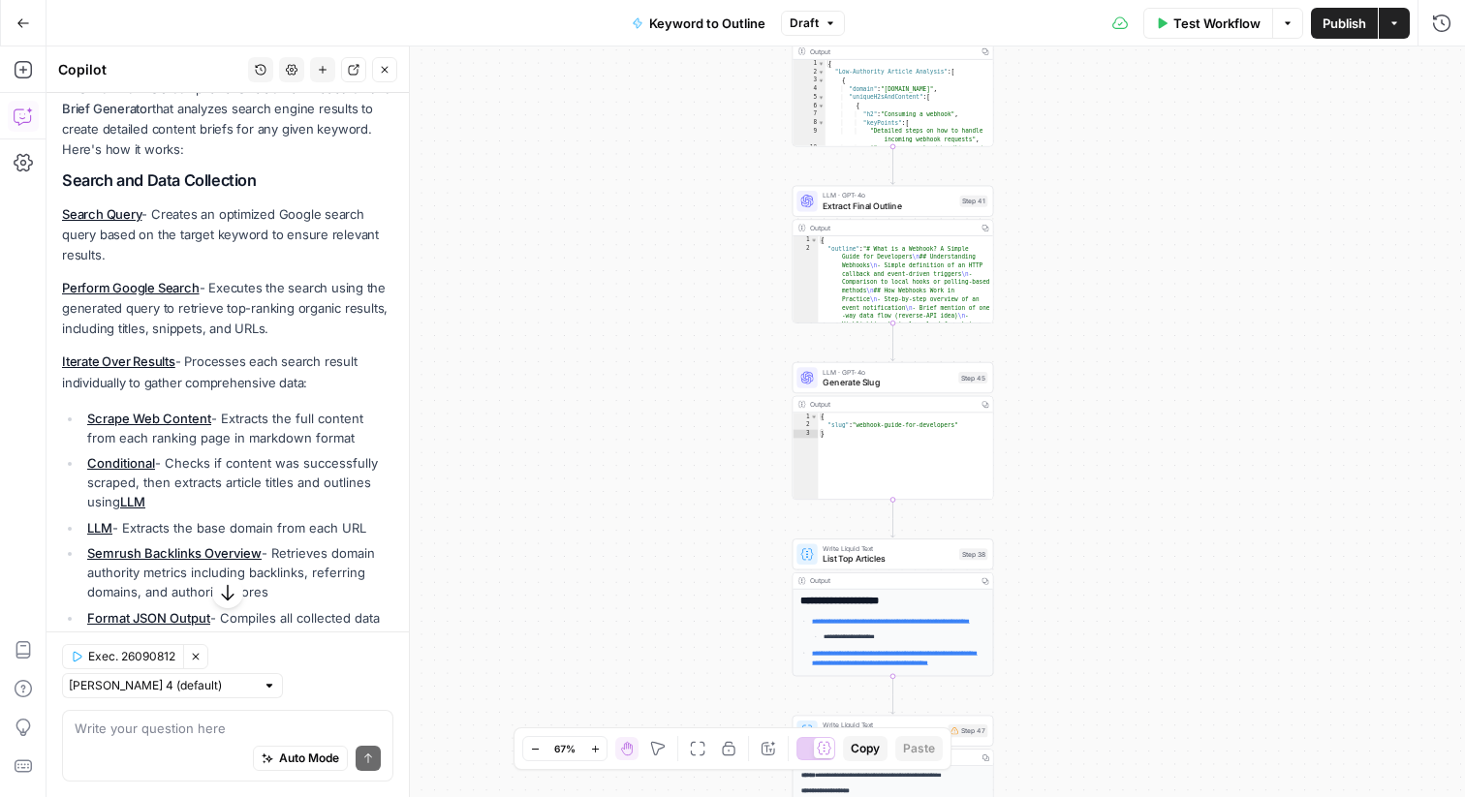
drag, startPoint x: 713, startPoint y: 239, endPoint x: 713, endPoint y: 183, distance: 56.2
click at [713, 183] on div "true false Workflow Set Inputs Inputs LLM · GPT-4o Search Query Step 40 Output …" at bounding box center [756, 422] width 1418 height 751
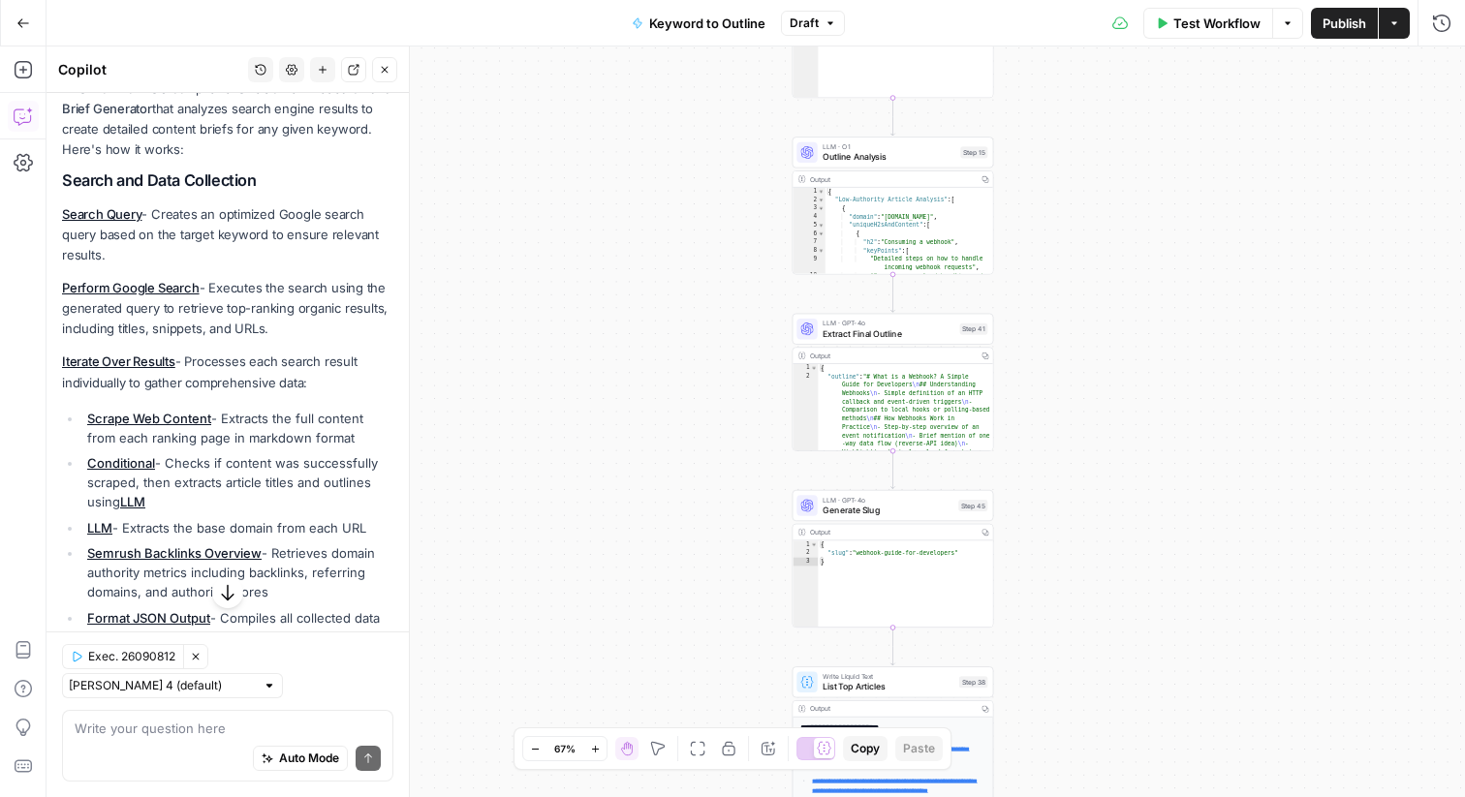
drag, startPoint x: 713, startPoint y: 183, endPoint x: 712, endPoint y: 317, distance: 133.7
click at [712, 318] on div "true false Workflow Set Inputs Inputs LLM · GPT-4o Search Query Step 40 Output …" at bounding box center [756, 422] width 1418 height 751
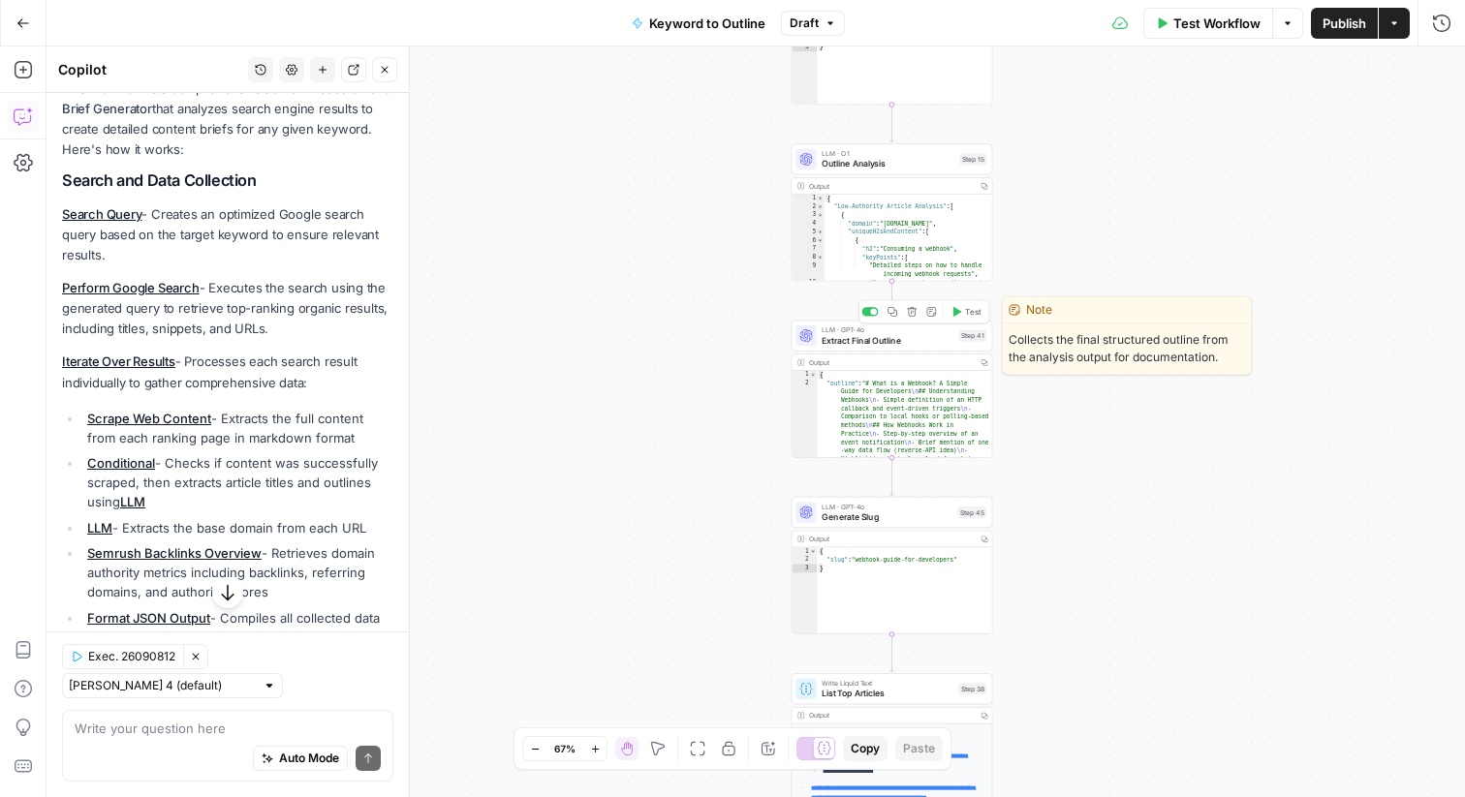
click at [894, 346] on span "Extract Final Outline" at bounding box center [888, 340] width 132 height 13
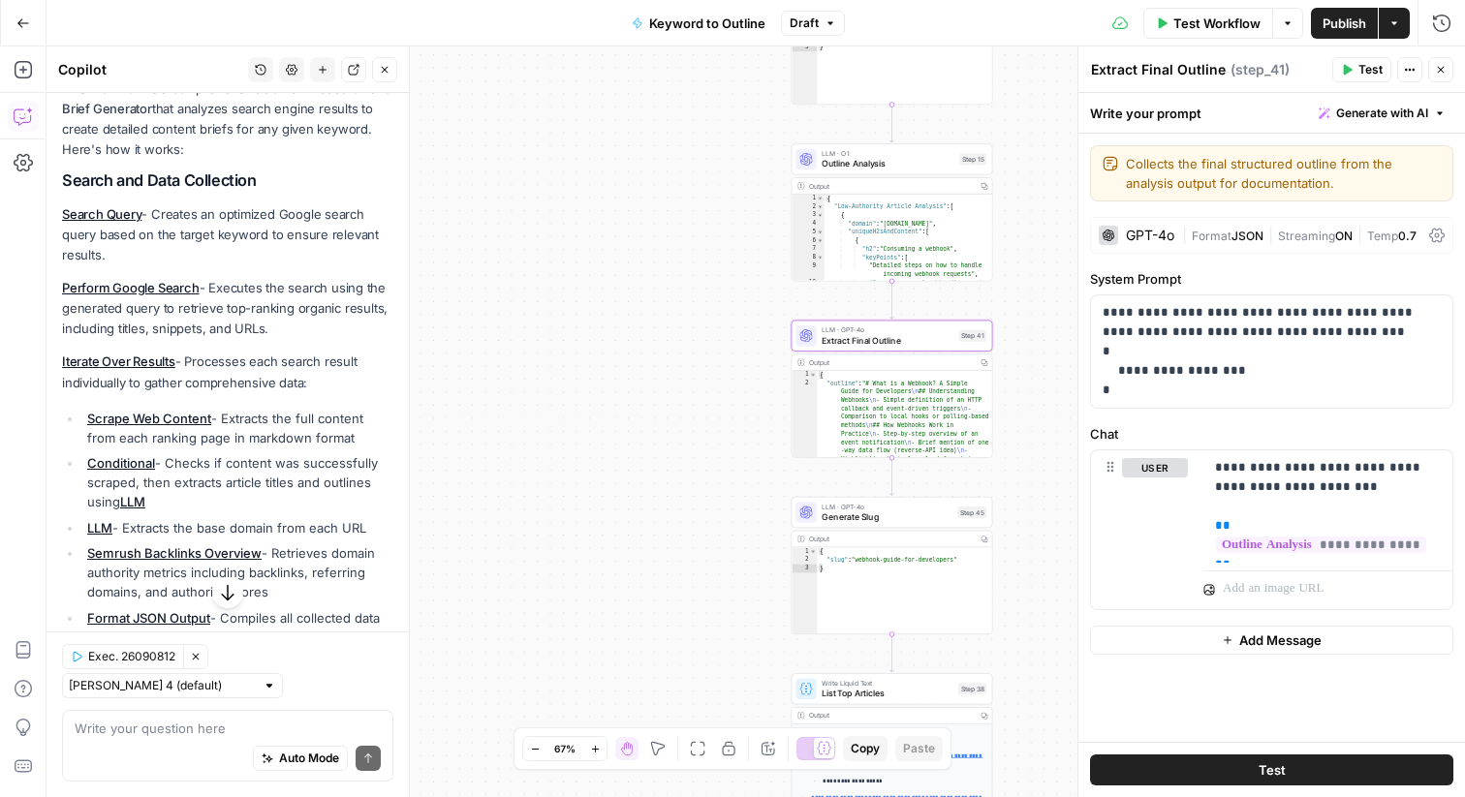
click at [736, 432] on div "true false Workflow Set Inputs Inputs LLM · GPT-4o Search Query Step 40 Output …" at bounding box center [756, 422] width 1418 height 751
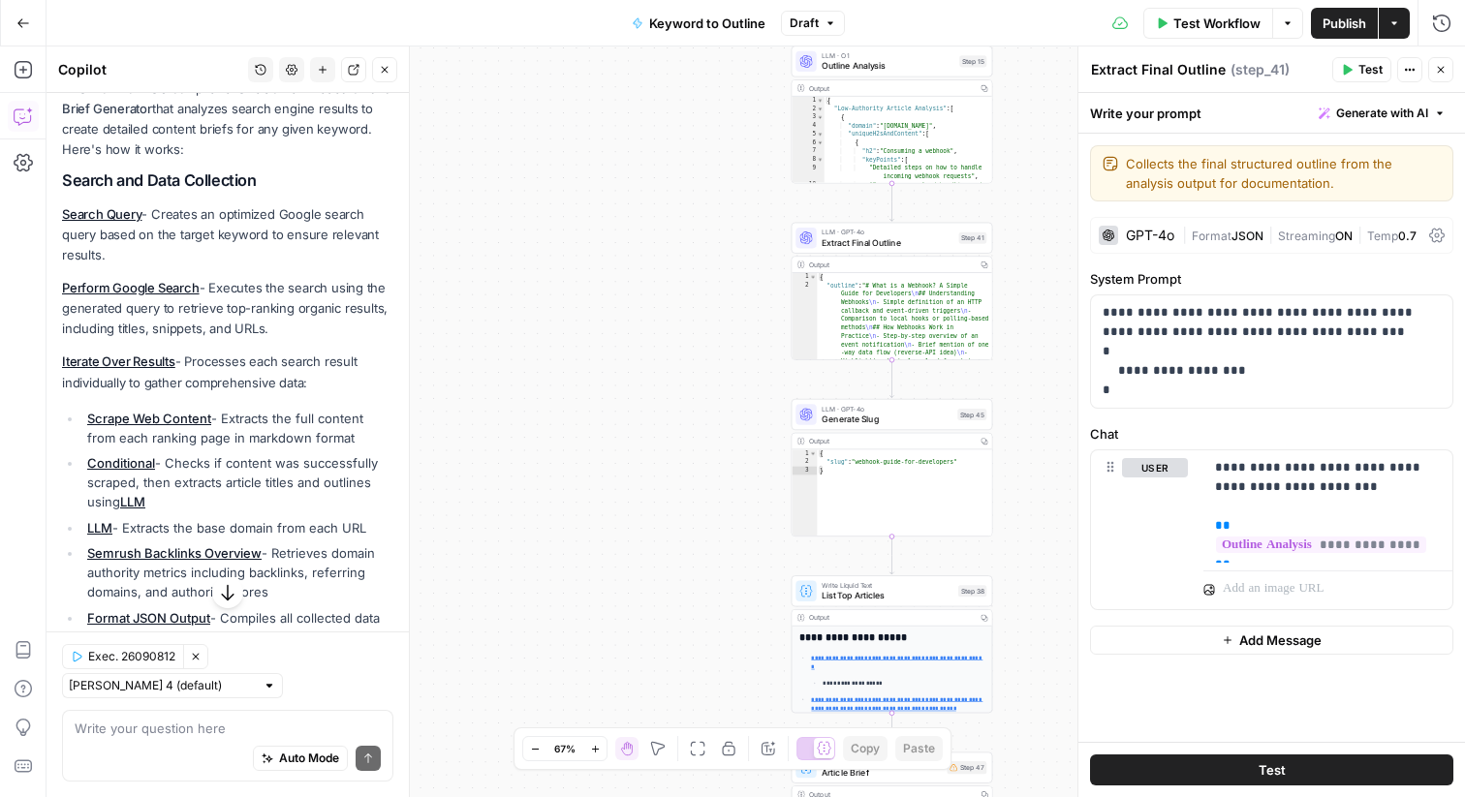
drag, startPoint x: 738, startPoint y: 241, endPoint x: 736, endPoint y: 146, distance: 95.0
click at [736, 145] on div "true false Workflow Set Inputs Inputs LLM · GPT-4o Search Query Step 40 Output …" at bounding box center [756, 422] width 1418 height 751
click at [1445, 74] on icon "button" at bounding box center [1441, 70] width 12 height 12
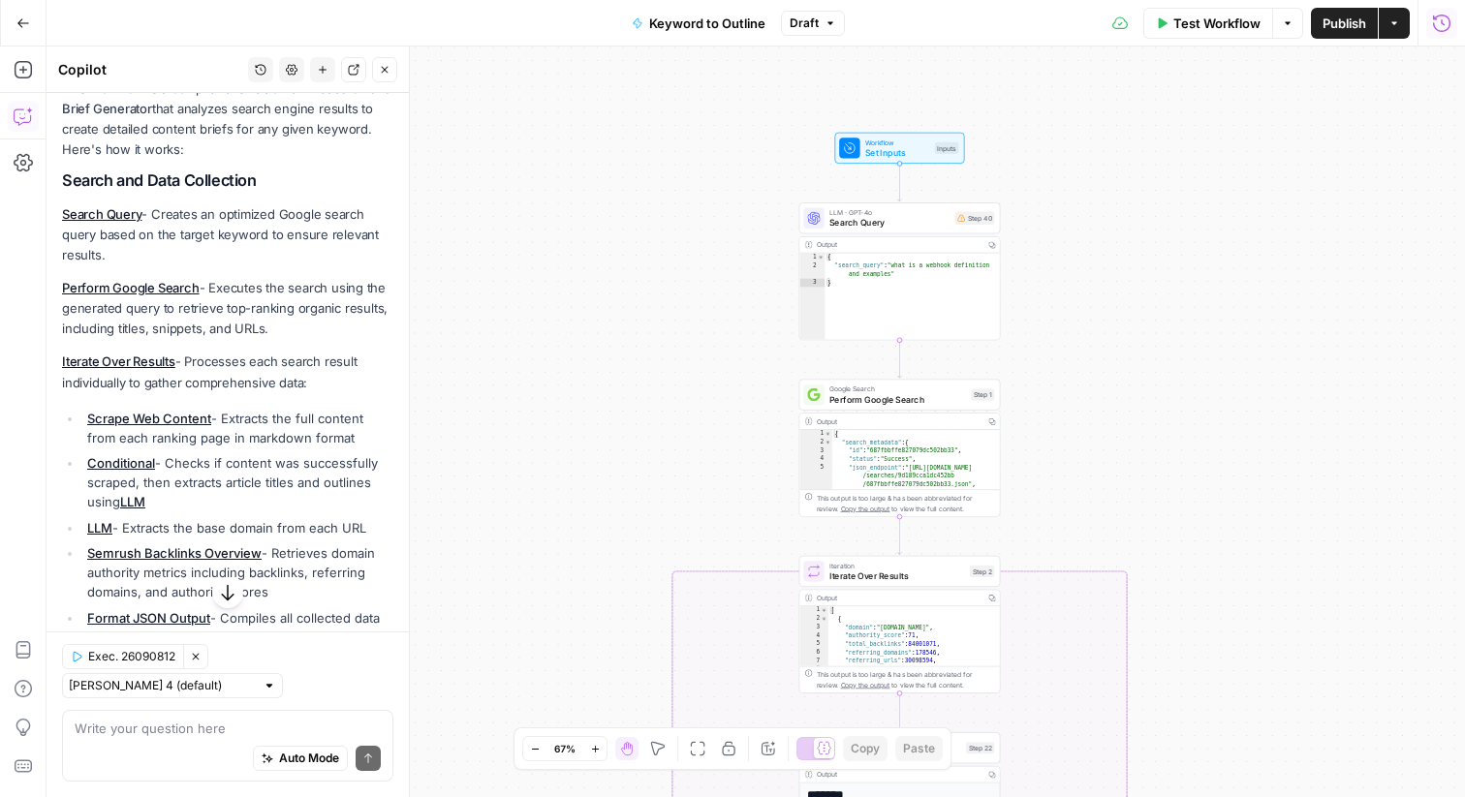
click at [1445, 27] on icon "button" at bounding box center [1441, 23] width 19 height 19
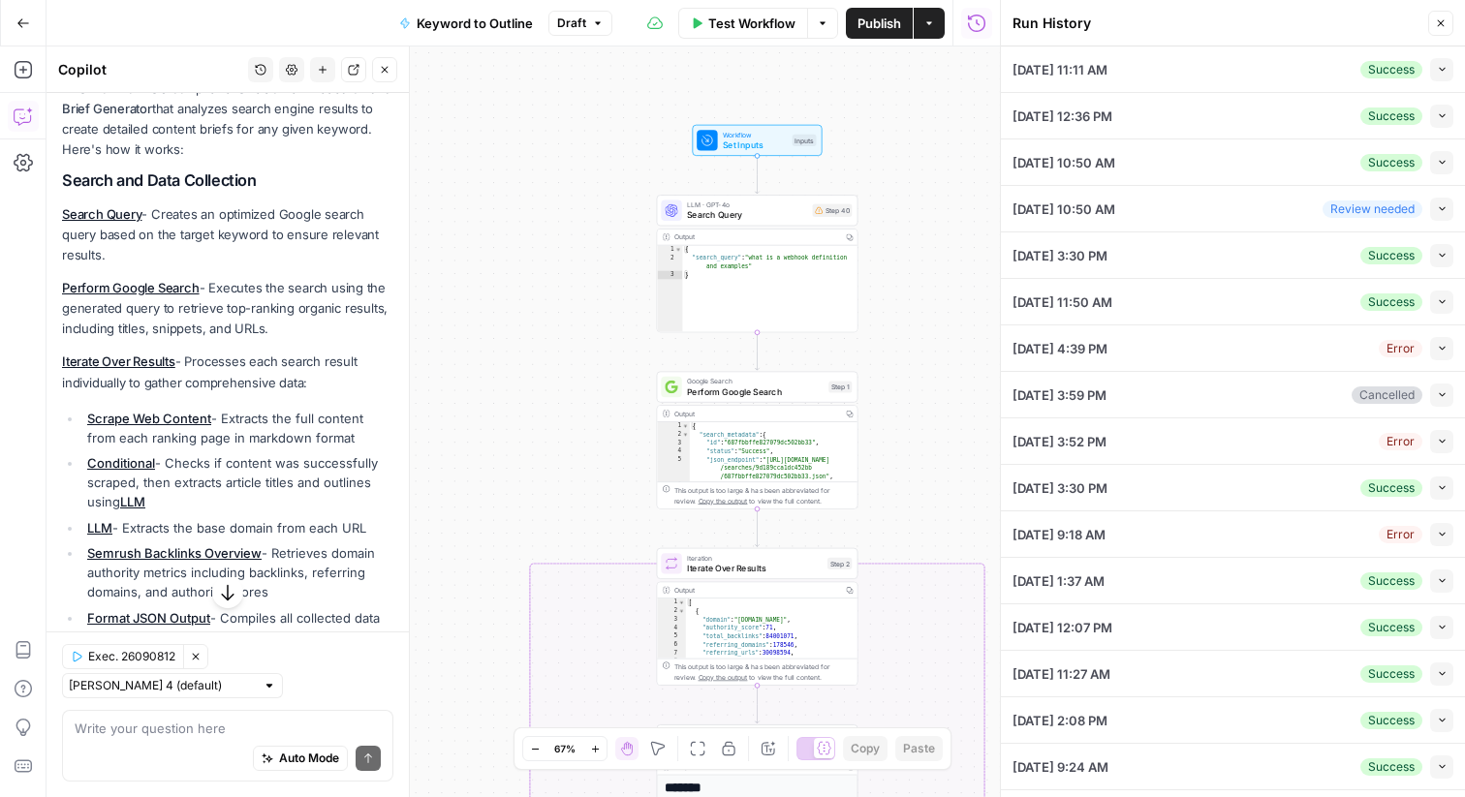
drag, startPoint x: 784, startPoint y: 191, endPoint x: 637, endPoint y: 183, distance: 146.5
click at [637, 183] on div "true false Workflow Set Inputs Inputs LLM · GPT-4o Search Query Step 40 Output …" at bounding box center [523, 422] width 953 height 751
click at [1443, 21] on icon "button" at bounding box center [1441, 23] width 12 height 12
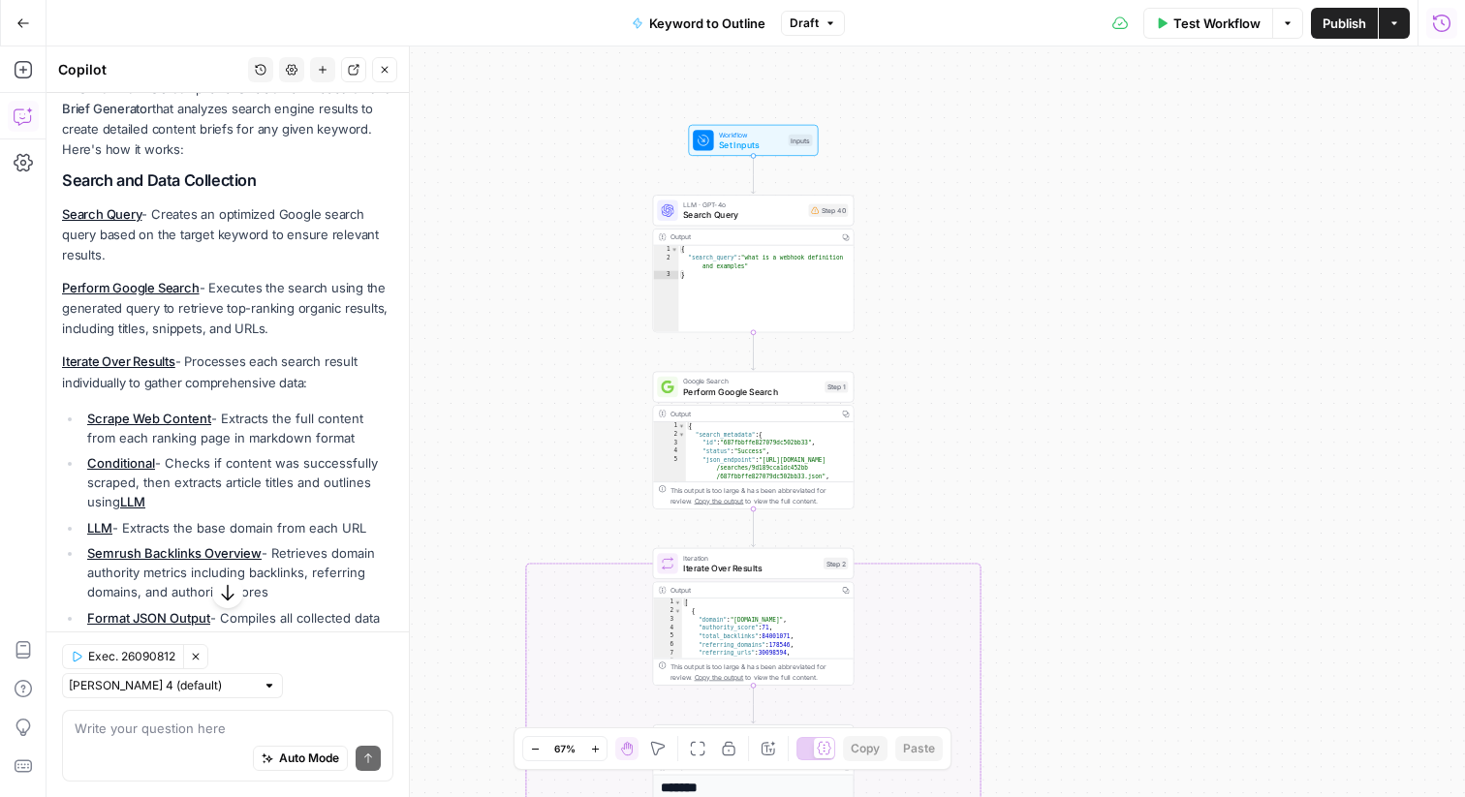
click at [1445, 27] on icon "button" at bounding box center [1441, 23] width 19 height 19
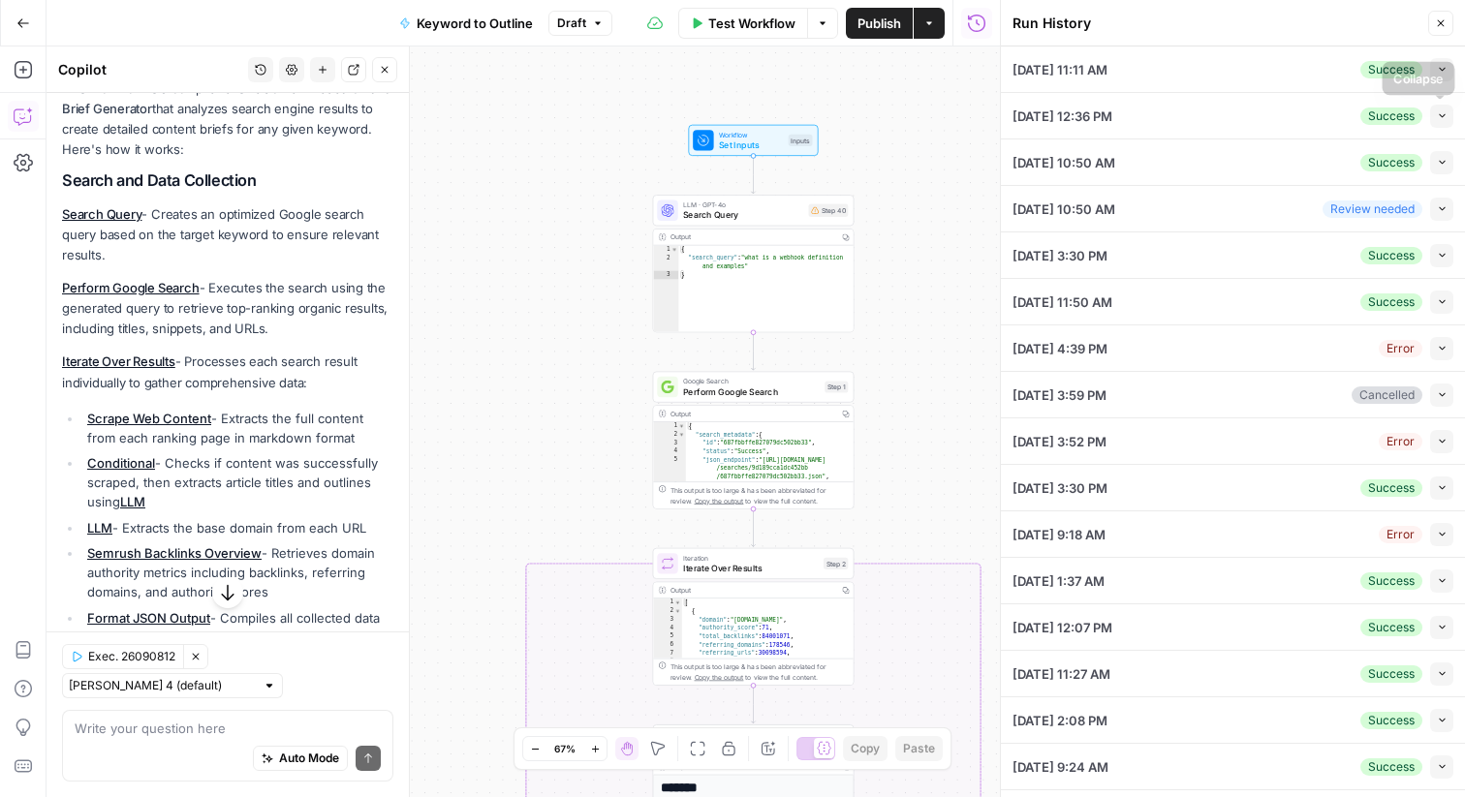
click at [1444, 110] on icon "button" at bounding box center [1442, 115] width 11 height 11
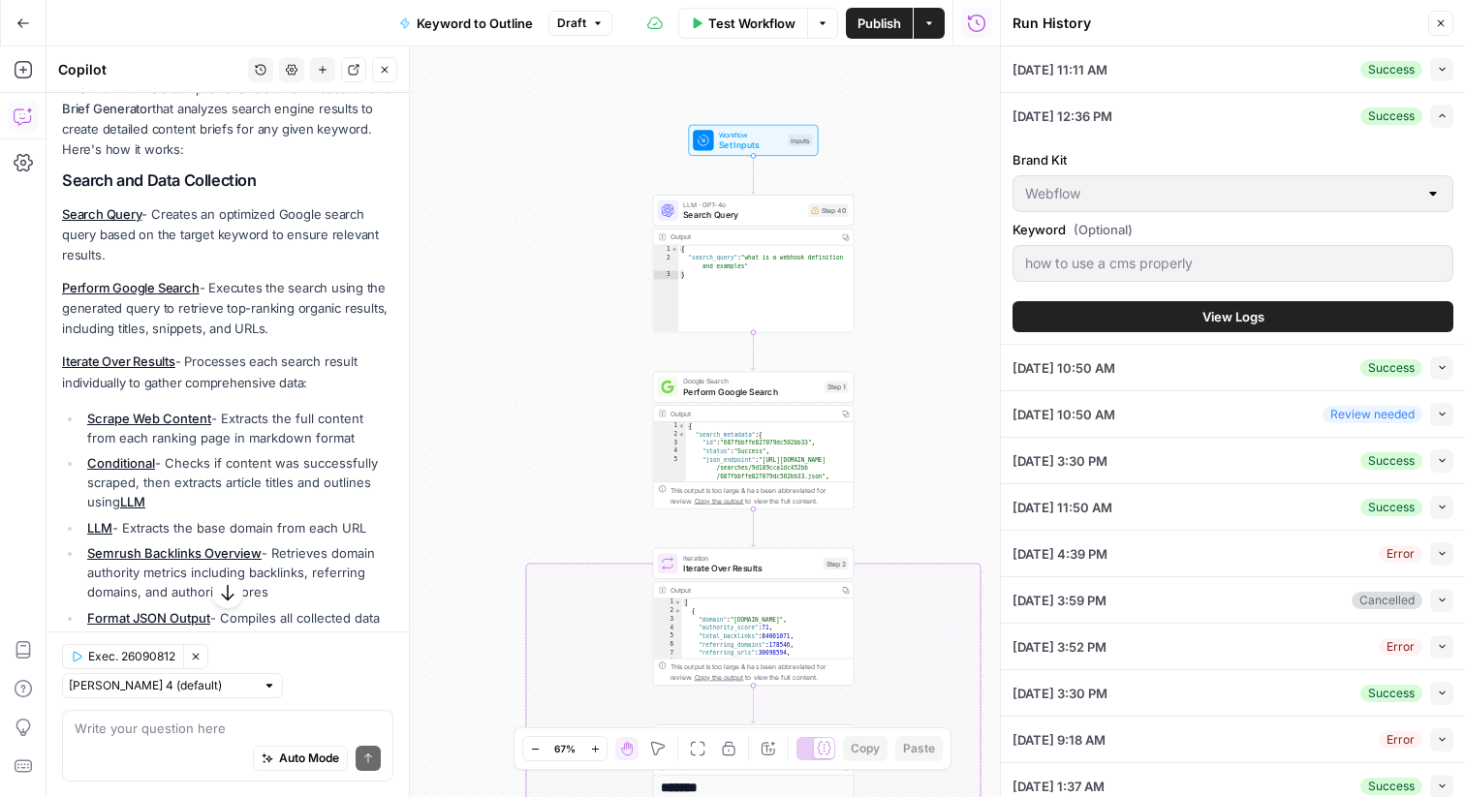
scroll to position [92, 0]
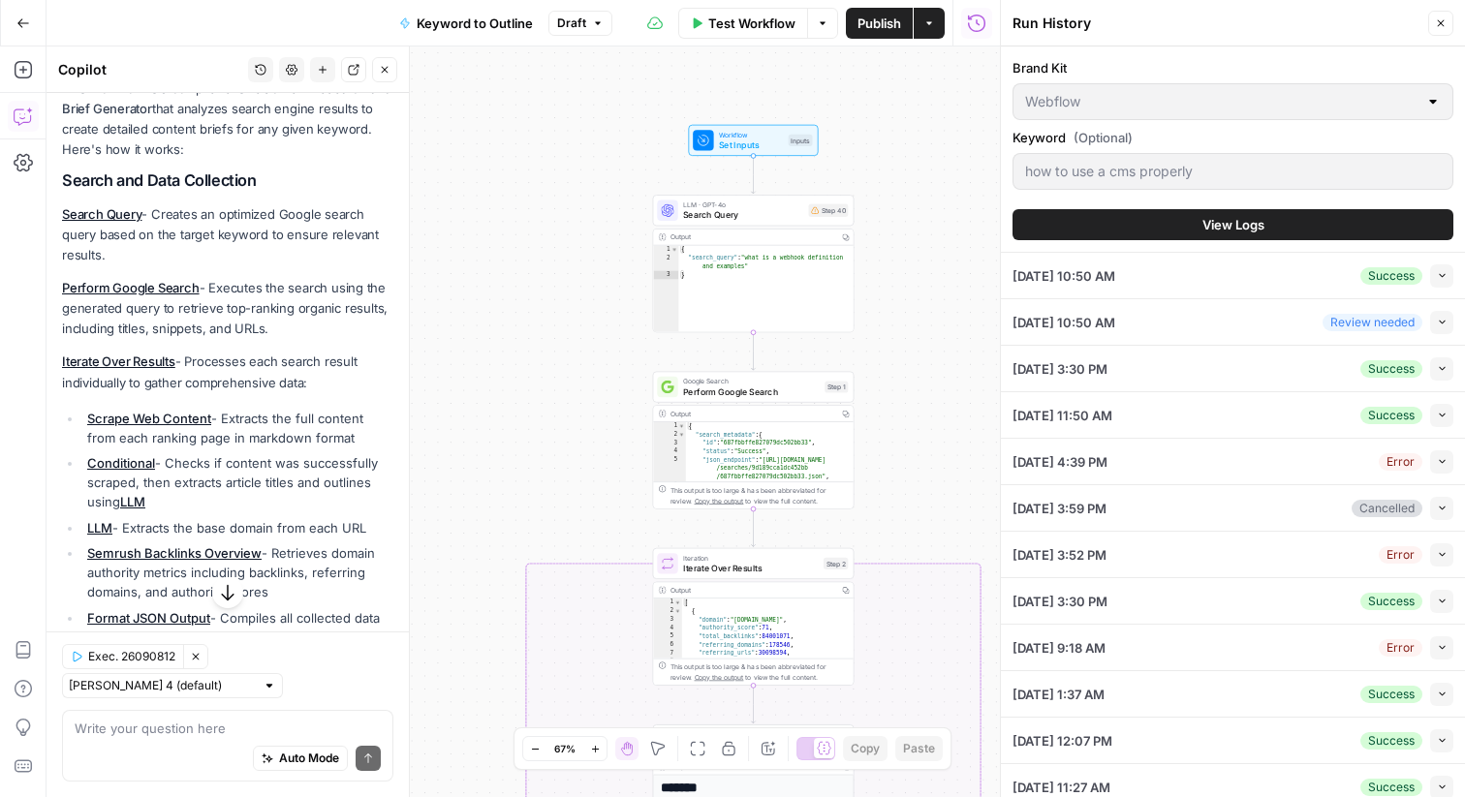
click at [1304, 268] on div "09/11/25 at 10:50 AM Success Collapse" at bounding box center [1232, 276] width 441 height 46
click at [1290, 284] on div "09/11/25 at 10:50 AM Success Collapse" at bounding box center [1232, 276] width 441 height 46
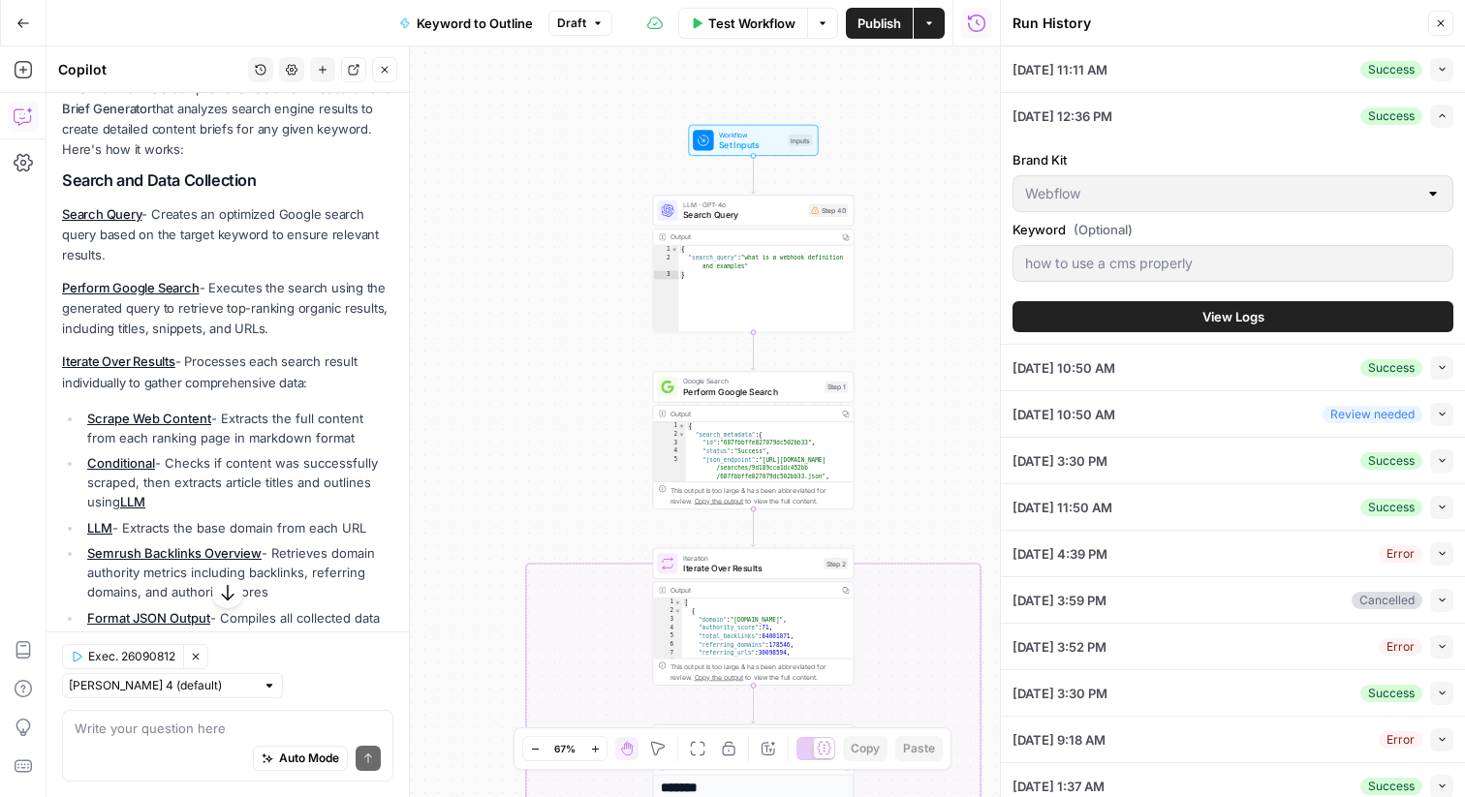
click at [1255, 327] on button "View Logs" at bounding box center [1232, 316] width 441 height 31
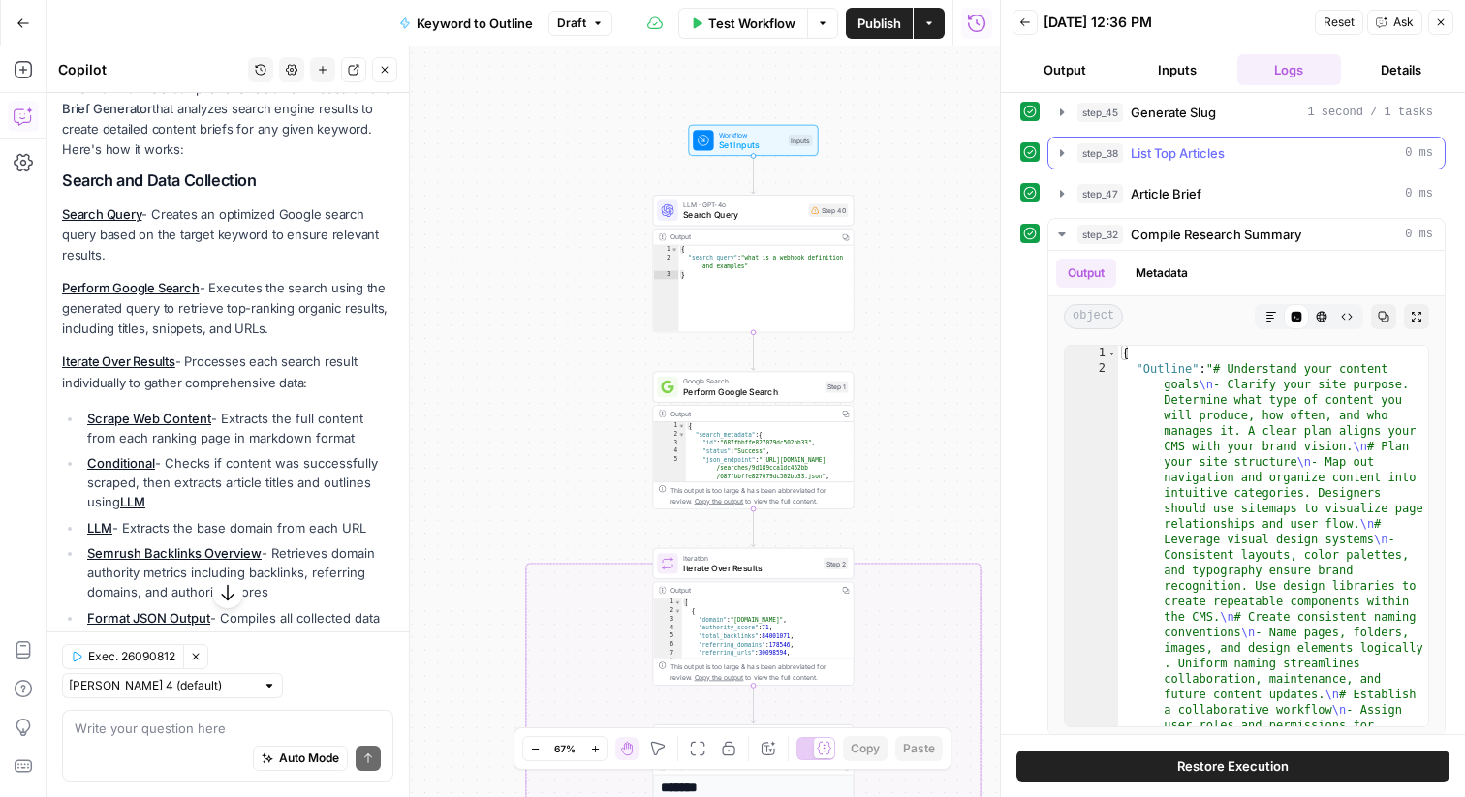
scroll to position [344, 0]
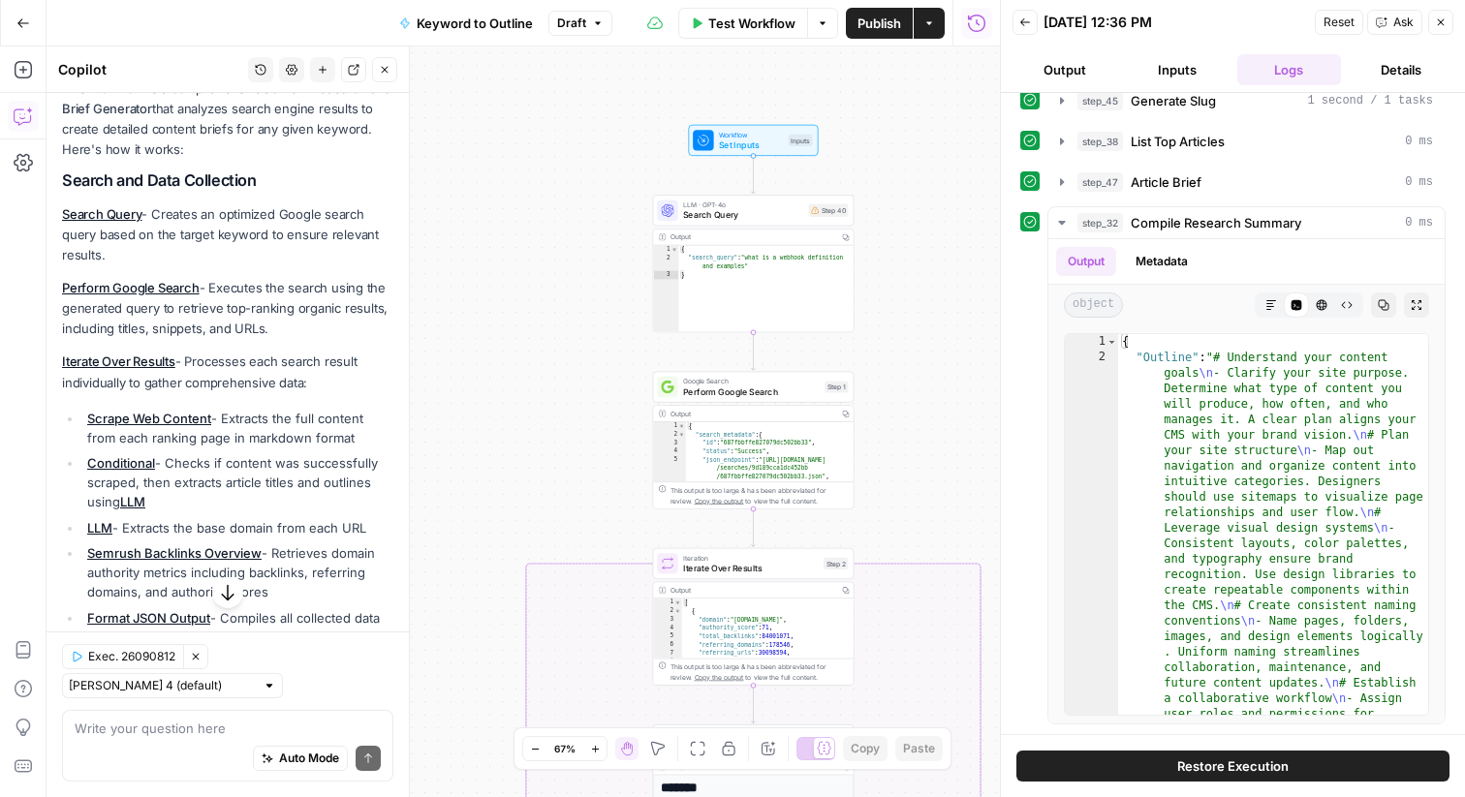
click at [1021, 23] on icon "button" at bounding box center [1025, 22] width 10 height 8
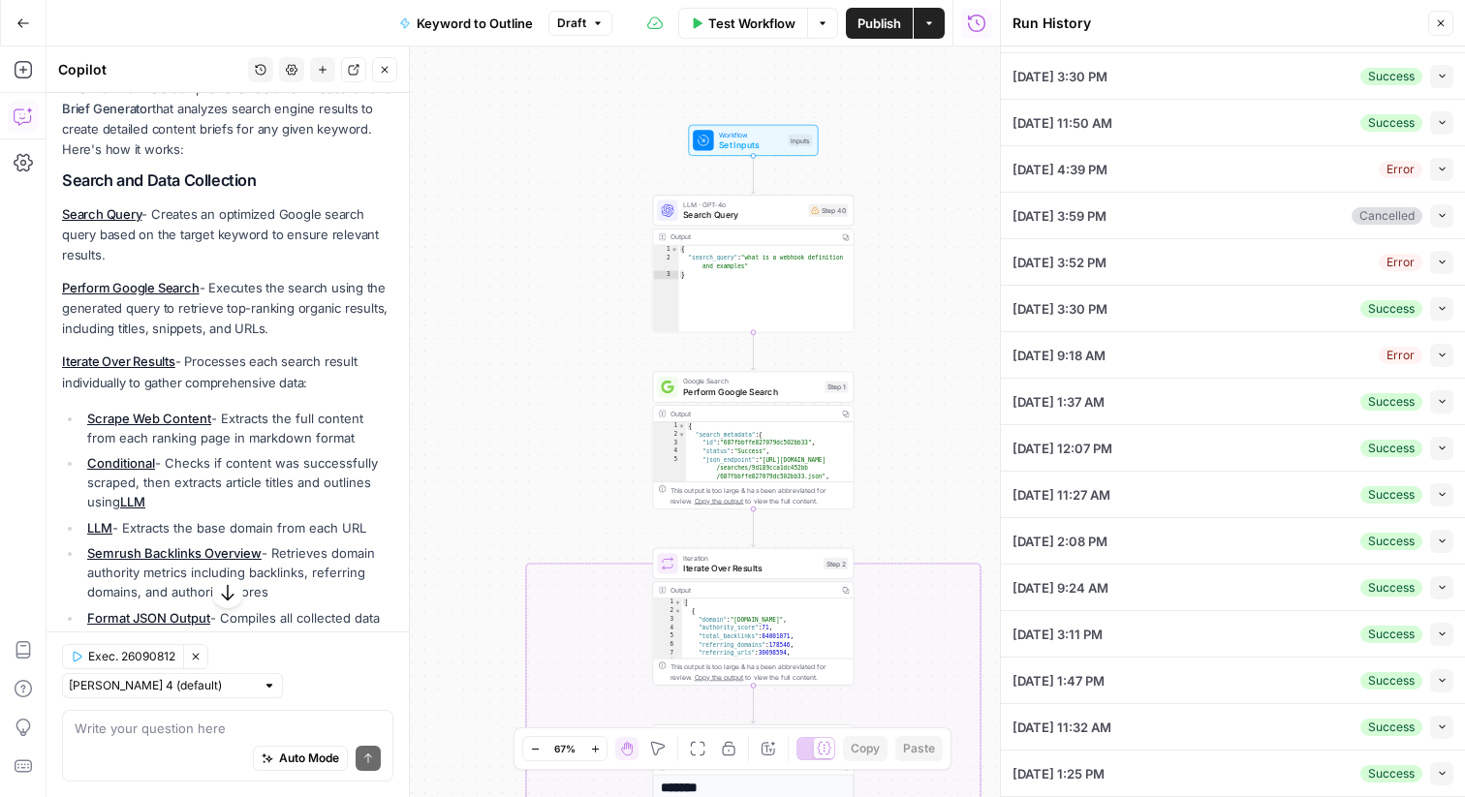
scroll to position [0, 0]
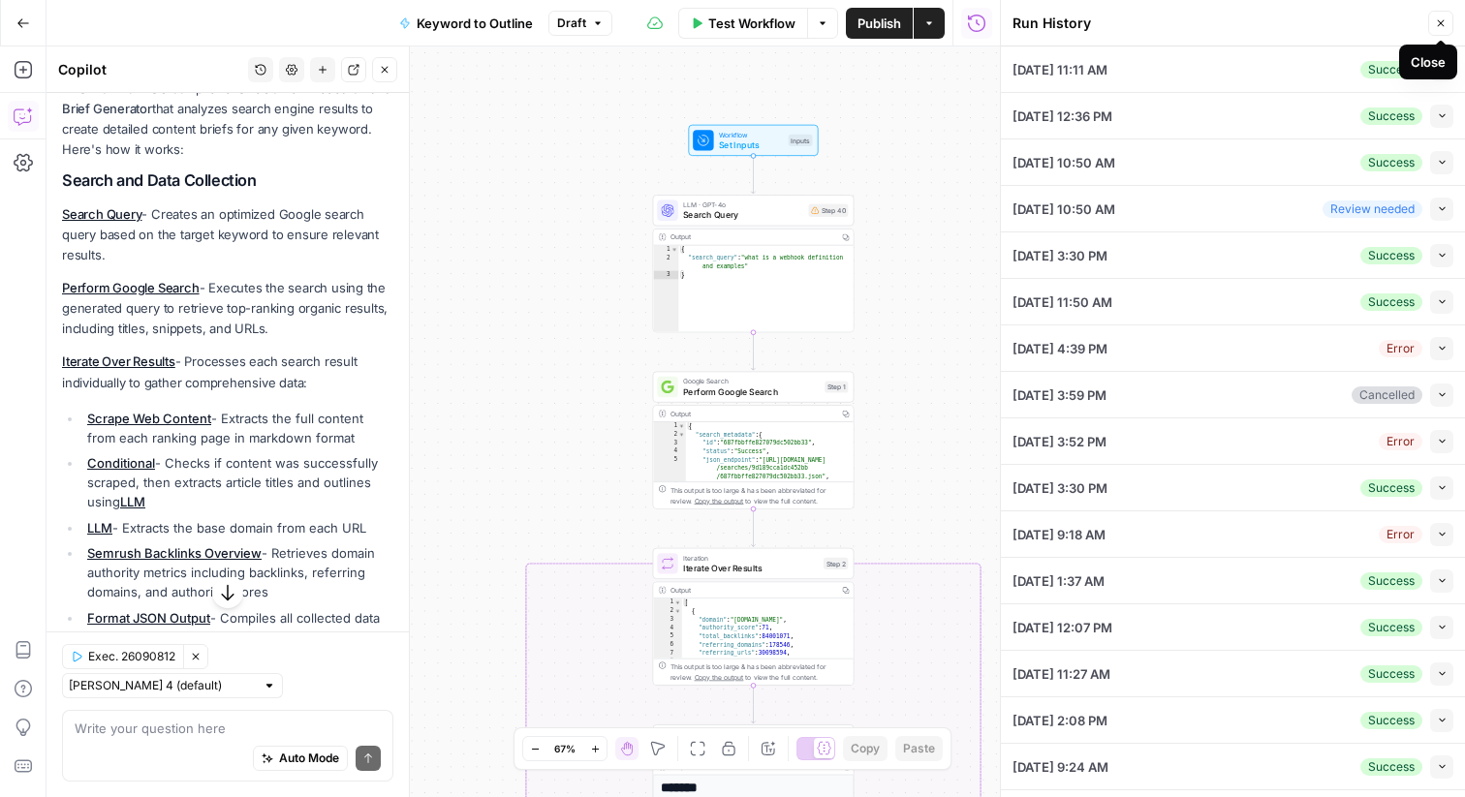
click at [1434, 19] on button "Close" at bounding box center [1440, 23] width 25 height 25
